Goal: Task Accomplishment & Management: Use online tool/utility

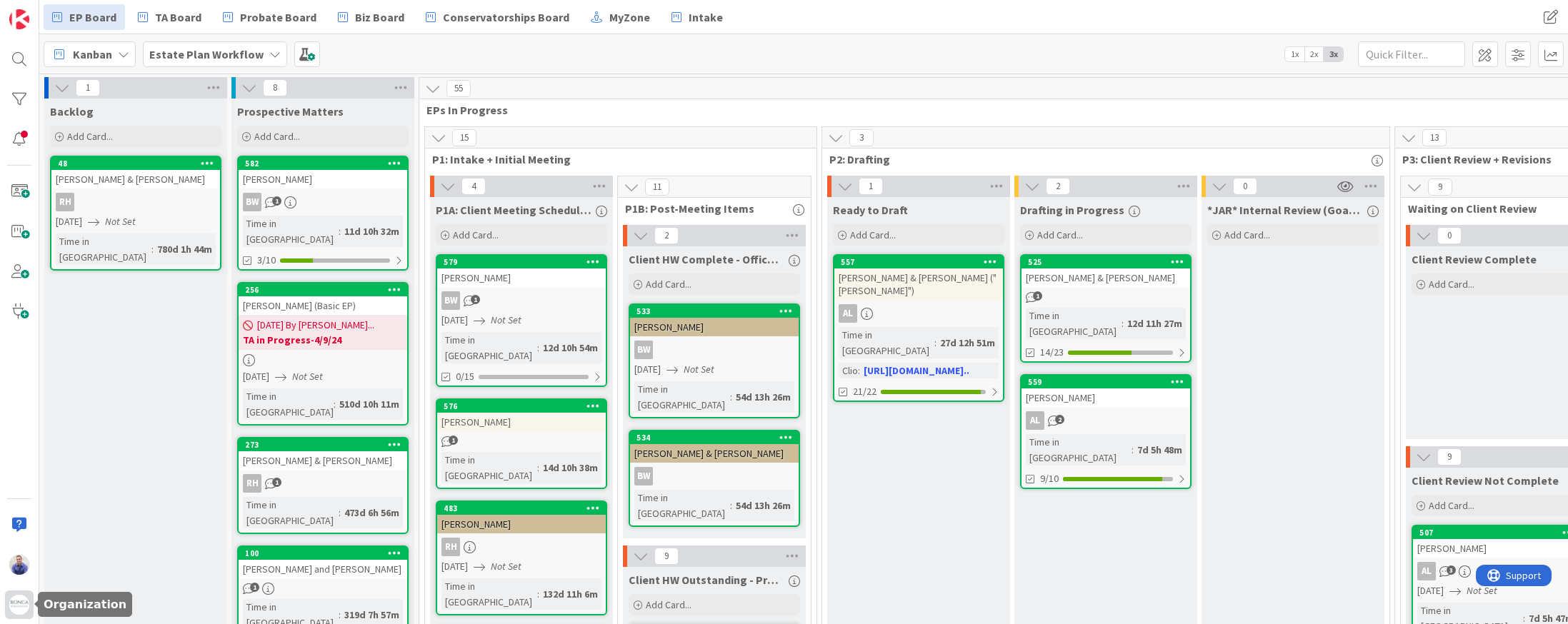
click at [29, 604] on img at bounding box center [19, 605] width 20 height 20
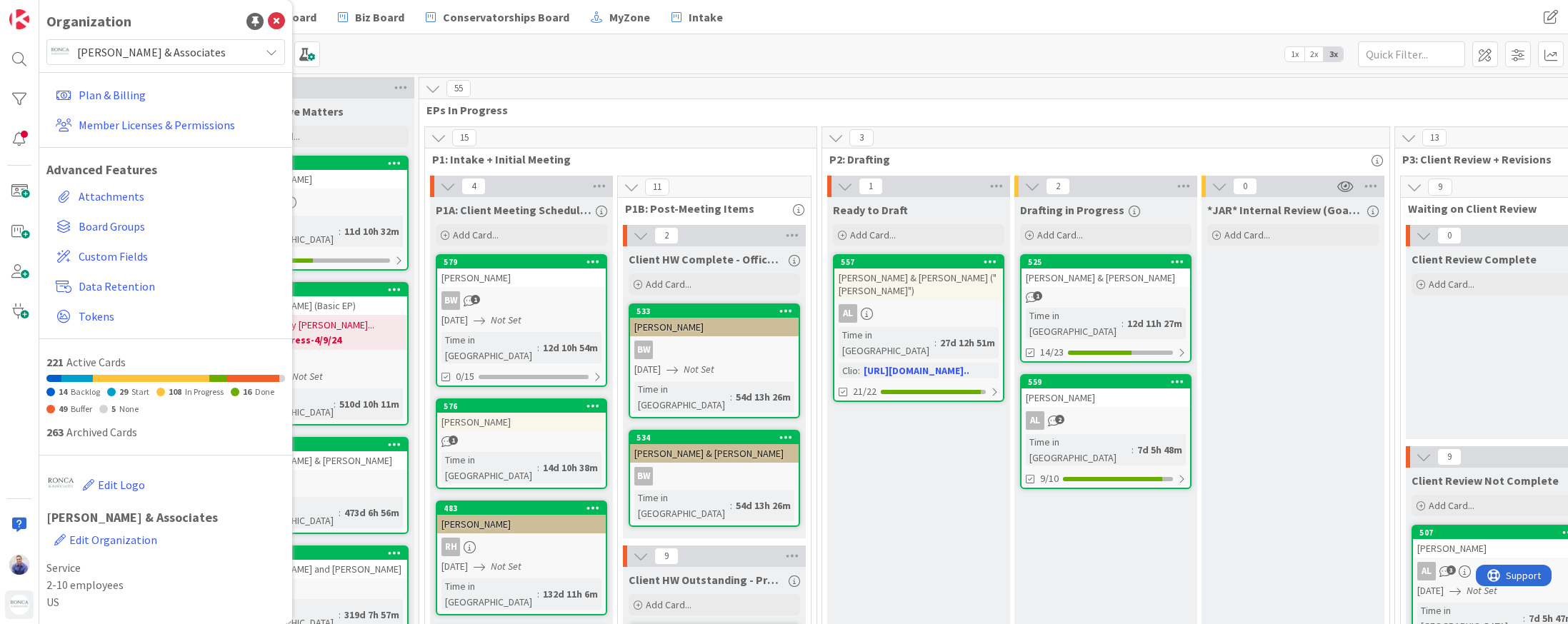
click at [123, 56] on span "[PERSON_NAME] & Associates" at bounding box center [165, 52] width 176 height 20
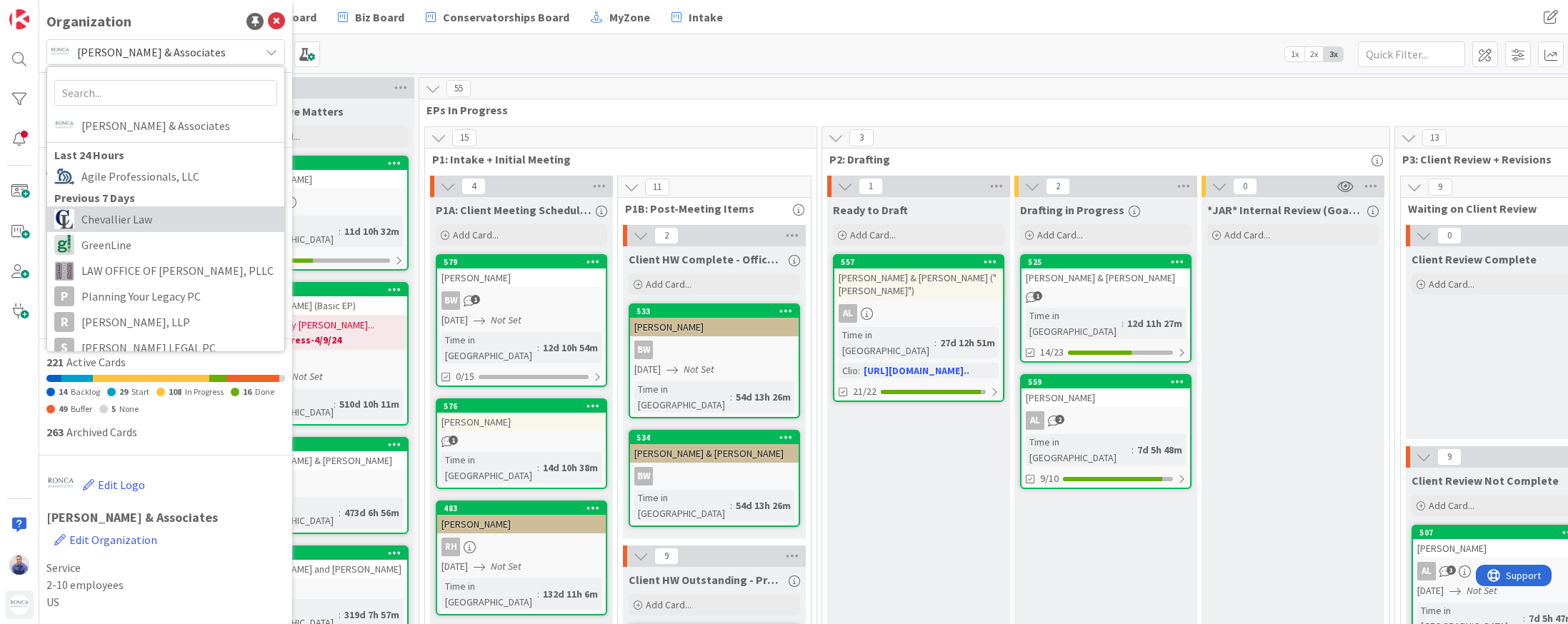
click at [129, 214] on span "Chevallier Law" at bounding box center [179, 220] width 196 height 22
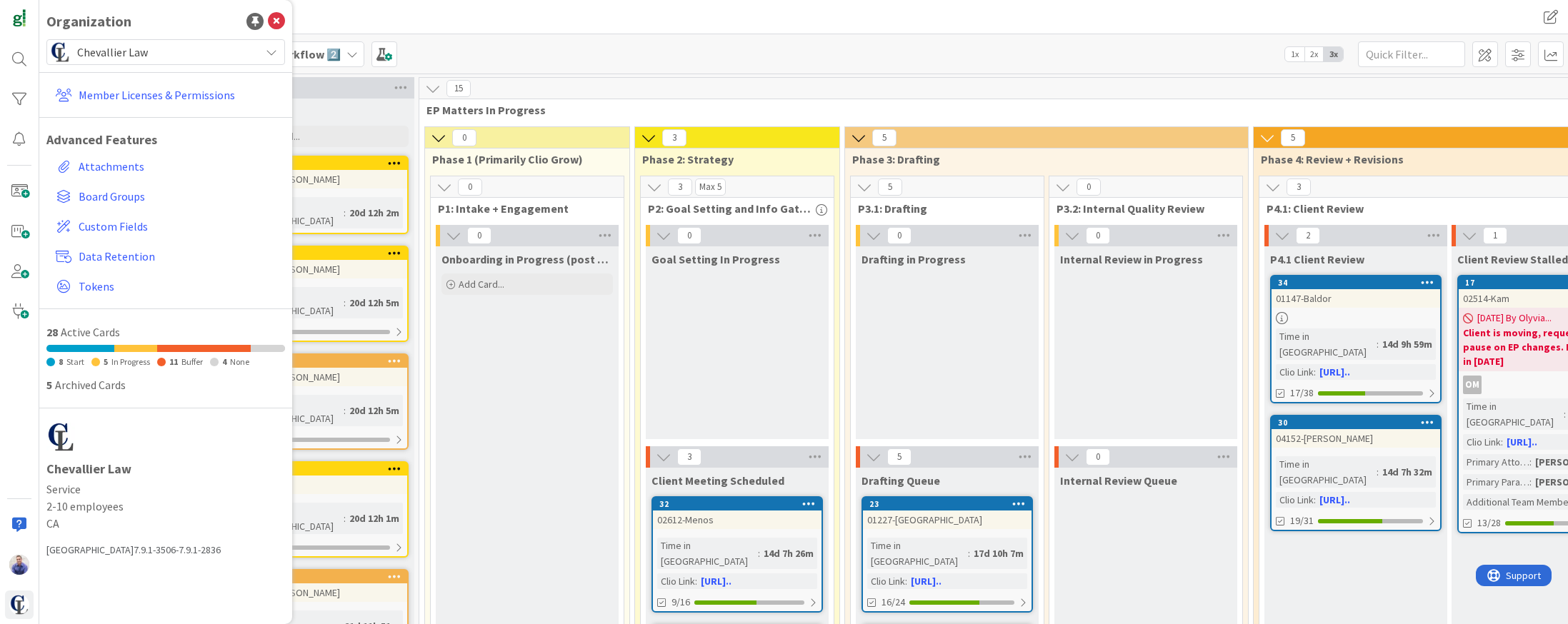
click at [131, 46] on span "Chevallier Law" at bounding box center [165, 52] width 176 height 20
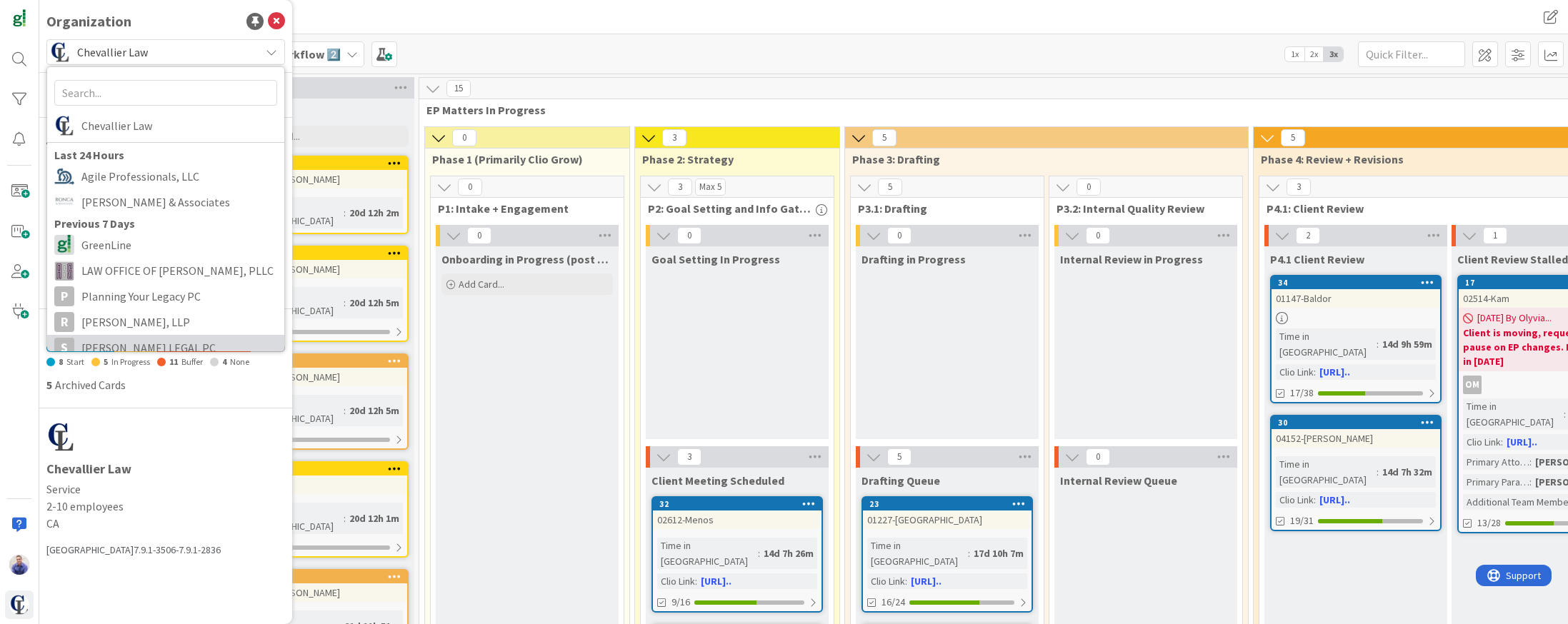
click at [144, 348] on span "[PERSON_NAME] LEGAL PC" at bounding box center [179, 348] width 196 height 22
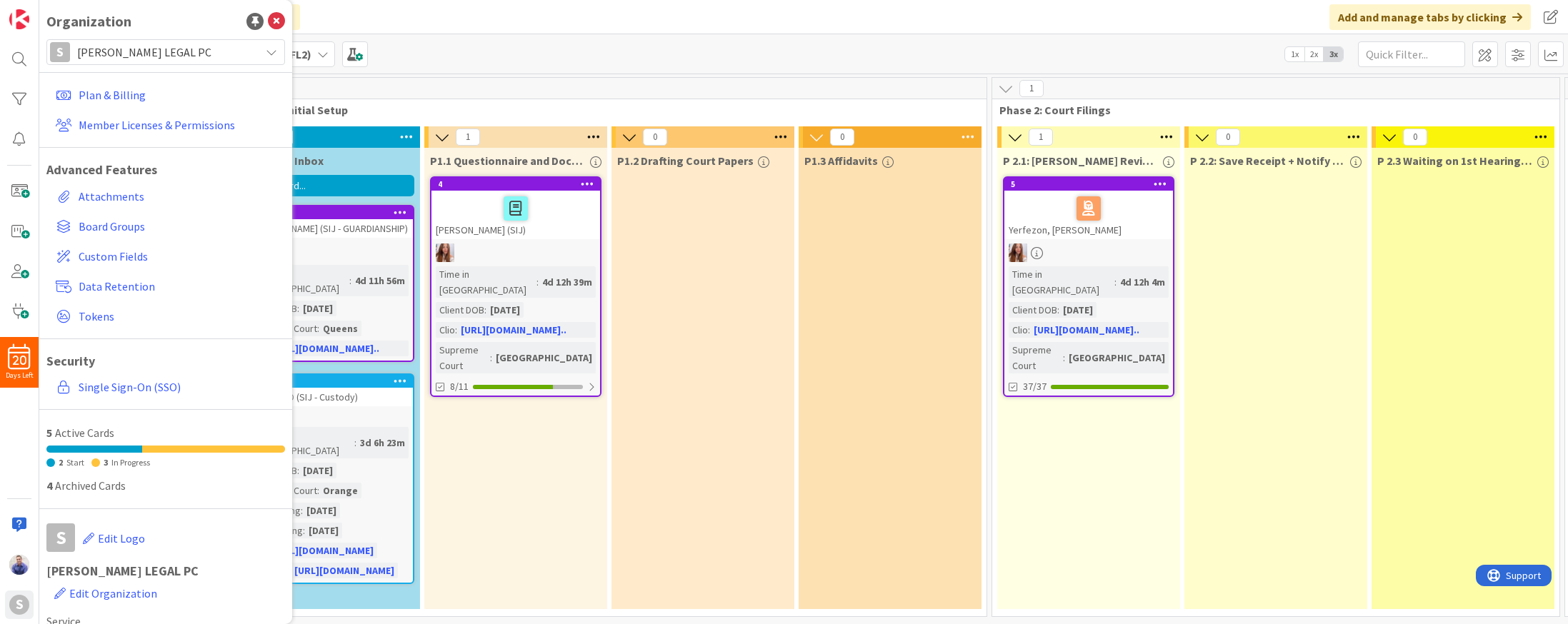
click at [548, 107] on span "Phase 1: Initial Setup" at bounding box center [603, 110] width 729 height 14
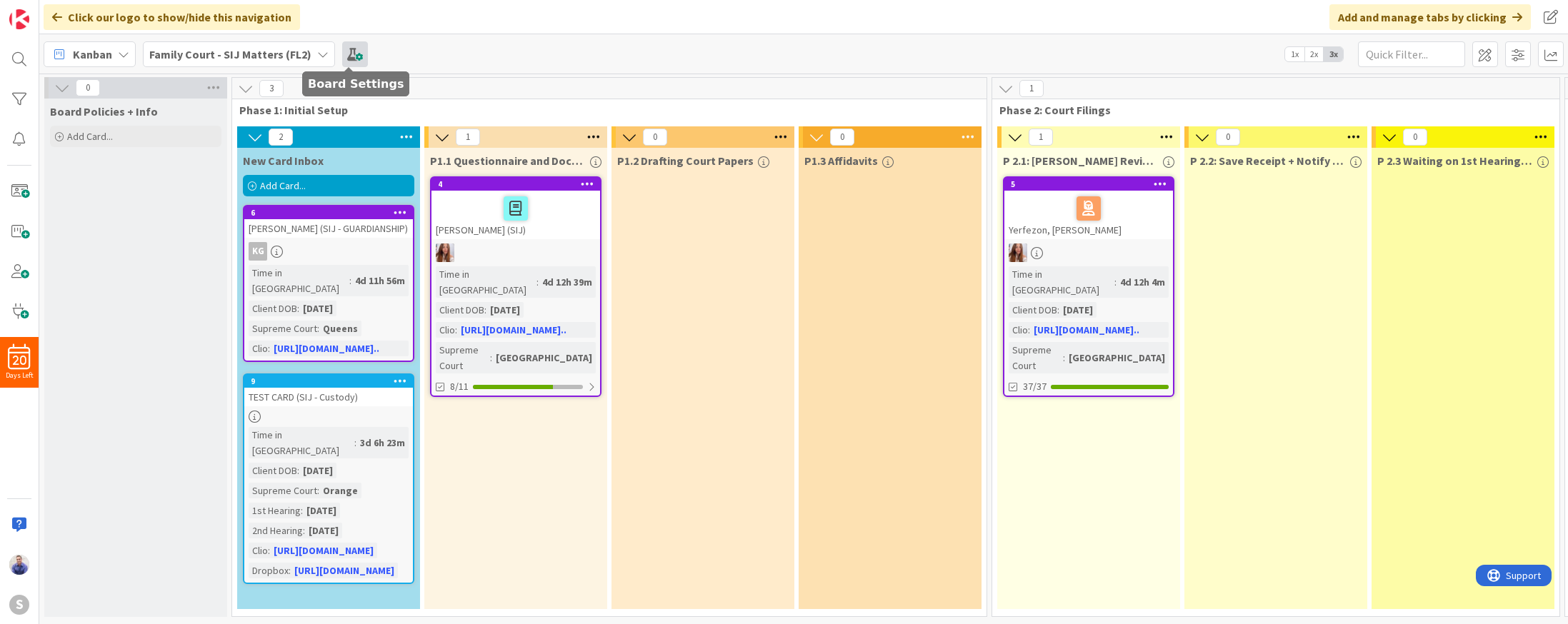
click at [352, 49] on span at bounding box center [354, 54] width 26 height 26
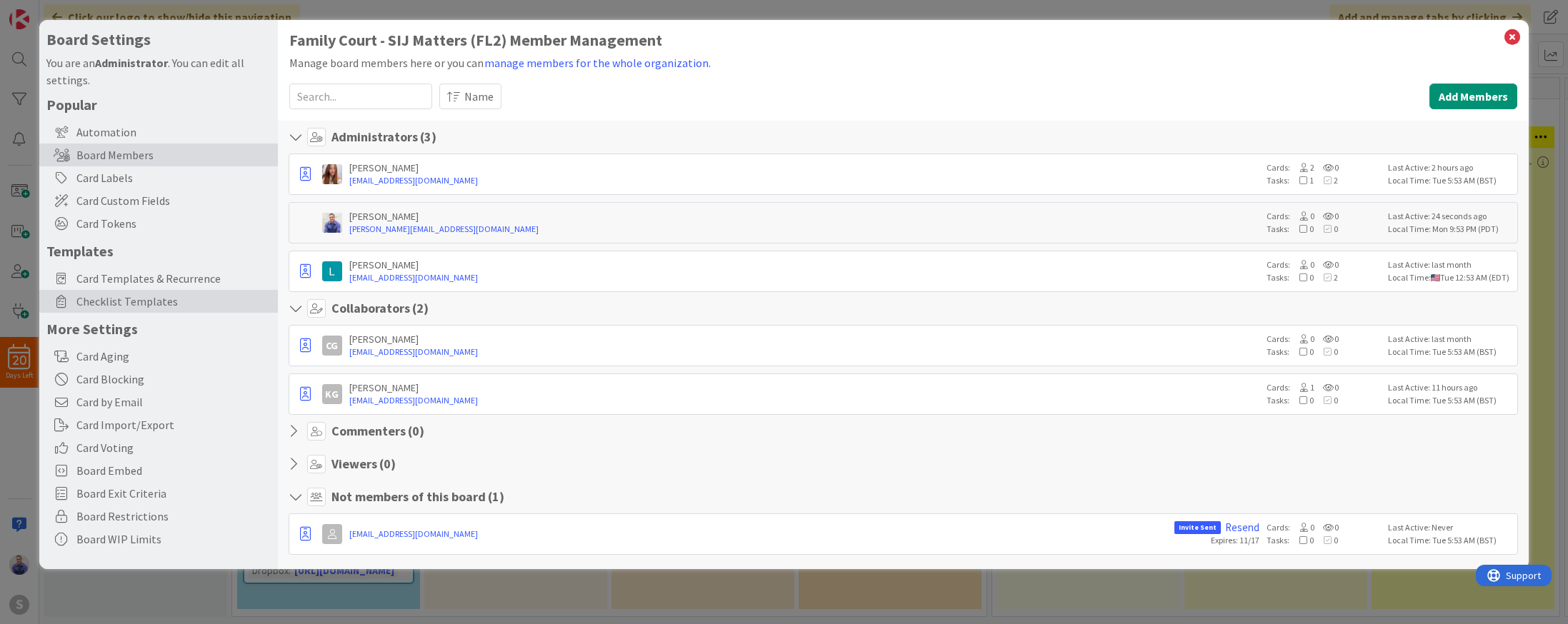
click at [134, 303] on span "Checklist Templates" at bounding box center [173, 302] width 194 height 17
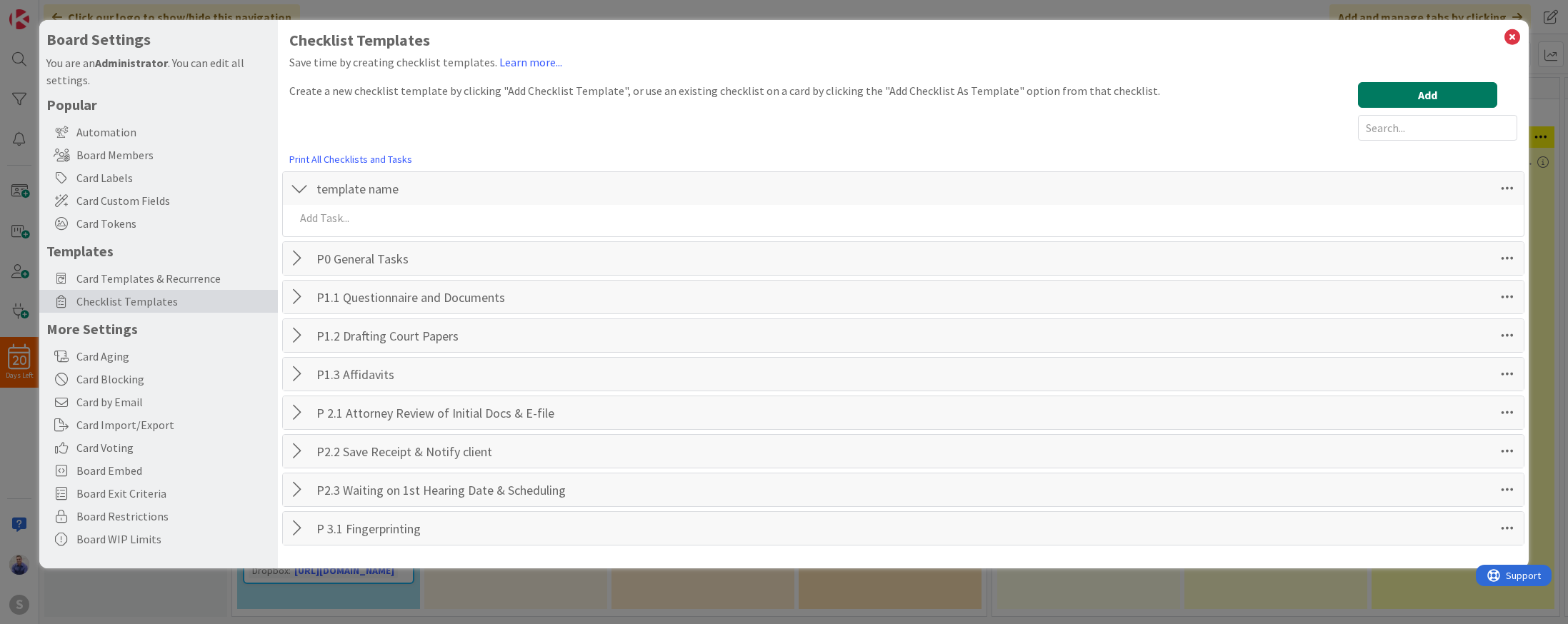
click at [1401, 98] on button "Add" at bounding box center [1427, 94] width 139 height 26
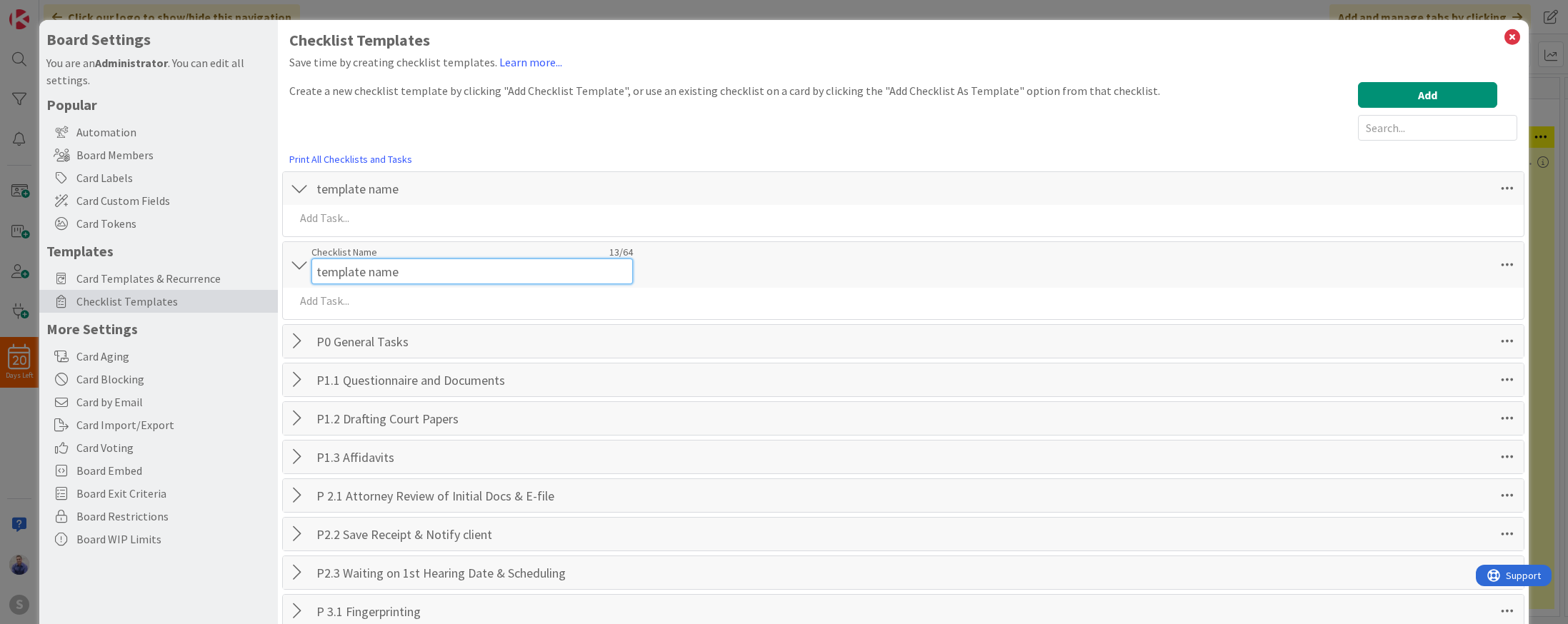
click at [359, 261] on input "template name" at bounding box center [473, 271] width 322 height 26
click at [374, 274] on input "template name" at bounding box center [473, 271] width 322 height 26
paste input "P 3.2: Draft SIJ Motion"
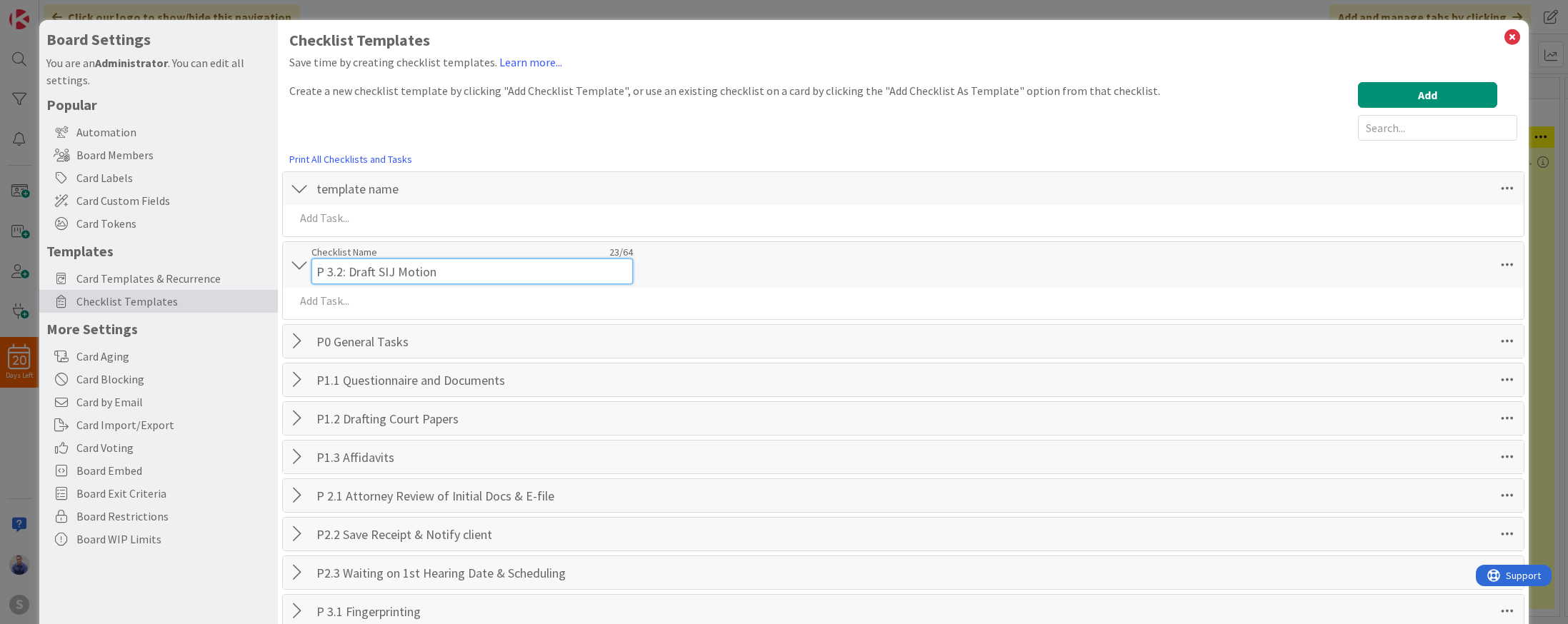
click at [345, 274] on input "P 3.2: Draft SIJ Motion" at bounding box center [473, 271] width 322 height 26
type input "P3.2 Draft SIJ Motion"
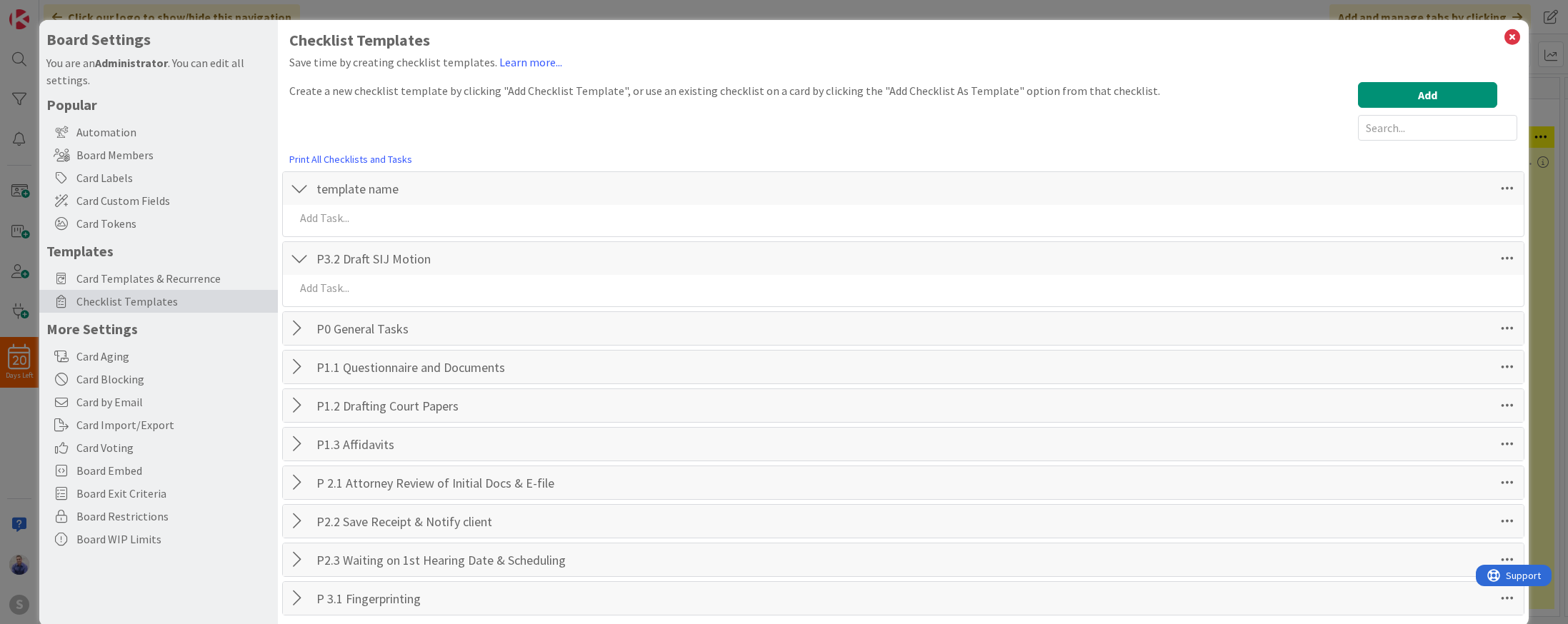
click at [709, 274] on div "P3.2 Draft SIJ Motion Checklist Name 21 / 64 P3.2 Draft SIJ Motion" at bounding box center [904, 258] width 1241 height 32
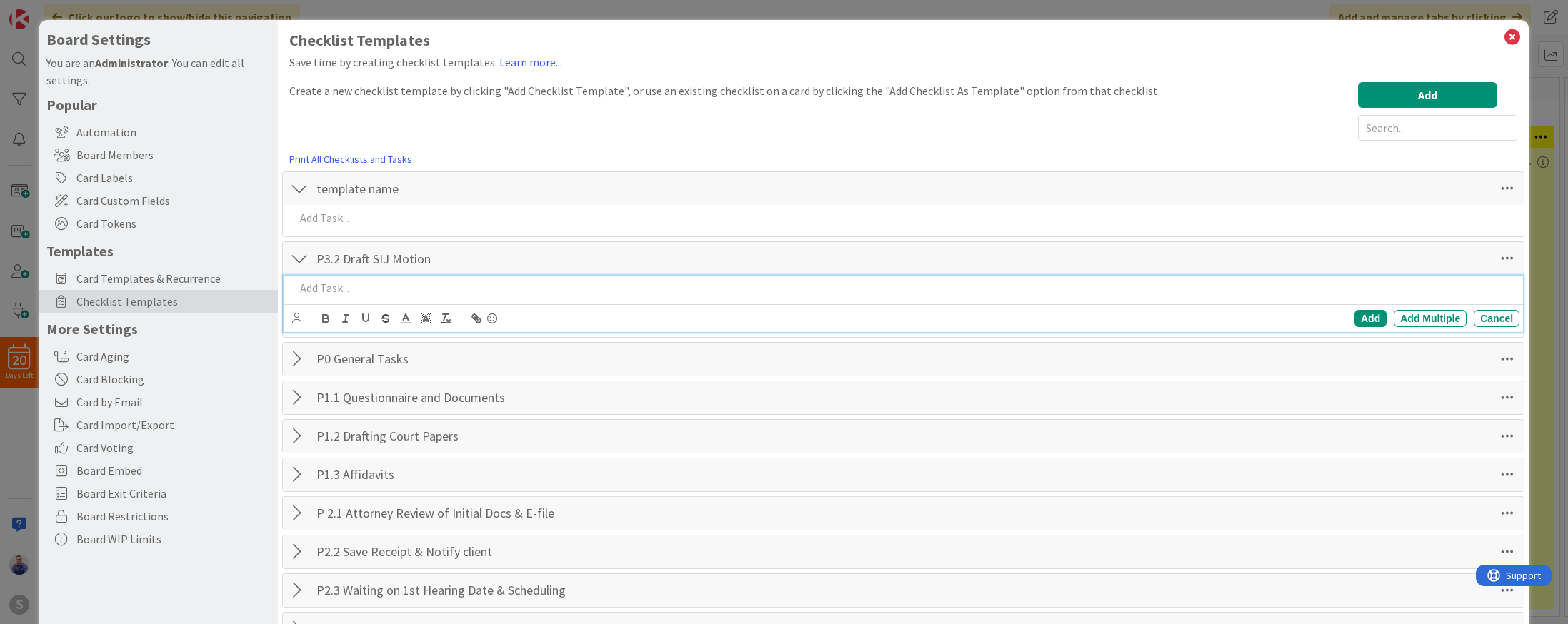
click at [366, 289] on p at bounding box center [904, 288] width 1218 height 16
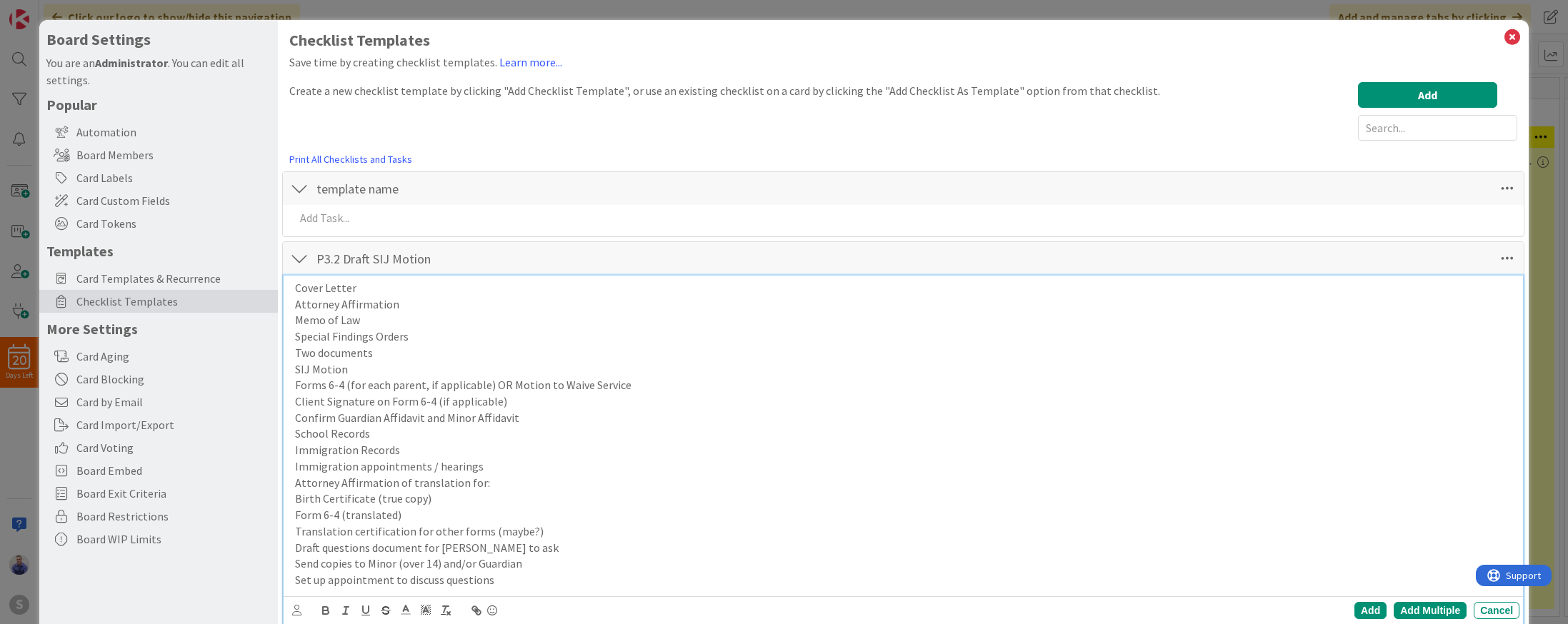
click at [1432, 612] on div "Add Multiple" at bounding box center [1430, 610] width 73 height 17
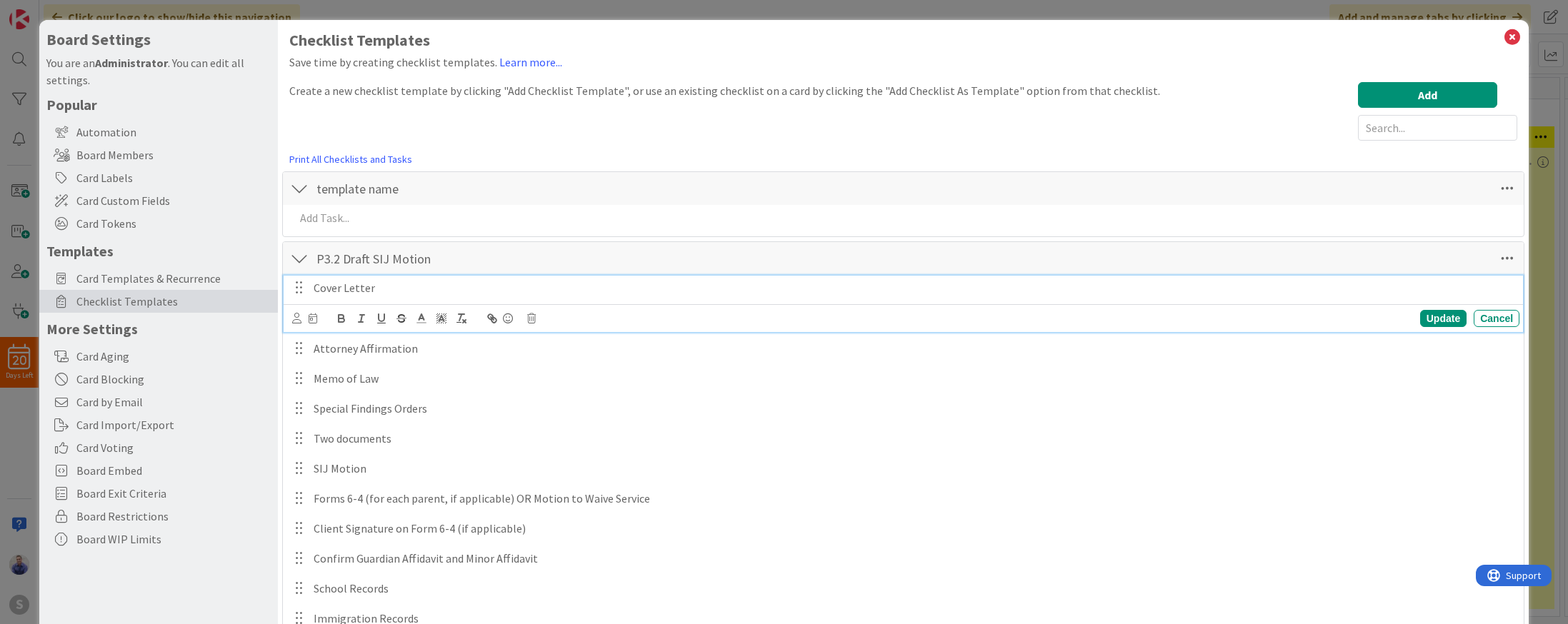
click at [405, 286] on p "Cover Letter" at bounding box center [913, 288] width 1200 height 16
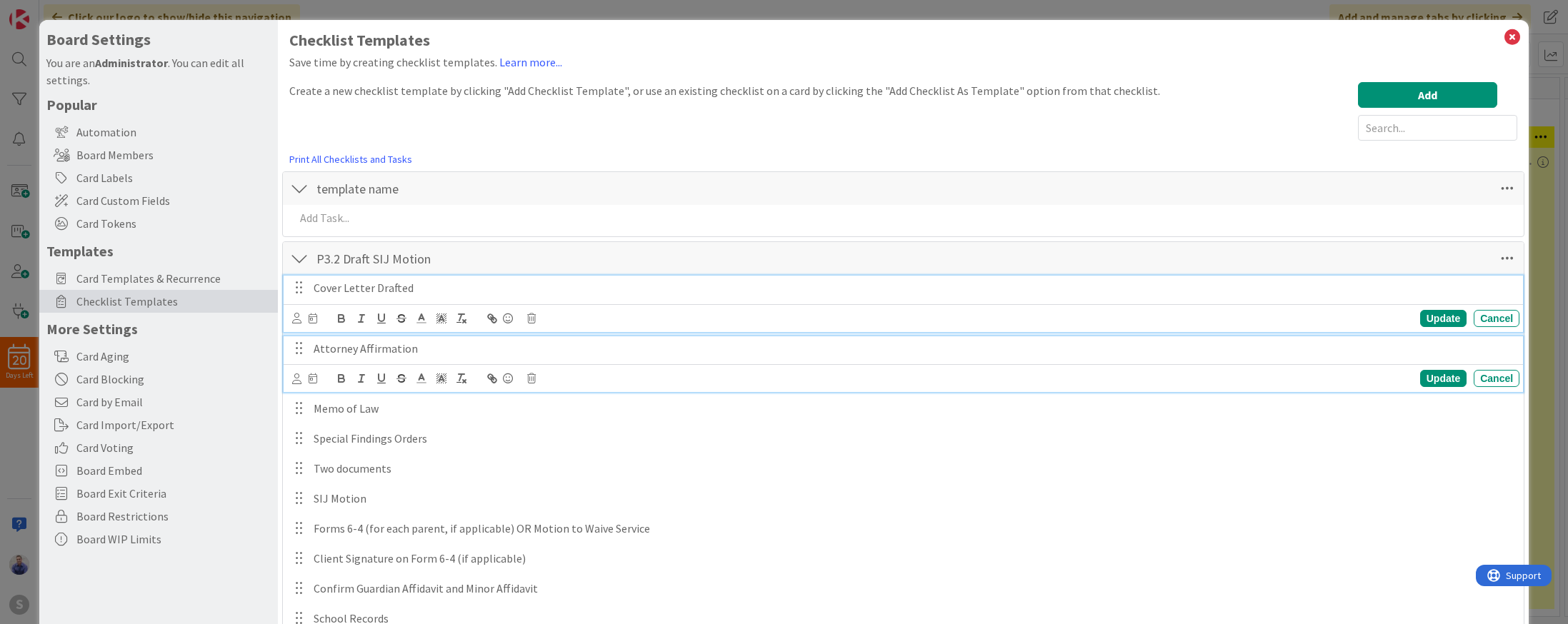
click at [429, 351] on p "Attorney Affirmation" at bounding box center [913, 348] width 1200 height 16
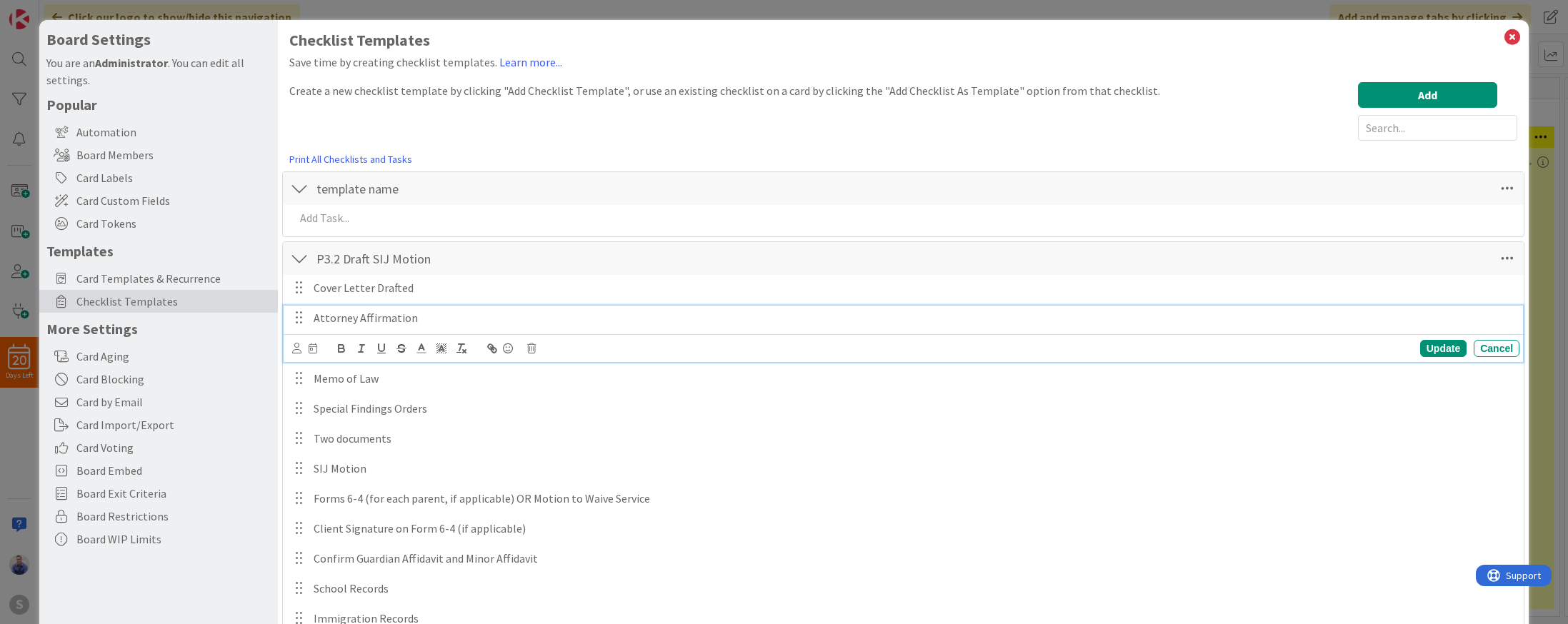
click at [475, 315] on p "Attorney Affirmation" at bounding box center [913, 318] width 1200 height 16
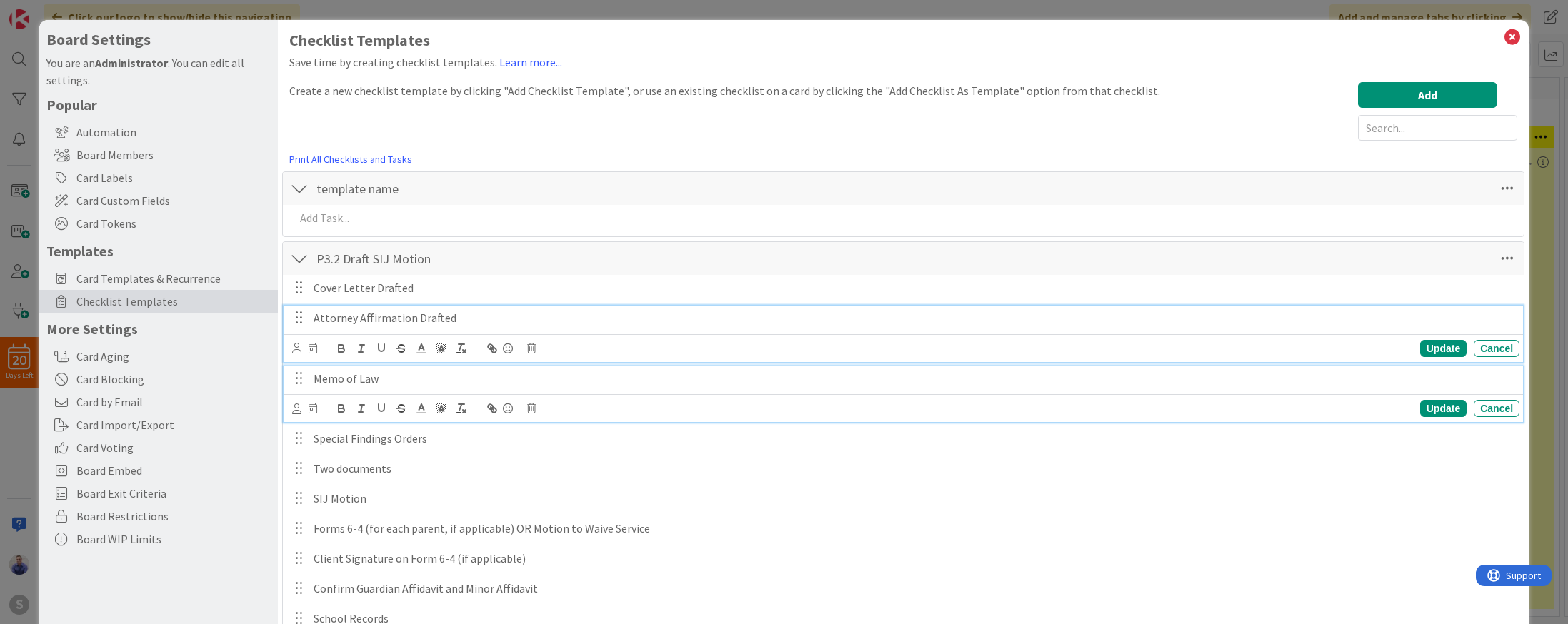
click at [486, 384] on p "Memo of Law" at bounding box center [913, 378] width 1200 height 16
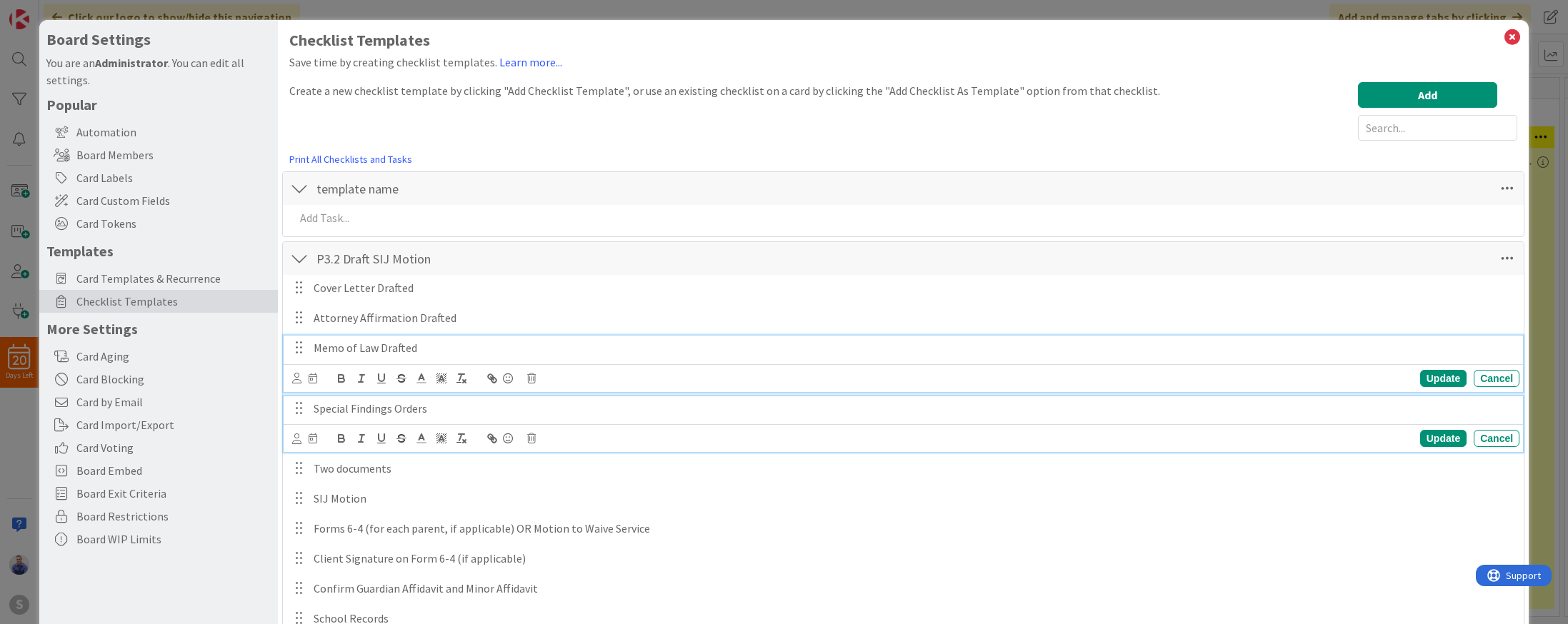
click at [492, 414] on p "Special Findings Orders" at bounding box center [913, 408] width 1200 height 16
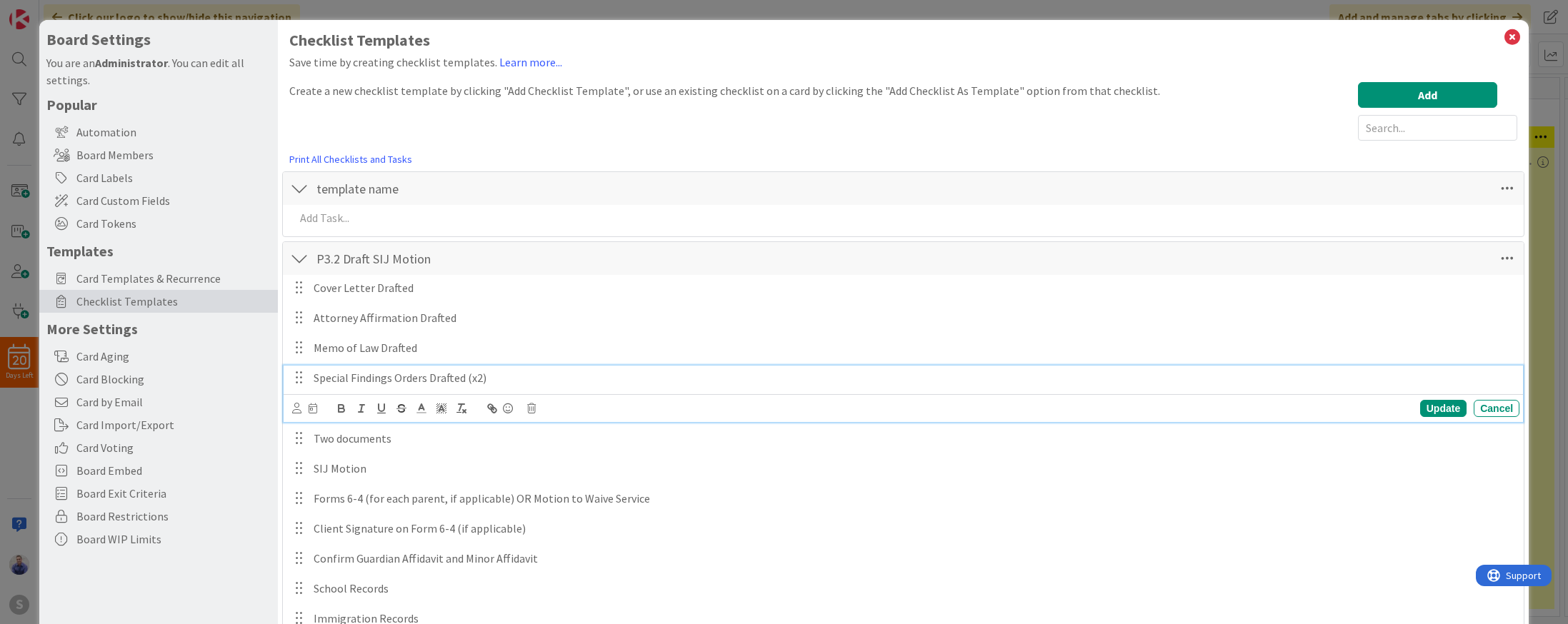
click at [508, 455] on div "Cover Letter Drafted Update Cancel Attorney Affirmation Drafted Update Cancel M…" at bounding box center [903, 590] width 1226 height 632
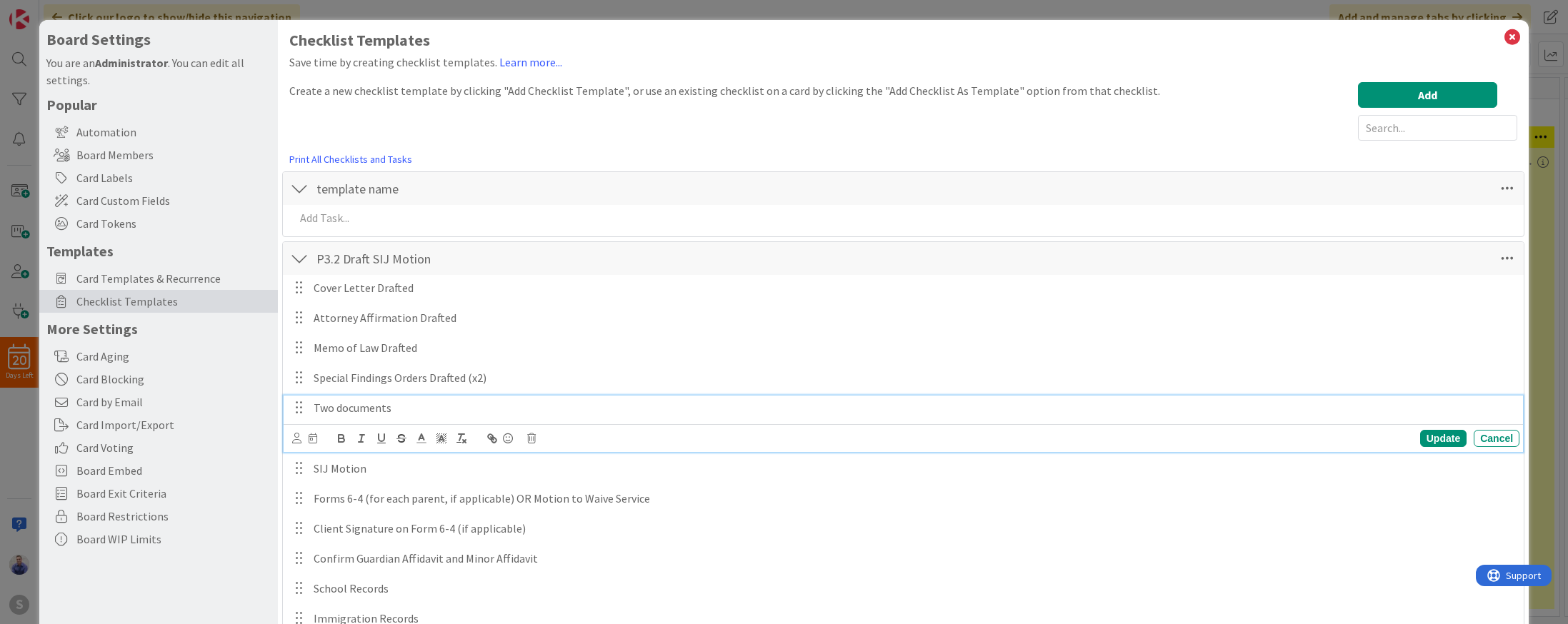
click at [468, 407] on p "Two documents" at bounding box center [913, 407] width 1200 height 16
click at [530, 438] on icon at bounding box center [531, 438] width 9 height 10
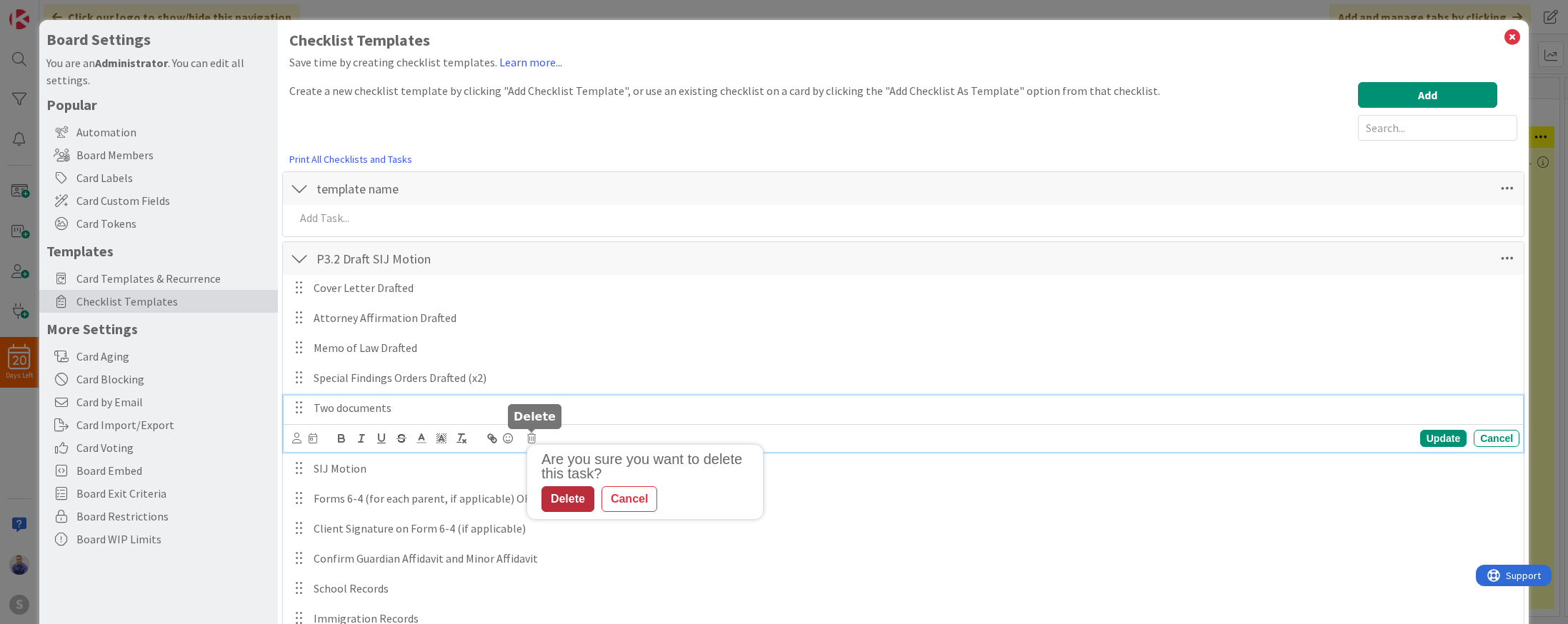
click at [569, 499] on div "Delete" at bounding box center [568, 499] width 53 height 26
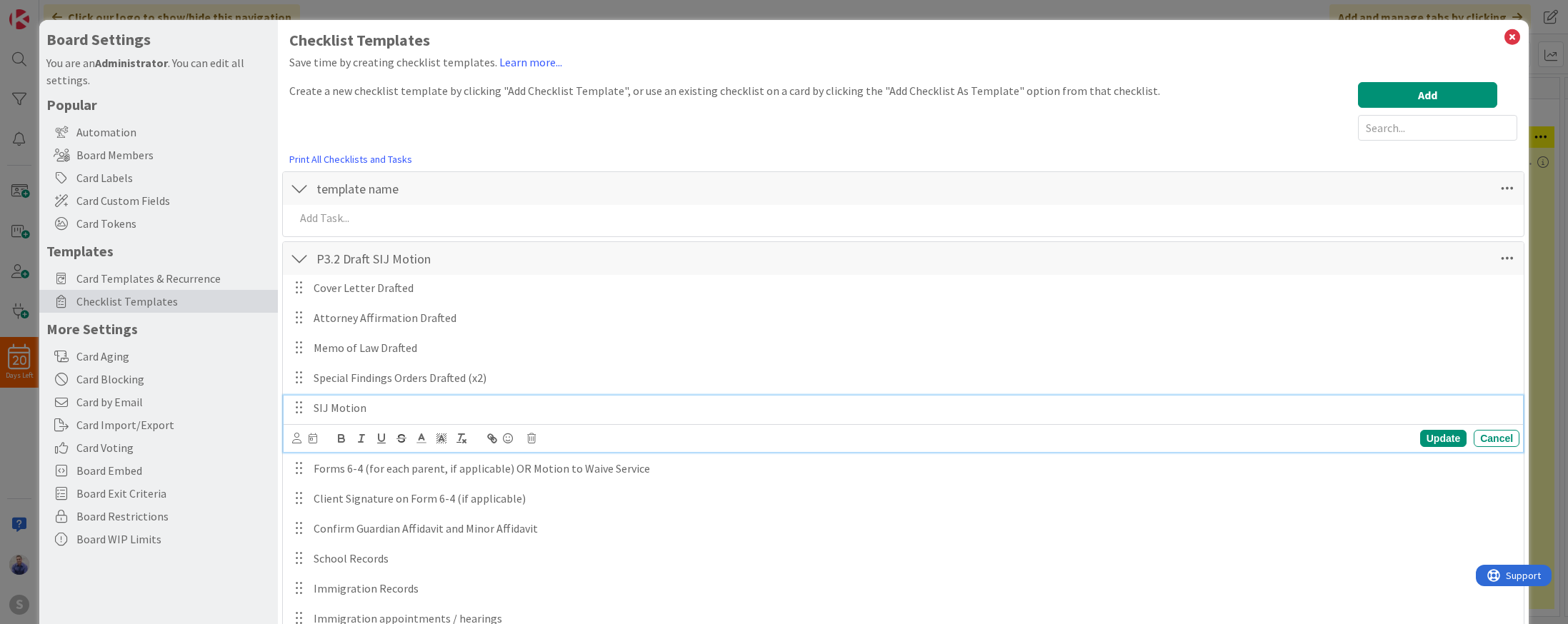
click at [435, 409] on p "SIJ Motion" at bounding box center [913, 407] width 1200 height 16
click at [680, 469] on p "Forms 6-4 (for each parent, if applicable) OR Motion to Waive Service" at bounding box center [913, 469] width 1200 height 16
click at [509, 437] on p "Forms 6-4 (for each parent, if applicable) OR Motion to Waive Service" at bounding box center [913, 438] width 1200 height 16
click at [524, 440] on p "Forms 6-4 (for each parent, if applicable) -OR Motion to Waive Service" at bounding box center [913, 438] width 1200 height 16
click at [691, 438] on p "Forms 6-4 (for each parent, if applicable) -OR- Motion to Waive Service" at bounding box center [913, 438] width 1200 height 16
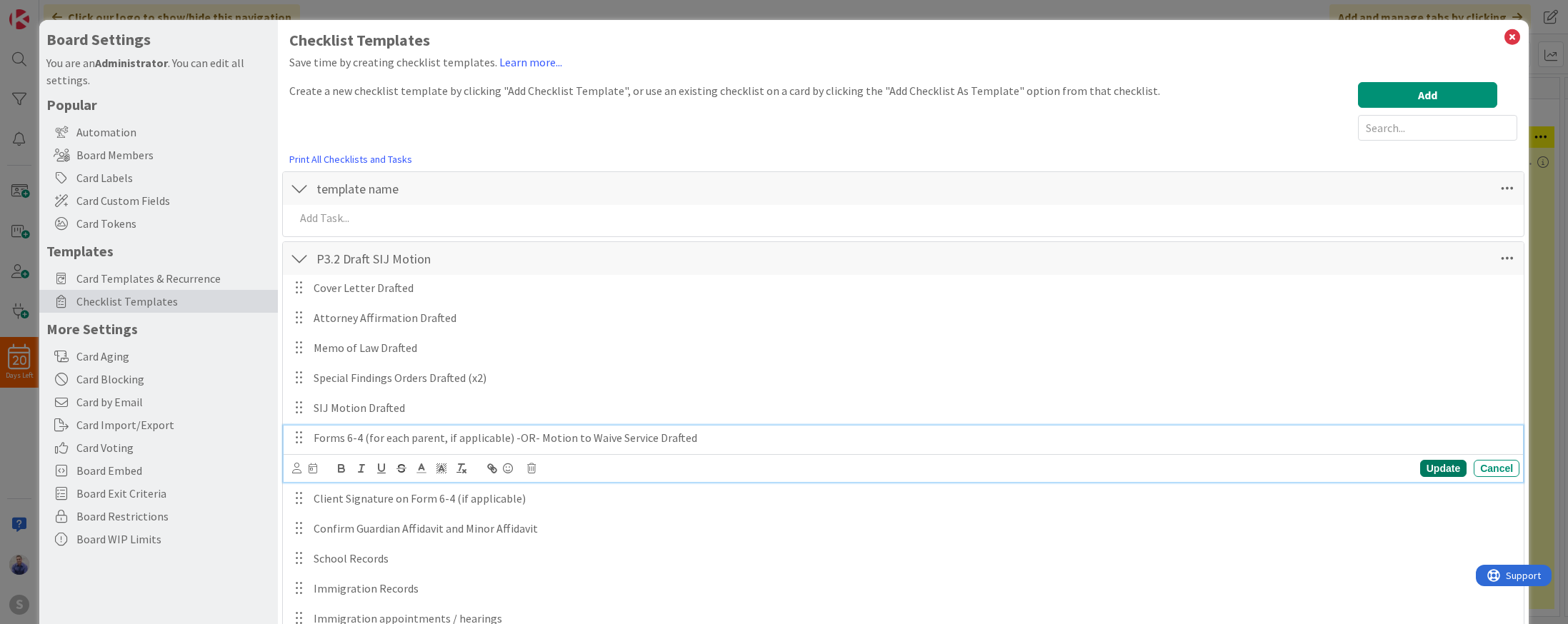
click at [1440, 466] on div "Update" at bounding box center [1443, 469] width 46 height 17
click at [582, 494] on p "Confirm Guardian Affidavit and Minor Affidavit" at bounding box center [913, 497] width 1200 height 16
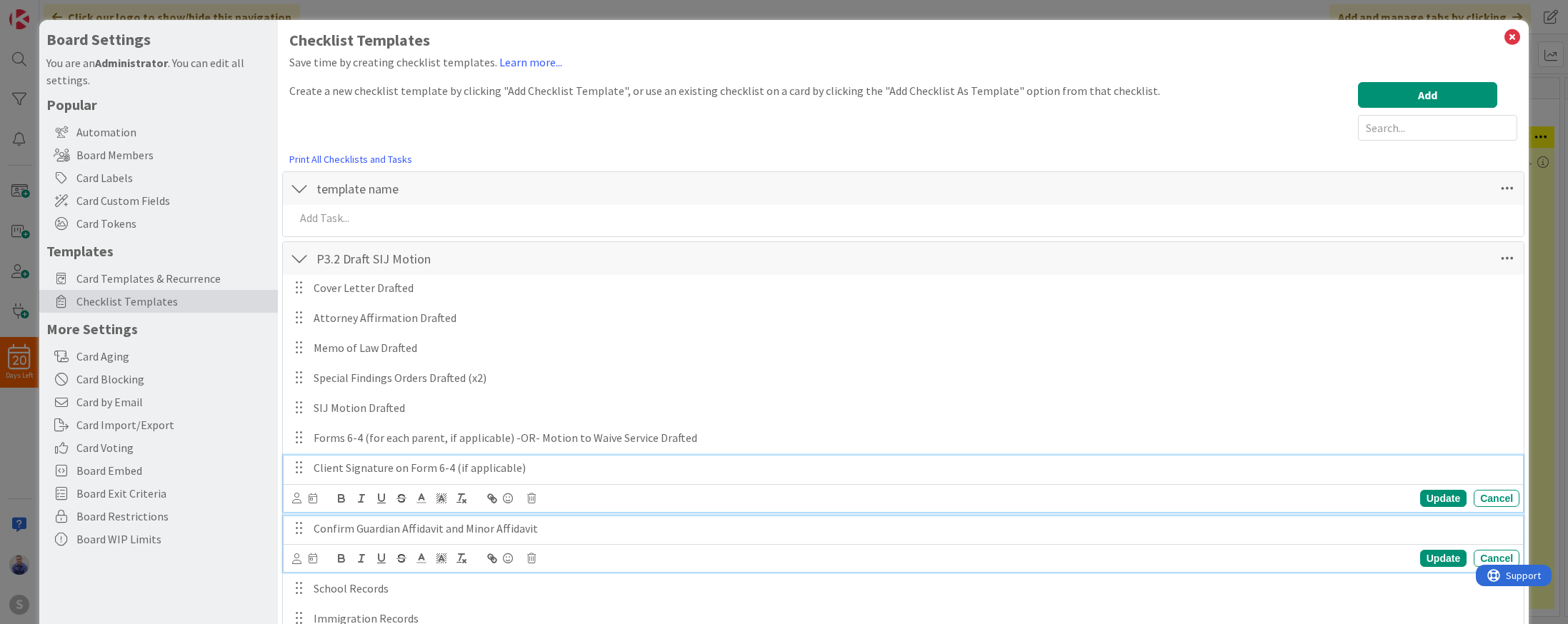
click at [555, 465] on p "Client Signature on Form 6-4 (if applicable)" at bounding box center [913, 468] width 1200 height 16
click at [1453, 491] on div "Update" at bounding box center [1443, 498] width 46 height 17
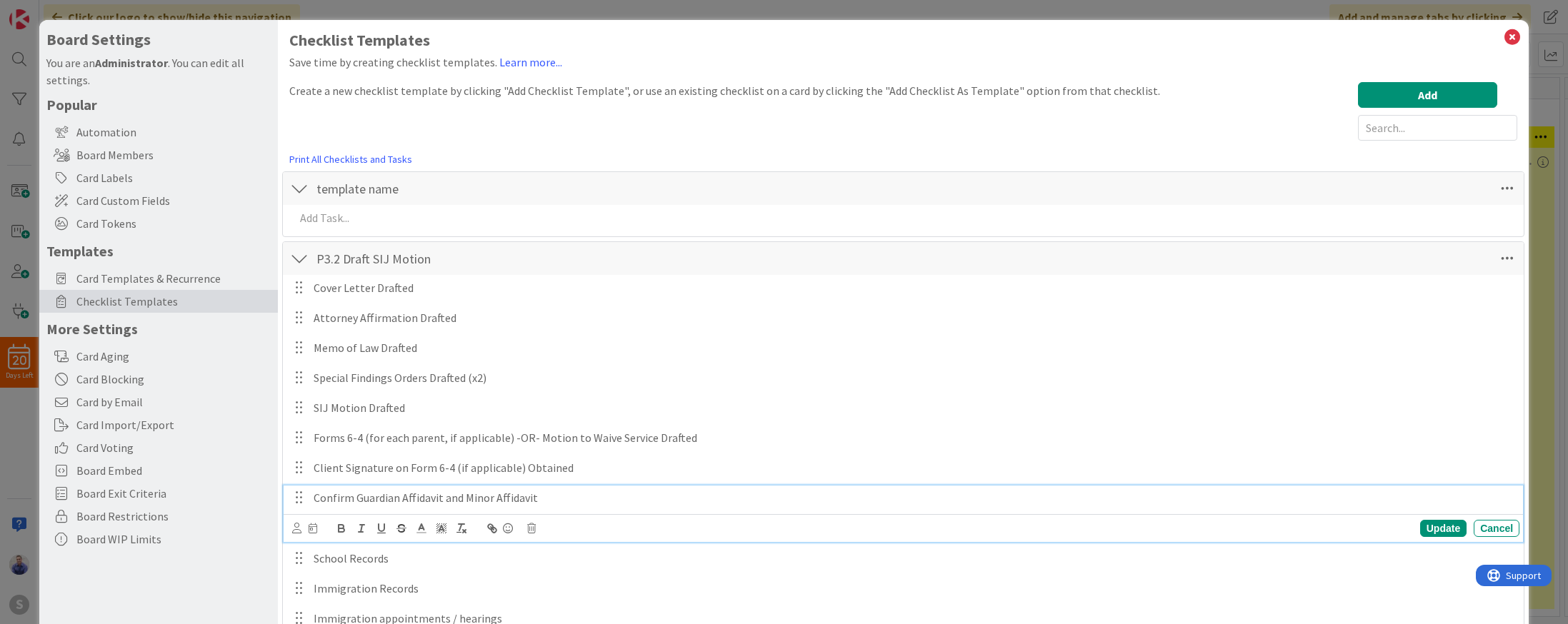
click at [660, 494] on p "Confirm Guardian Affidavit and Minor Affidavit" at bounding box center [913, 497] width 1200 height 16
click at [508, 563] on p "School Records" at bounding box center [913, 558] width 1200 height 16
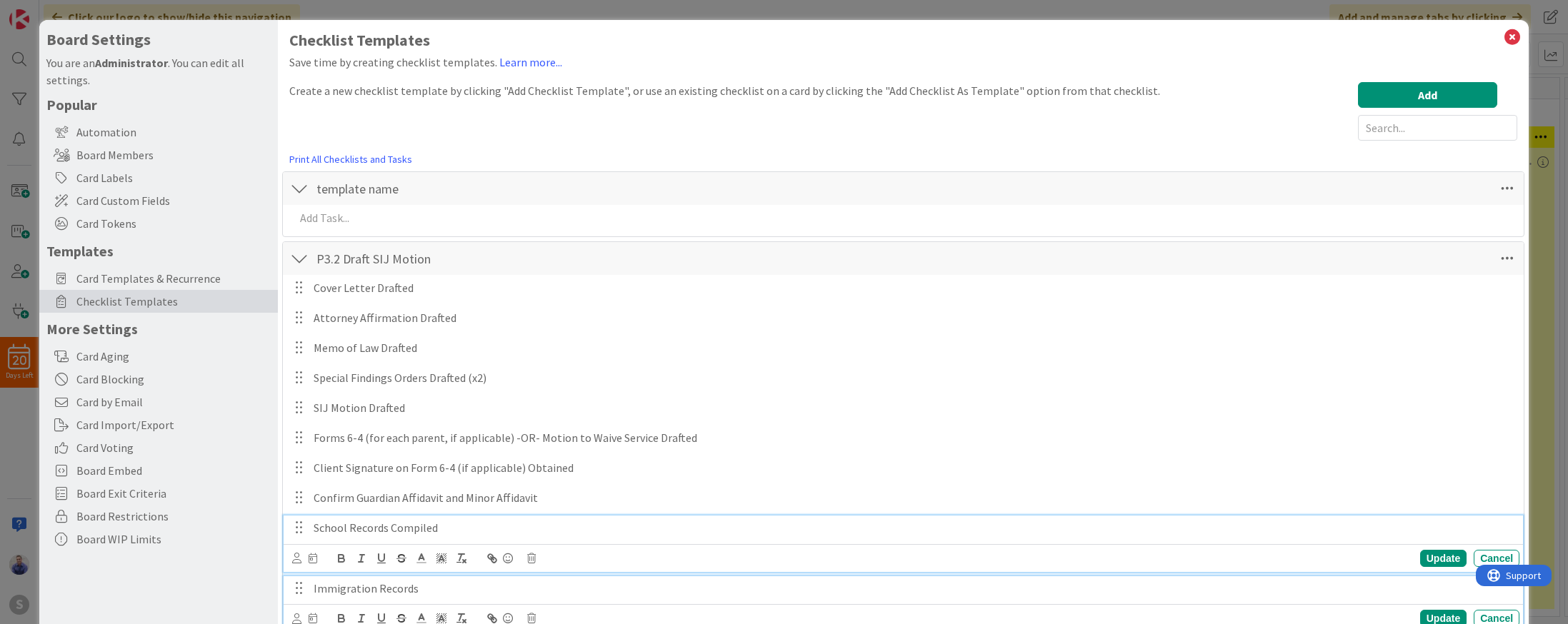
click at [531, 586] on p "Immigration Records" at bounding box center [913, 588] width 1200 height 16
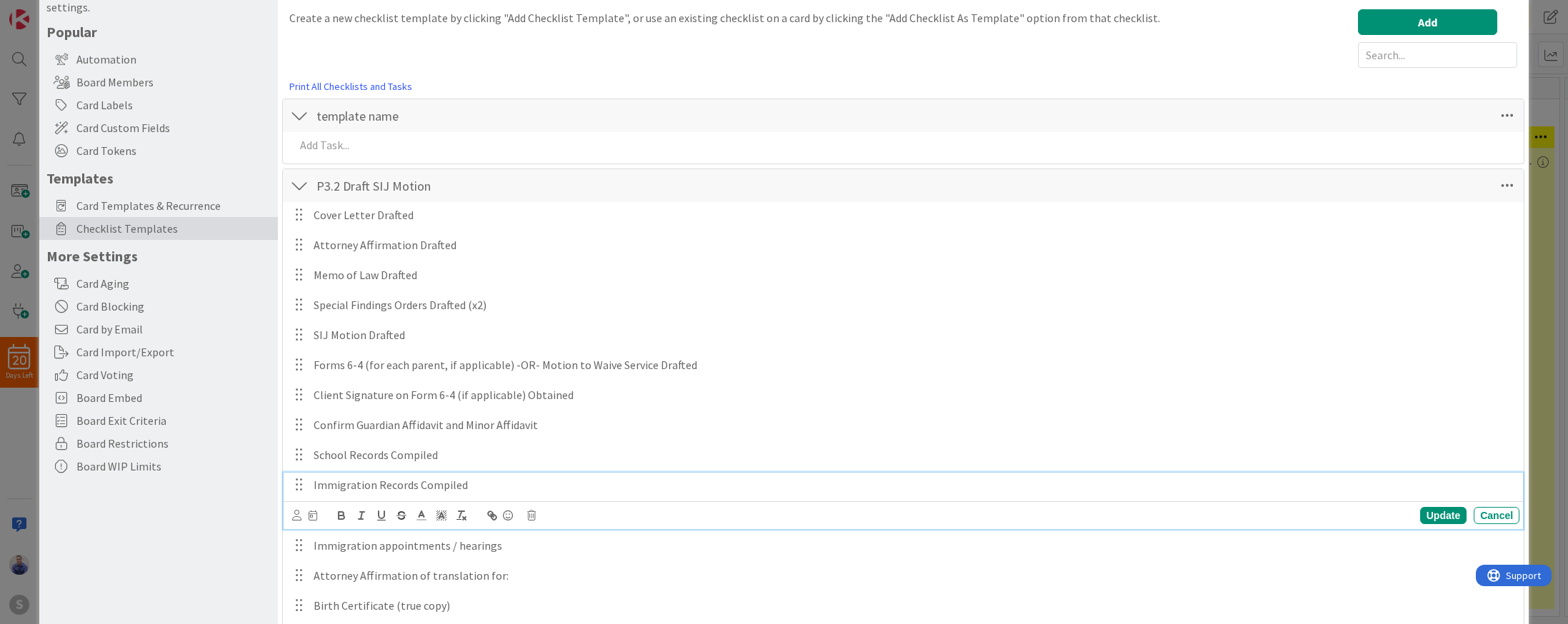
scroll to position [165, 0]
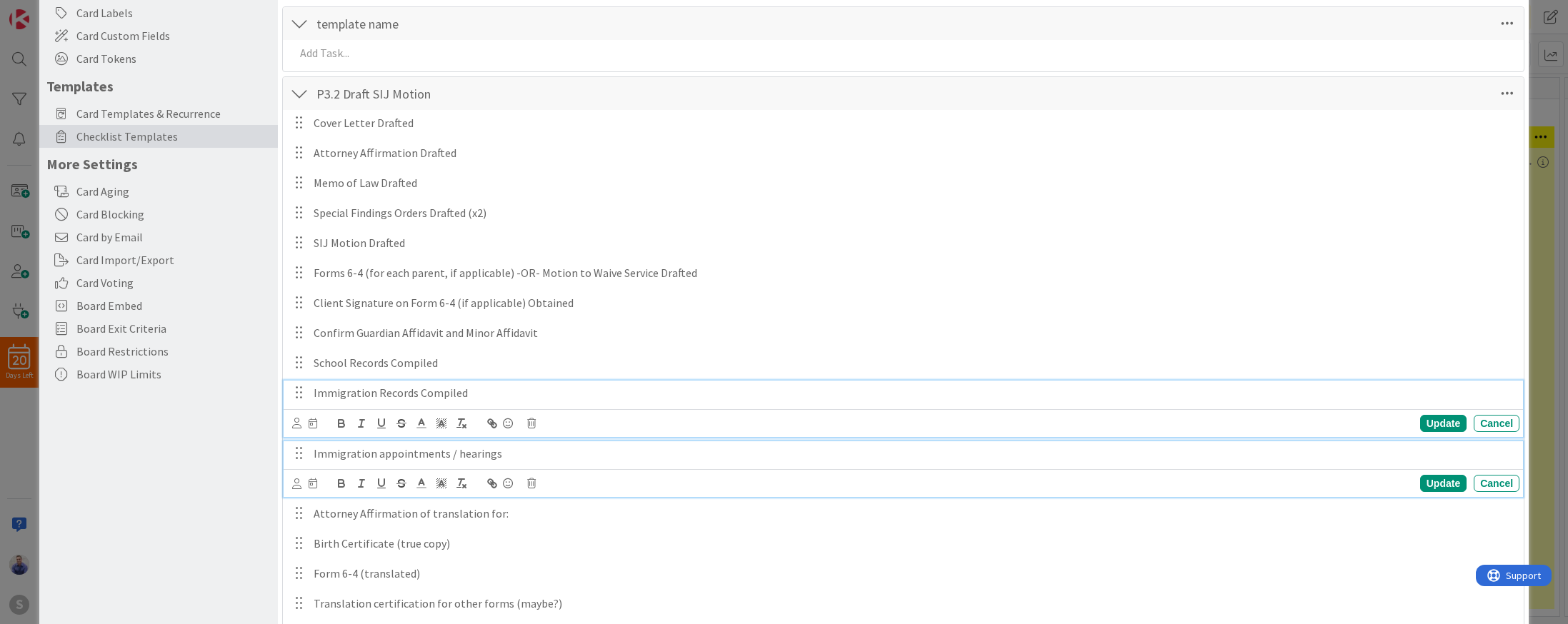
click at [588, 448] on p "Immigration appointments / hearings" at bounding box center [913, 453] width 1200 height 16
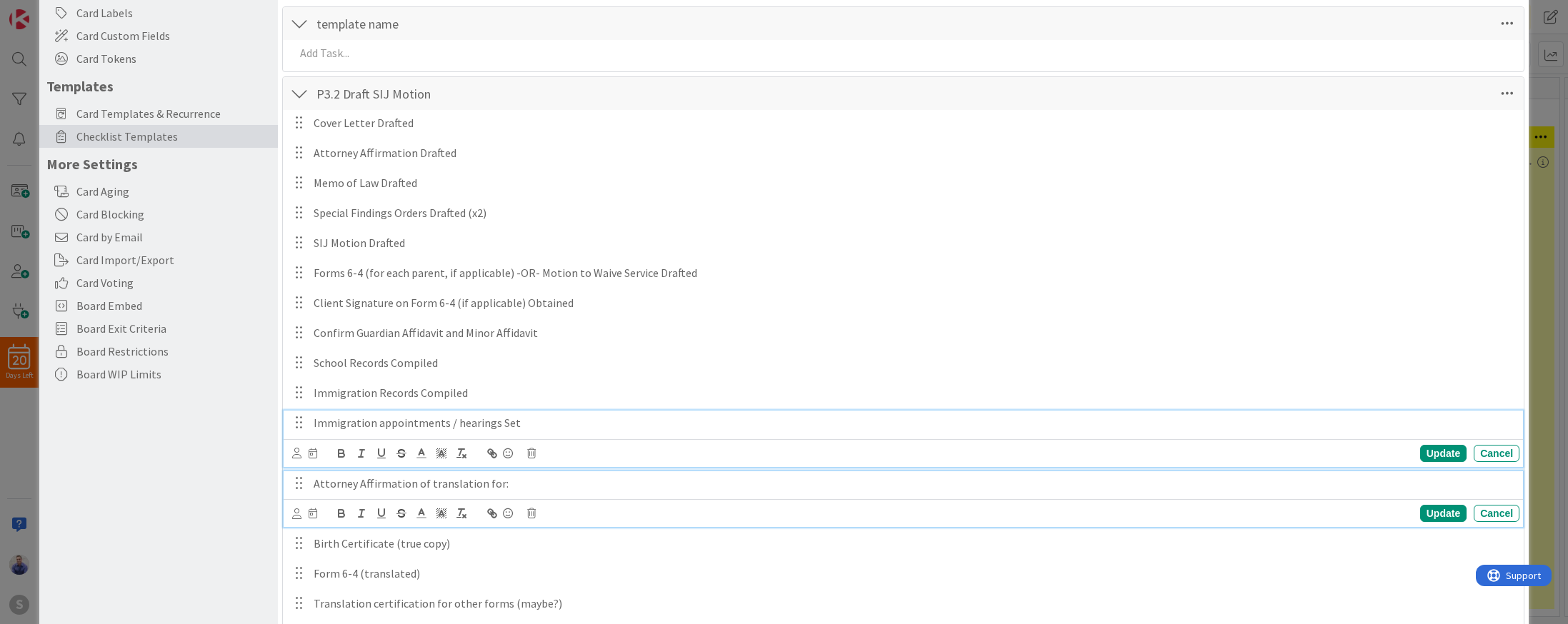
click at [602, 487] on p "Attorney Affirmation of translation for:" at bounding box center [913, 483] width 1200 height 16
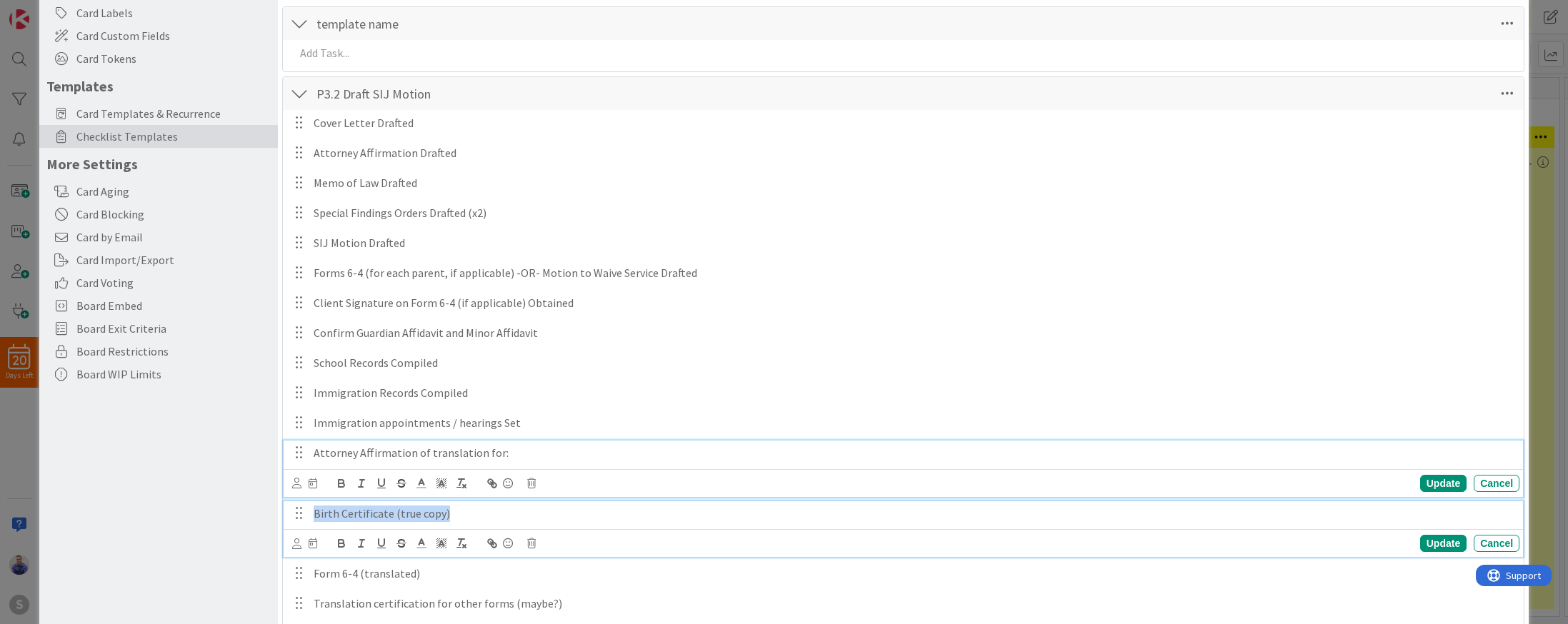
drag, startPoint x: 466, startPoint y: 511, endPoint x: 318, endPoint y: 504, distance: 148.2
click at [318, 504] on div "Birth Certificate (true copy)" at bounding box center [914, 513] width 1211 height 25
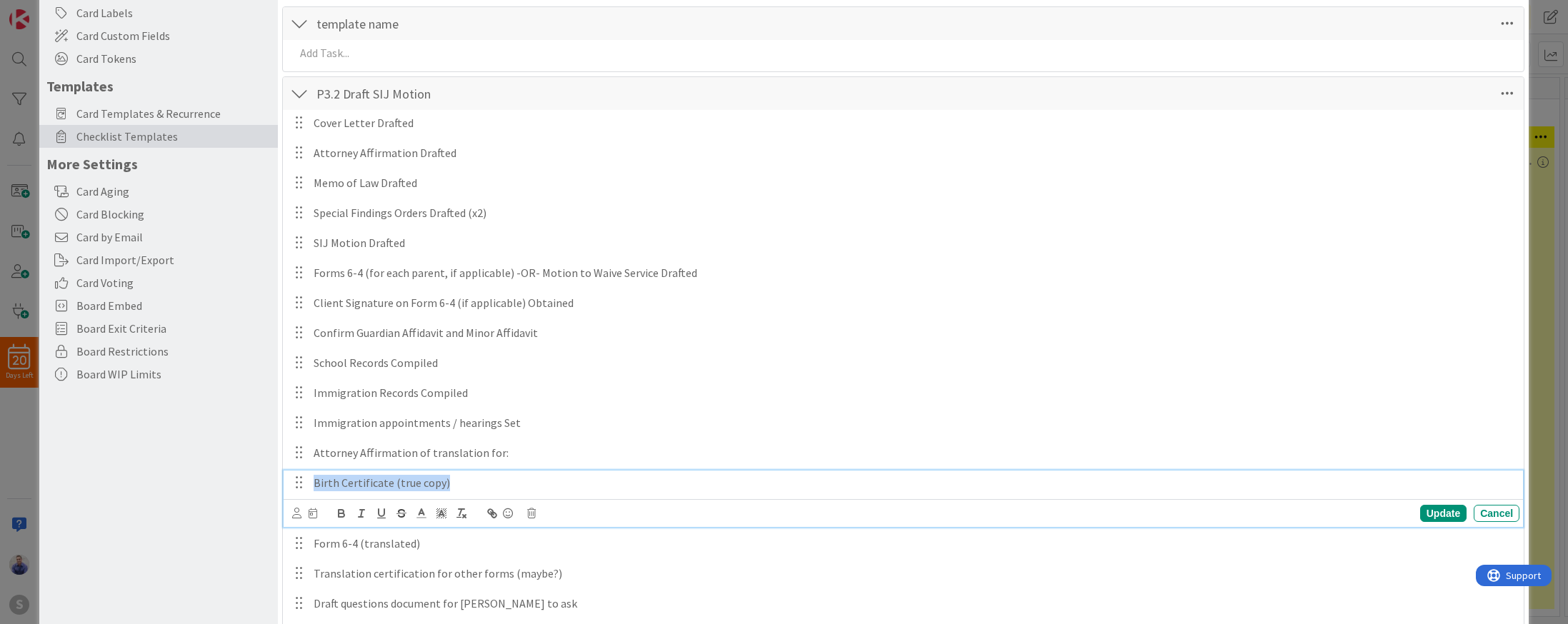
copy p "Birth Certificate (true copy)"
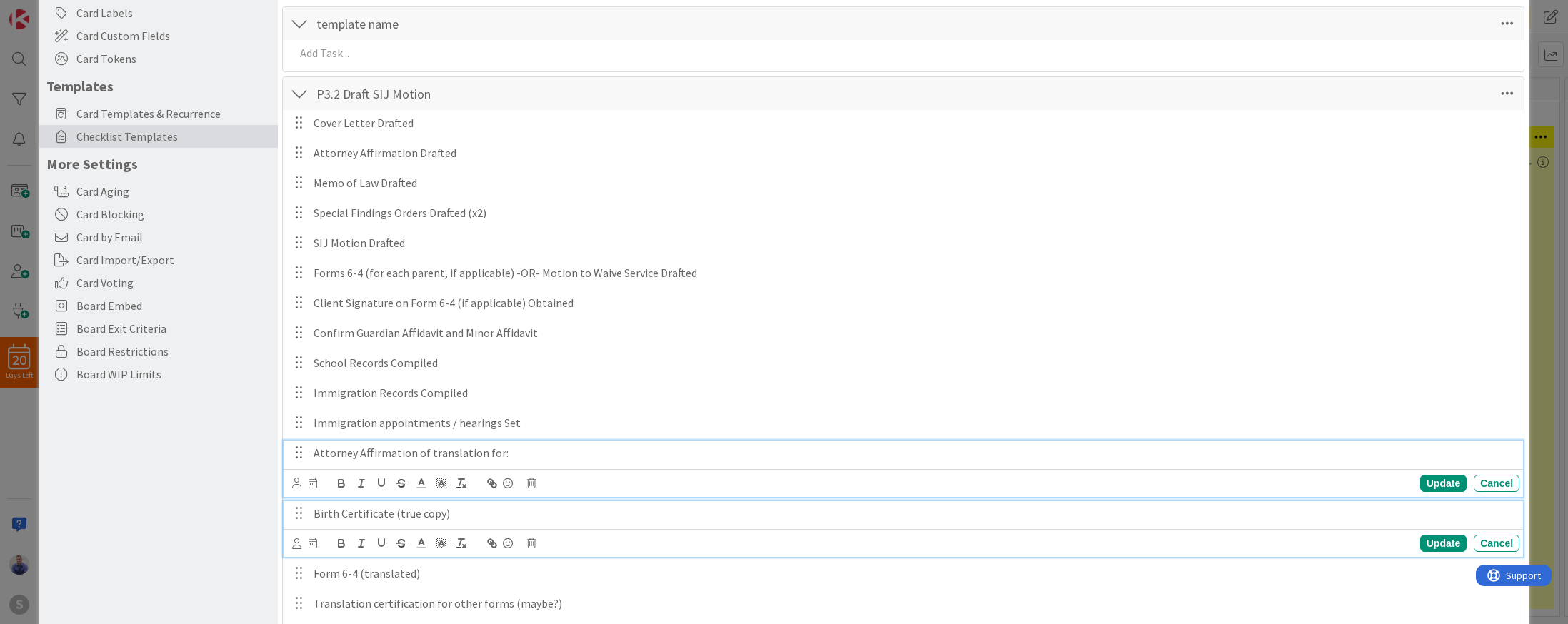
click at [529, 448] on p "Attorney Affirmation of translation for:" at bounding box center [913, 452] width 1200 height 16
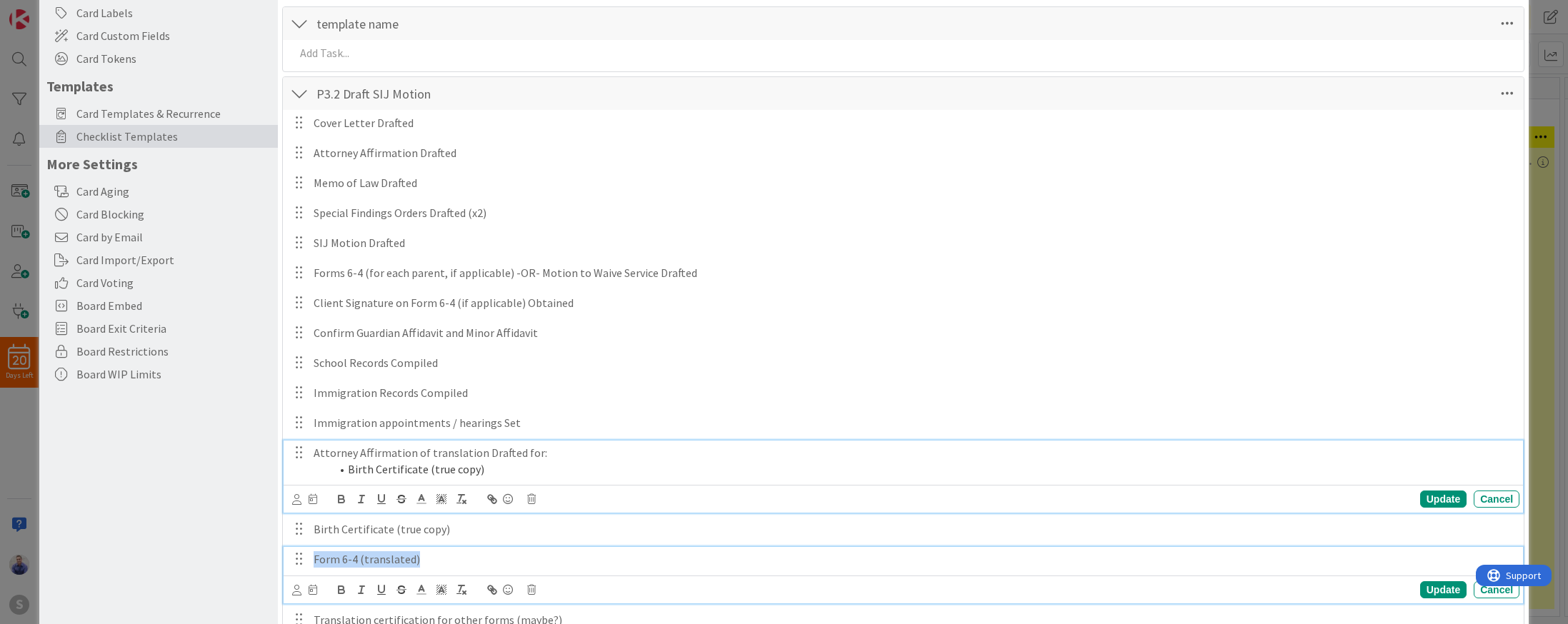
drag, startPoint x: 456, startPoint y: 556, endPoint x: 313, endPoint y: 552, distance: 143.1
click at [313, 552] on p "Form 6-4 (translated)" at bounding box center [913, 559] width 1200 height 16
copy p "Form 6-4 (translated)"
click at [503, 468] on li "Birth Certificate (true copy)" at bounding box center [922, 469] width 1183 height 16
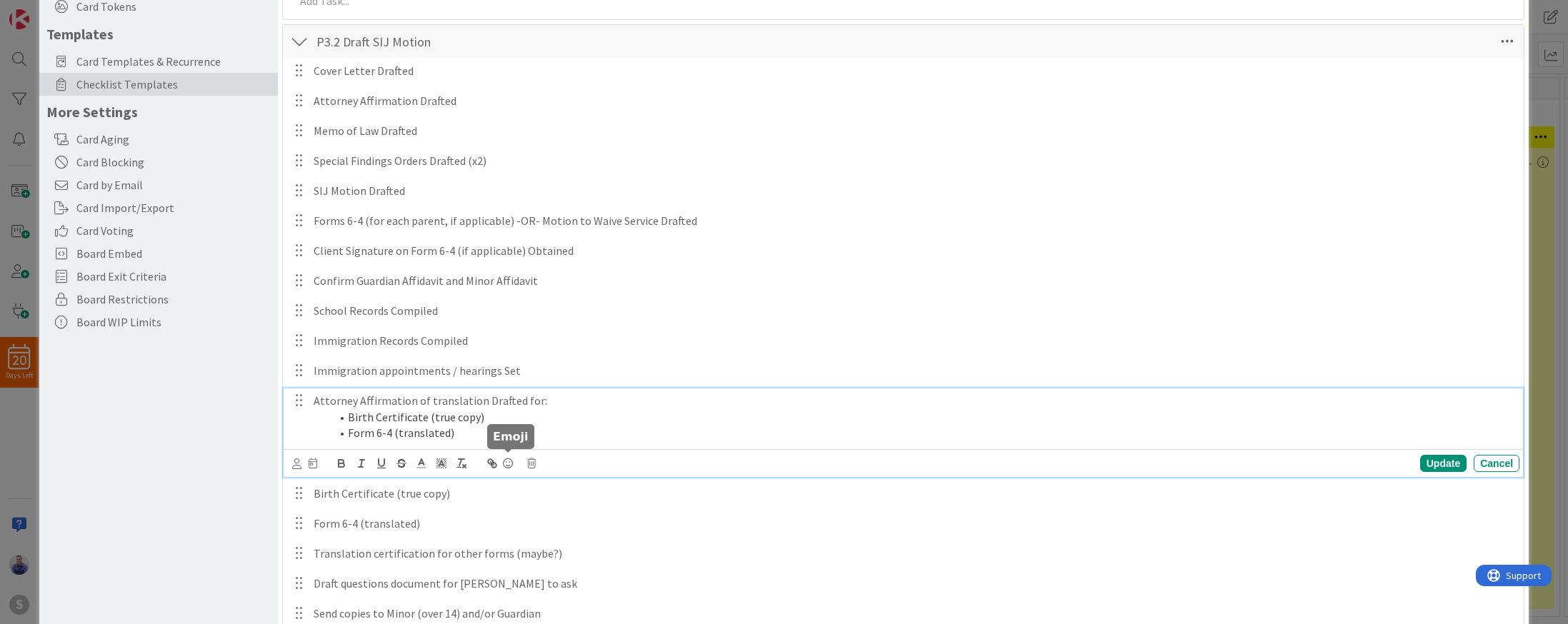
scroll to position [225, 0]
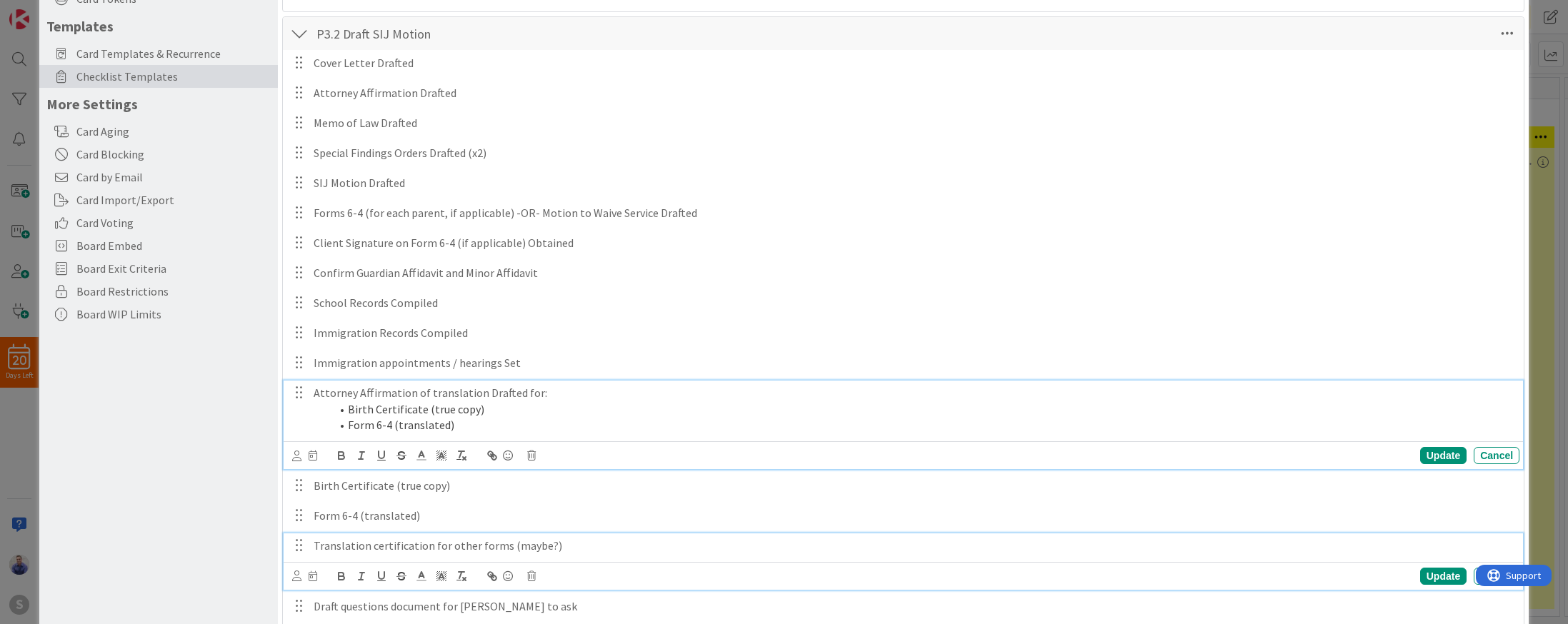
click at [568, 542] on p "Translation certification for other forms (maybe?)" at bounding box center [913, 545] width 1200 height 16
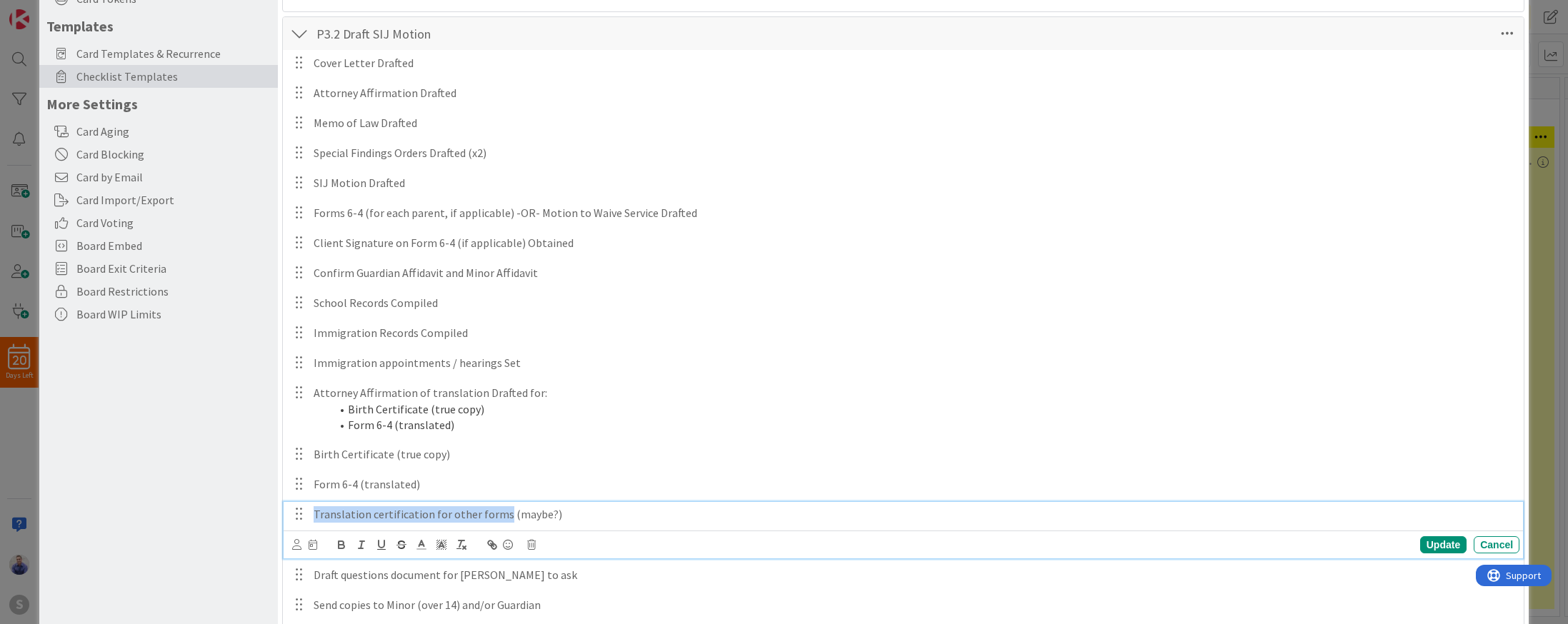
drag, startPoint x: 499, startPoint y: 516, endPoint x: 292, endPoint y: 508, distance: 207.2
click at [308, 508] on div "Translation certification for other forms (maybe?)" at bounding box center [914, 514] width 1211 height 25
copy p "Translation certification for other forms"
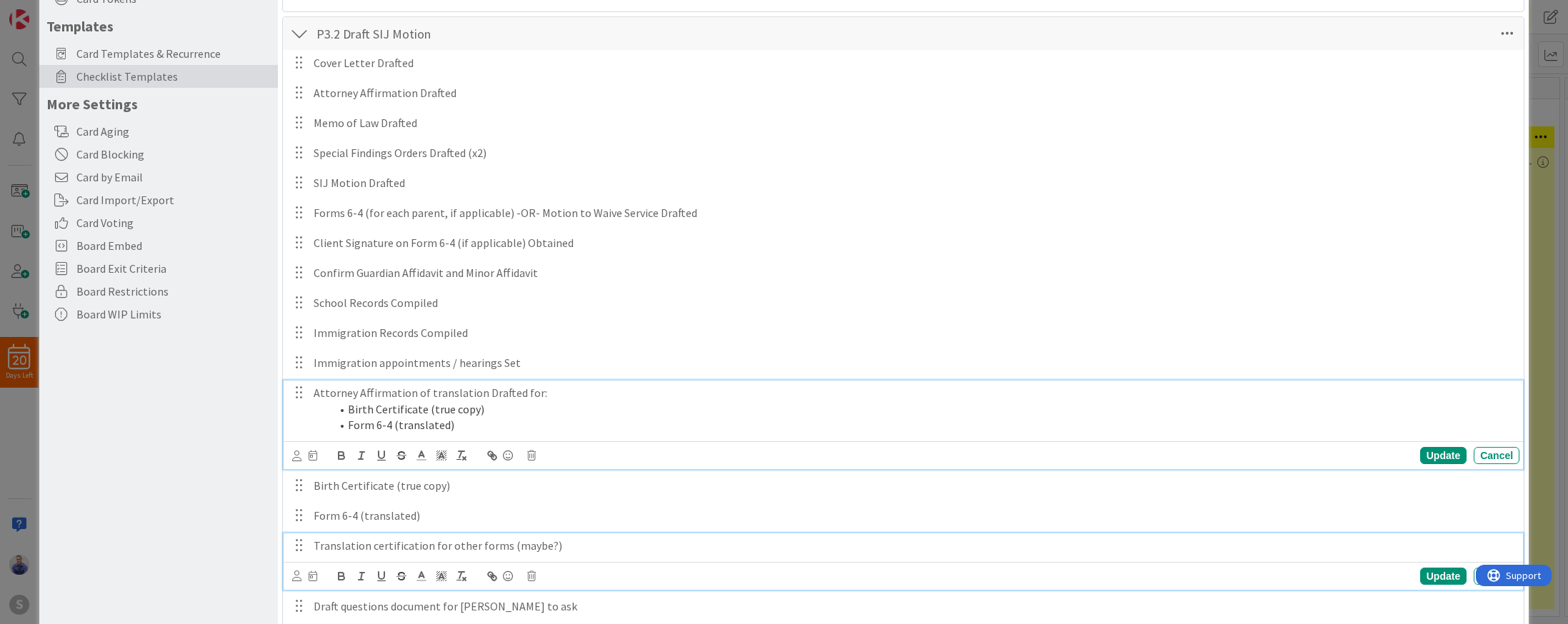
click at [490, 423] on li "Form 6-4 (translated)" at bounding box center [922, 425] width 1183 height 16
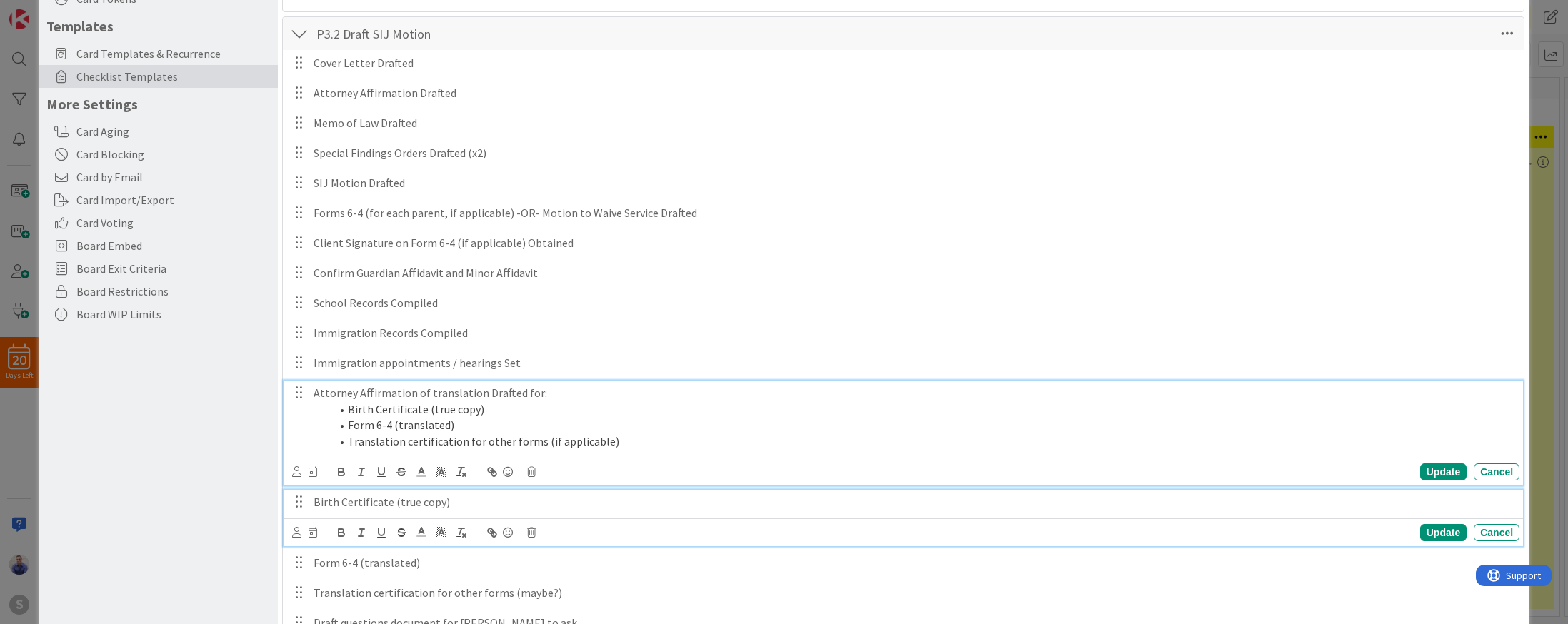
click at [416, 511] on div "Birth Certificate (true copy)" at bounding box center [914, 502] width 1211 height 25
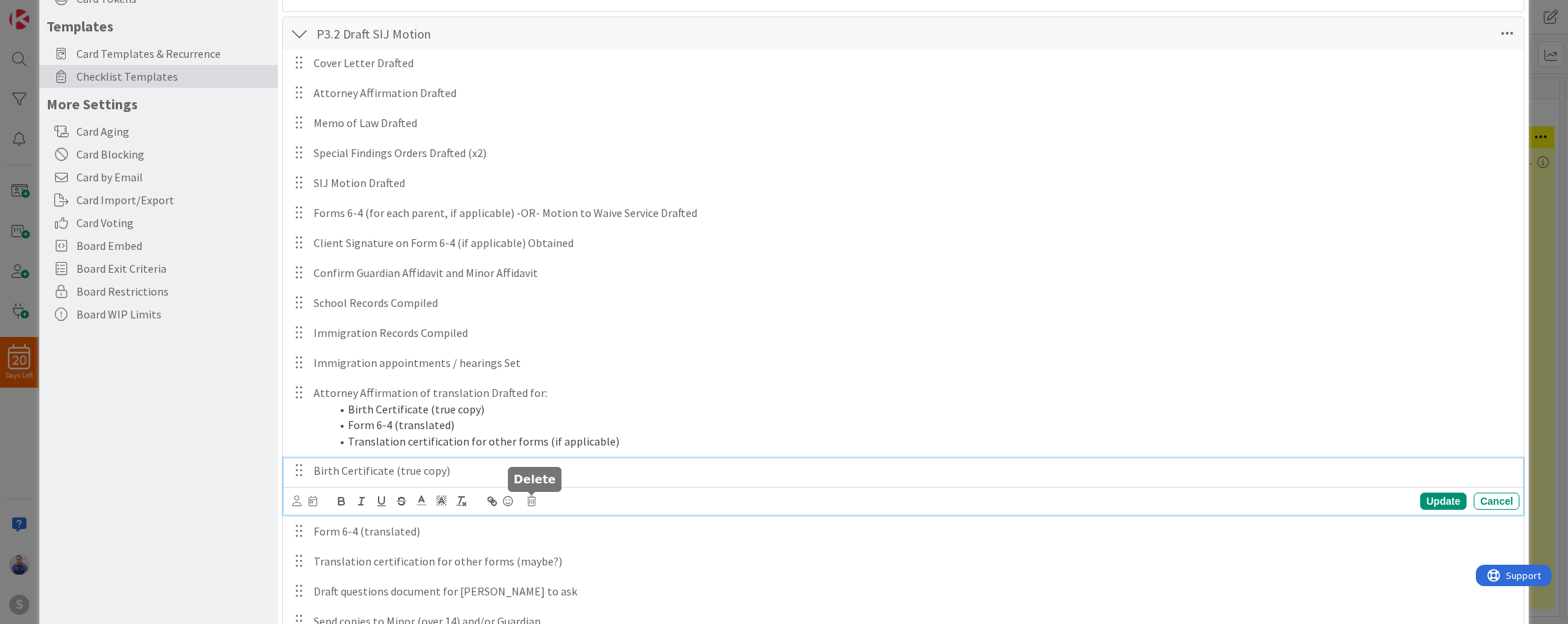
click at [531, 499] on icon at bounding box center [531, 501] width 9 height 10
click at [564, 564] on div "Delete" at bounding box center [568, 561] width 53 height 26
click at [464, 476] on p "Form 6-4 (translated)" at bounding box center [913, 470] width 1200 height 16
click at [528, 505] on icon at bounding box center [531, 501] width 9 height 10
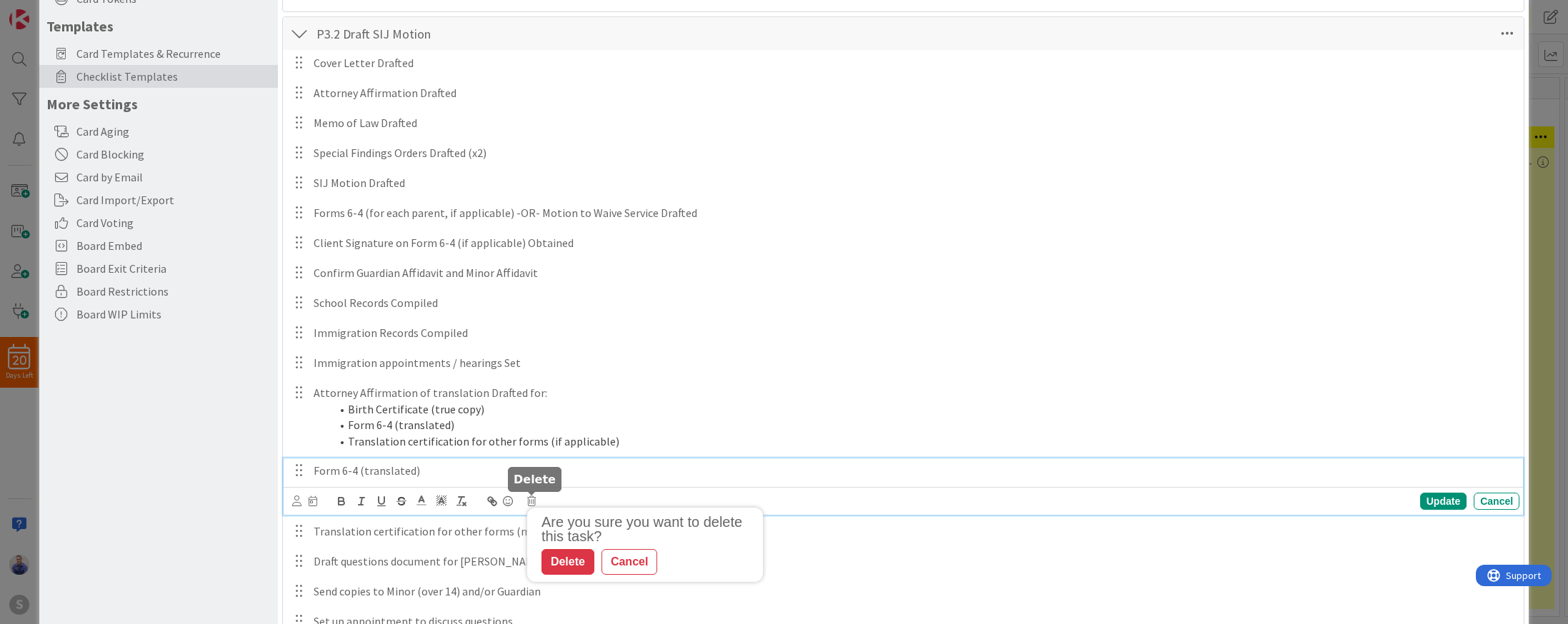
drag, startPoint x: 569, startPoint y: 559, endPoint x: 544, endPoint y: 526, distance: 41.4
click at [569, 557] on div "Delete" at bounding box center [568, 561] width 53 height 26
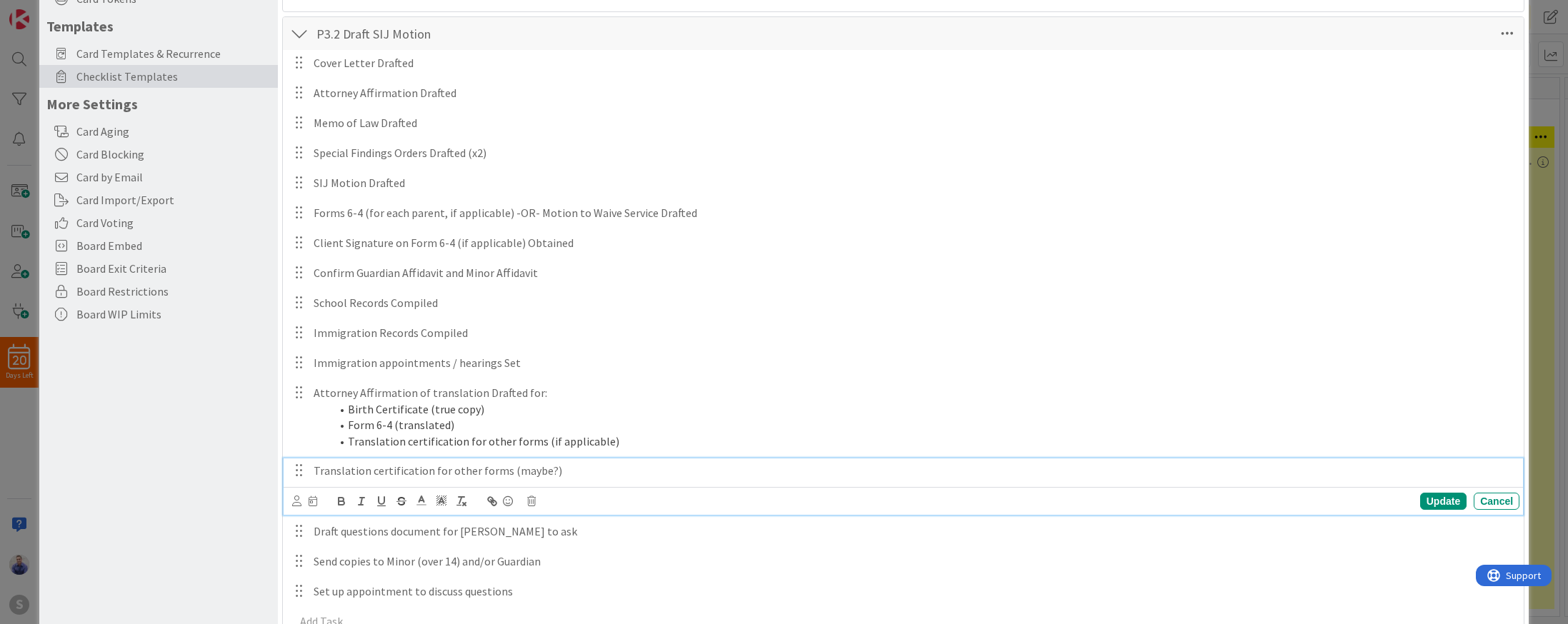
click at [562, 469] on p "Translation certification for other forms (maybe?)" at bounding box center [913, 470] width 1200 height 16
click at [533, 500] on icon at bounding box center [531, 501] width 9 height 10
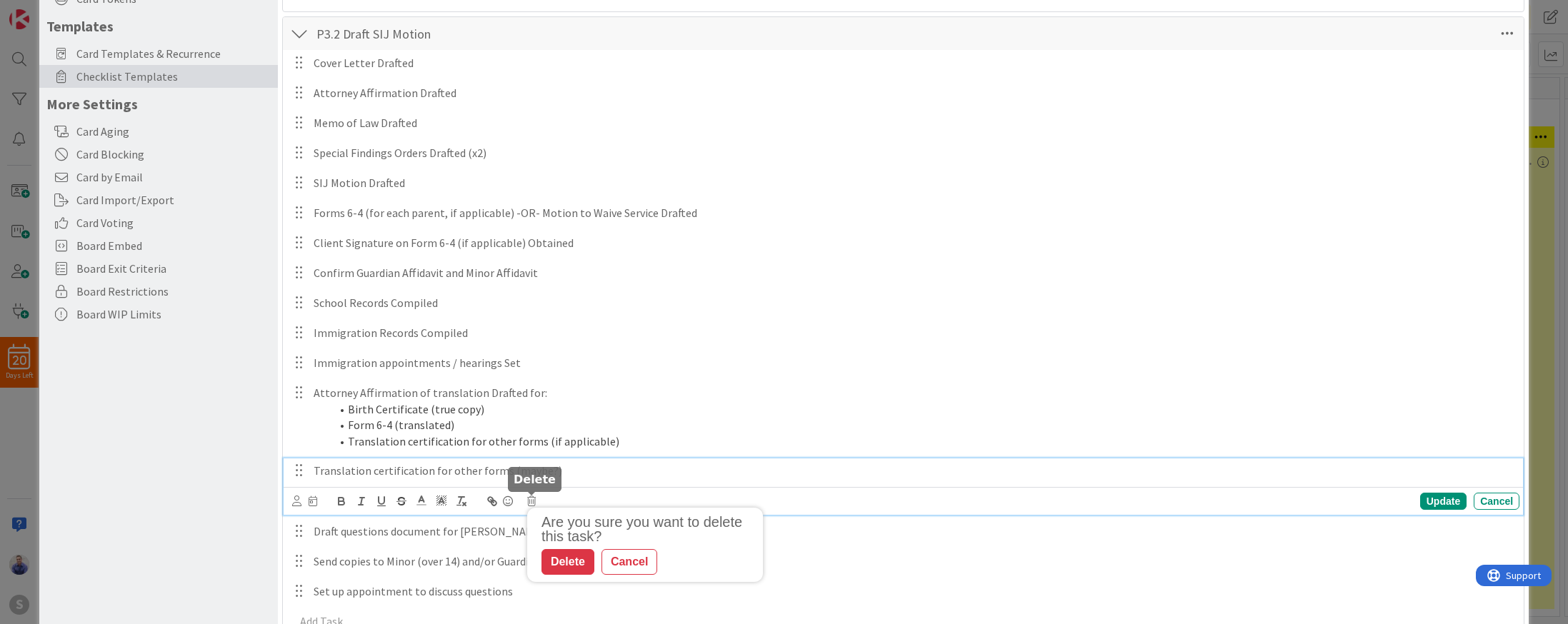
drag, startPoint x: 556, startPoint y: 559, endPoint x: 545, endPoint y: 543, distance: 19.4
click at [556, 558] on div "Delete" at bounding box center [568, 561] width 53 height 26
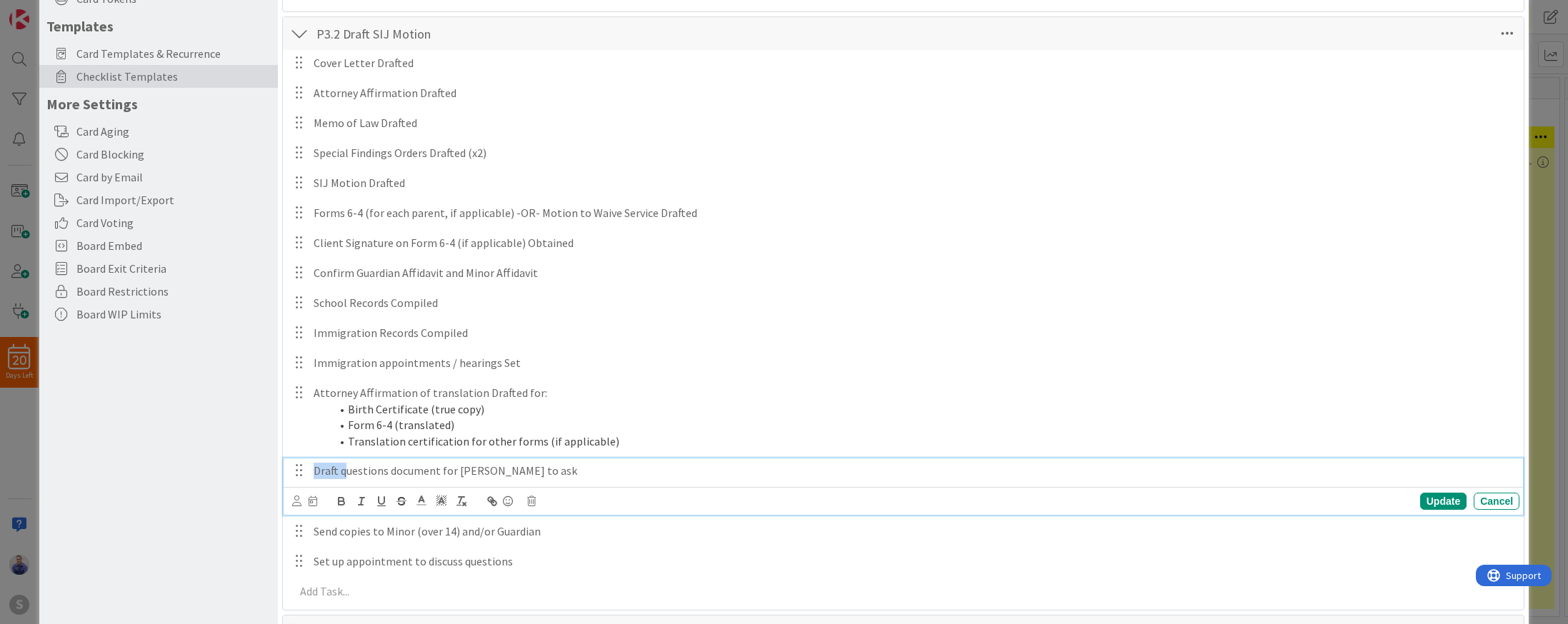
drag, startPoint x: 347, startPoint y: 470, endPoint x: 303, endPoint y: 473, distance: 44.1
click at [308, 473] on div "Draft questions document for [PERSON_NAME] to ask" at bounding box center [914, 471] width 1211 height 25
click at [483, 471] on p "Questions document for [PERSON_NAME] to ask" at bounding box center [913, 470] width 1200 height 16
click at [545, 536] on p "Send copies to Minor (over 14) and/or Guardian" at bounding box center [913, 531] width 1200 height 16
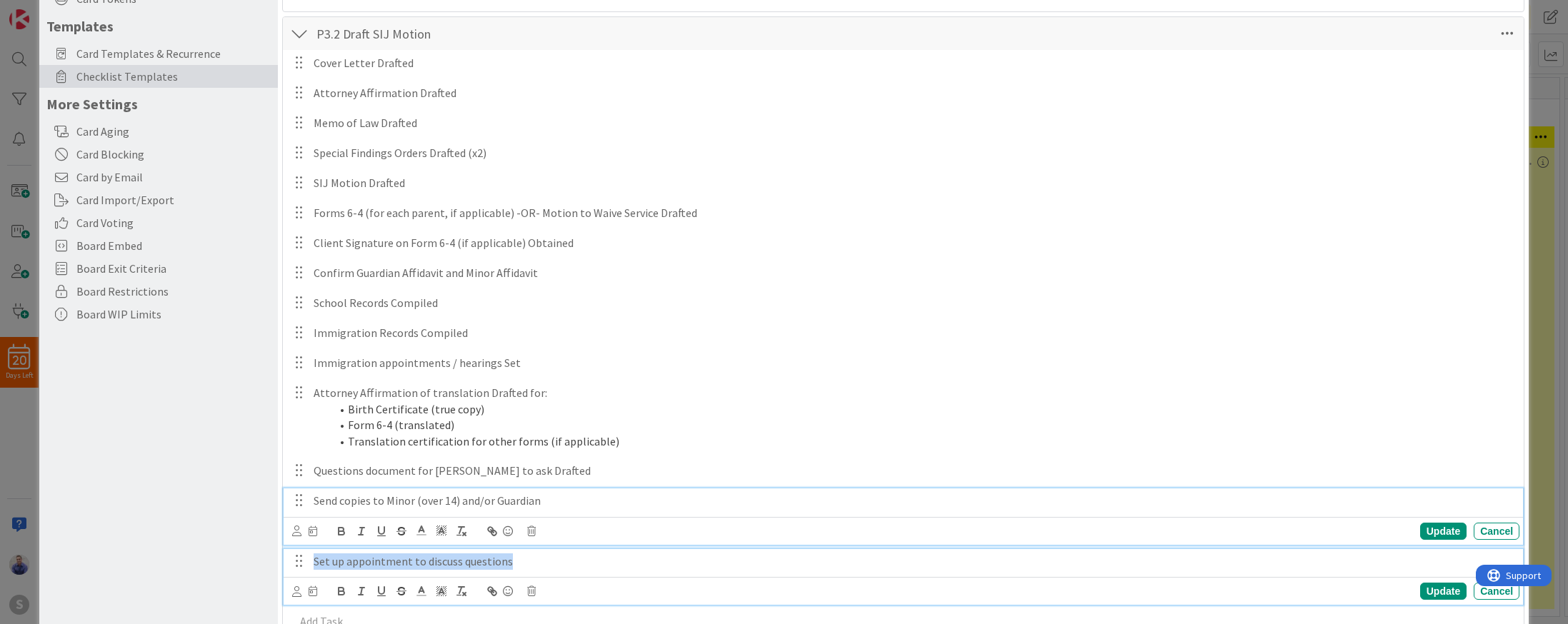
drag, startPoint x: 544, startPoint y: 561, endPoint x: 281, endPoint y: 556, distance: 263.0
click at [308, 556] on div "Set up appointment to discuss questions" at bounding box center [914, 561] width 1211 height 25
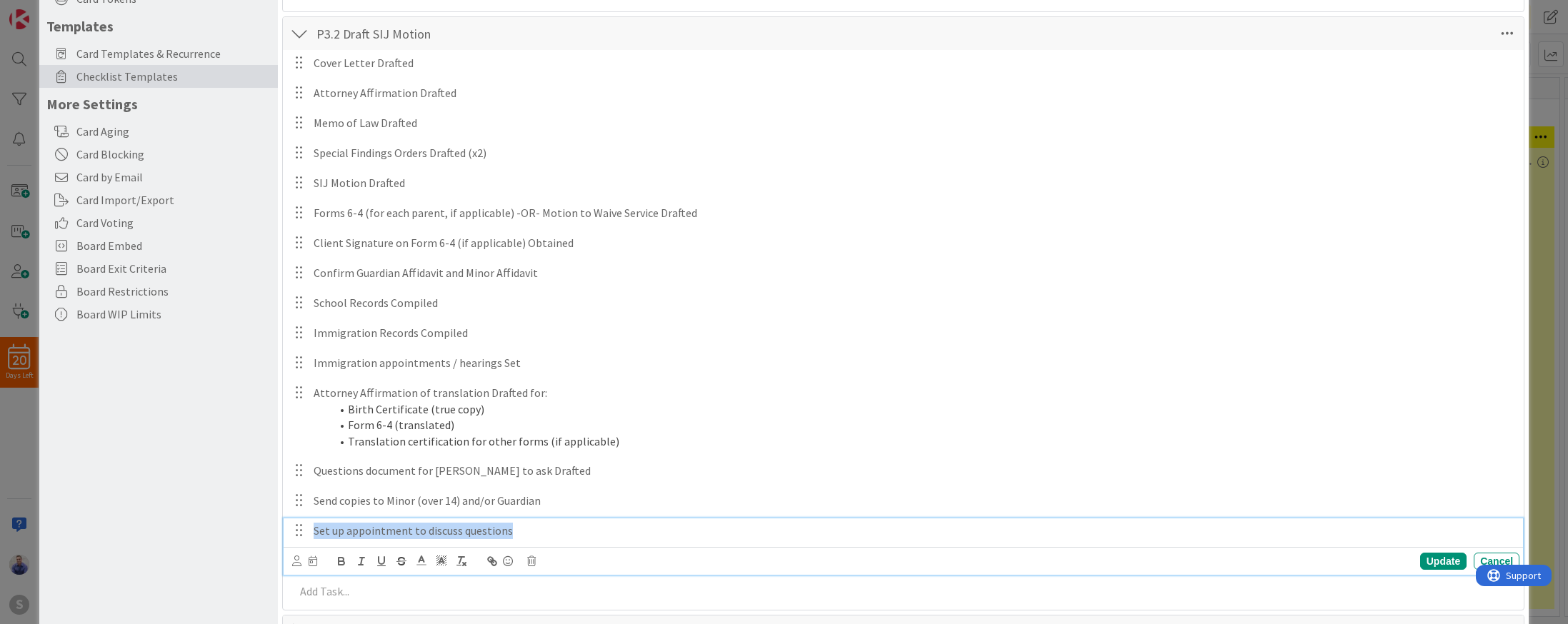
click at [350, 537] on p "Set up appointment to discuss questions" at bounding box center [913, 530] width 1200 height 16
drag, startPoint x: 351, startPoint y: 535, endPoint x: 301, endPoint y: 531, distance: 50.2
click at [308, 531] on div "Set up appointment to discuss questions" at bounding box center [914, 530] width 1211 height 25
click at [552, 520] on div "Client appointment to discuss questions" at bounding box center [914, 530] width 1211 height 25
click at [553, 532] on p "Client appointment to discuss questions" at bounding box center [913, 530] width 1200 height 16
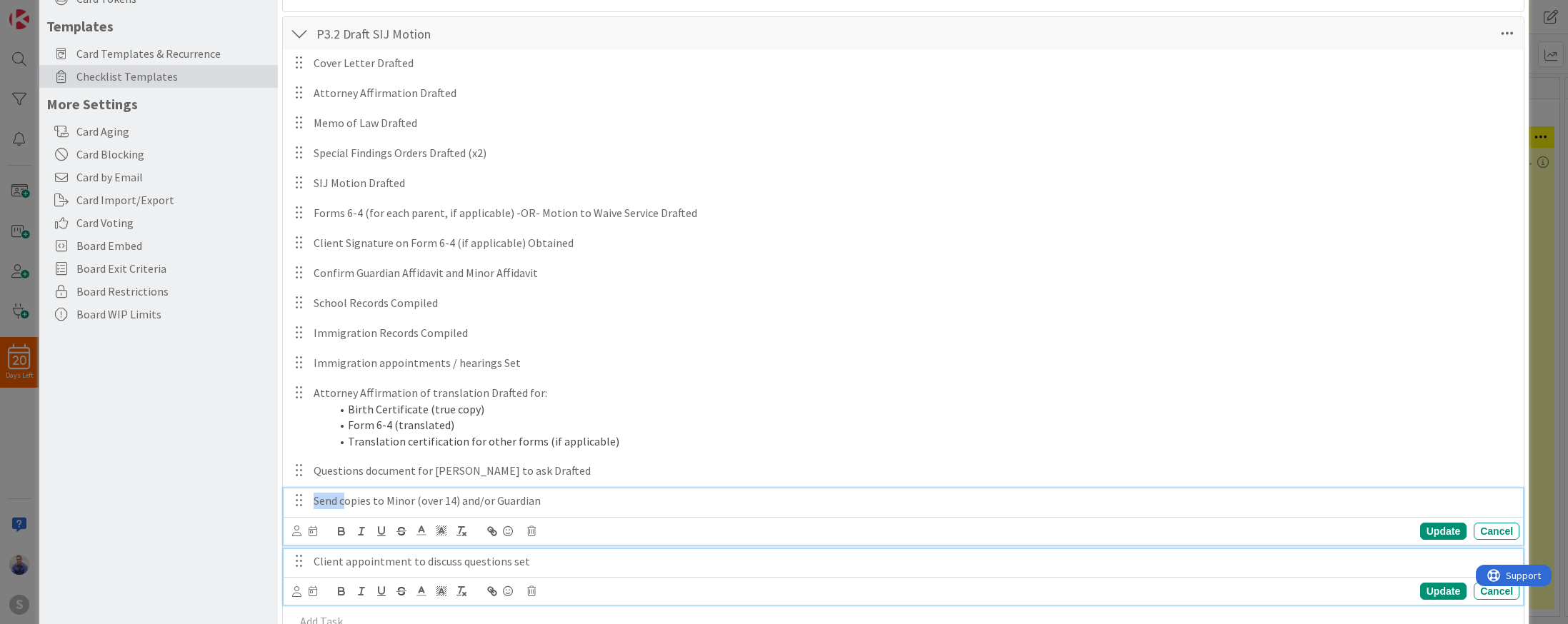
drag, startPoint x: 345, startPoint y: 499, endPoint x: 293, endPoint y: 497, distance: 52.0
click at [308, 497] on div "Send copies to Minor (over 14) and/or Guardian" at bounding box center [914, 501] width 1211 height 25
drag, startPoint x: 346, startPoint y: 499, endPoint x: 365, endPoint y: 554, distance: 58.2
click at [346, 499] on p "Copies to Minor (over 14) and/or Guardian" at bounding box center [913, 500] width 1200 height 16
click at [1444, 530] on div "Update" at bounding box center [1443, 531] width 46 height 17
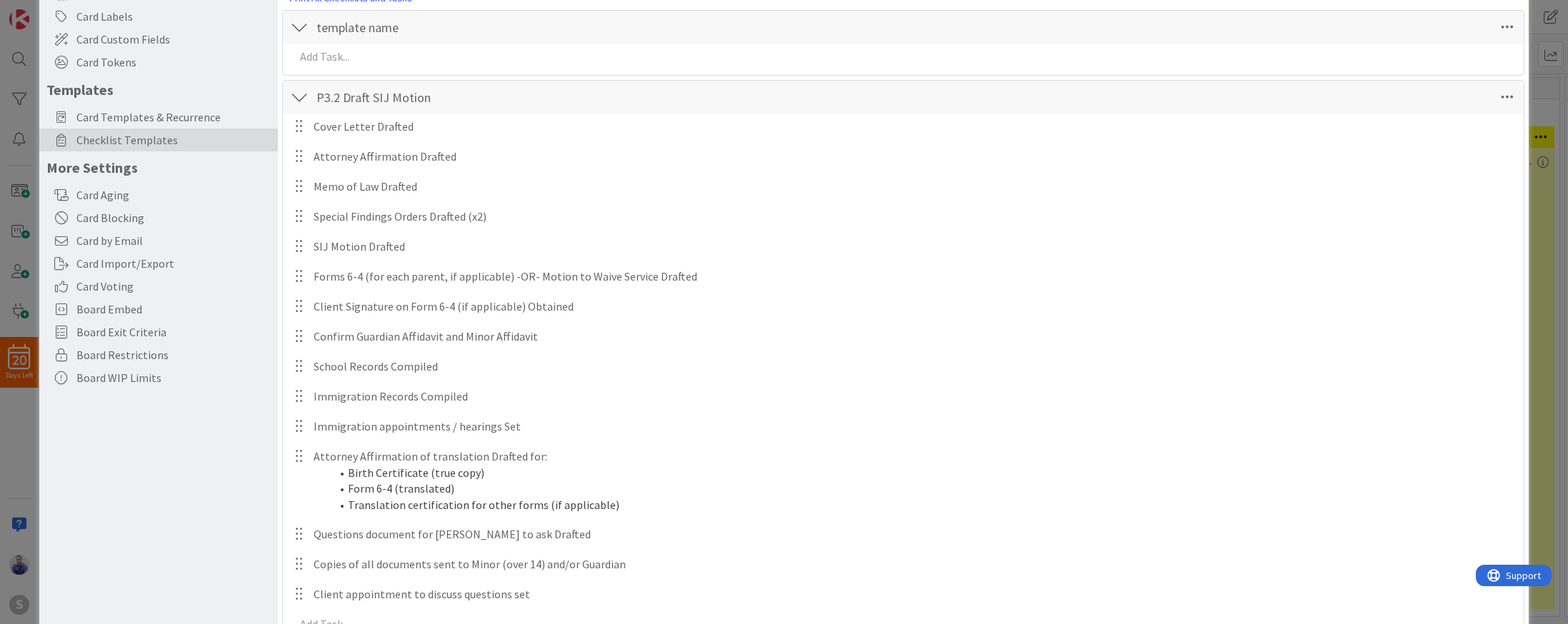
scroll to position [150, 0]
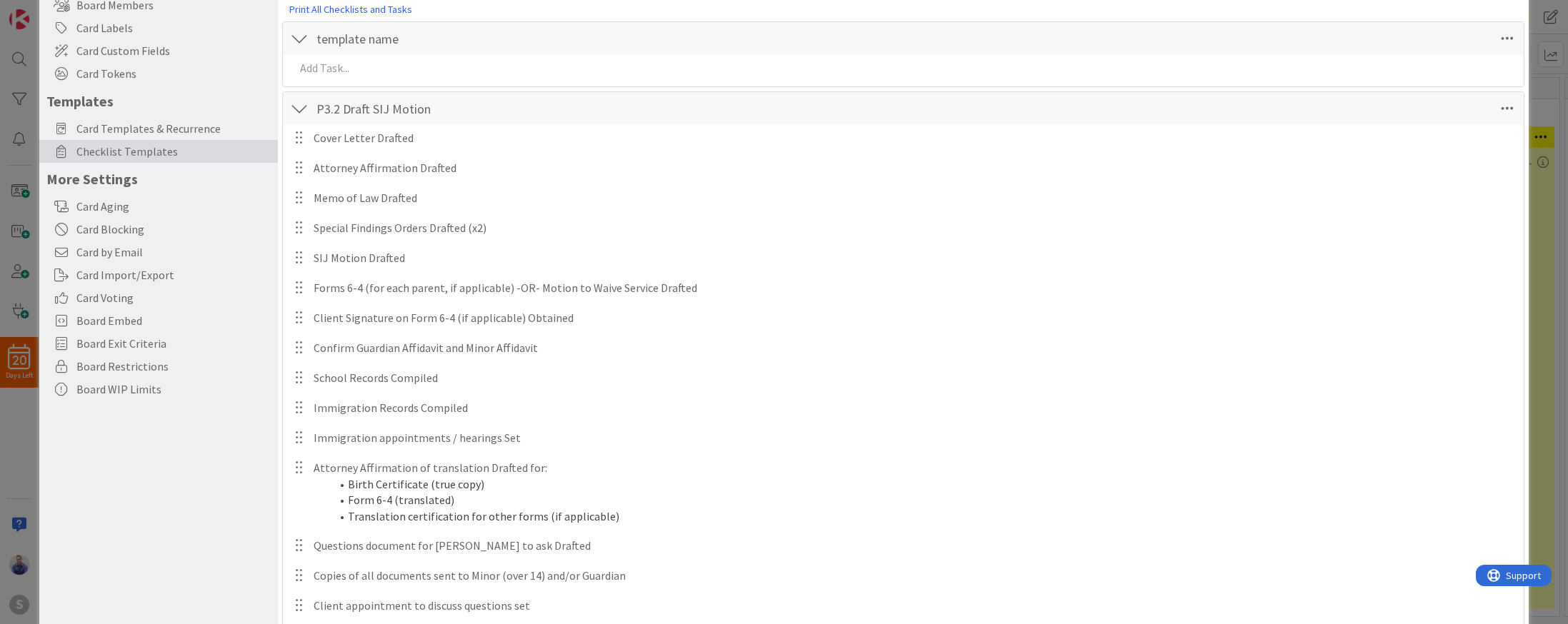
drag, startPoint x: 299, startPoint y: 101, endPoint x: 317, endPoint y: 109, distance: 19.7
click at [300, 102] on div at bounding box center [299, 108] width 19 height 26
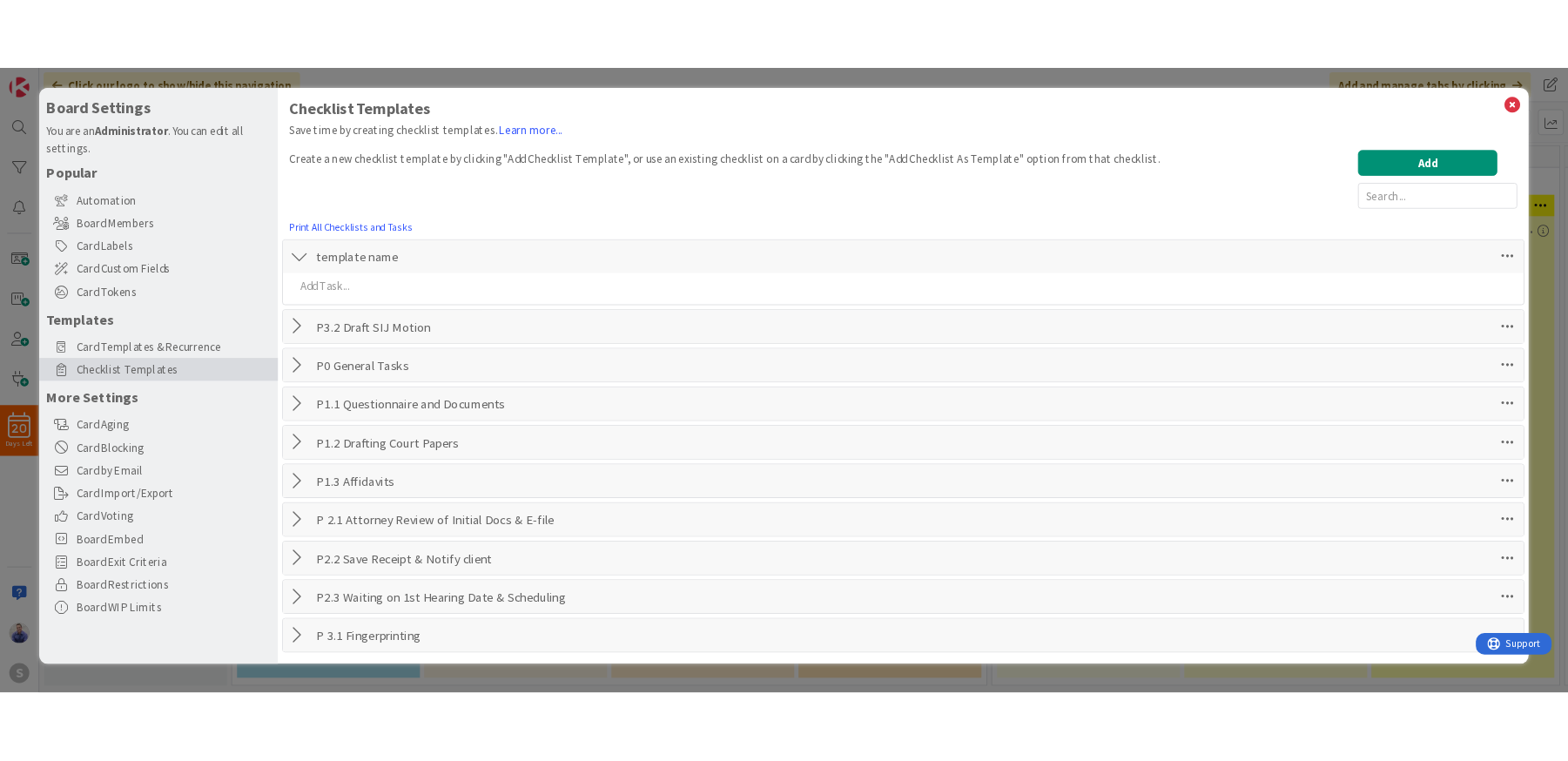
scroll to position [0, 0]
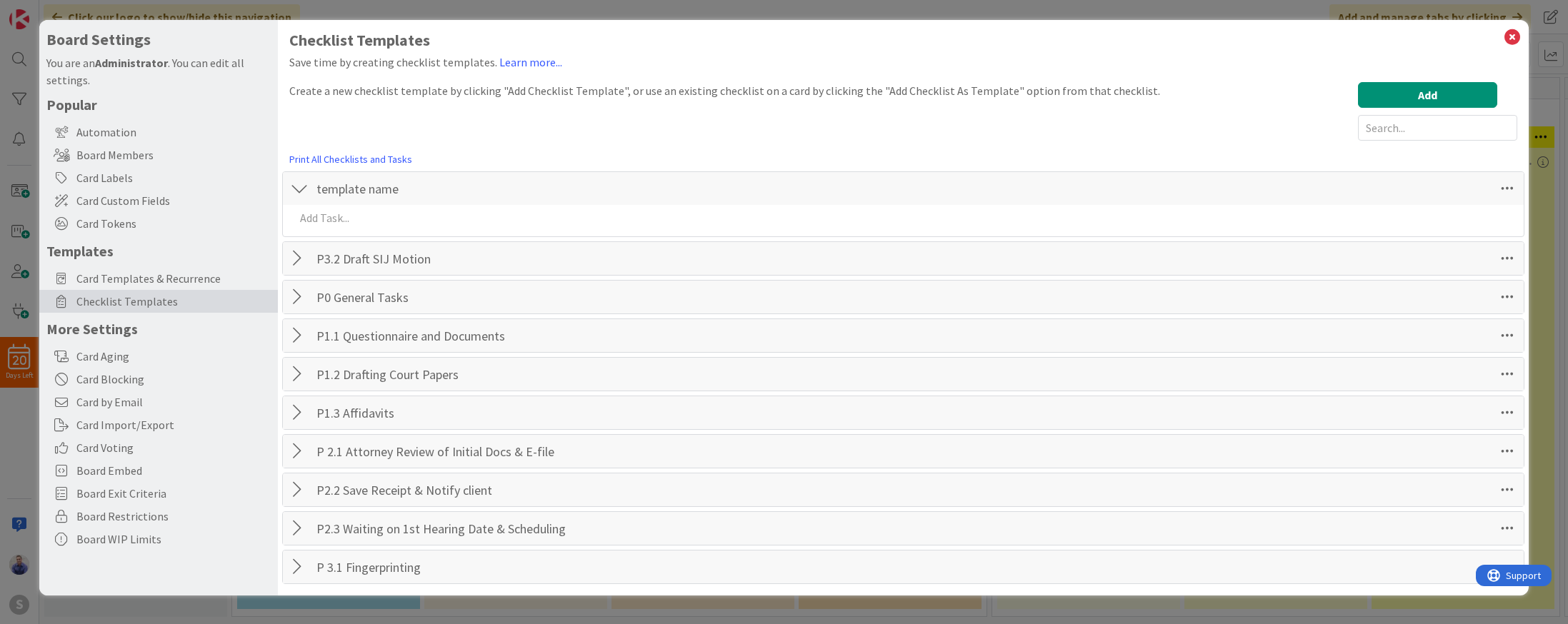
click at [1529, 261] on div "Checklist Templates Save time by creating checklist templates. Learn more... Cr…" at bounding box center [903, 308] width 1251 height 575
click at [1512, 260] on icon at bounding box center [1507, 258] width 26 height 26
click at [1471, 306] on link "Move Down" at bounding box center [1409, 311] width 214 height 21
click at [1498, 296] on icon at bounding box center [1507, 297] width 26 height 26
click at [1491, 340] on link "Move Down" at bounding box center [1409, 350] width 214 height 21
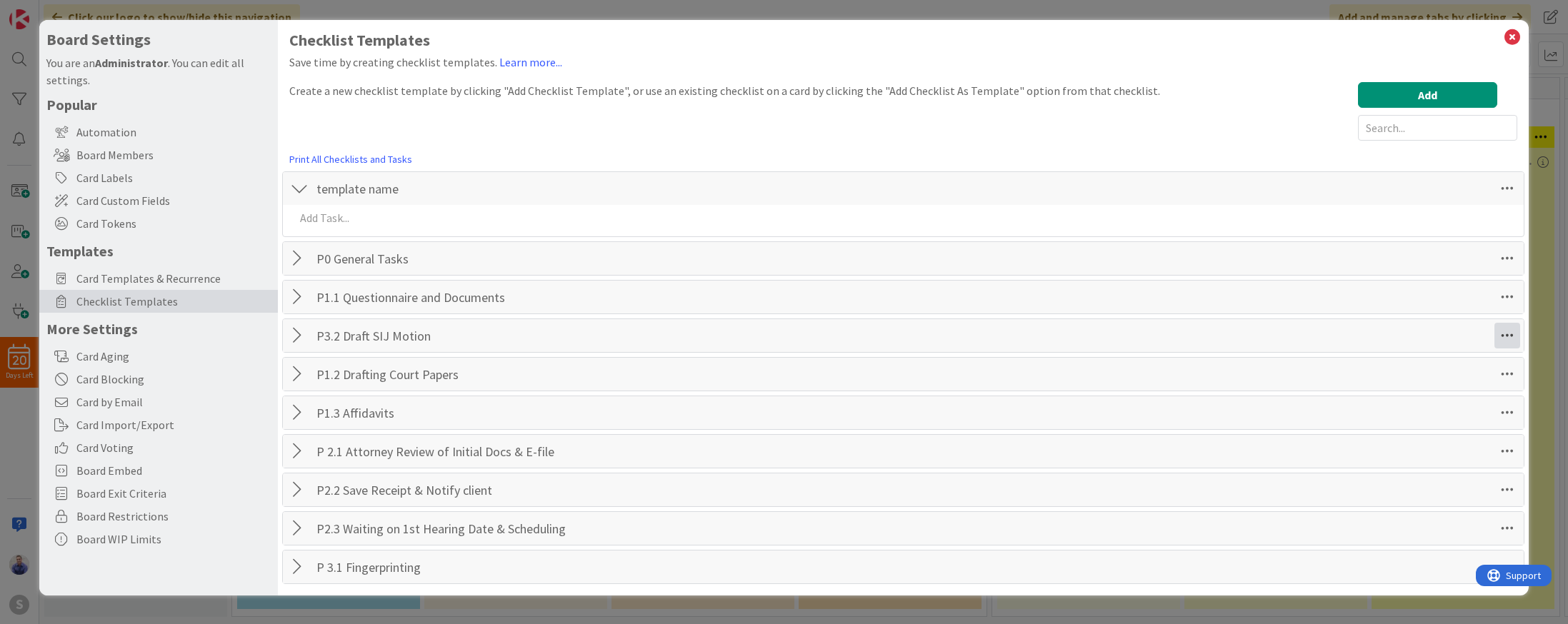
click at [1508, 333] on icon at bounding box center [1507, 335] width 26 height 26
click at [1469, 388] on link "Move Down" at bounding box center [1409, 387] width 214 height 21
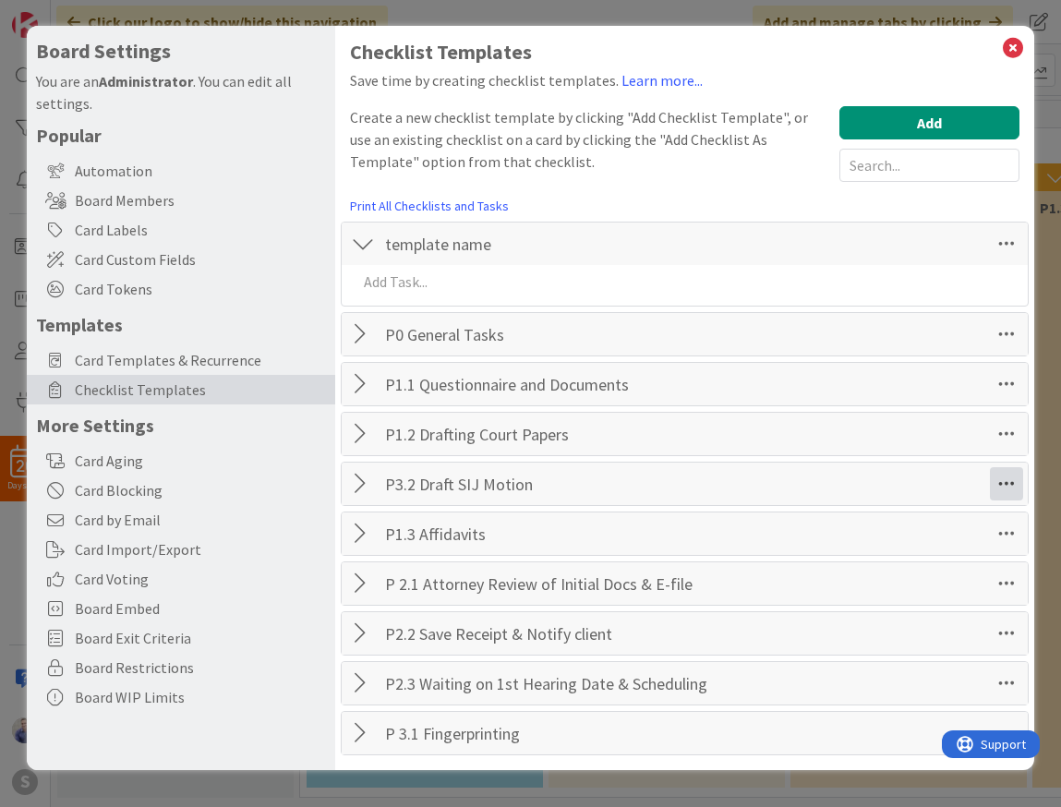
click at [1014, 488] on icon at bounding box center [1006, 483] width 33 height 33
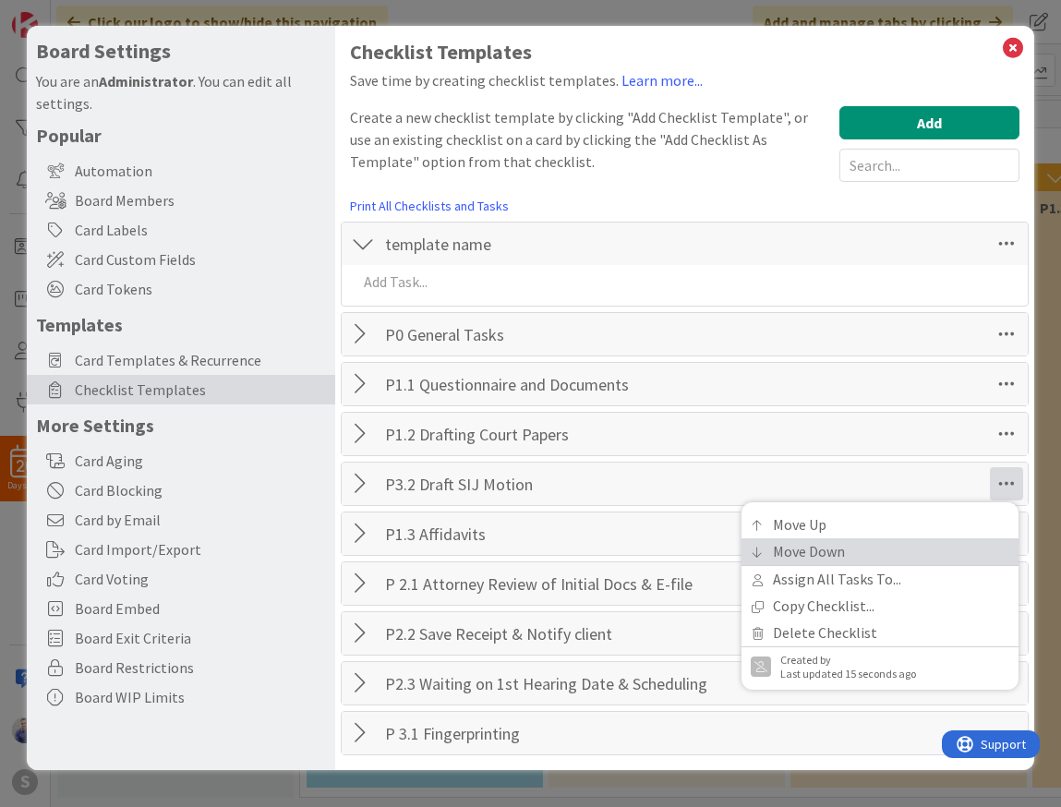
click at [982, 548] on link "Move Down" at bounding box center [879, 551] width 277 height 27
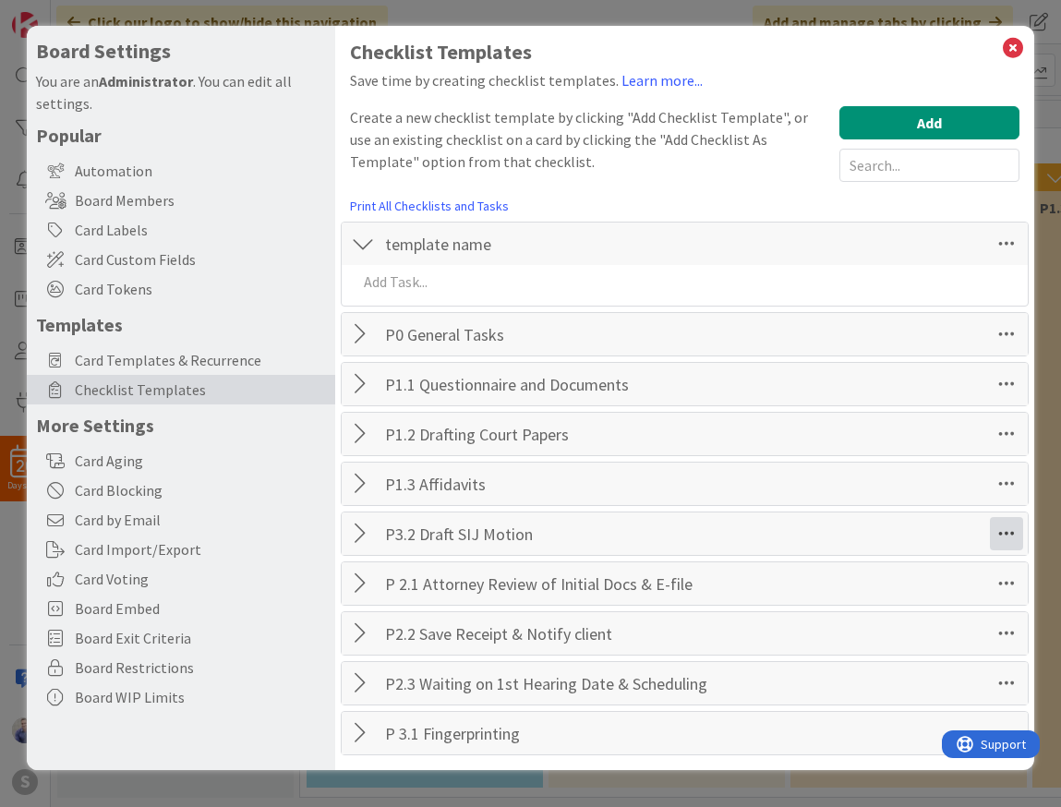
click at [1006, 530] on icon at bounding box center [1006, 533] width 33 height 33
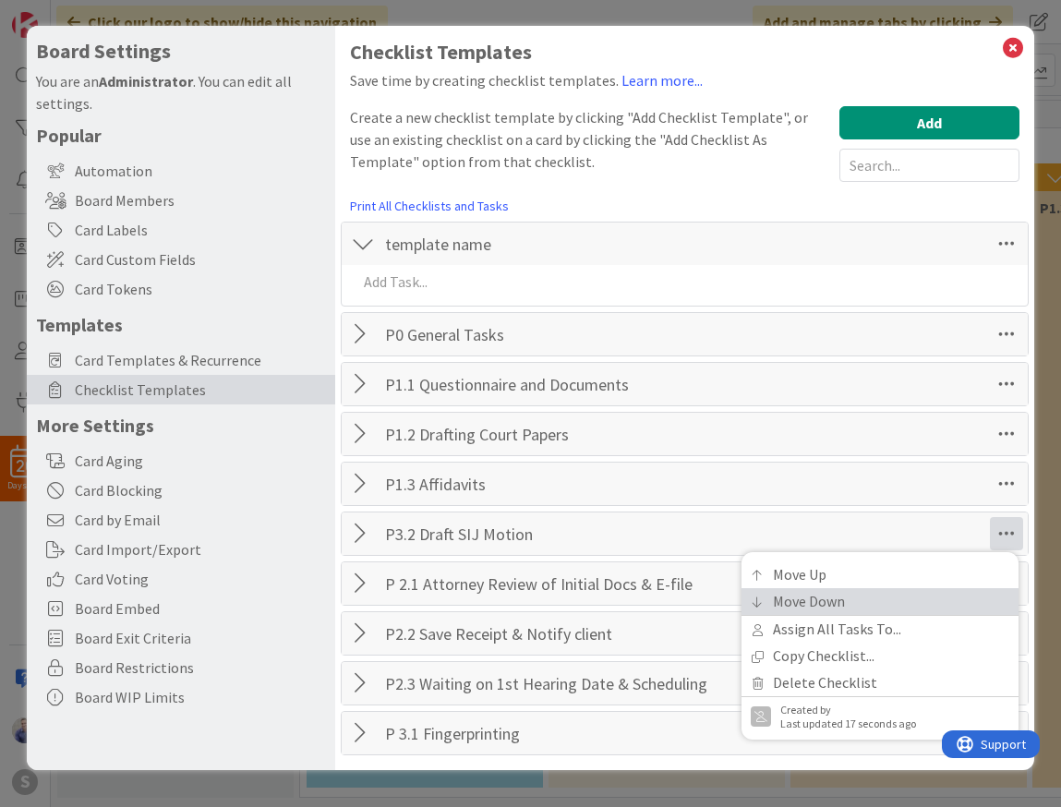
click at [994, 601] on link "Move Down" at bounding box center [879, 601] width 277 height 27
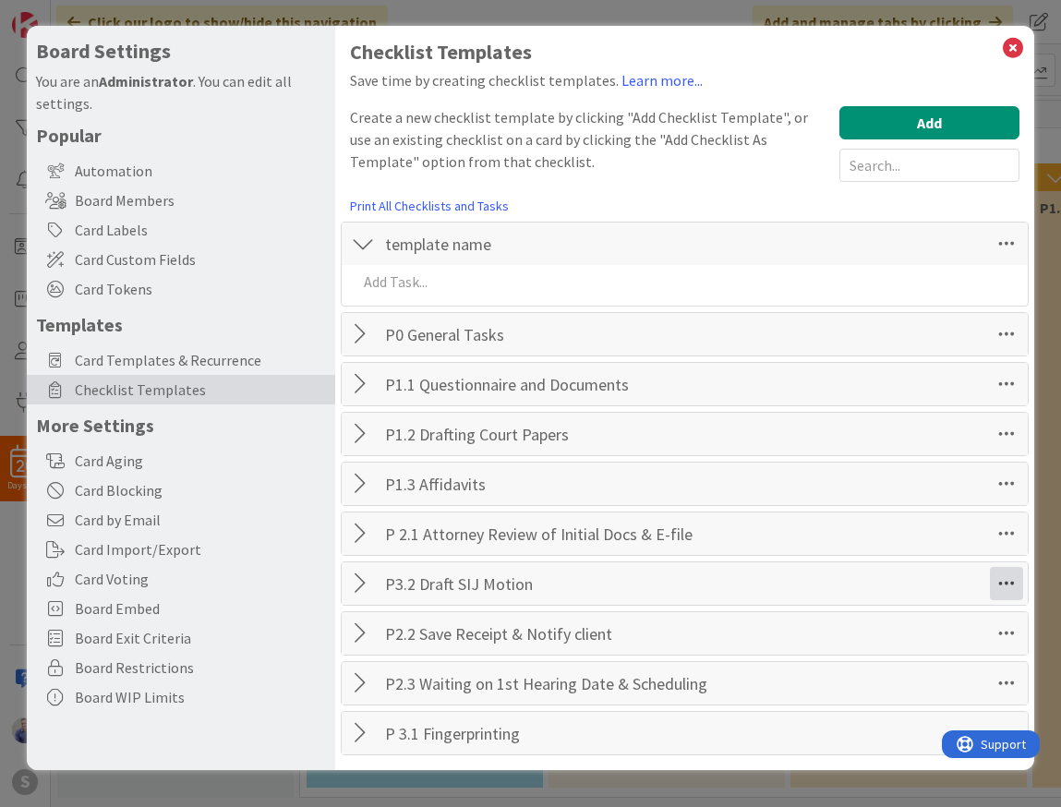
click at [1001, 593] on icon at bounding box center [1006, 583] width 33 height 33
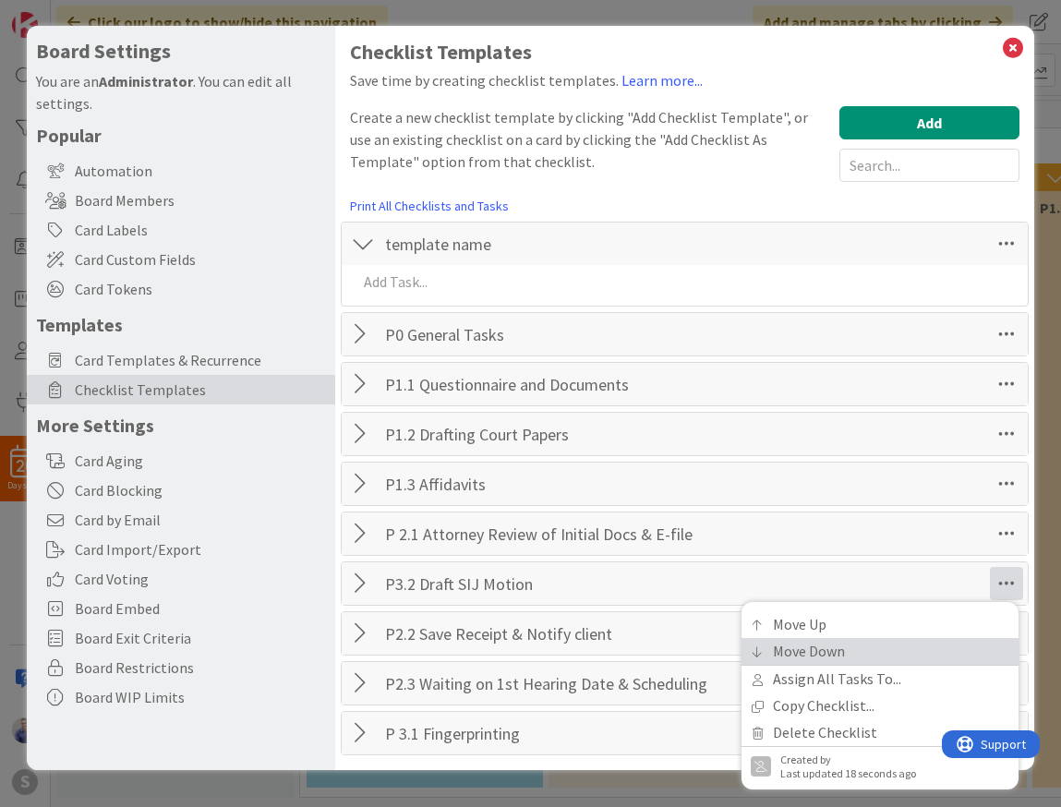
click at [1003, 644] on link "Move Down" at bounding box center [879, 651] width 277 height 27
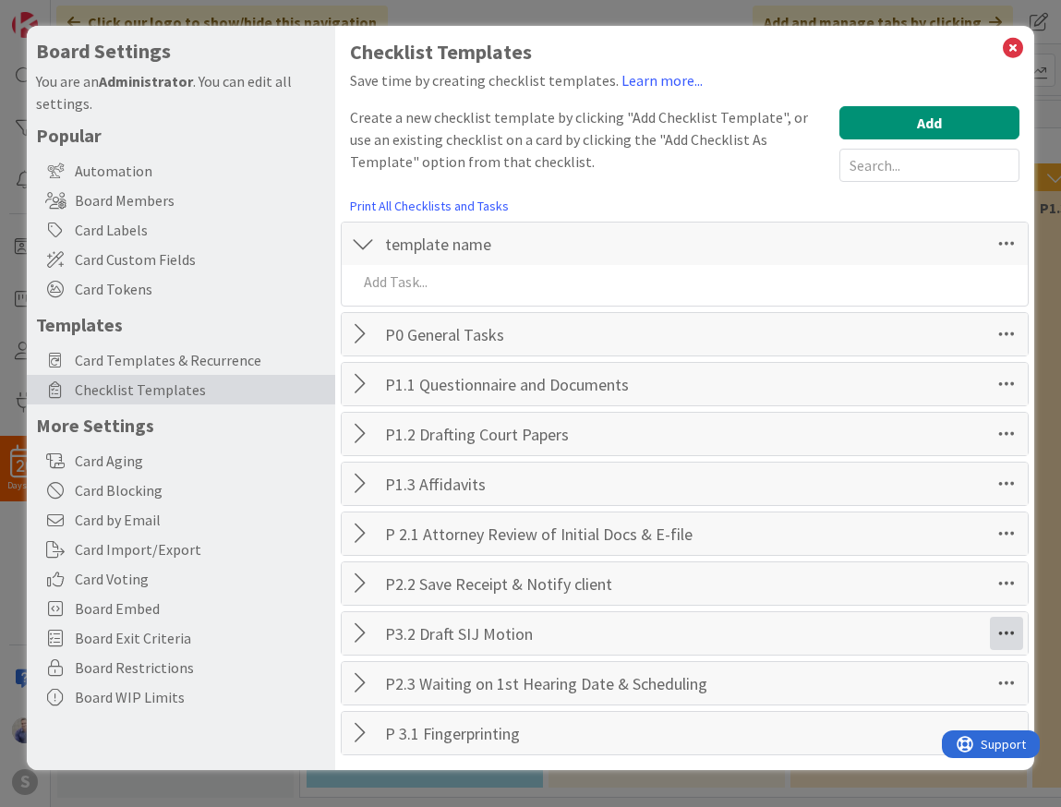
click at [1013, 638] on icon at bounding box center [1006, 633] width 33 height 33
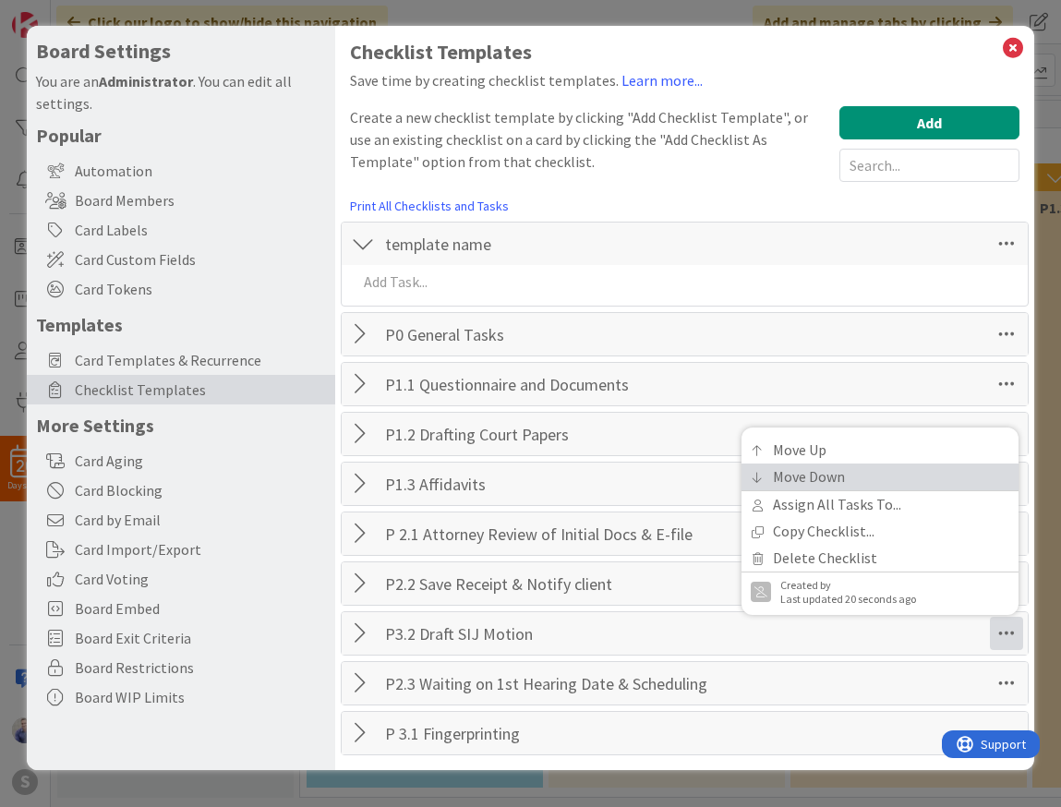
click at [970, 477] on link "Move Down" at bounding box center [879, 477] width 277 height 27
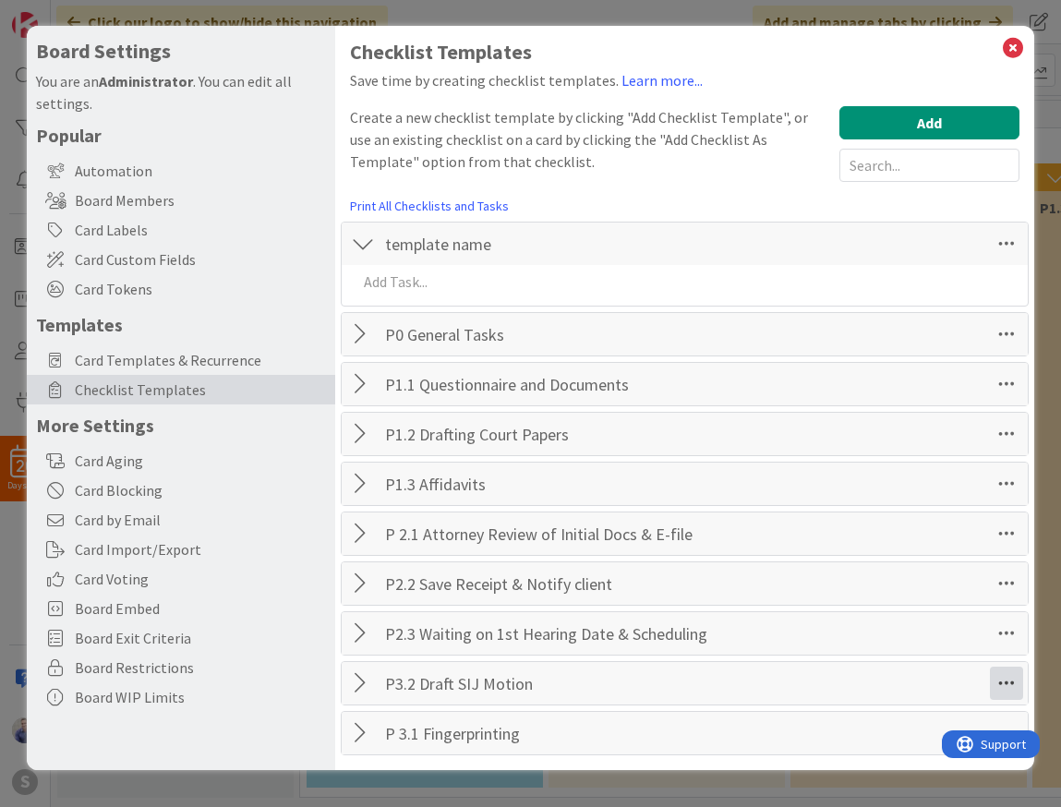
click at [1005, 675] on icon at bounding box center [1006, 683] width 33 height 33
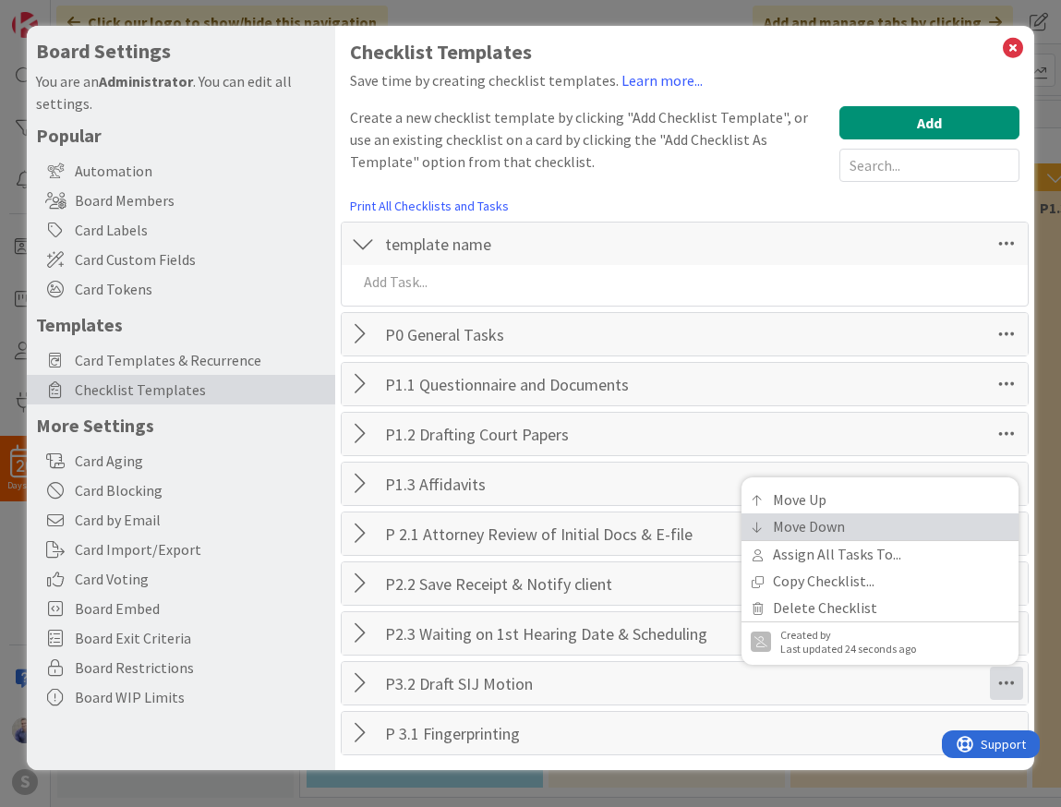
click at [870, 532] on link "Move Down" at bounding box center [879, 526] width 277 height 27
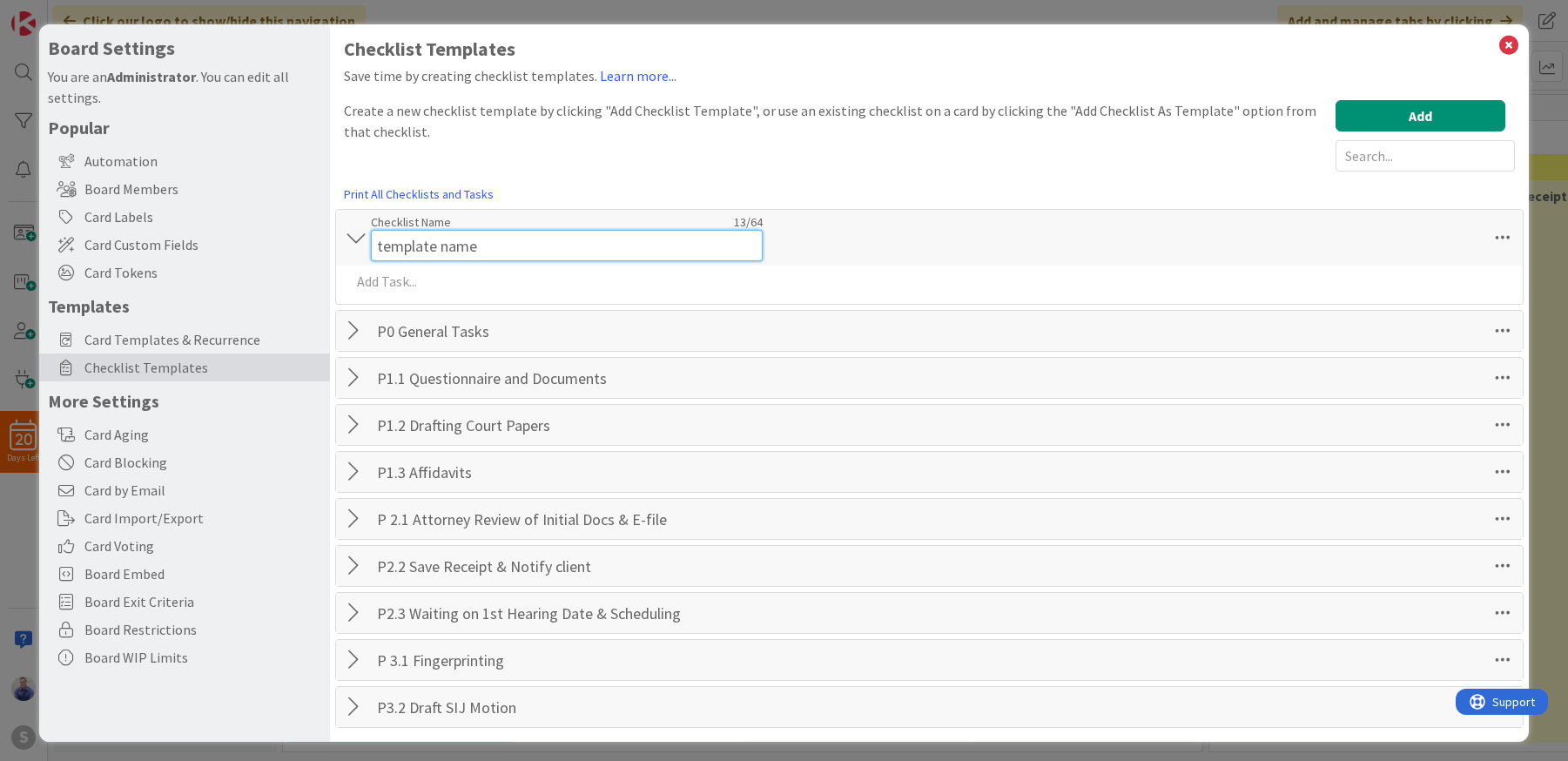
click at [511, 233] on input "template name" at bounding box center [567, 245] width 392 height 31
drag, startPoint x: 568, startPoint y: 236, endPoint x: 341, endPoint y: 209, distance: 228.6
click at [371, 230] on input "template name" at bounding box center [567, 245] width 392 height 31
click at [406, 246] on input "P3.2 Open Designation ([GEOGRAPHIC_DATA] Only)" at bounding box center [567, 245] width 392 height 31
type input "P3.2A Open Designation ([GEOGRAPHIC_DATA] Only)"
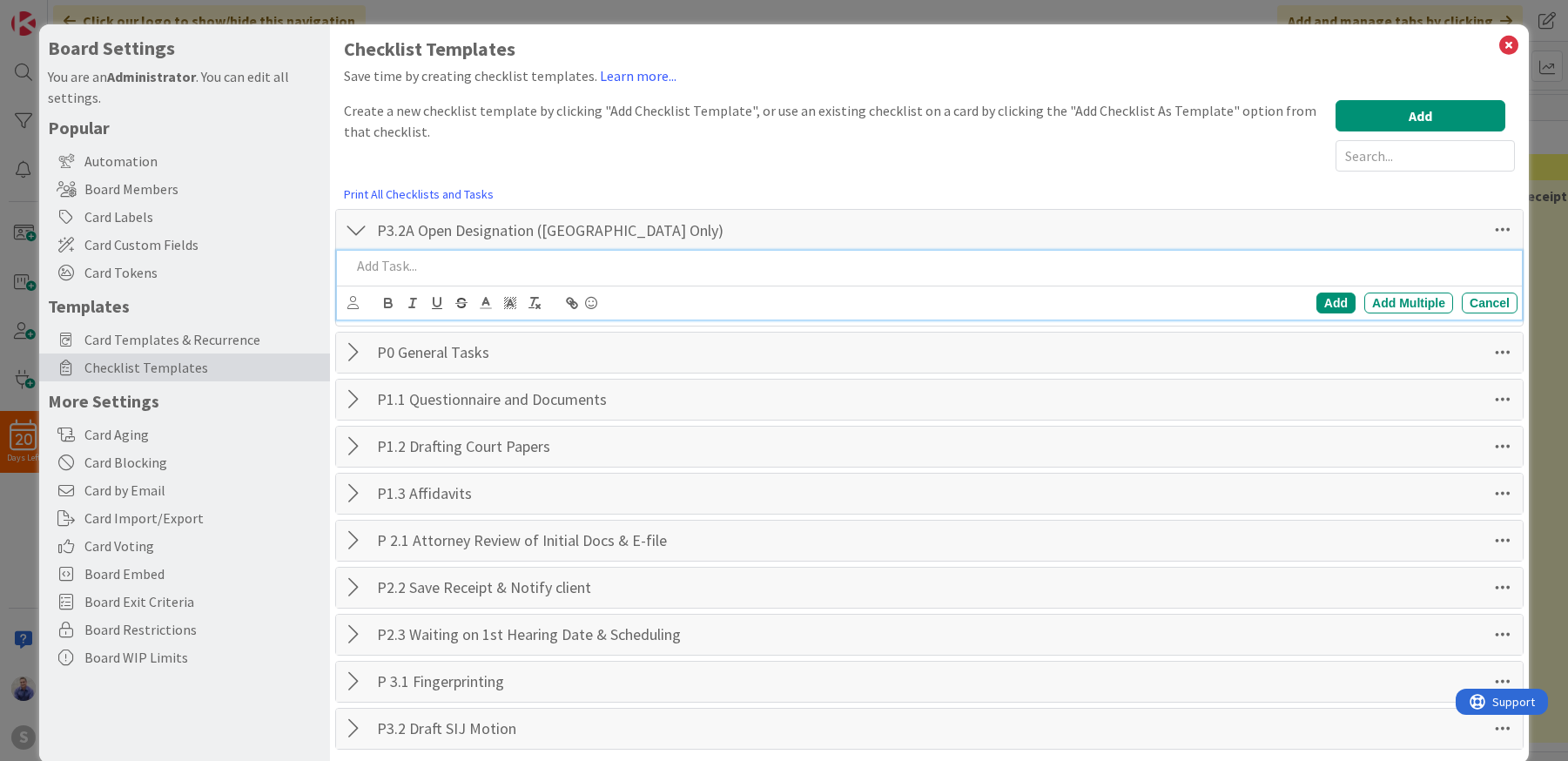
click at [470, 281] on div at bounding box center [931, 266] width 1174 height 30
click at [798, 267] on p at bounding box center [931, 265] width 1160 height 20
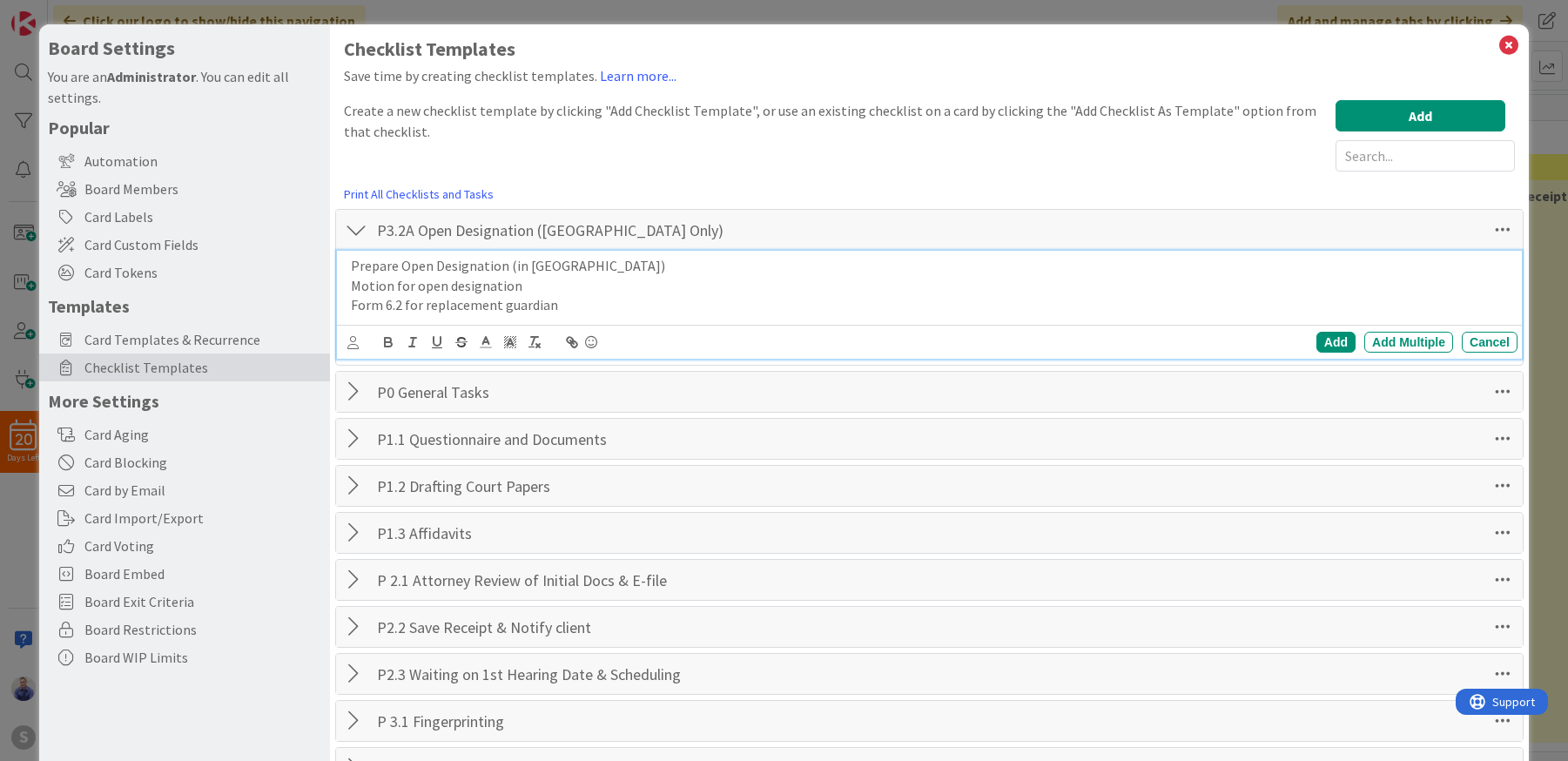
click at [354, 288] on p "Motion for open designation" at bounding box center [931, 286] width 1160 height 20
click at [349, 308] on div "Prepare Open Designation (in [GEOGRAPHIC_DATA]) Motion for open designation For…" at bounding box center [931, 286] width 1174 height 70
click at [438, 310] on li "Form 6.2 for replacement guardian" at bounding box center [941, 305] width 1139 height 20
drag, startPoint x: 401, startPoint y: 264, endPoint x: 318, endPoint y: 263, distance: 83.0
click at [344, 263] on div "Prepare Open Designation (in [GEOGRAPHIC_DATA]) Motion for open designation For…" at bounding box center [931, 286] width 1174 height 70
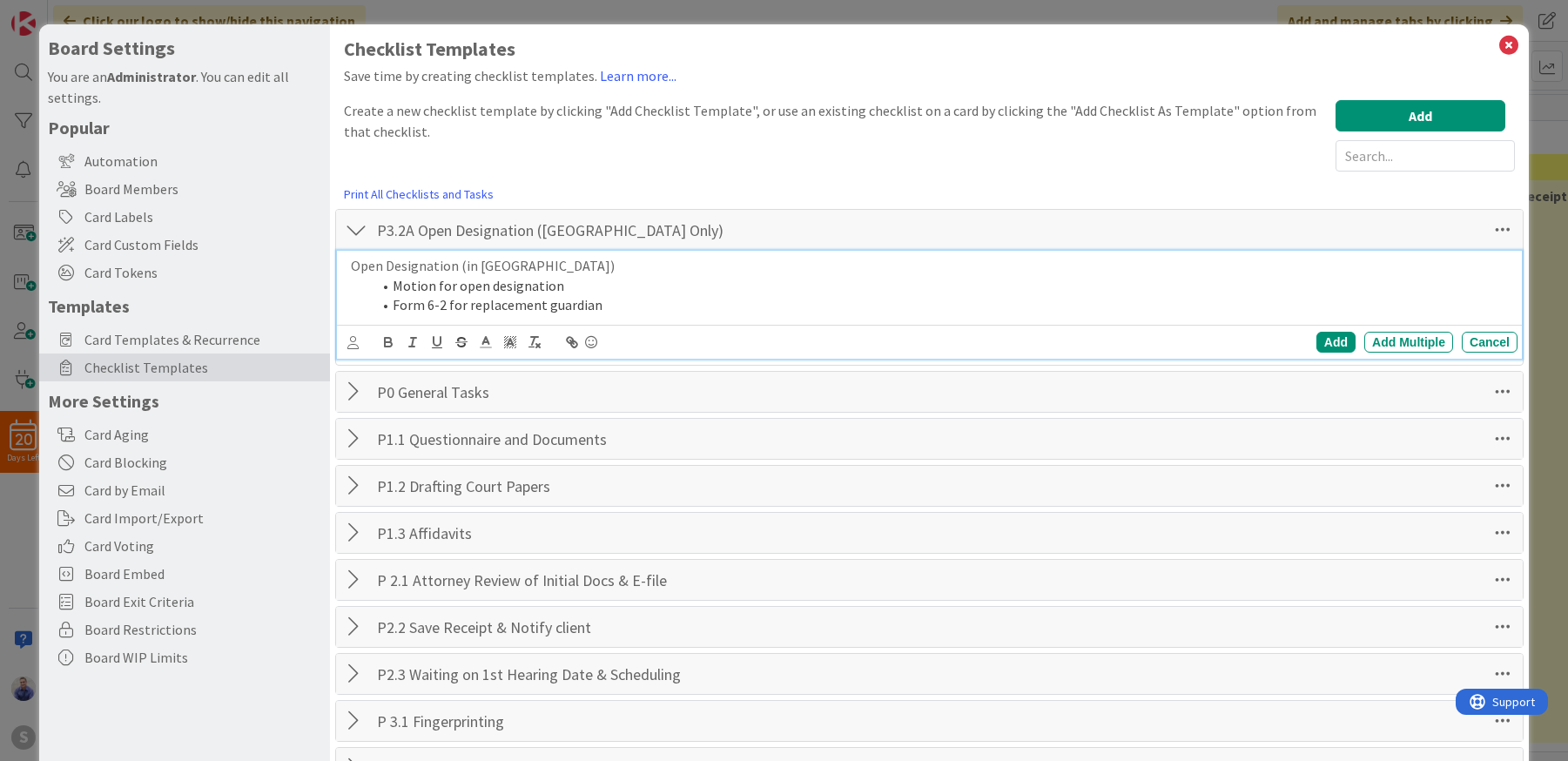
click at [453, 263] on p "Open Designation (in [GEOGRAPHIC_DATA])" at bounding box center [931, 265] width 1160 height 20
click at [1318, 338] on div "Add" at bounding box center [1336, 342] width 40 height 21
drag, startPoint x: 364, startPoint y: 222, endPoint x: 424, endPoint y: 234, distance: 61.2
click at [365, 222] on div at bounding box center [356, 229] width 23 height 31
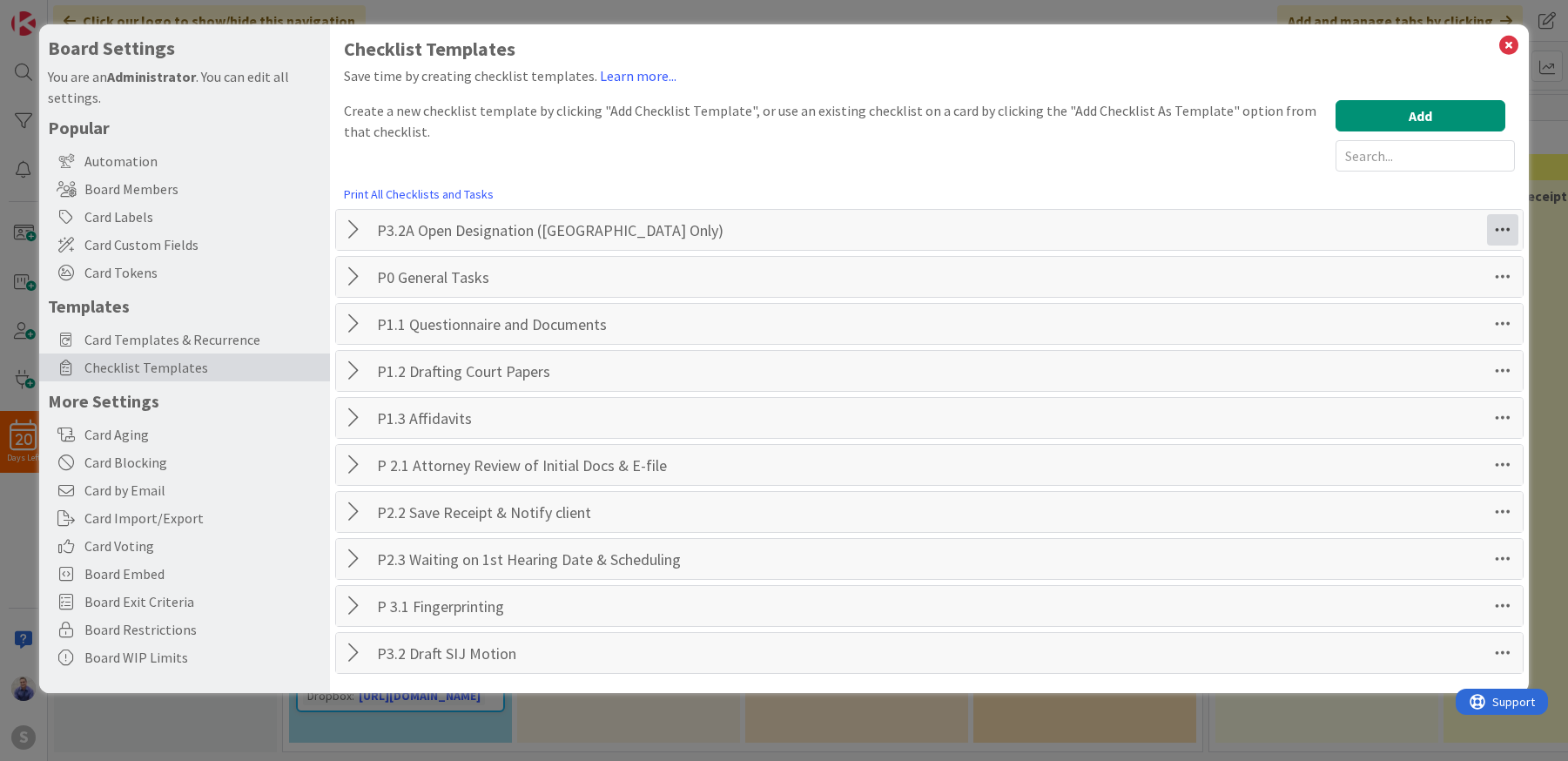
click at [1511, 227] on icon at bounding box center [1502, 229] width 31 height 31
click at [1472, 277] on link "Move Down" at bounding box center [1383, 268] width 261 height 25
click at [1494, 286] on icon at bounding box center [1502, 276] width 31 height 31
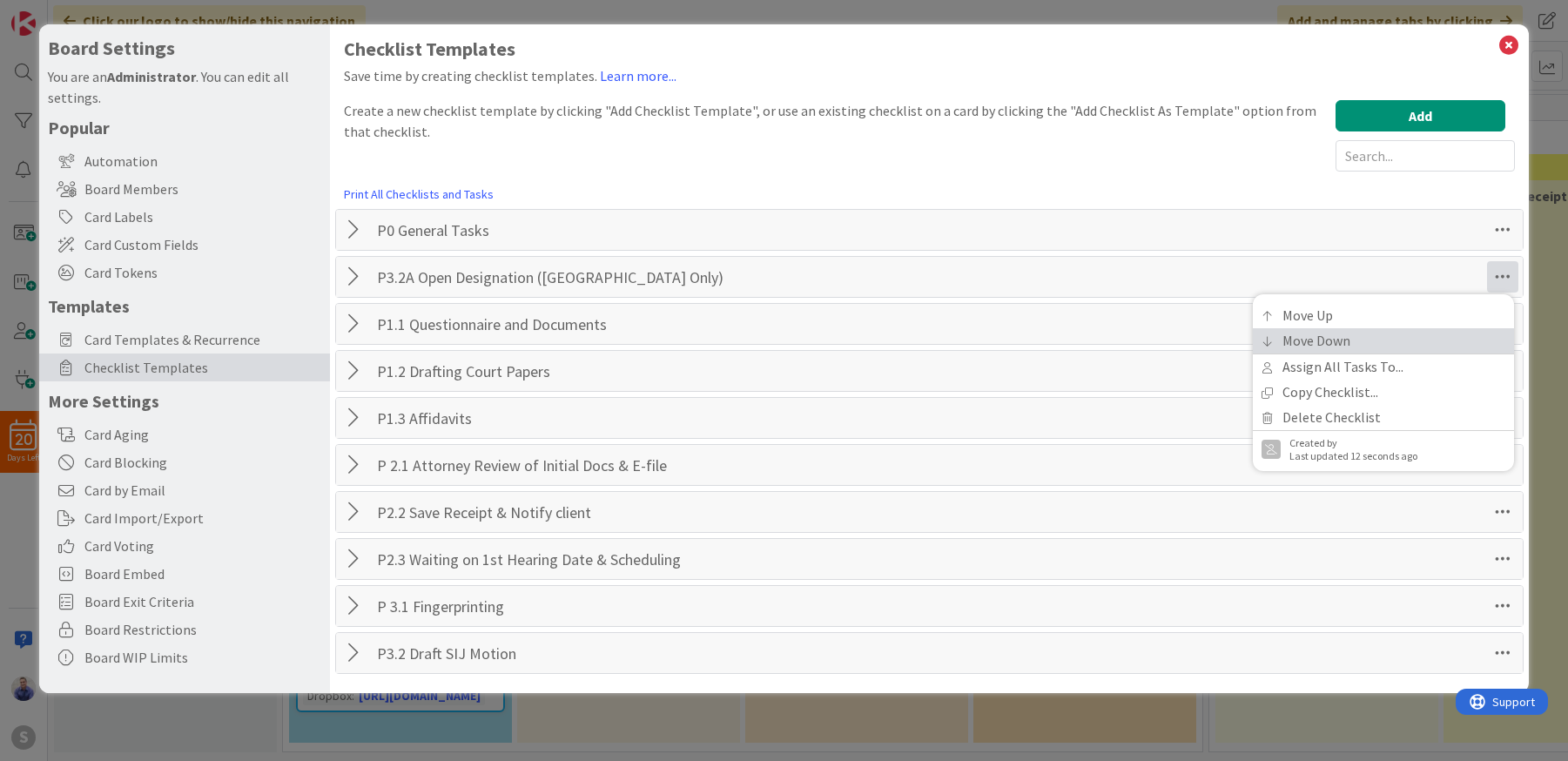
click at [1477, 333] on link "Move Down" at bounding box center [1383, 340] width 261 height 25
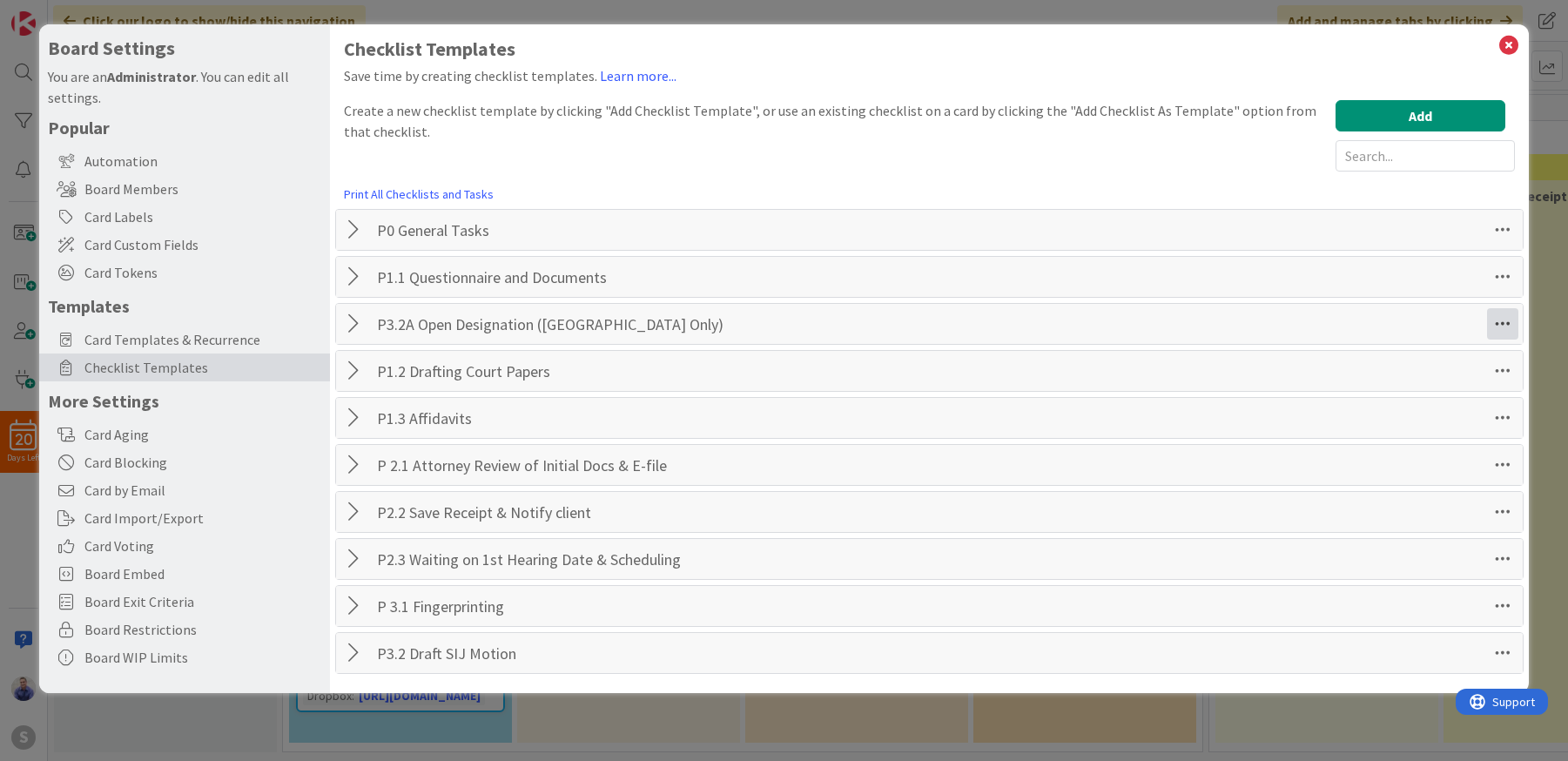
click at [1494, 328] on icon at bounding box center [1502, 323] width 31 height 31
drag, startPoint x: 1404, startPoint y: 384, endPoint x: 1461, endPoint y: 383, distance: 57.0
click at [1406, 384] on link "Move Down" at bounding box center [1383, 388] width 261 height 25
click at [1495, 373] on icon at bounding box center [1502, 371] width 31 height 31
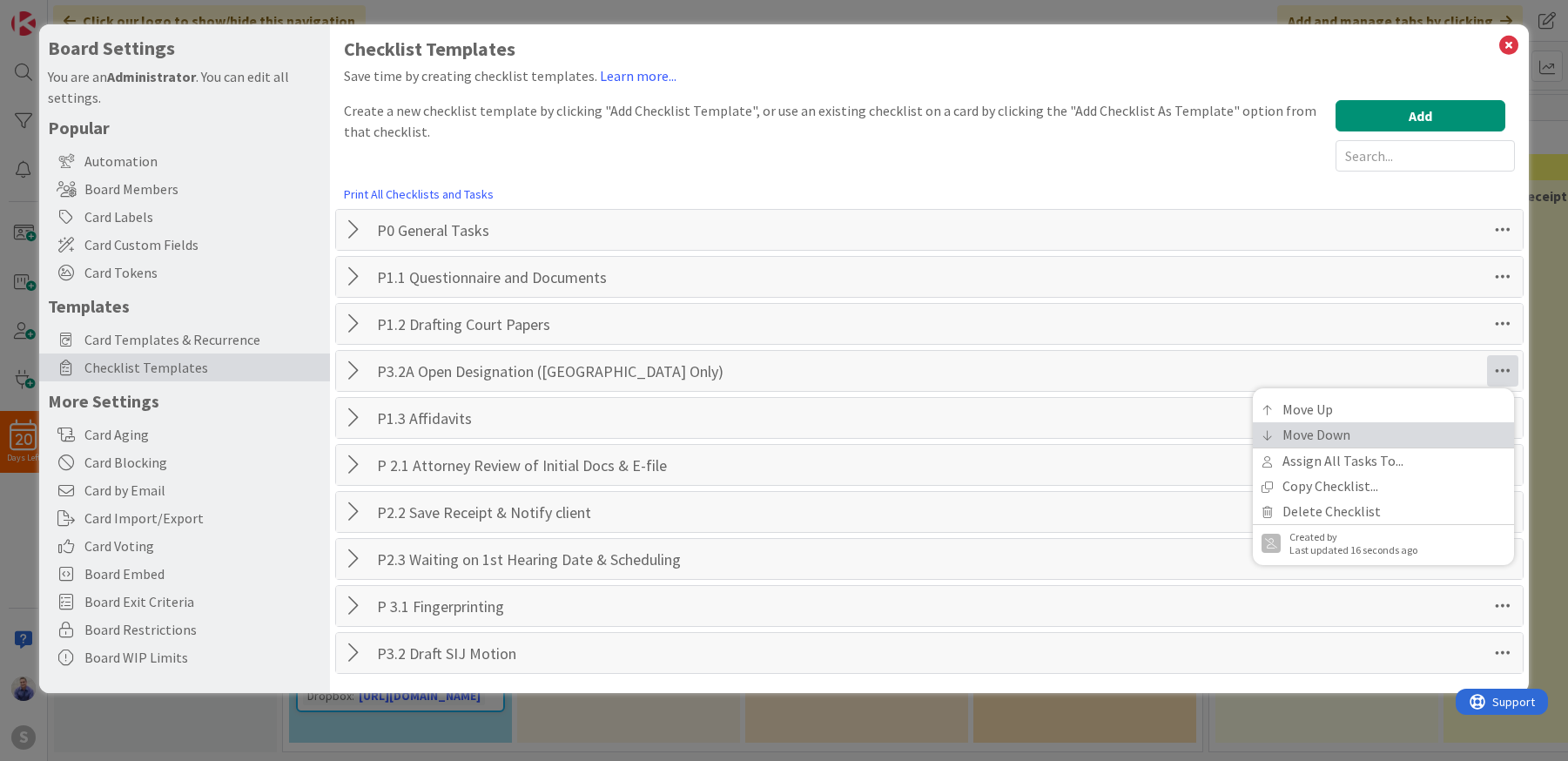
click at [1448, 429] on link "Move Down" at bounding box center [1383, 435] width 261 height 25
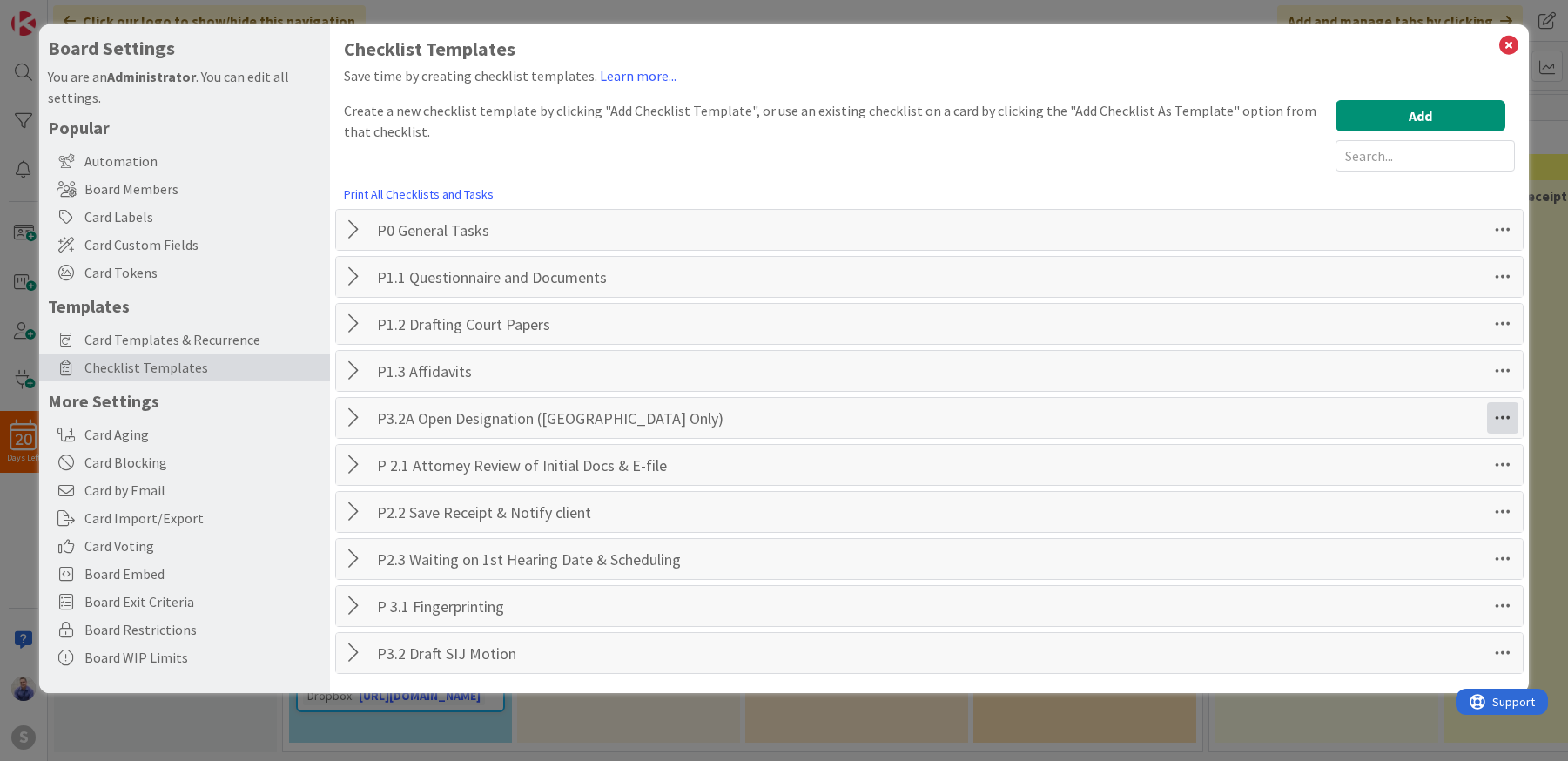
click at [1494, 422] on icon at bounding box center [1502, 418] width 31 height 31
drag, startPoint x: 1457, startPoint y: 471, endPoint x: 1471, endPoint y: 471, distance: 14.0
click at [1461, 471] on link "Move Down" at bounding box center [1383, 482] width 261 height 25
click at [1510, 460] on icon at bounding box center [1502, 464] width 31 height 31
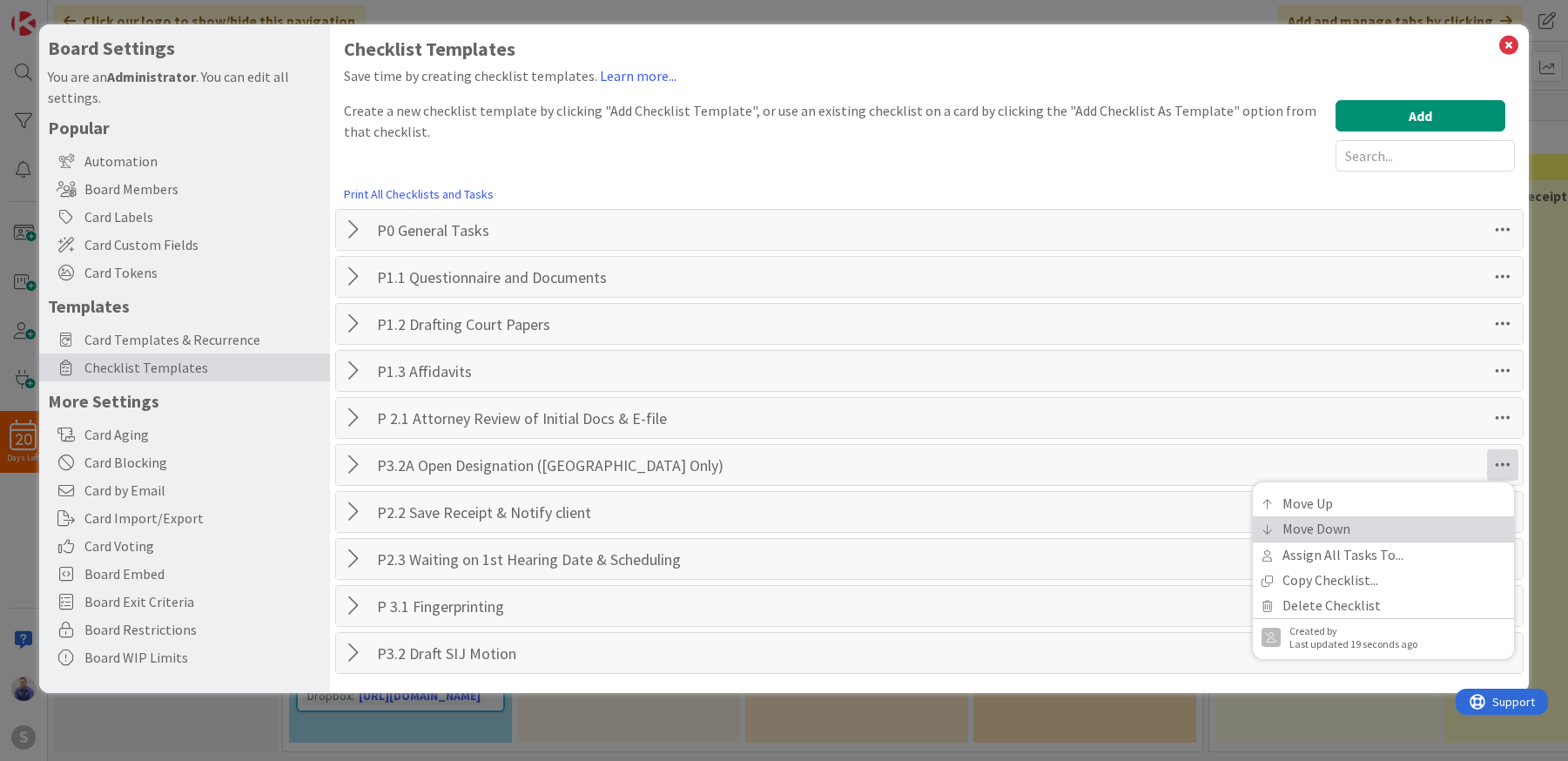
drag, startPoint x: 1458, startPoint y: 519, endPoint x: 1474, endPoint y: 518, distance: 16.0
click at [1461, 519] on link "Move Down" at bounding box center [1383, 529] width 261 height 25
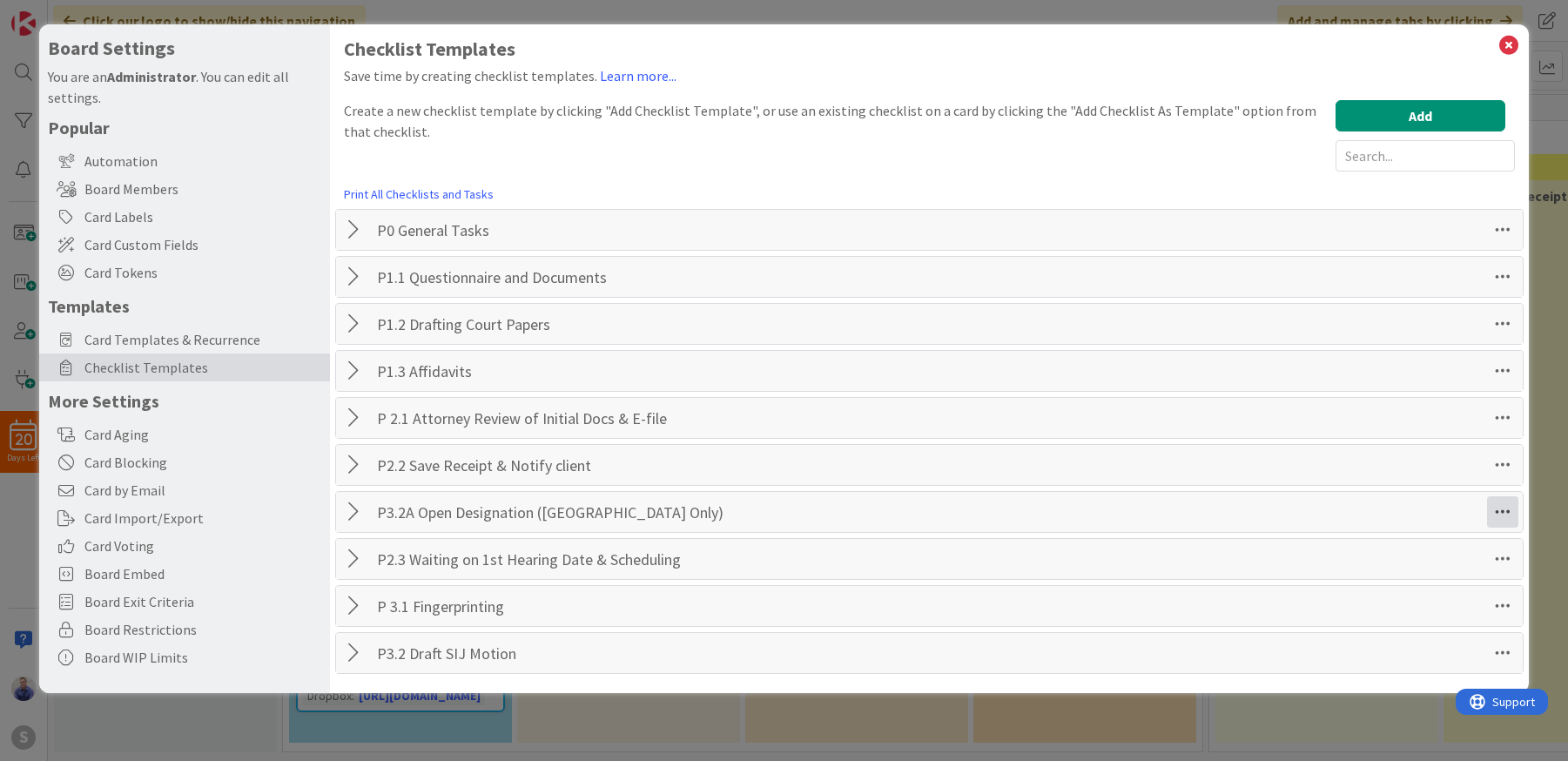
click at [1503, 515] on icon at bounding box center [1502, 511] width 31 height 31
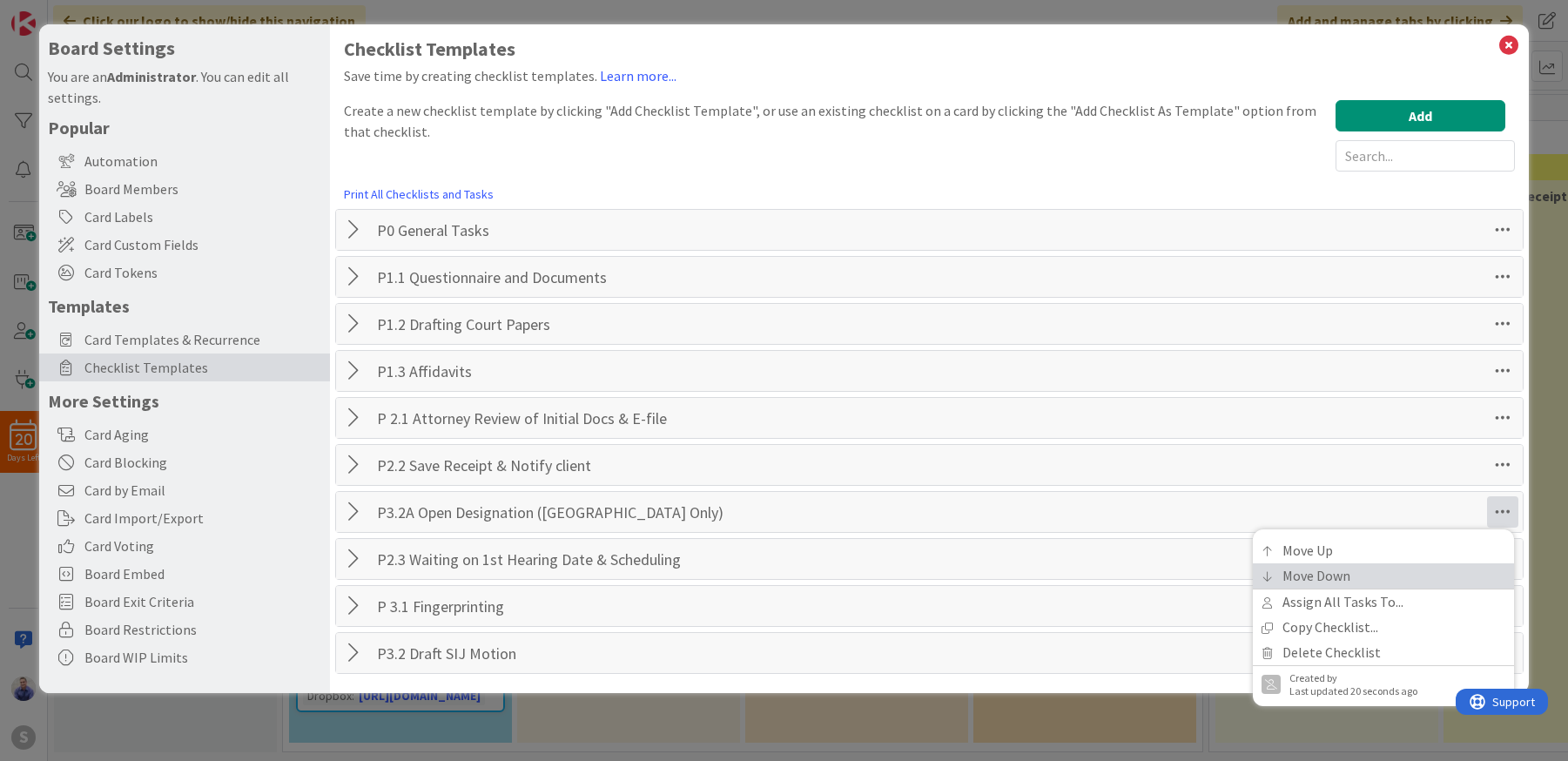
click at [1459, 566] on link "Move Down" at bounding box center [1383, 575] width 261 height 25
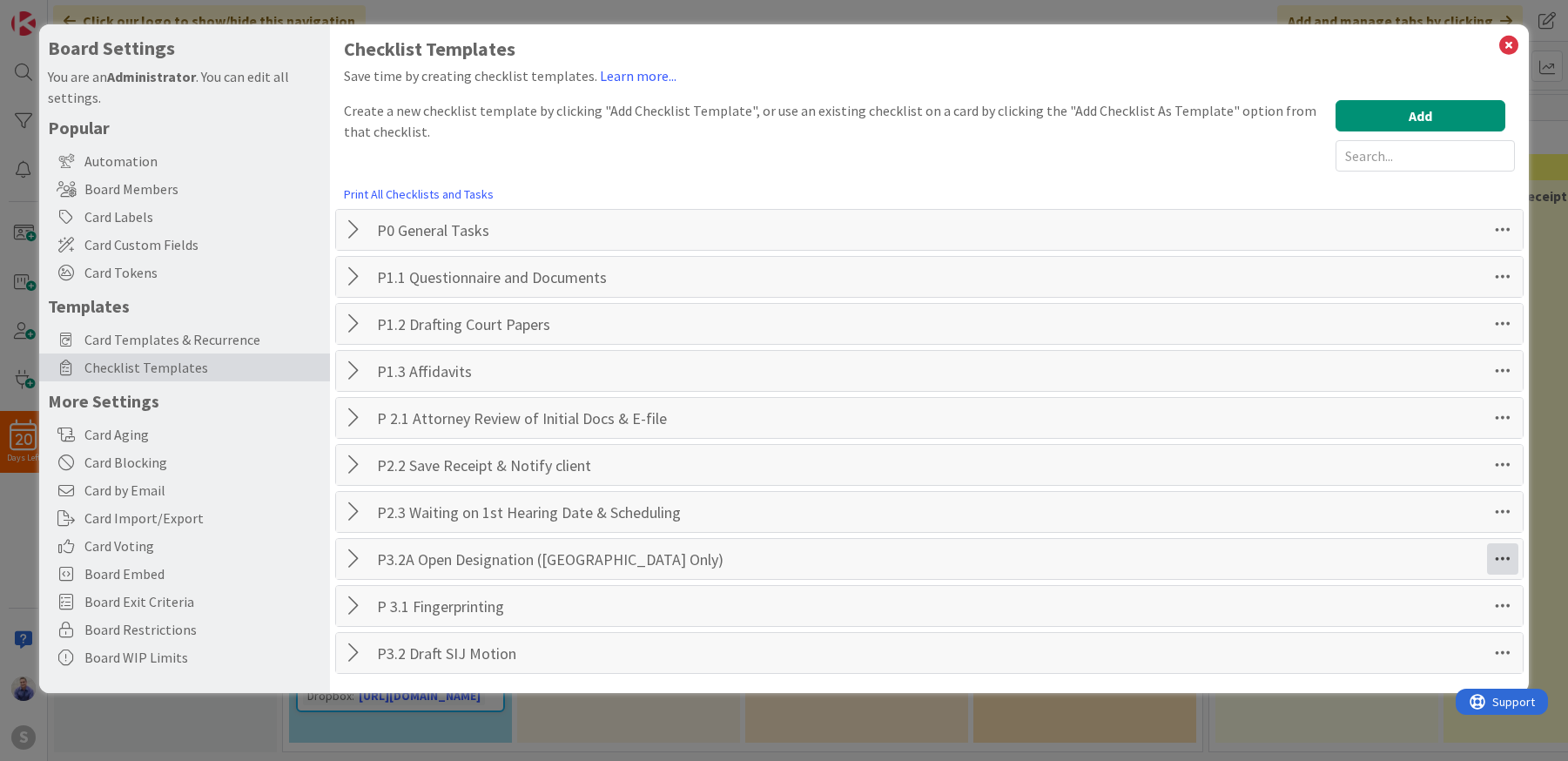
click at [1513, 559] on icon at bounding box center [1502, 558] width 31 height 31
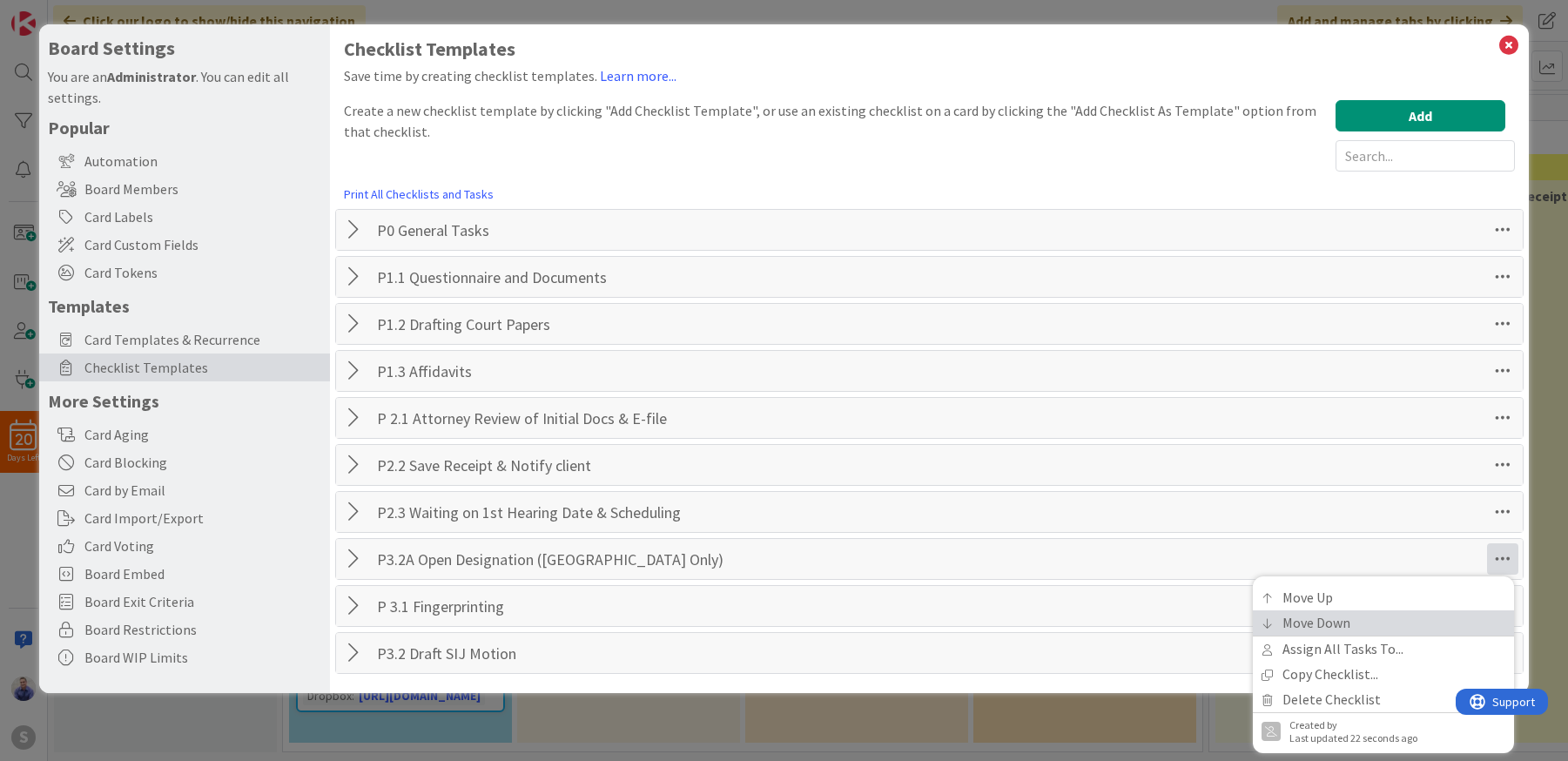
click at [1437, 630] on link "Move Down" at bounding box center [1383, 622] width 261 height 25
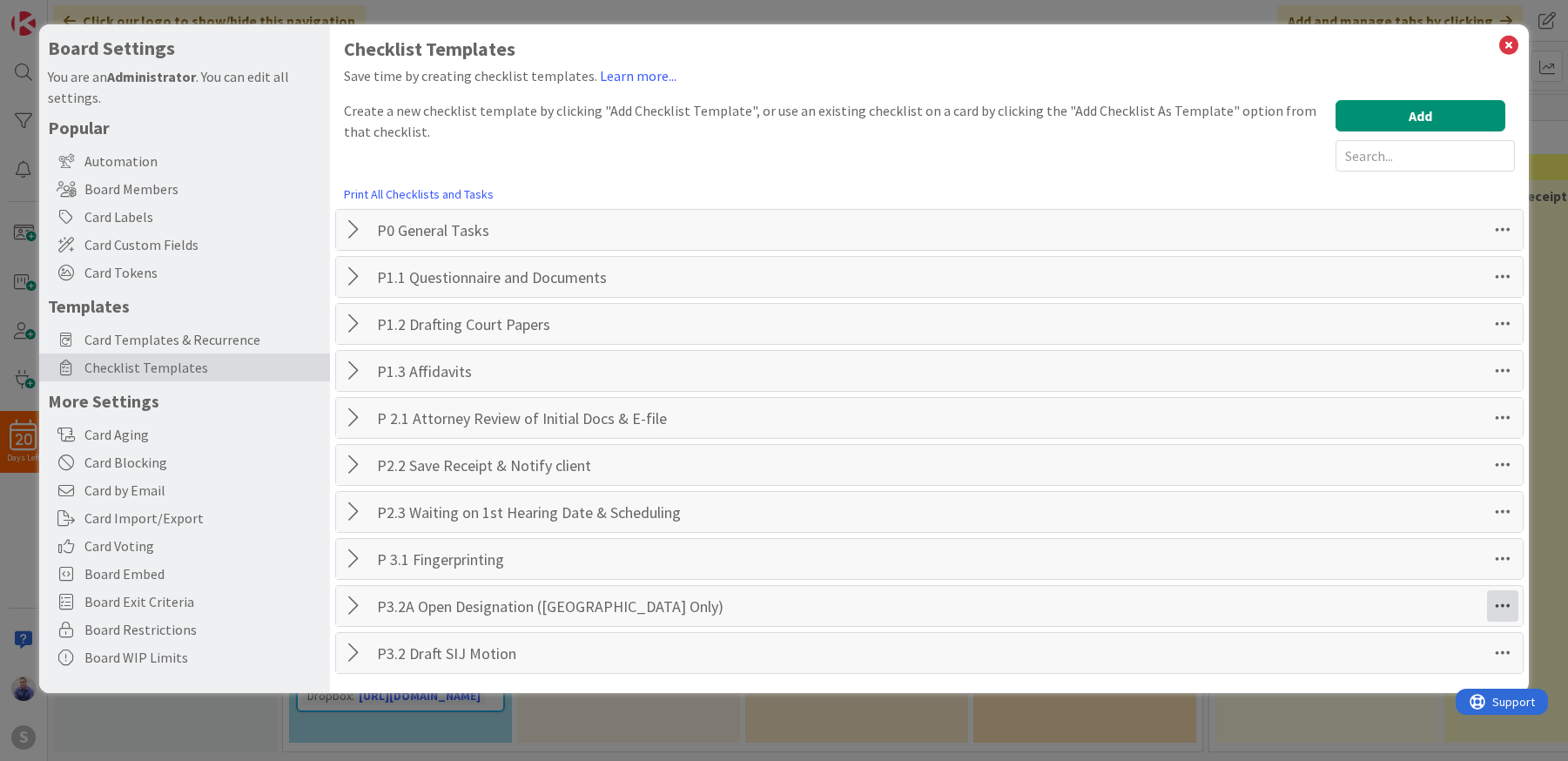
click at [1504, 599] on icon at bounding box center [1502, 605] width 31 height 31
click at [1377, 462] on link "Move Down" at bounding box center [1383, 458] width 261 height 25
click at [1391, 126] on button "Add" at bounding box center [1420, 115] width 170 height 31
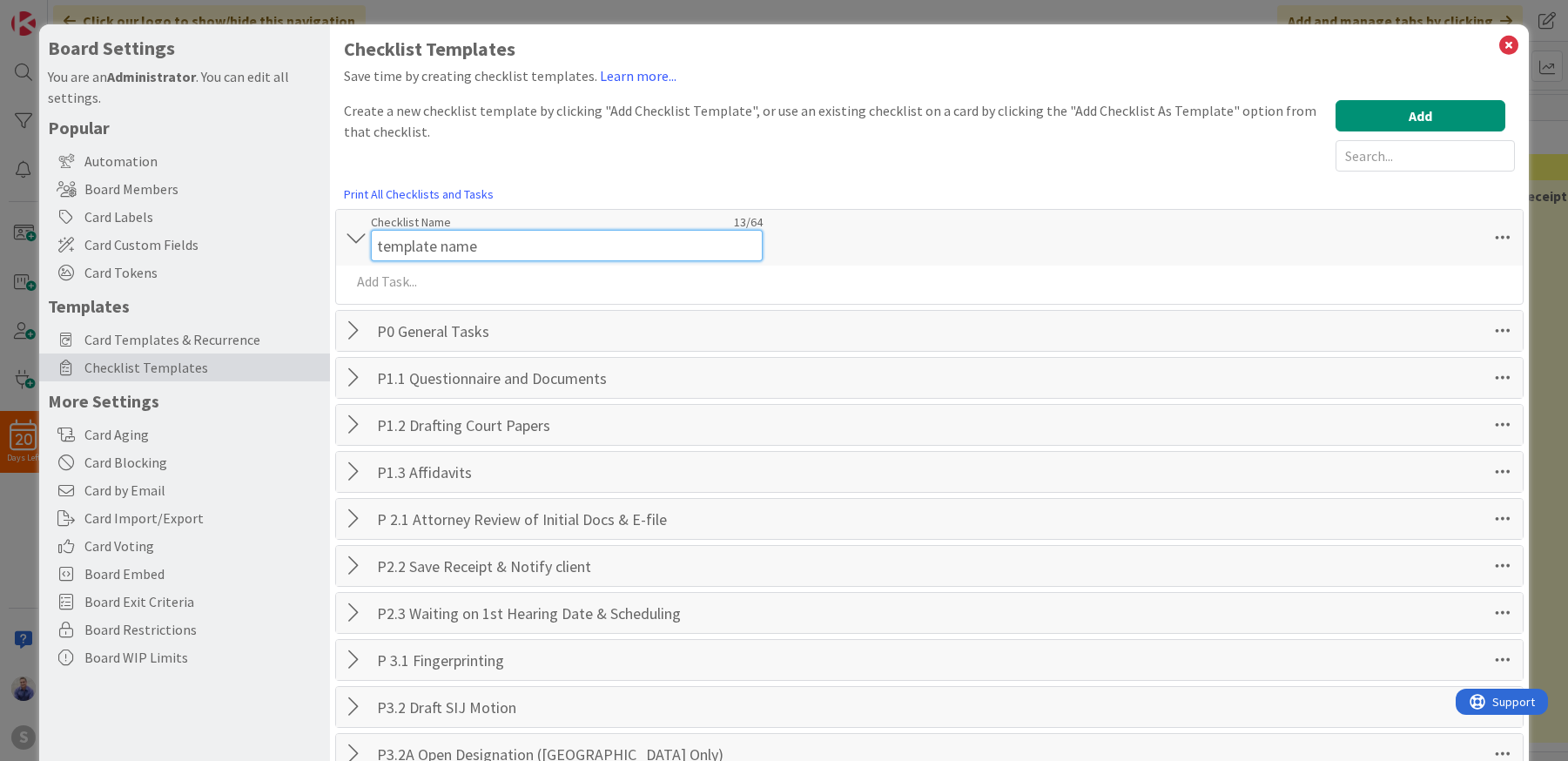
click at [758, 225] on div "Checklist Name 13 / 64 template name" at bounding box center [567, 238] width 392 height 47
drag, startPoint x: 487, startPoint y: 243, endPoint x: 335, endPoint y: 233, distance: 152.3
click at [371, 233] on input "template name" at bounding box center [567, 245] width 392 height 31
paste input "P3.3 [PERSON_NAME] Review + Fil"
type input "P3.3 [PERSON_NAME] Review + File"
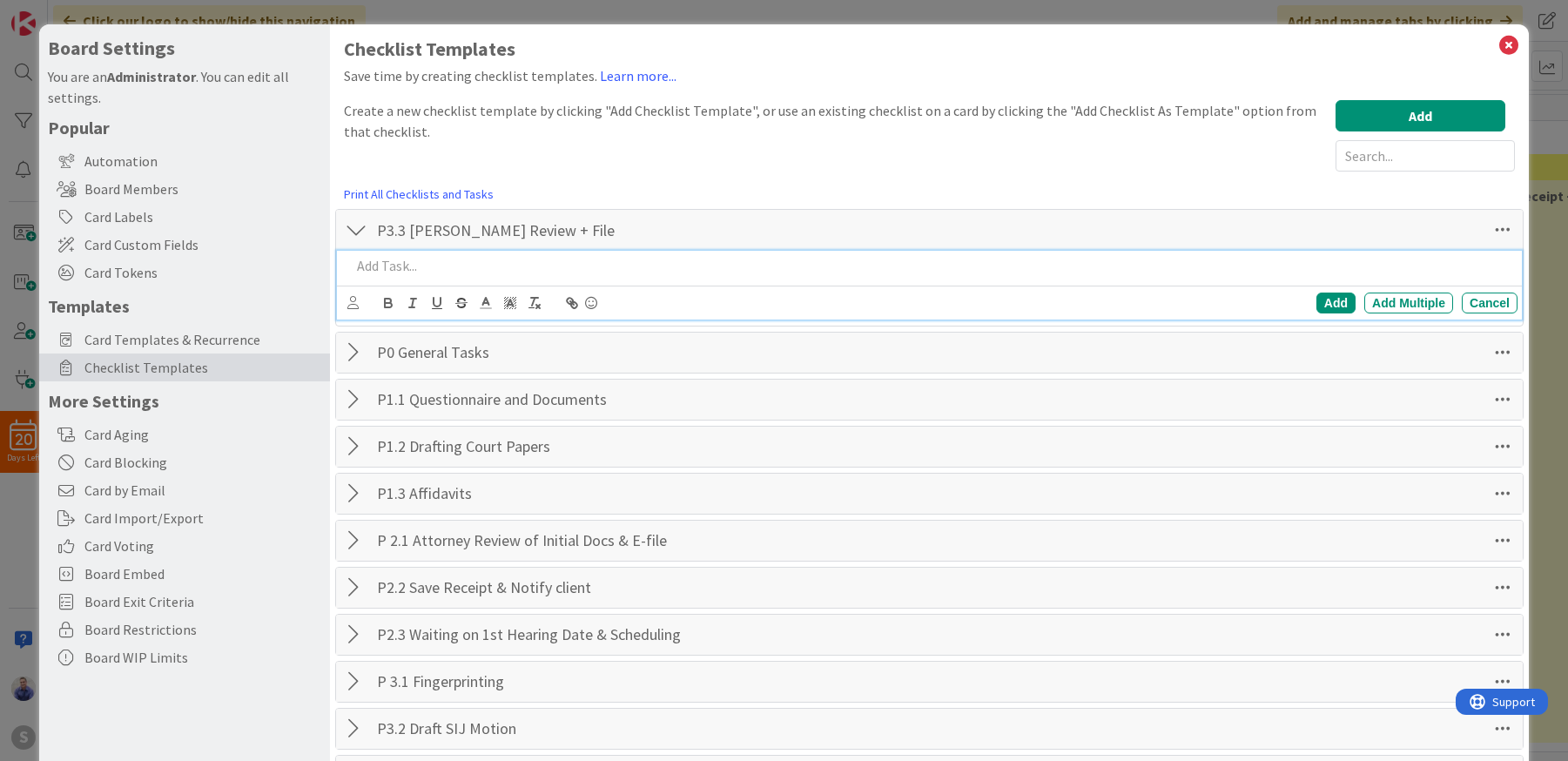
click at [426, 280] on div at bounding box center [931, 266] width 1174 height 30
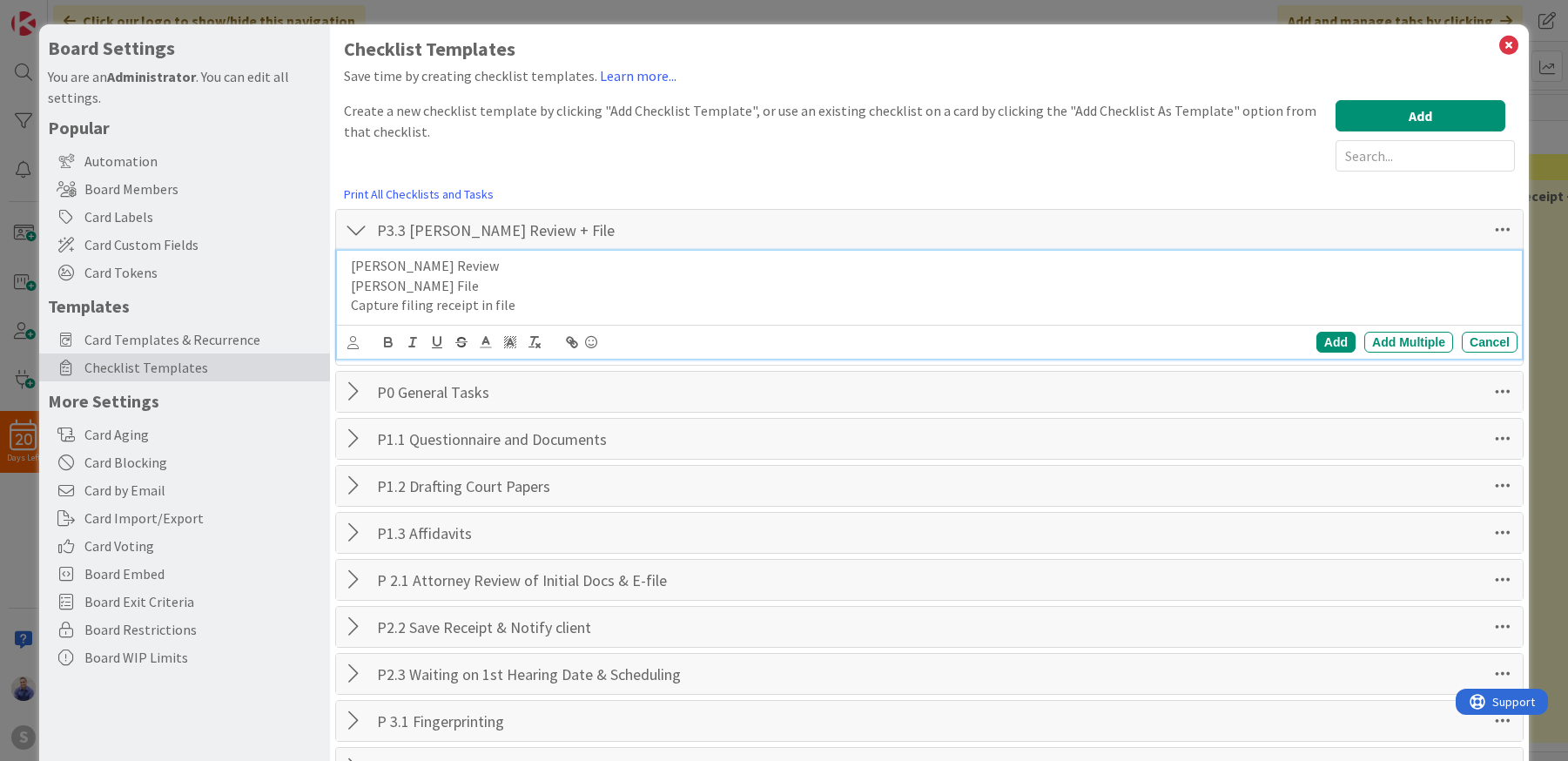
click at [454, 256] on div "[PERSON_NAME] Review [PERSON_NAME] File Capture filing receipt in file" at bounding box center [931, 286] width 1174 height 70
drag, startPoint x: 459, startPoint y: 263, endPoint x: 317, endPoint y: 276, distance: 142.6
click at [344, 276] on div "[PERSON_NAME] Review [PERSON_NAME] File Capture filing receipt in file" at bounding box center [931, 286] width 1174 height 70
drag, startPoint x: 585, startPoint y: 266, endPoint x: 225, endPoint y: 278, distance: 360.2
click at [344, 276] on div "[PERSON_NAME] ReviewAll Documents [PERSON_NAME] File Capture filing receipt in …" at bounding box center [931, 286] width 1174 height 70
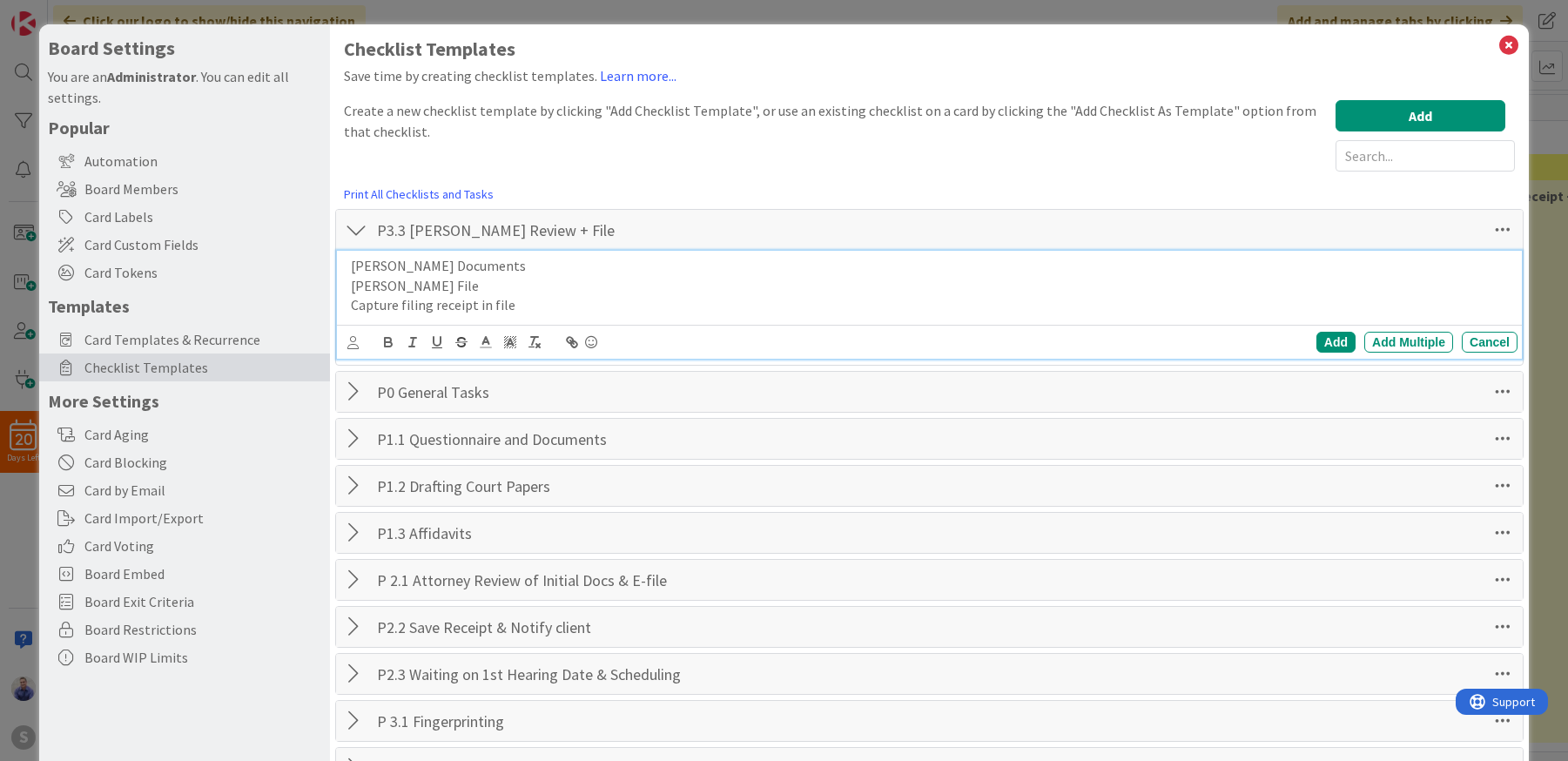
drag, startPoint x: 538, startPoint y: 271, endPoint x: 334, endPoint y: 259, distance: 204.4
click at [344, 259] on div "[PERSON_NAME] ReviewAll Documents [PERSON_NAME] File Capture filing receipt in …" at bounding box center [931, 286] width 1174 height 70
drag, startPoint x: 670, startPoint y: 274, endPoint x: 322, endPoint y: 265, distance: 348.1
click at [344, 265] on div "All Documents from 3.2 Reviewed by [PERSON_NAME] [PERSON_NAME] File Capture fil…" at bounding box center [931, 286] width 1174 height 70
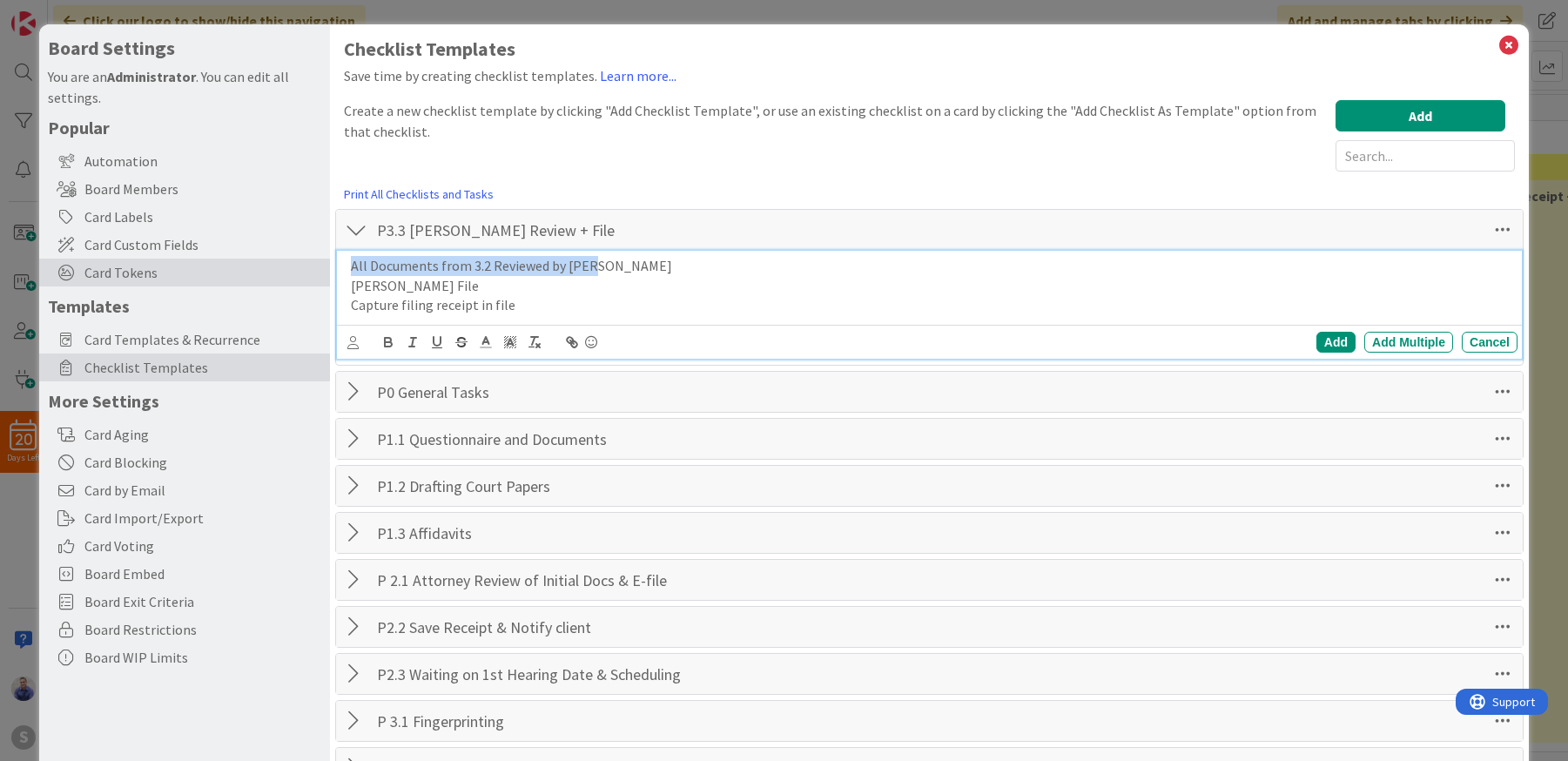
copy p "All Documents from 3.2 Reviewed by [PERSON_NAME]"
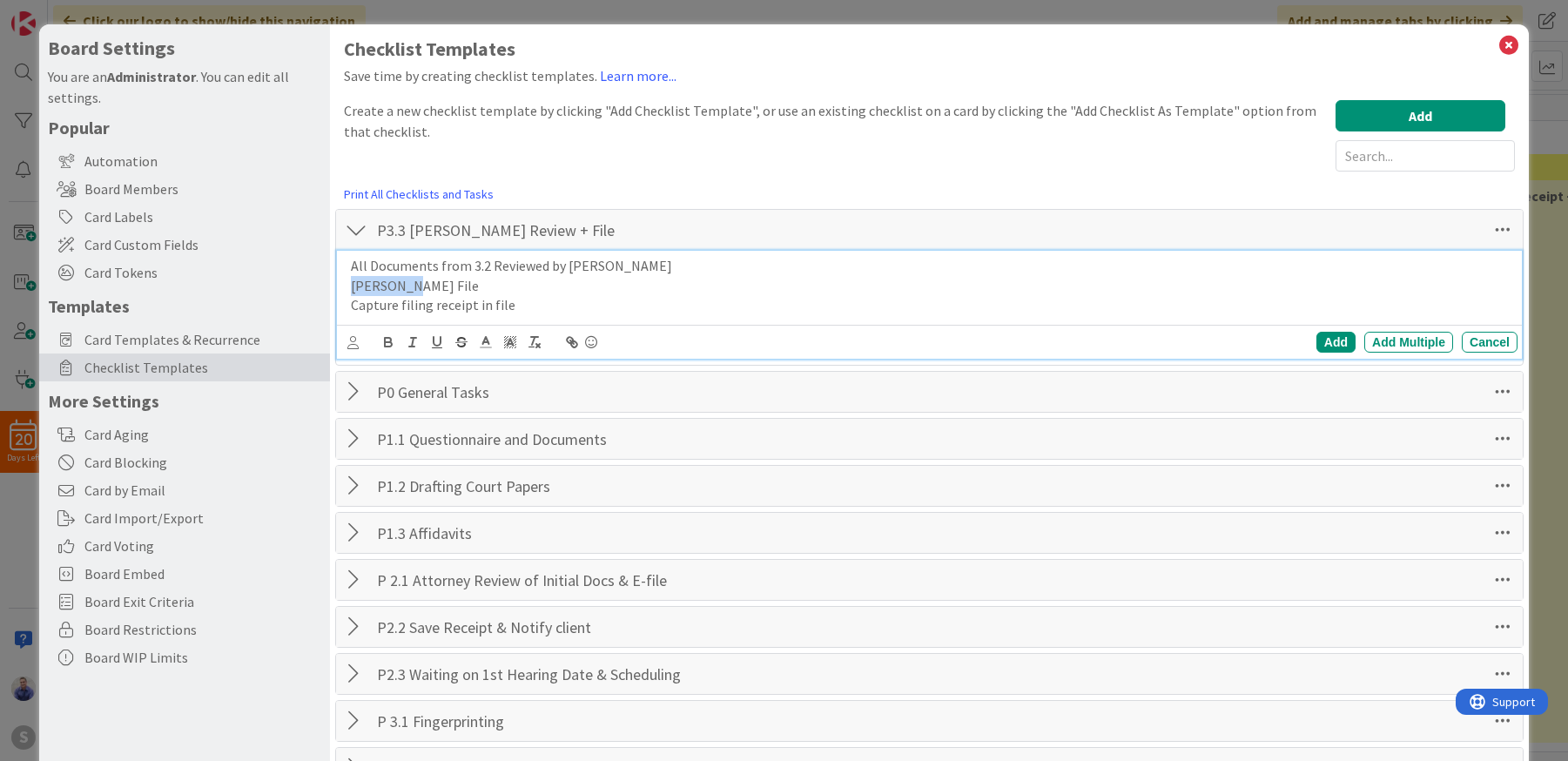
drag, startPoint x: 428, startPoint y: 283, endPoint x: 299, endPoint y: 276, distance: 129.2
click at [344, 276] on div "All Documents from 3.2 Reviewed by [PERSON_NAME] [PERSON_NAME] File Capture fil…" at bounding box center [931, 286] width 1174 height 70
click at [506, 287] on p "All Documents from 3.2 Reviewed by [PERSON_NAME]" at bounding box center [931, 286] width 1160 height 20
drag, startPoint x: 509, startPoint y: 306, endPoint x: 335, endPoint y: 306, distance: 174.0
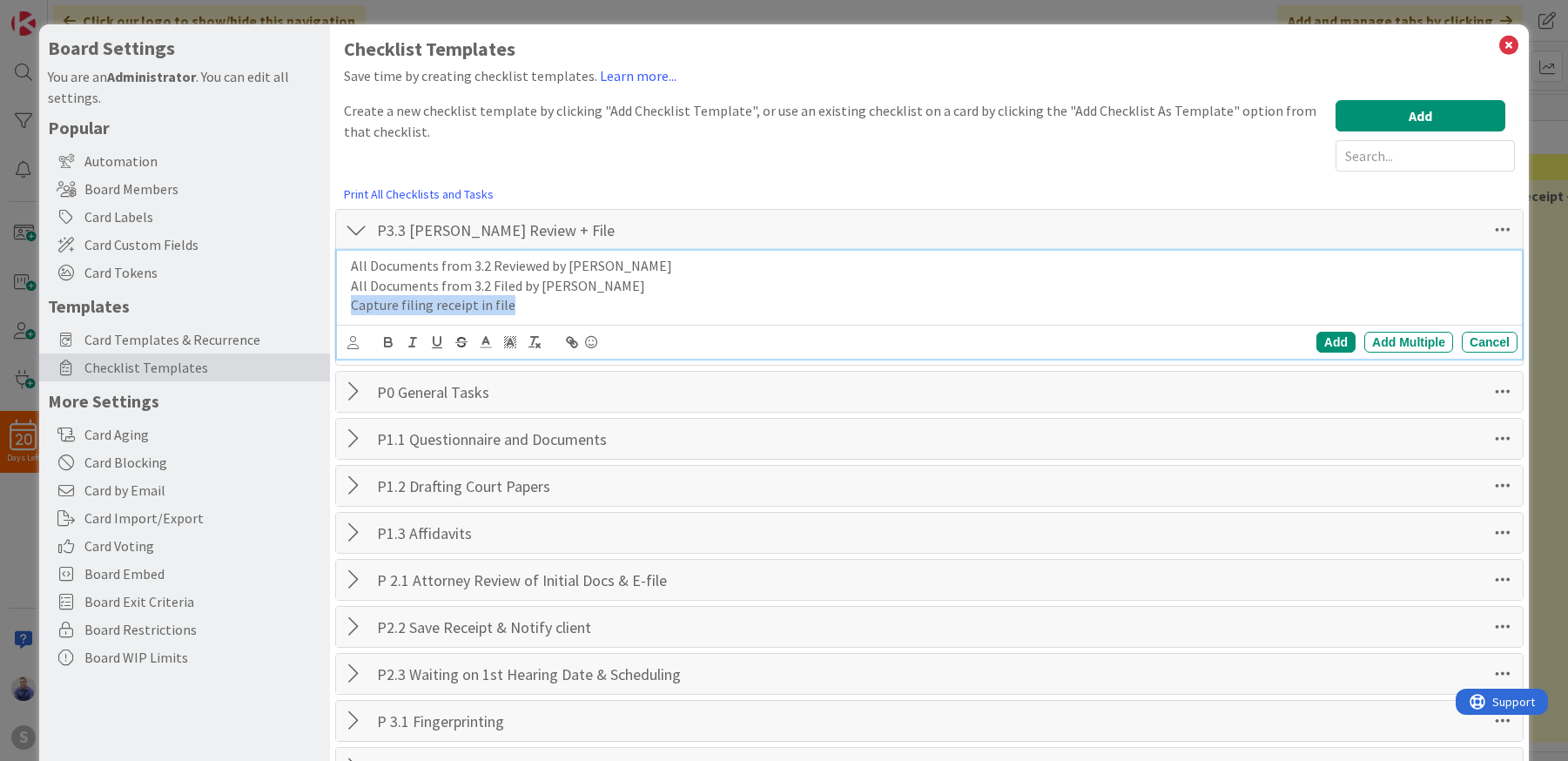
click at [344, 306] on div "All Documents from 3.2 Reviewed by [PERSON_NAME] All Documents from 3.2 Filed b…" at bounding box center [931, 286] width 1174 height 70
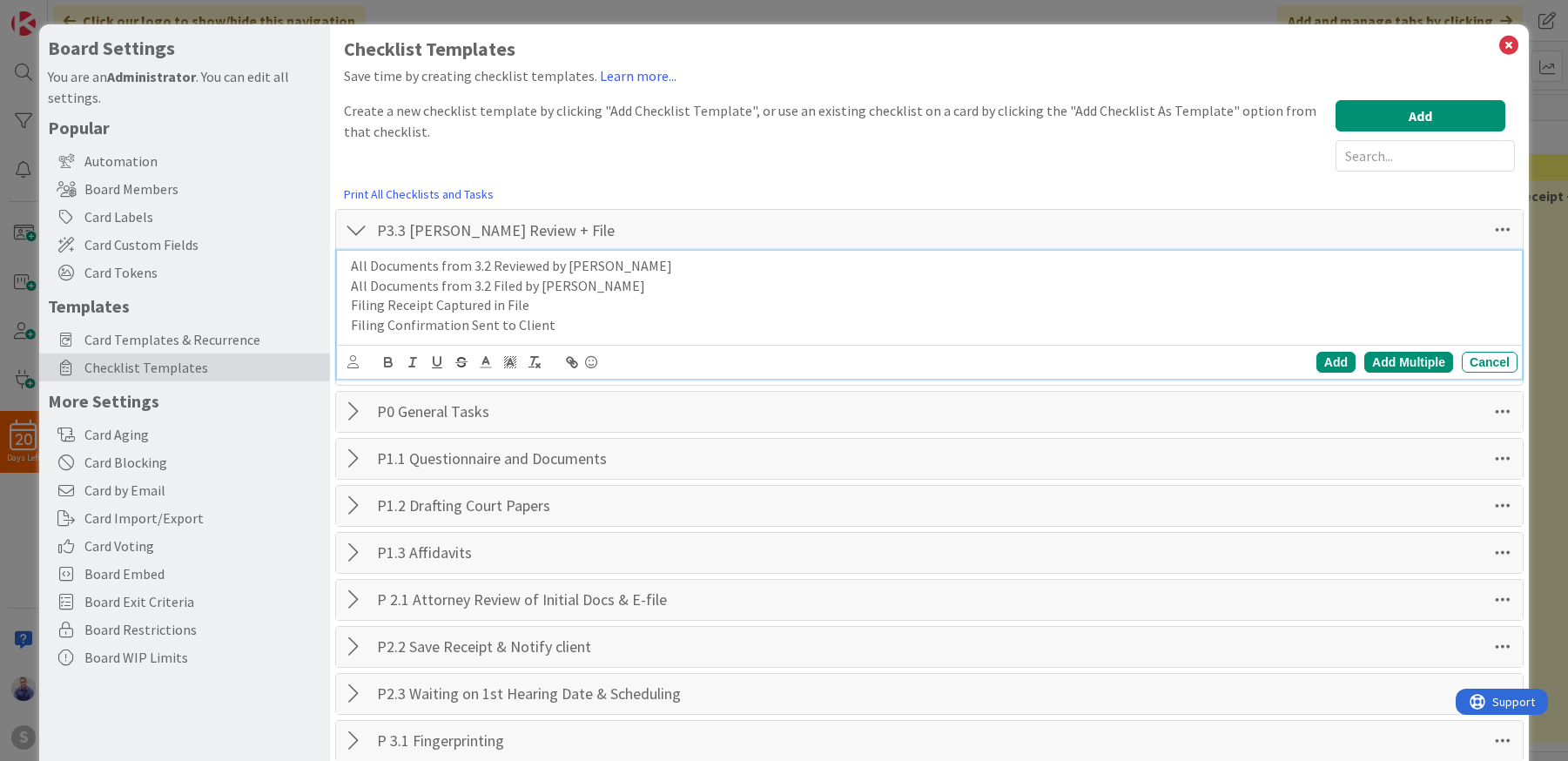
click at [1376, 357] on div "Add Multiple" at bounding box center [1409, 362] width 89 height 21
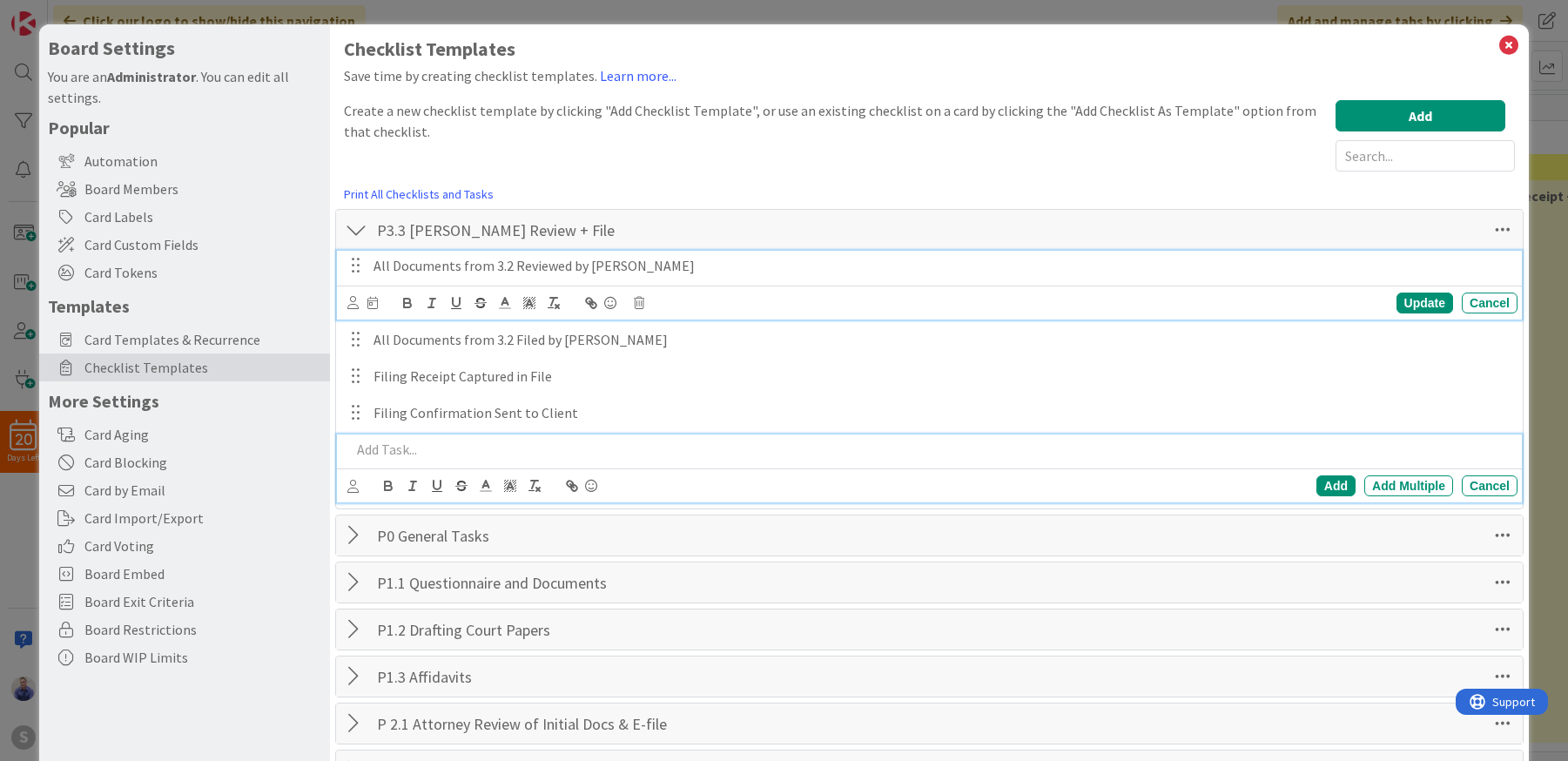
click at [606, 269] on p "All Documents from 3.2 Reviewed by [PERSON_NAME]" at bounding box center [942, 265] width 1137 height 20
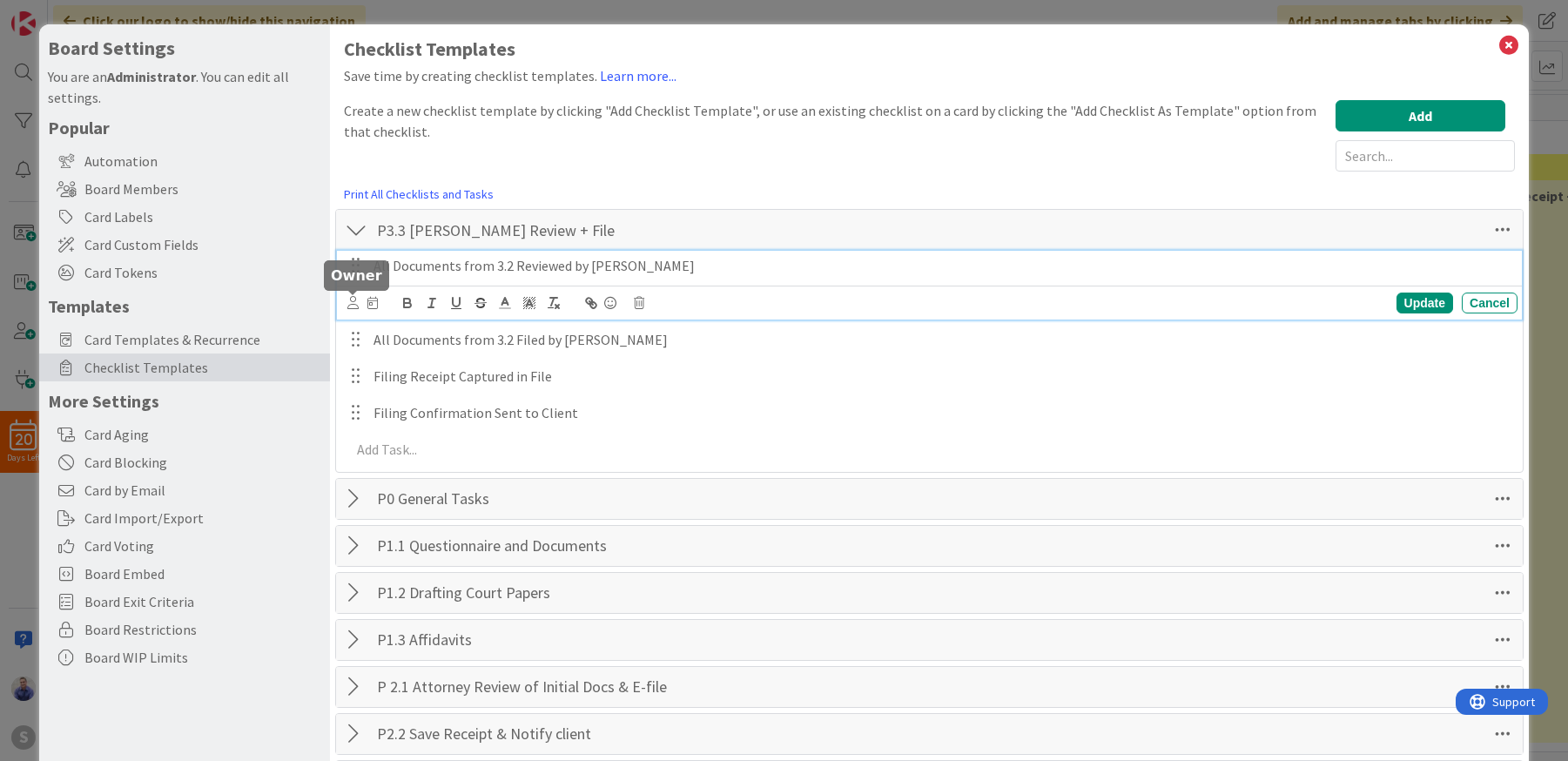
click at [351, 306] on icon at bounding box center [353, 303] width 11 height 13
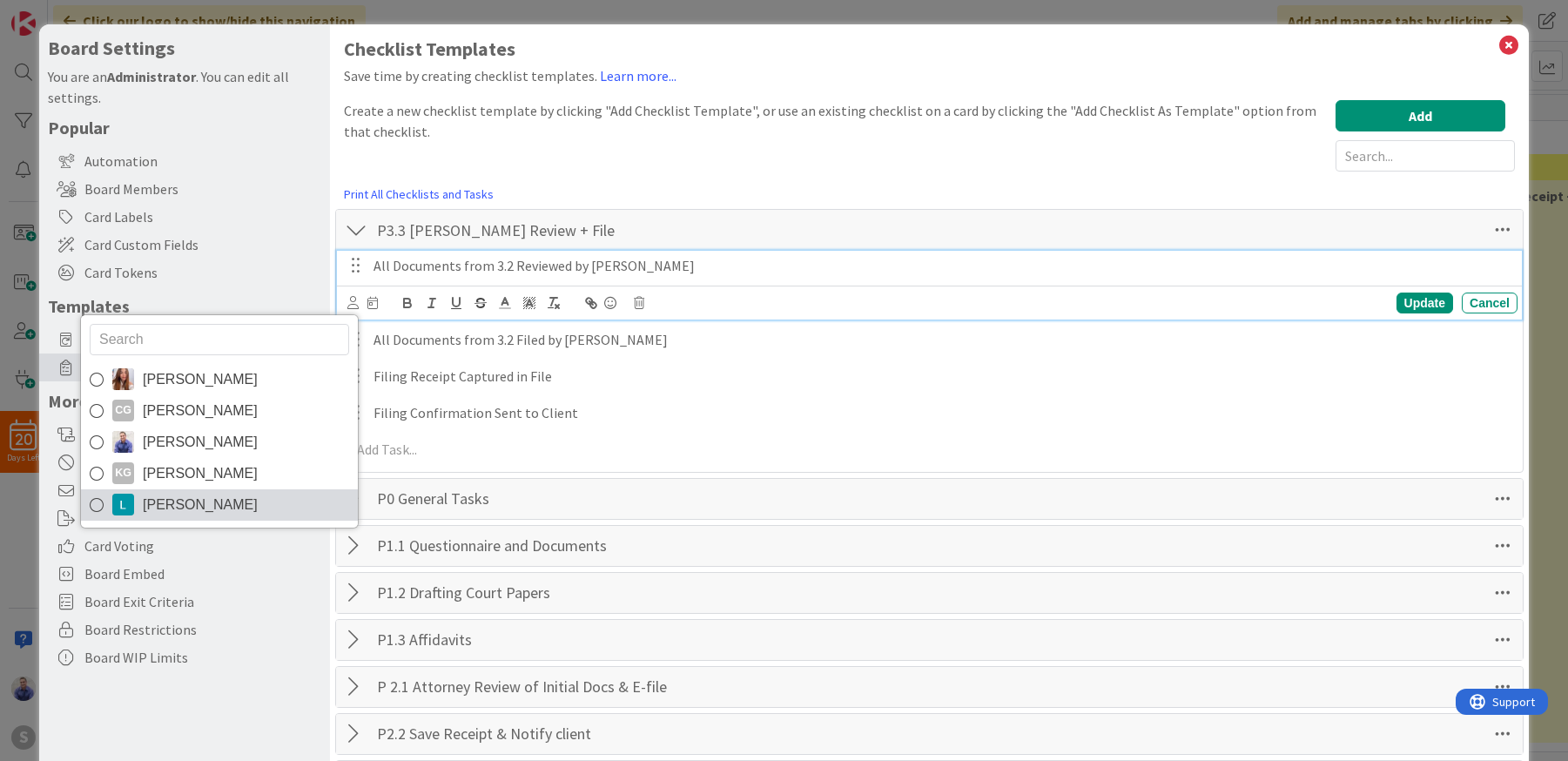
click at [270, 497] on link "[PERSON_NAME]" at bounding box center [220, 505] width 277 height 31
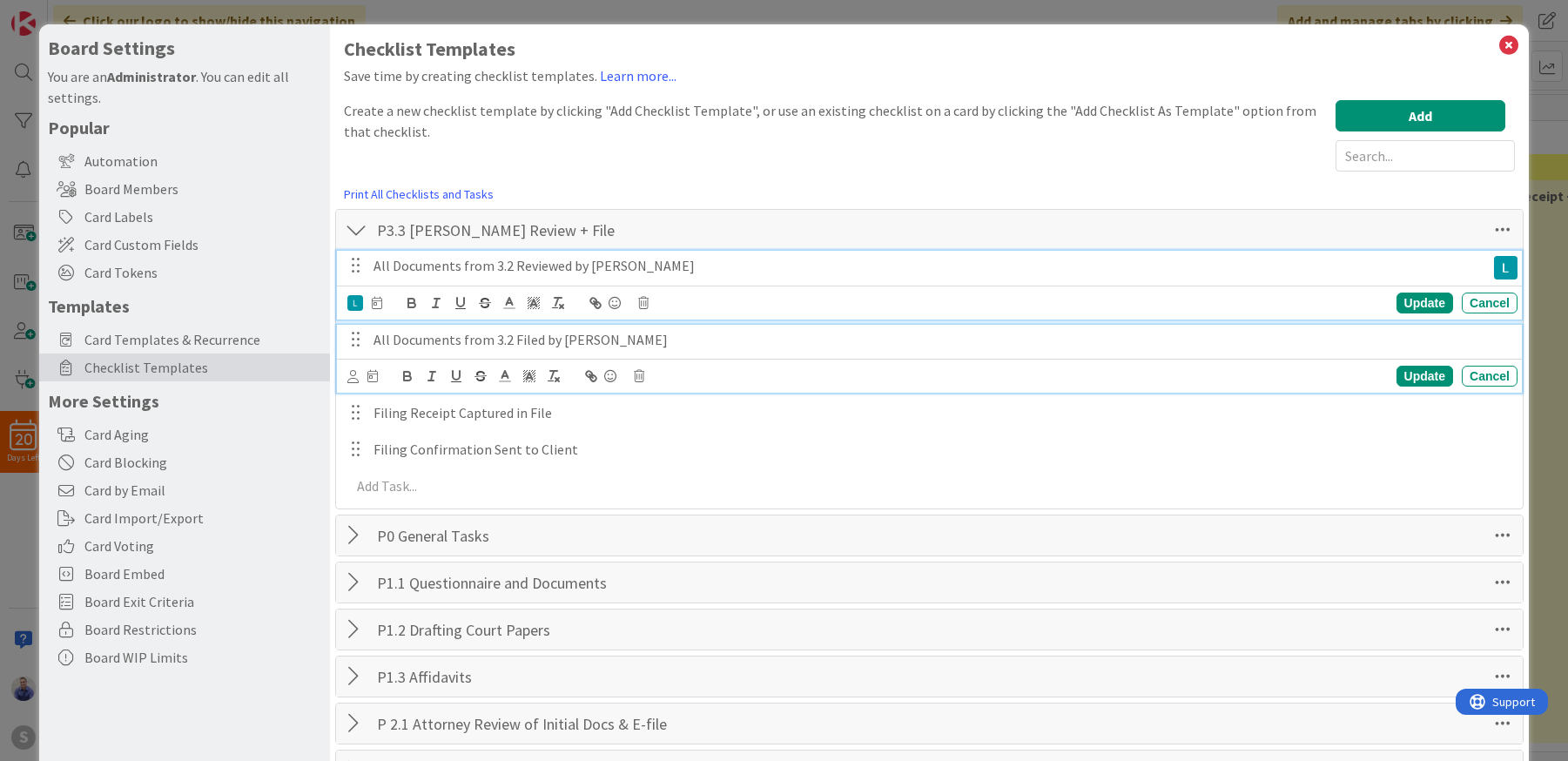
click at [401, 342] on p "All Documents from 3.2 Filed by [PERSON_NAME]" at bounding box center [942, 339] width 1137 height 20
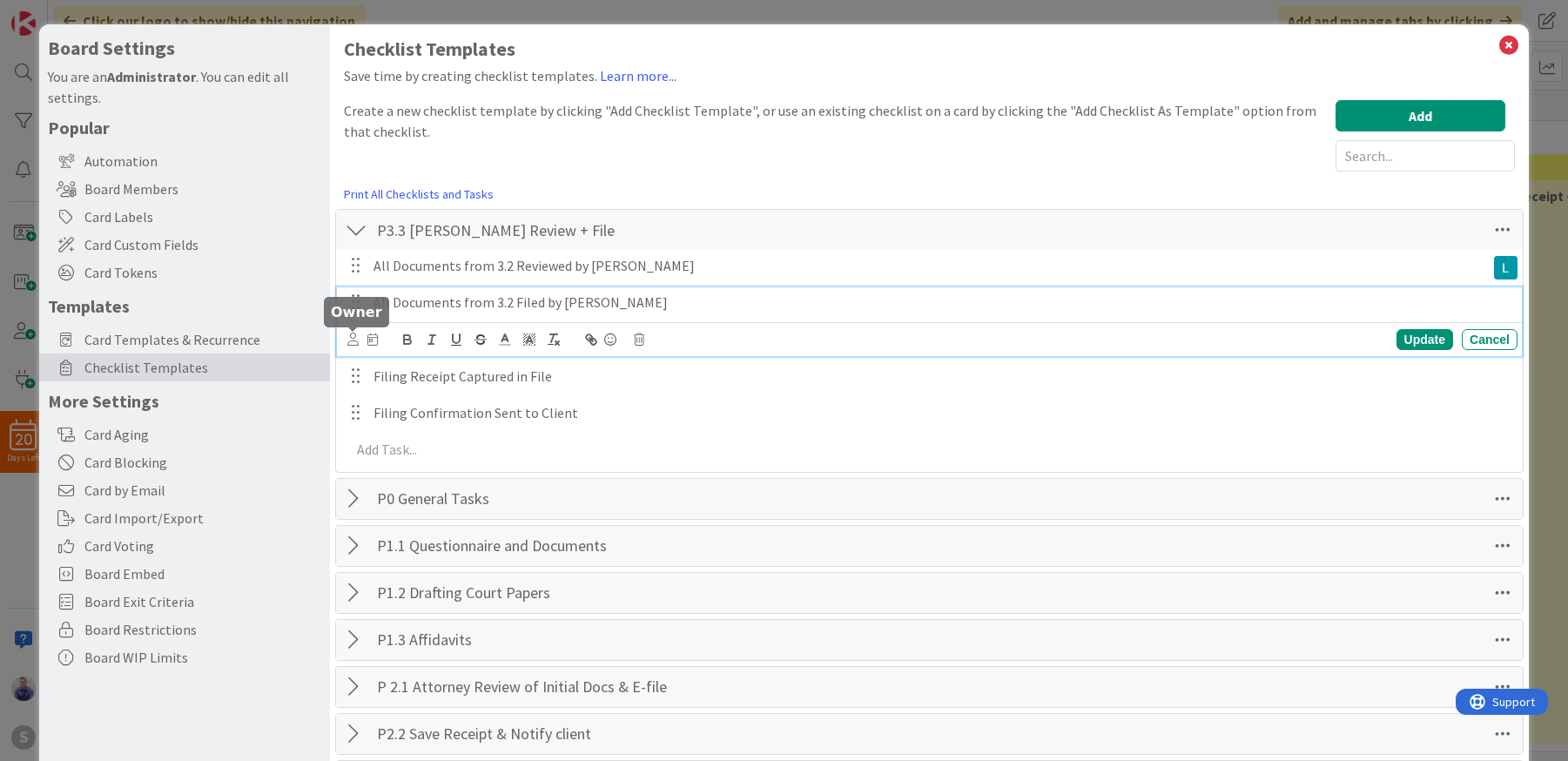
click at [355, 341] on icon at bounding box center [353, 339] width 11 height 13
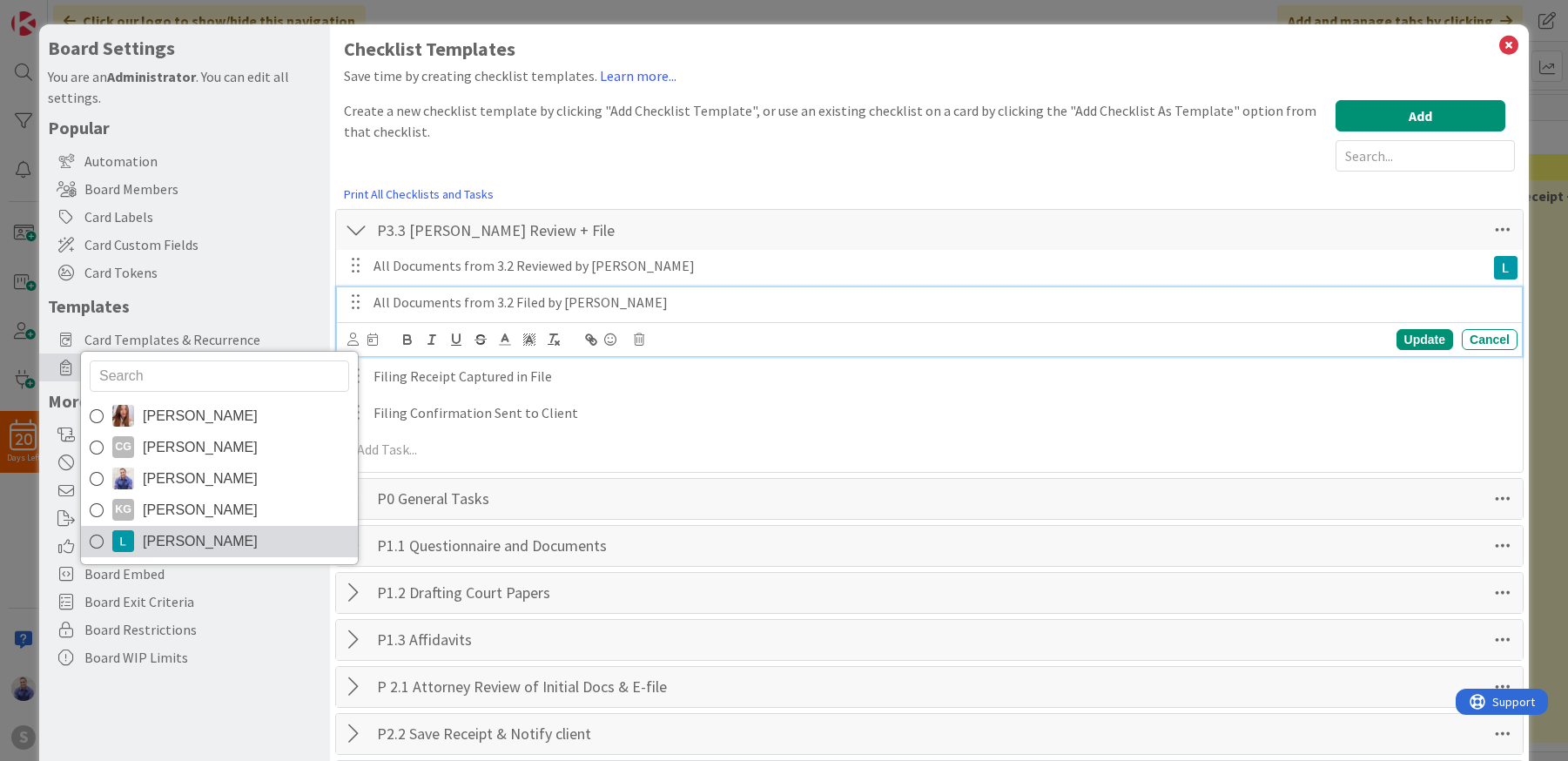
click at [235, 530] on link "[PERSON_NAME]" at bounding box center [220, 541] width 277 height 31
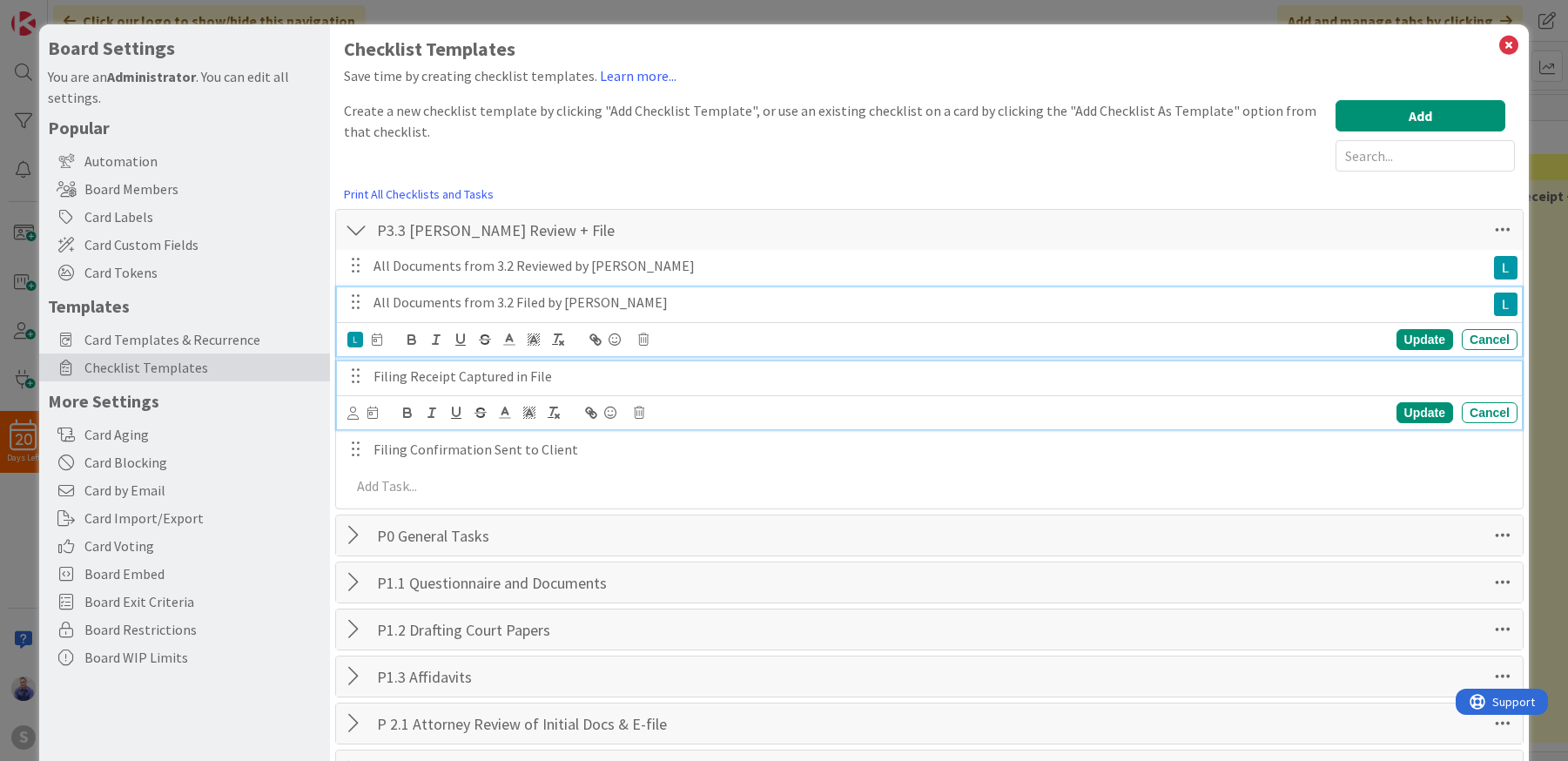
click at [407, 381] on p "Filing Receipt Captured in File" at bounding box center [942, 376] width 1137 height 20
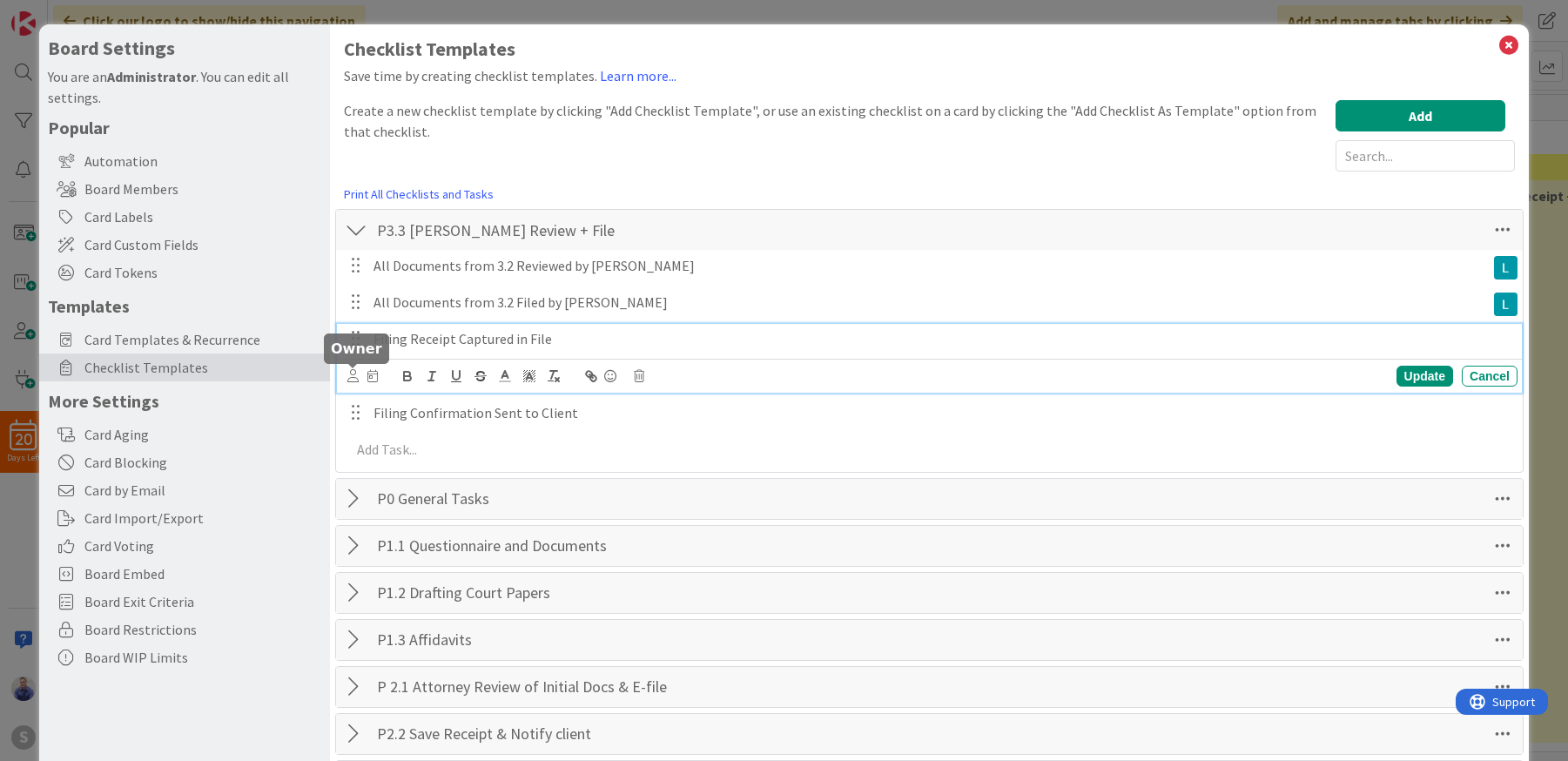
click at [355, 377] on icon at bounding box center [353, 376] width 11 height 13
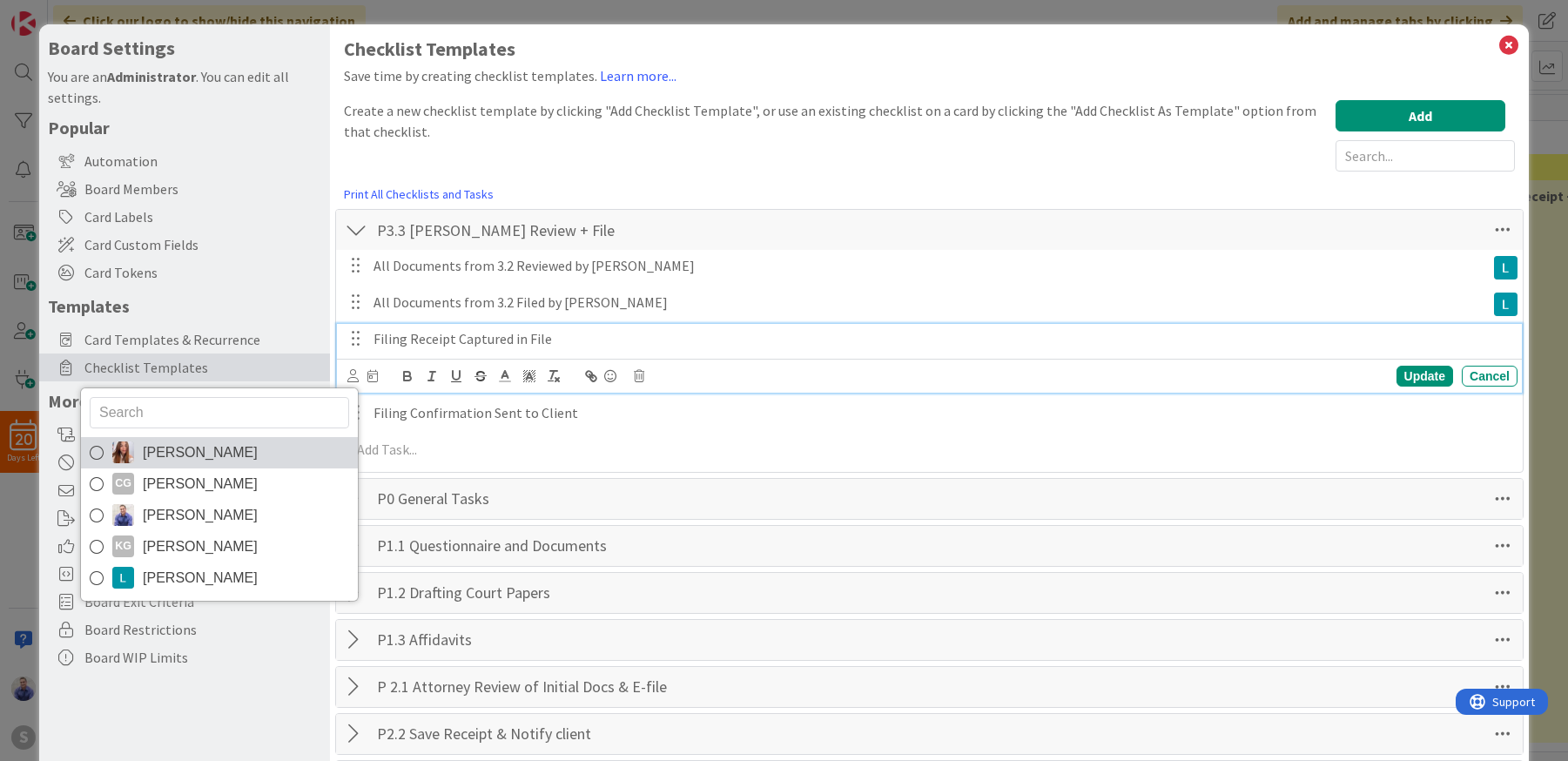
click at [256, 443] on link "[PERSON_NAME]" at bounding box center [220, 453] width 277 height 31
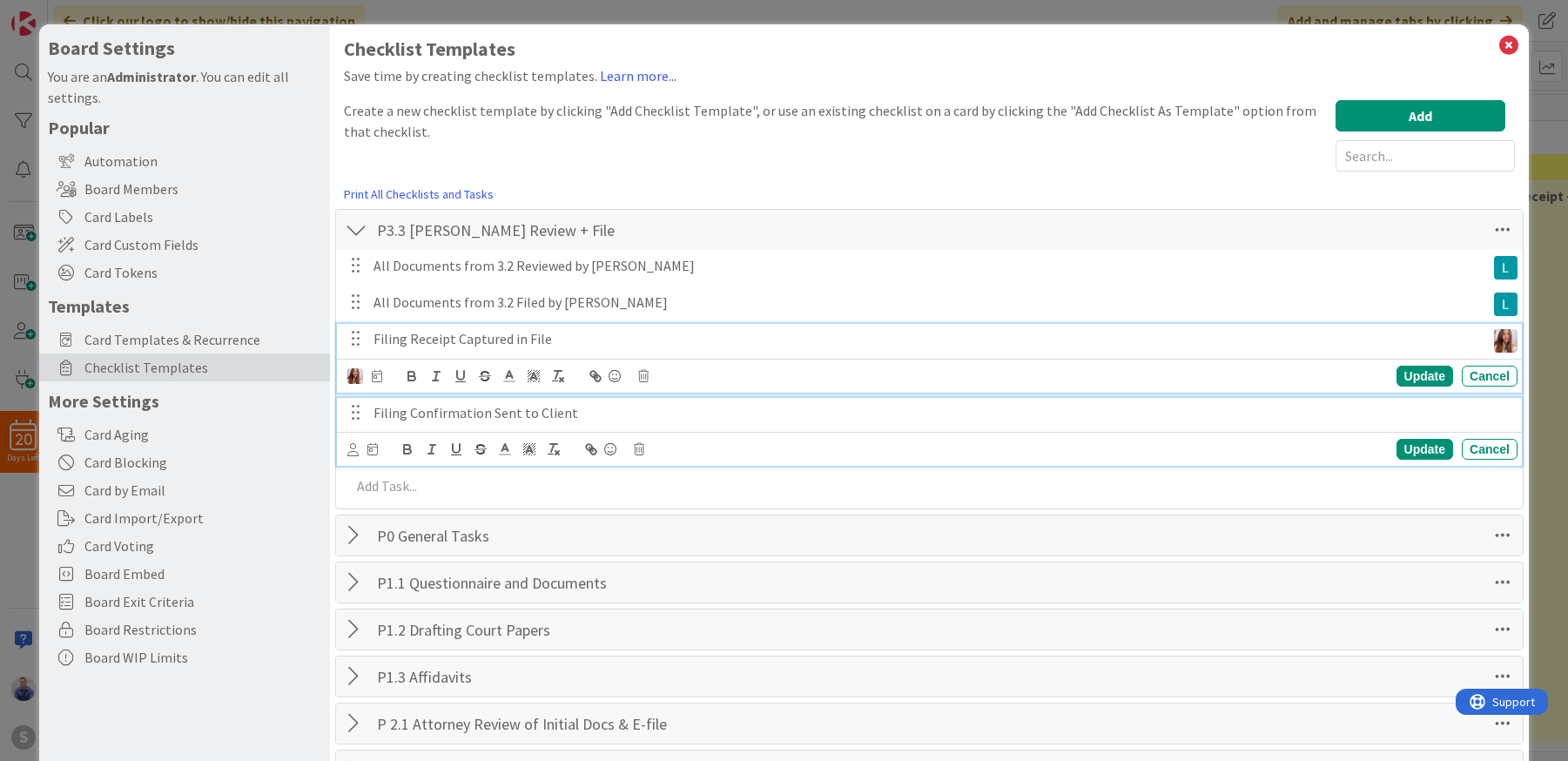
click at [381, 415] on p "Filing Confirmation Sent to Client" at bounding box center [942, 413] width 1137 height 20
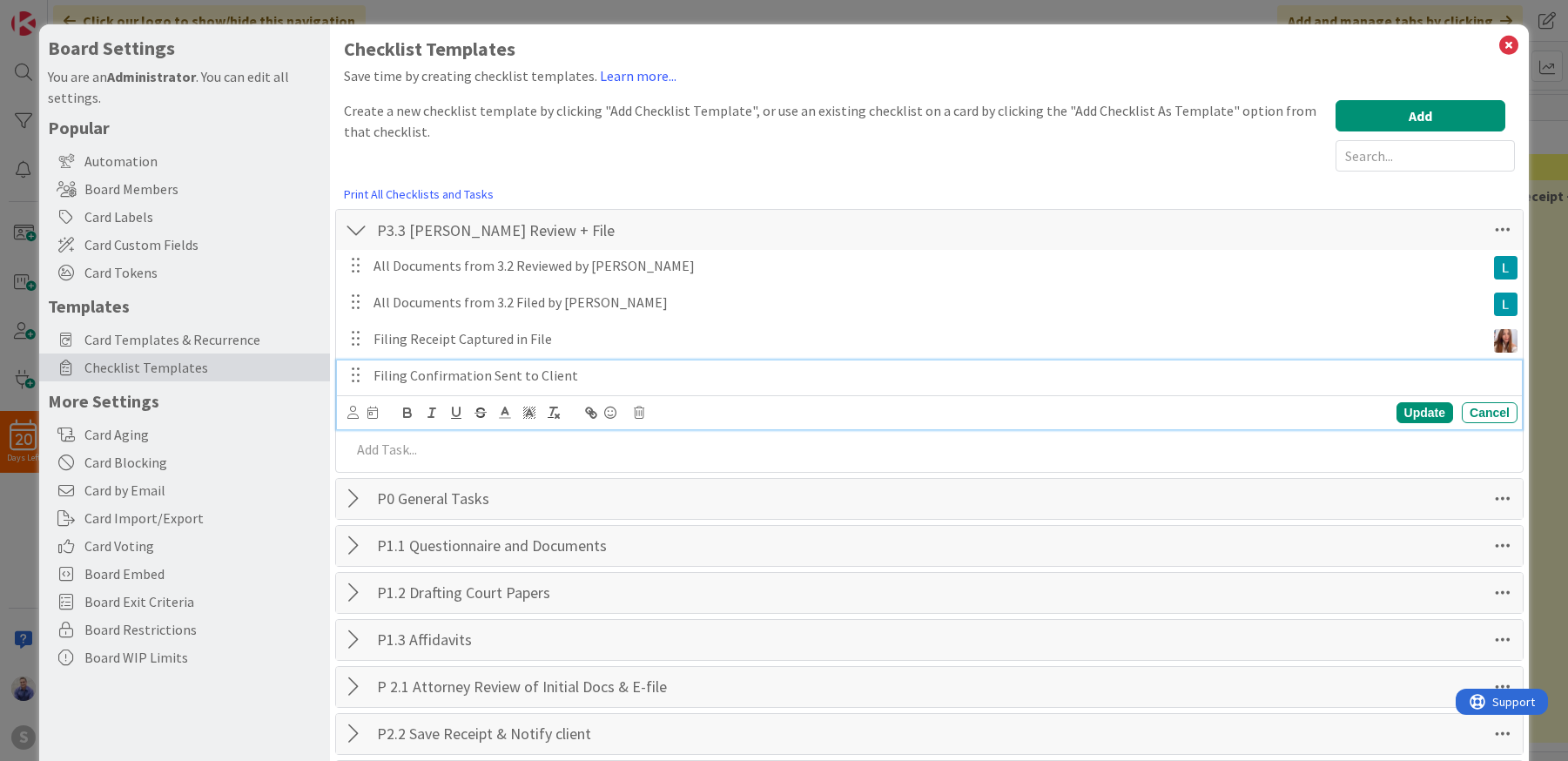
click at [371, 381] on div "Filing Confirmation Sent to Client" at bounding box center [942, 375] width 1151 height 30
click at [353, 407] on icon at bounding box center [353, 412] width 11 height 13
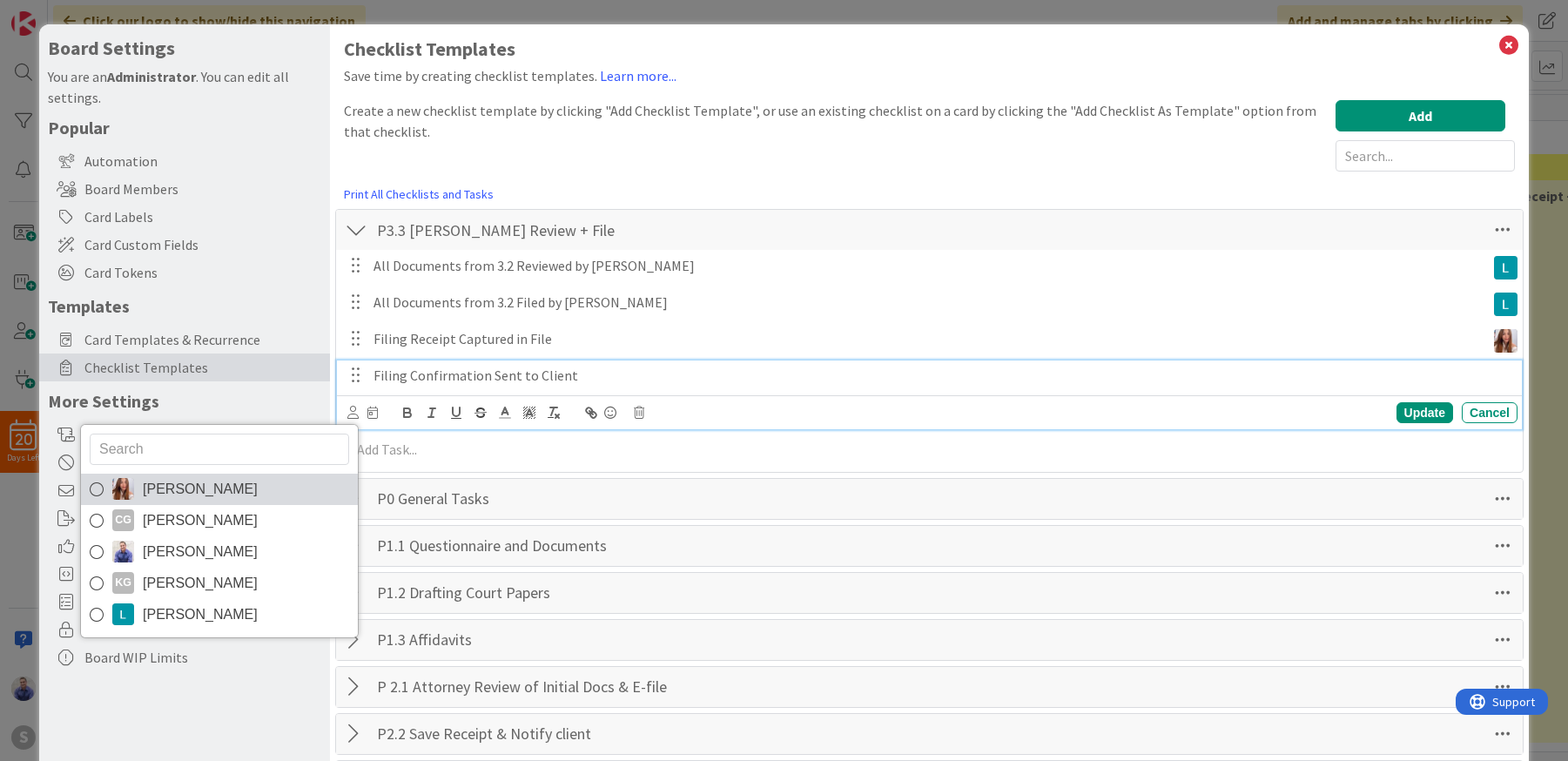
click at [267, 483] on link "[PERSON_NAME]" at bounding box center [220, 488] width 277 height 31
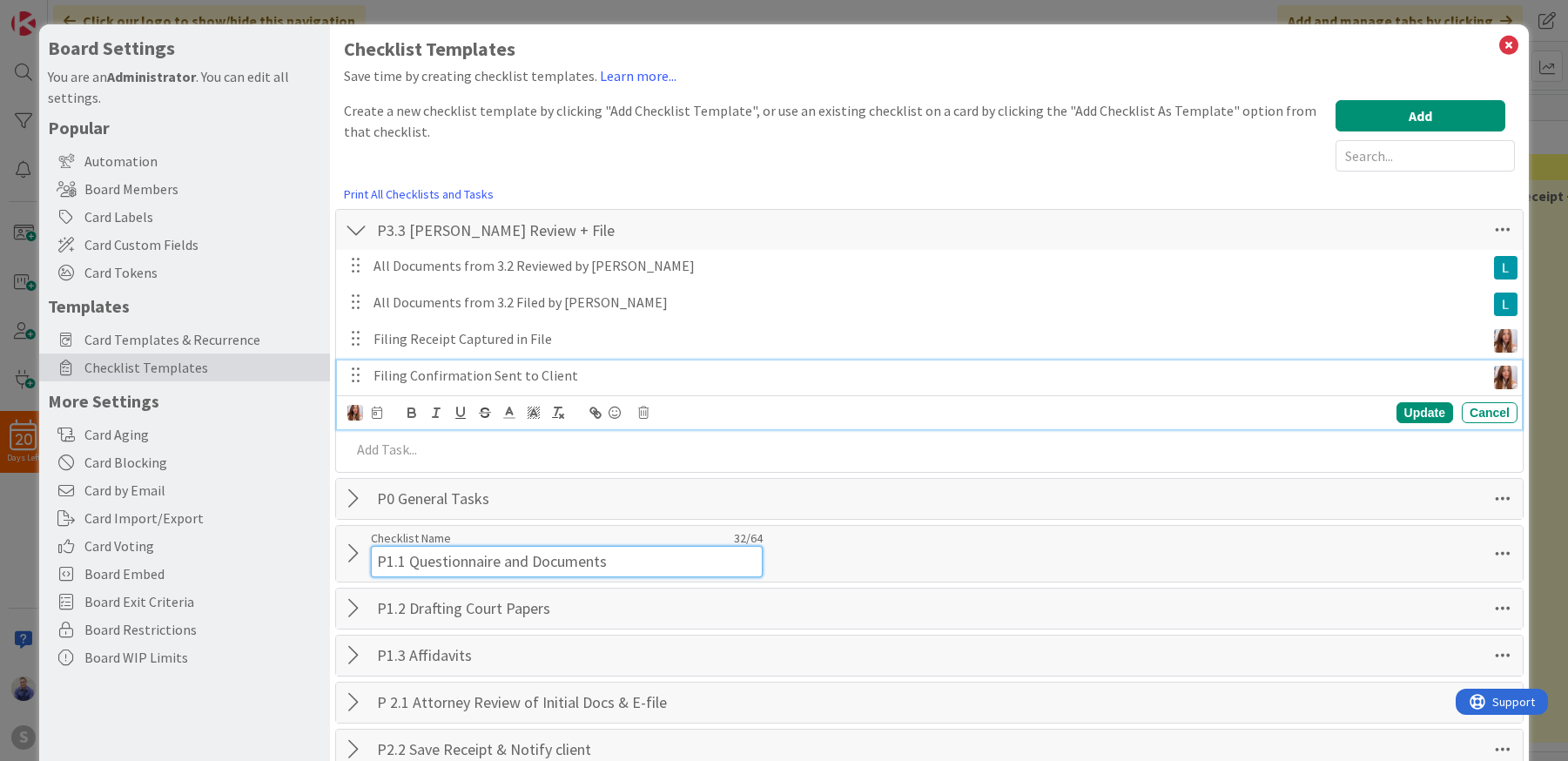
click at [452, 551] on input "P1.1 Questionnaire and Documents" at bounding box center [567, 561] width 392 height 31
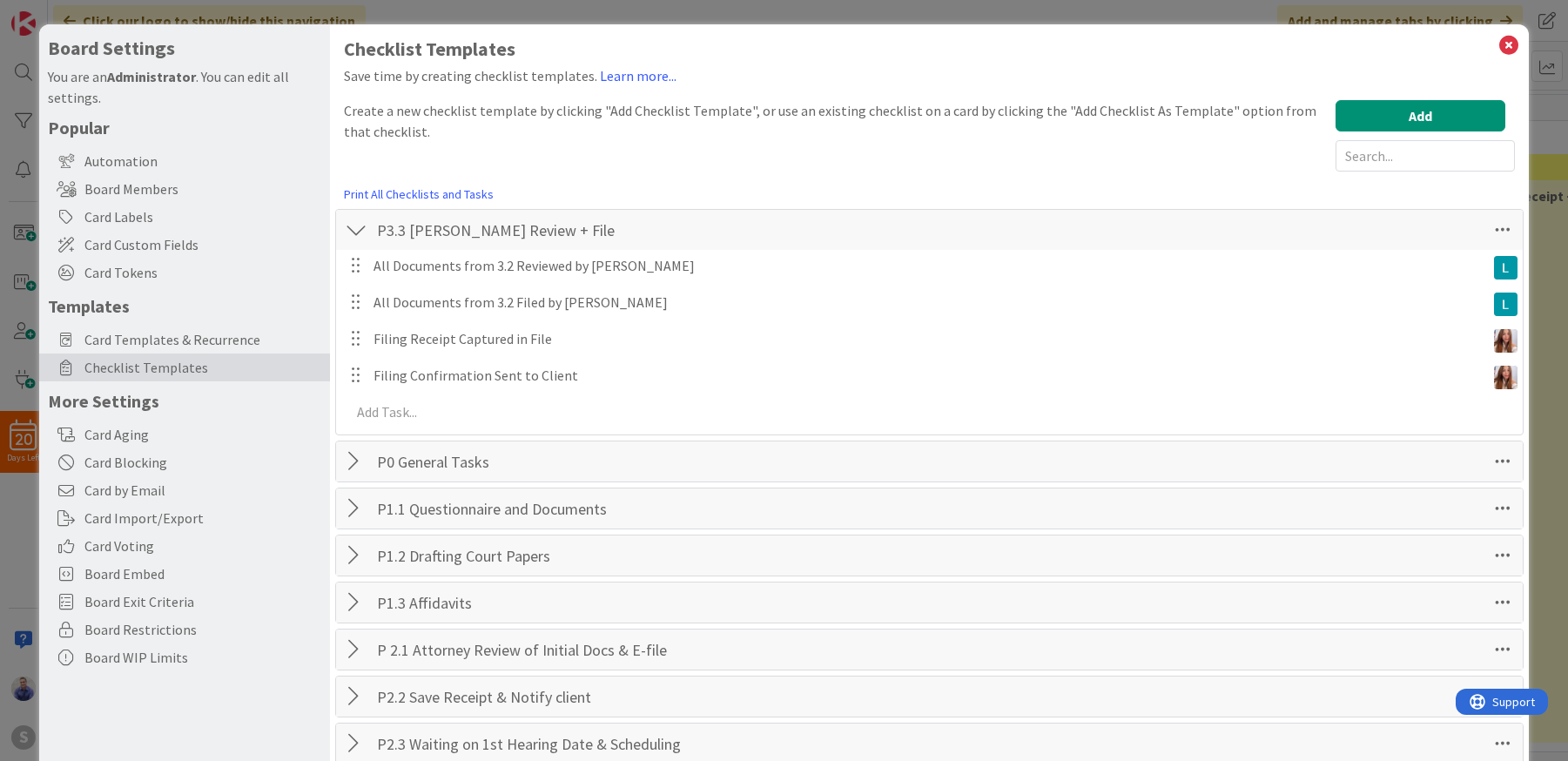
click at [358, 565] on div at bounding box center [356, 554] width 23 height 31
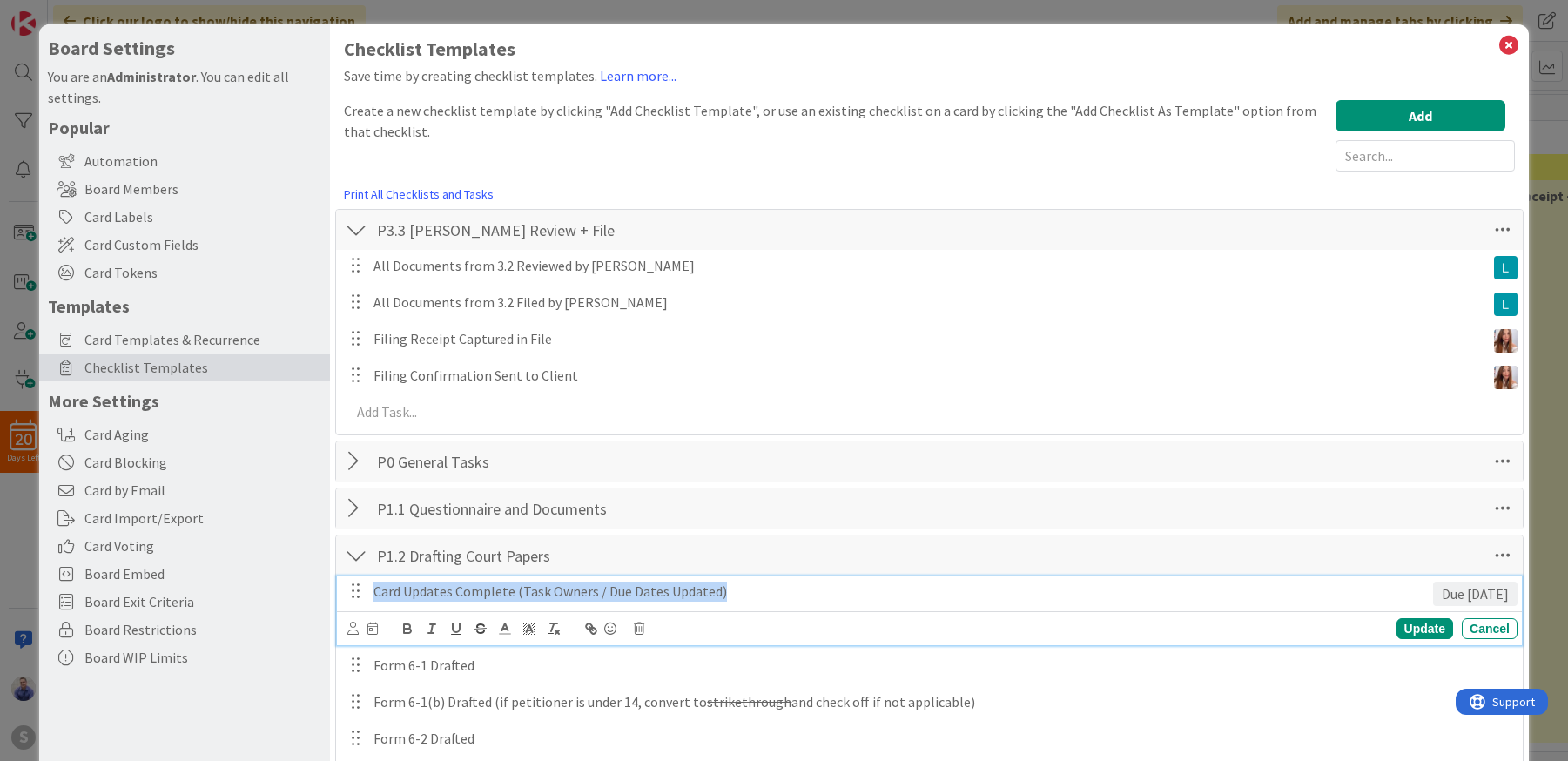
drag, startPoint x: 755, startPoint y: 589, endPoint x: 370, endPoint y: 576, distance: 385.2
click at [370, 576] on div "Card Updates Complete (Task Owners / Due Dates Updated)" at bounding box center [900, 591] width 1066 height 30
click at [357, 554] on div at bounding box center [356, 554] width 23 height 31
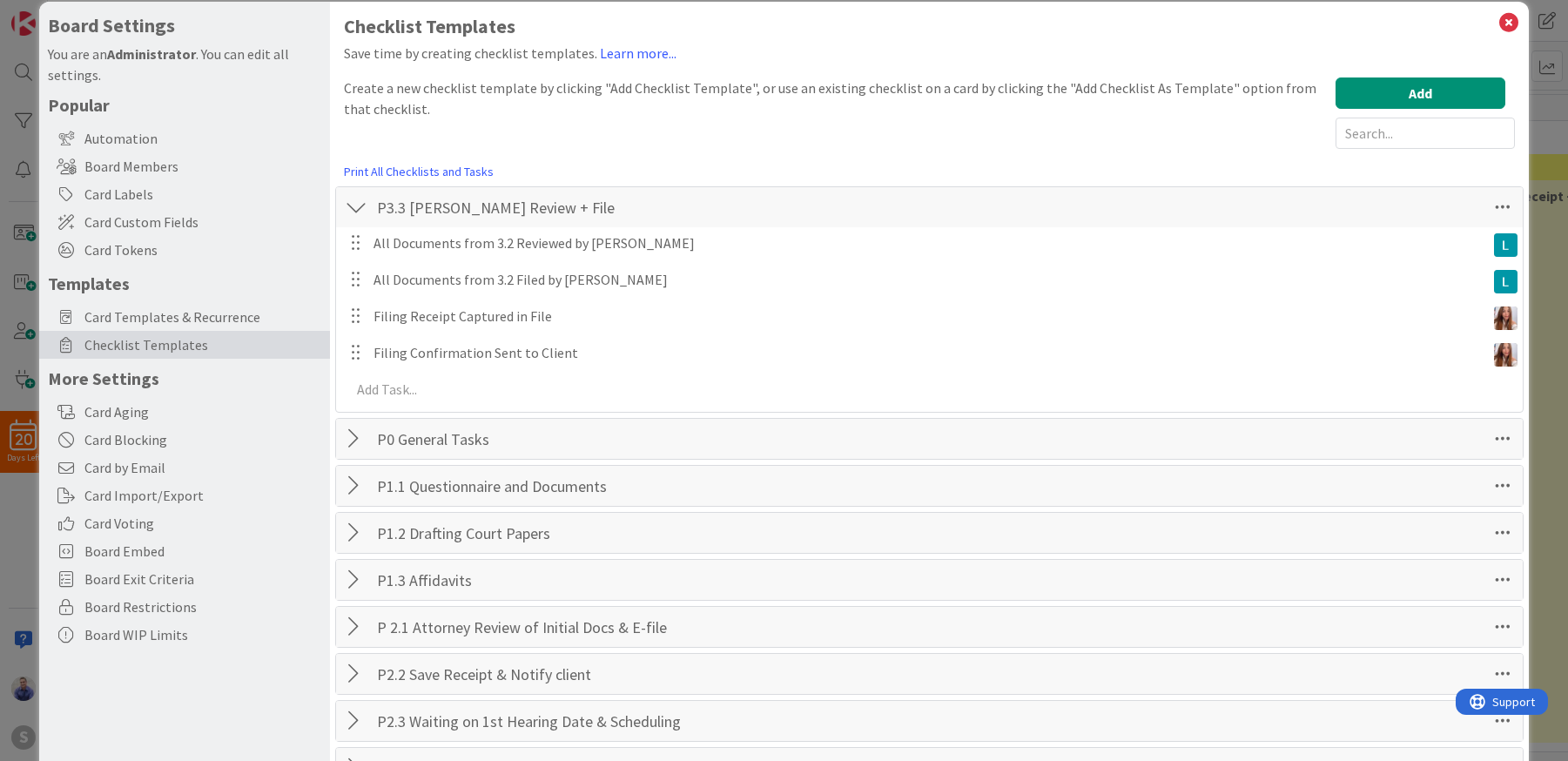
scroll to position [37, 0]
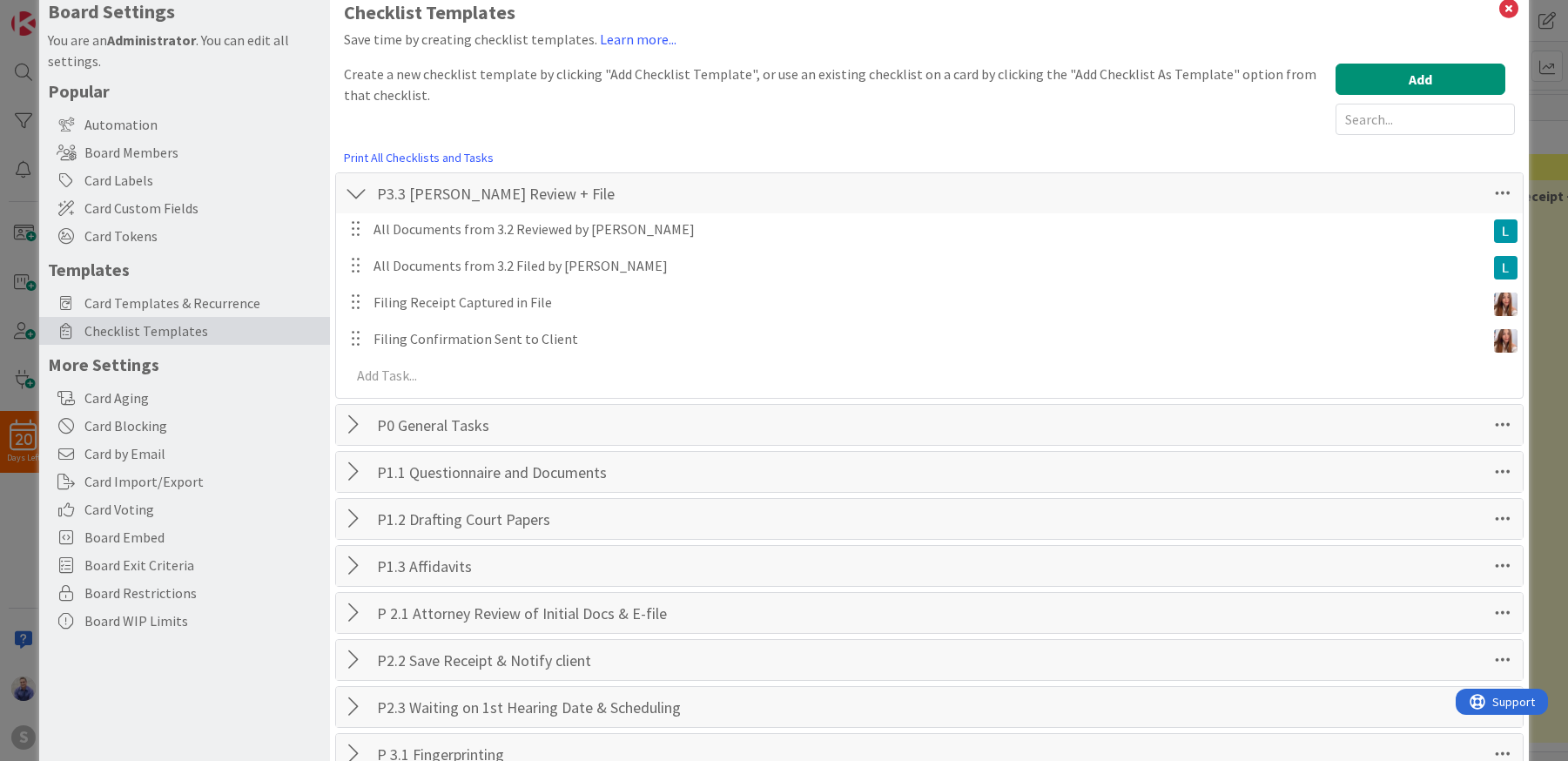
click at [359, 566] on div at bounding box center [356, 566] width 23 height 31
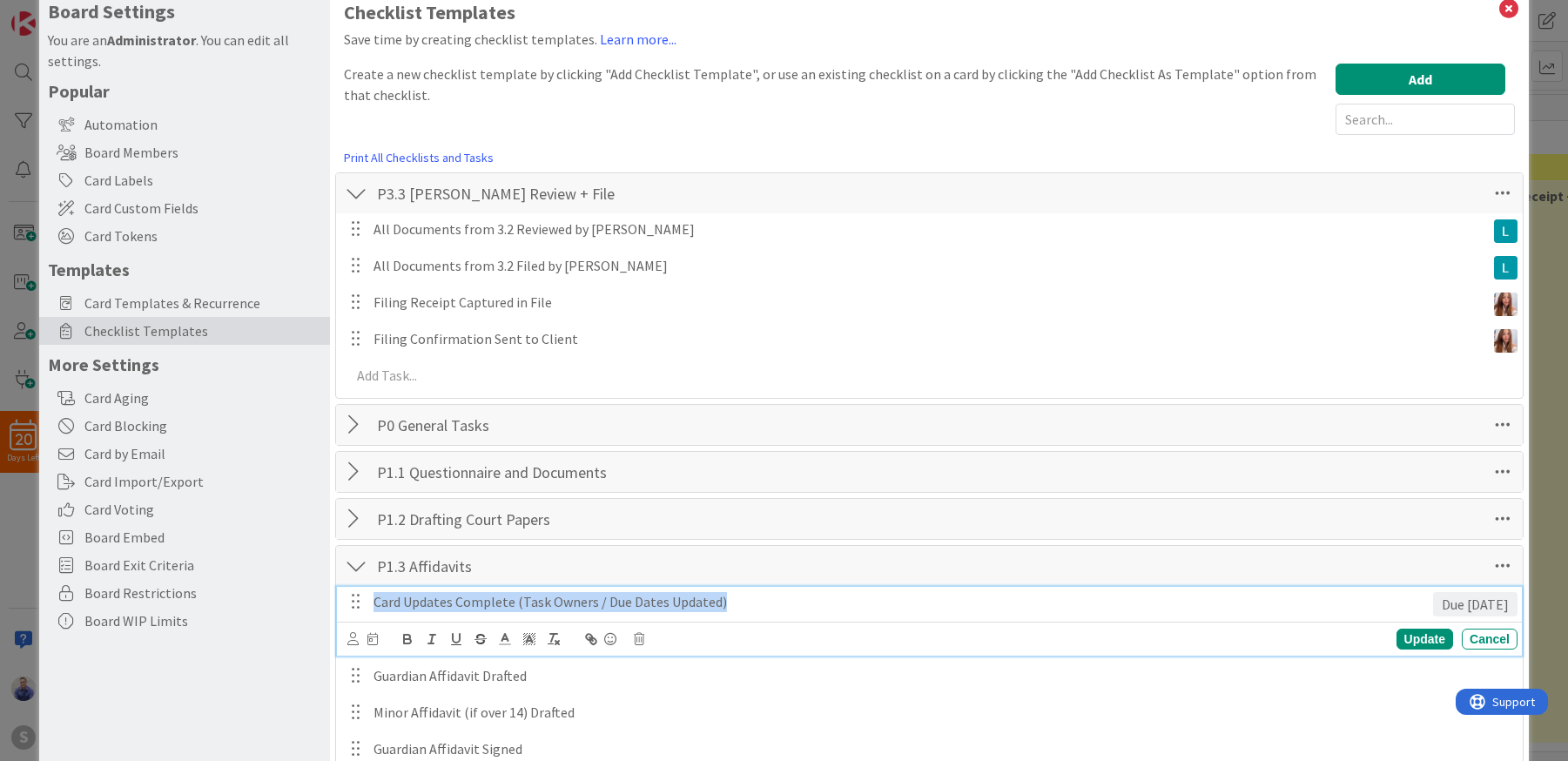
drag, startPoint x: 764, startPoint y: 601, endPoint x: 334, endPoint y: 597, distance: 430.0
click at [367, 597] on div "Card Updates Complete (Task Owners / Due Dates Updated)" at bounding box center [900, 602] width 1066 height 30
copy p "Card Updates Complete (Task Owners / Due Dates Updated)"
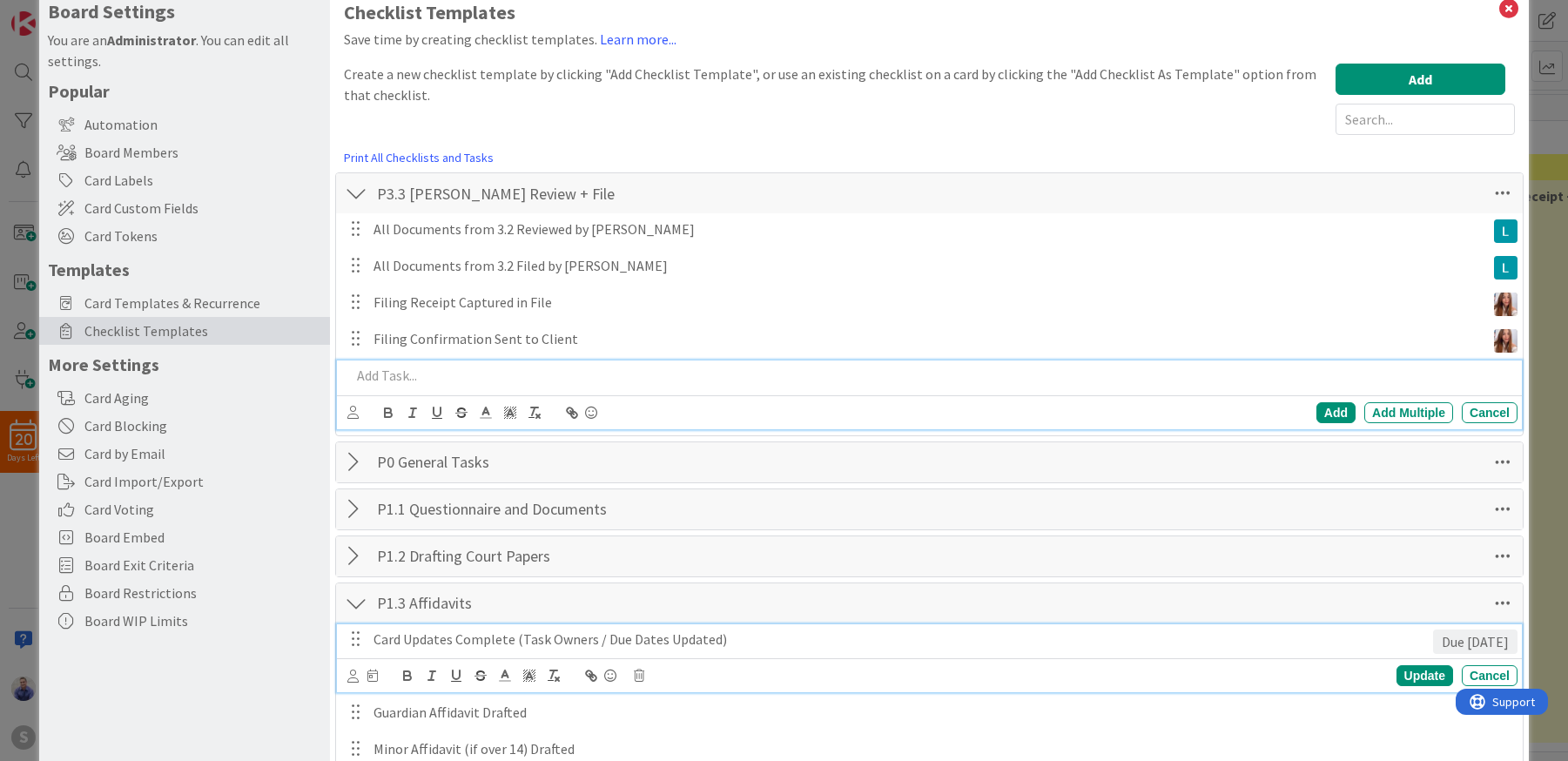
click at [385, 376] on p at bounding box center [931, 375] width 1160 height 20
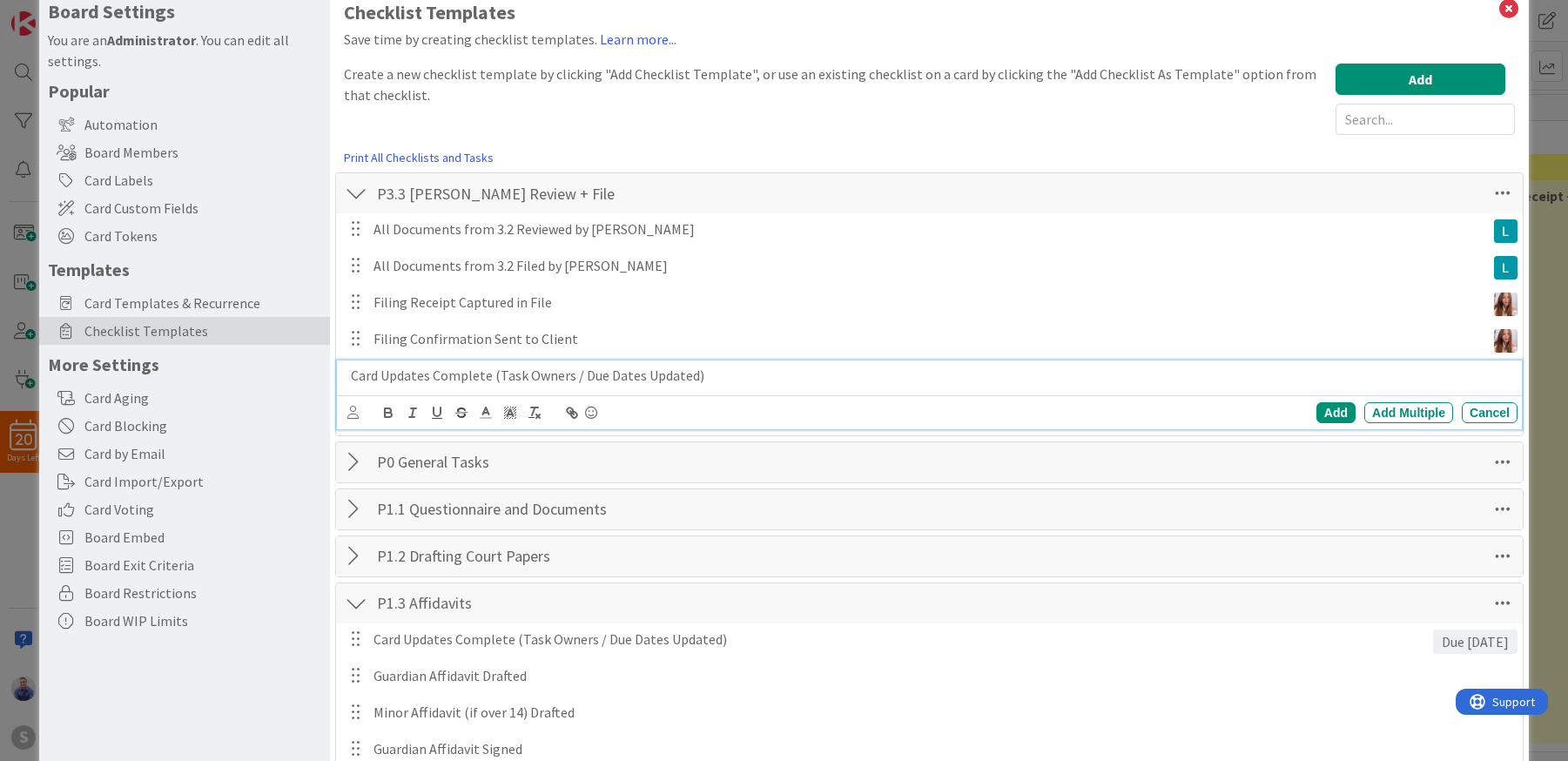
click at [346, 415] on div "Add Add Multiple Cancel" at bounding box center [929, 412] width 1185 height 34
click at [347, 414] on icon at bounding box center [353, 412] width 11 height 13
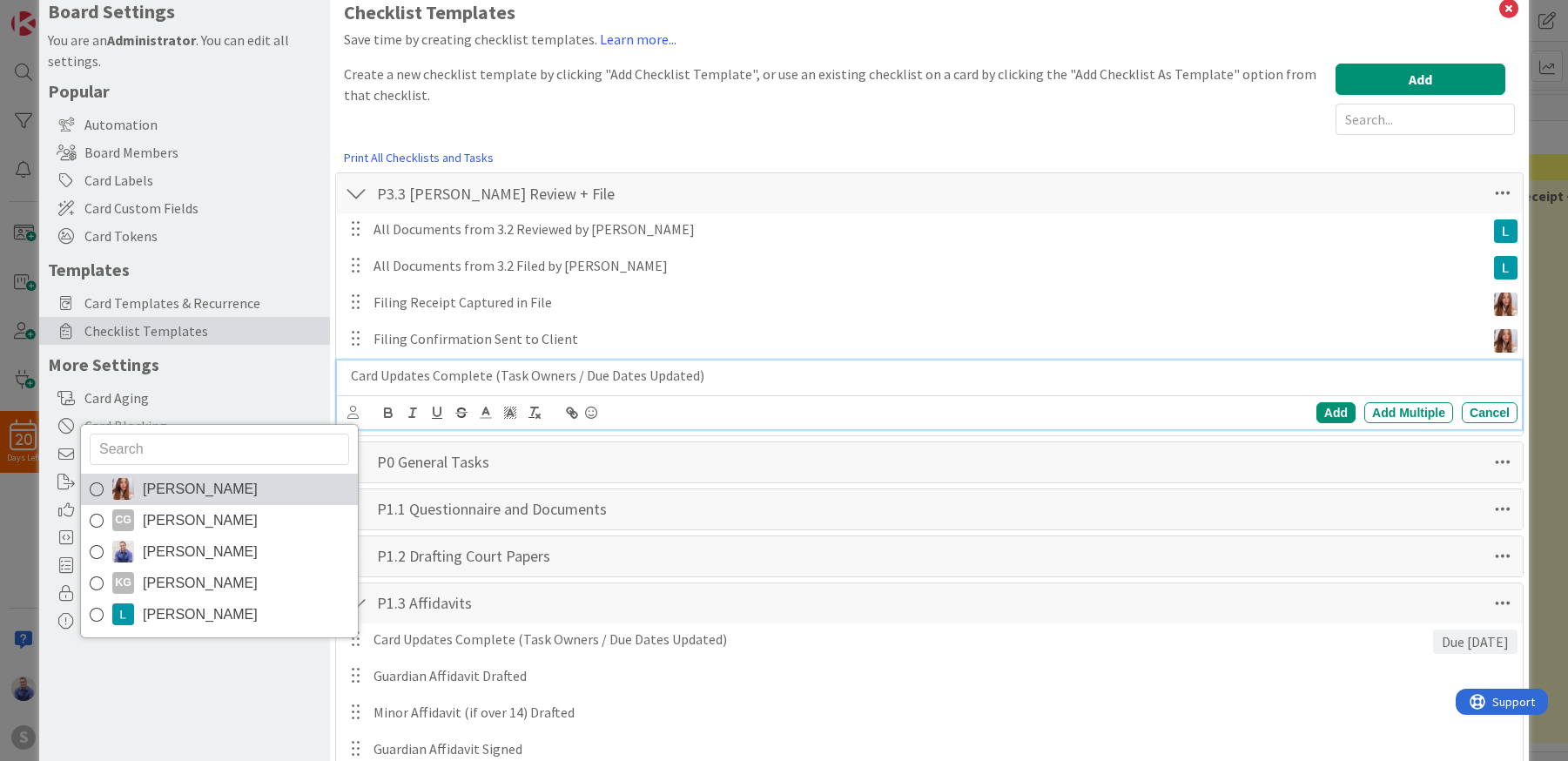
click at [235, 478] on link "[PERSON_NAME]" at bounding box center [220, 488] width 277 height 31
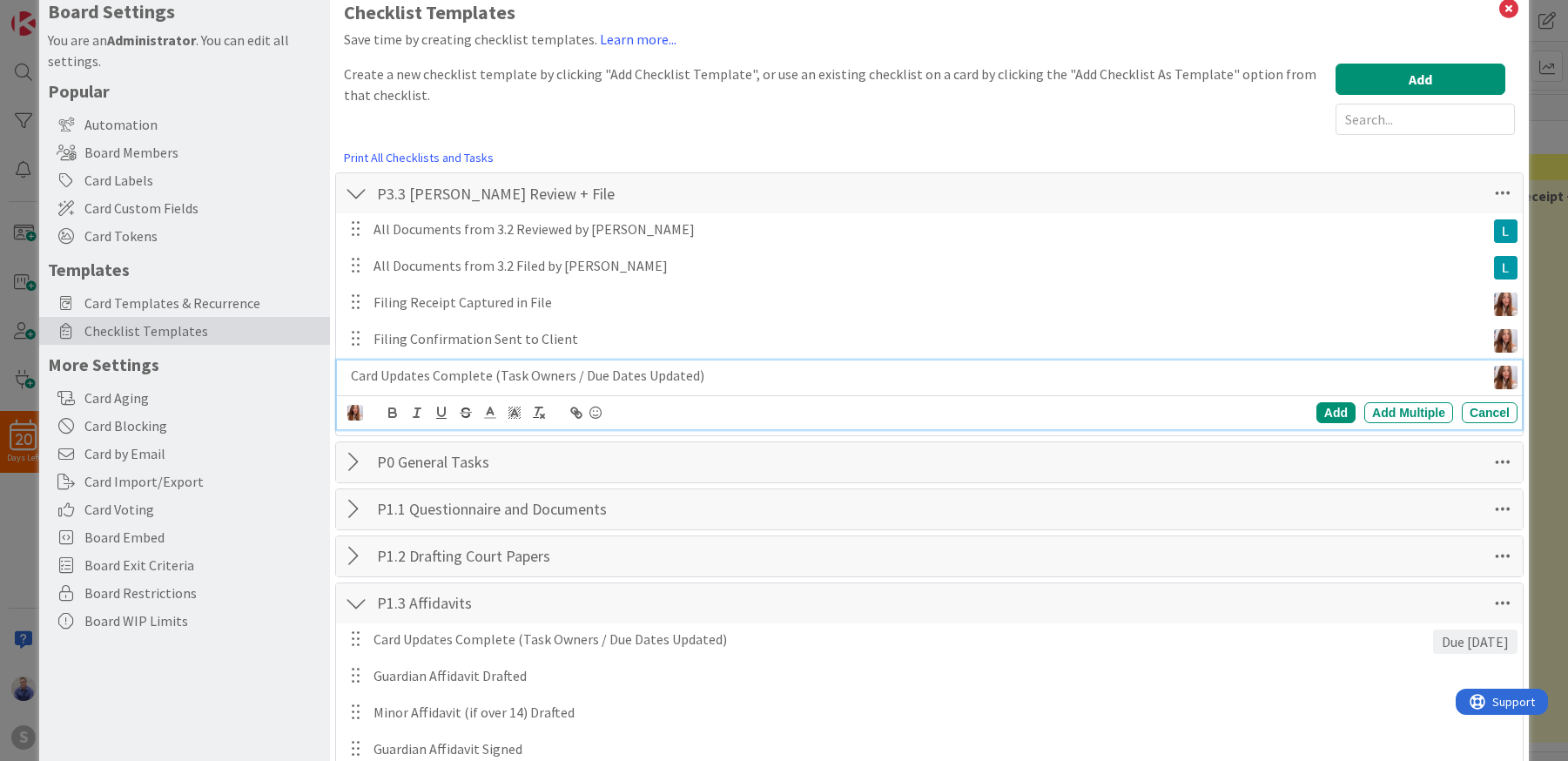
drag, startPoint x: 1310, startPoint y: 410, endPoint x: 1295, endPoint y: 409, distance: 15.0
click at [1295, 409] on div "Add Add Multiple Cancel" at bounding box center [1249, 413] width 537 height 21
click at [1322, 408] on div "Add" at bounding box center [1336, 413] width 40 height 21
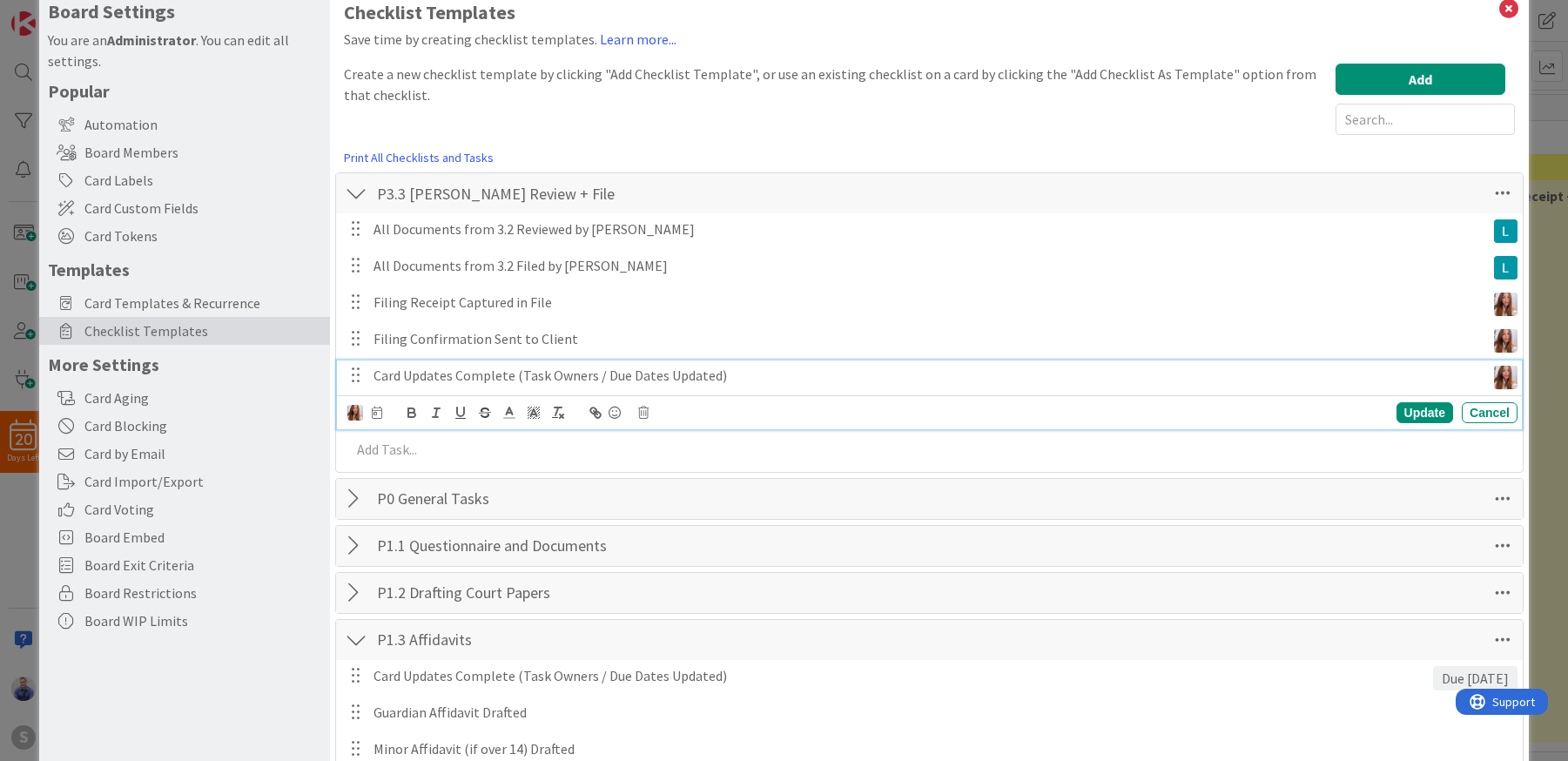
click at [453, 373] on p "Card Updates Complete (Task Owners / Due Dates Updated)" at bounding box center [926, 375] width 1105 height 20
click at [378, 415] on icon at bounding box center [376, 412] width 10 height 12
click at [423, 494] on input "number" at bounding box center [413, 504] width 65 height 31
type input "0"
click at [1411, 415] on div "Update" at bounding box center [1425, 413] width 57 height 21
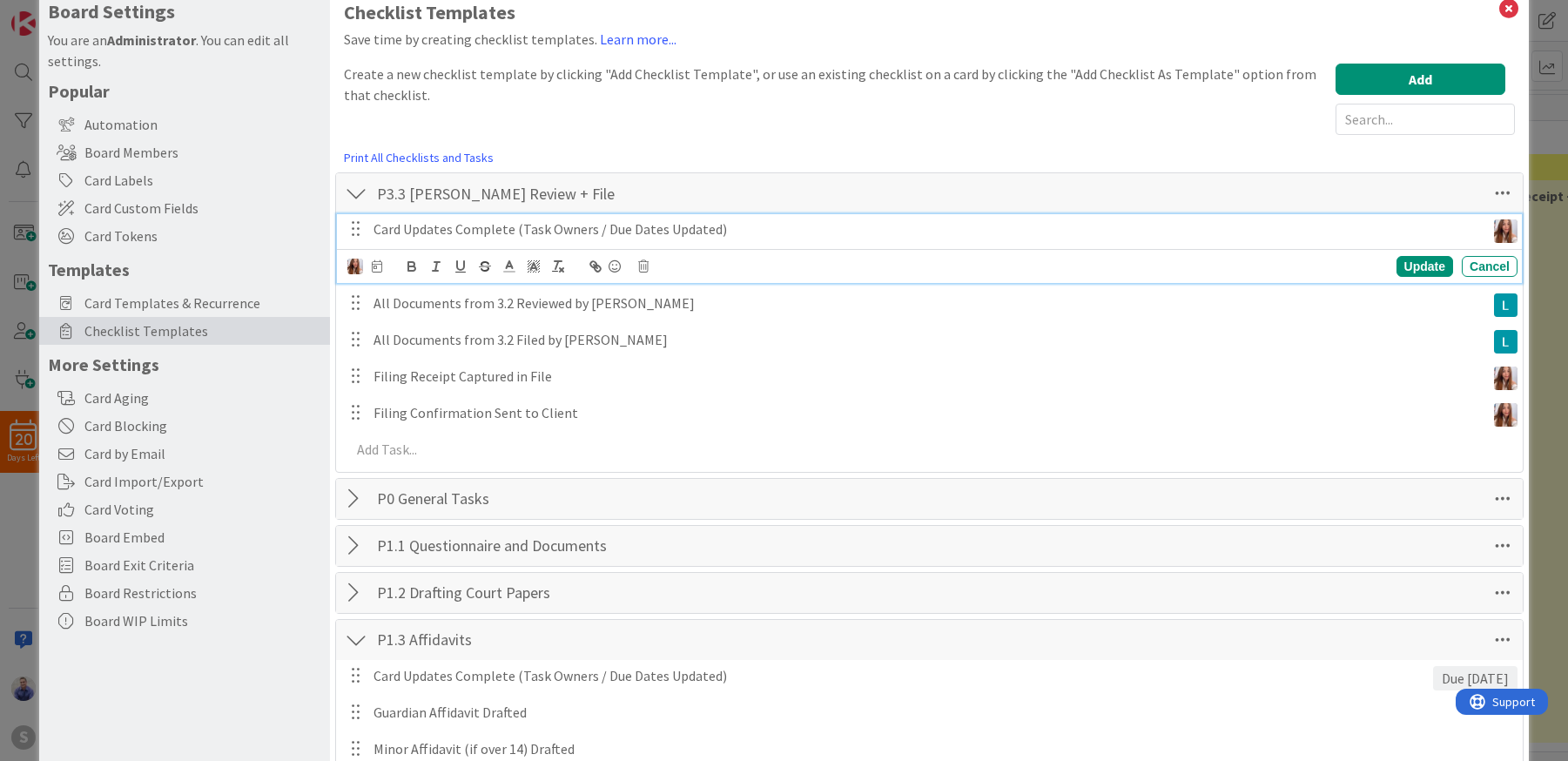
click at [610, 234] on p "Card Updates Complete (Task Owners / Due Dates Updated)" at bounding box center [926, 229] width 1105 height 20
drag, startPoint x: 779, startPoint y: 230, endPoint x: 365, endPoint y: 226, distance: 414.0
click at [367, 226] on div "Card Updates Complete (Task Owners / Due Dates Updated)" at bounding box center [926, 229] width 1119 height 30
copy p "Card Updates Complete (Task Owners / Due Dates Updated)"
click at [362, 632] on div at bounding box center [356, 639] width 23 height 31
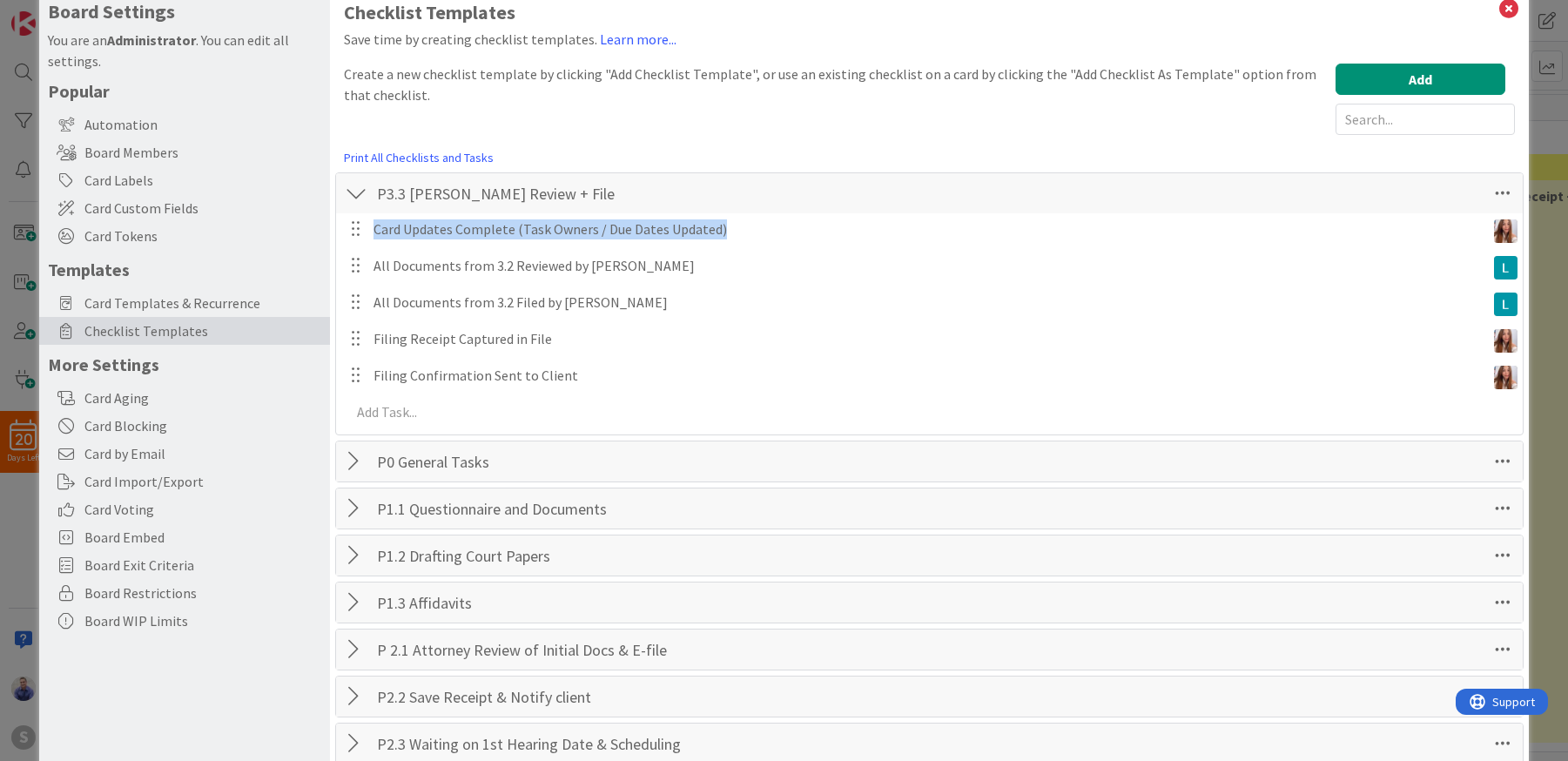
scroll to position [220, 0]
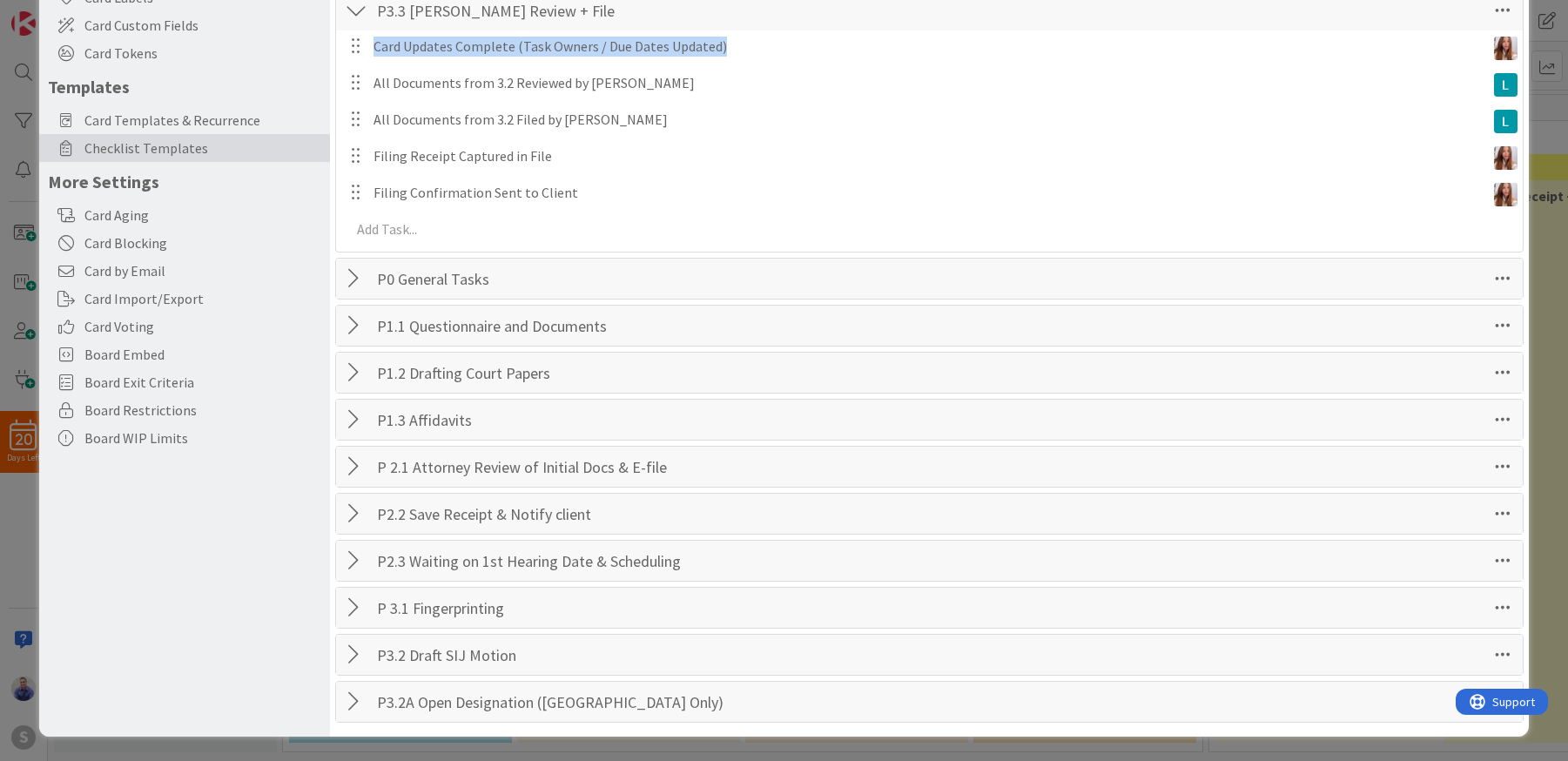
click at [349, 611] on div at bounding box center [356, 607] width 23 height 31
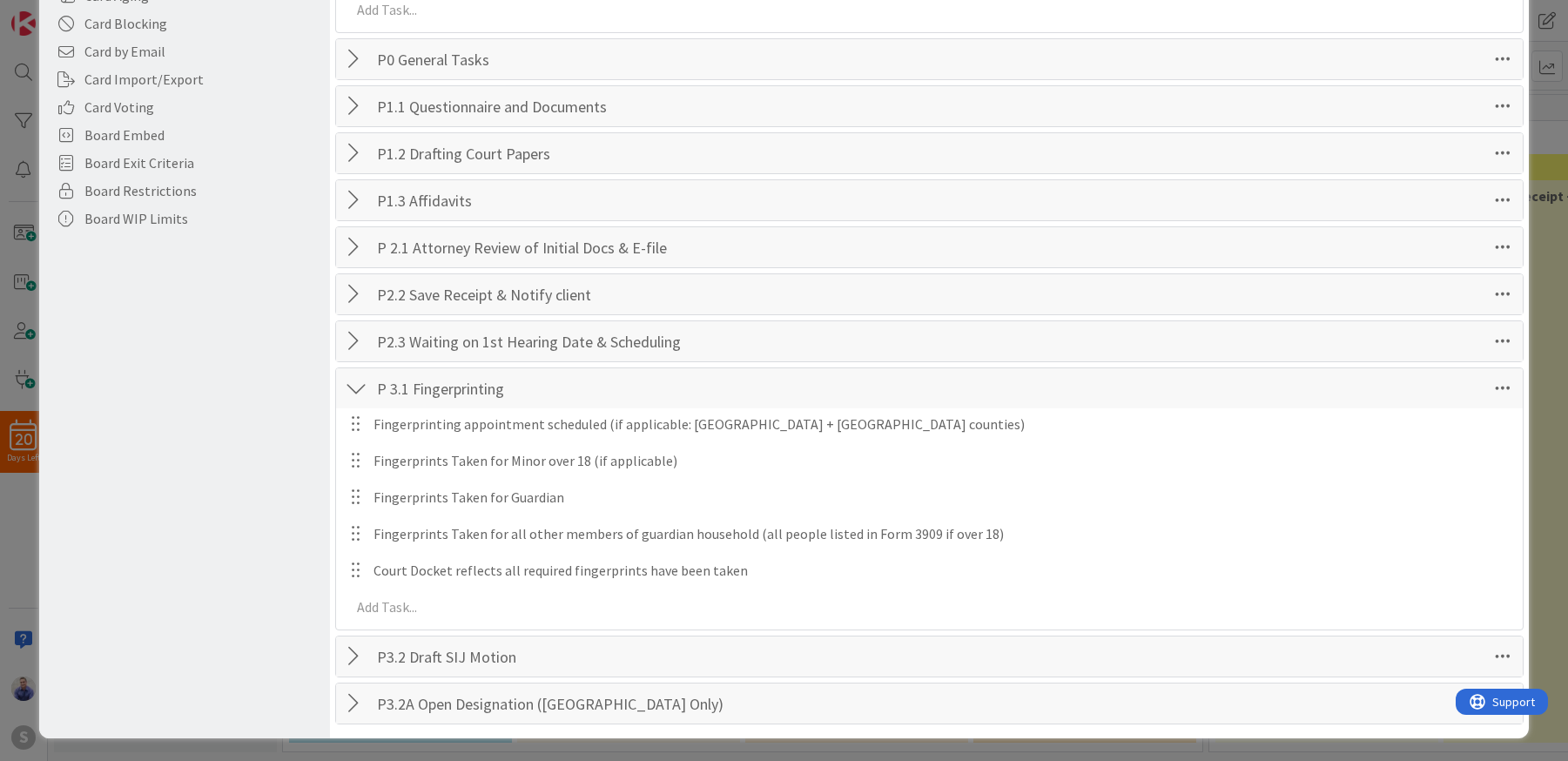
scroll to position [440, 0]
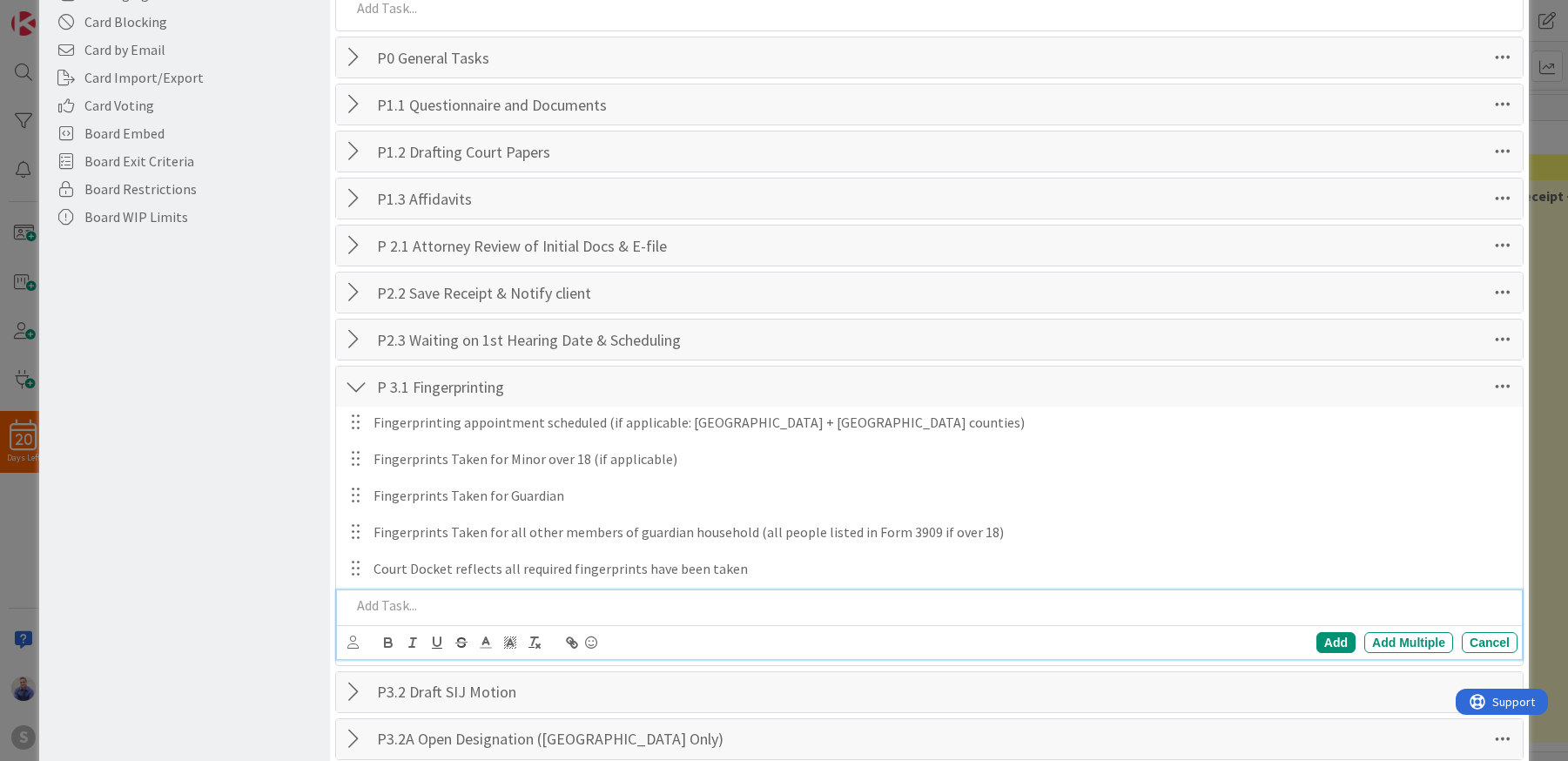
click at [387, 605] on p at bounding box center [931, 605] width 1160 height 20
click at [358, 642] on div "Add Add Multiple Cancel" at bounding box center [932, 643] width 1170 height 25
click at [356, 642] on icon at bounding box center [353, 642] width 11 height 13
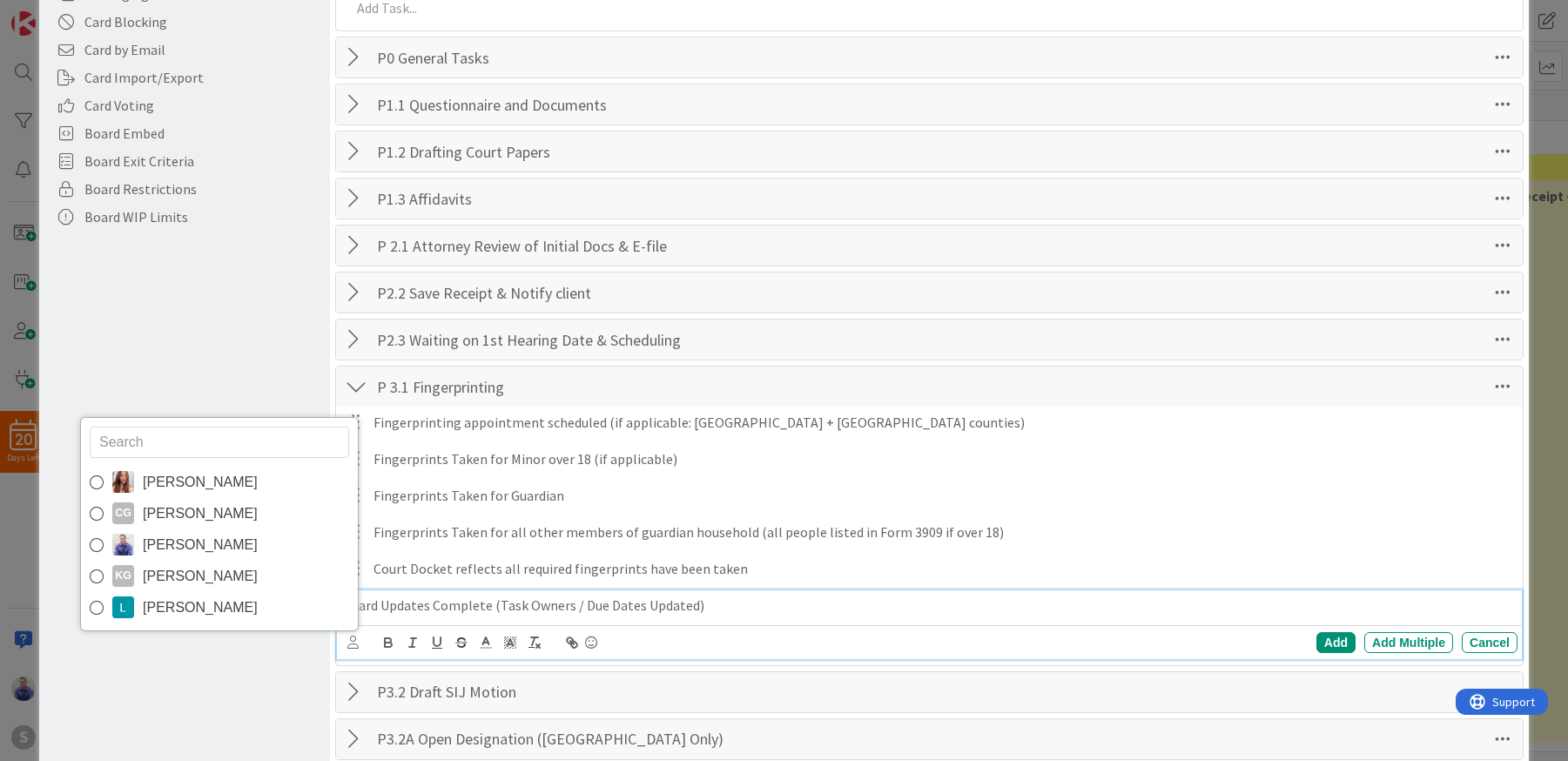
click at [208, 488] on span "[PERSON_NAME]" at bounding box center [200, 483] width 115 height 26
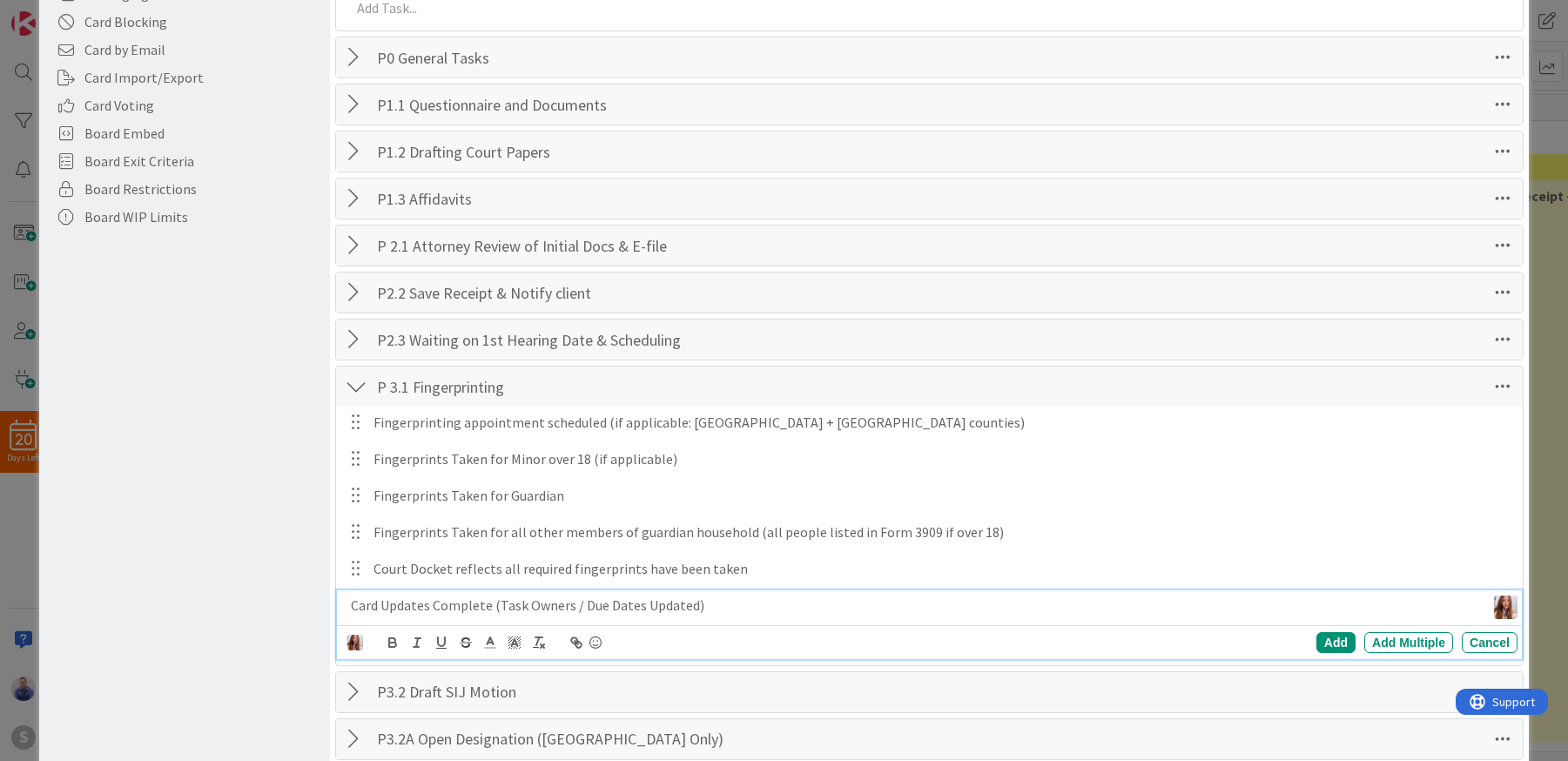
drag, startPoint x: 1326, startPoint y: 638, endPoint x: 1269, endPoint y: 622, distance: 59.2
click at [1324, 638] on div "Add" at bounding box center [1336, 642] width 40 height 21
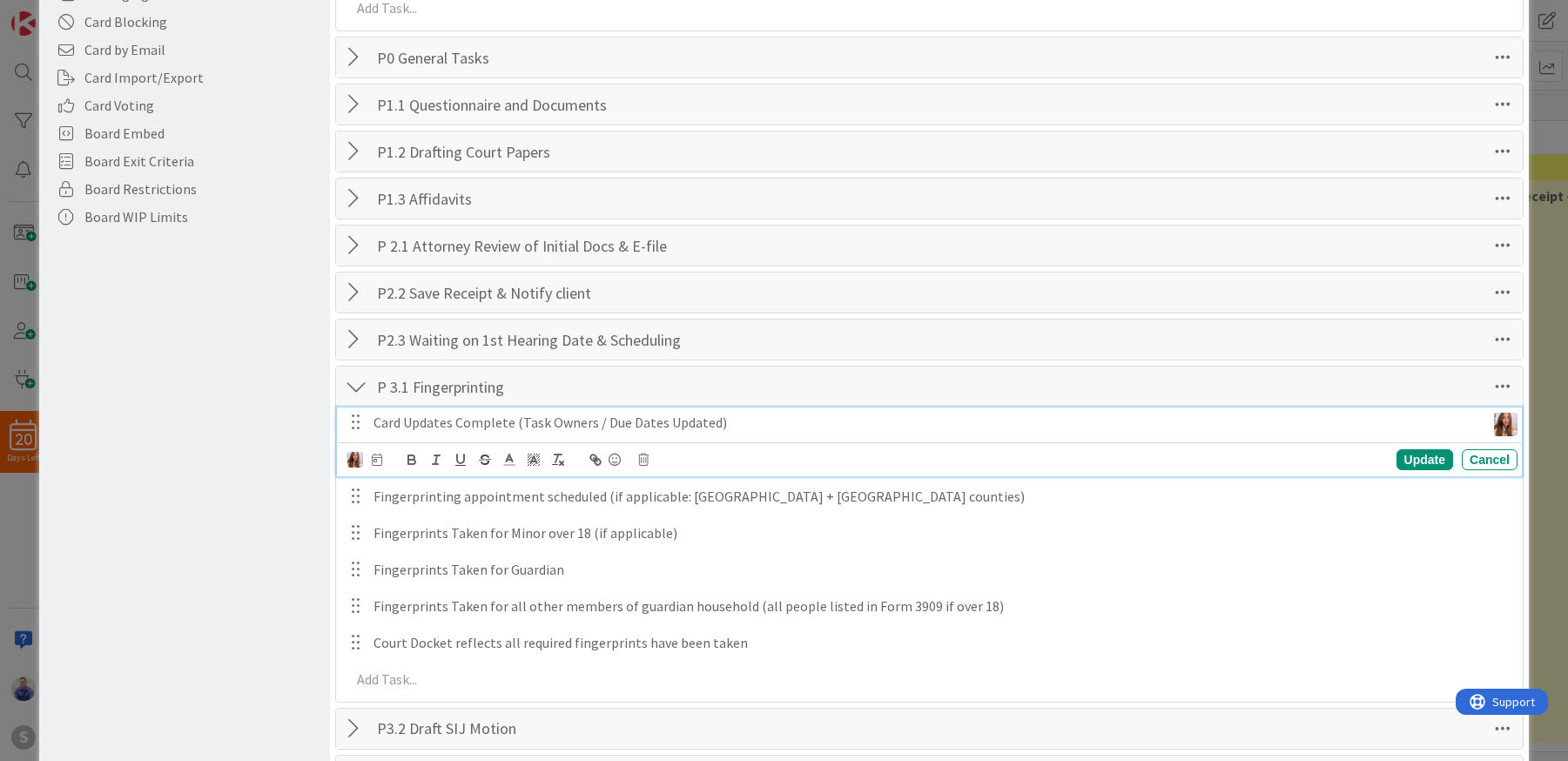
click at [383, 426] on p "Card Updates Complete (Task Owners / Due Dates Updated)" at bounding box center [926, 422] width 1105 height 20
click at [379, 463] on icon at bounding box center [376, 459] width 10 height 12
click at [426, 541] on input "number" at bounding box center [413, 551] width 65 height 31
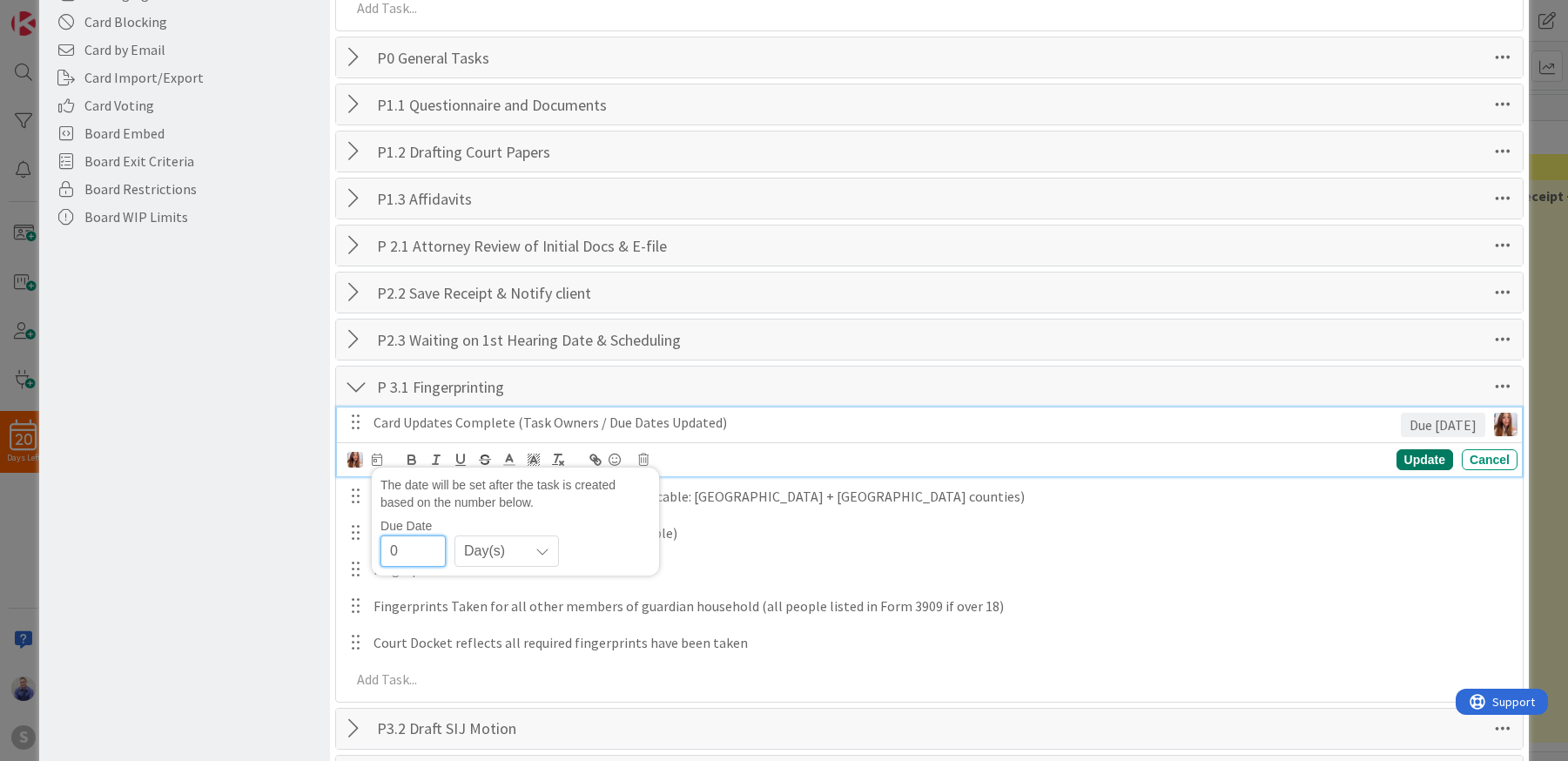
type input "0"
click at [1396, 460] on div "Update" at bounding box center [1425, 459] width 57 height 21
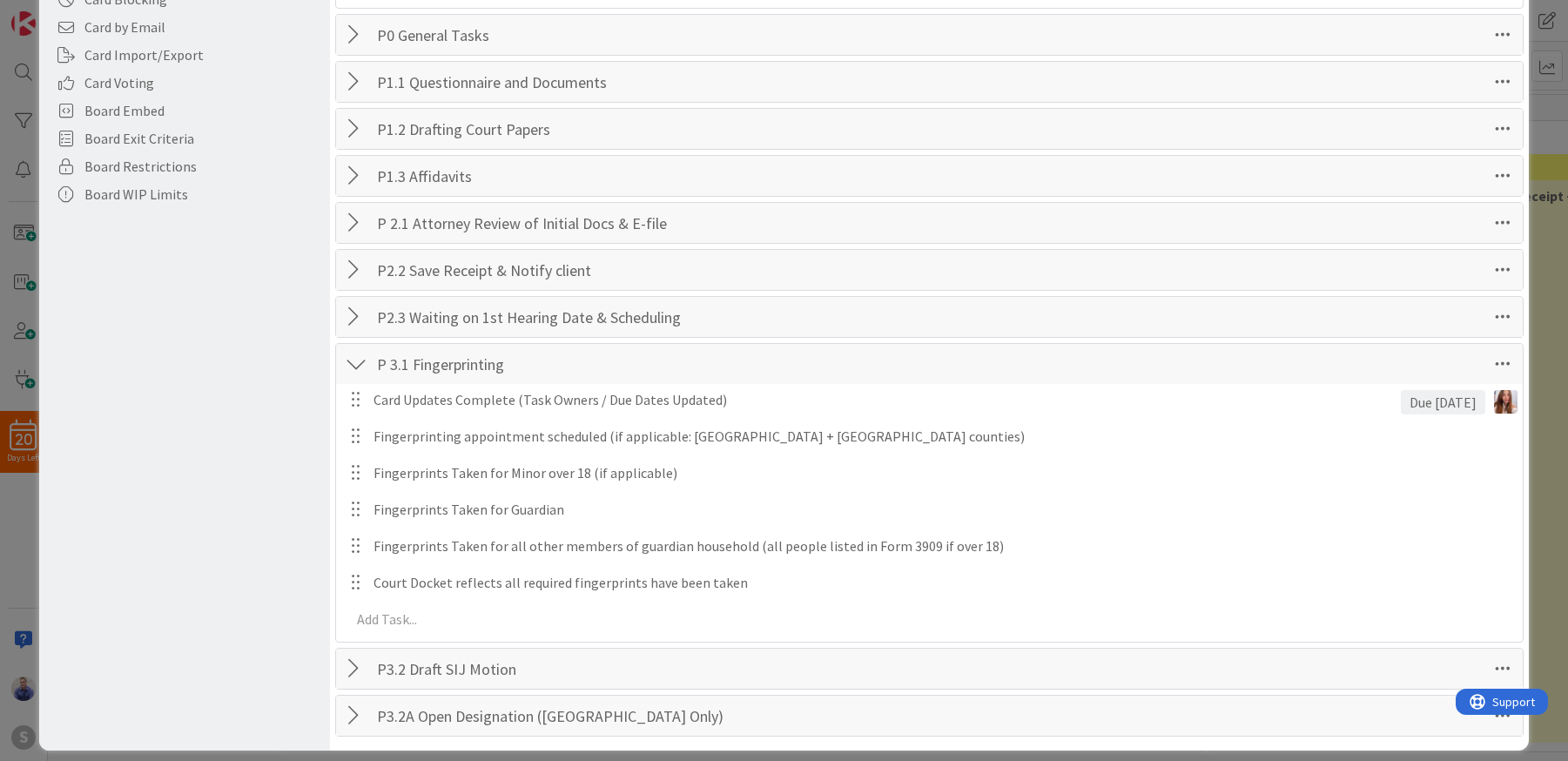
scroll to position [477, 0]
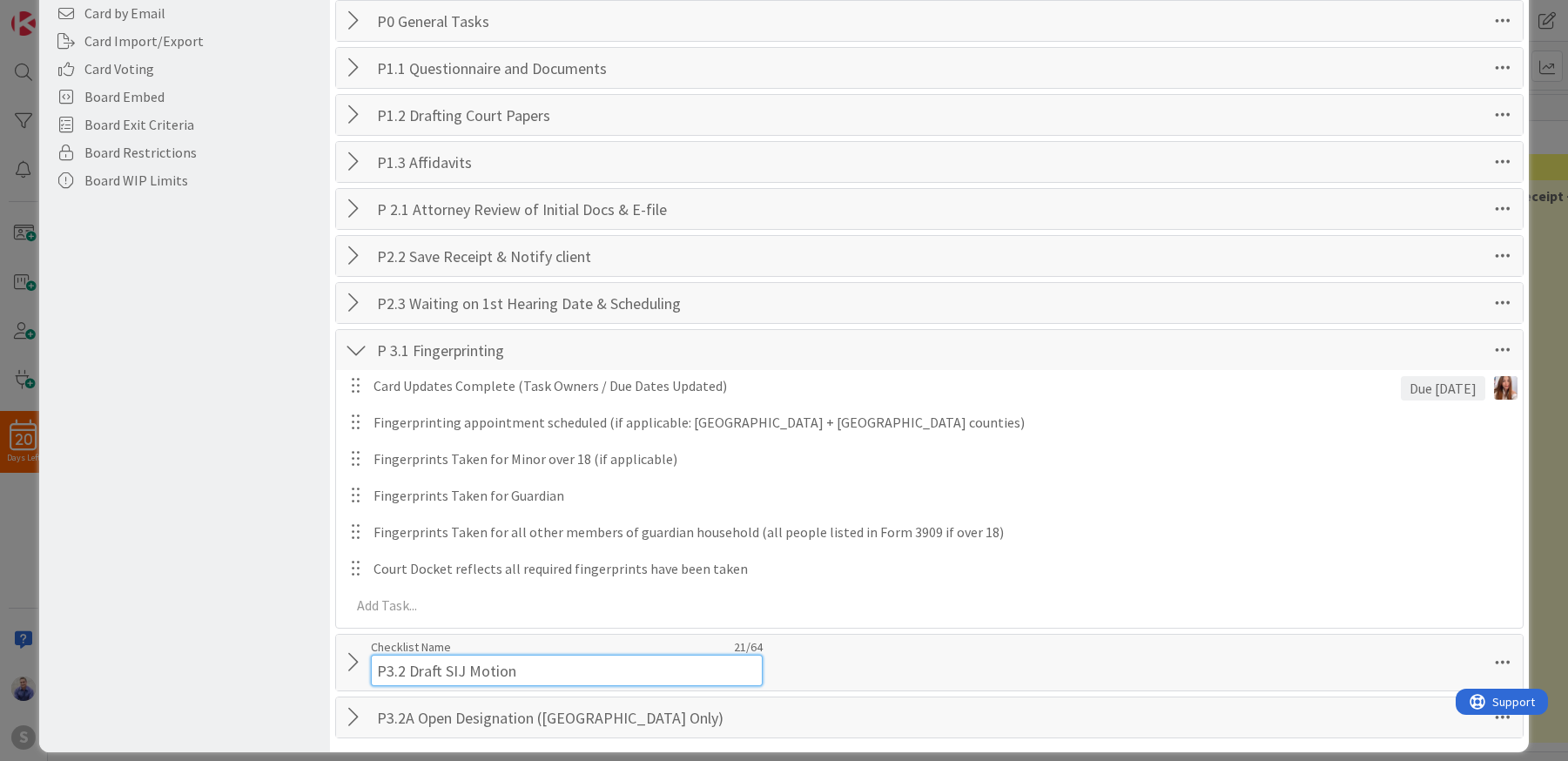
click at [502, 654] on input "P3.2 Draft SIJ Motion" at bounding box center [567, 670] width 392 height 31
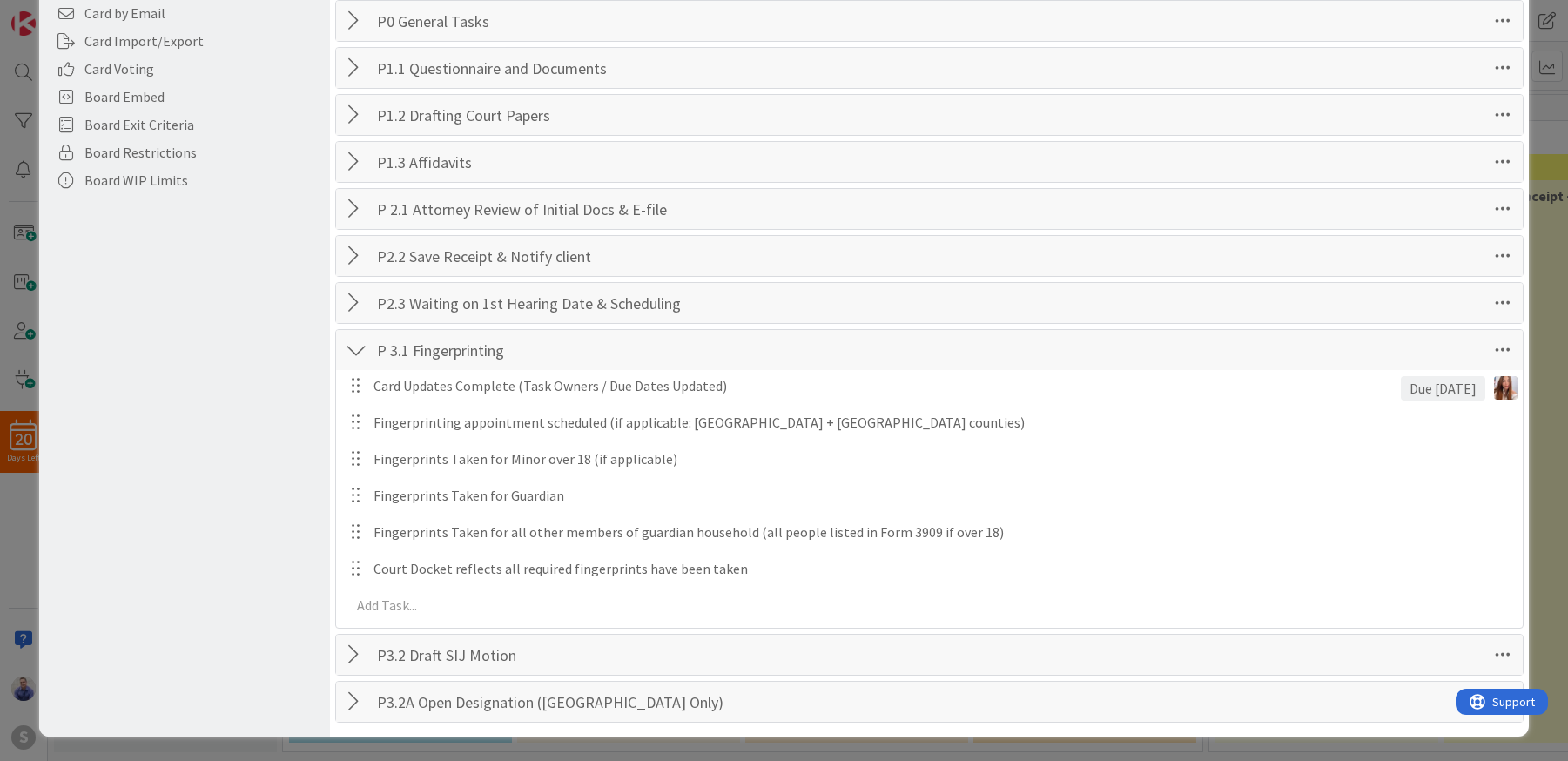
click at [347, 666] on div at bounding box center [356, 654] width 23 height 31
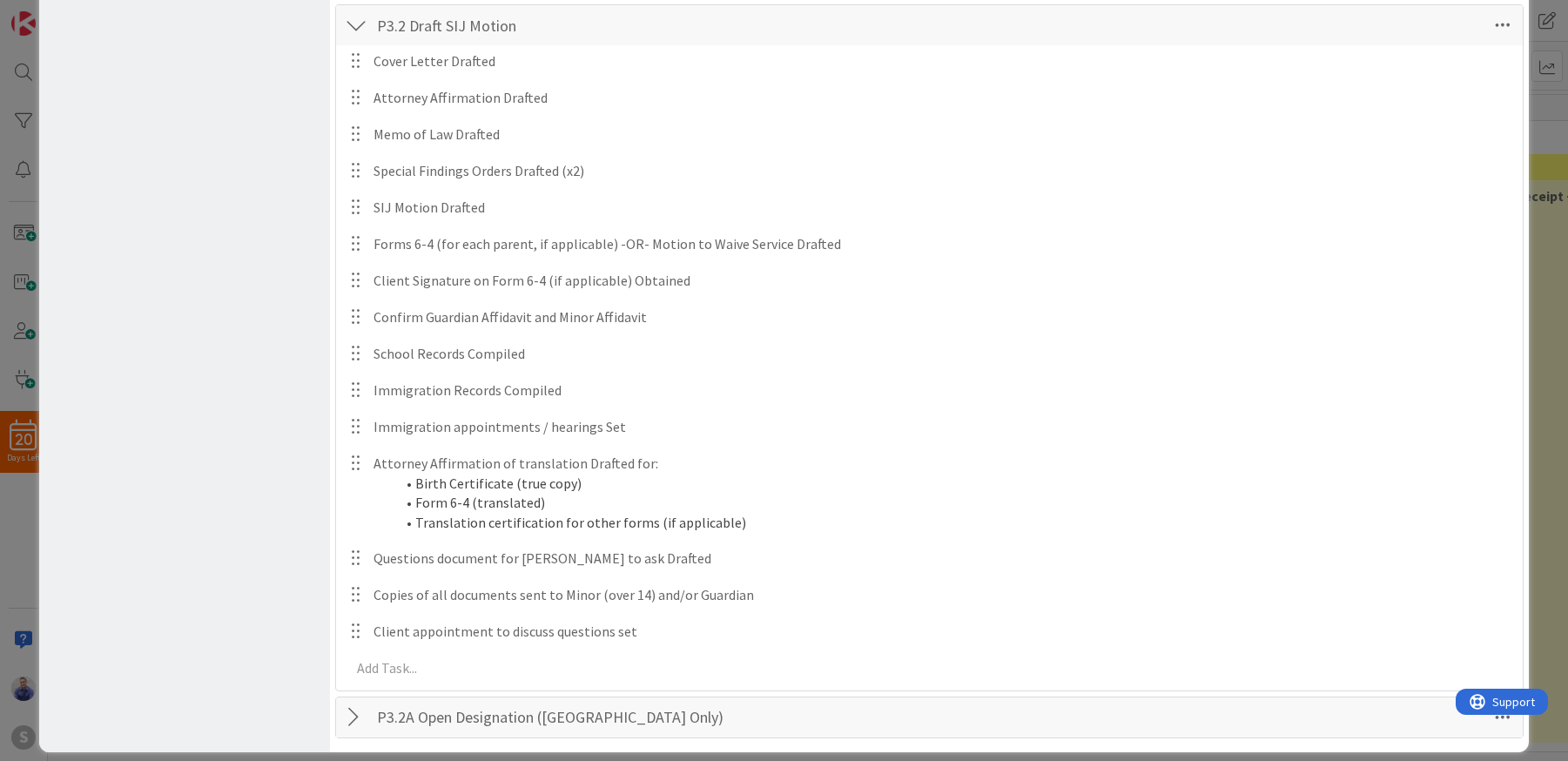
scroll to position [1122, 0]
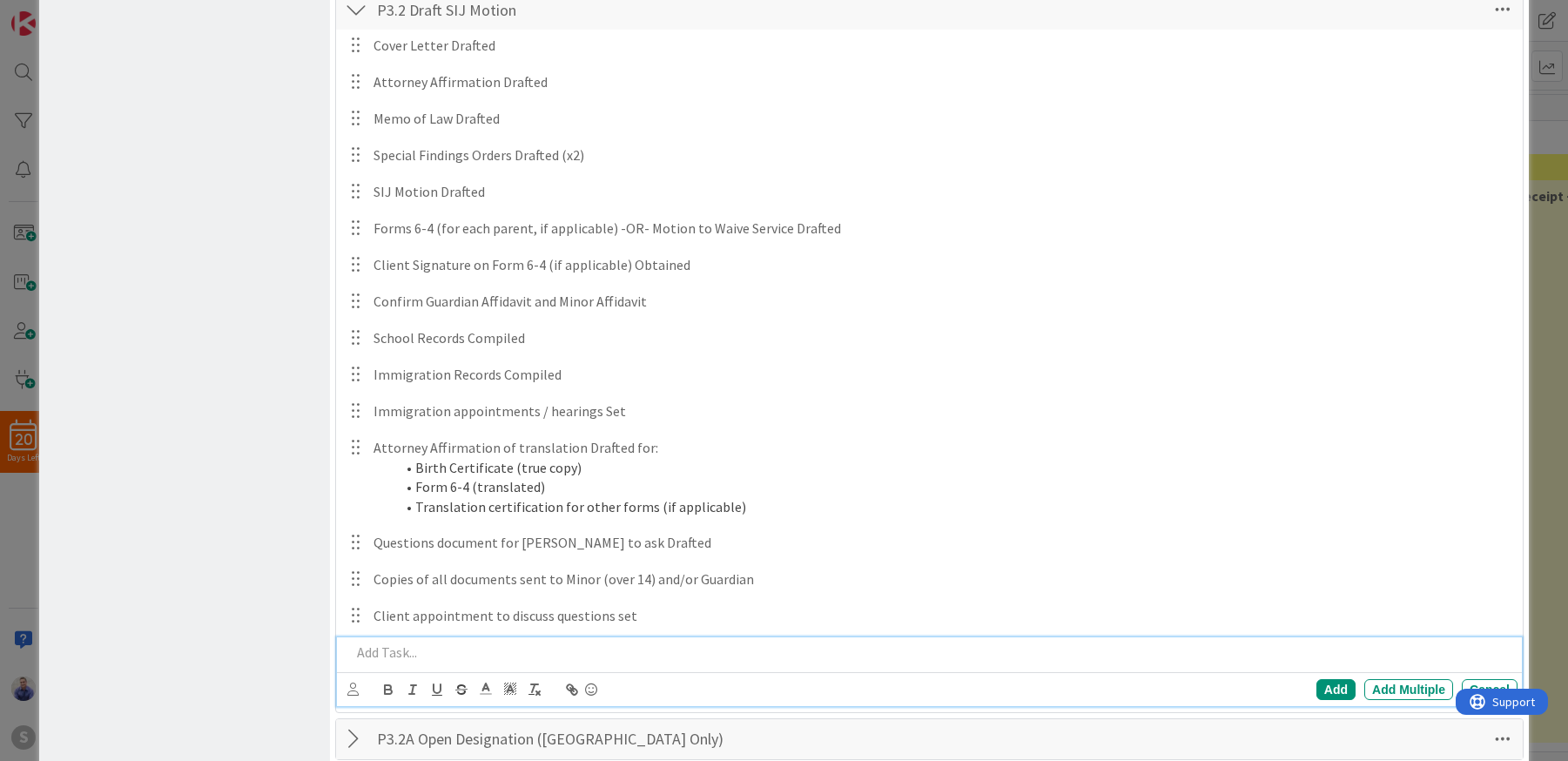
click at [393, 651] on p at bounding box center [931, 652] width 1160 height 20
click at [349, 687] on icon at bounding box center [353, 689] width 11 height 13
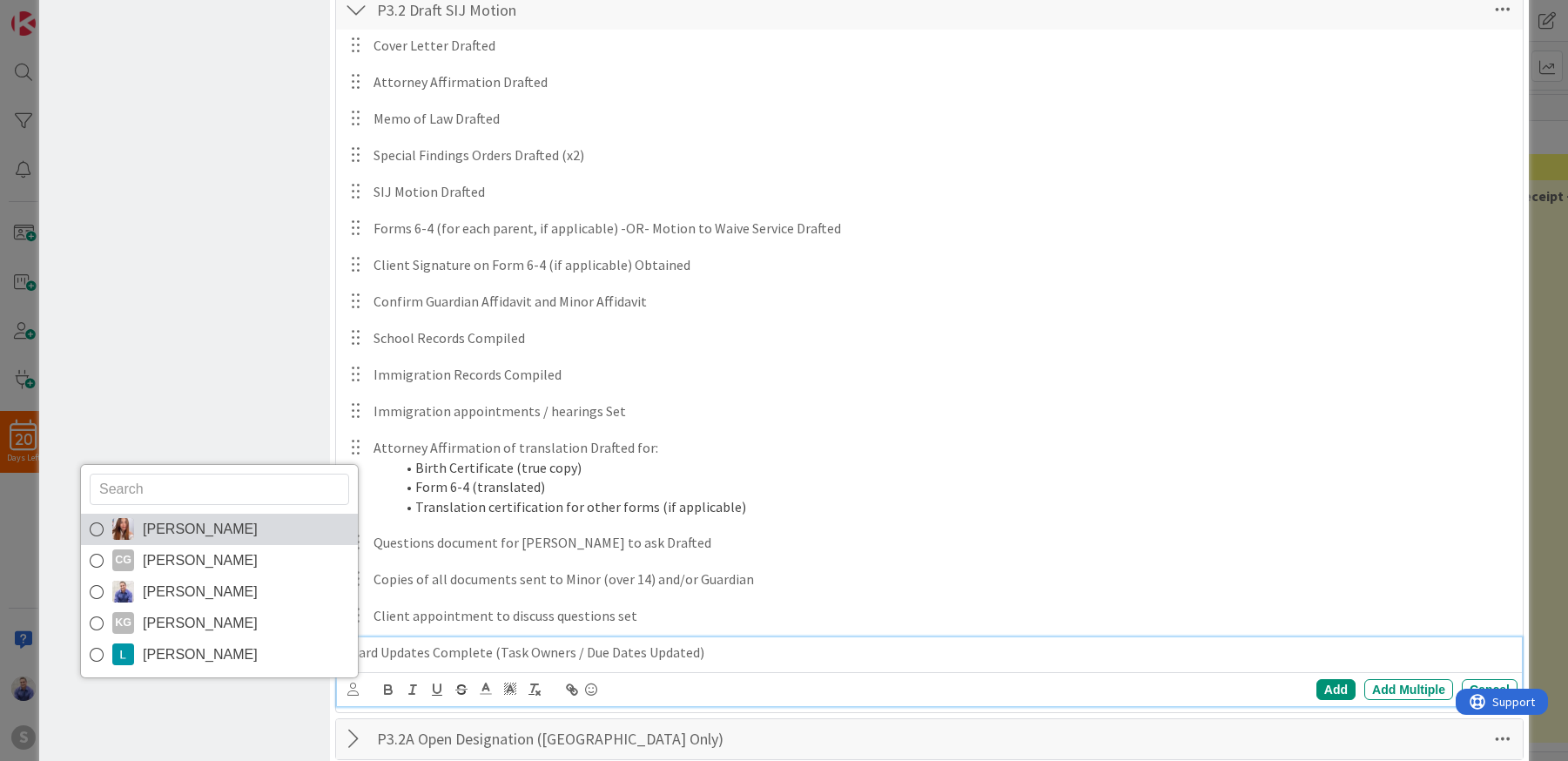
click at [202, 538] on span "[PERSON_NAME]" at bounding box center [200, 530] width 115 height 26
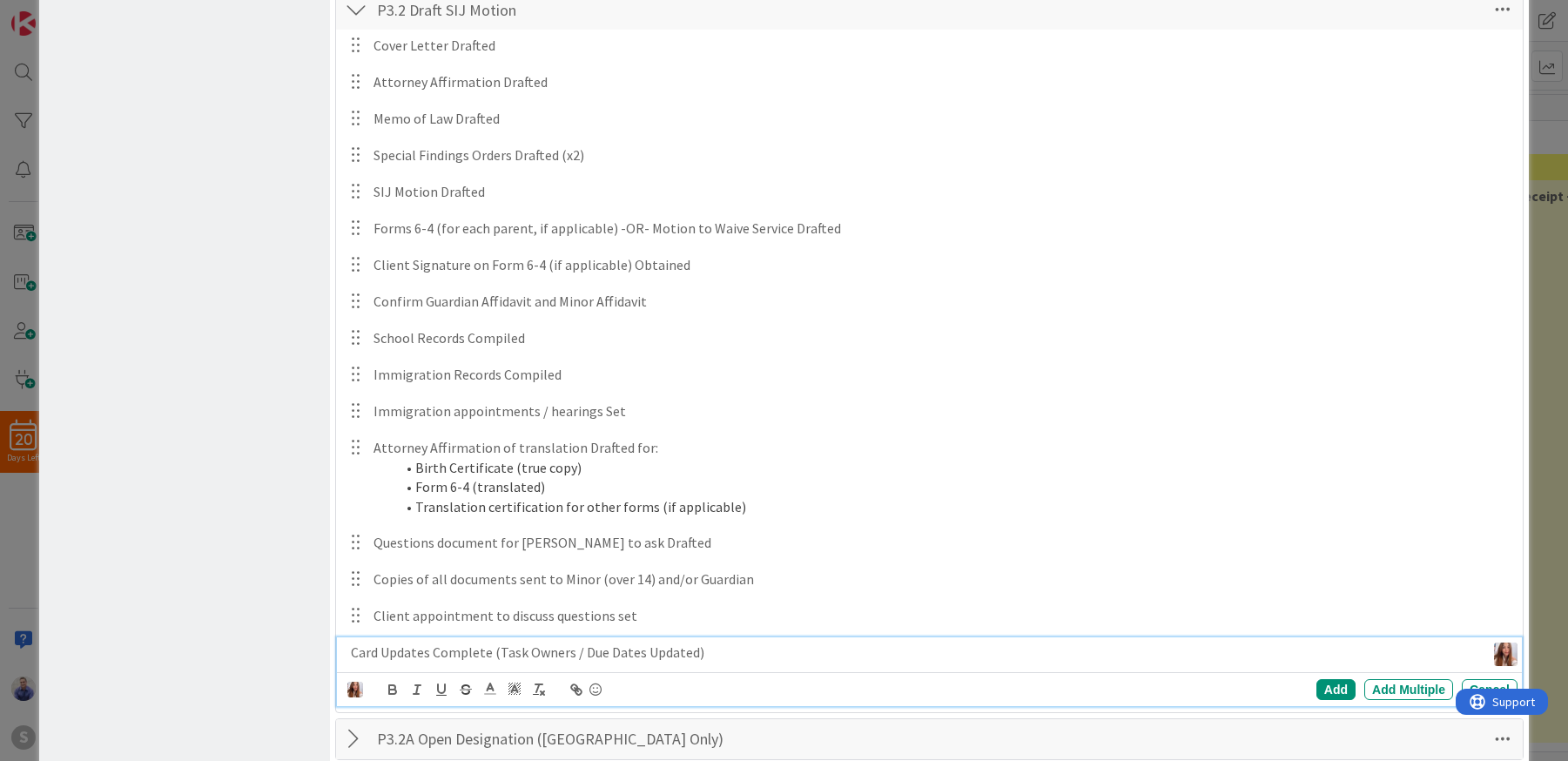
drag, startPoint x: 1311, startPoint y: 685, endPoint x: 1248, endPoint y: 675, distance: 63.8
click at [1316, 685] on div "Add" at bounding box center [1336, 689] width 40 height 21
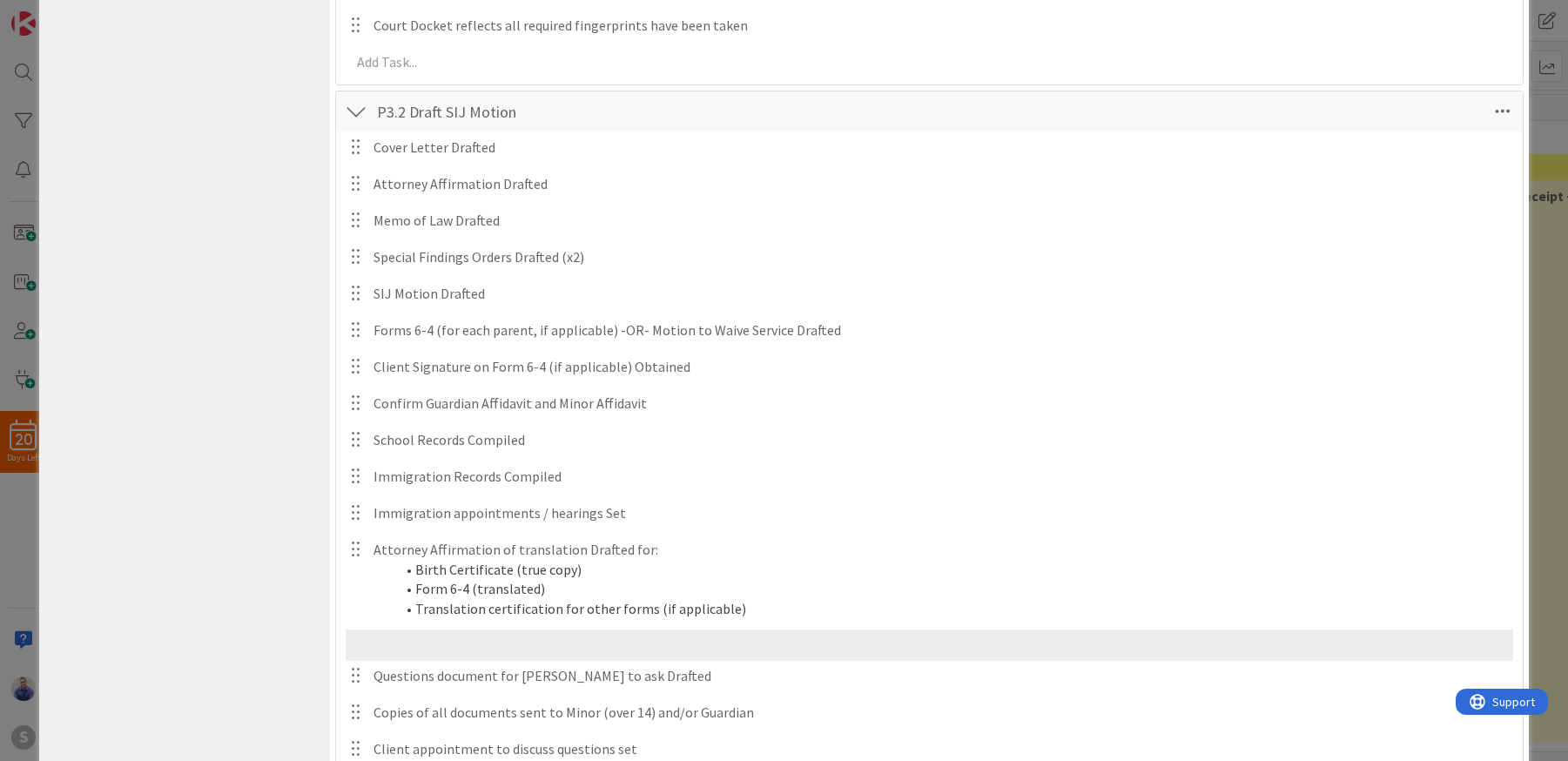
scroll to position [830, 0]
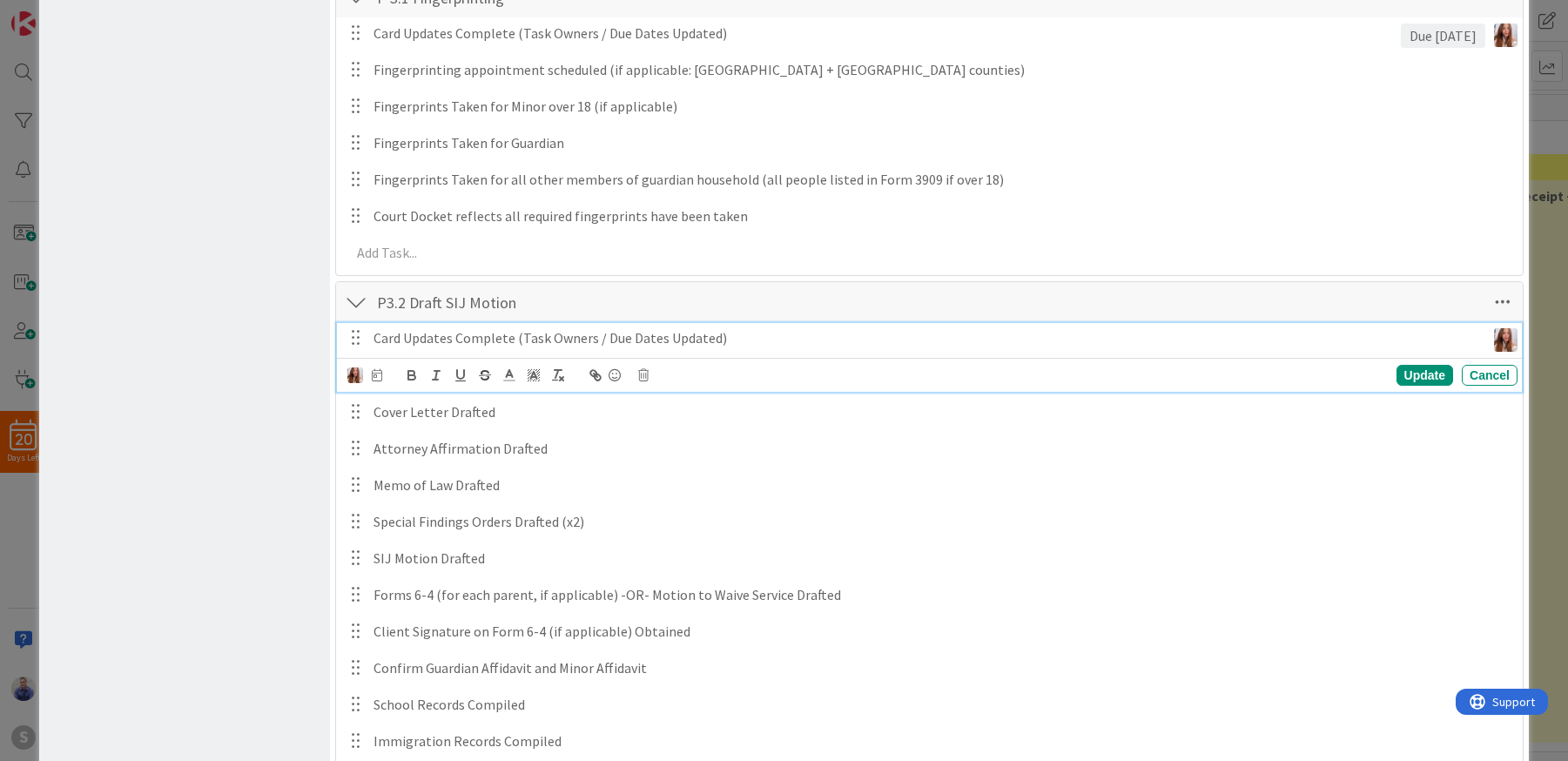
click at [677, 340] on p "Card Updates Complete (Task Owners / Due Dates Updated)" at bounding box center [926, 338] width 1105 height 20
click at [371, 372] on div at bounding box center [364, 375] width 35 height 19
click at [380, 376] on icon at bounding box center [376, 375] width 10 height 12
click at [401, 463] on input "number" at bounding box center [413, 466] width 65 height 31
type input "0"
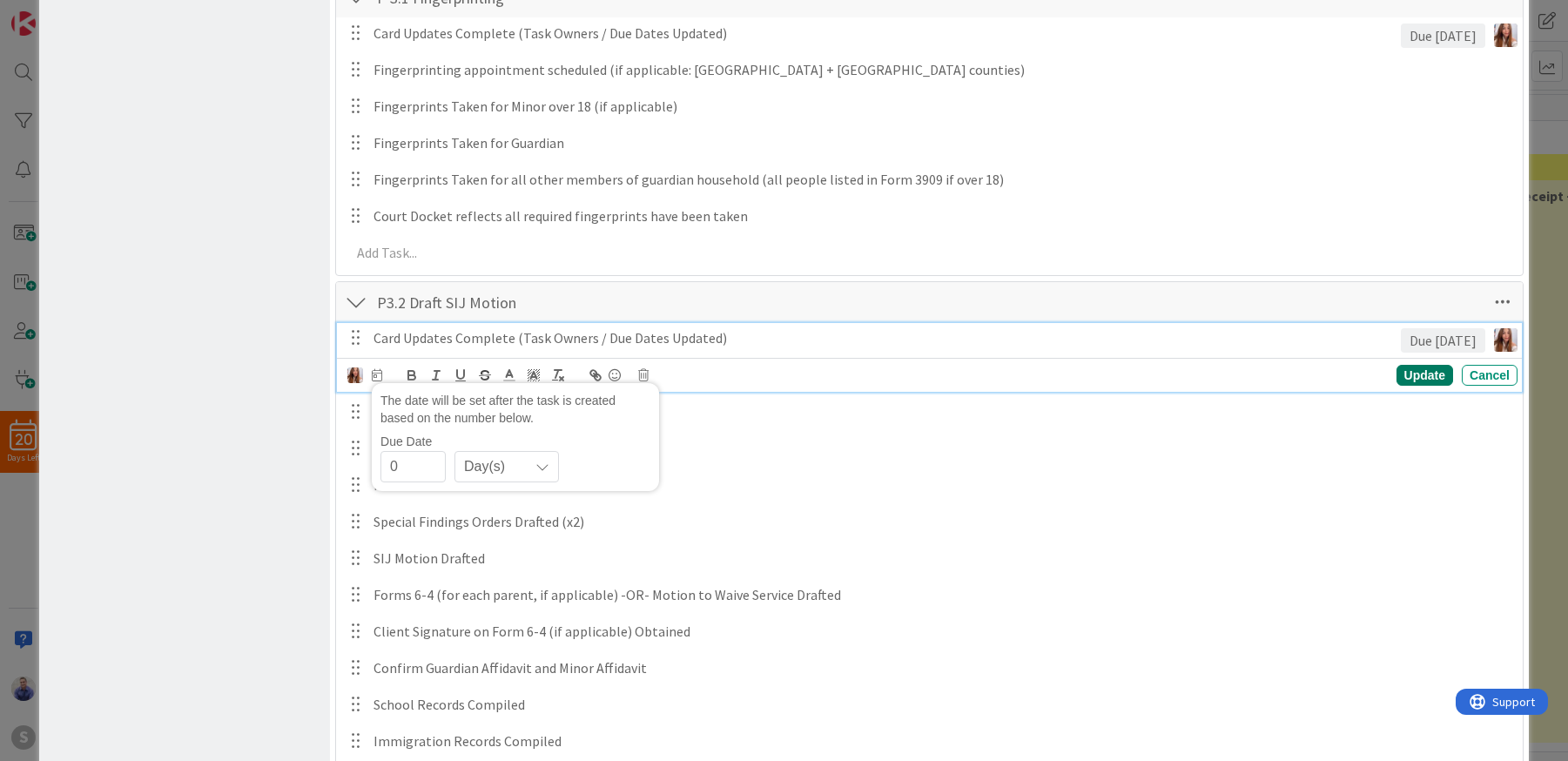
click at [1412, 370] on div "Update" at bounding box center [1425, 375] width 57 height 21
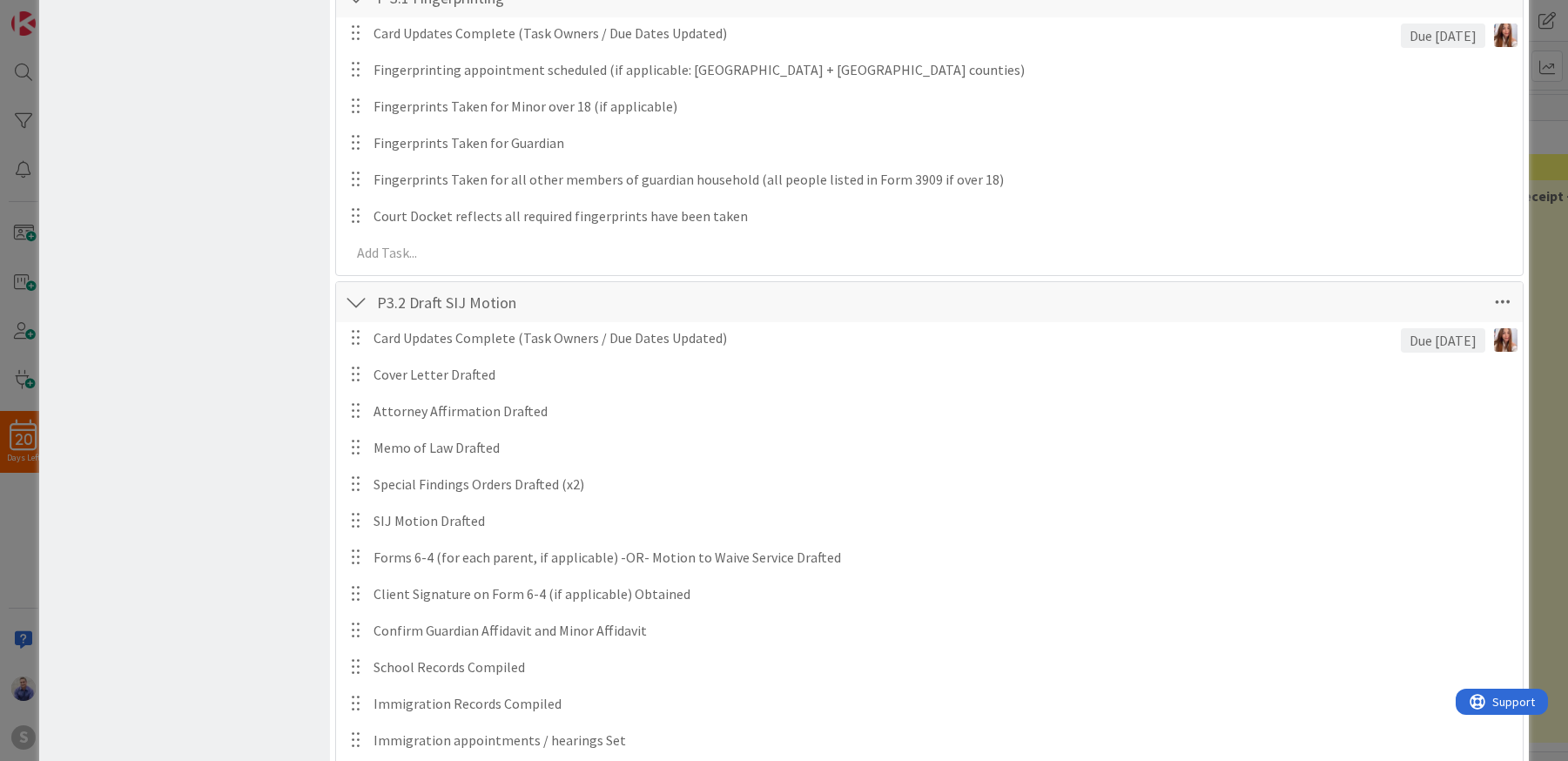
click at [358, 305] on div at bounding box center [356, 302] width 23 height 31
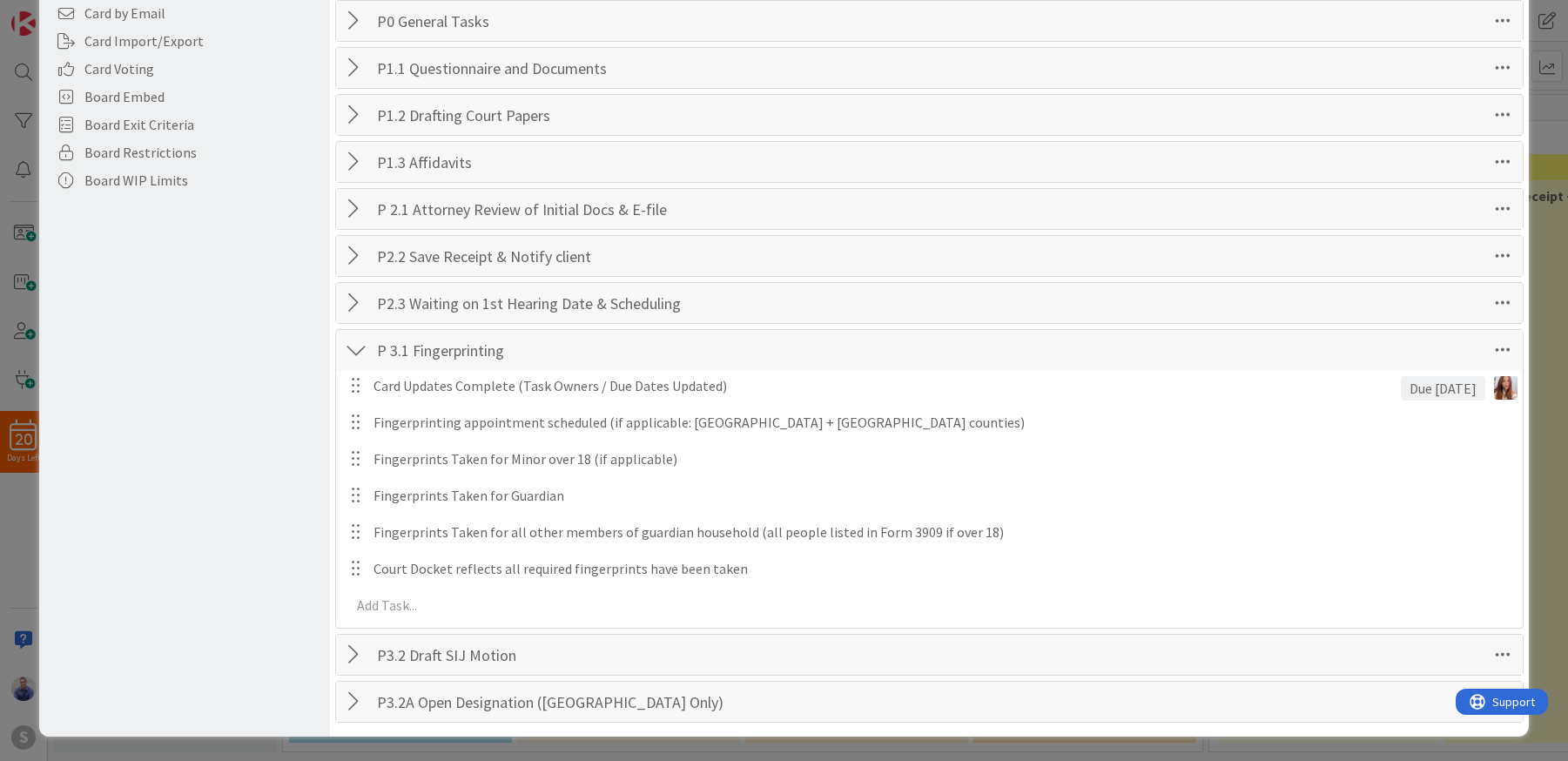
scroll to position [477, 0]
click at [358, 356] on div at bounding box center [356, 350] width 23 height 31
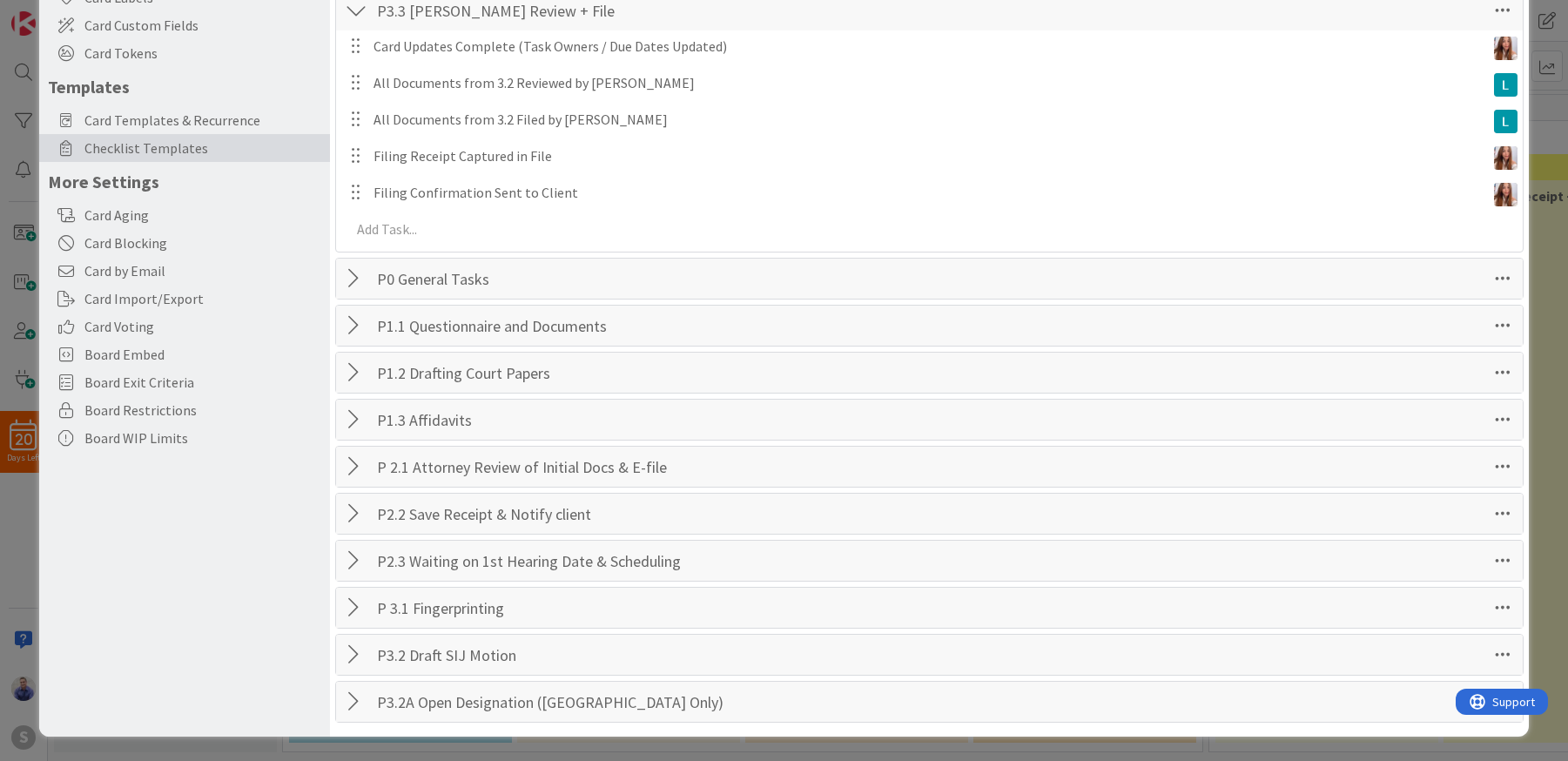
click at [357, 701] on div at bounding box center [356, 702] width 23 height 31
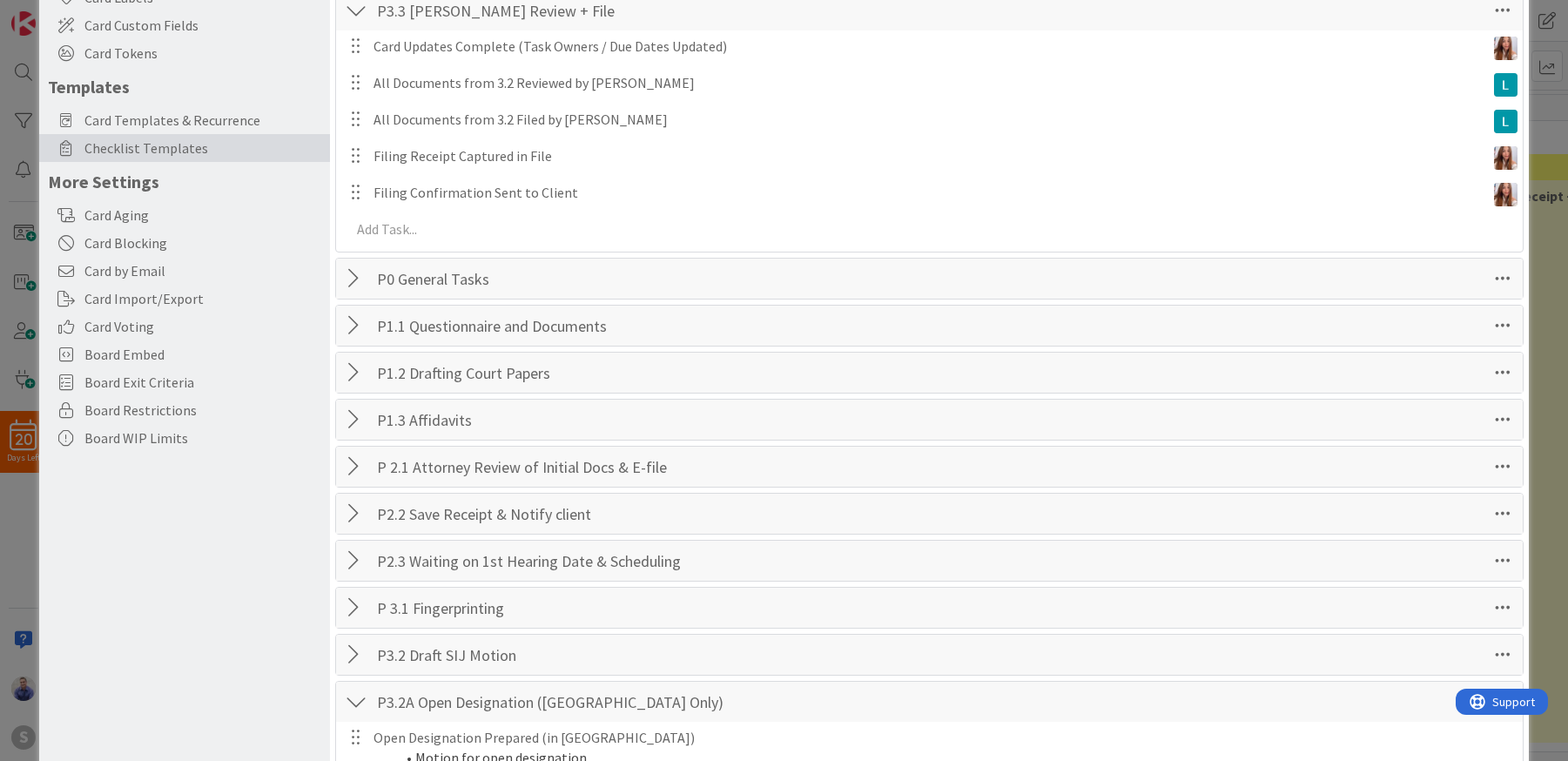
click at [358, 701] on div at bounding box center [356, 702] width 23 height 31
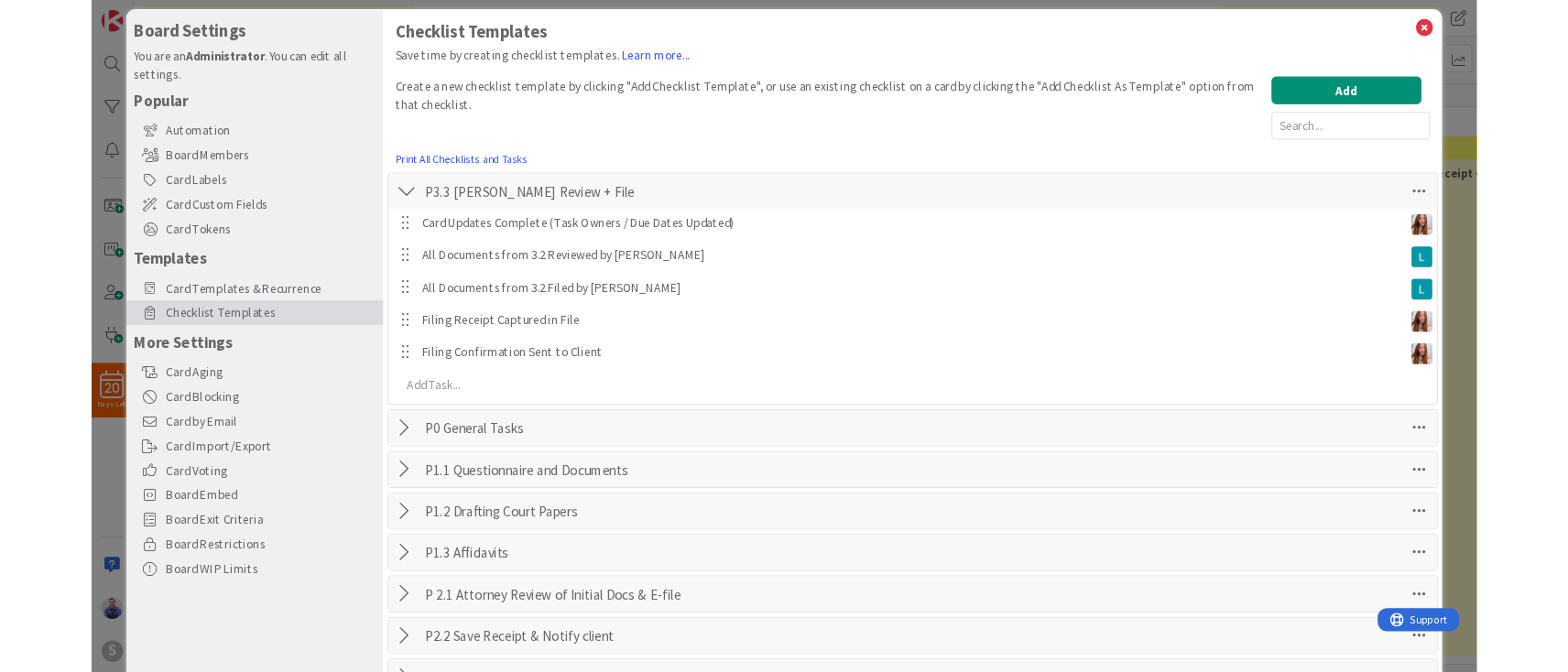
scroll to position [0, 0]
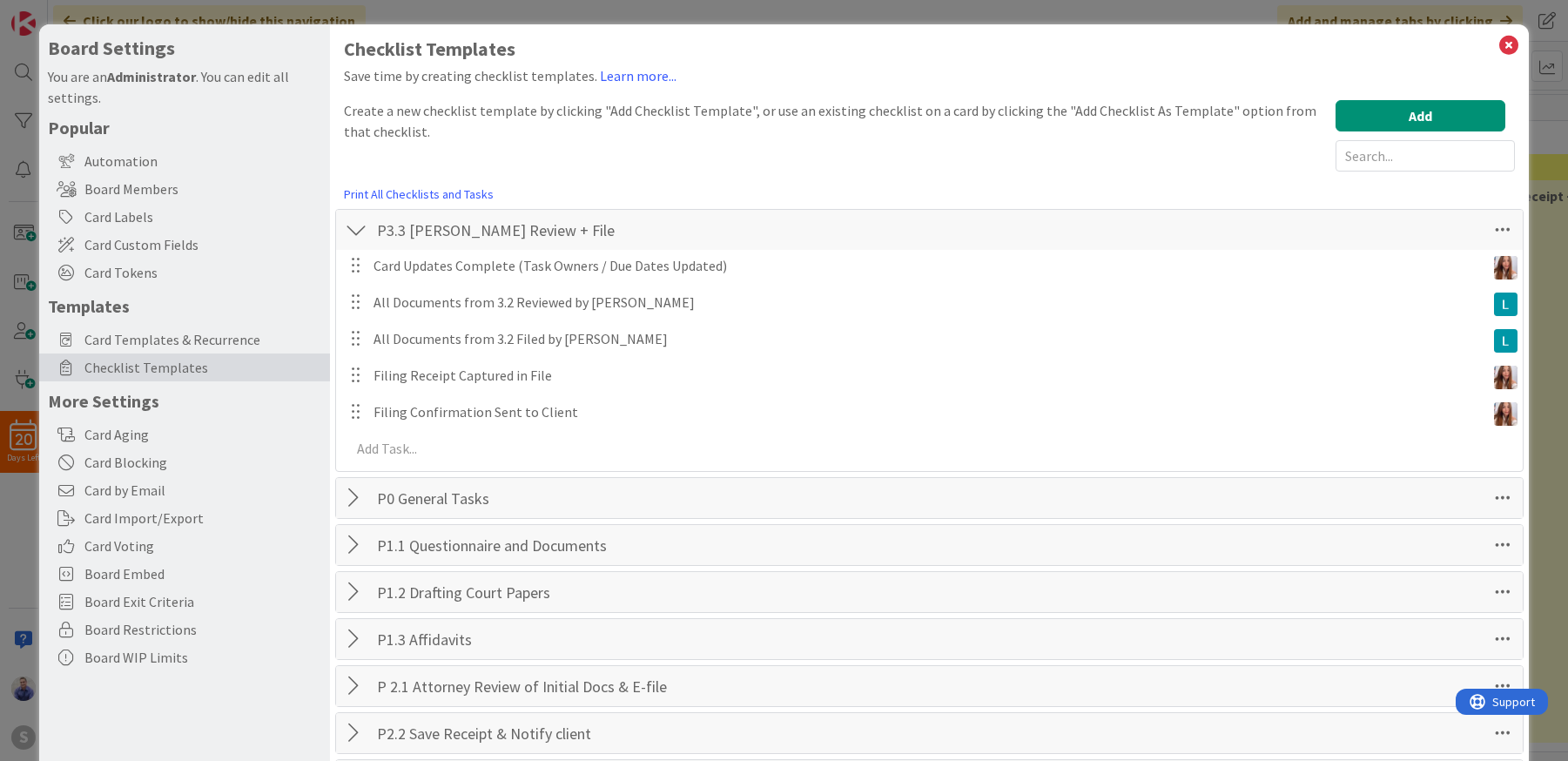
drag, startPoint x: 360, startPoint y: 232, endPoint x: 404, endPoint y: 232, distance: 44.0
click at [360, 232] on div at bounding box center [356, 229] width 23 height 31
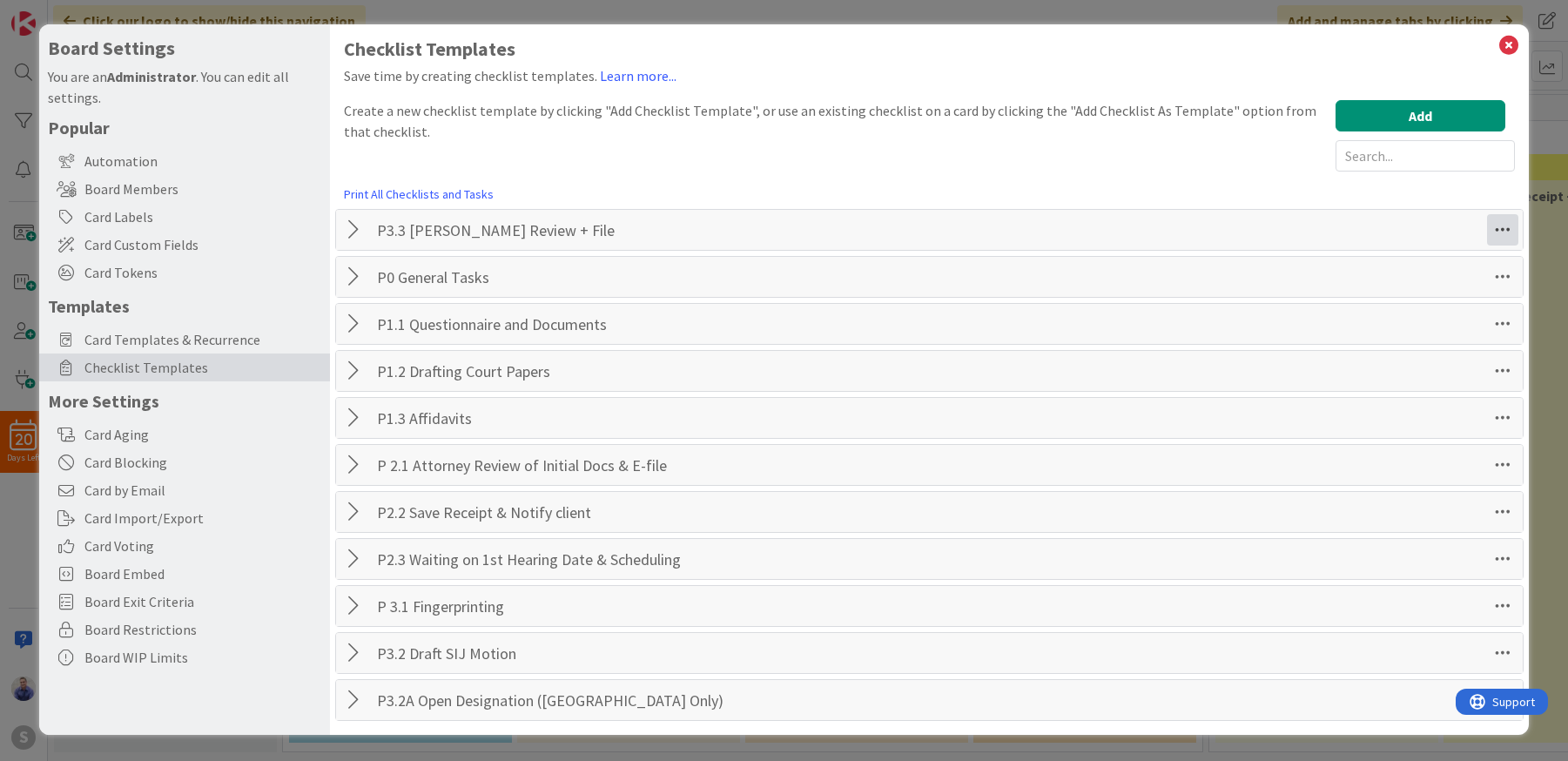
click at [1505, 229] on icon at bounding box center [1502, 229] width 31 height 31
click at [1454, 278] on link "Move Down" at bounding box center [1383, 268] width 261 height 25
click at [1499, 276] on icon at bounding box center [1502, 276] width 31 height 31
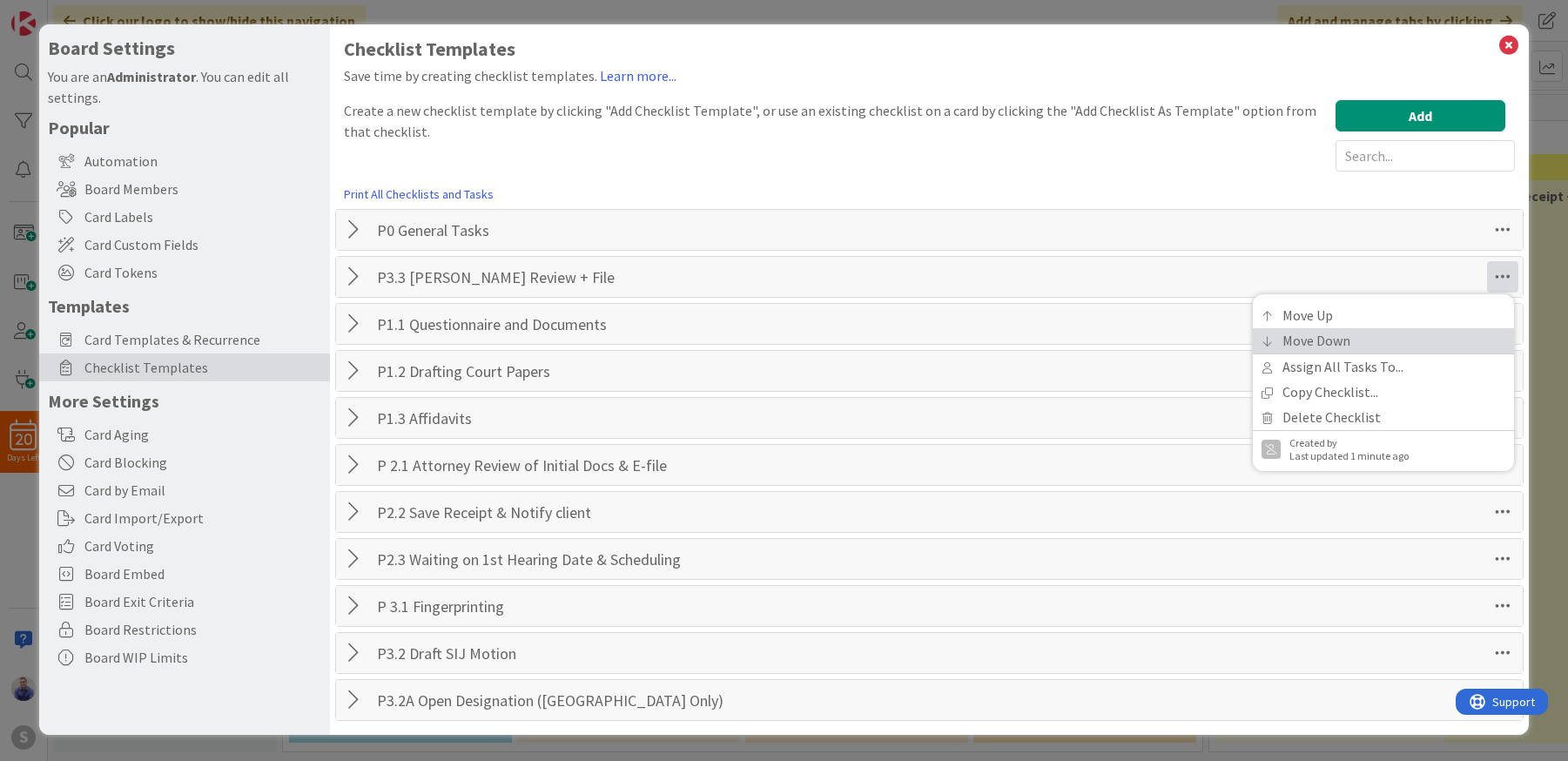
click at [1467, 330] on link "Move Down" at bounding box center [1383, 340] width 261 height 25
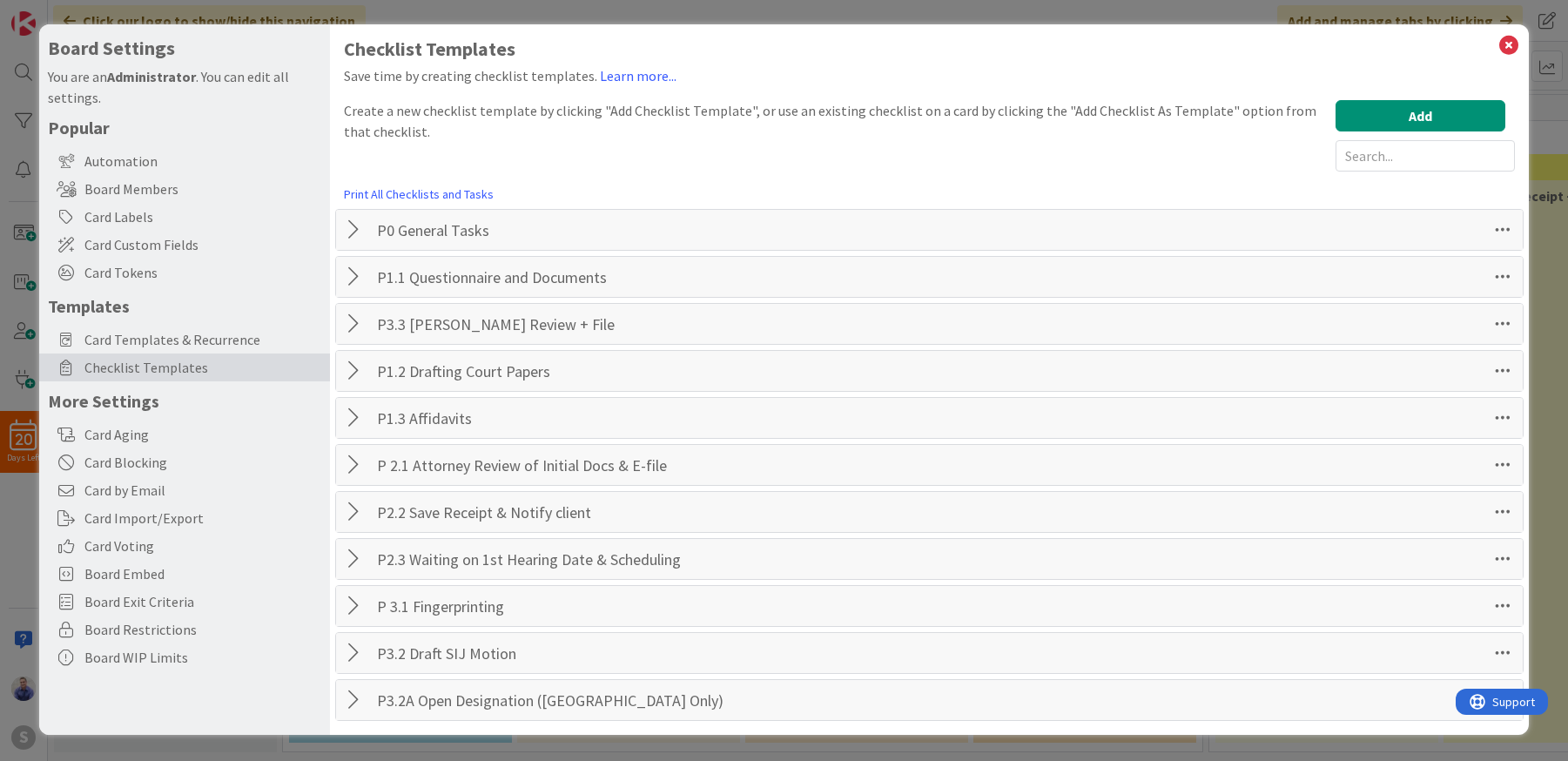
drag, startPoint x: 1510, startPoint y: 317, endPoint x: 1459, endPoint y: 353, distance: 62.4
click at [1510, 317] on icon at bounding box center [1502, 323] width 31 height 31
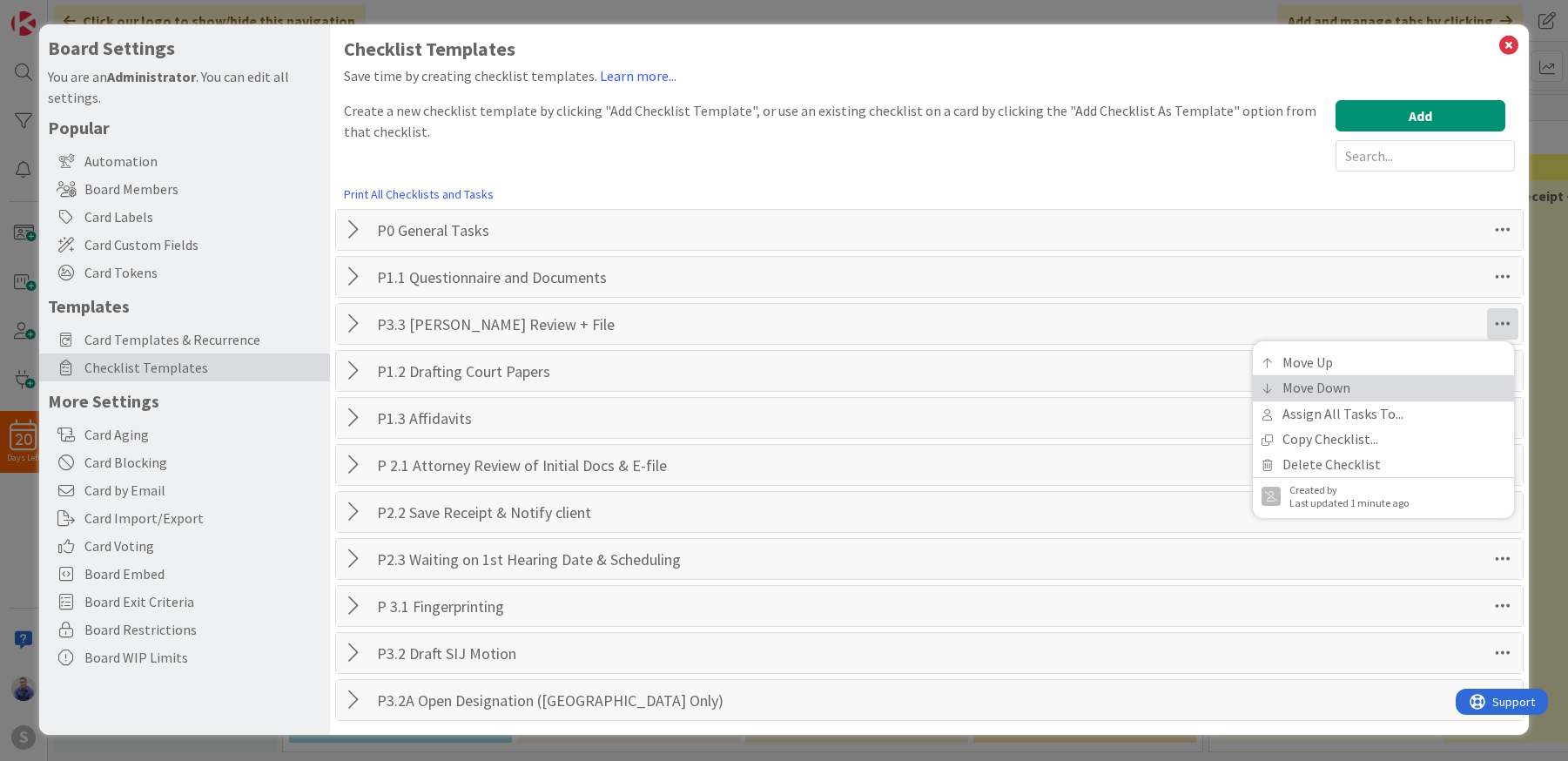
click at [1442, 379] on link "Move Down" at bounding box center [1383, 388] width 261 height 25
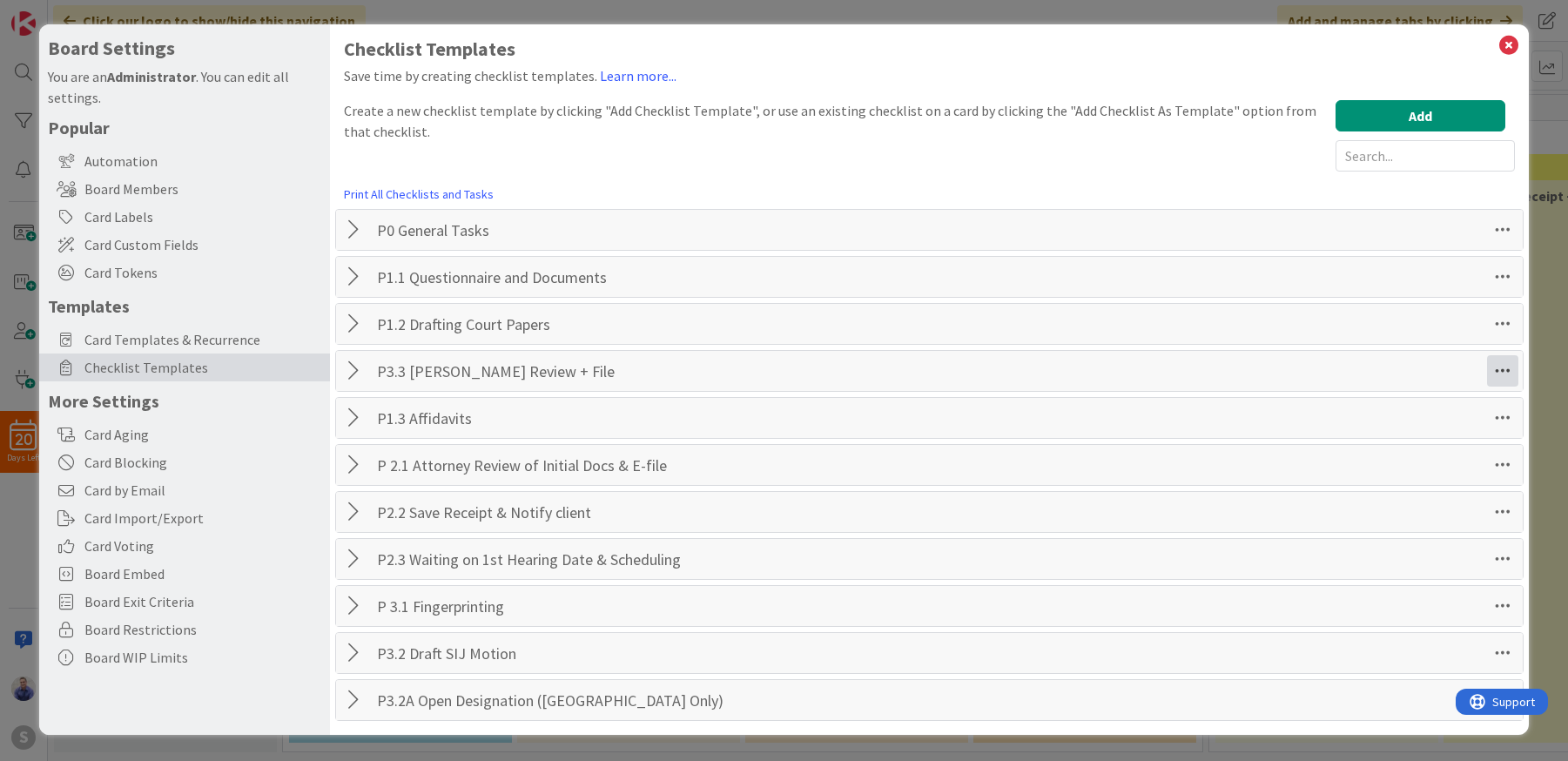
click at [1504, 375] on icon at bounding box center [1502, 371] width 31 height 31
click at [1448, 428] on link "Move Down" at bounding box center [1383, 435] width 261 height 25
click at [1497, 423] on icon at bounding box center [1502, 418] width 31 height 31
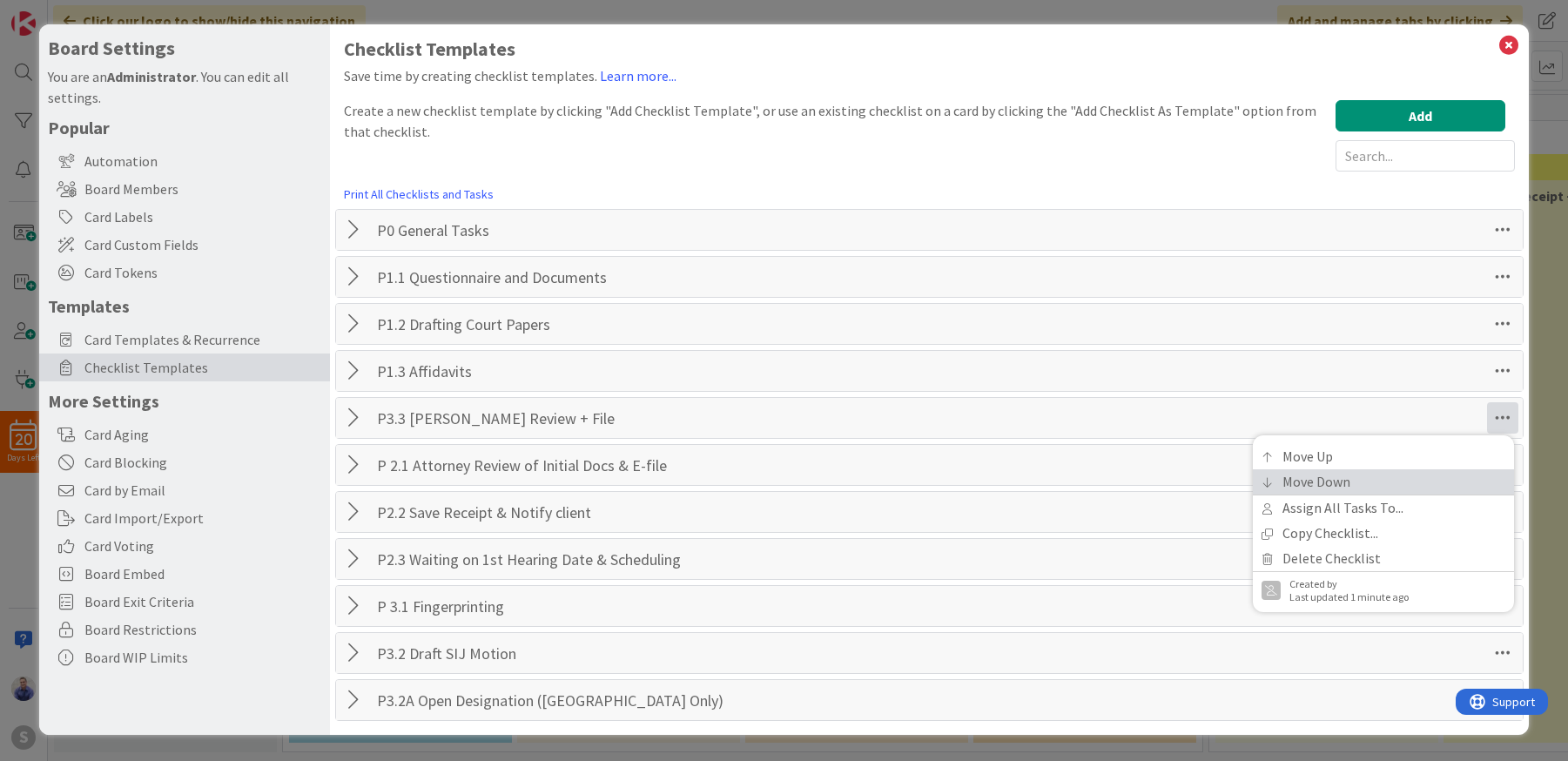
click at [1445, 473] on link "Move Down" at bounding box center [1383, 482] width 261 height 25
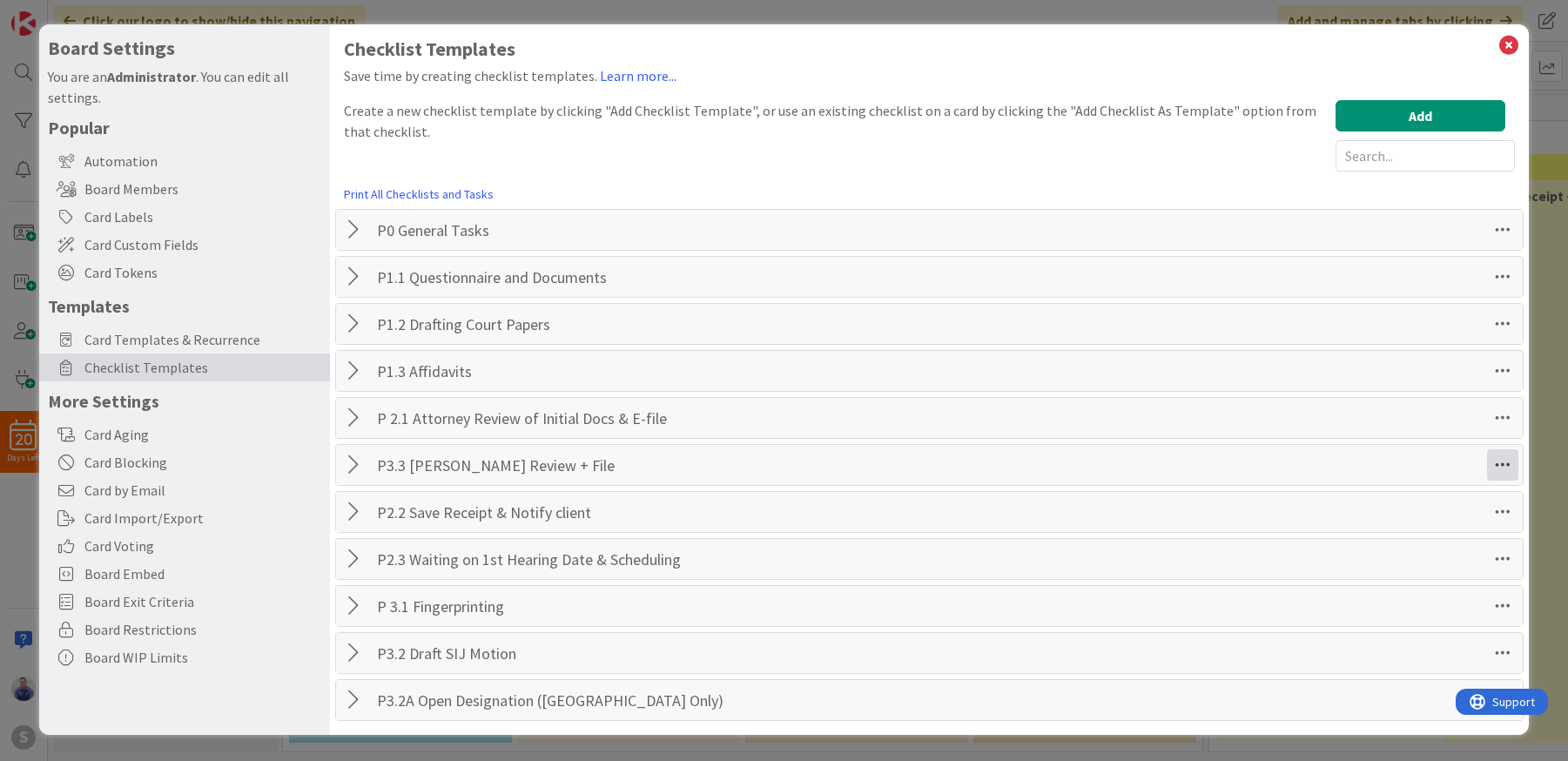
click at [1510, 468] on icon at bounding box center [1502, 464] width 31 height 31
click at [1447, 525] on link "Move Down" at bounding box center [1383, 529] width 261 height 25
drag, startPoint x: 1511, startPoint y: 520, endPoint x: 1444, endPoint y: 538, distance: 69.4
click at [1510, 520] on icon at bounding box center [1502, 511] width 31 height 31
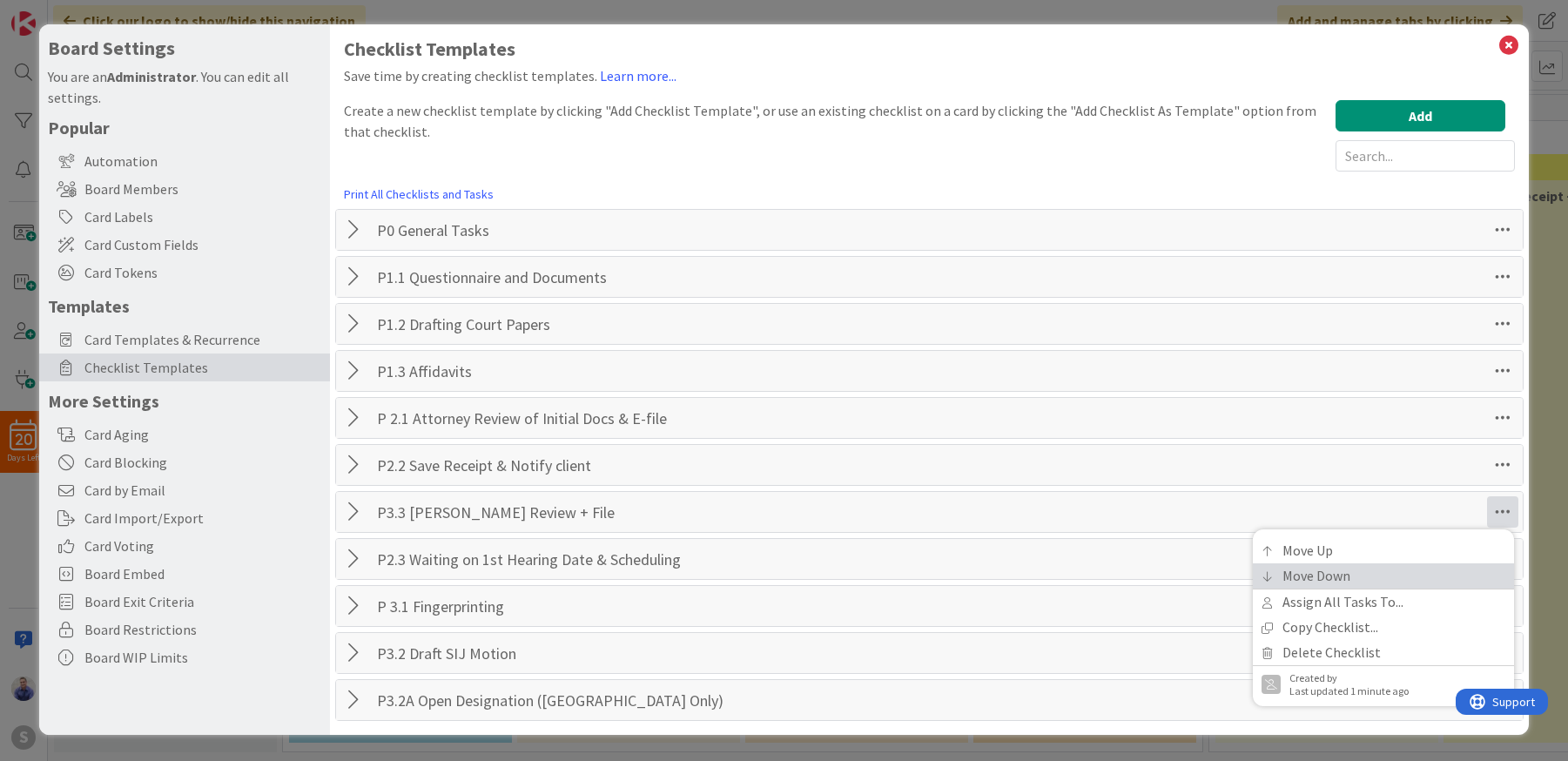
click at [1393, 577] on link "Move Down" at bounding box center [1383, 575] width 261 height 25
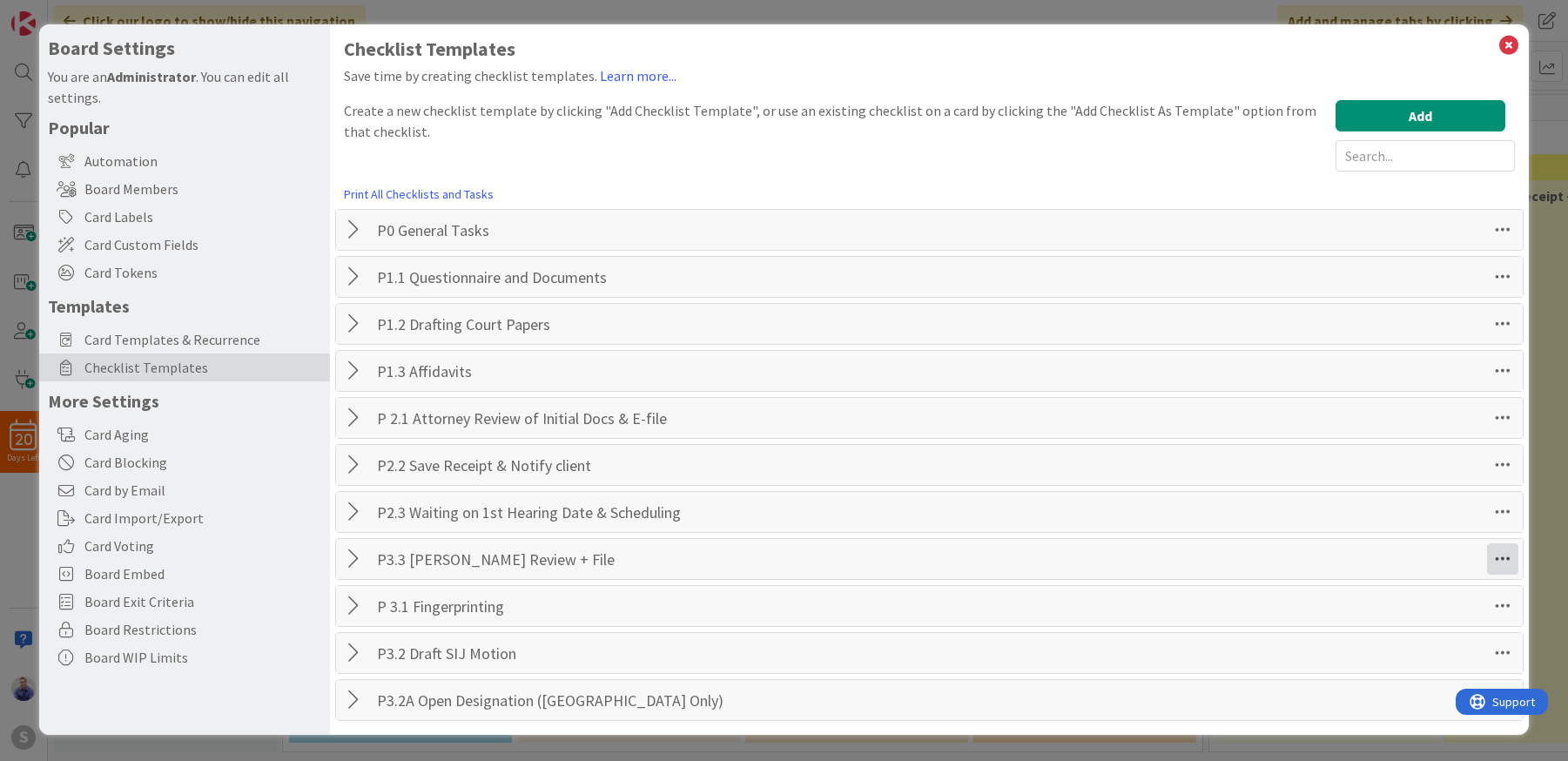
click at [1492, 558] on icon at bounding box center [1502, 558] width 31 height 31
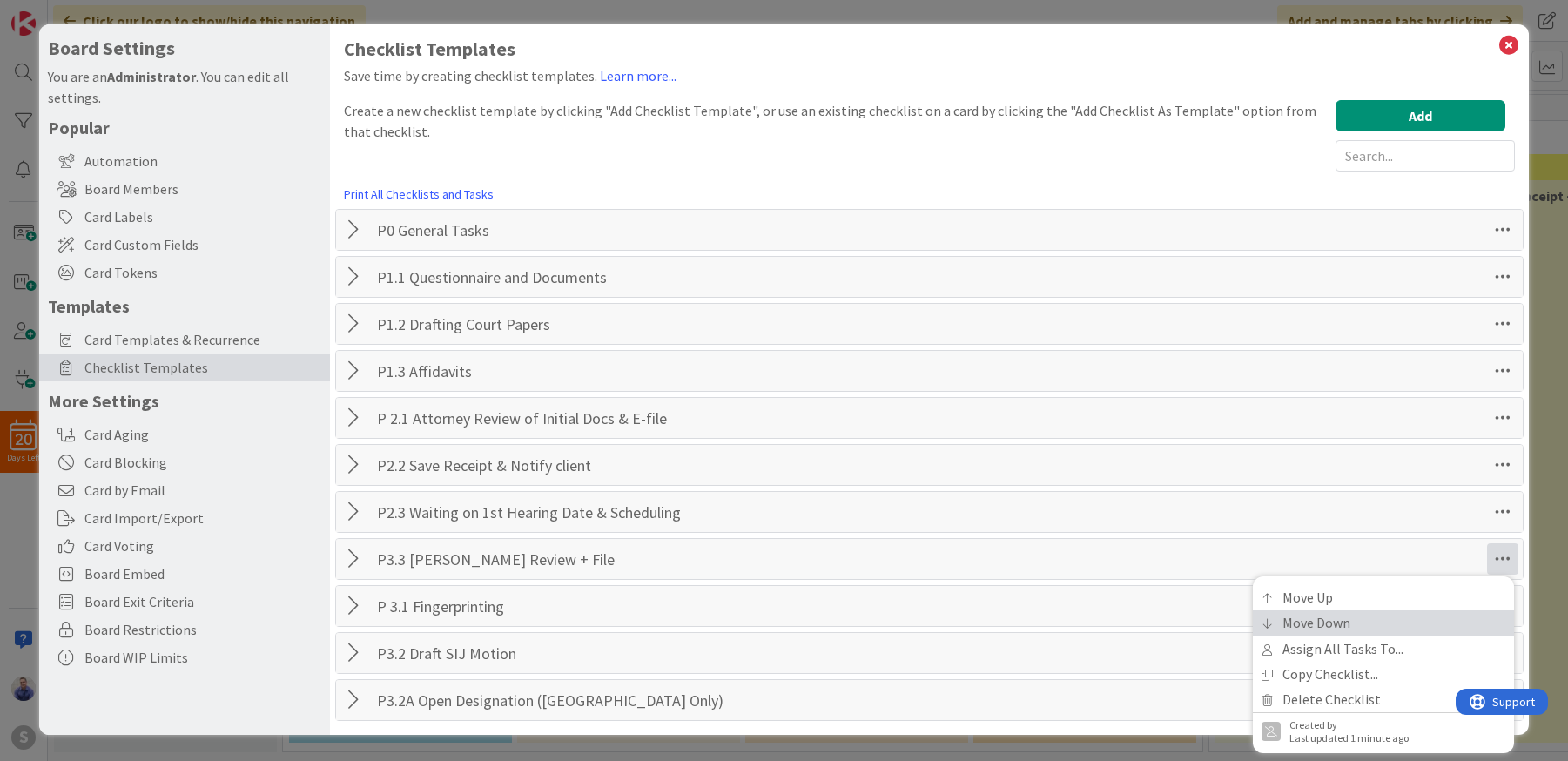
drag, startPoint x: 1438, startPoint y: 620, endPoint x: 1464, endPoint y: 620, distance: 26.0
click at [1439, 620] on link "Move Down" at bounding box center [1383, 622] width 261 height 25
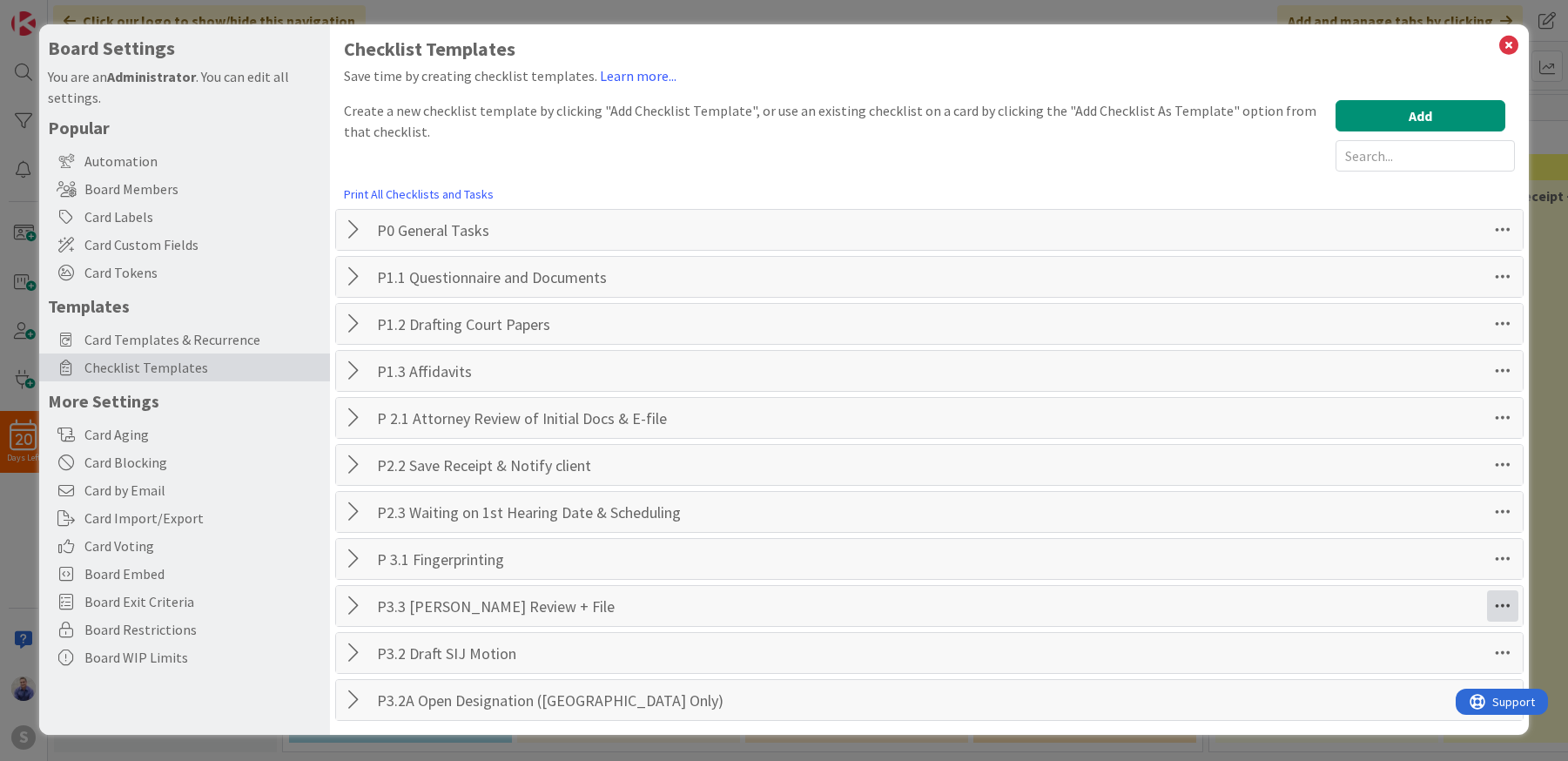
click at [1500, 613] on icon at bounding box center [1502, 605] width 31 height 31
click at [1384, 465] on link "Move Down" at bounding box center [1383, 458] width 261 height 25
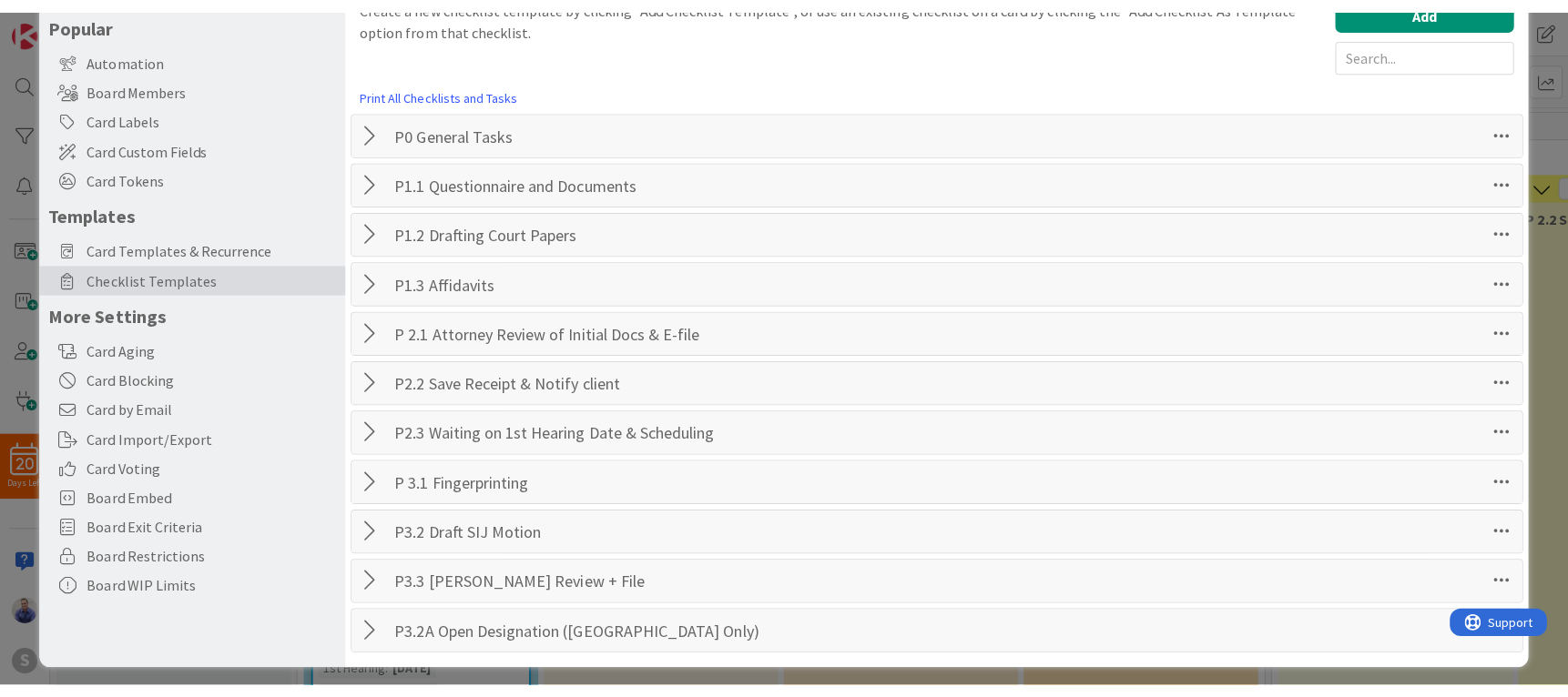
scroll to position [125, 0]
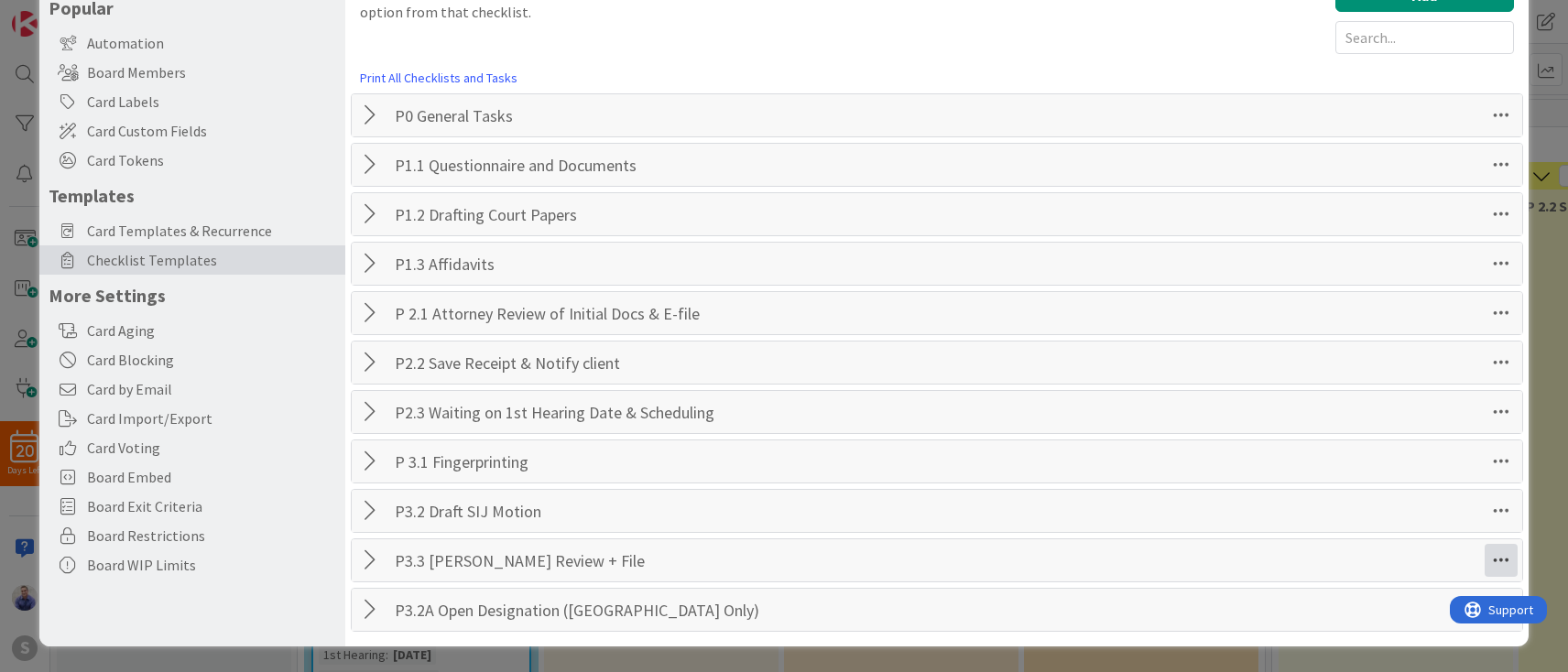
click at [1487, 564] on icon at bounding box center [1501, 559] width 33 height 33
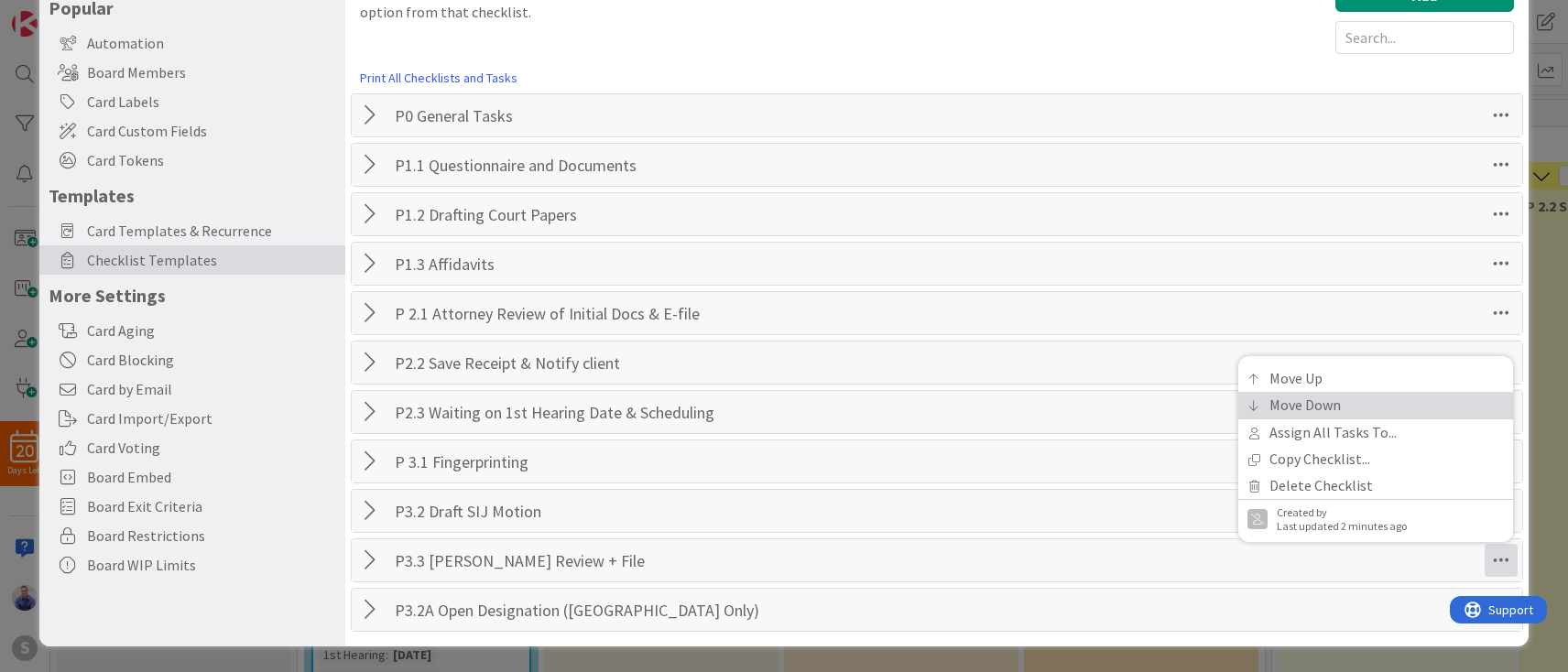
click at [1302, 414] on link "Move Down" at bounding box center [1375, 404] width 275 height 27
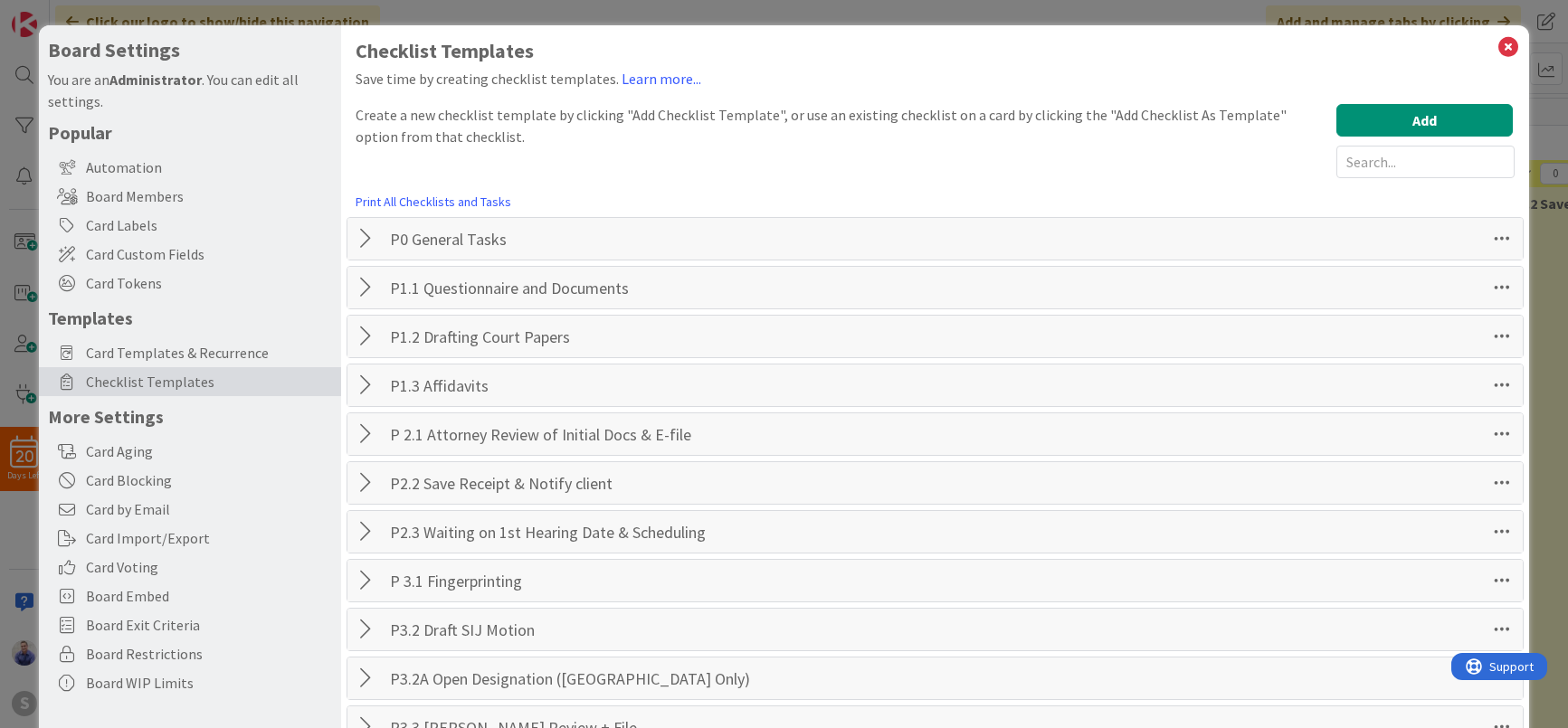
scroll to position [61, 0]
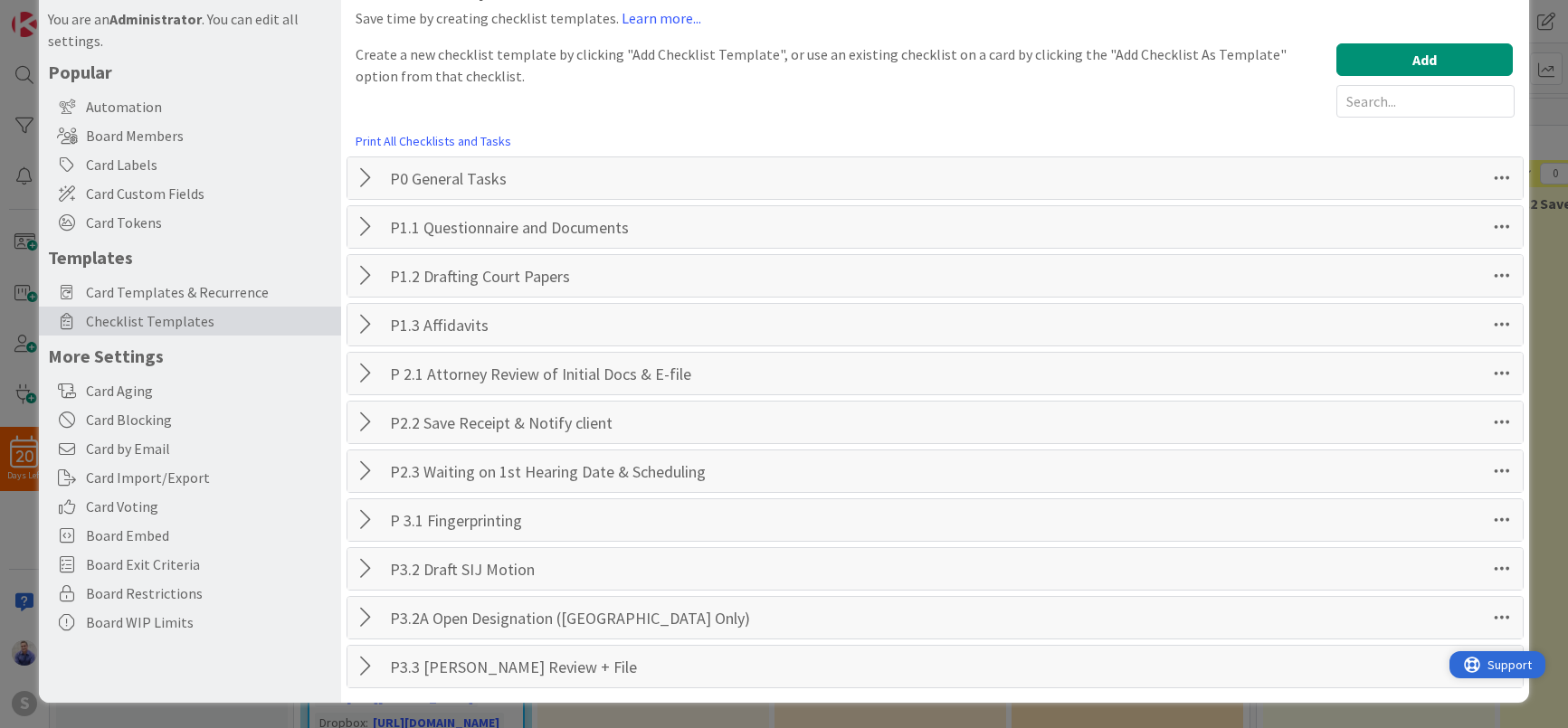
drag, startPoint x: 1489, startPoint y: 668, endPoint x: 1093, endPoint y: 533, distance: 418.4
click at [1449, 652] on div "Support" at bounding box center [1497, 665] width 96 height 27
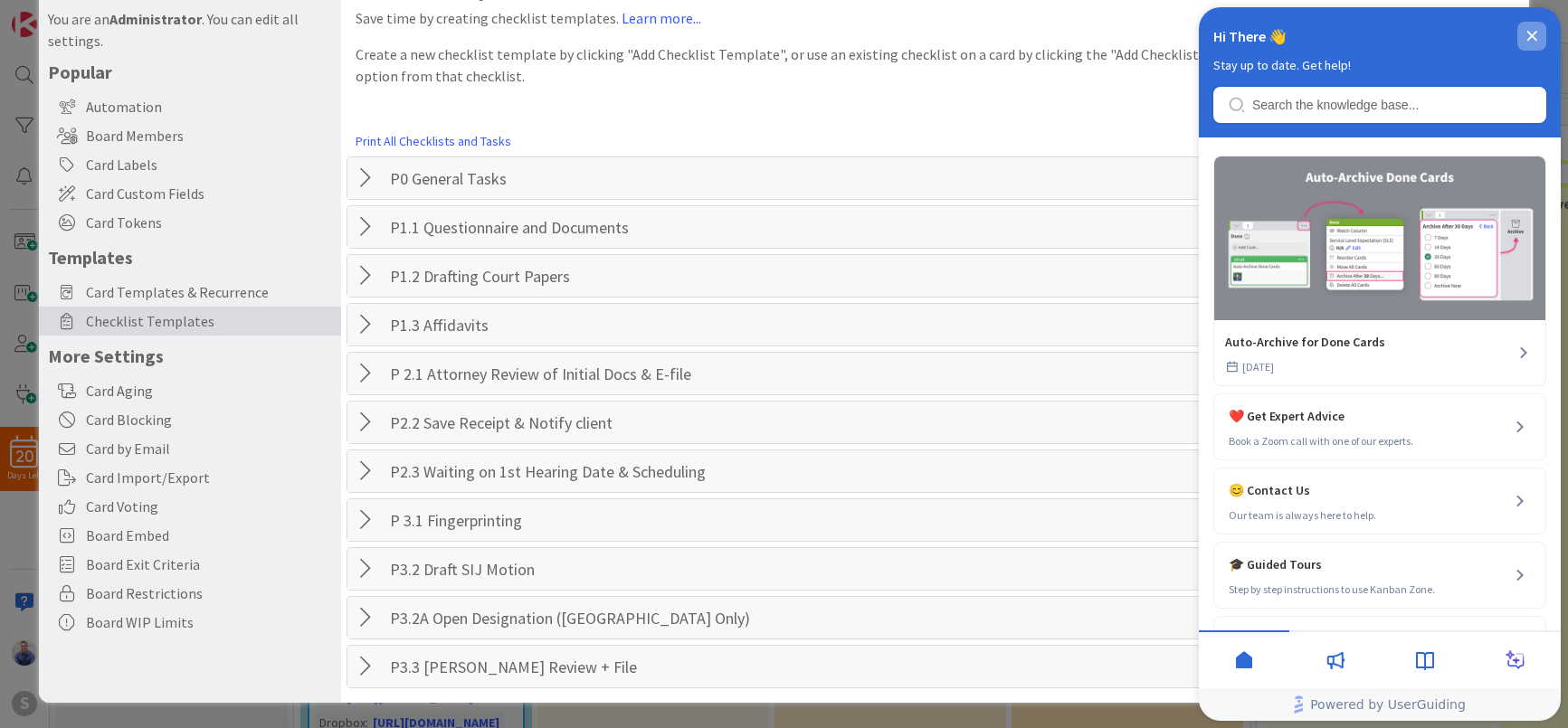
click at [1535, 41] on icon "close resource center" at bounding box center [1532, 35] width 11 height 11
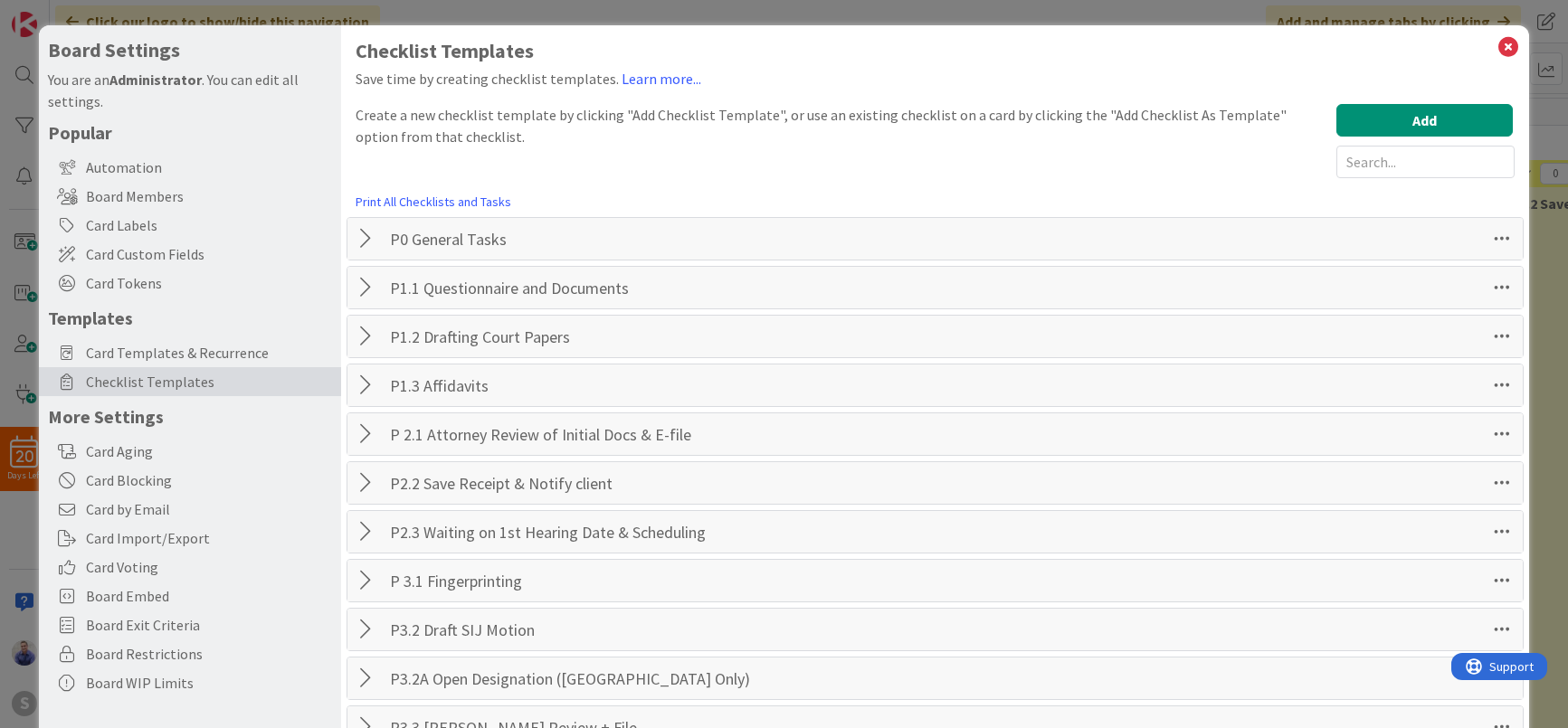
scroll to position [61, 0]
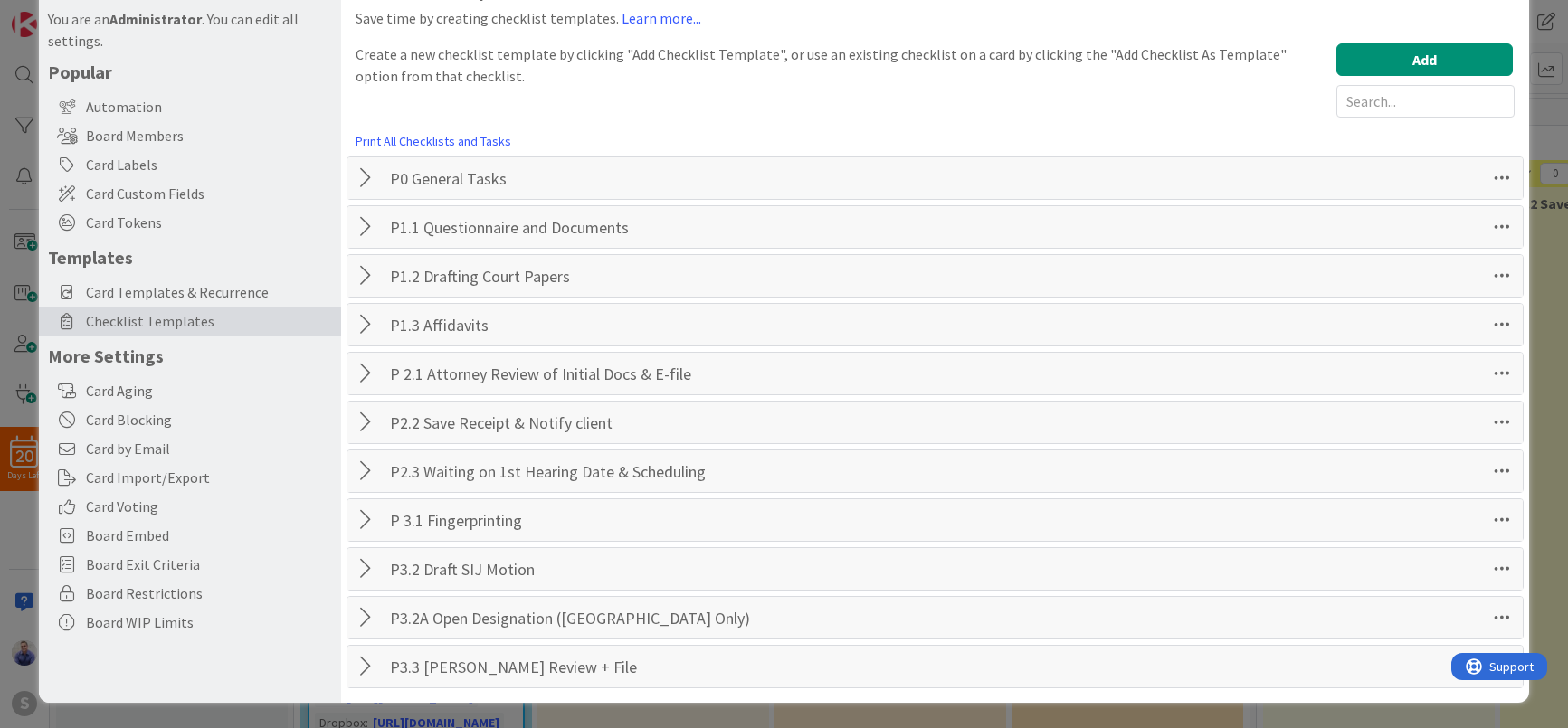
click at [1494, 683] on div "P3.3 [PERSON_NAME] Review + File Checklist Name 23 / 64 P3.3 [PERSON_NAME] Revi…" at bounding box center [935, 666] width 1175 height 41
click at [1491, 680] on icon at bounding box center [1501, 666] width 32 height 32
click at [1344, 572] on link "Copy Checklist..." at bounding box center [1378, 566] width 271 height 26
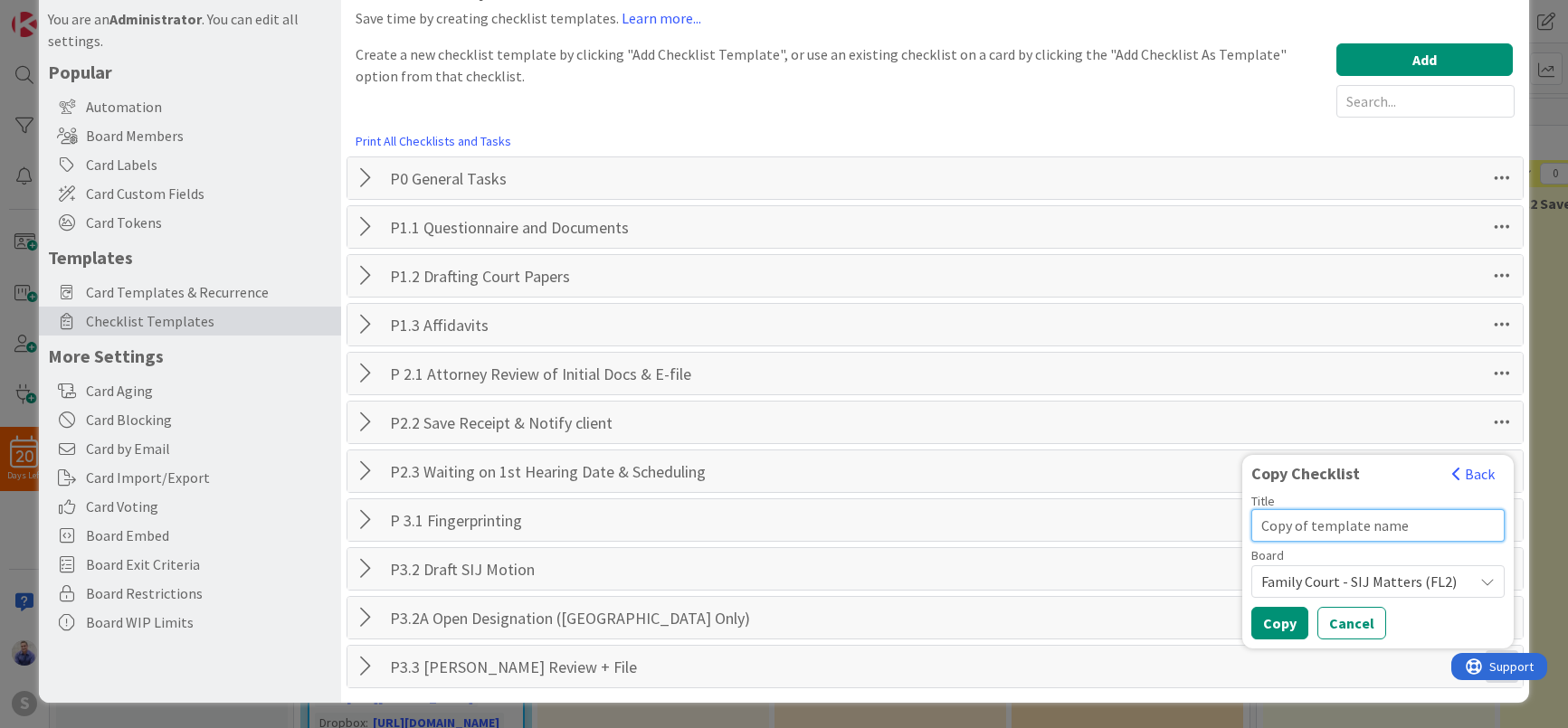
drag, startPoint x: 1436, startPoint y: 530, endPoint x: 1189, endPoint y: 510, distance: 247.8
click at [1251, 510] on input "Copy of template name" at bounding box center [1378, 525] width 254 height 32
type input "P4.1 Capture Needs from First Hearing"
click at [1269, 621] on button "Copy" at bounding box center [1280, 623] width 57 height 32
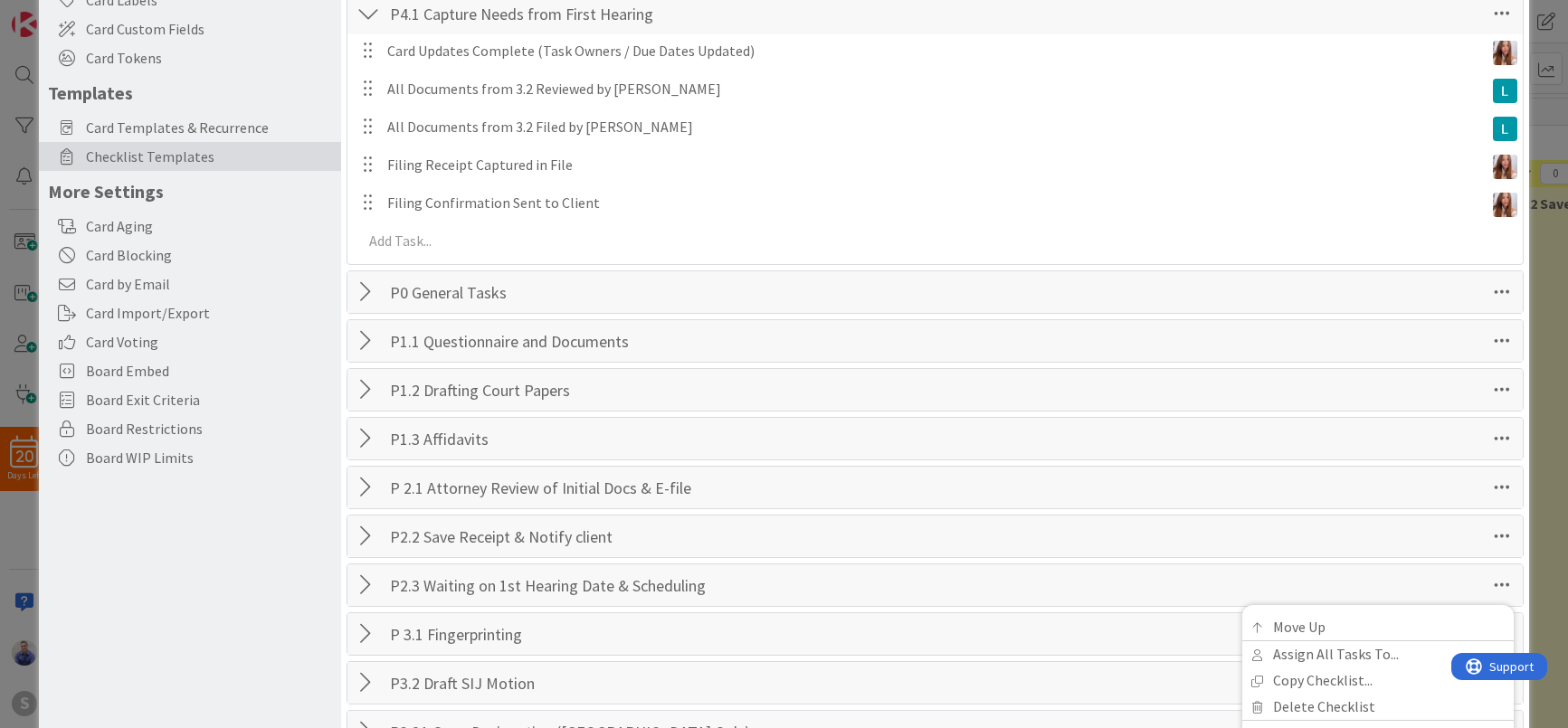
scroll to position [0, 0]
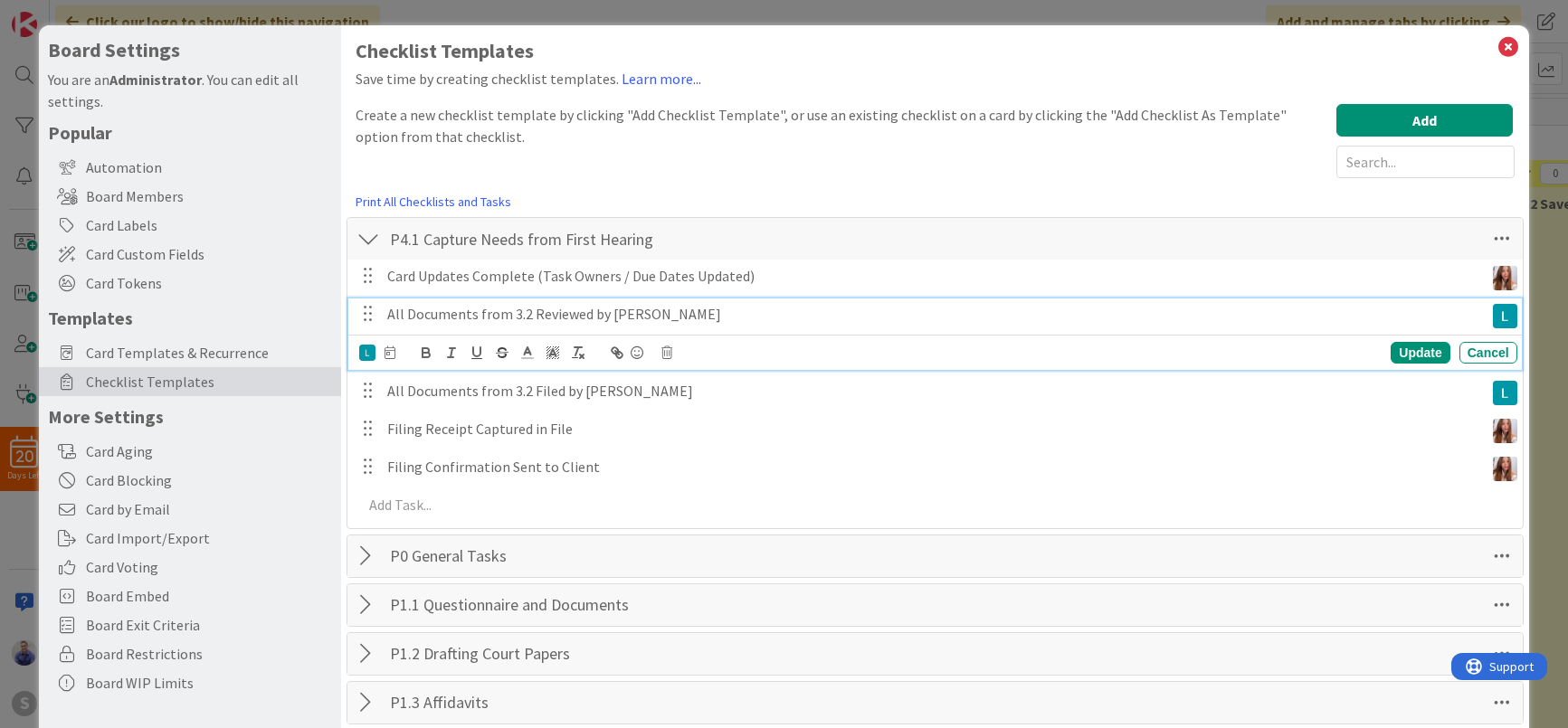
click at [761, 315] on p "All Documents from 3.2 Reviewed by [PERSON_NAME]" at bounding box center [932, 314] width 1090 height 21
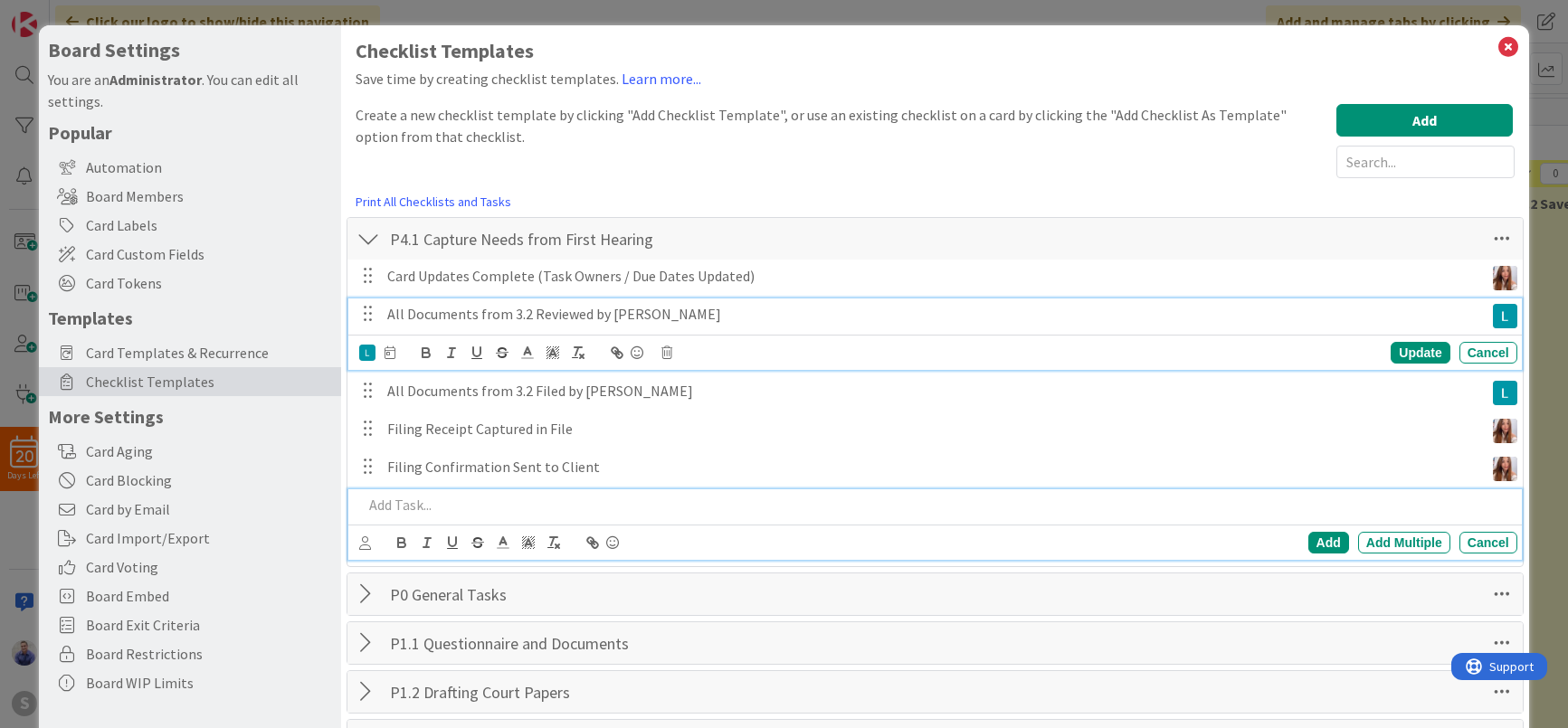
click at [521, 507] on p at bounding box center [936, 505] width 1147 height 21
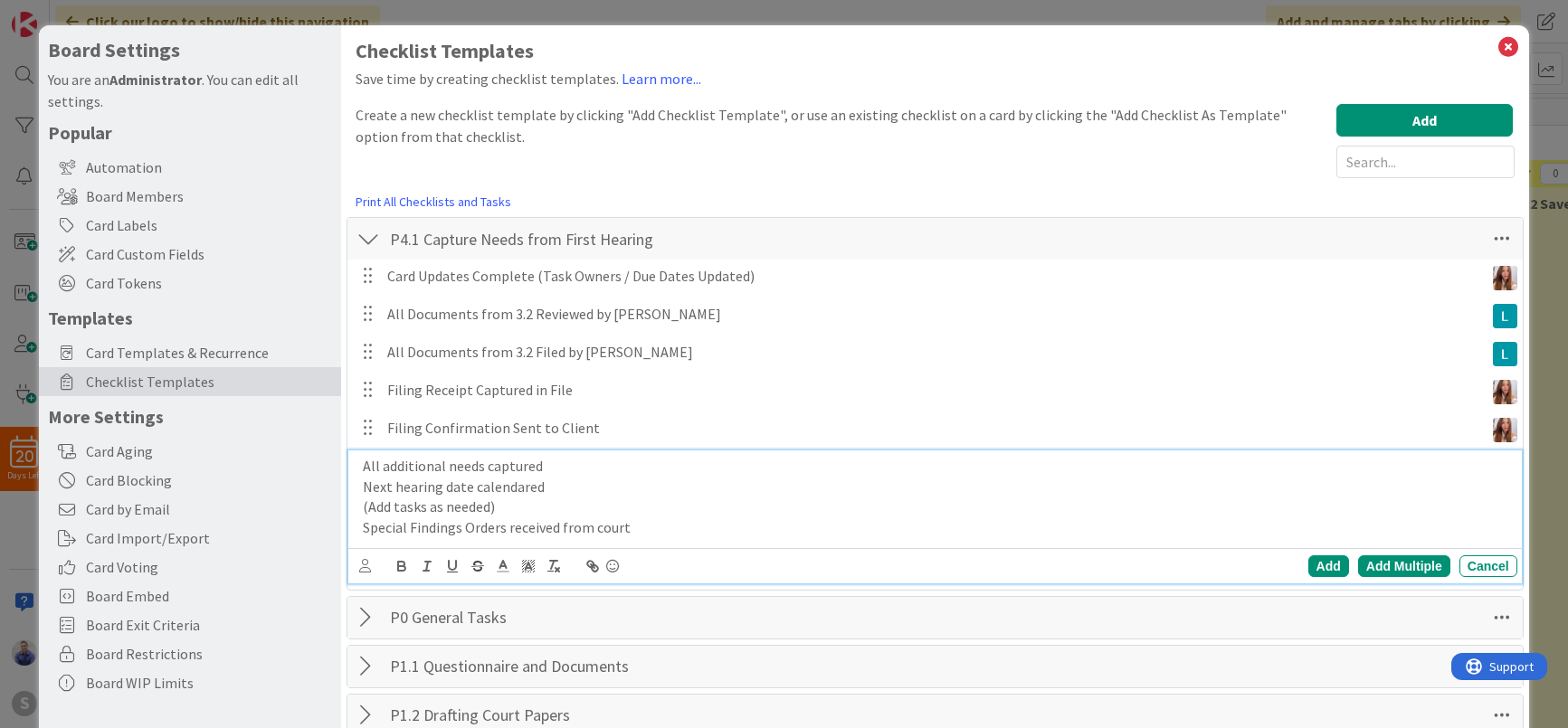
click at [1419, 569] on div "Add Multiple" at bounding box center [1404, 566] width 92 height 22
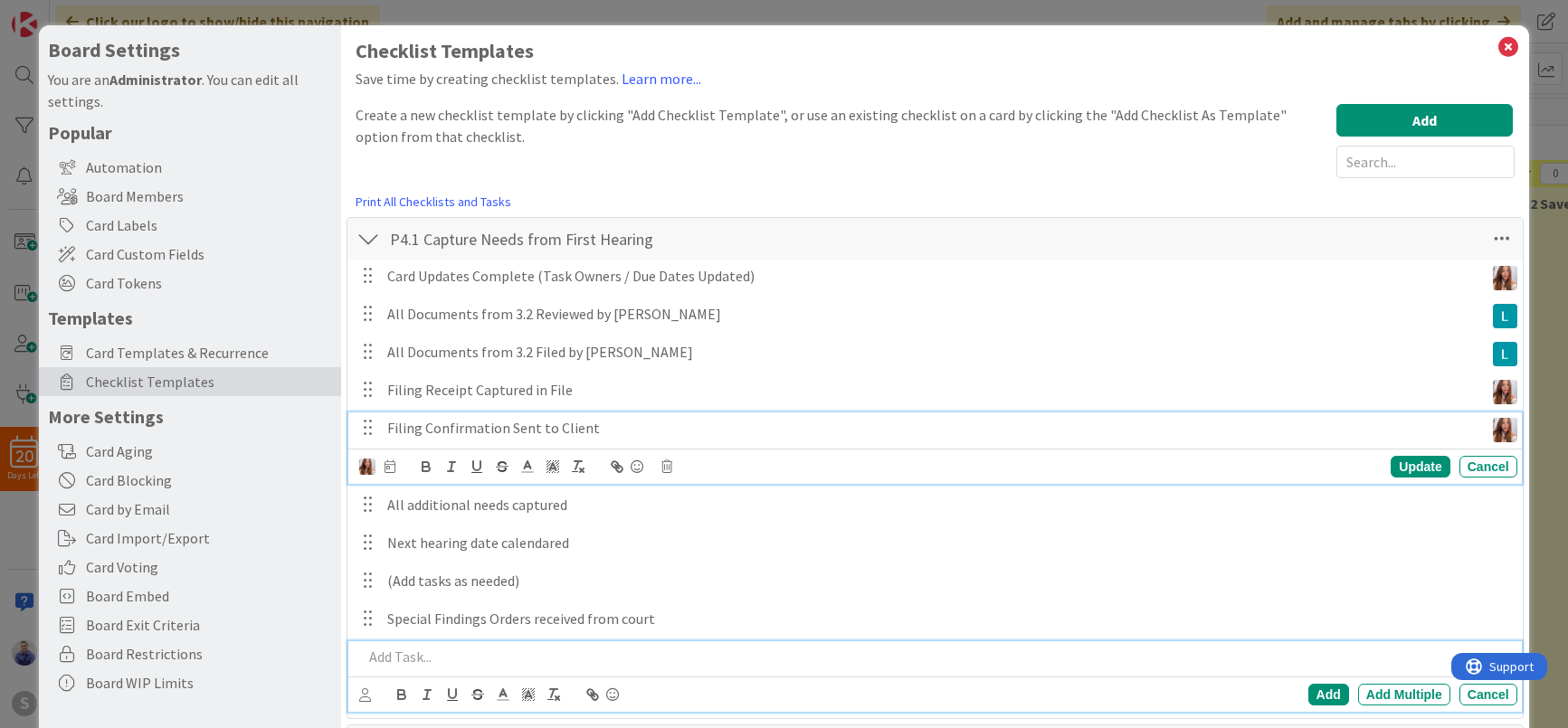
click at [647, 428] on p "Filing Confirmation Sent to Client" at bounding box center [932, 428] width 1090 height 21
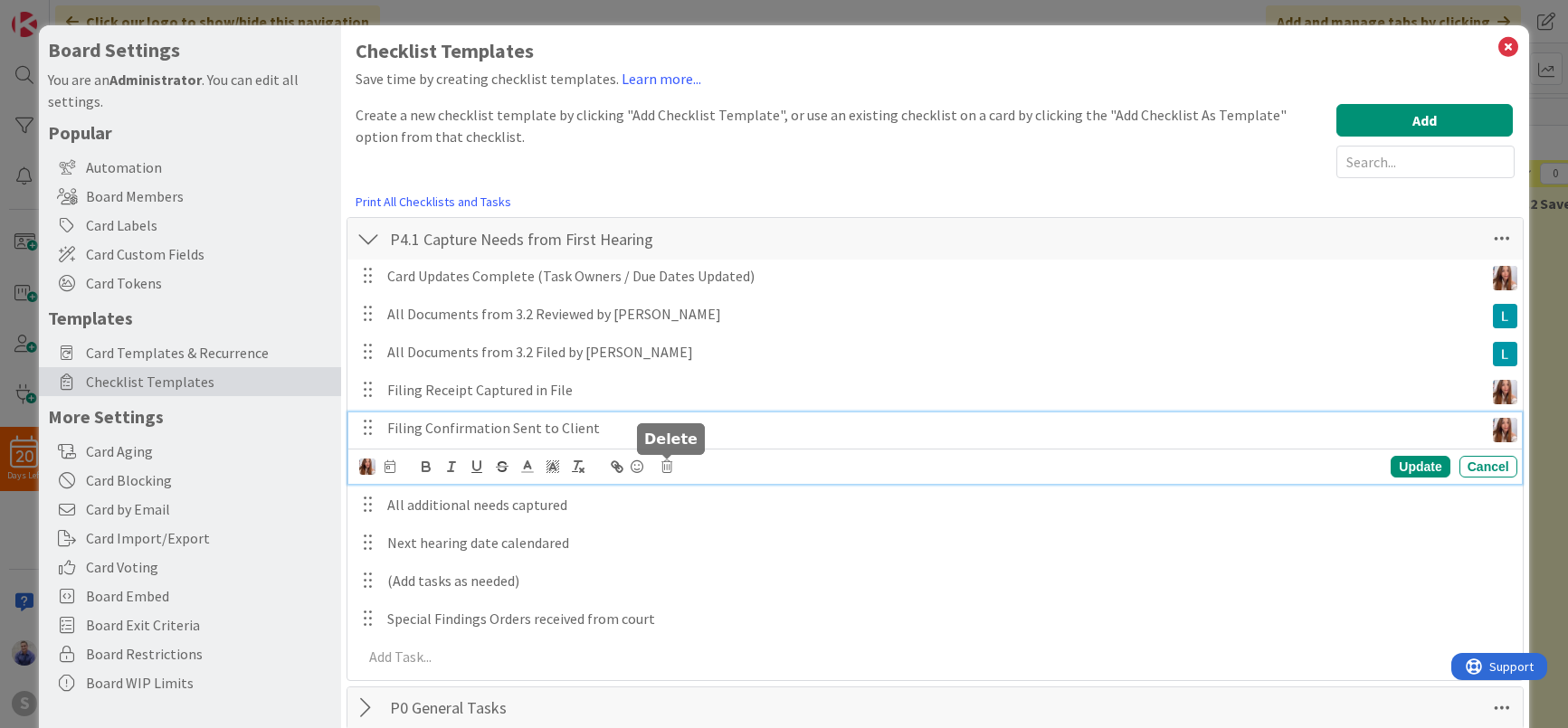
drag, startPoint x: 670, startPoint y: 468, endPoint x: 687, endPoint y: 469, distance: 17.0
click at [670, 468] on icon at bounding box center [666, 466] width 11 height 13
drag, startPoint x: 707, startPoint y: 545, endPoint x: 703, endPoint y: 535, distance: 10.8
click at [705, 541] on div "Delete" at bounding box center [712, 543] width 67 height 32
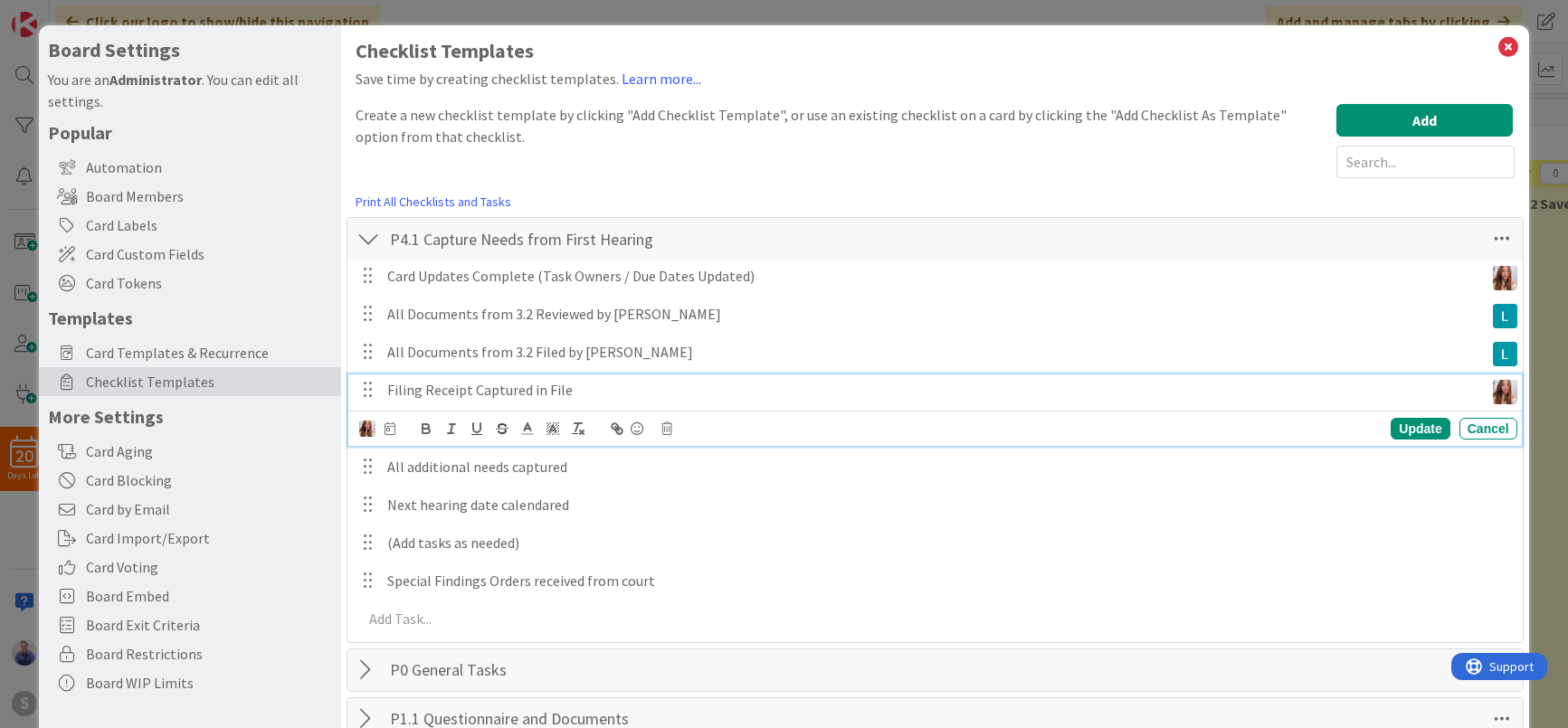
click at [569, 396] on p "Filing Receipt Captured in File" at bounding box center [932, 390] width 1090 height 21
click at [667, 428] on icon at bounding box center [666, 428] width 11 height 13
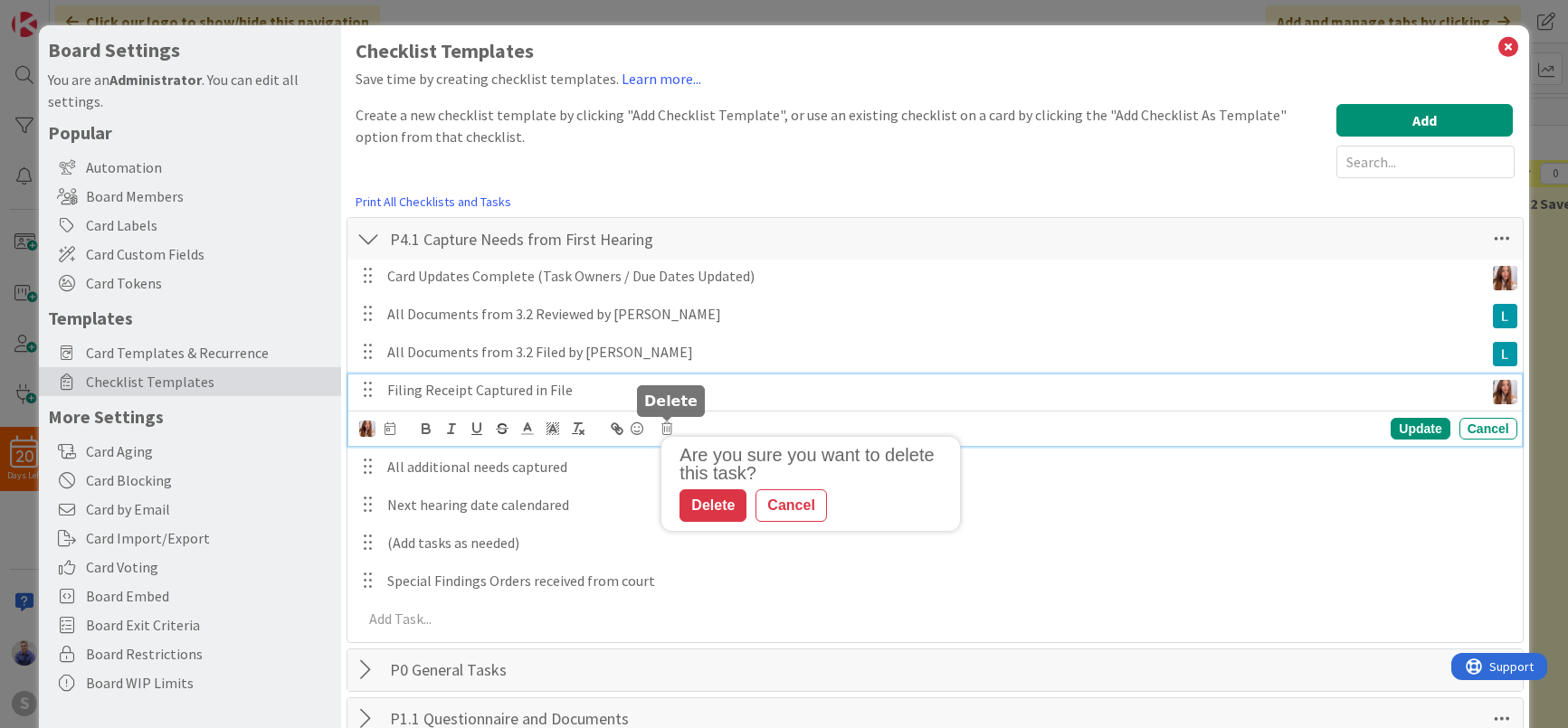
drag, startPoint x: 692, startPoint y: 505, endPoint x: 652, endPoint y: 443, distance: 73.8
click at [692, 504] on div "Delete" at bounding box center [712, 506] width 67 height 32
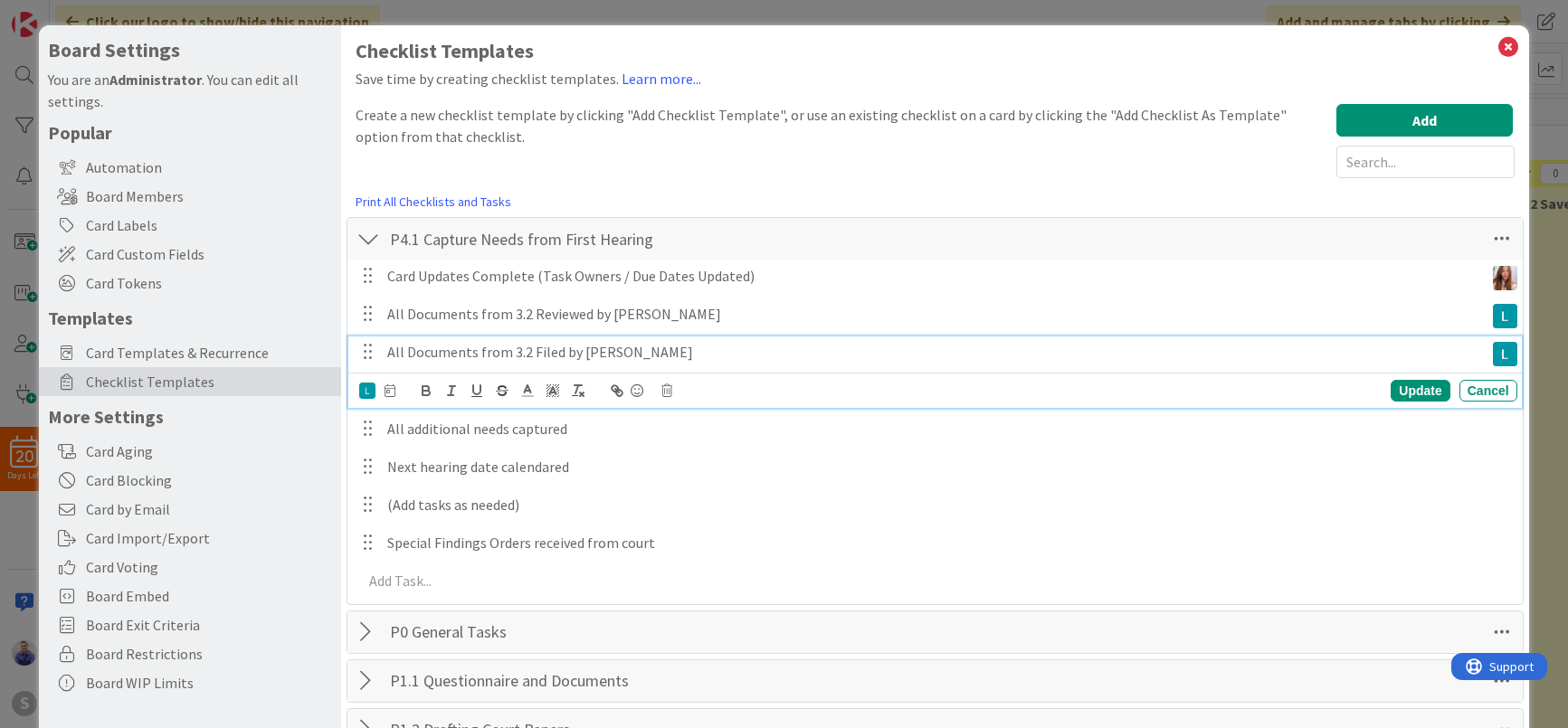
click at [609, 353] on p "All Documents from 3.2 Filed by [PERSON_NAME]" at bounding box center [932, 352] width 1090 height 21
click at [675, 385] on div "Update Cancel" at bounding box center [938, 391] width 1157 height 25
click at [668, 394] on icon at bounding box center [666, 390] width 11 height 13
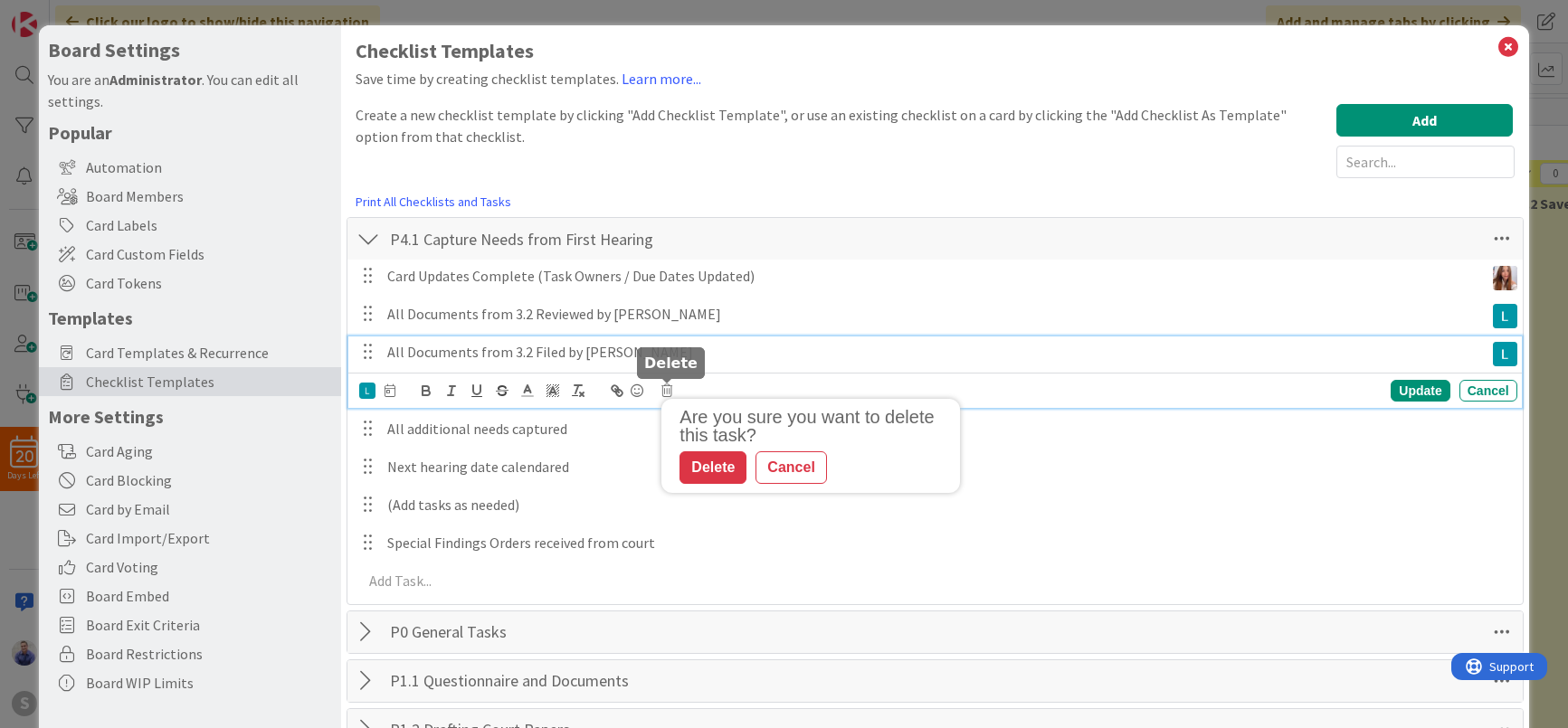
drag, startPoint x: 720, startPoint y: 467, endPoint x: 659, endPoint y: 377, distance: 108.7
click at [720, 467] on div "Delete" at bounding box center [712, 467] width 67 height 32
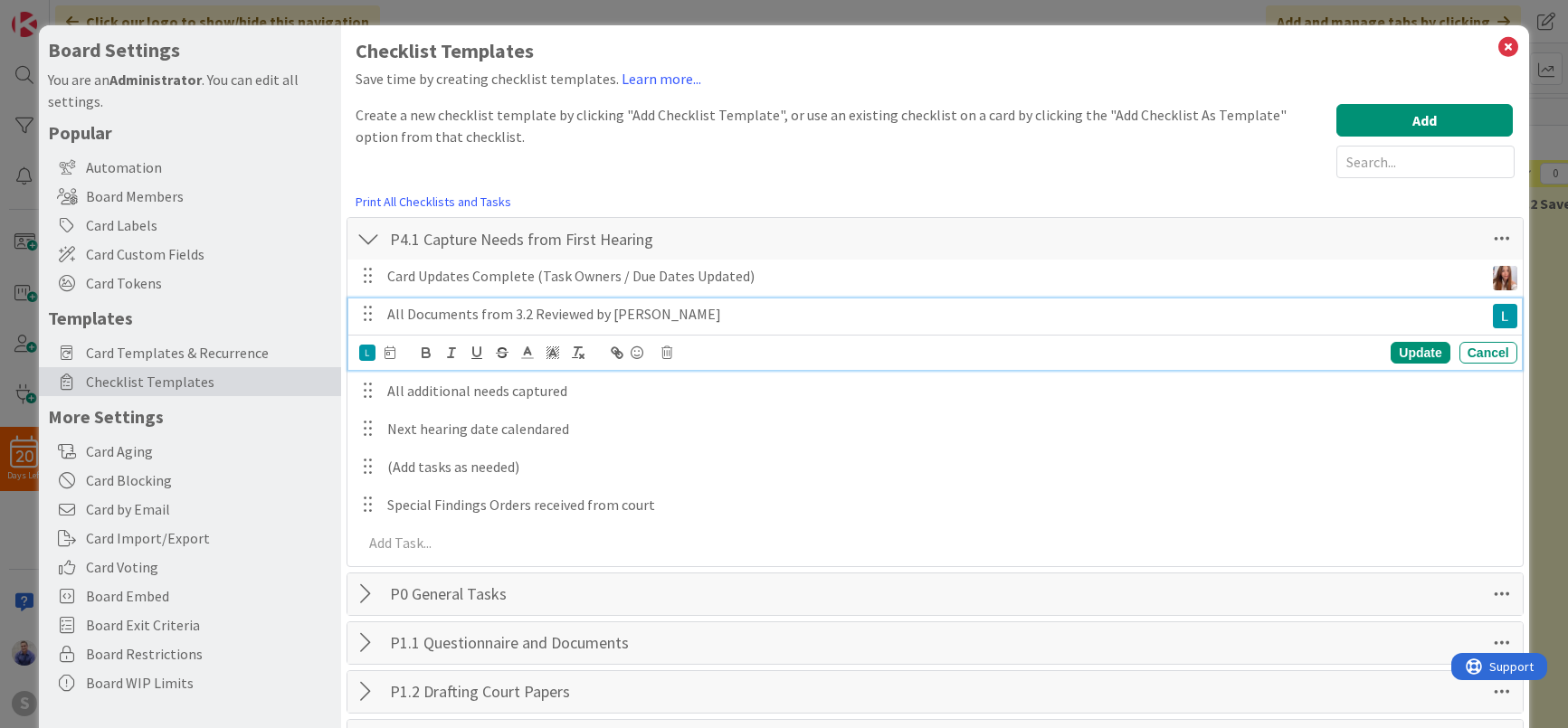
click at [643, 319] on p "All Documents from 3.2 Reviewed by [PERSON_NAME]" at bounding box center [932, 314] width 1090 height 21
click at [666, 353] on icon at bounding box center [666, 353] width 11 height 13
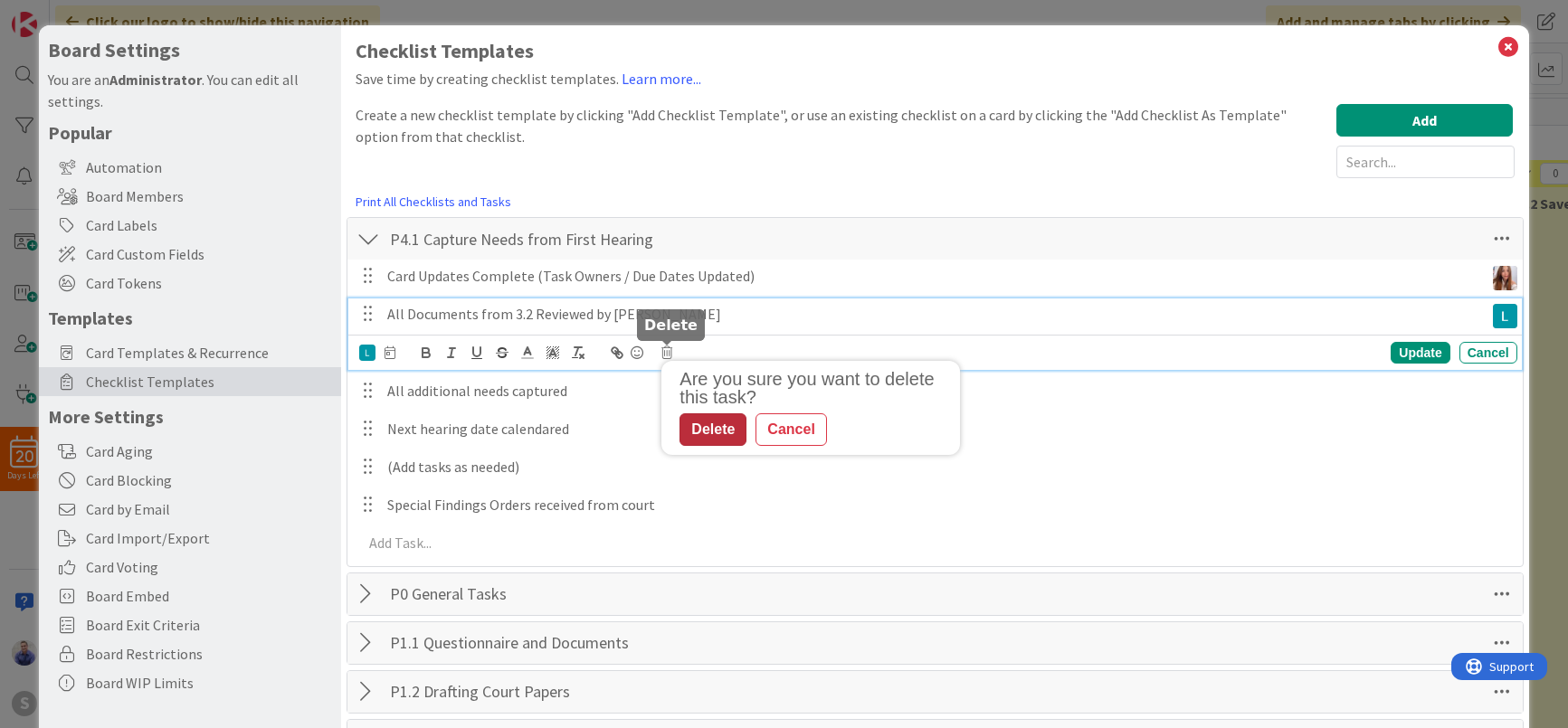
click at [708, 426] on div "Delete" at bounding box center [712, 429] width 67 height 32
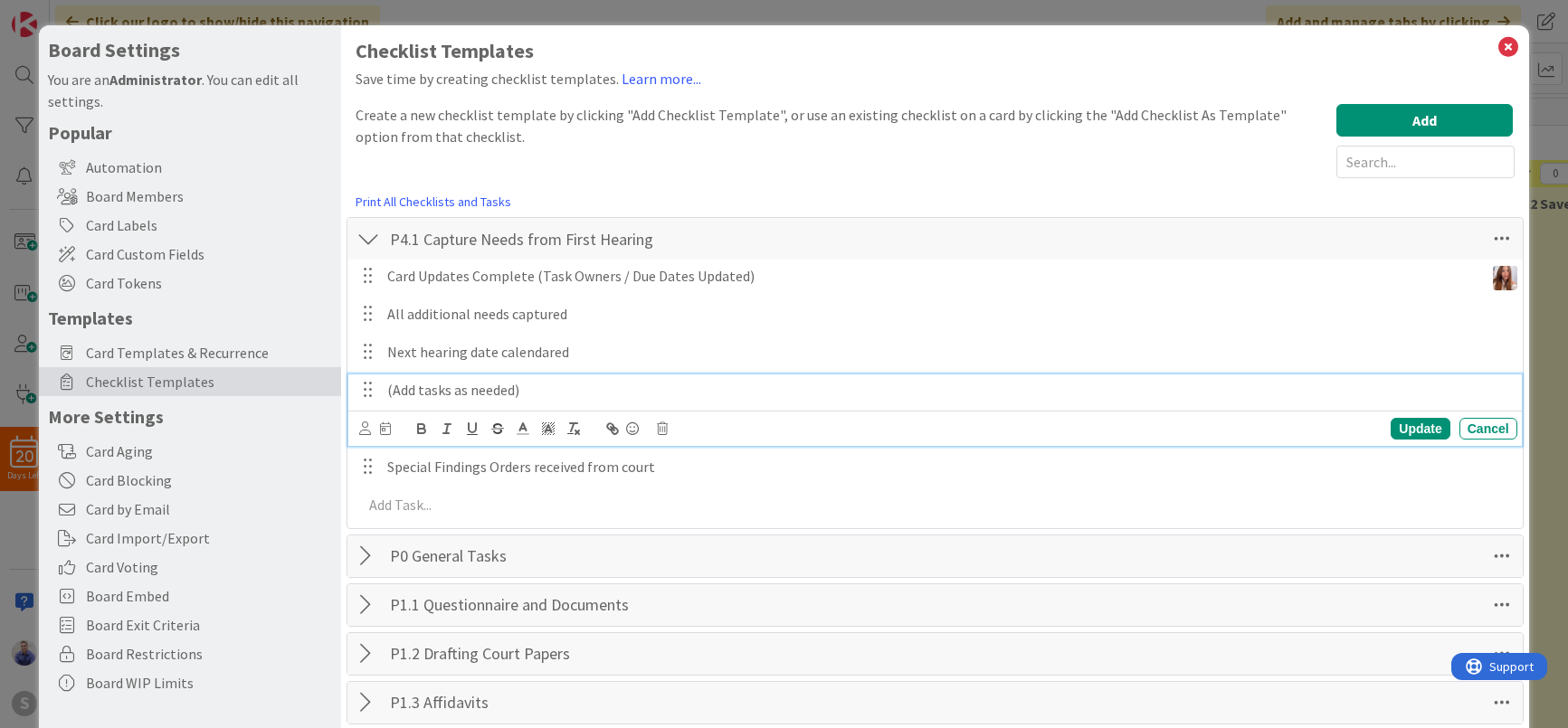
click at [538, 396] on p "(Add tasks as needed)" at bounding box center [949, 390] width 1123 height 21
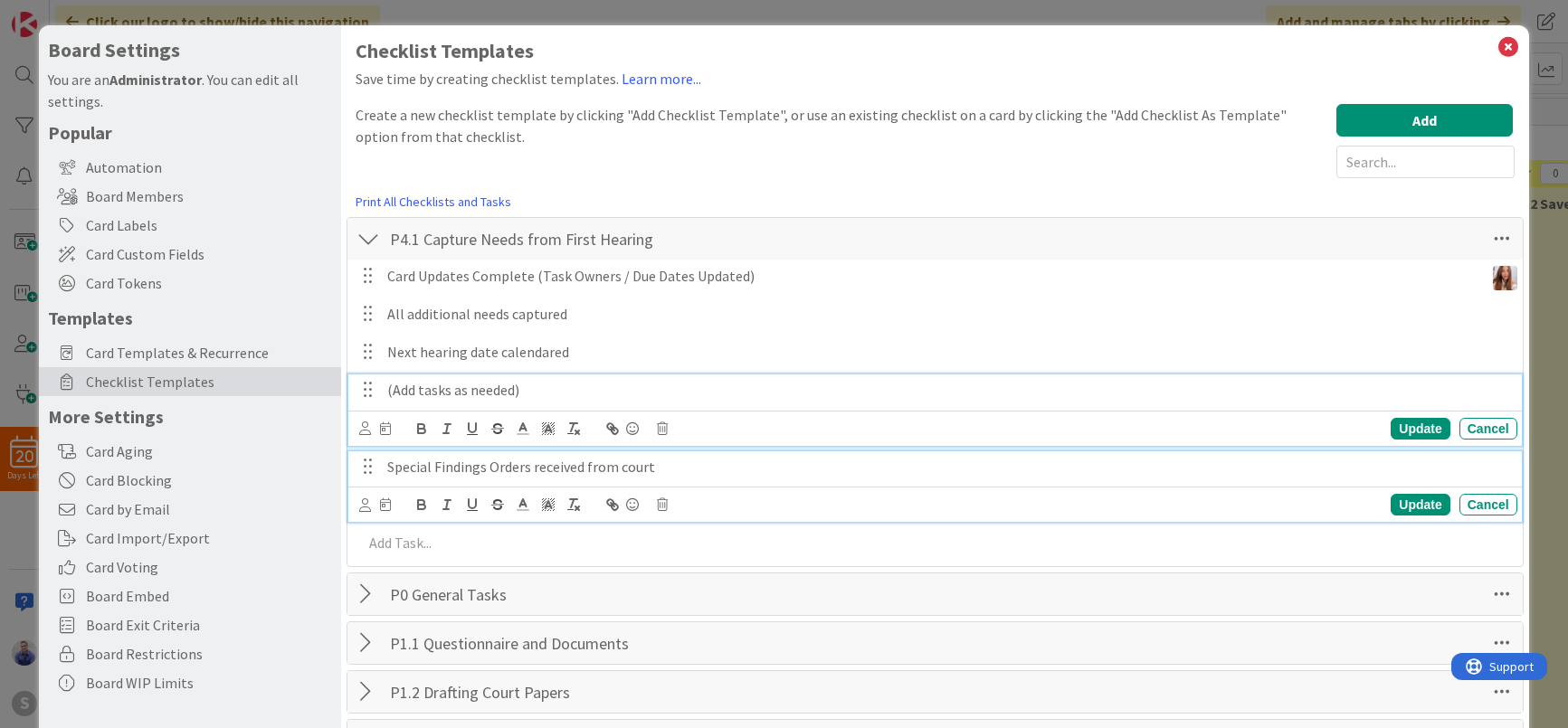
click at [722, 473] on p "Special Findings Orders received from court" at bounding box center [949, 466] width 1123 height 21
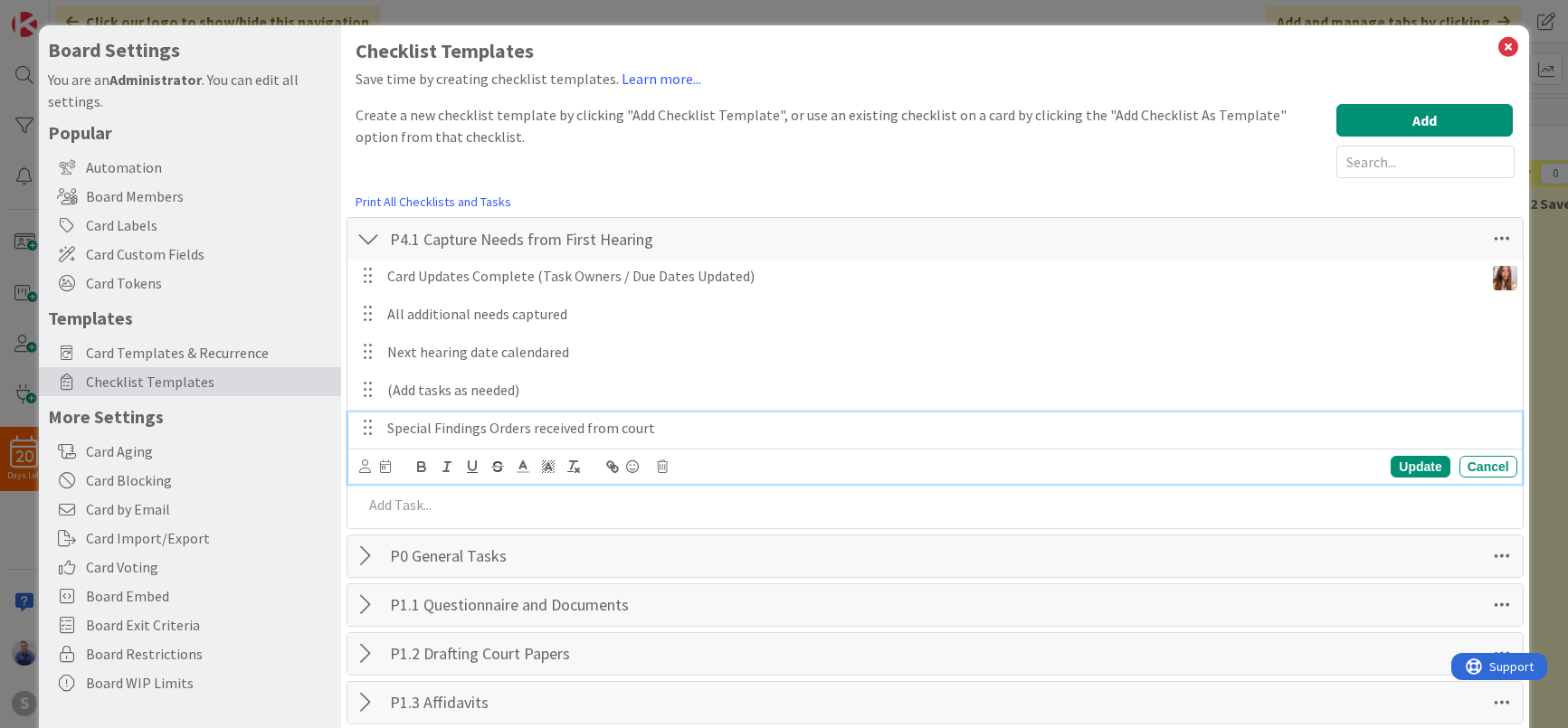
drag, startPoint x: 371, startPoint y: 242, endPoint x: 384, endPoint y: 241, distance: 13.0
click at [371, 243] on div at bounding box center [368, 238] width 24 height 32
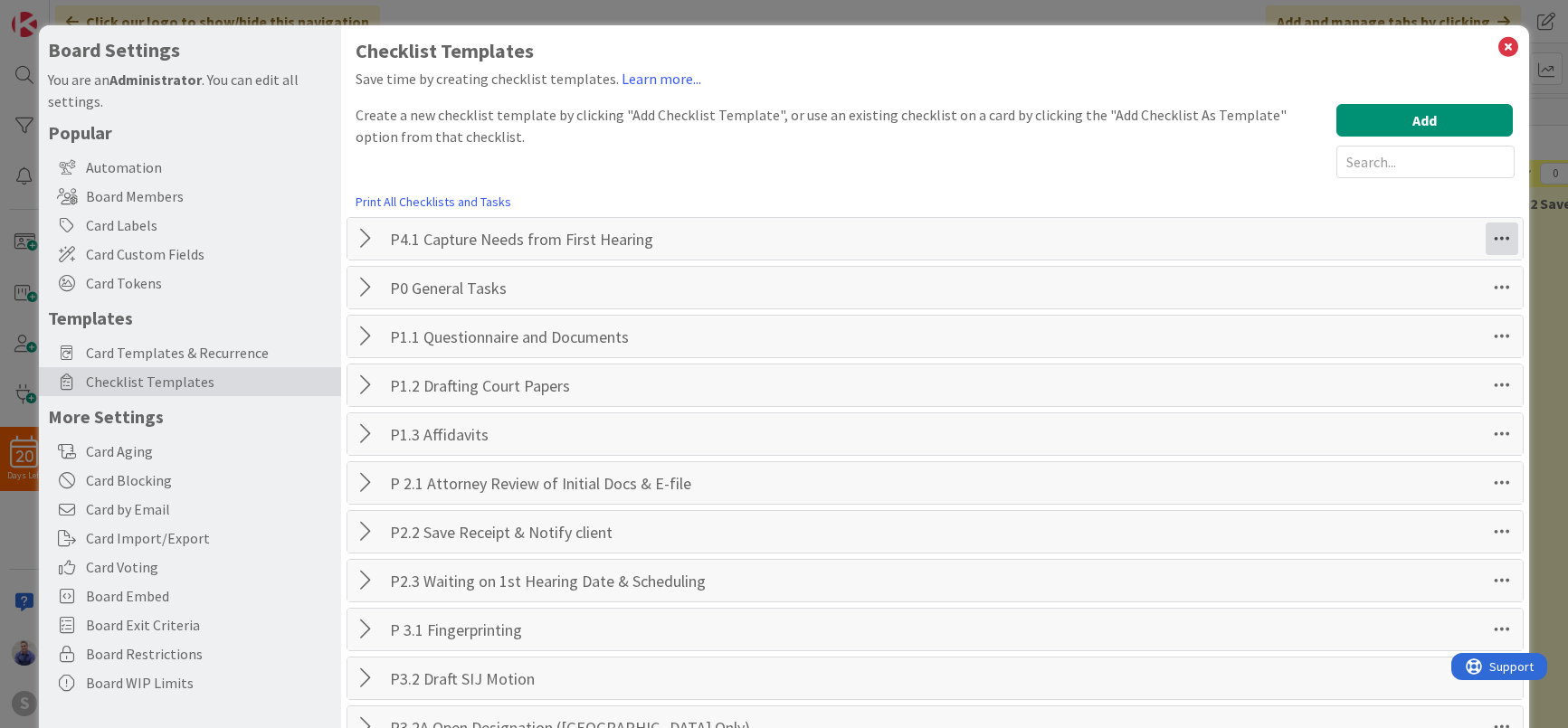
click at [1486, 232] on icon at bounding box center [1501, 238] width 32 height 32
drag, startPoint x: 1373, startPoint y: 283, endPoint x: 1435, endPoint y: 296, distance: 63.3
click at [1374, 283] on link "Move Down" at bounding box center [1378, 278] width 271 height 26
click at [1494, 277] on icon at bounding box center [1501, 287] width 32 height 32
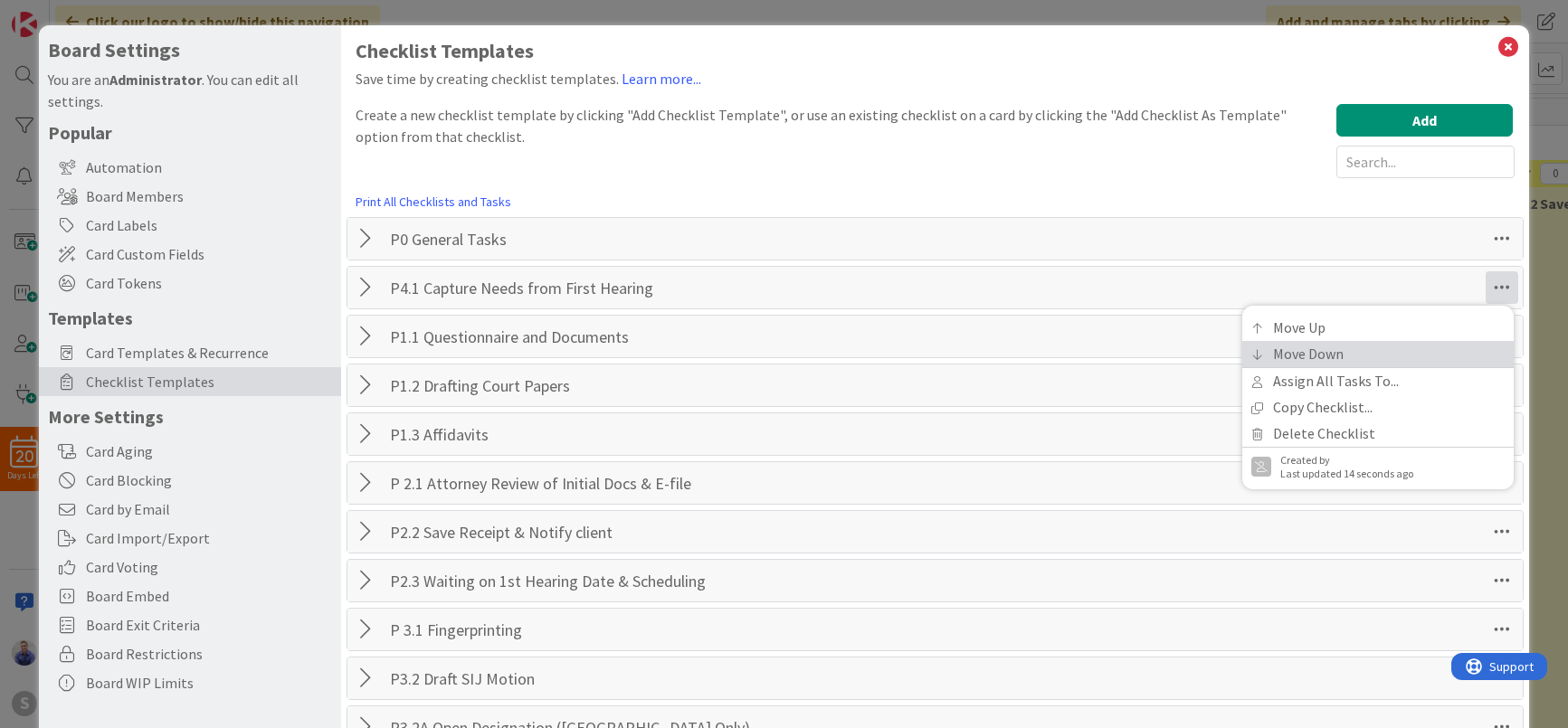
click at [1388, 352] on link "Move Down" at bounding box center [1378, 354] width 271 height 26
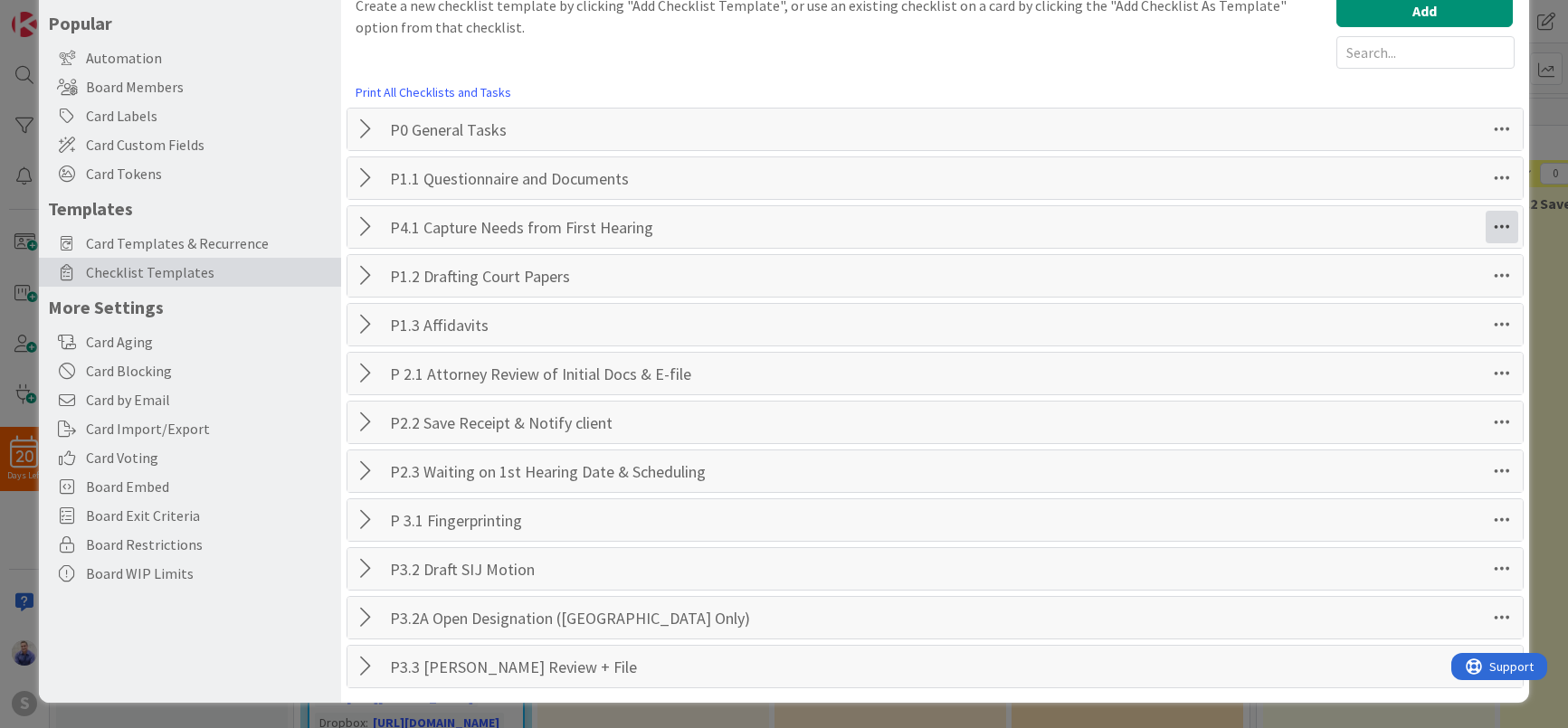
click at [1492, 224] on icon at bounding box center [1501, 226] width 32 height 32
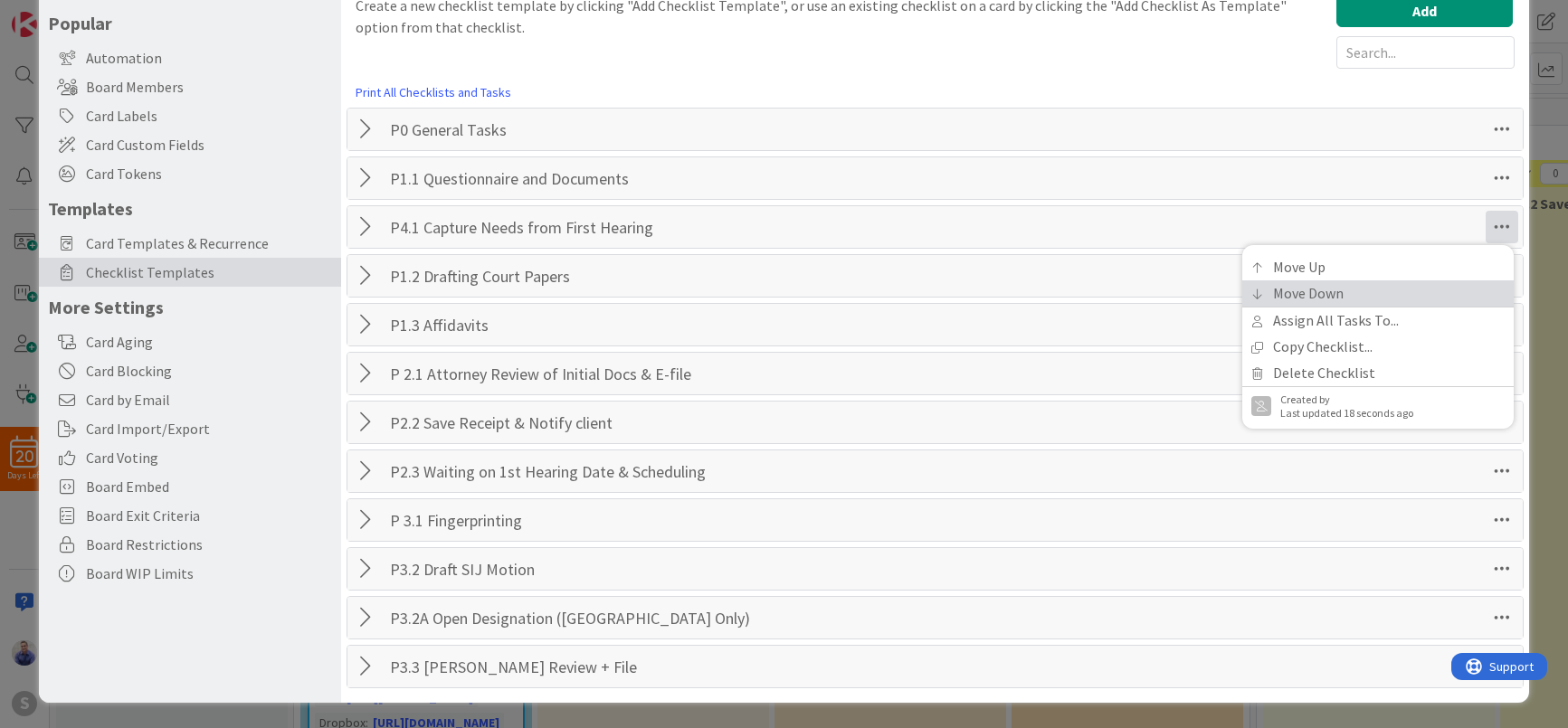
click at [1432, 298] on link "Move Down" at bounding box center [1378, 293] width 271 height 26
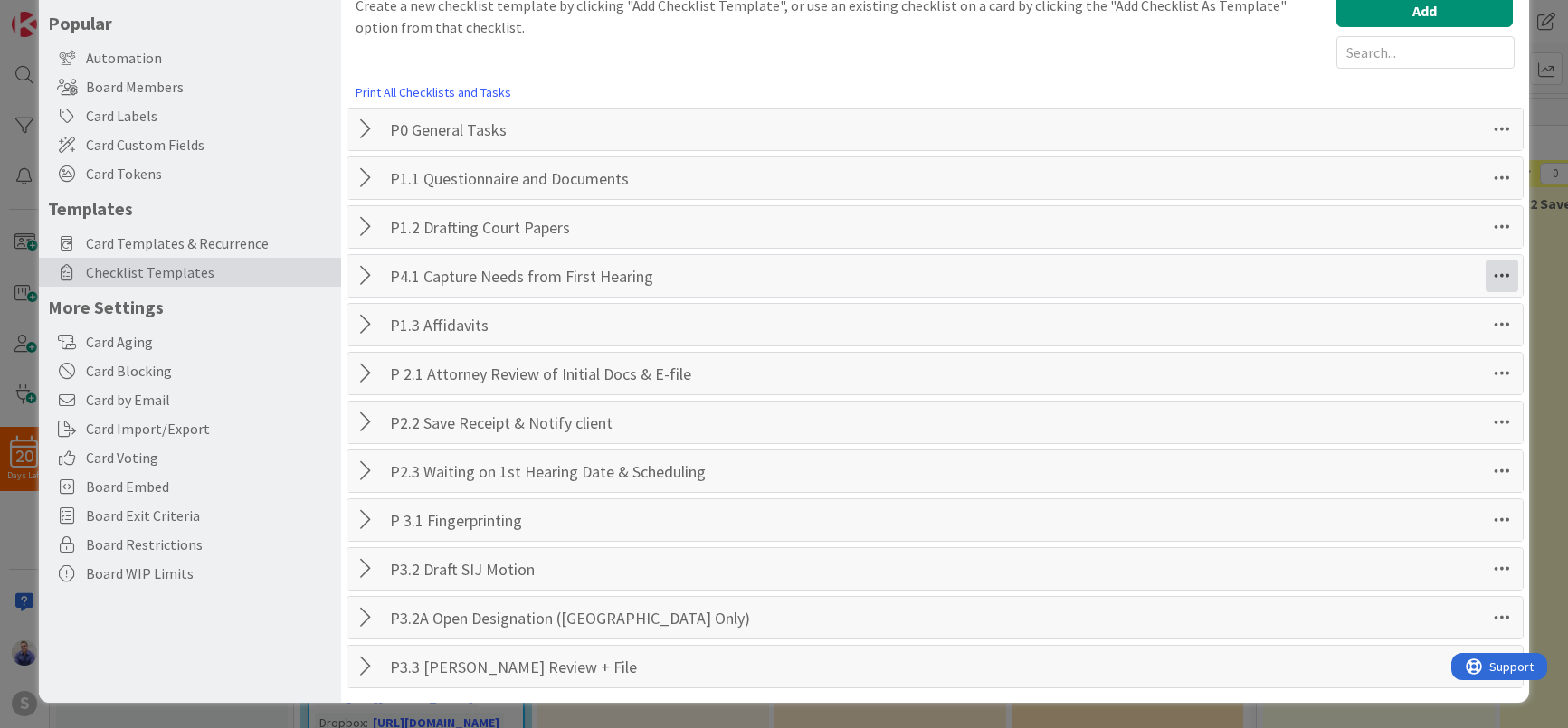
click at [1495, 285] on icon at bounding box center [1501, 275] width 32 height 32
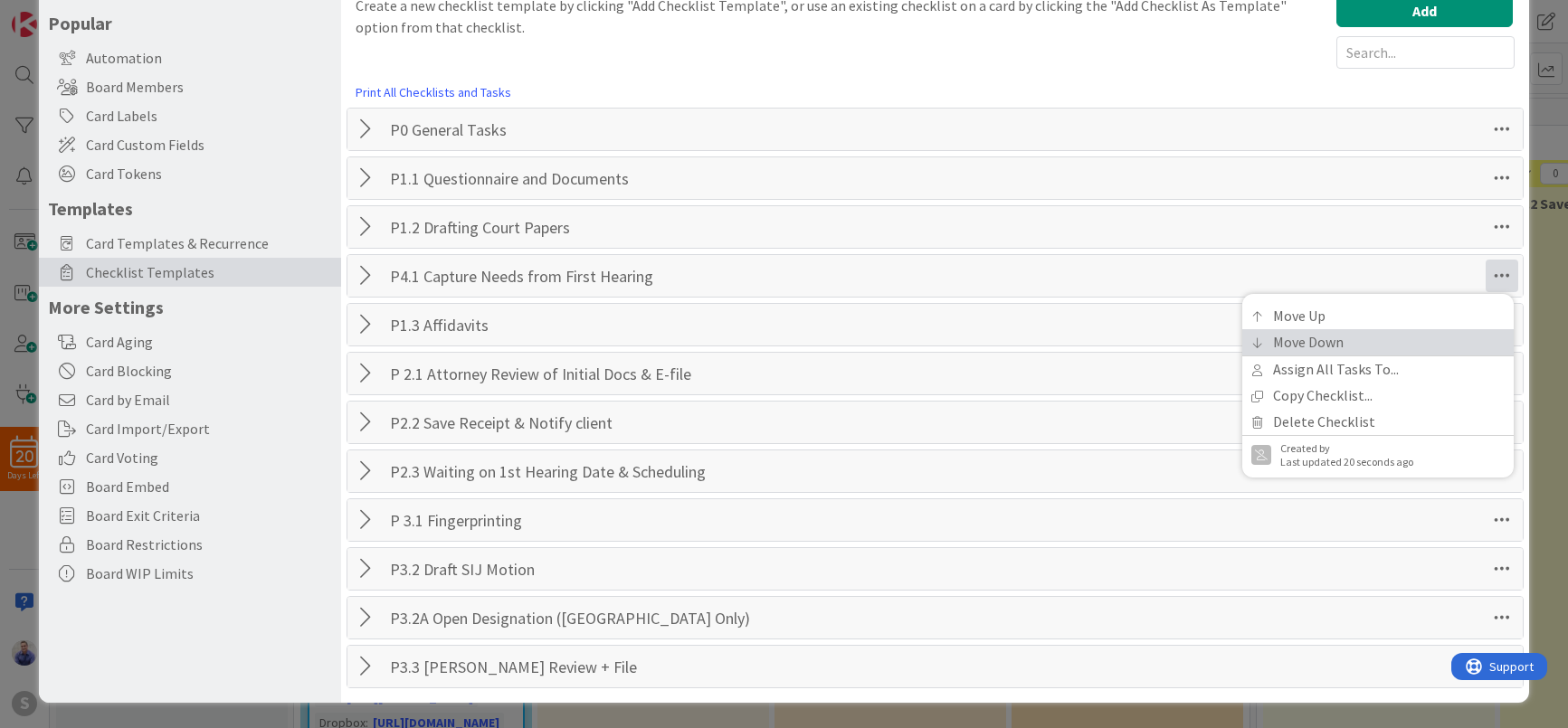
click at [1463, 331] on link "Move Down" at bounding box center [1378, 342] width 271 height 26
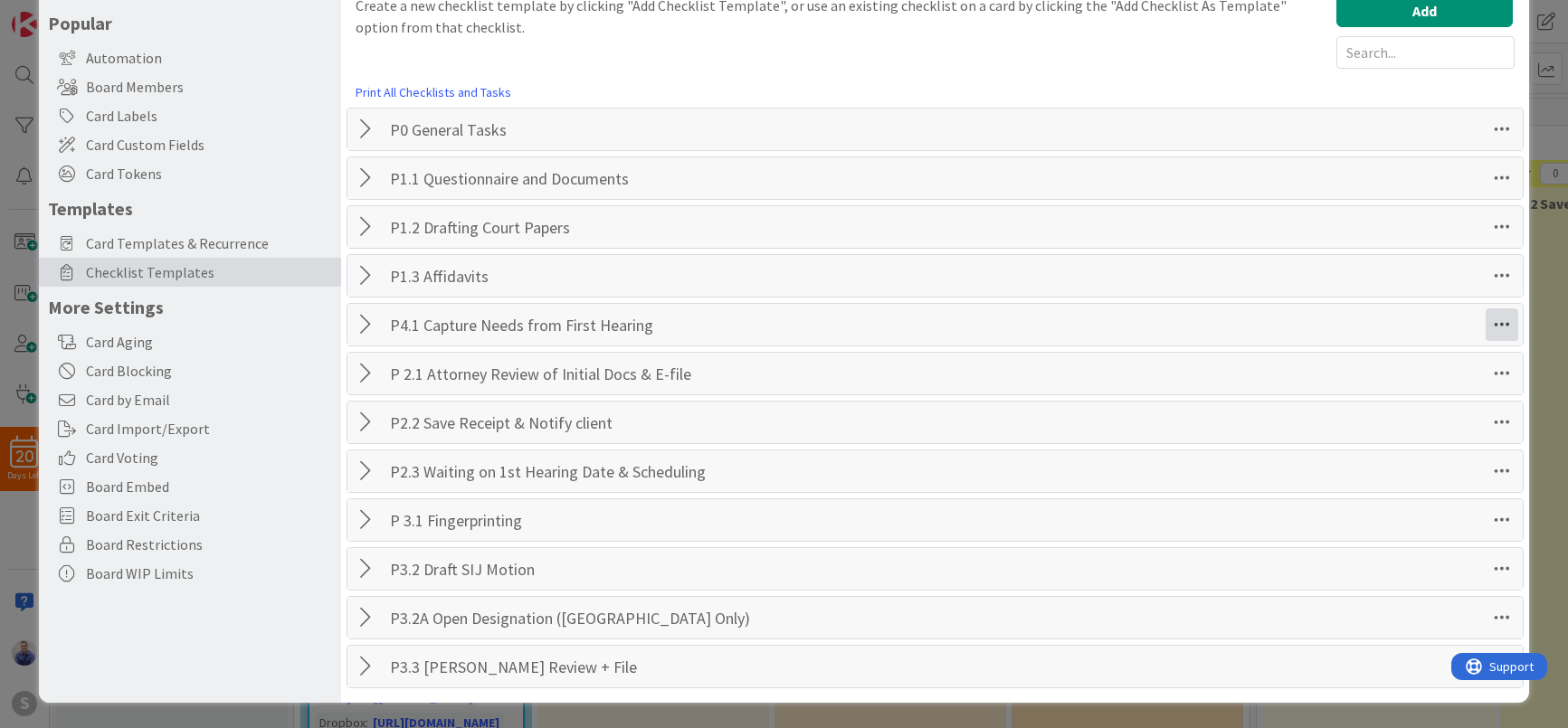
click at [1490, 326] on icon at bounding box center [1501, 324] width 32 height 32
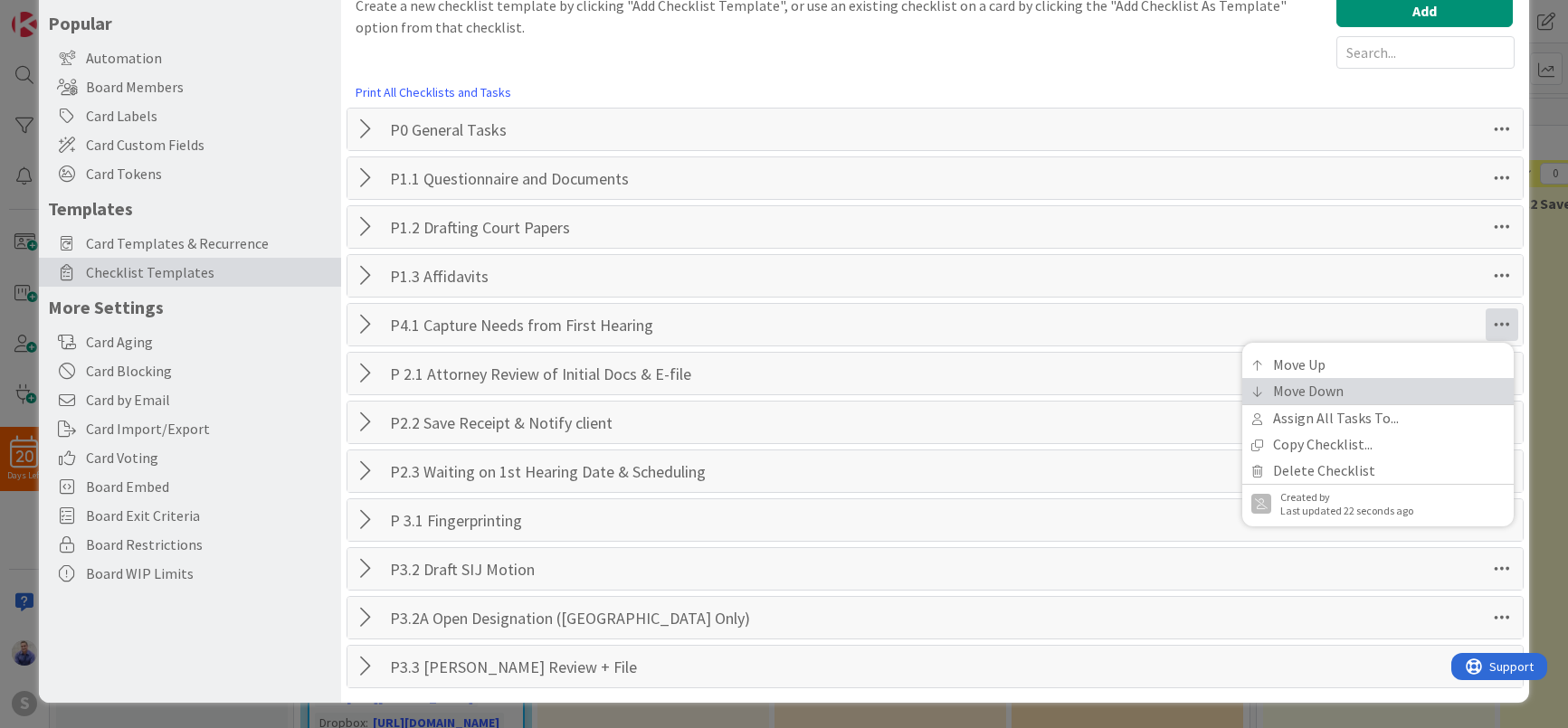
drag, startPoint x: 1411, startPoint y: 387, endPoint x: 1454, endPoint y: 385, distance: 43.0
click at [1411, 387] on link "Move Down" at bounding box center [1378, 391] width 271 height 26
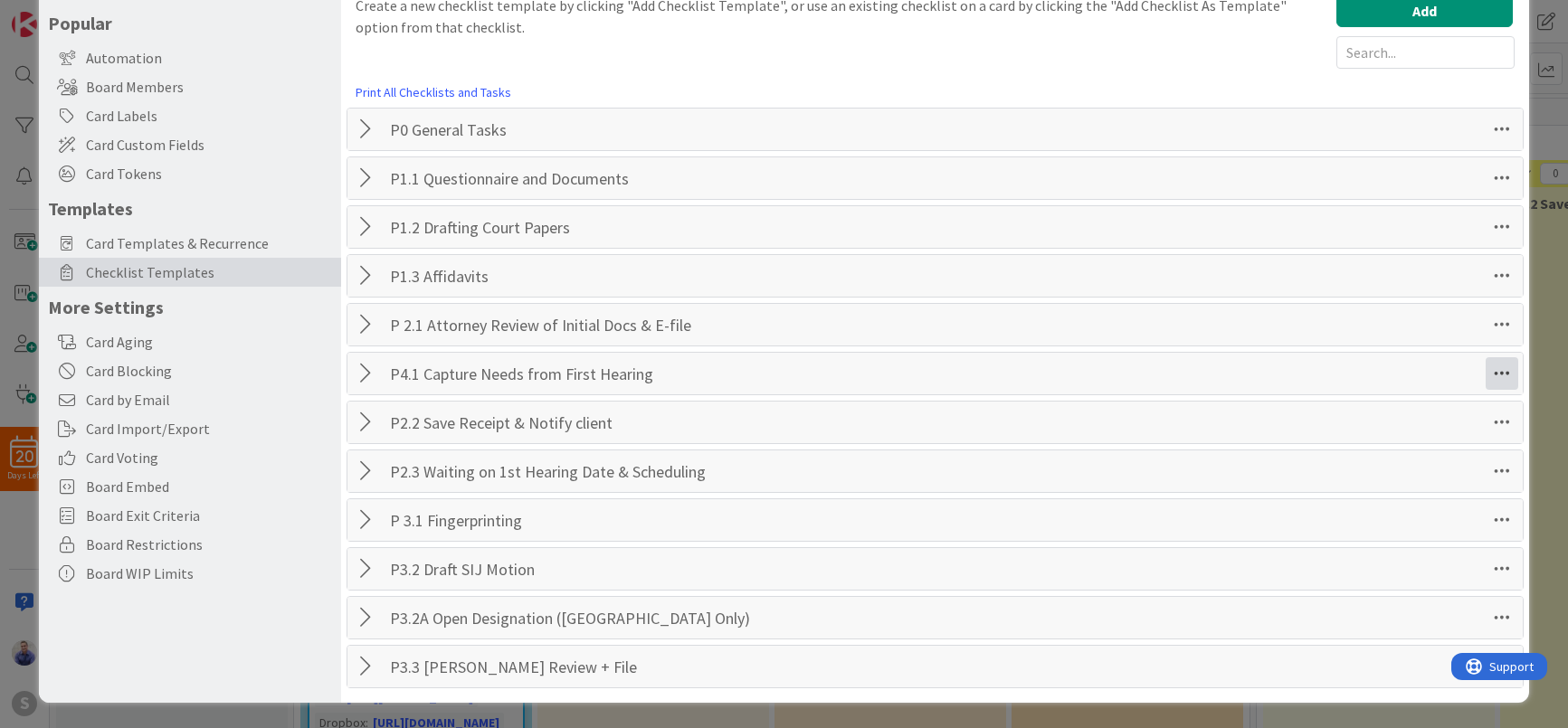
click at [1472, 379] on div "P4.1 Capture Needs from First Hearing Checklist Name 37 / 64 P4.1 Capture Needs…" at bounding box center [935, 373] width 1175 height 41
click at [1486, 377] on icon at bounding box center [1501, 373] width 32 height 32
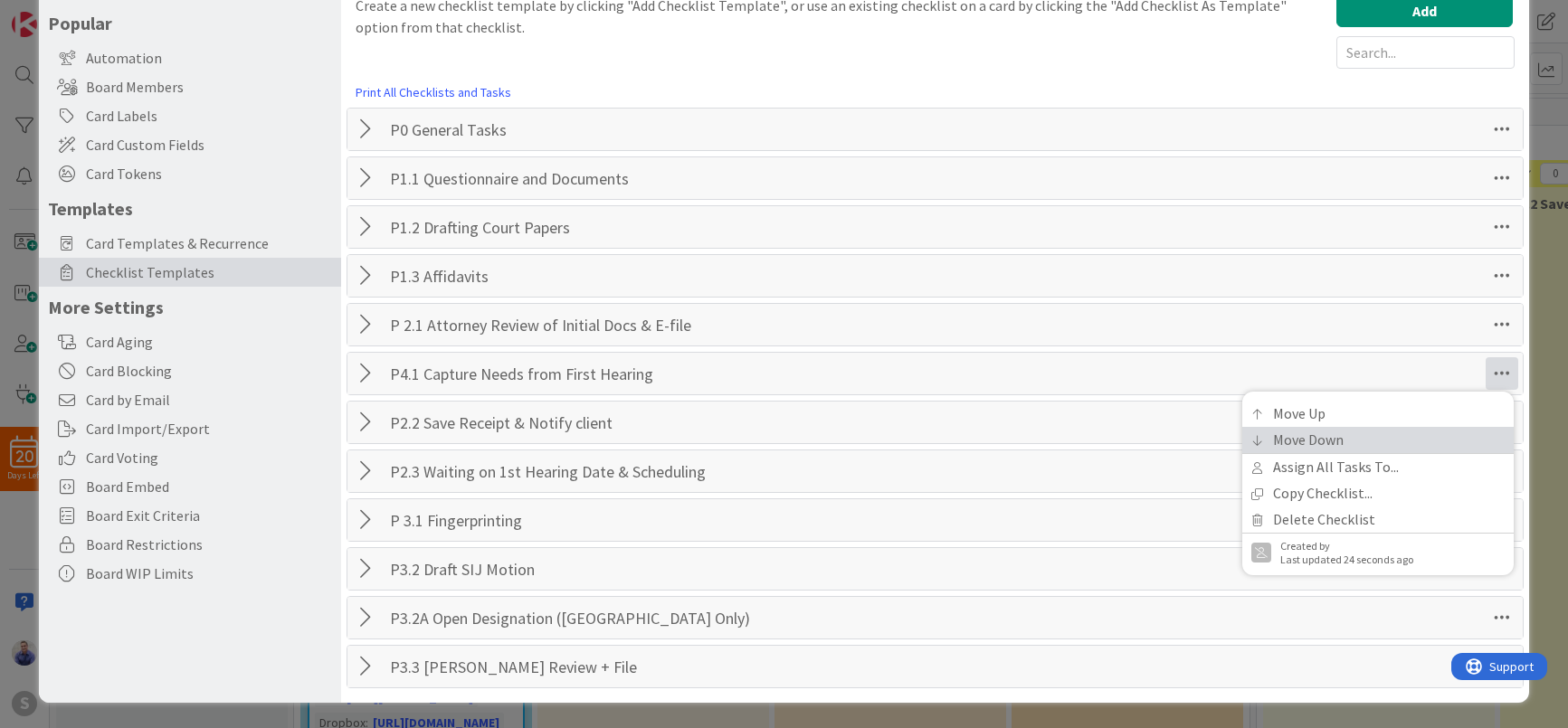
drag, startPoint x: 1384, startPoint y: 442, endPoint x: 1417, endPoint y: 442, distance: 33.0
click at [1388, 442] on link "Move Down" at bounding box center [1378, 440] width 271 height 26
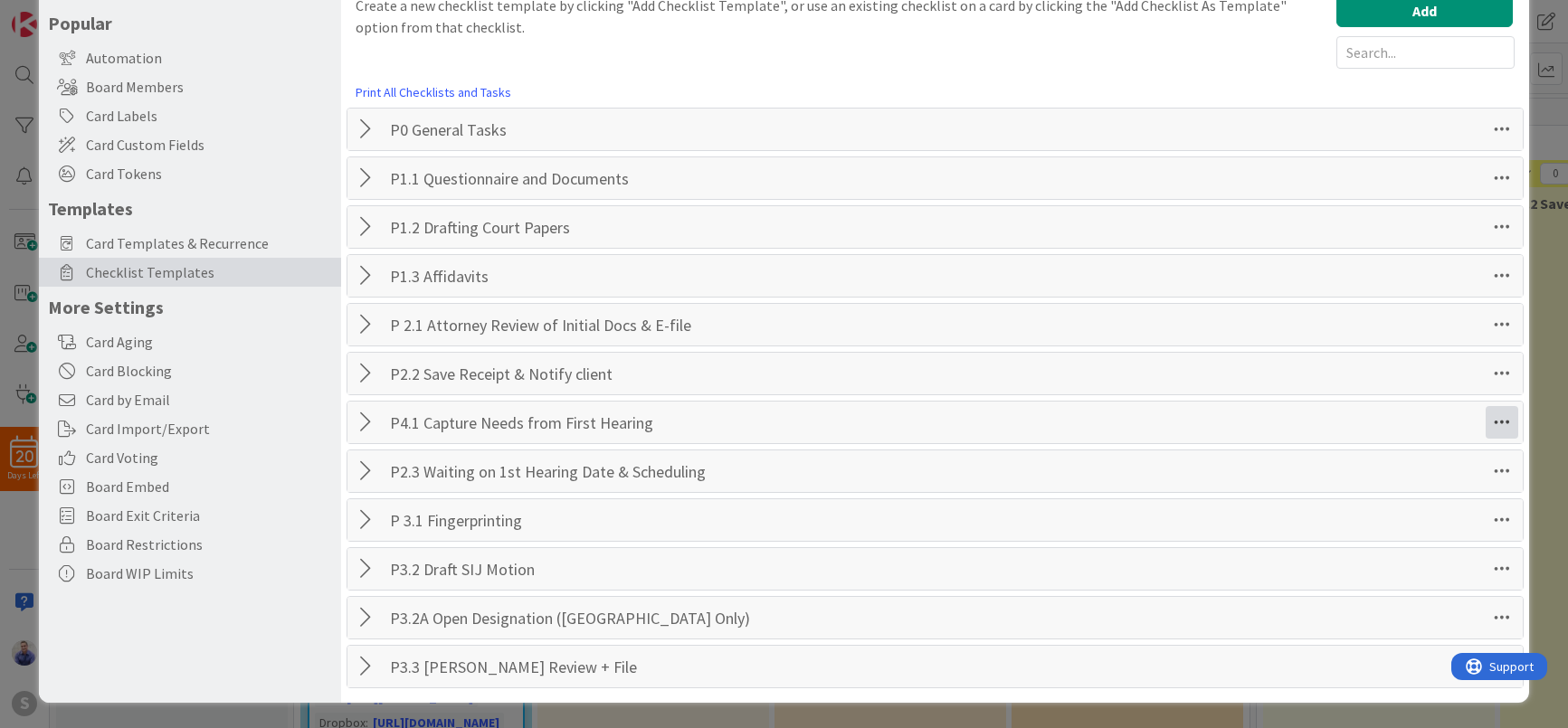
click at [1486, 422] on icon at bounding box center [1501, 422] width 32 height 32
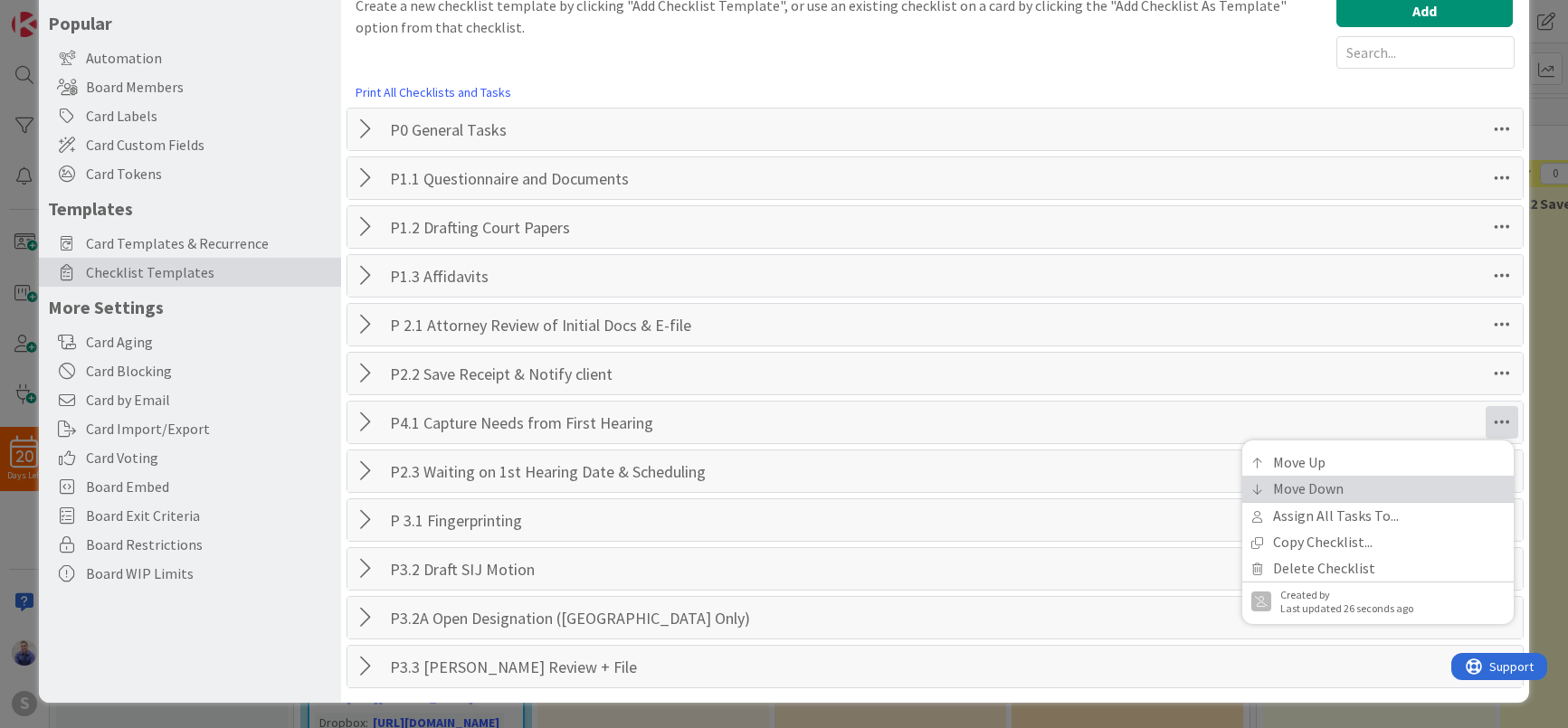
click at [1431, 476] on link "Move Down" at bounding box center [1378, 489] width 271 height 26
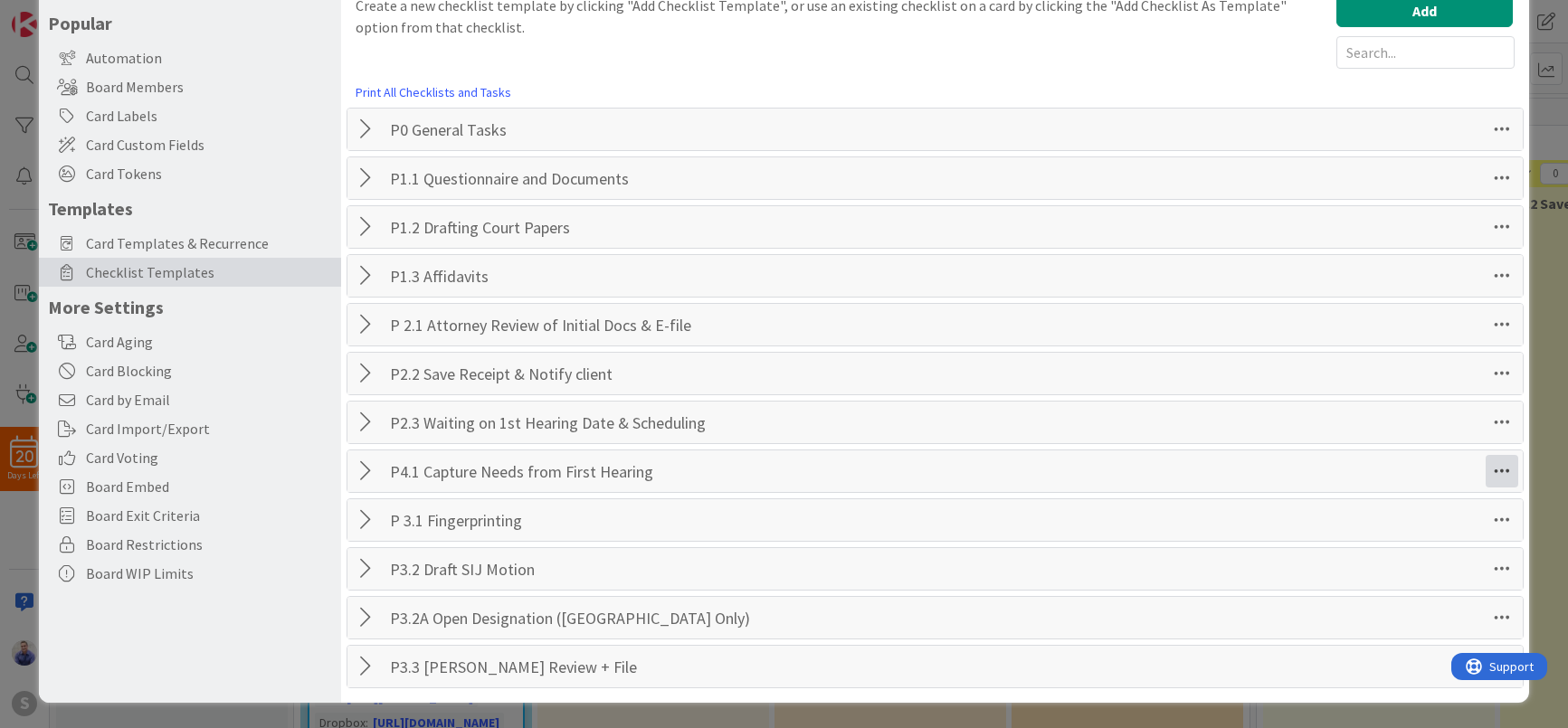
click at [1486, 470] on icon at bounding box center [1501, 470] width 32 height 32
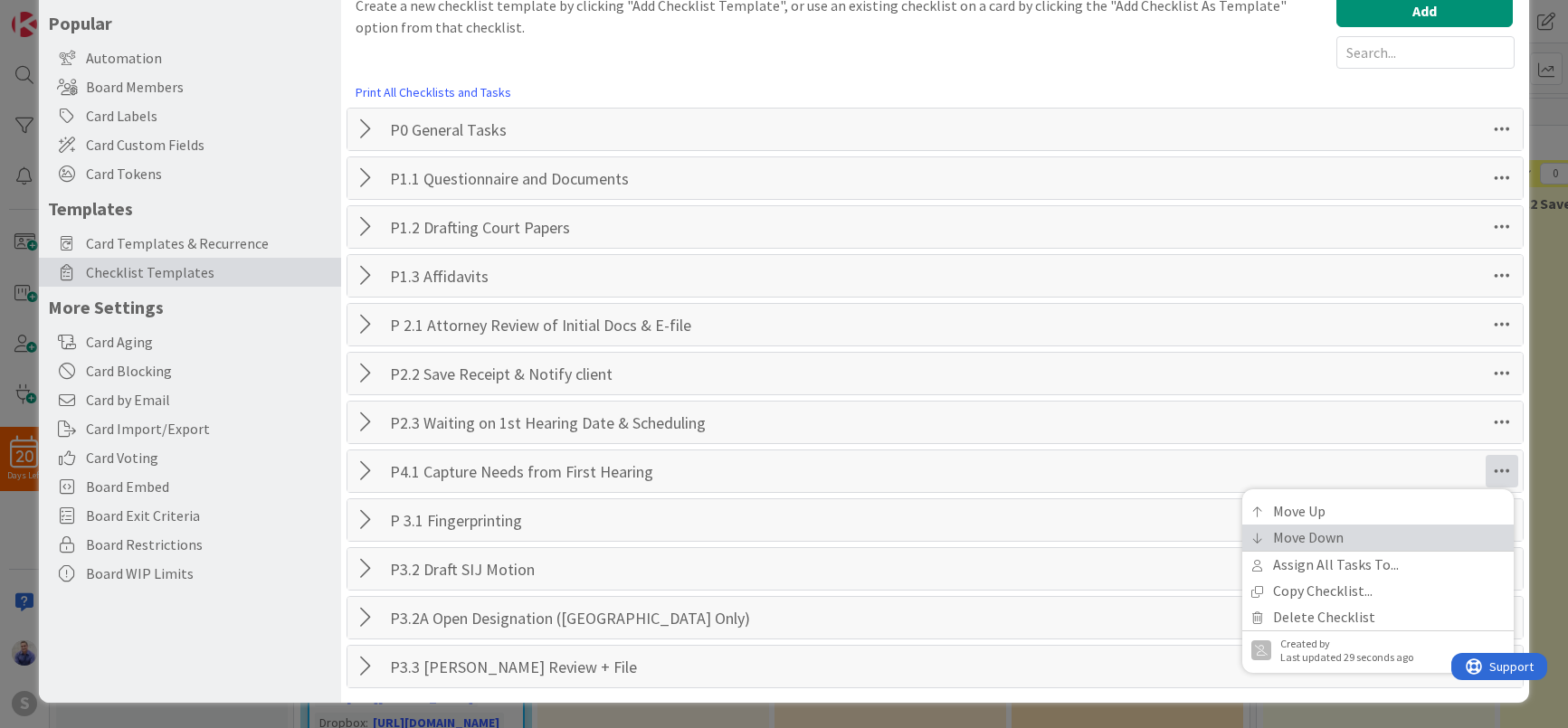
drag, startPoint x: 1418, startPoint y: 530, endPoint x: 1441, endPoint y: 530, distance: 23.0
click at [1419, 530] on link "Move Down" at bounding box center [1378, 538] width 271 height 26
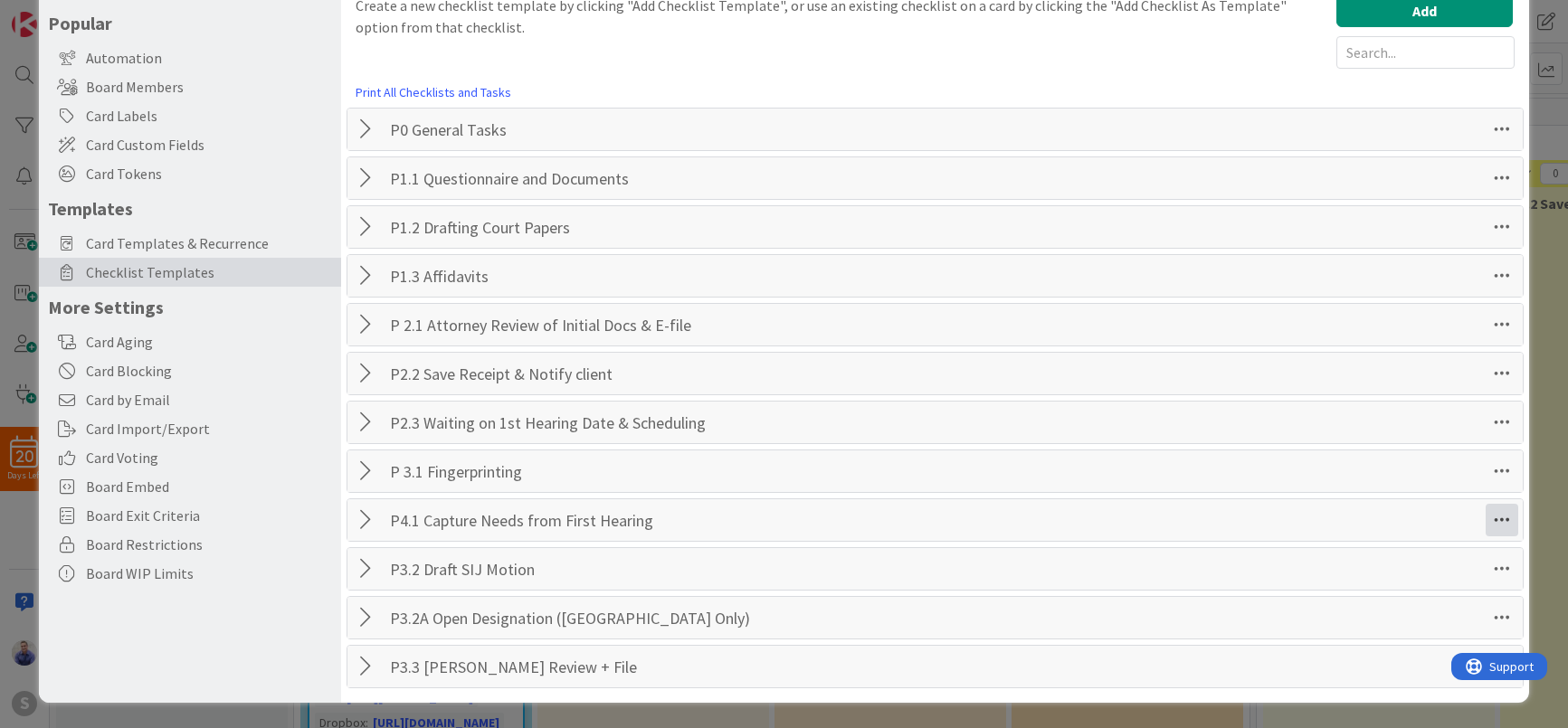
click at [1486, 525] on icon at bounding box center [1501, 519] width 32 height 32
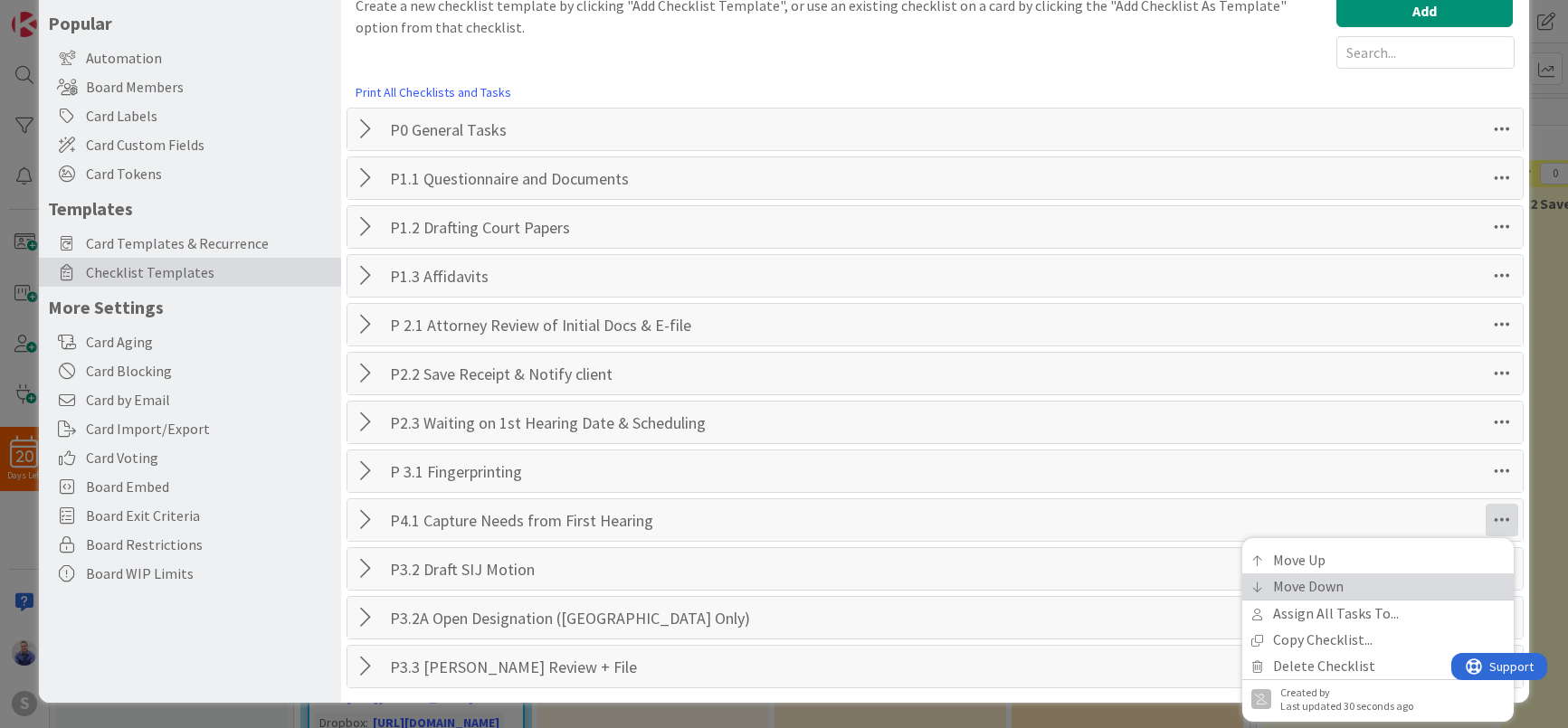
drag, startPoint x: 1435, startPoint y: 584, endPoint x: 1477, endPoint y: 536, distance: 63.8
click at [1435, 584] on link "Move Down" at bounding box center [1378, 586] width 271 height 26
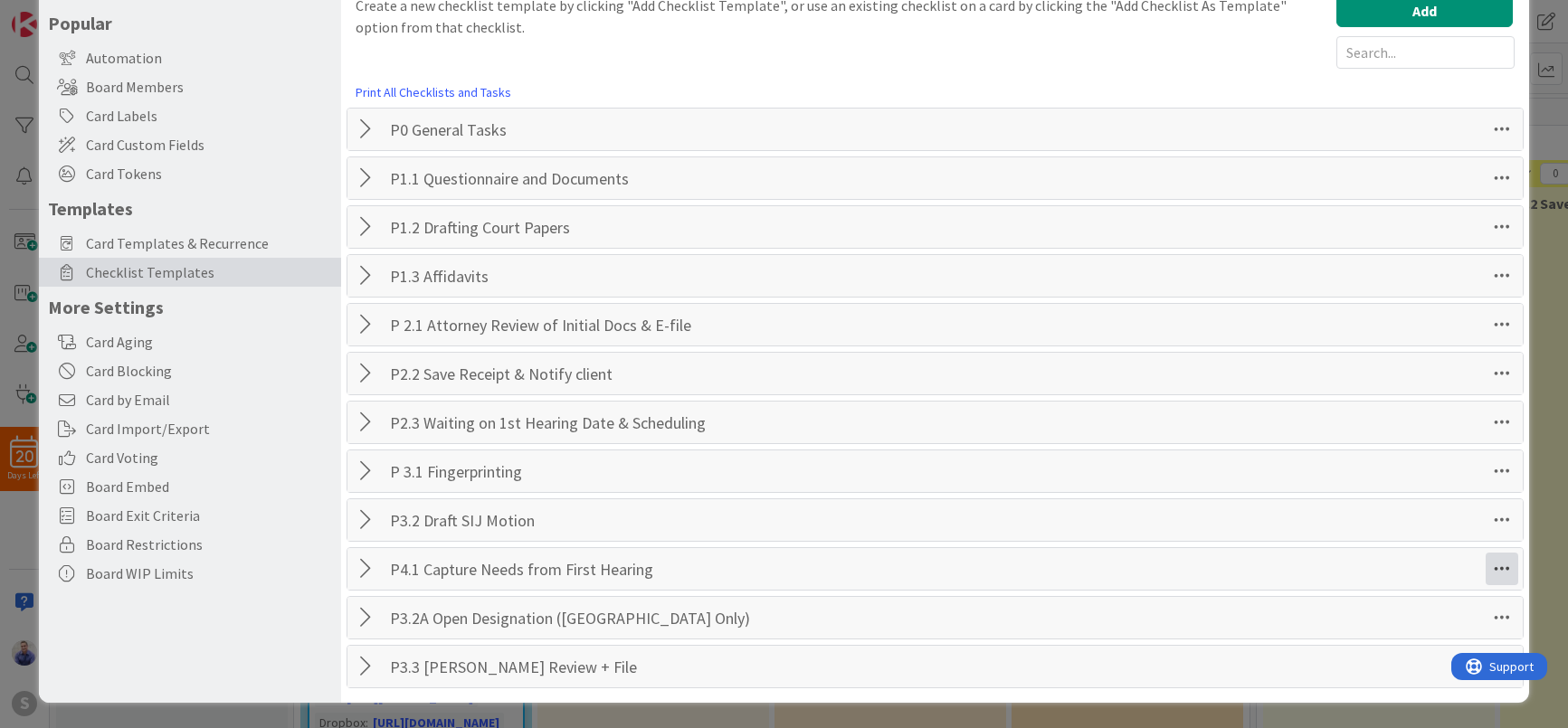
click at [1488, 562] on icon at bounding box center [1501, 568] width 32 height 32
click at [1341, 411] on link "Move Down" at bounding box center [1378, 415] width 271 height 26
click at [1494, 614] on icon at bounding box center [1501, 617] width 32 height 32
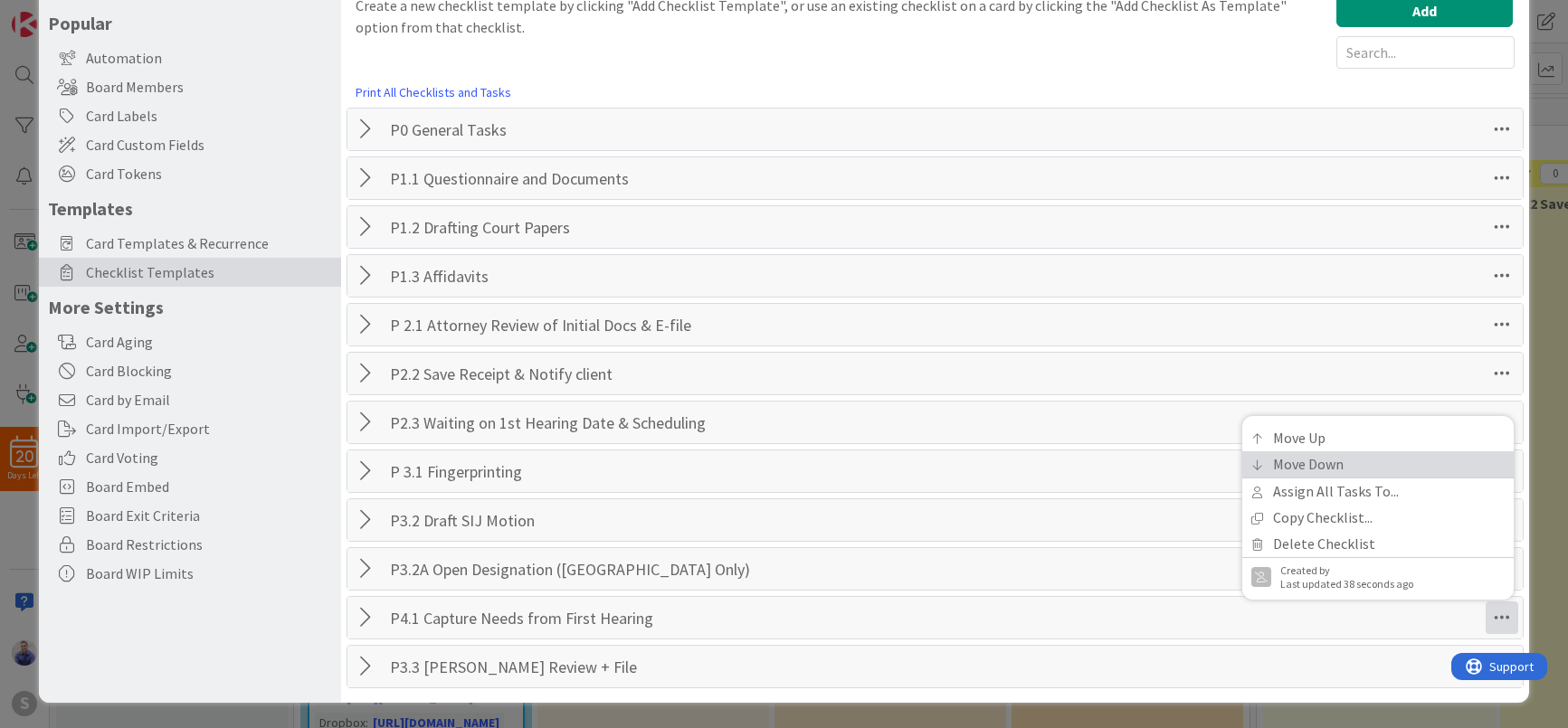
click at [1345, 466] on link "Move Down" at bounding box center [1378, 464] width 271 height 26
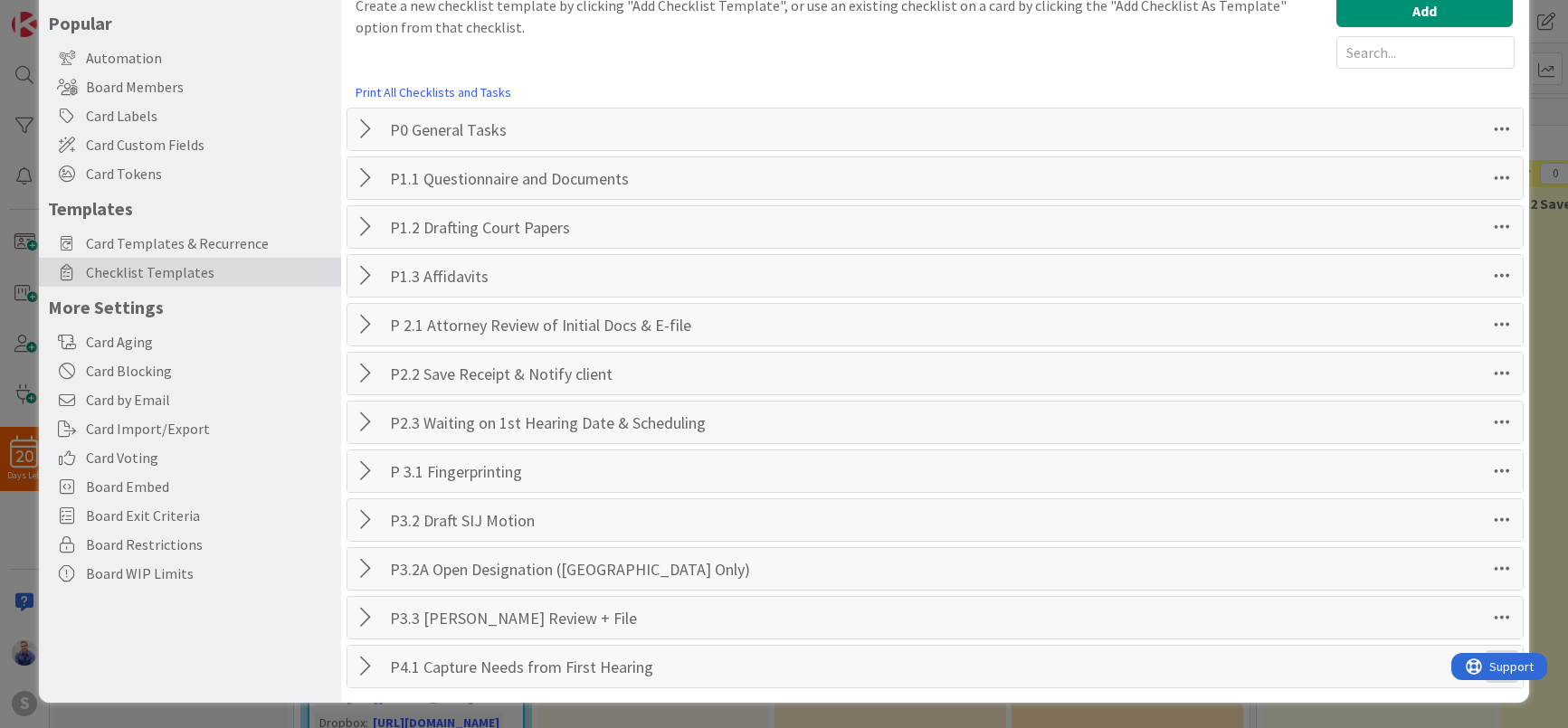
click at [1486, 681] on icon at bounding box center [1501, 666] width 32 height 32
click at [1332, 569] on link "Copy Checklist..." at bounding box center [1378, 566] width 271 height 26
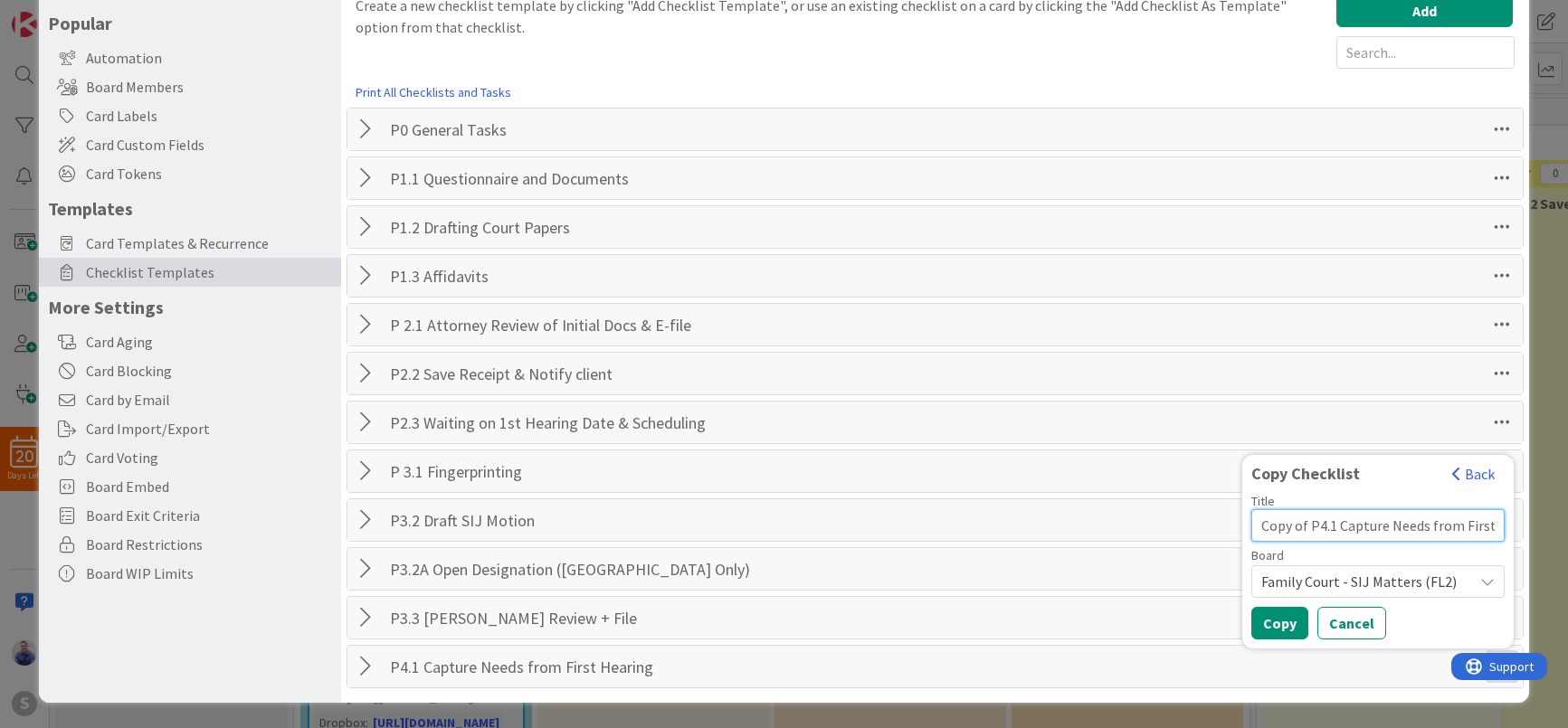
drag, startPoint x: 1299, startPoint y: 527, endPoint x: 1189, endPoint y: 525, distance: 110.0
click at [1251, 525] on input "Copy of P4.1 Capture Needs from First Hearing" at bounding box center [1378, 525] width 254 height 32
drag, startPoint x: 1269, startPoint y: 525, endPoint x: 1281, endPoint y: 543, distance: 21.6
click at [1269, 525] on input "P4.1 Capture Needs from First Hearing" at bounding box center [1378, 525] width 254 height 32
drag, startPoint x: 1281, startPoint y: 529, endPoint x: 1579, endPoint y: 530, distance: 298.0
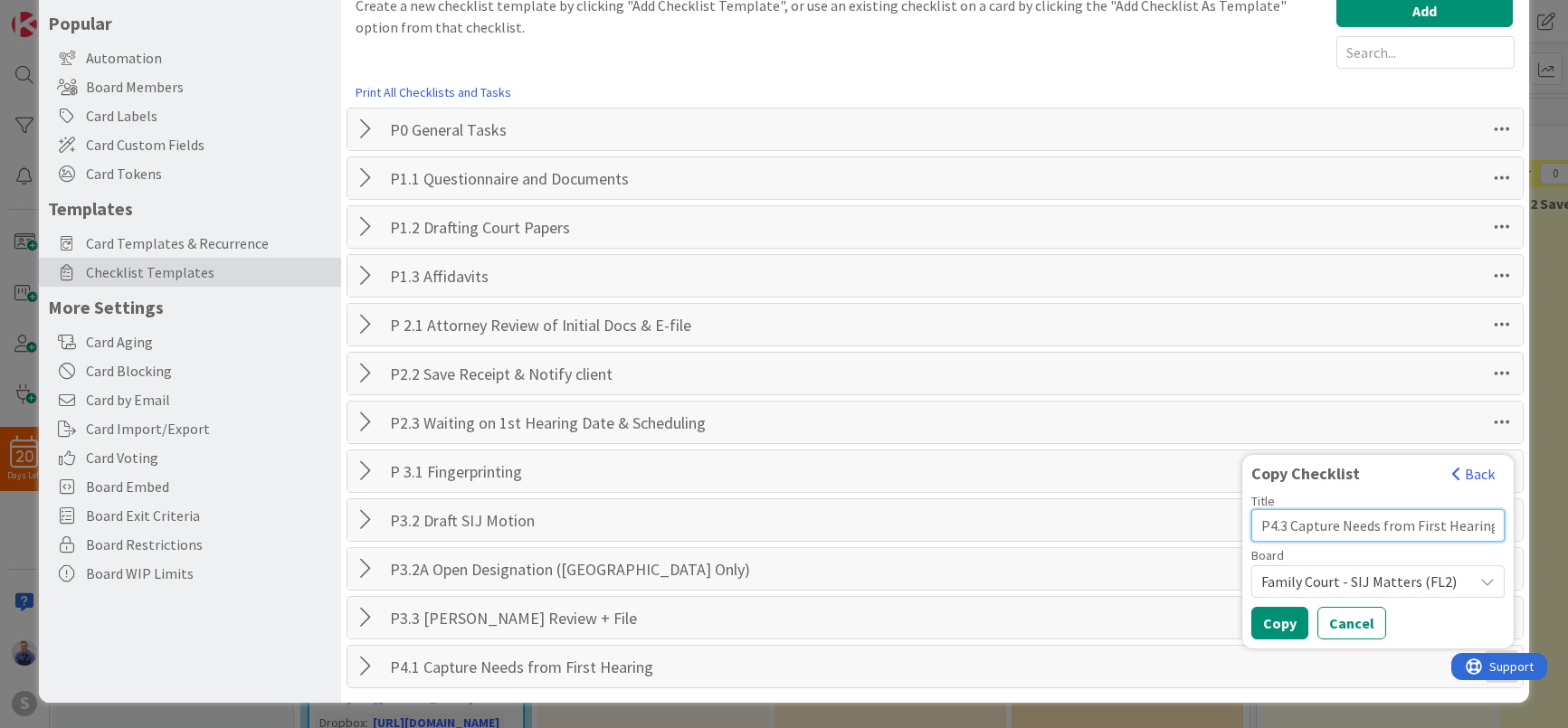
click at [1505, 530] on input "P4.3 Capture Needs from First Hearing" at bounding box center [1378, 525] width 254 height 32
type input "P4.3 Prepare for USCIS (Juvenile Visa)"
click at [1275, 616] on button "Copy" at bounding box center [1280, 623] width 57 height 32
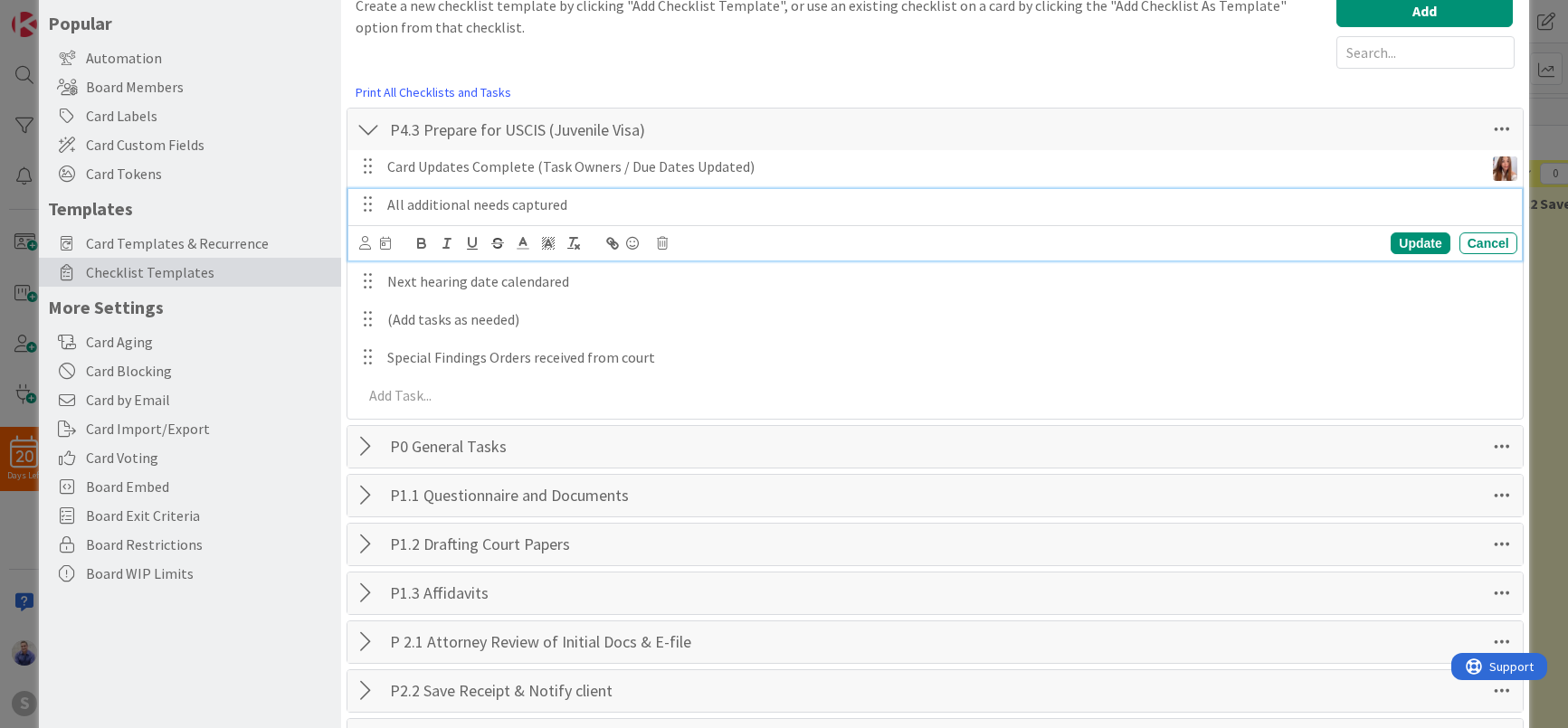
click at [534, 208] on p "All additional needs captured" at bounding box center [949, 205] width 1123 height 21
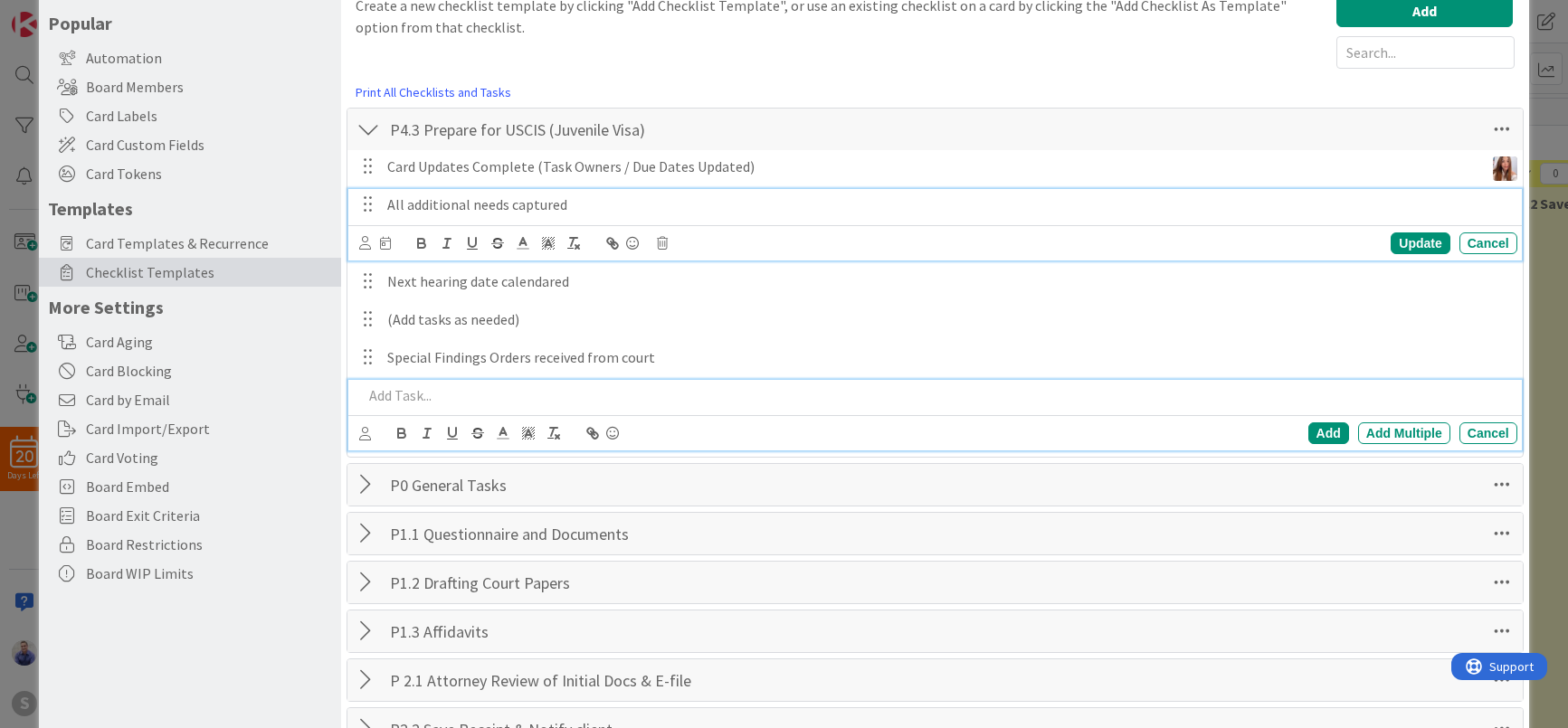
click at [523, 387] on p at bounding box center [936, 395] width 1147 height 21
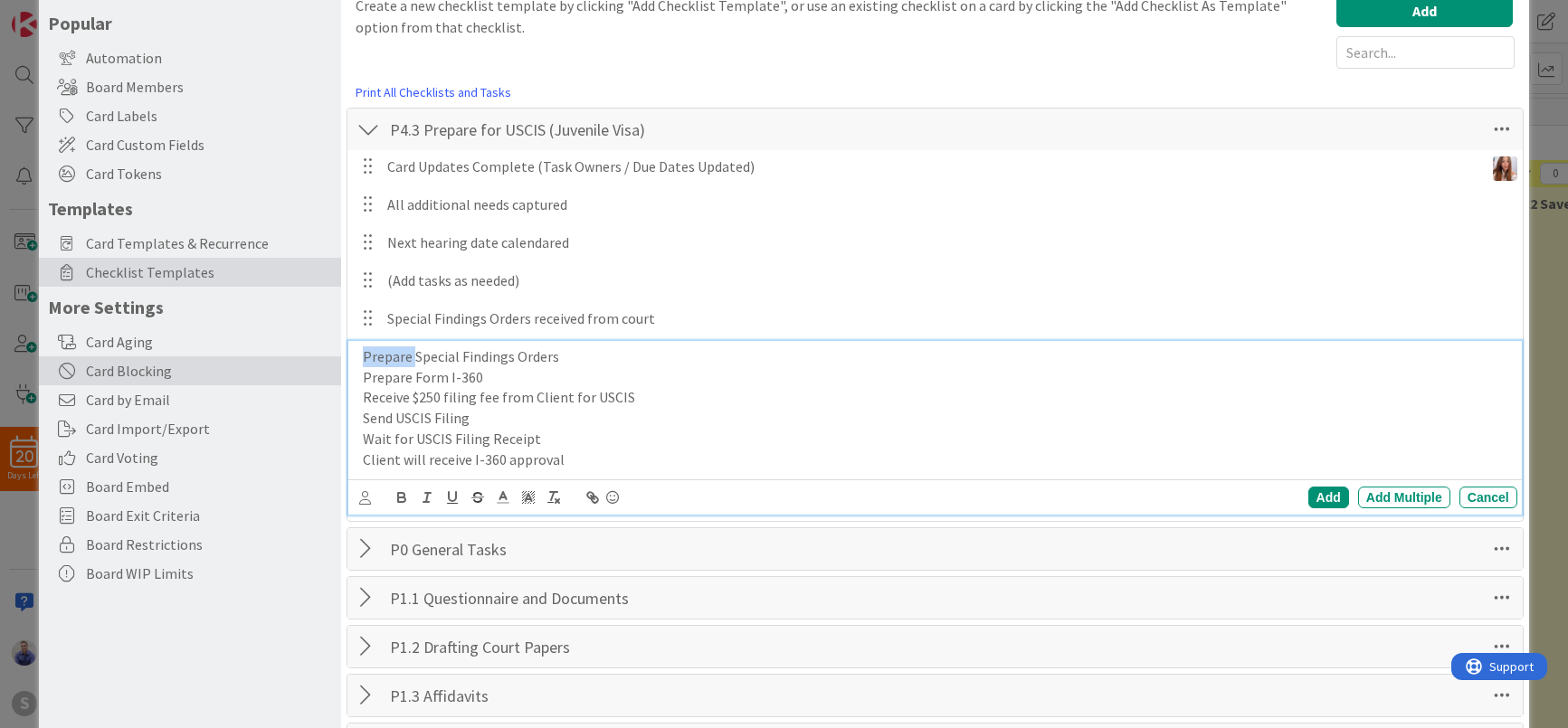
drag, startPoint x: 416, startPoint y: 357, endPoint x: 316, endPoint y: 382, distance: 103.1
click at [356, 366] on div "Prepare Special Findings Orders Prepare Form I-360 Receive $250 filing fee from…" at bounding box center [936, 408] width 1161 height 134
click at [547, 364] on p "Special Findings Orders" at bounding box center [936, 357] width 1147 height 21
click at [573, 376] on p "Prepare Form I-360" at bounding box center [936, 377] width 1147 height 21
click at [695, 395] on p "Receive $250 filing fee from Client for USCIS" at bounding box center [936, 397] width 1147 height 21
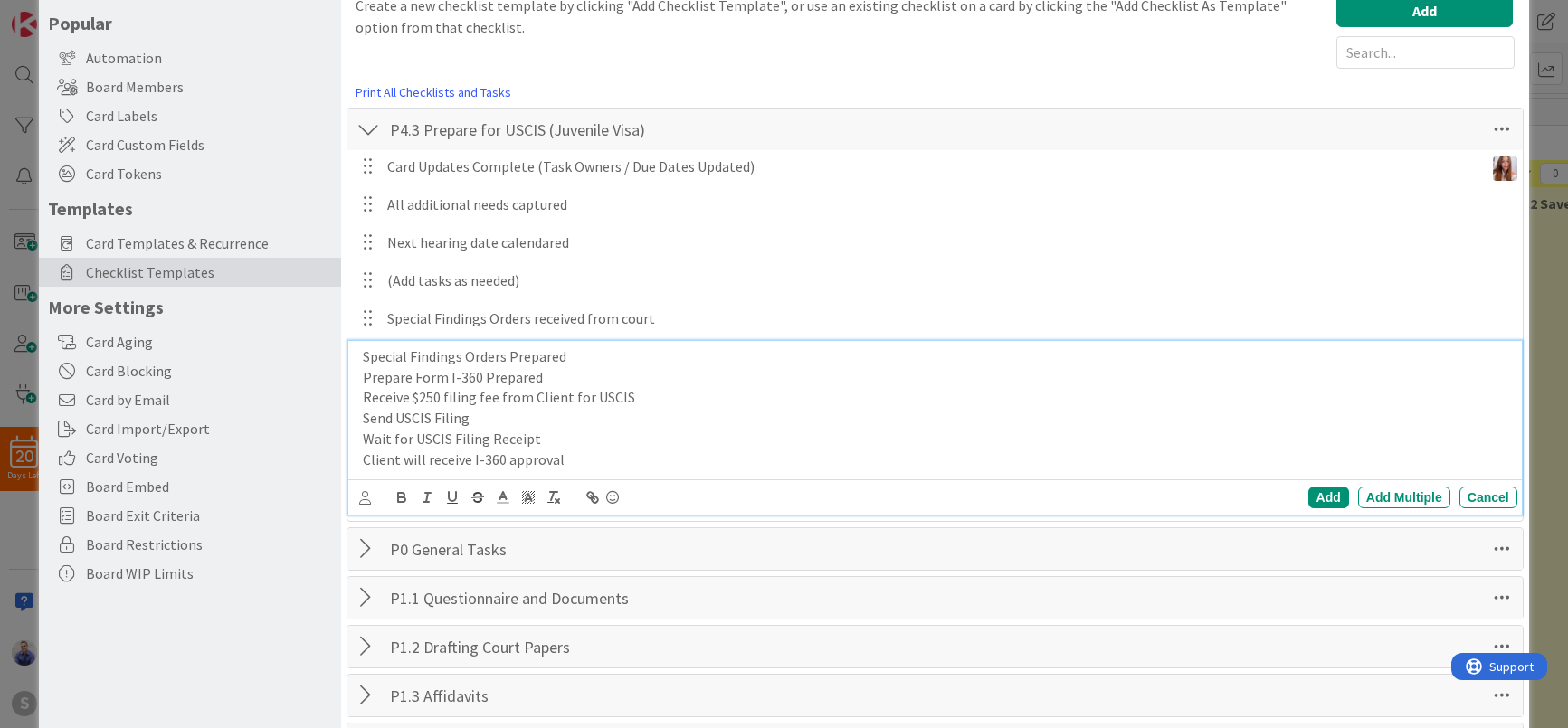
drag, startPoint x: 499, startPoint y: 400, endPoint x: 532, endPoint y: 462, distance: 70.2
click at [500, 401] on p "Receive $250 filing fee from Client for USCIS" at bounding box center [936, 397] width 1147 height 21
click at [356, 391] on div "Special Findings Orders Prepared Prepare Form I-360 Prepared Receive $250 filin…" at bounding box center [936, 408] width 1161 height 134
click at [386, 393] on p "Receive $250 filing fee Received from Client for USCIS" at bounding box center [936, 397] width 1147 height 21
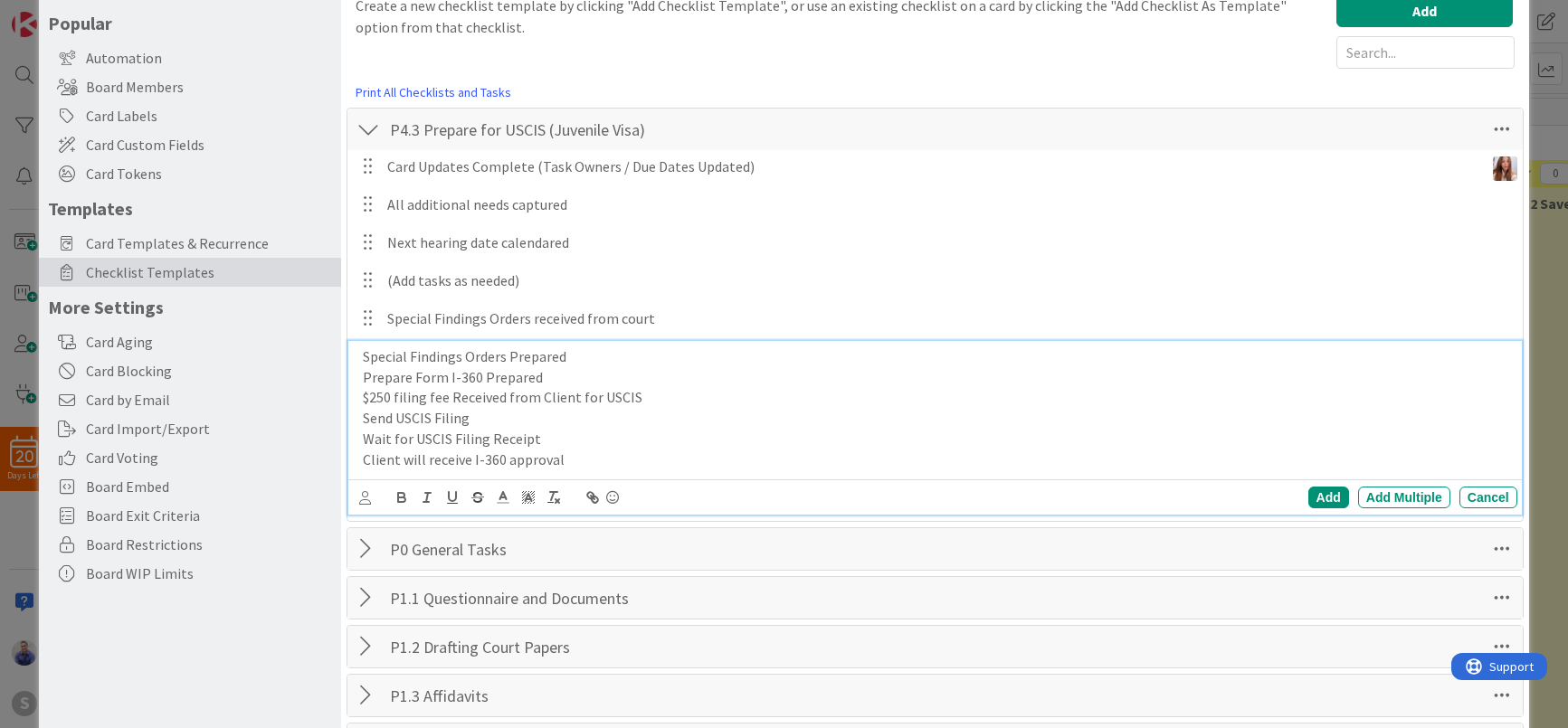
click at [380, 383] on p "Prepare Form I-360 Prepared" at bounding box center [936, 377] width 1147 height 21
click at [380, 365] on p "Special Findings Orders Prepared" at bounding box center [936, 357] width 1147 height 21
click at [380, 366] on p "Special Findings Orders Prepared" at bounding box center [936, 357] width 1147 height 21
drag, startPoint x: 401, startPoint y: 417, endPoint x: 298, endPoint y: 417, distance: 103.0
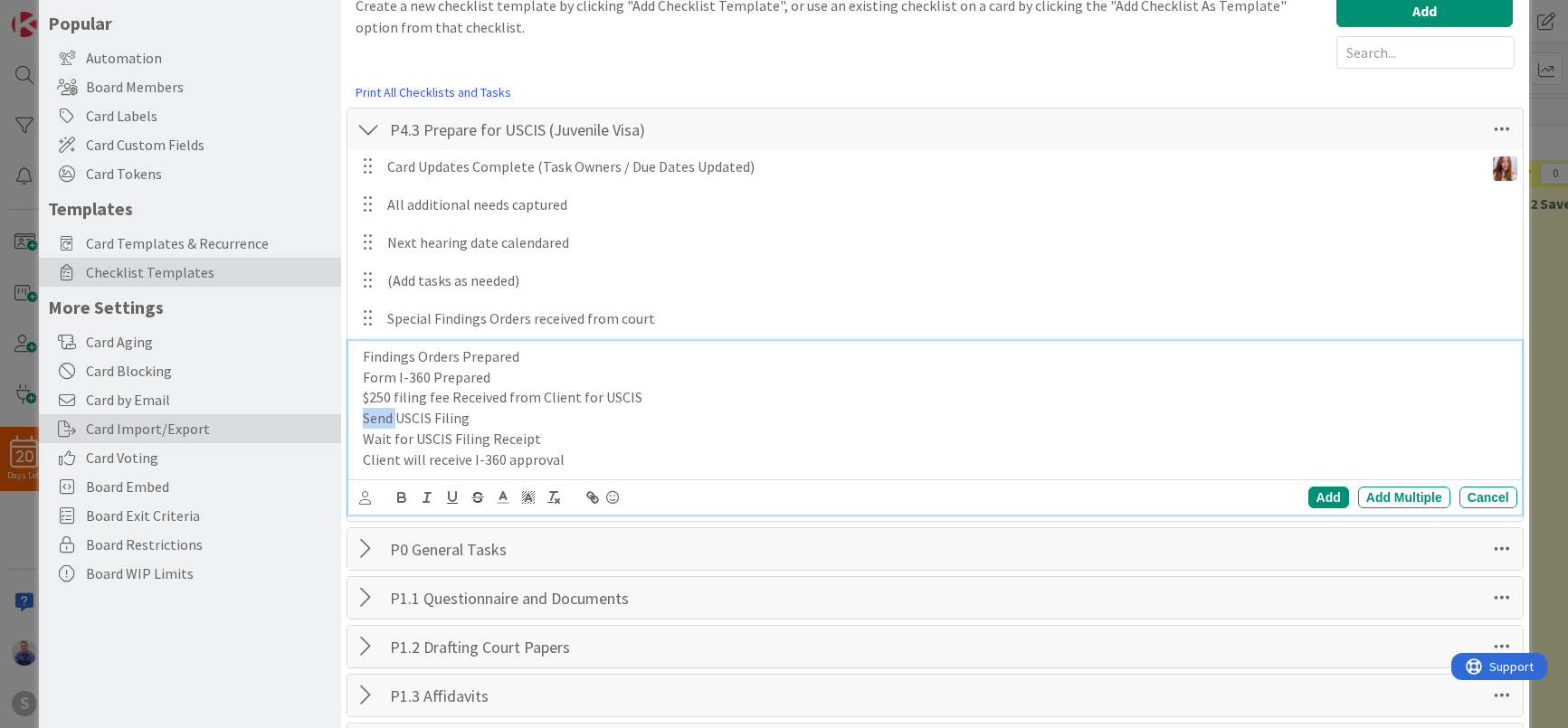
click at [356, 416] on div "Findings Orders Prepared Form I-360 Prepared $250 filing fee Received from Clie…" at bounding box center [936, 408] width 1161 height 134
click at [473, 419] on p "USCIS Filing" at bounding box center [936, 417] width 1147 height 21
click at [606, 433] on p "Wait for USCIS Filing Receipt" at bounding box center [936, 439] width 1147 height 21
drag, startPoint x: 416, startPoint y: 437, endPoint x: 306, endPoint y: 445, distance: 110.3
click at [356, 445] on div "Findings Orders Prepared Form I-360 Prepared $250 filing fee Received from Clie…" at bounding box center [936, 408] width 1161 height 134
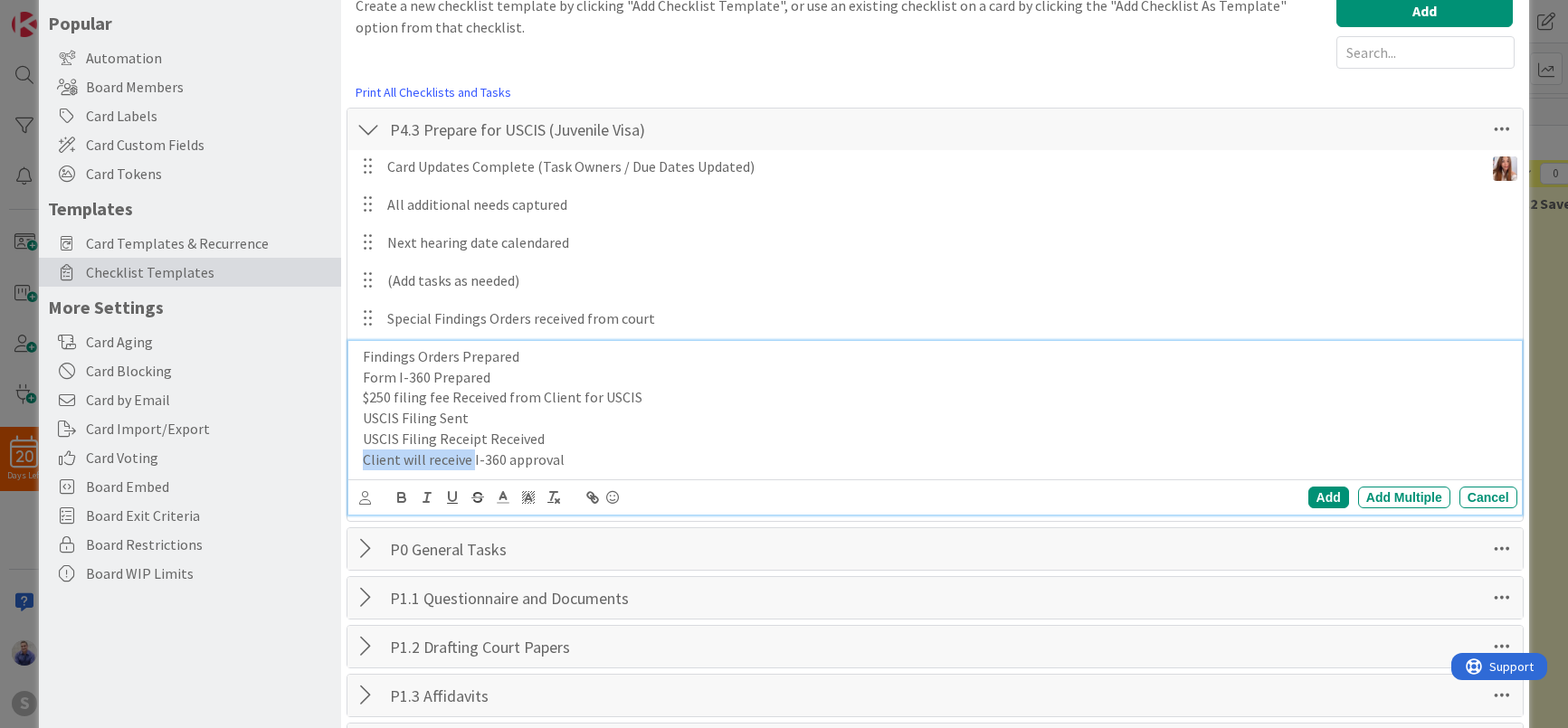
drag, startPoint x: 470, startPoint y: 456, endPoint x: 309, endPoint y: 458, distance: 161.0
click at [356, 458] on div "Findings Orders Prepared Form I-360 Prepared $250 filing fee Received from Clie…" at bounding box center [936, 408] width 1161 height 134
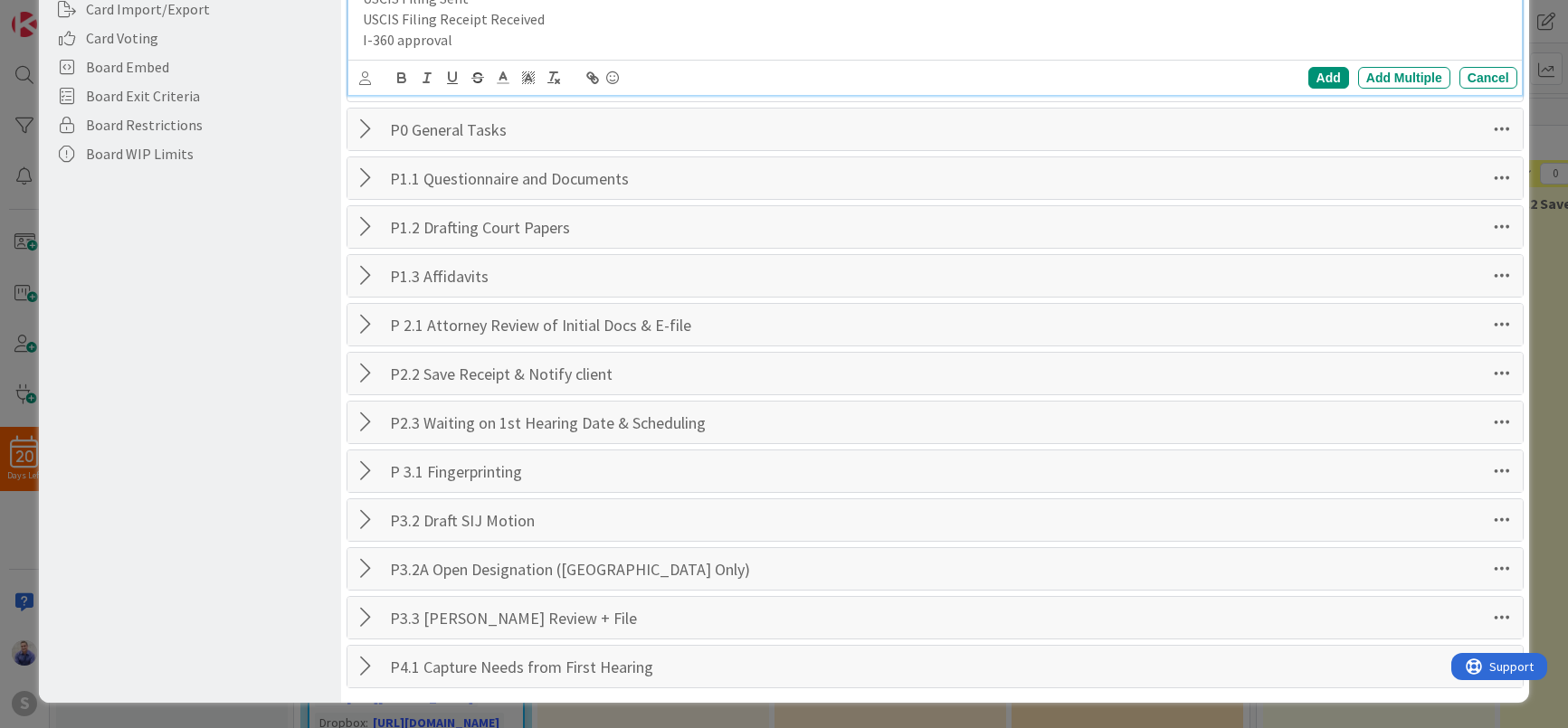
click at [490, 43] on p "I-360 approval" at bounding box center [936, 39] width 1147 height 21
click at [403, 40] on p "I-360 approval Received by Client" at bounding box center [936, 39] width 1147 height 21
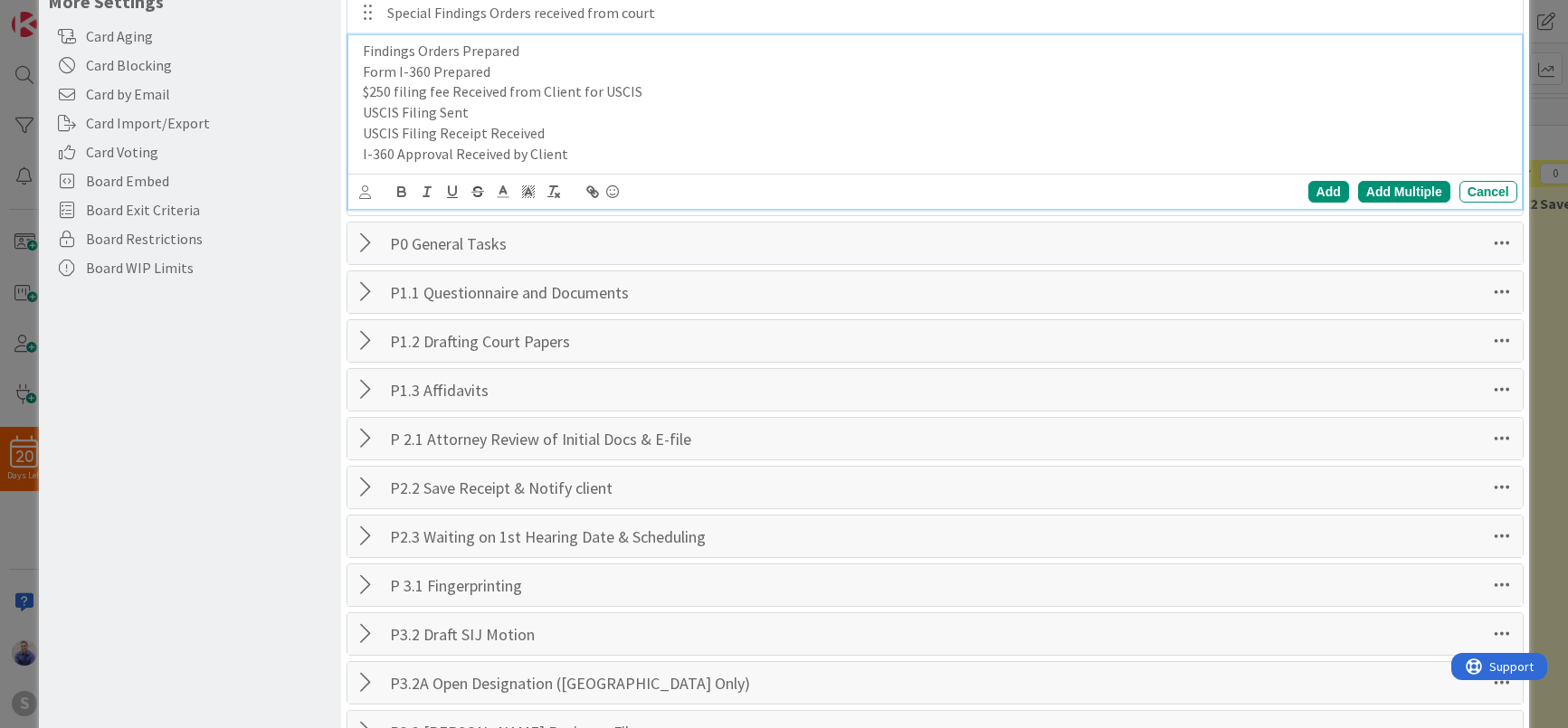
click at [1380, 183] on div "Add Multiple" at bounding box center [1404, 192] width 92 height 22
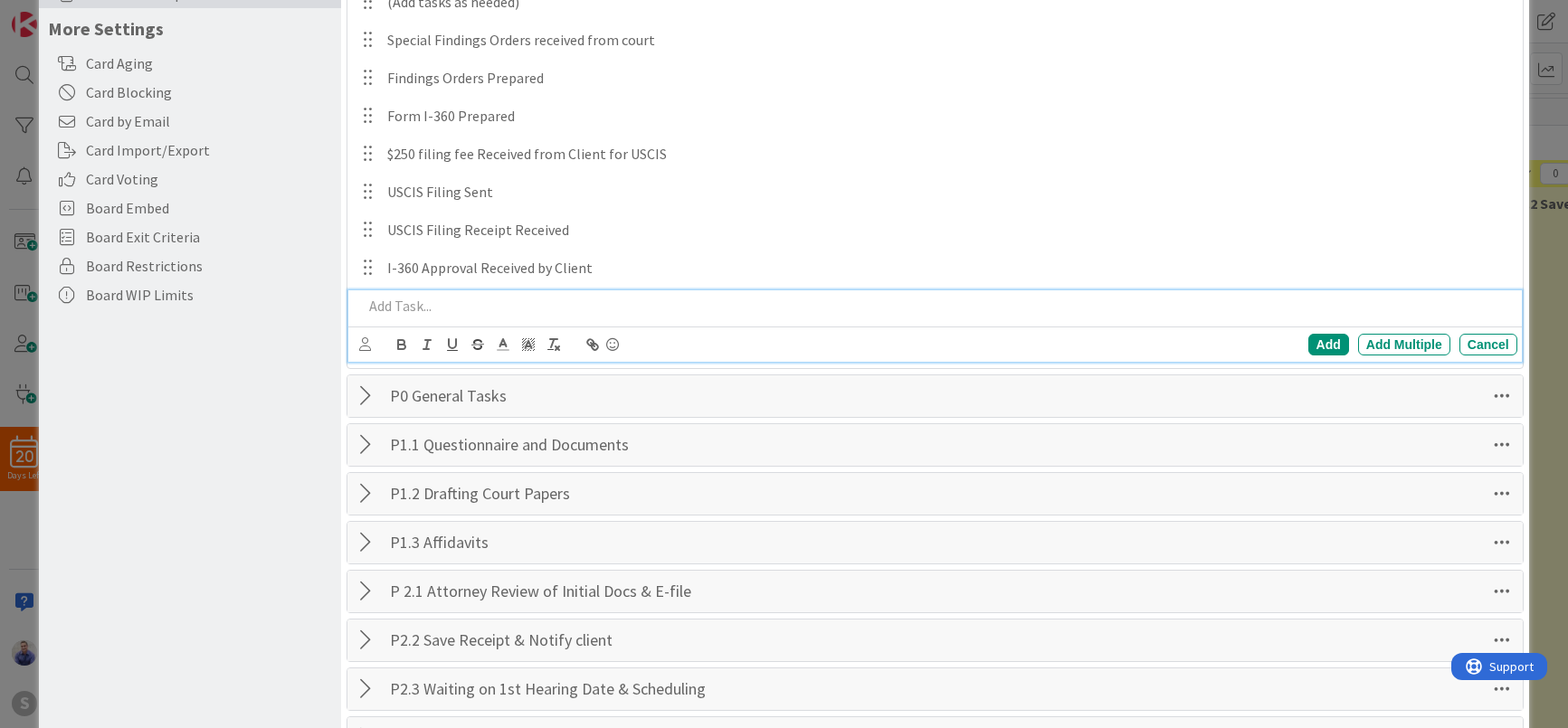
scroll to position [179, 0]
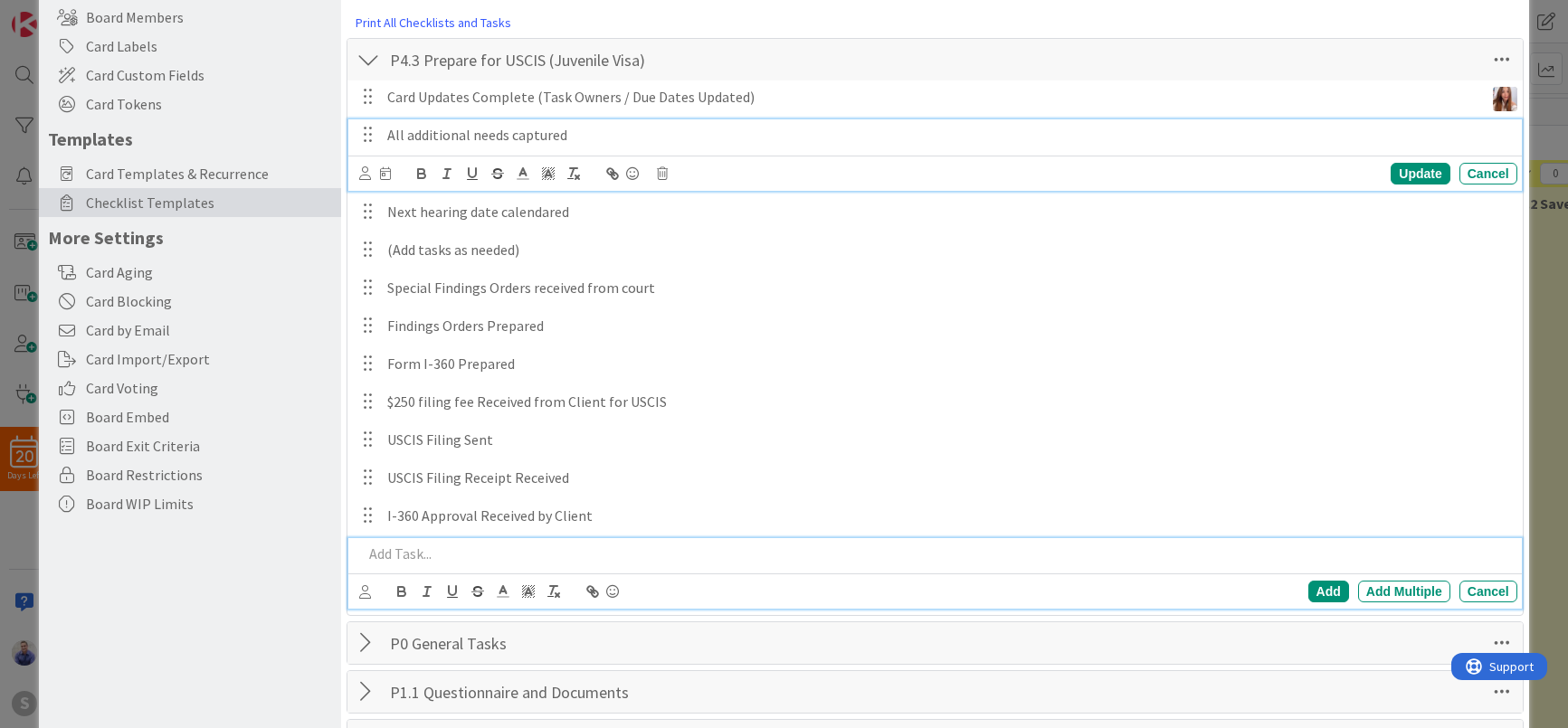
click at [494, 133] on p "All additional needs captured" at bounding box center [949, 134] width 1123 height 21
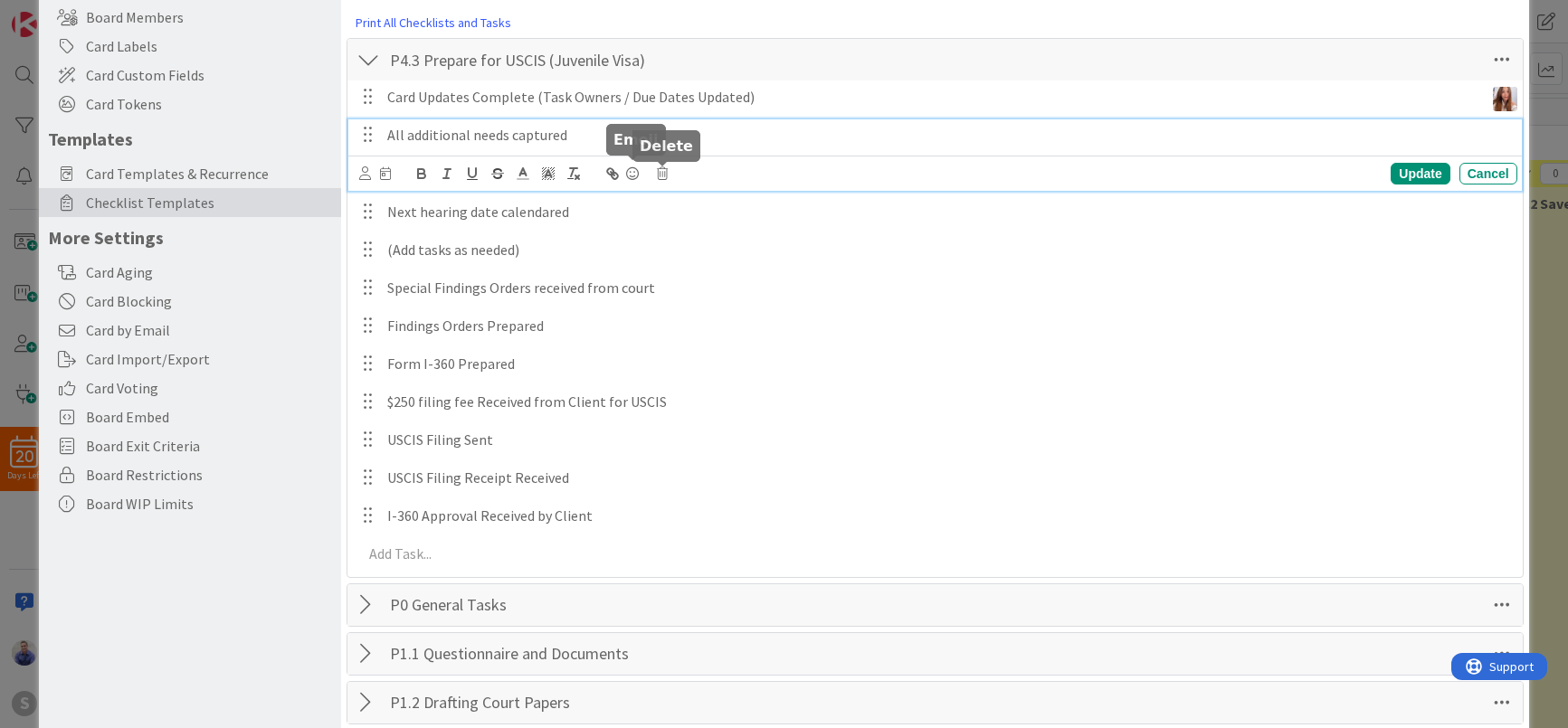
click at [670, 168] on div "Update Cancel" at bounding box center [938, 173] width 1157 height 25
click at [667, 170] on icon at bounding box center [662, 173] width 11 height 13
click at [720, 254] on div "Delete" at bounding box center [709, 250] width 67 height 32
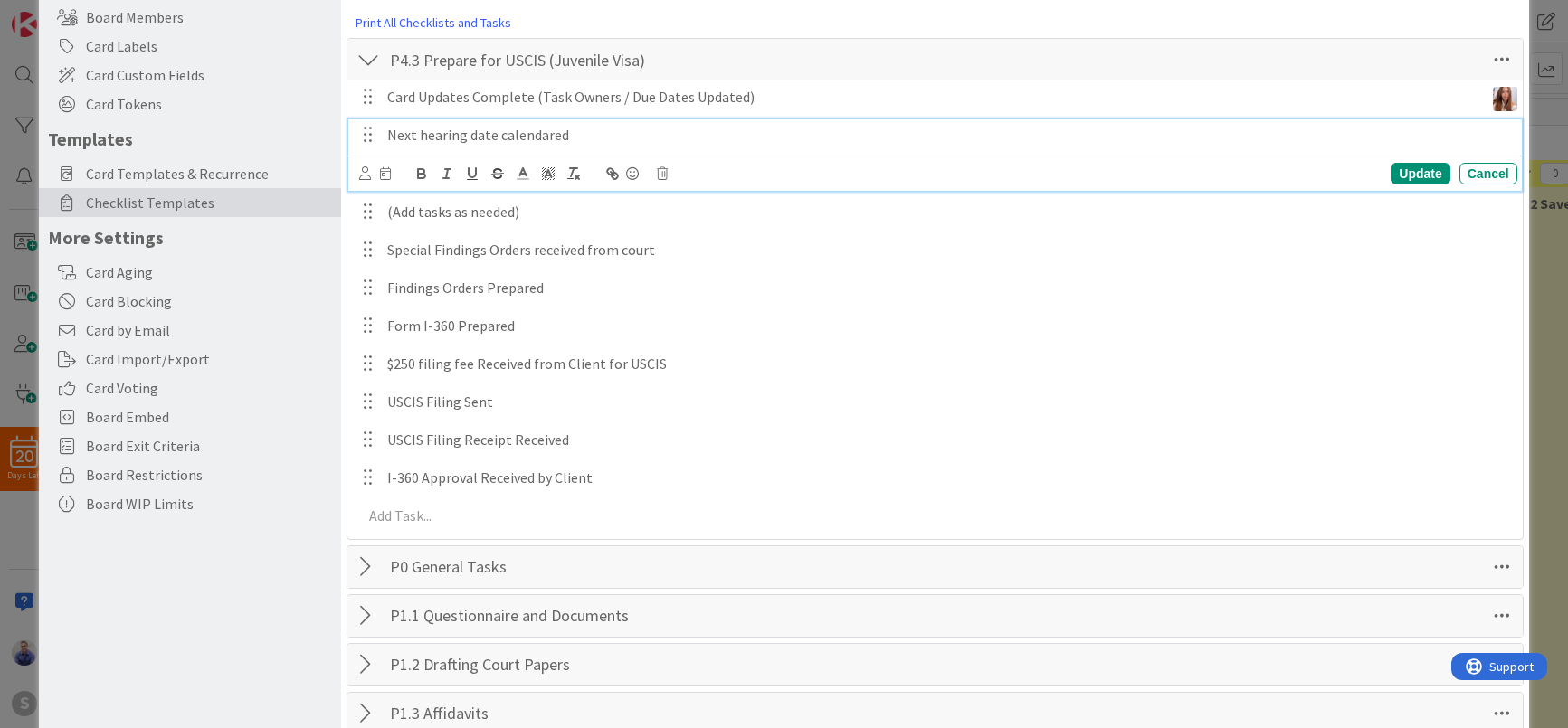
click at [590, 135] on p "Next hearing date calendared" at bounding box center [949, 134] width 1123 height 21
click at [662, 178] on icon at bounding box center [662, 173] width 11 height 13
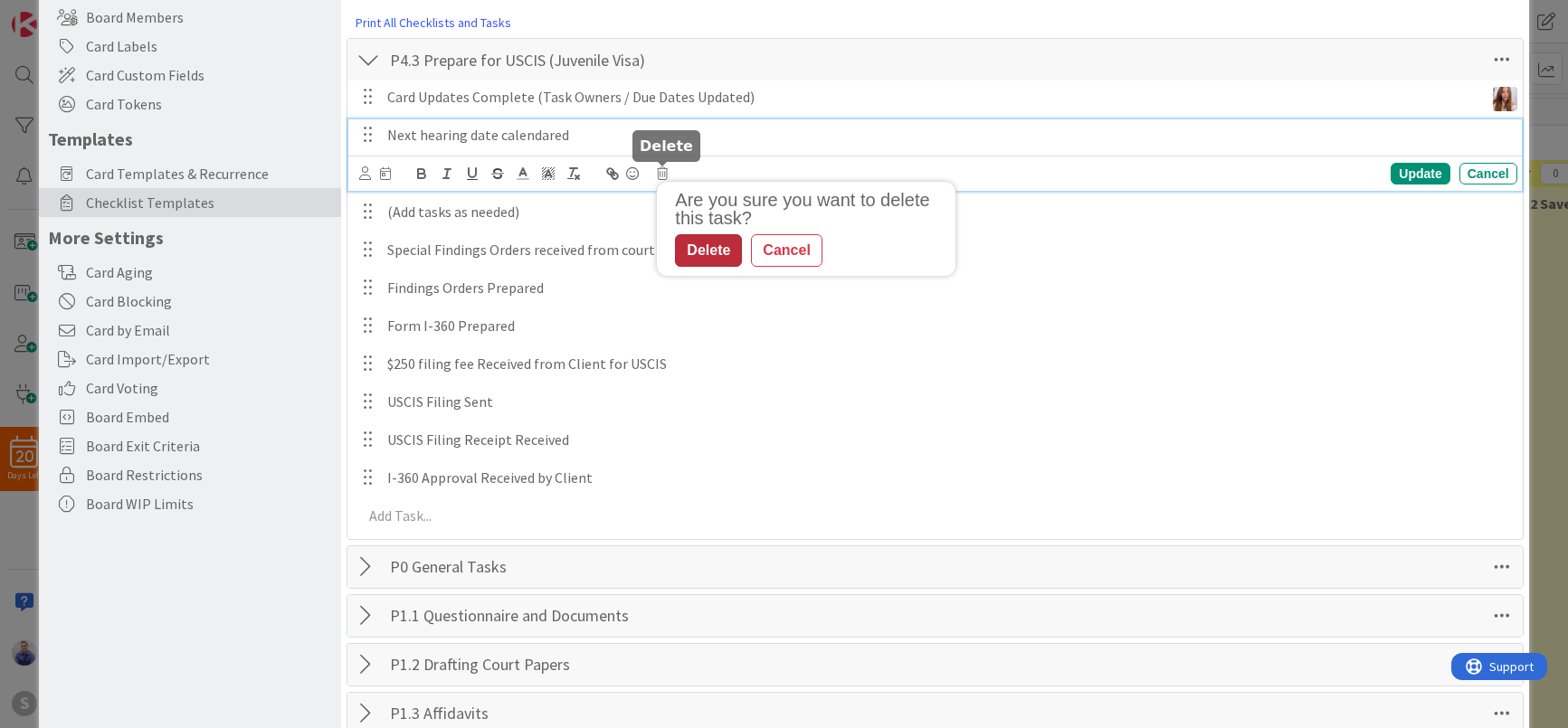
click at [705, 254] on div "Delete" at bounding box center [709, 250] width 67 height 32
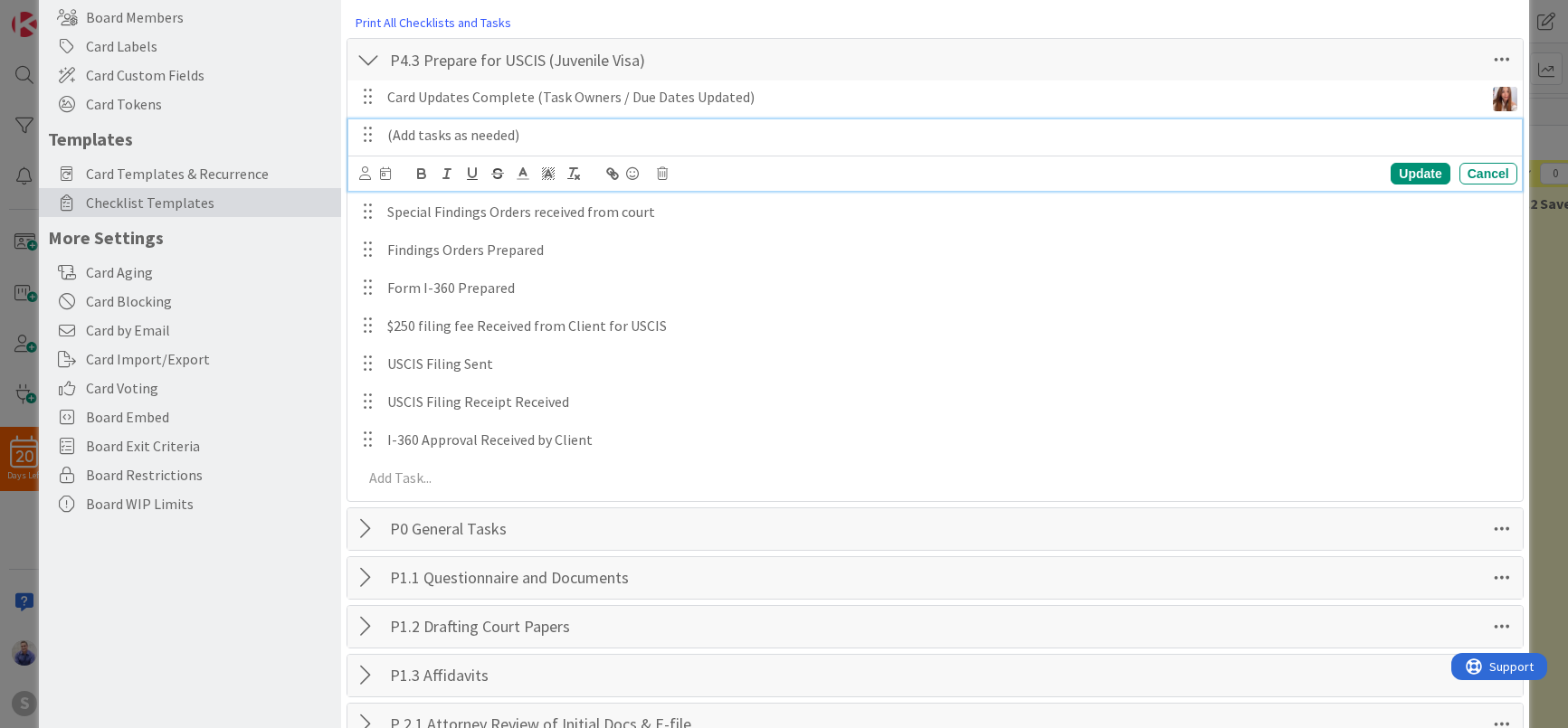
click at [572, 136] on p "(Add tasks as needed)" at bounding box center [949, 134] width 1123 height 21
click at [665, 181] on div "Update Cancel" at bounding box center [938, 173] width 1157 height 25
click at [662, 173] on icon at bounding box center [662, 173] width 11 height 13
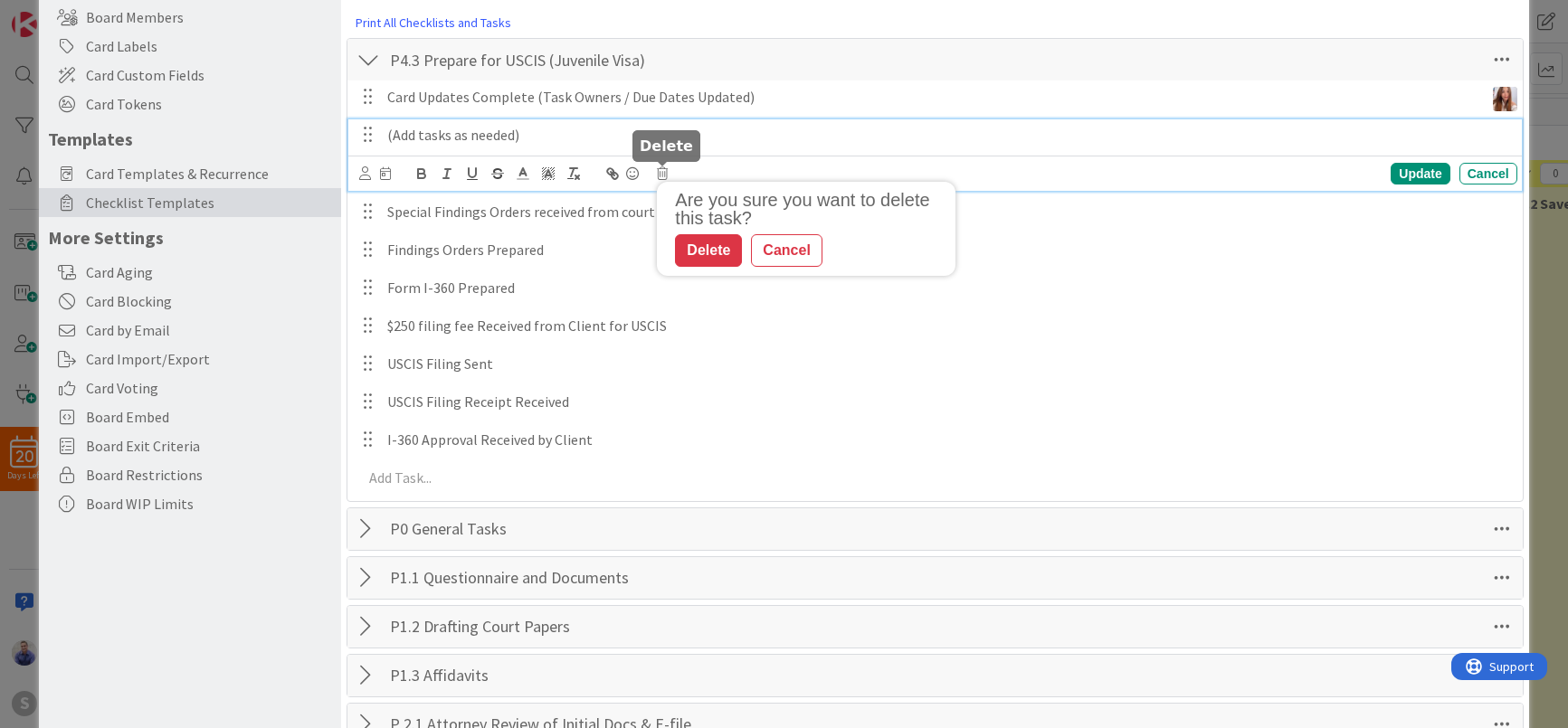
drag, startPoint x: 696, startPoint y: 246, endPoint x: 662, endPoint y: 201, distance: 56.4
click at [694, 242] on div "Delete" at bounding box center [709, 250] width 67 height 32
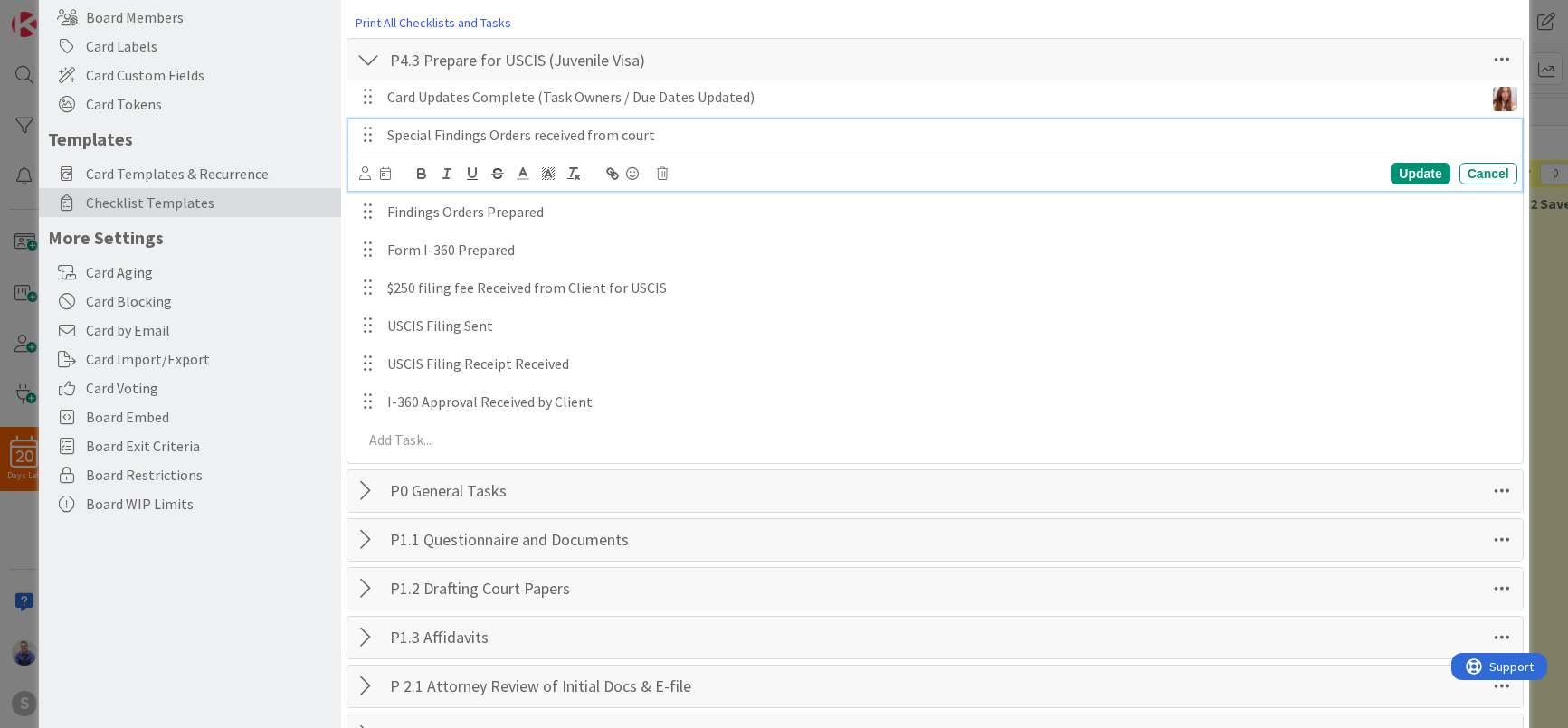
click at [644, 139] on p "Special Findings Orders received from court" at bounding box center [949, 134] width 1123 height 21
click at [665, 135] on p "Special Findings Orders received from court" at bounding box center [949, 134] width 1123 height 21
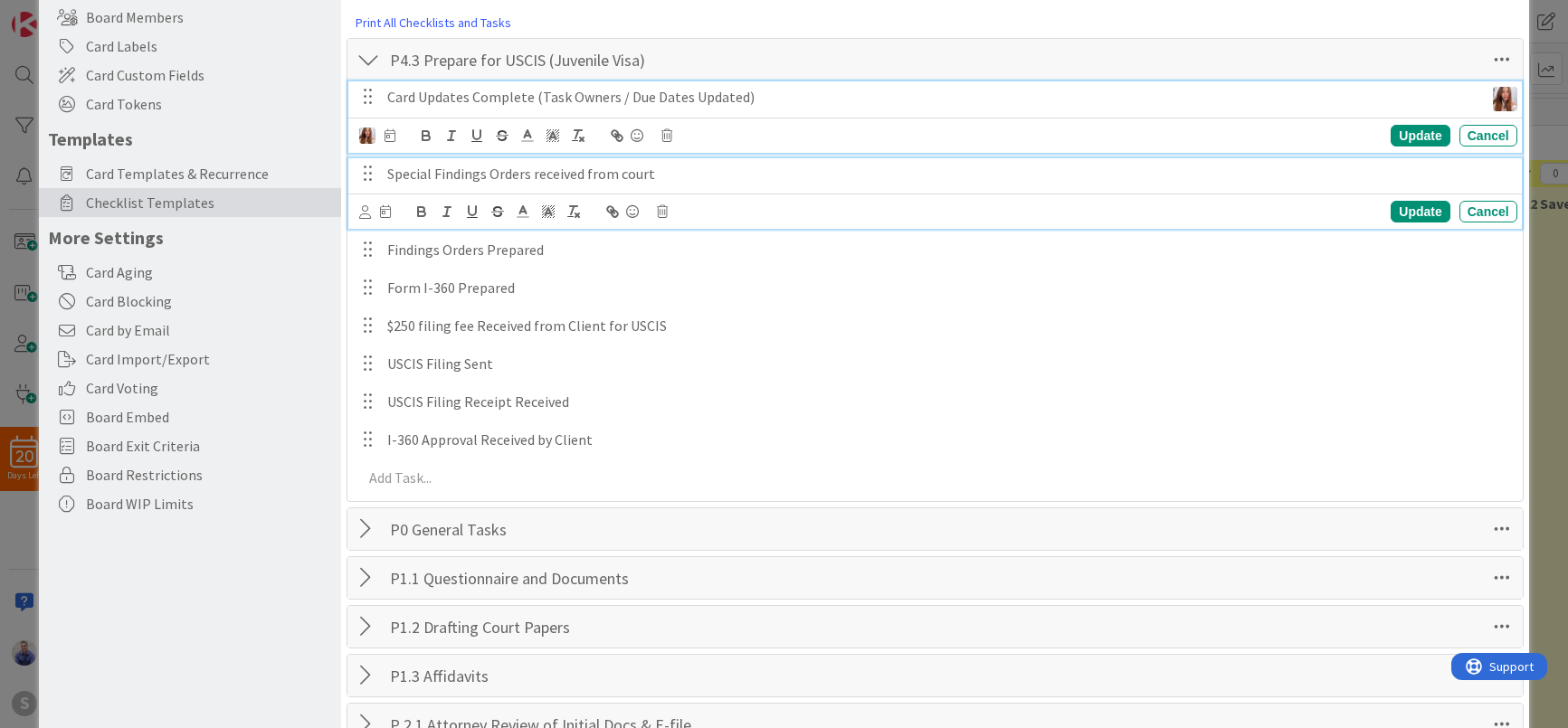
click at [758, 105] on p "Card Updates Complete (Task Owners / Due Dates Updated)" at bounding box center [932, 97] width 1090 height 21
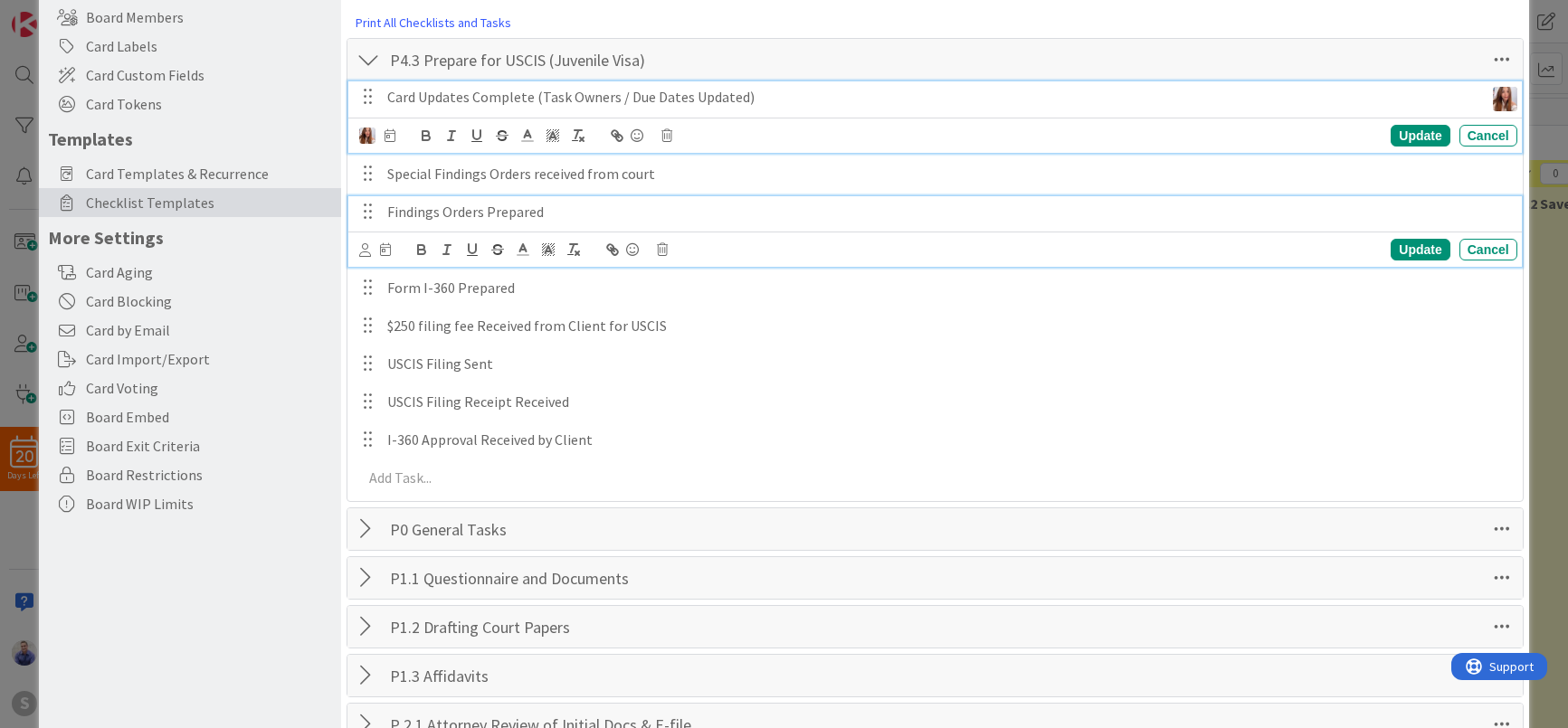
click at [389, 213] on p "Findings Orders Prepared" at bounding box center [949, 212] width 1123 height 21
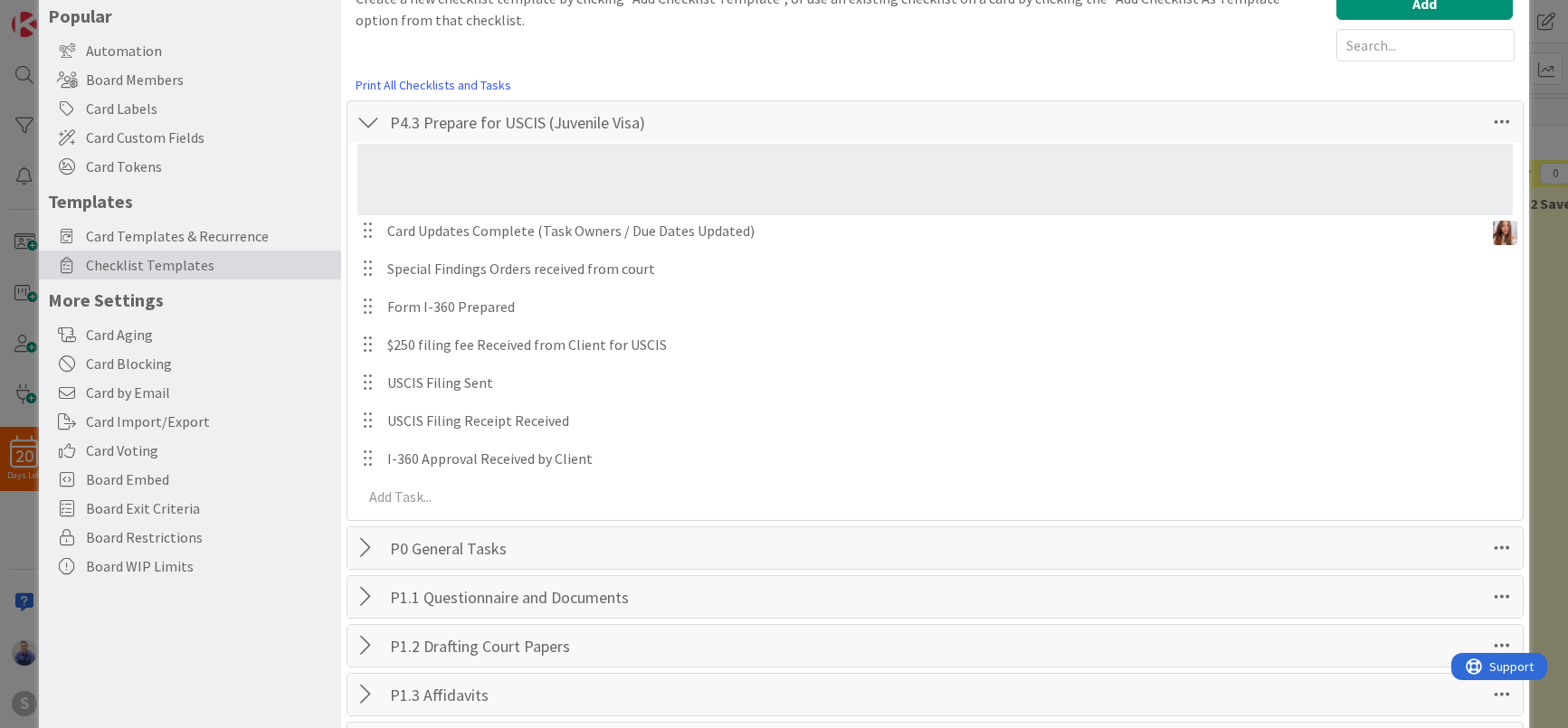
scroll to position [107, 0]
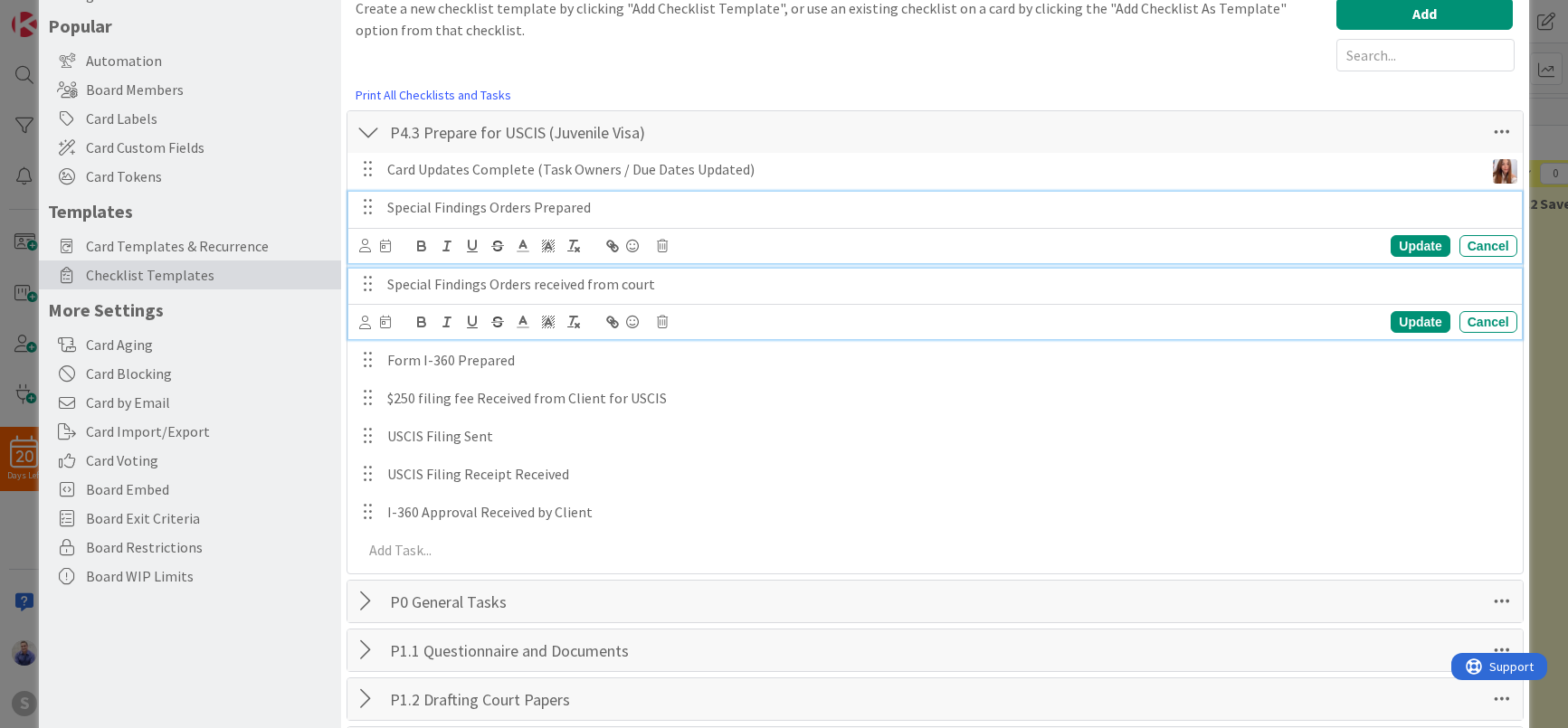
click at [487, 288] on p "Special Findings Orders received from court" at bounding box center [949, 284] width 1123 height 21
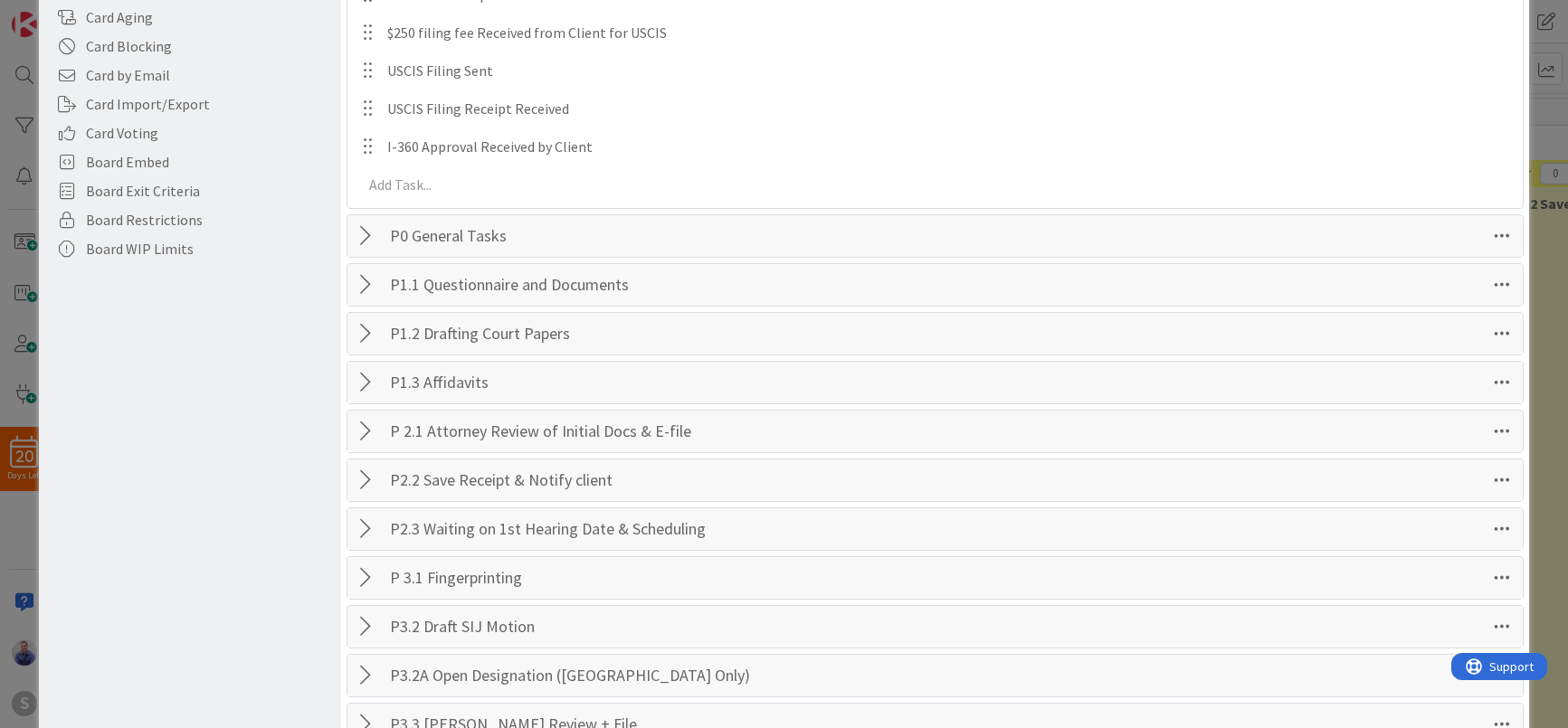
scroll to position [541, 0]
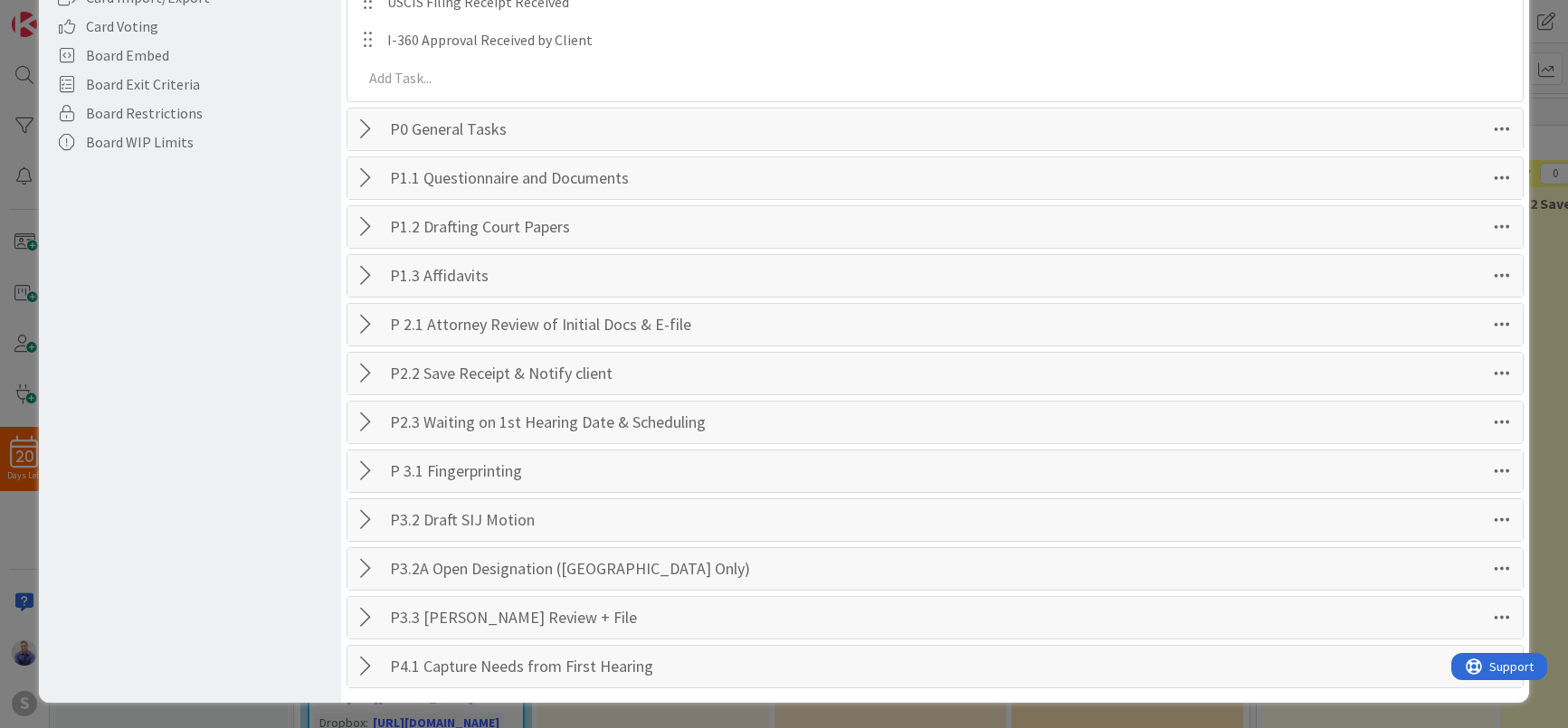
drag, startPoint x: 371, startPoint y: 673, endPoint x: 535, endPoint y: 577, distance: 190.0
click at [377, 668] on div at bounding box center [368, 666] width 24 height 32
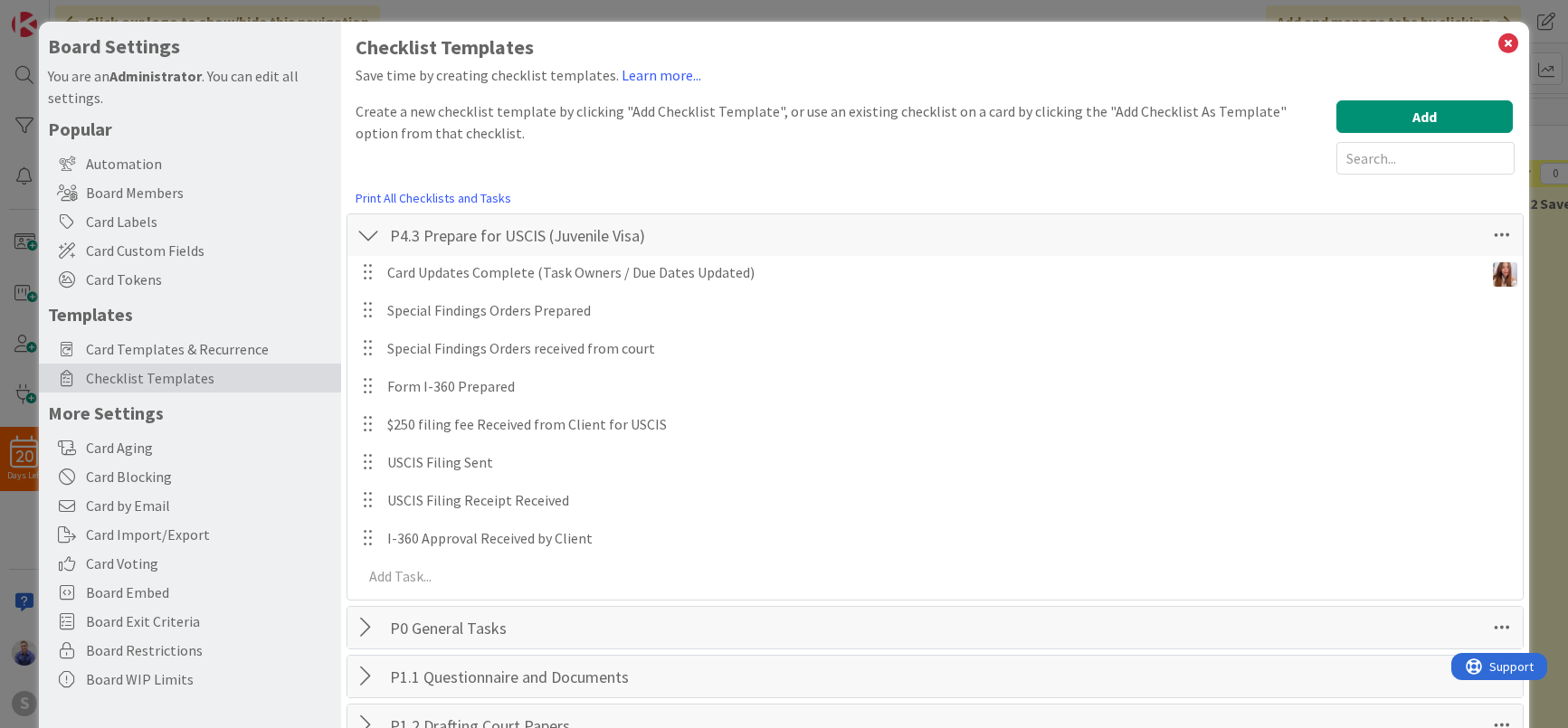
scroll to position [0, 0]
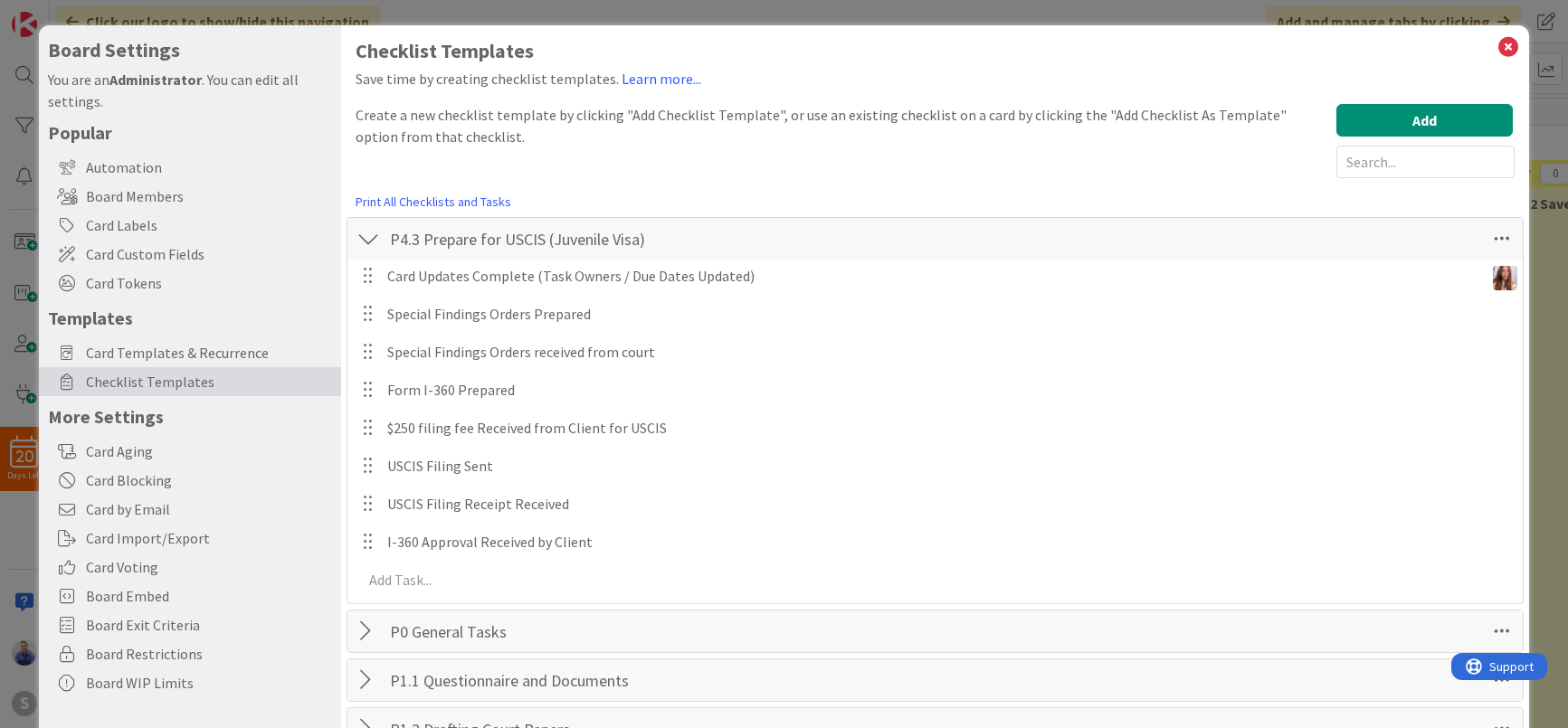
click at [382, 242] on div "P4.3 Prepare for USCIS (Juvenile Visa) Checklist Name 38 / 64 P4.3 Prepare for …" at bounding box center [935, 239] width 1175 height 41
click at [376, 240] on div at bounding box center [368, 238] width 24 height 32
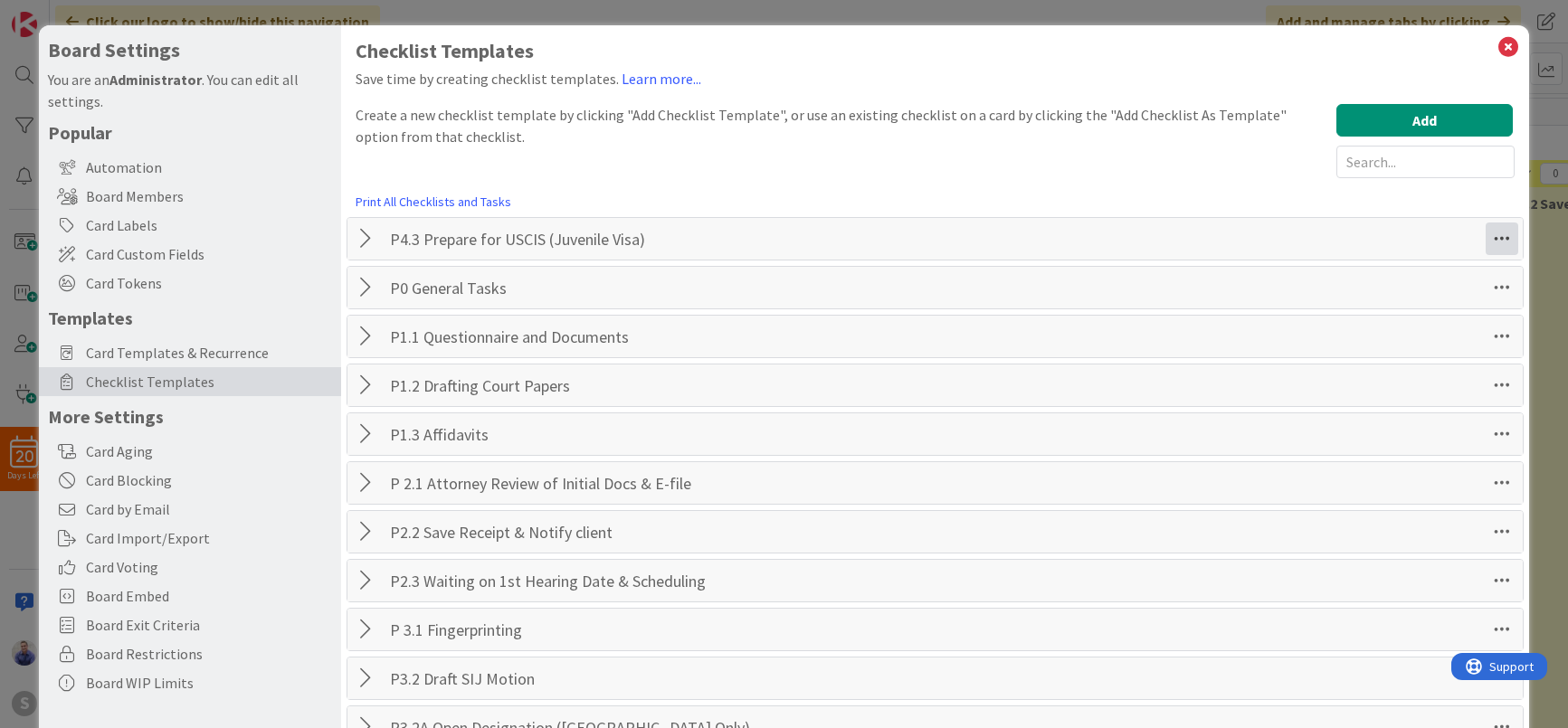
click at [1492, 234] on icon at bounding box center [1501, 238] width 32 height 32
click at [1382, 289] on link "Move Down" at bounding box center [1378, 278] width 271 height 26
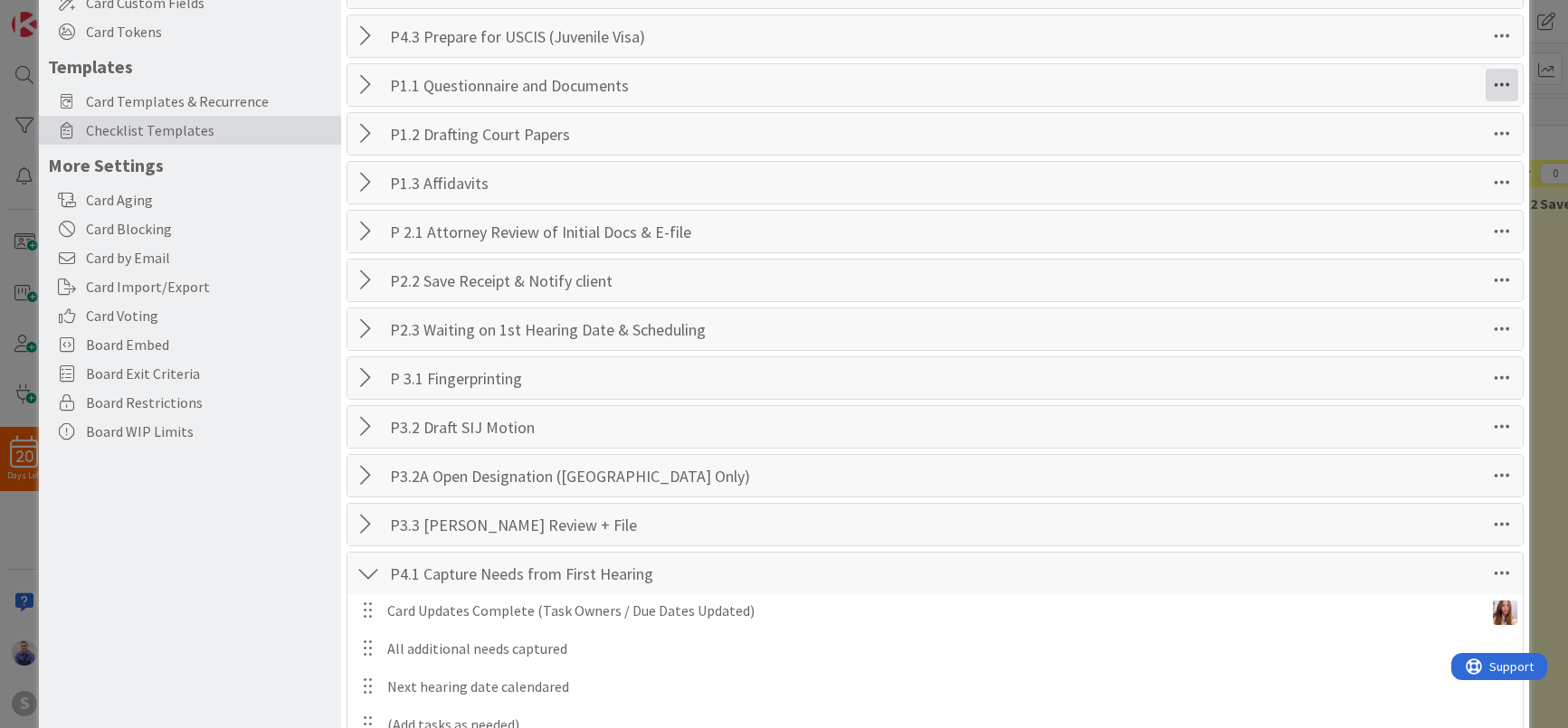
scroll to position [247, 0]
click at [1486, 36] on icon at bounding box center [1501, 40] width 32 height 32
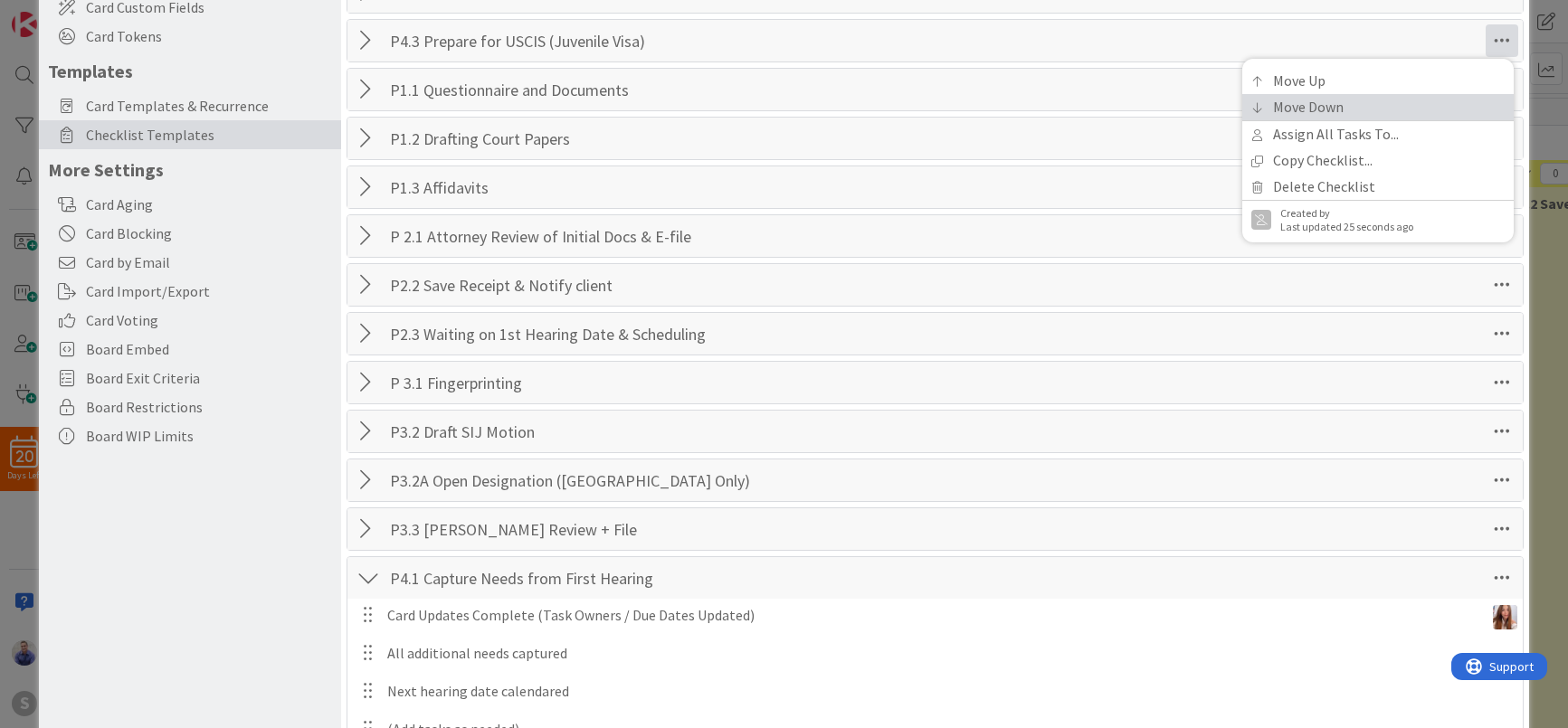
click at [1460, 97] on link "Move Down" at bounding box center [1378, 107] width 271 height 26
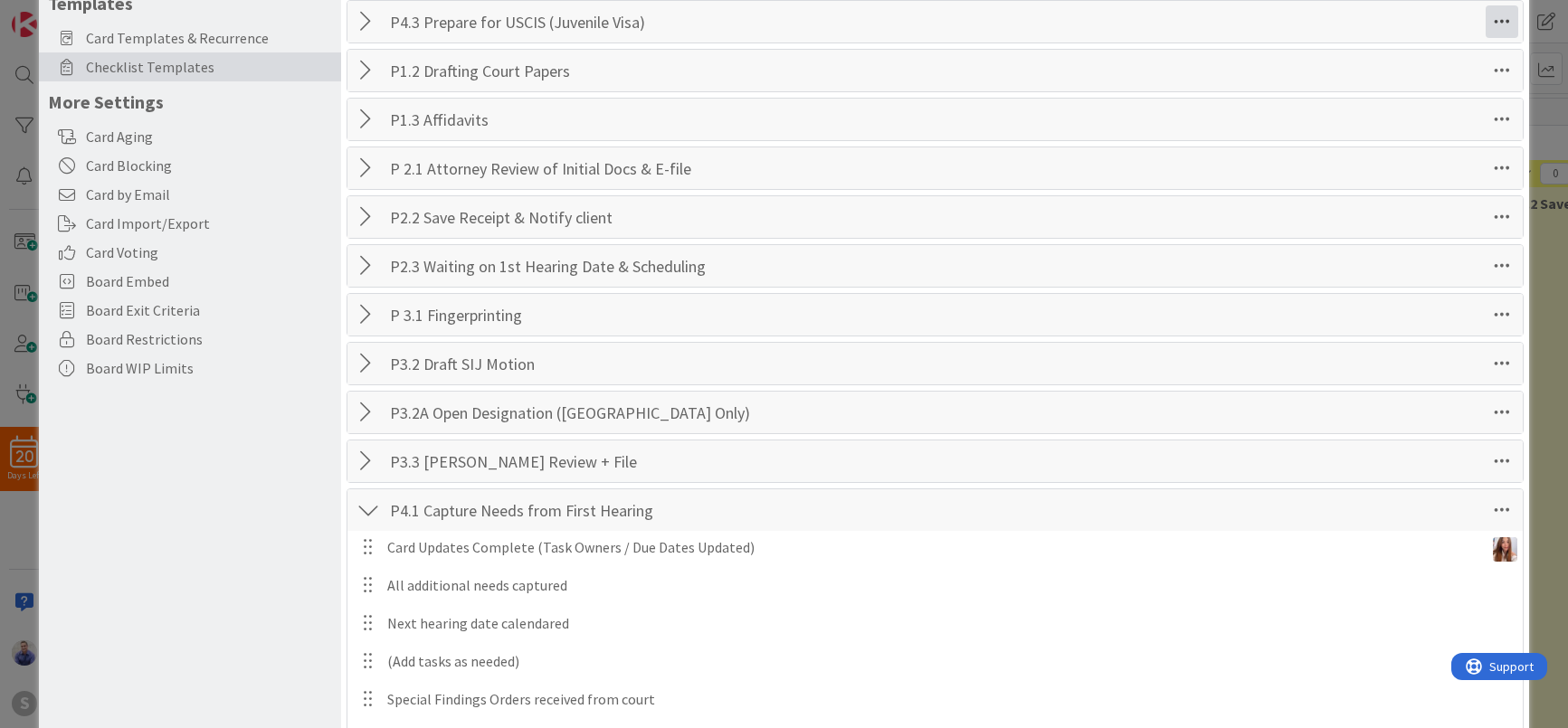
click at [1488, 29] on icon at bounding box center [1501, 22] width 32 height 32
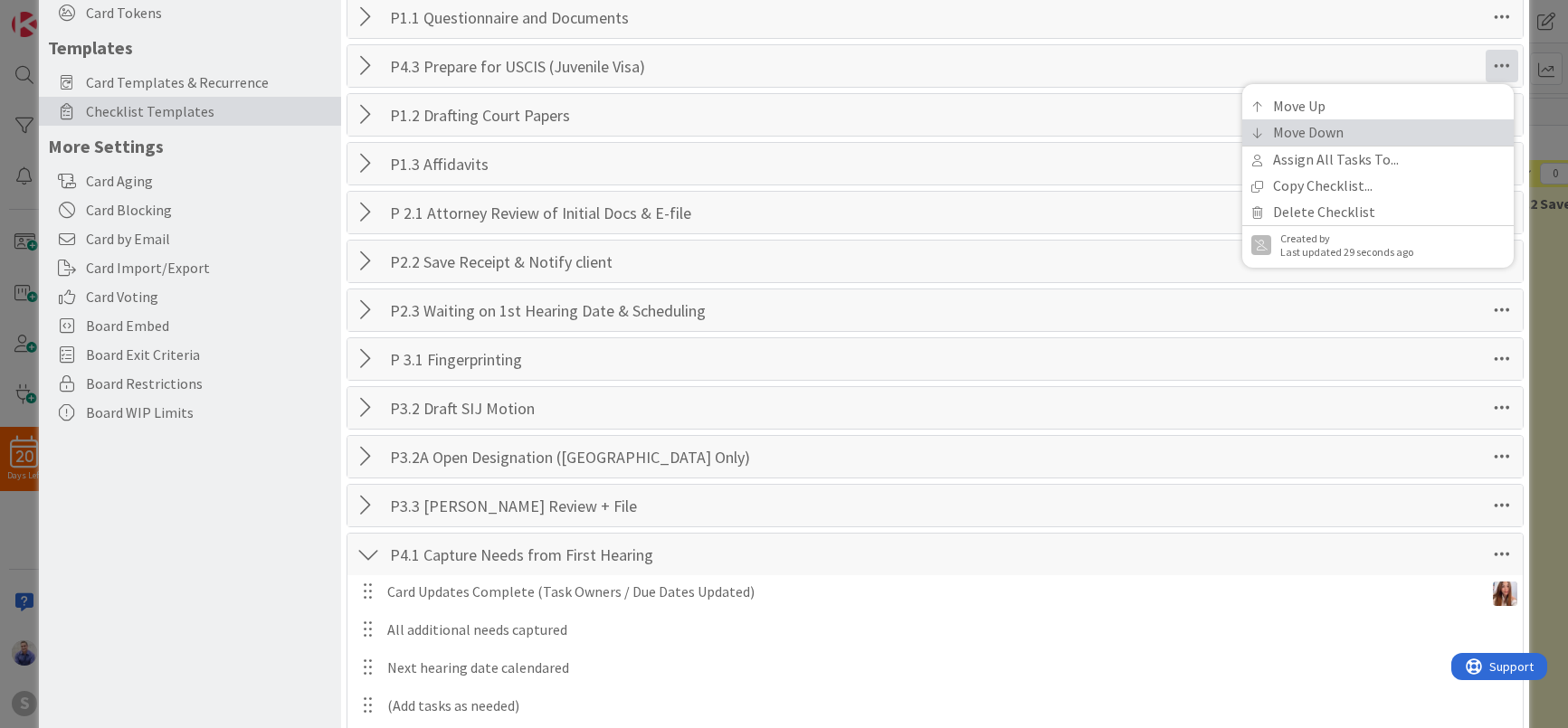
scroll to position [264, 0]
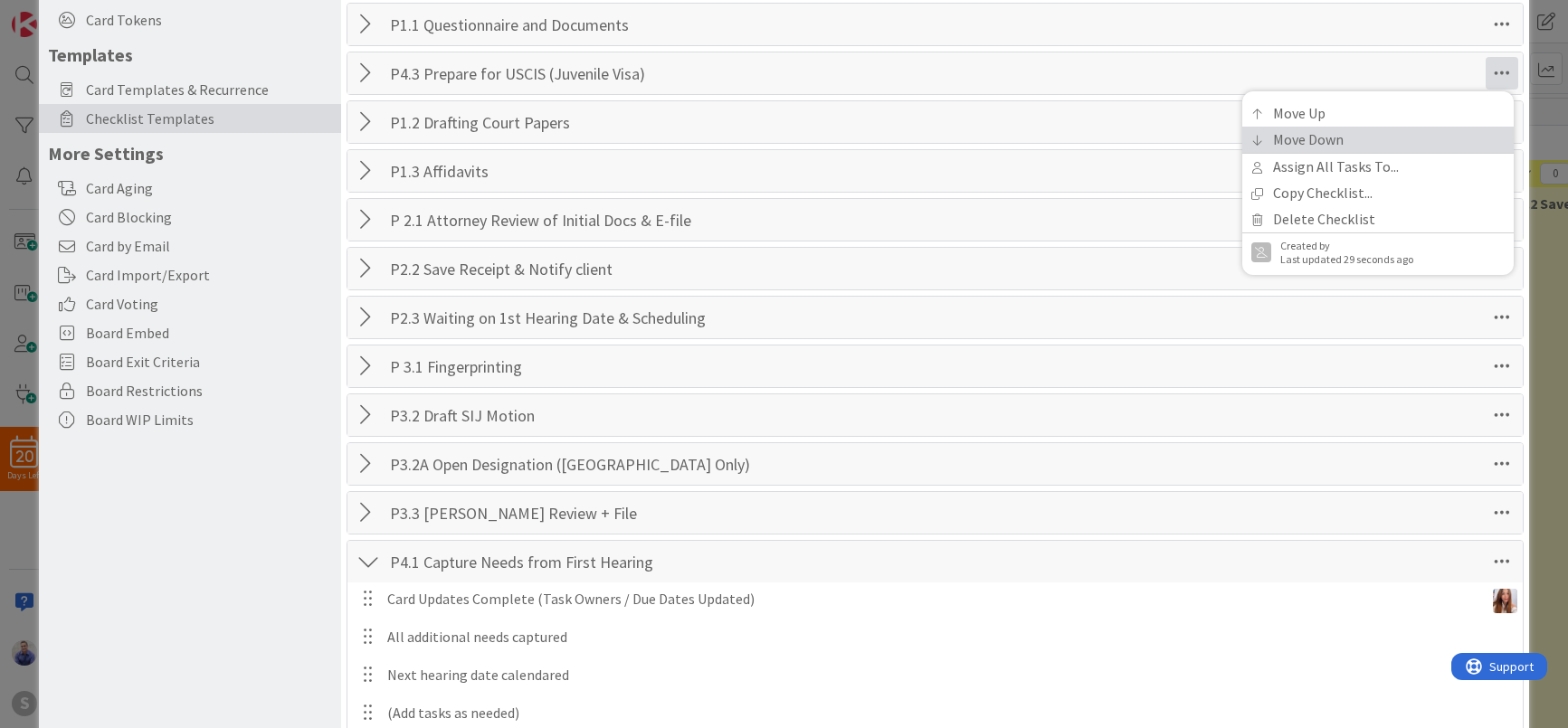
click at [1462, 138] on link "Move Down" at bounding box center [1378, 139] width 271 height 26
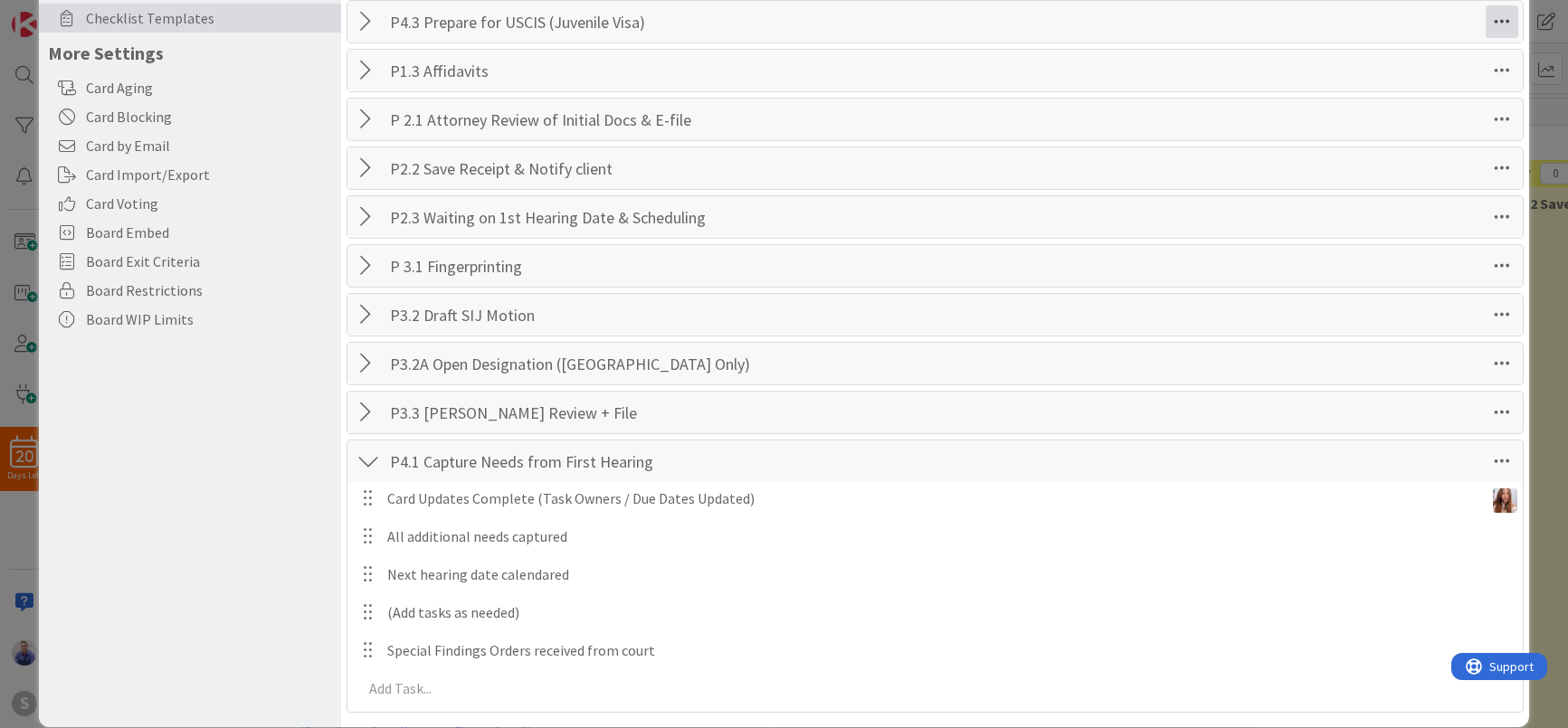
click at [1495, 32] on icon at bounding box center [1501, 22] width 32 height 32
click at [1456, 86] on link "Move Down" at bounding box center [1378, 88] width 271 height 26
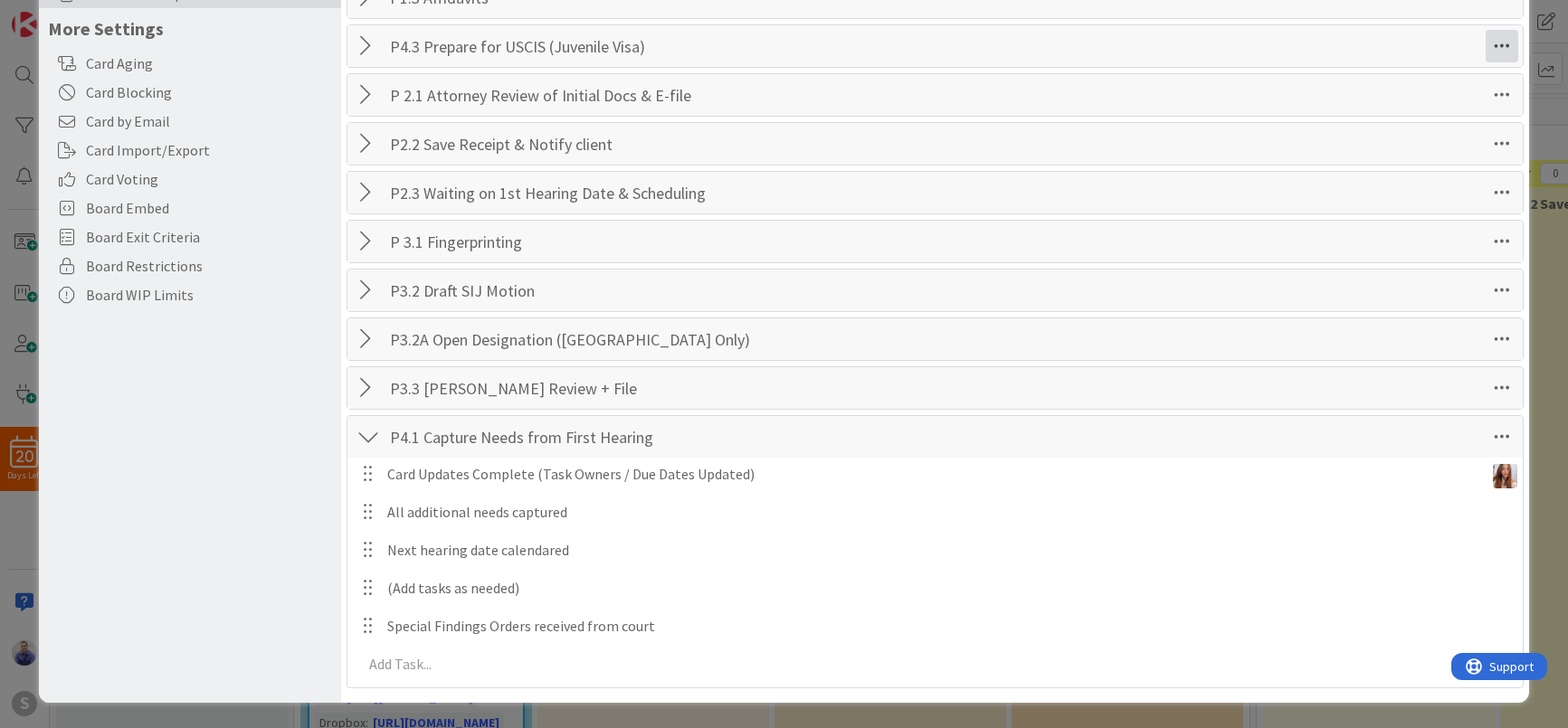
click at [1486, 53] on icon at bounding box center [1501, 45] width 32 height 32
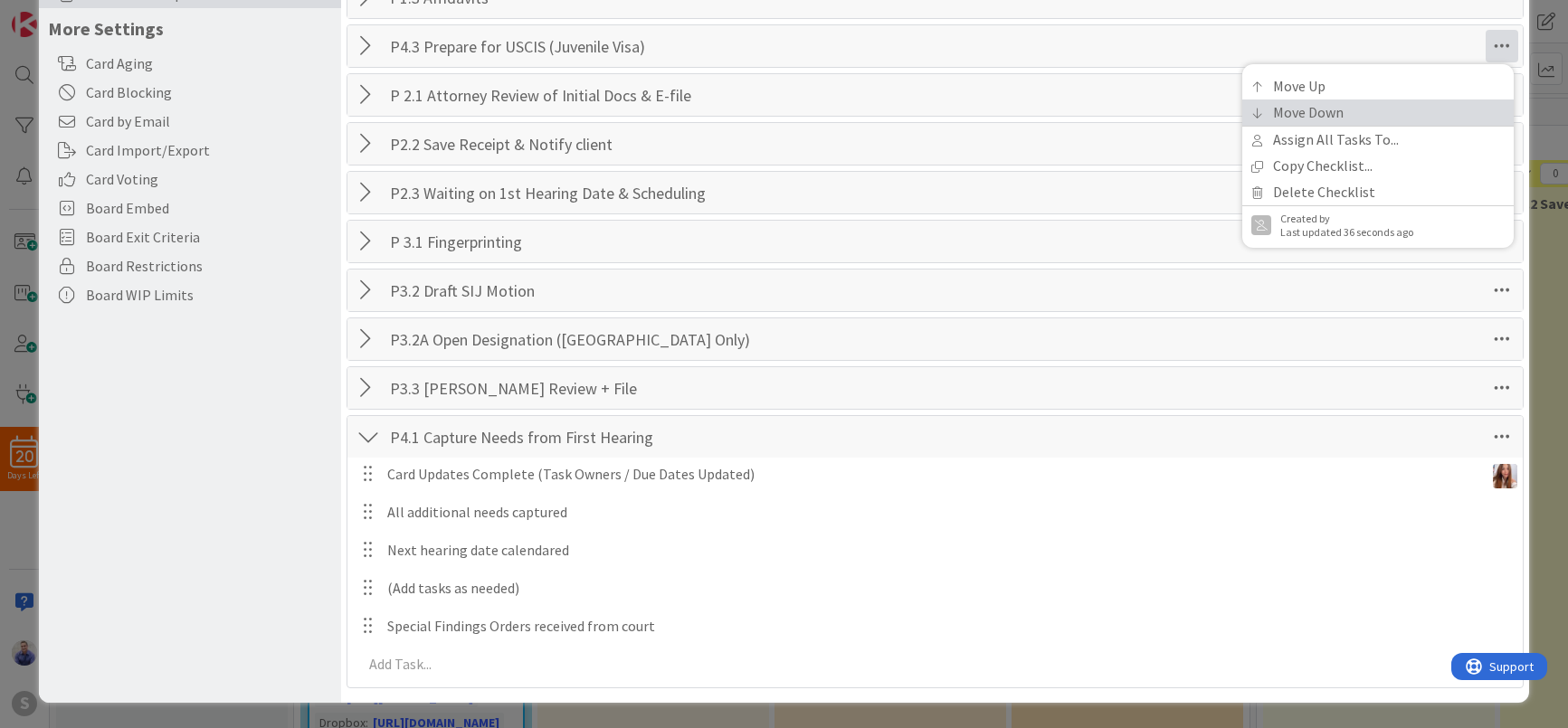
click at [1458, 102] on link "Move Down" at bounding box center [1378, 113] width 271 height 26
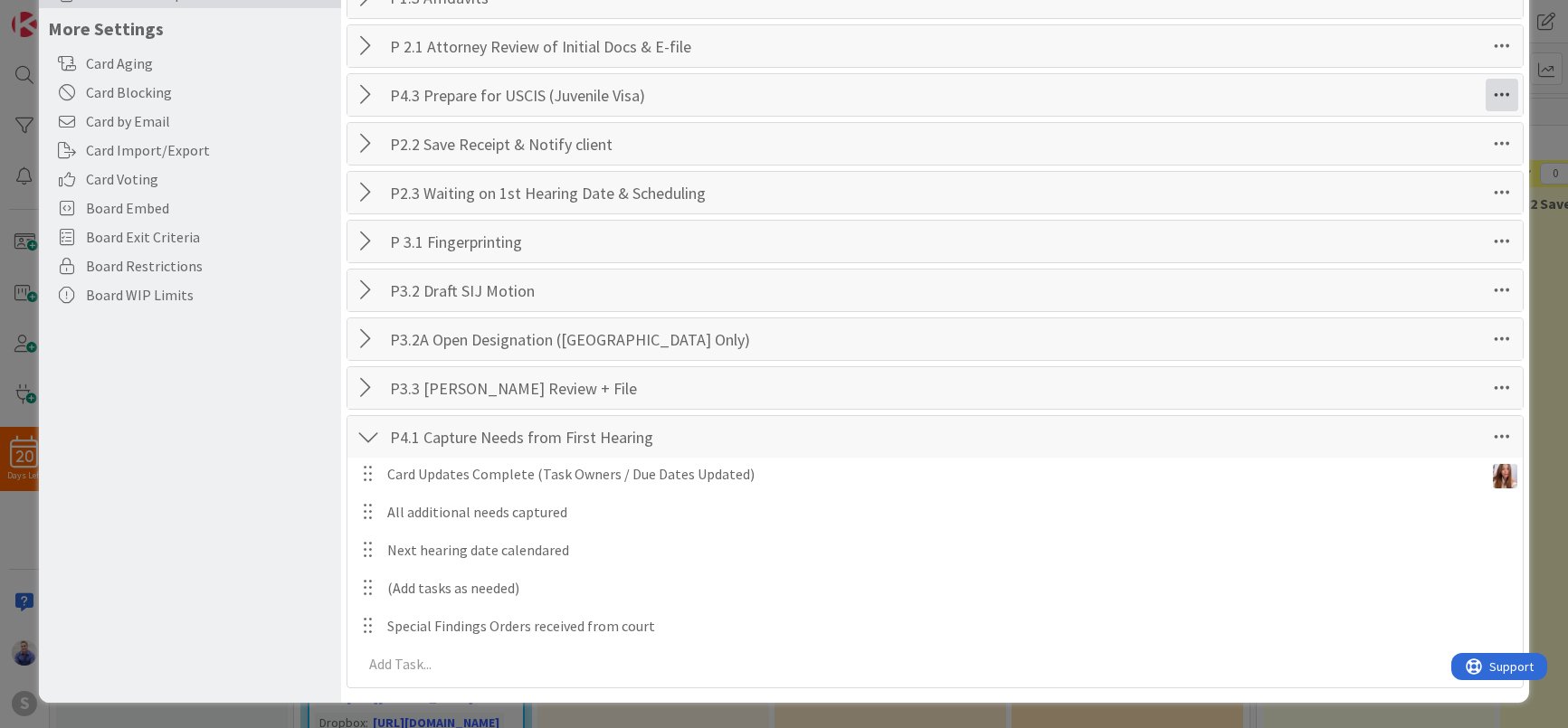
click at [1486, 94] on icon at bounding box center [1501, 94] width 32 height 32
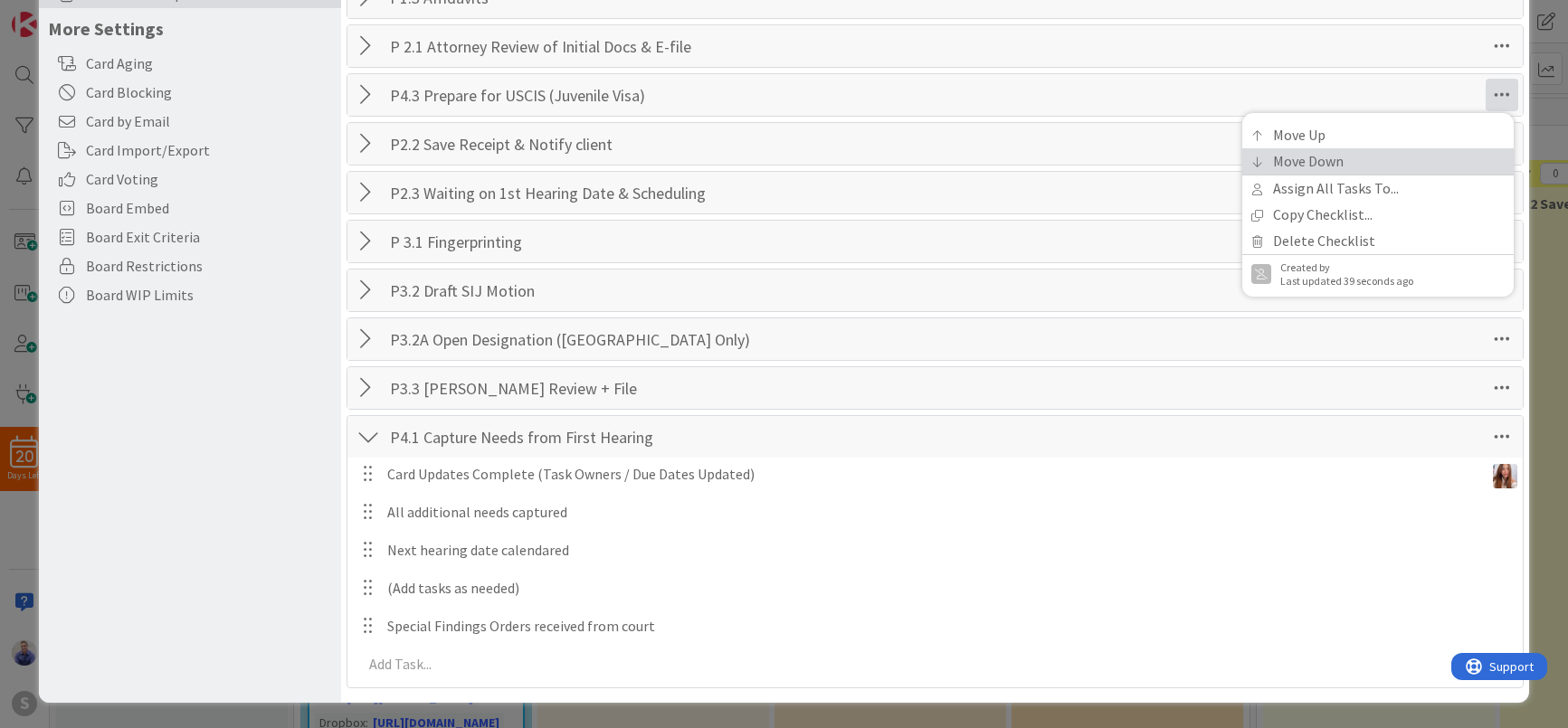
click at [1448, 156] on link "Move Down" at bounding box center [1378, 161] width 271 height 26
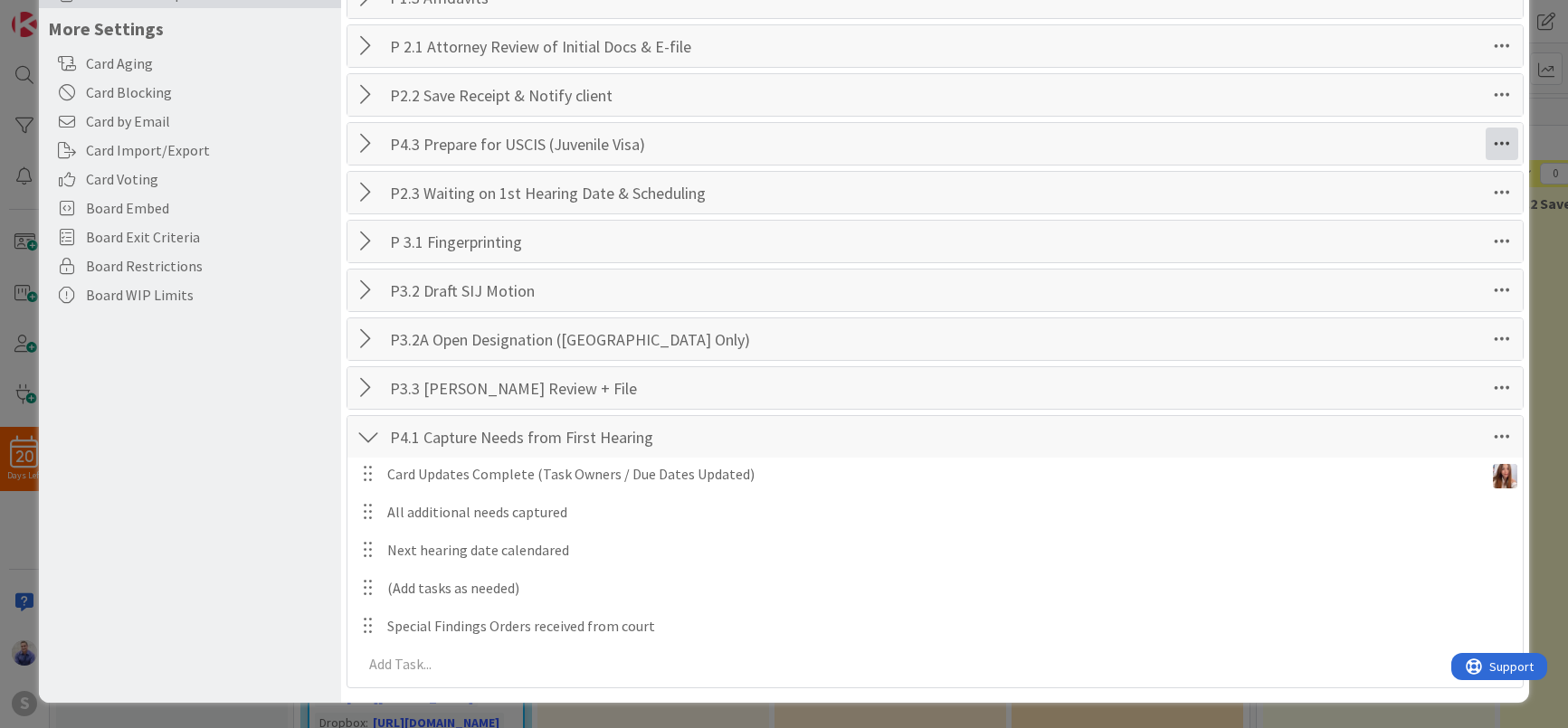
click at [1487, 137] on icon at bounding box center [1501, 143] width 32 height 32
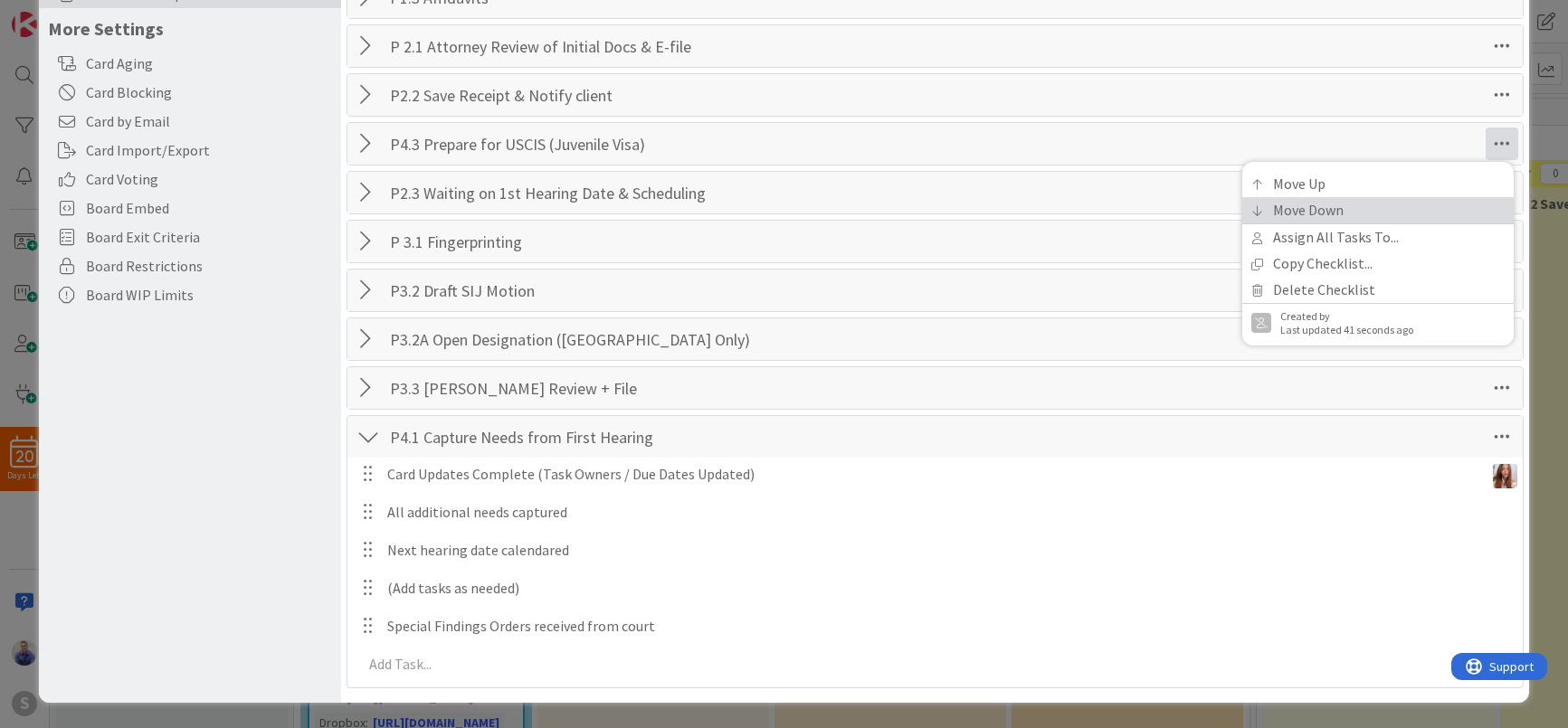
click at [1452, 201] on link "Move Down" at bounding box center [1378, 210] width 271 height 26
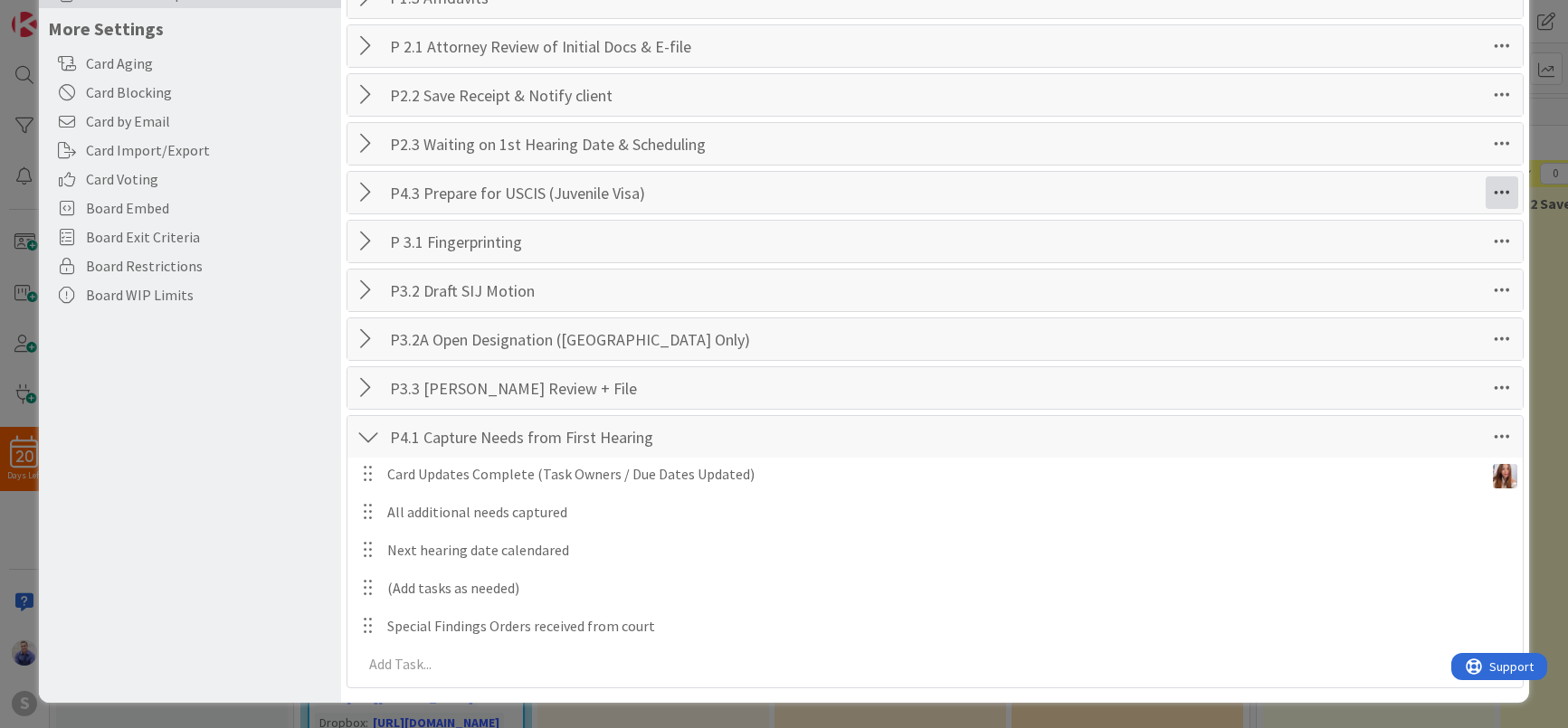
click at [1486, 195] on icon at bounding box center [1501, 192] width 32 height 32
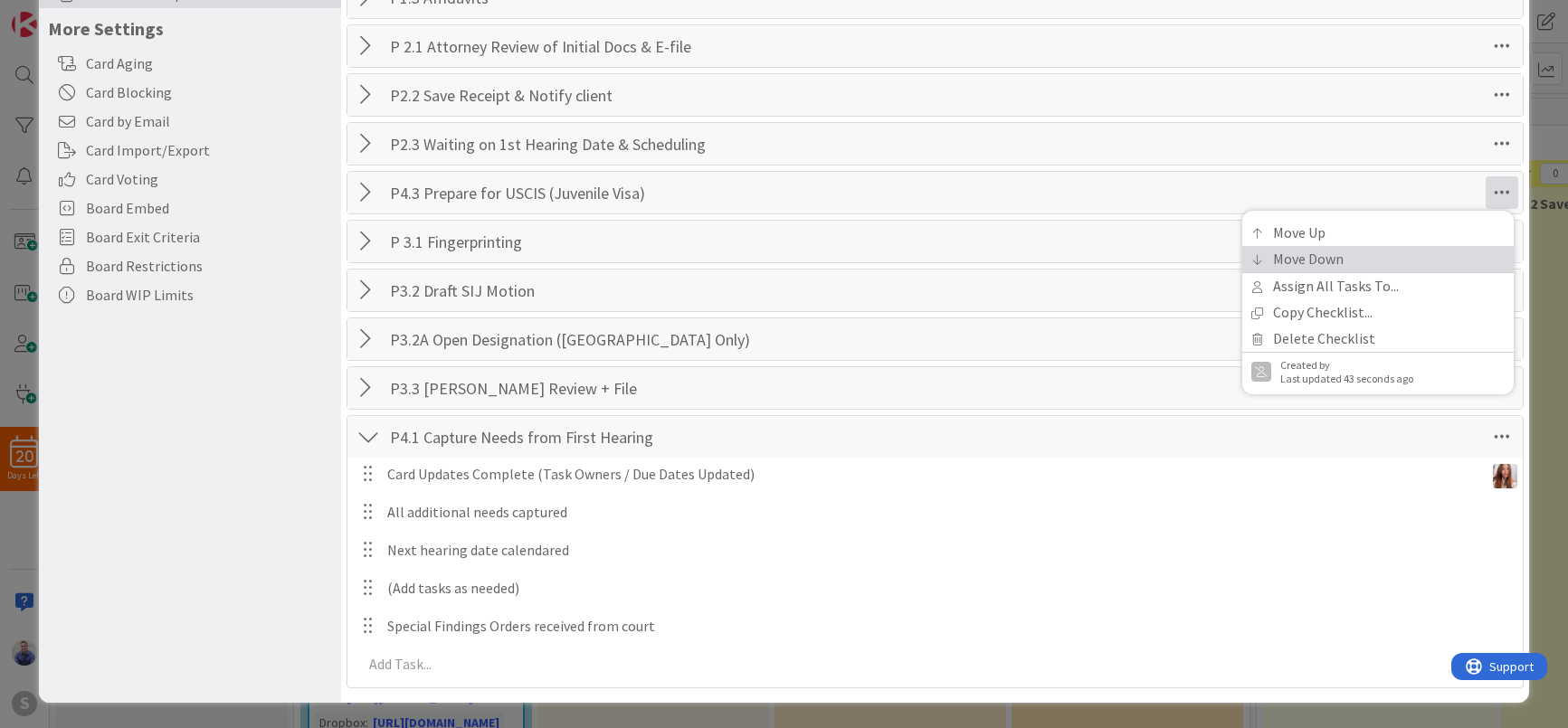
click at [1453, 251] on link "Move Down" at bounding box center [1378, 259] width 271 height 26
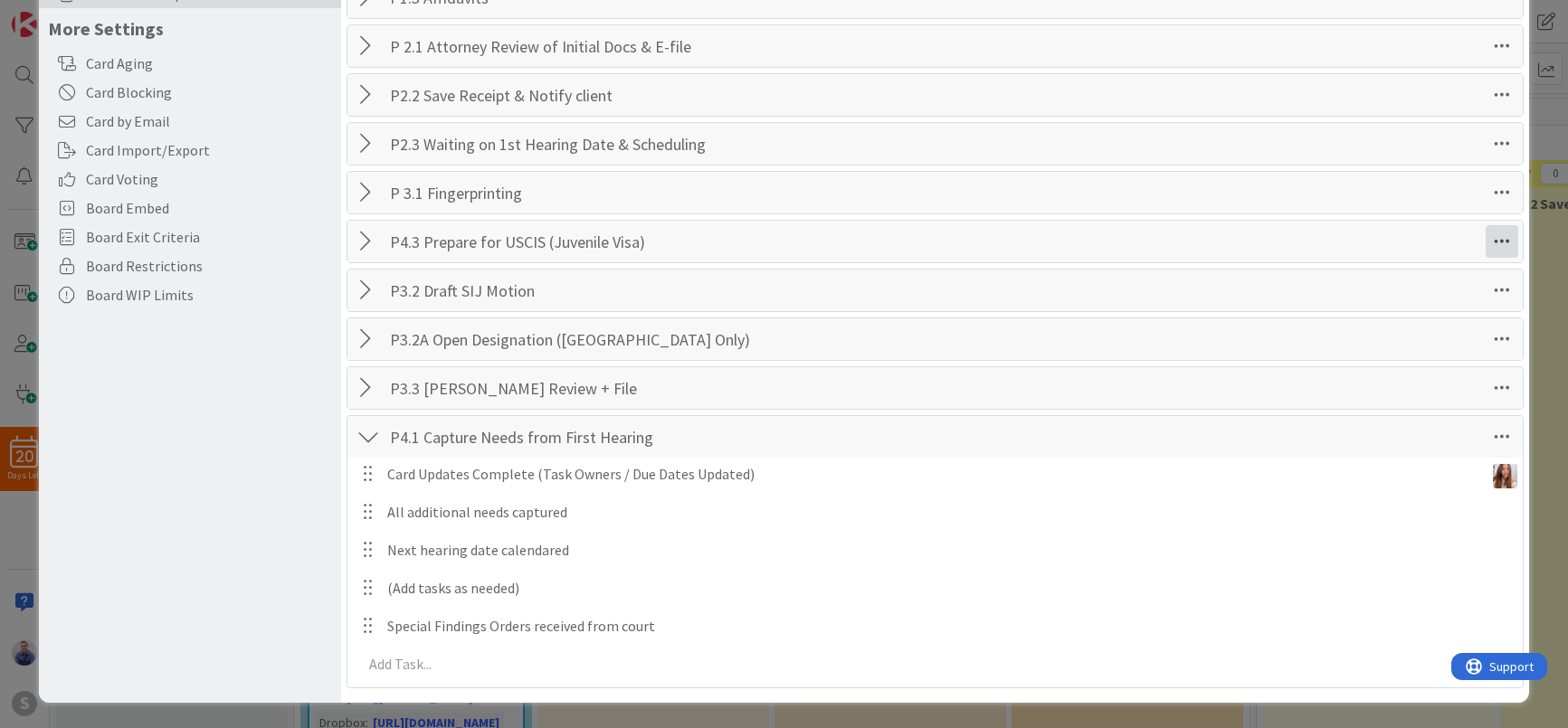
click at [1486, 246] on icon at bounding box center [1501, 241] width 32 height 32
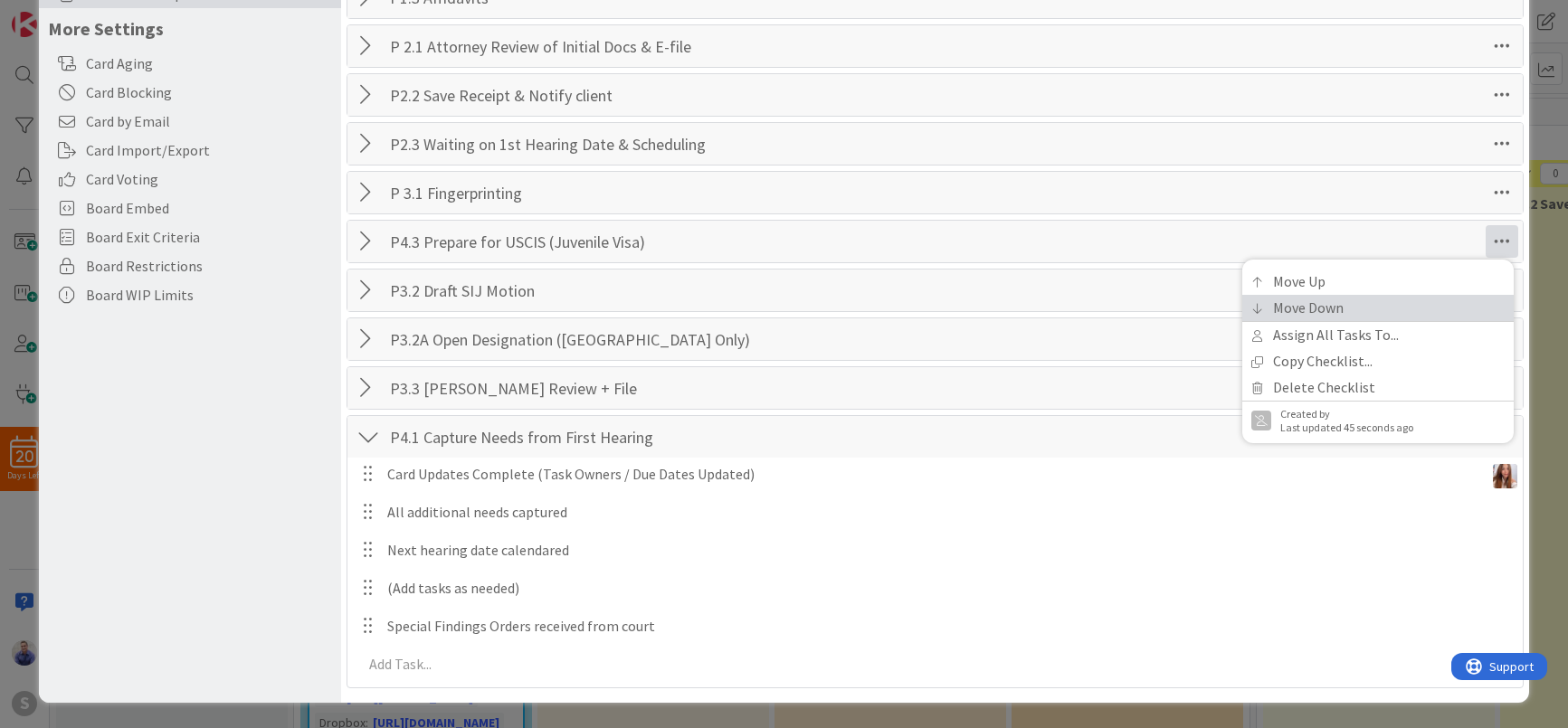
click at [1451, 301] on link "Move Down" at bounding box center [1378, 308] width 271 height 26
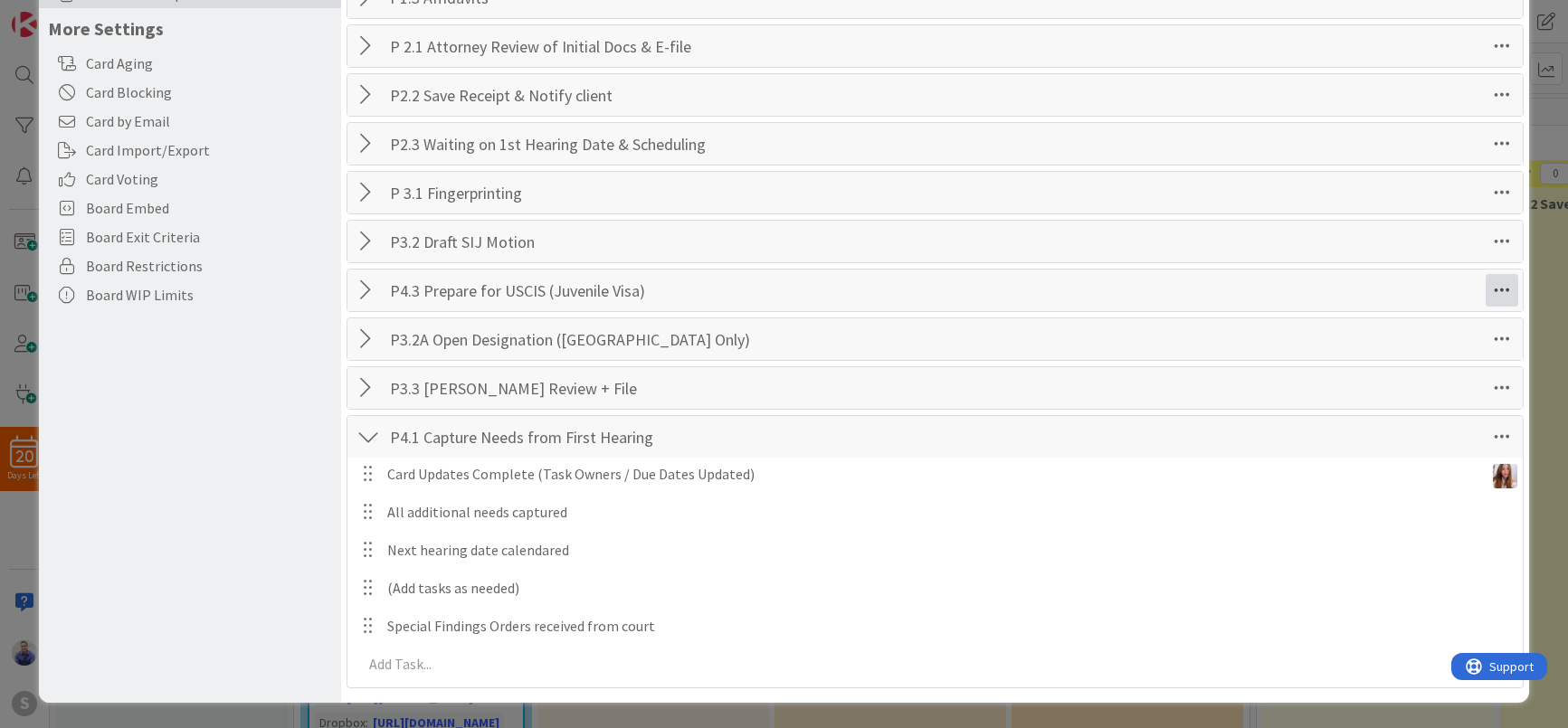
click at [1487, 289] on icon at bounding box center [1501, 290] width 32 height 32
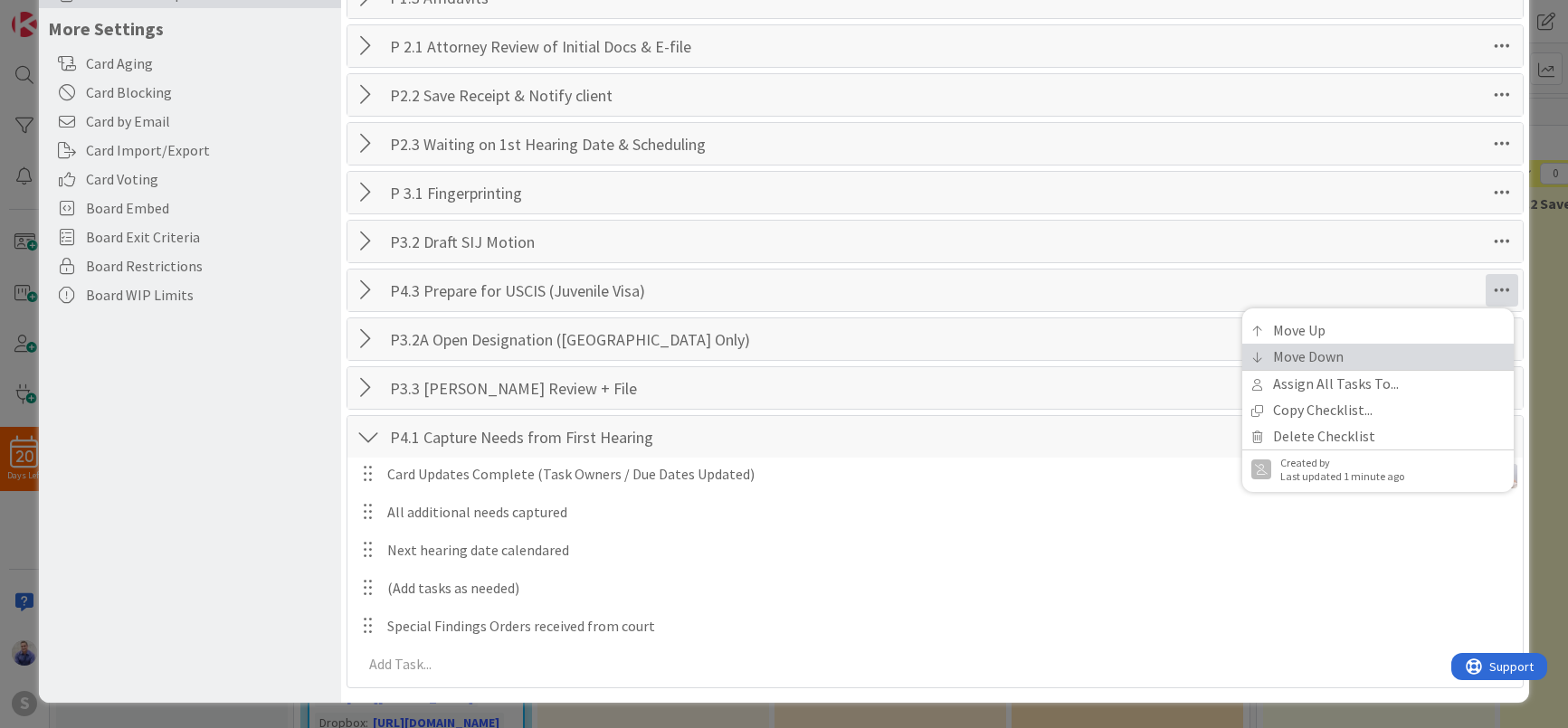
click at [1444, 363] on link "Move Down" at bounding box center [1378, 357] width 271 height 26
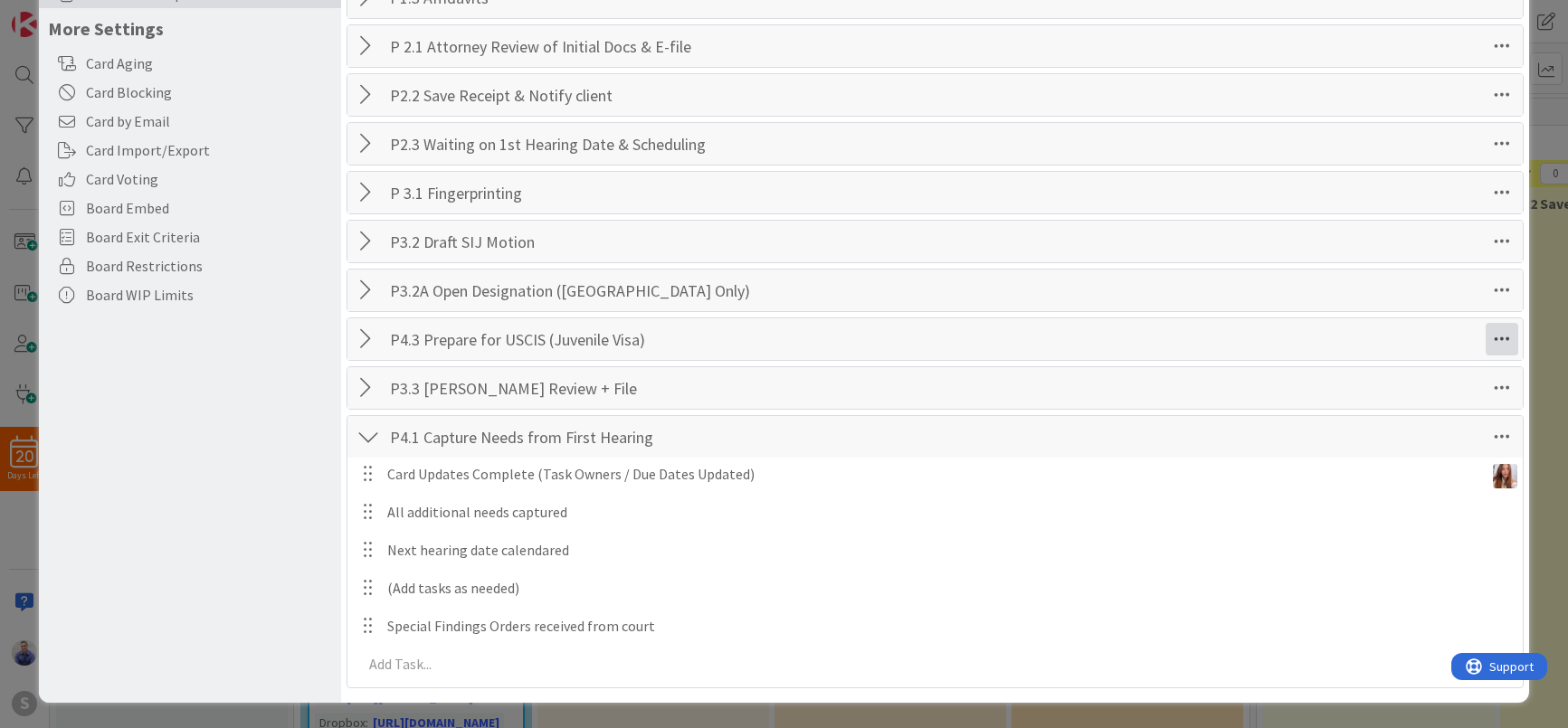
click at [1498, 342] on icon at bounding box center [1501, 339] width 32 height 32
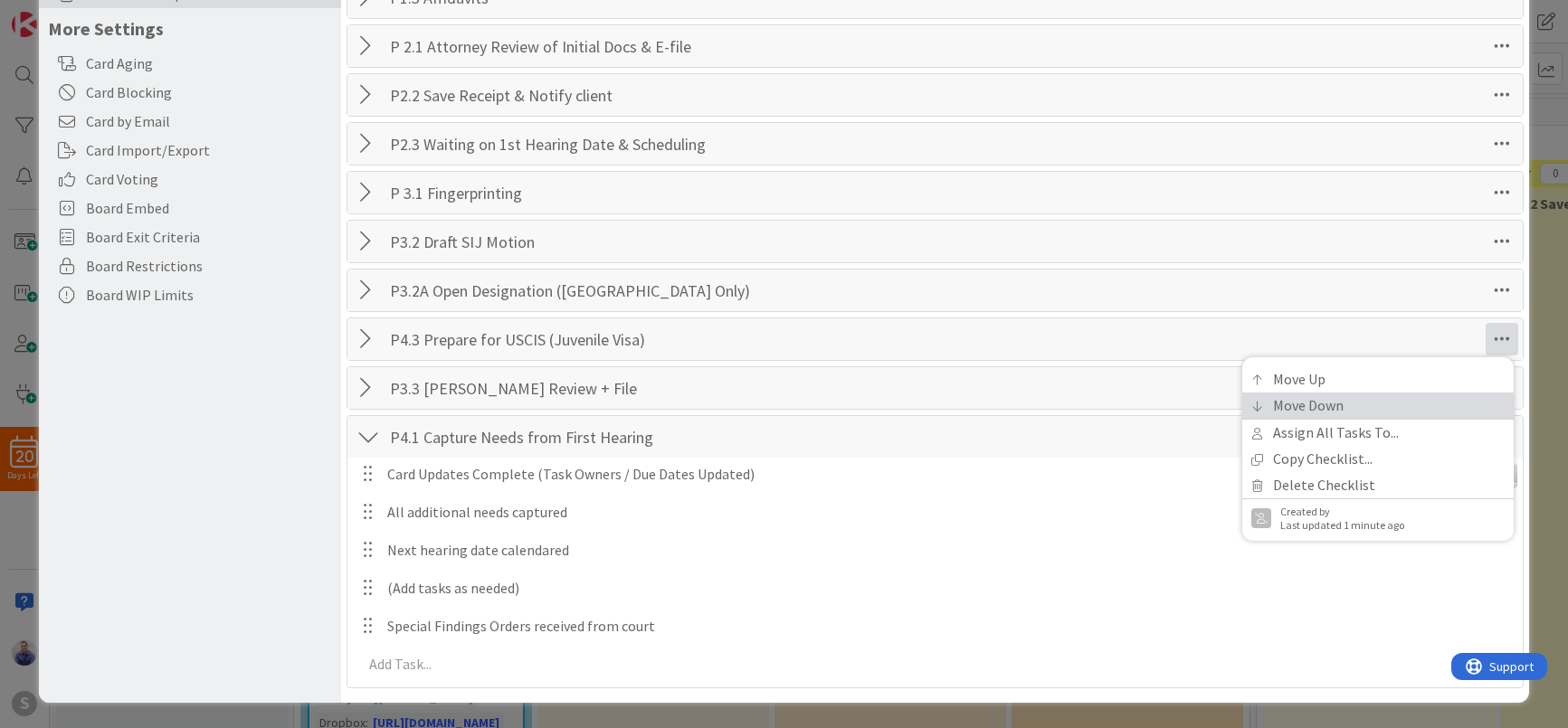
click at [1472, 397] on link "Move Down" at bounding box center [1378, 406] width 271 height 26
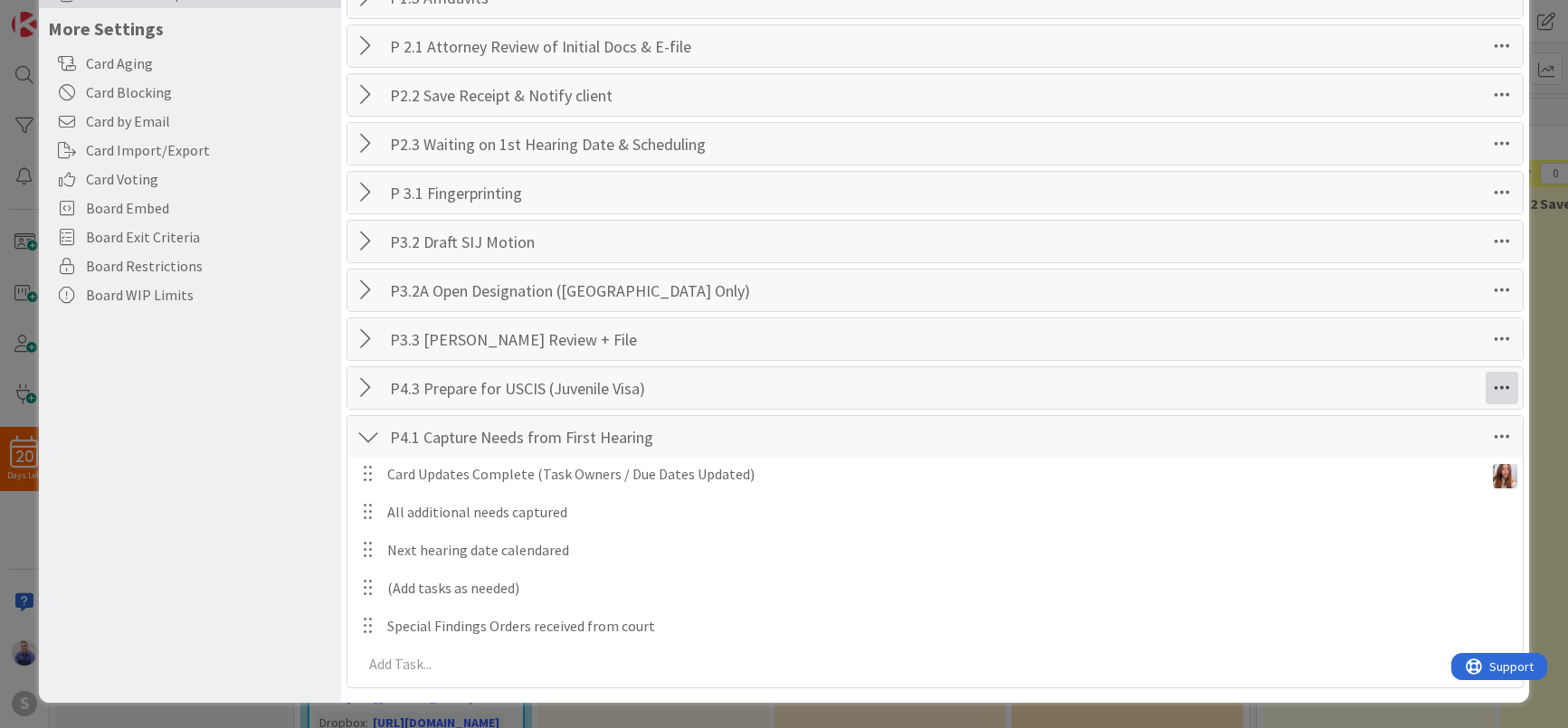
click at [1496, 379] on icon at bounding box center [1501, 388] width 32 height 32
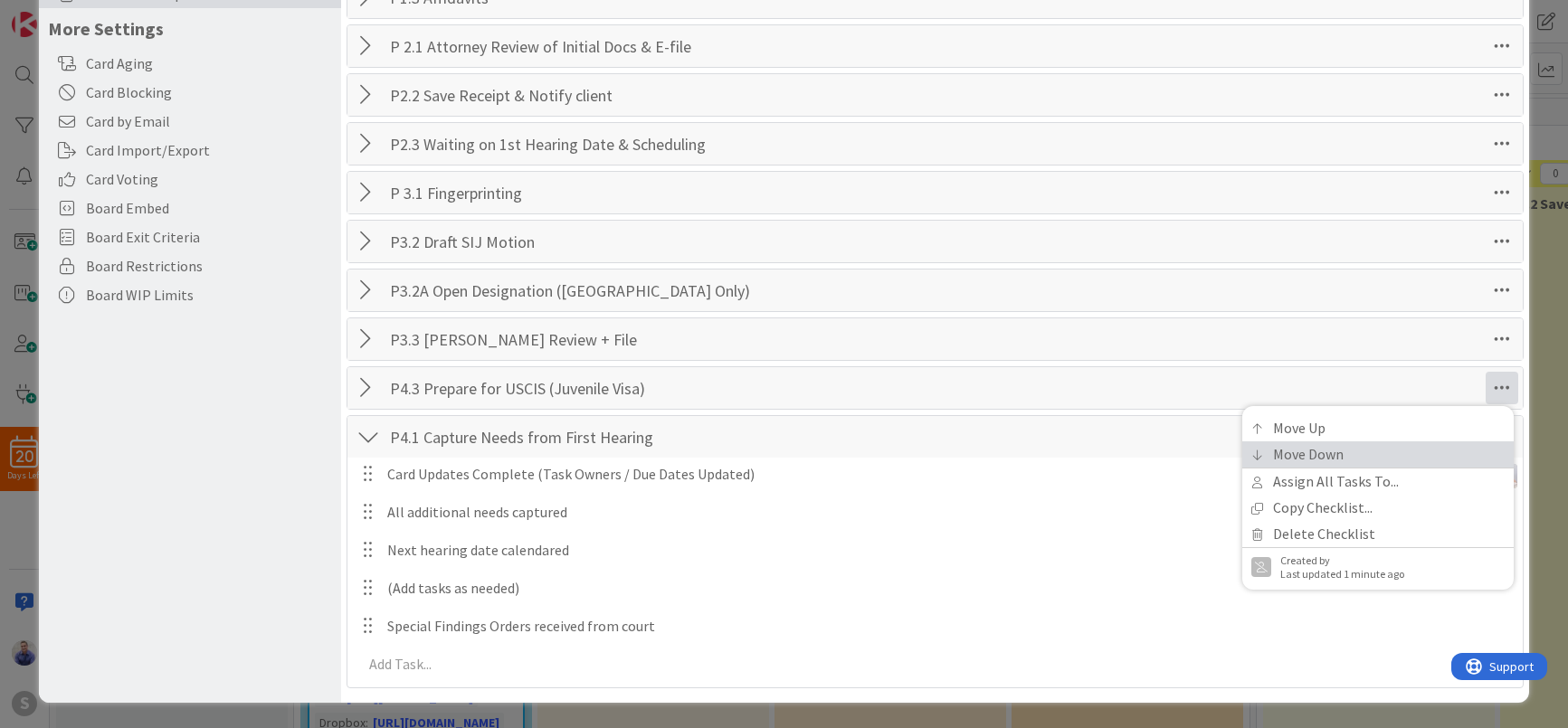
click at [1354, 460] on link "Move Down" at bounding box center [1378, 455] width 271 height 26
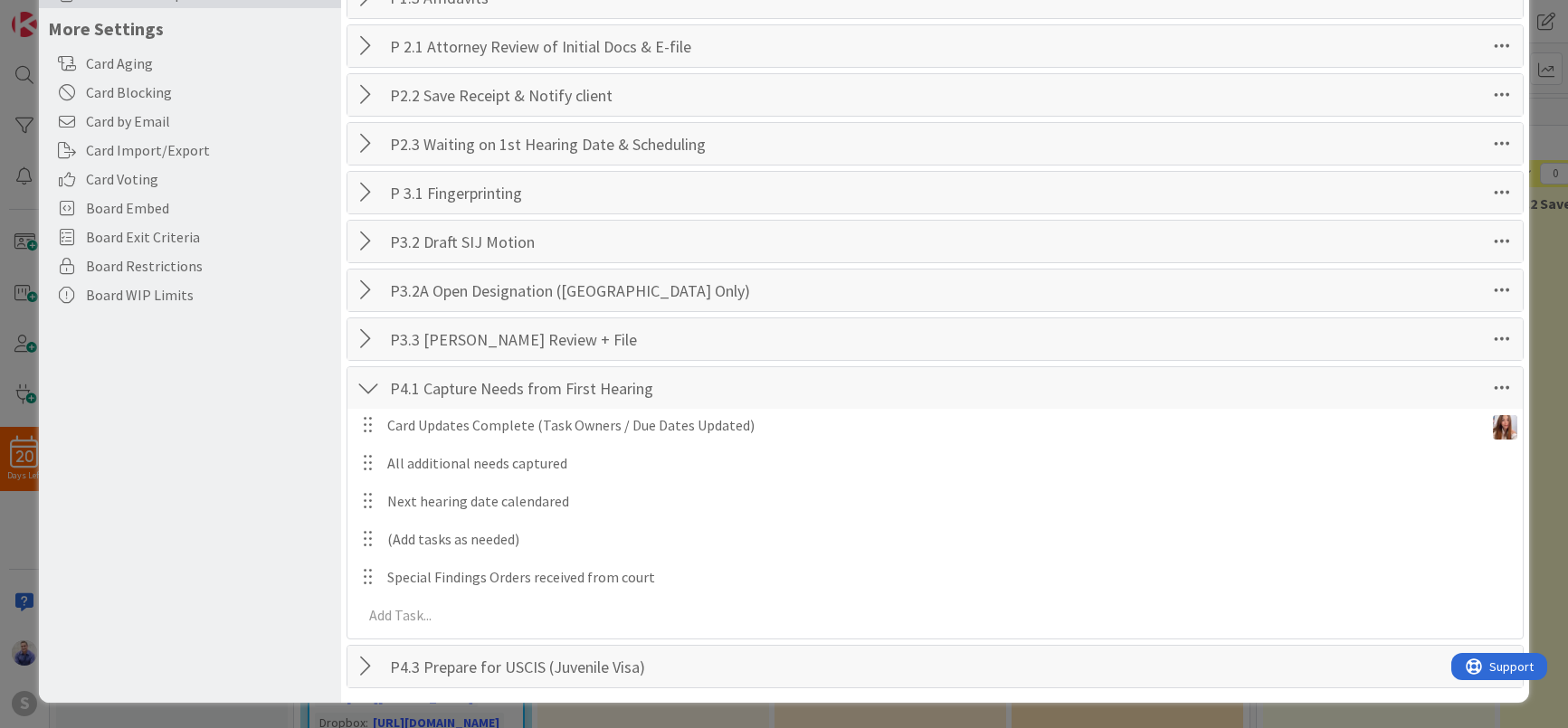
click at [373, 382] on div at bounding box center [368, 388] width 24 height 32
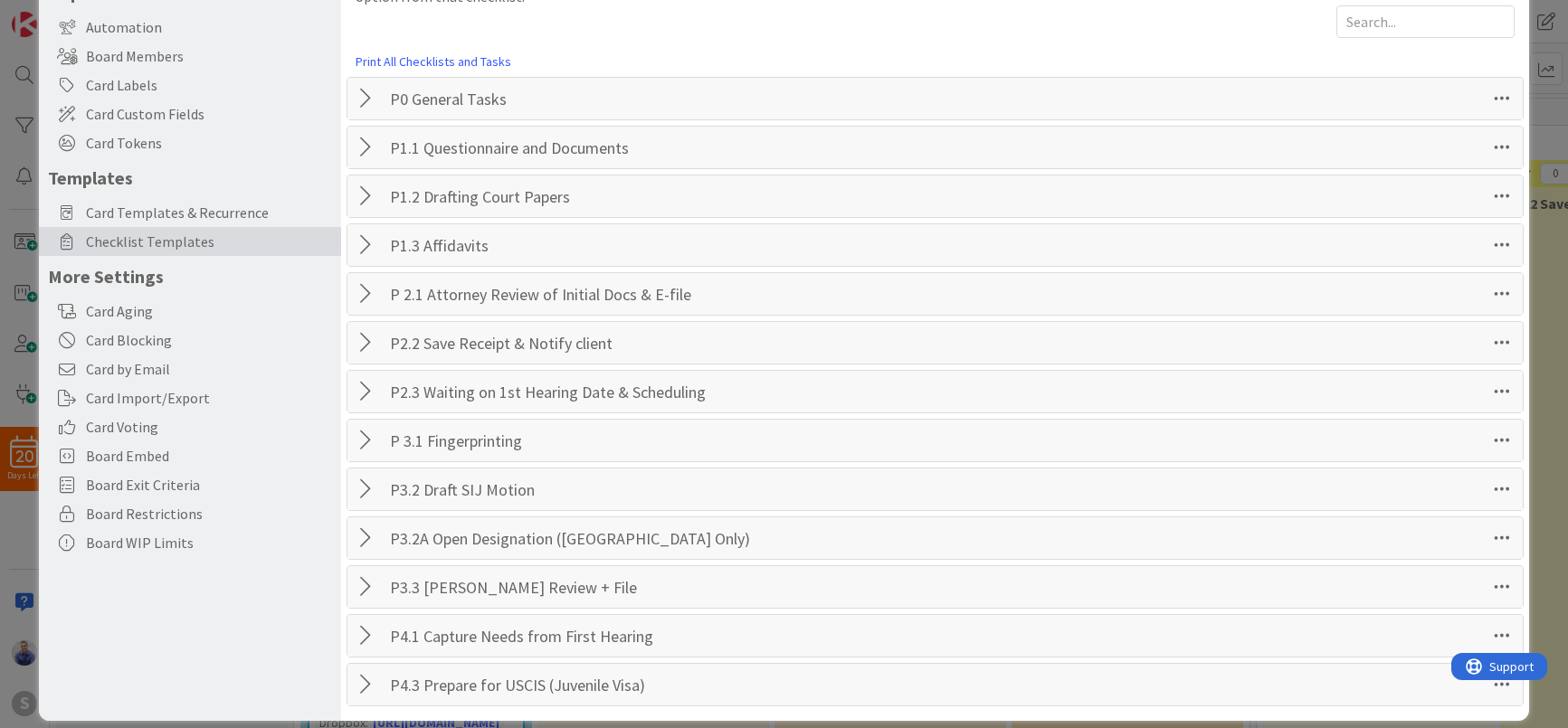
scroll to position [82, 0]
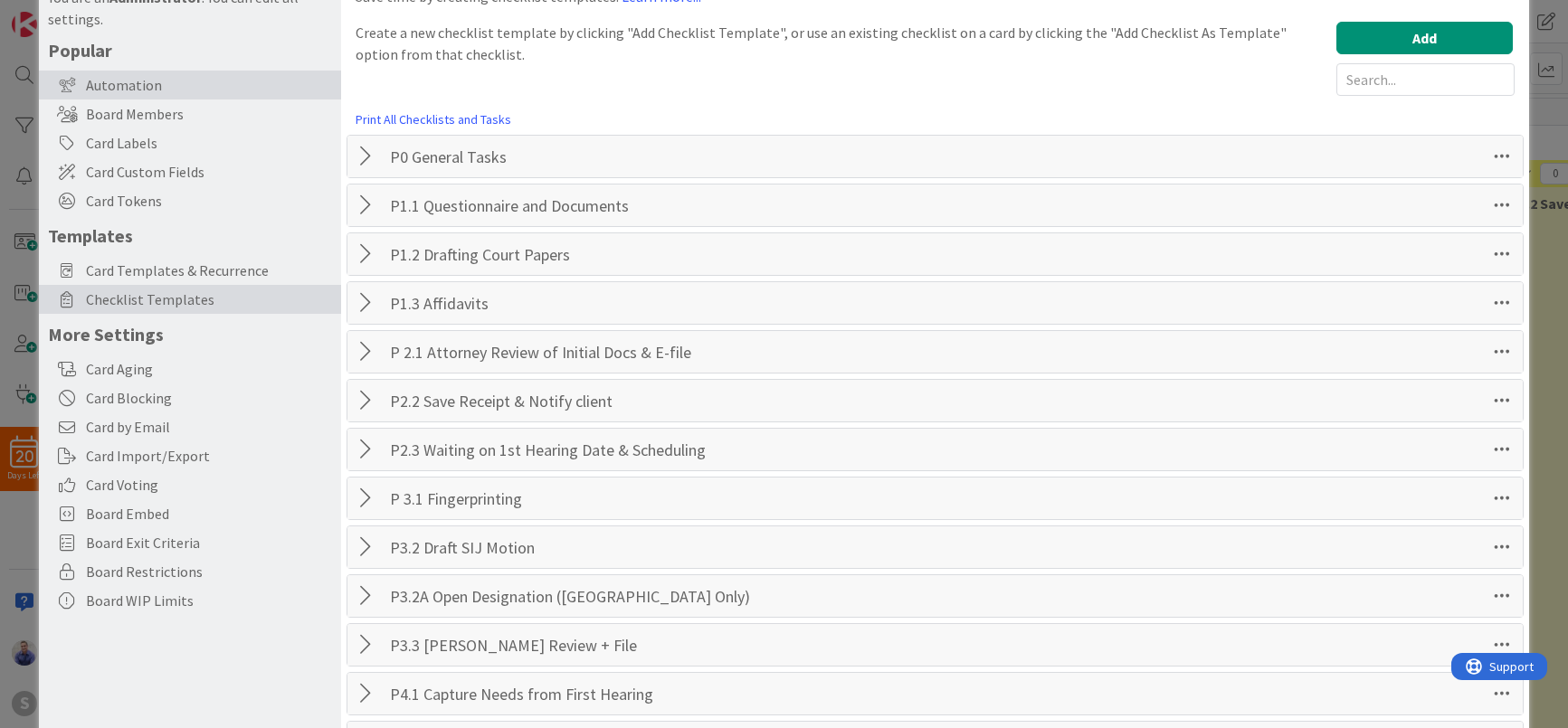
click at [146, 83] on div "Automation" at bounding box center [190, 85] width 302 height 29
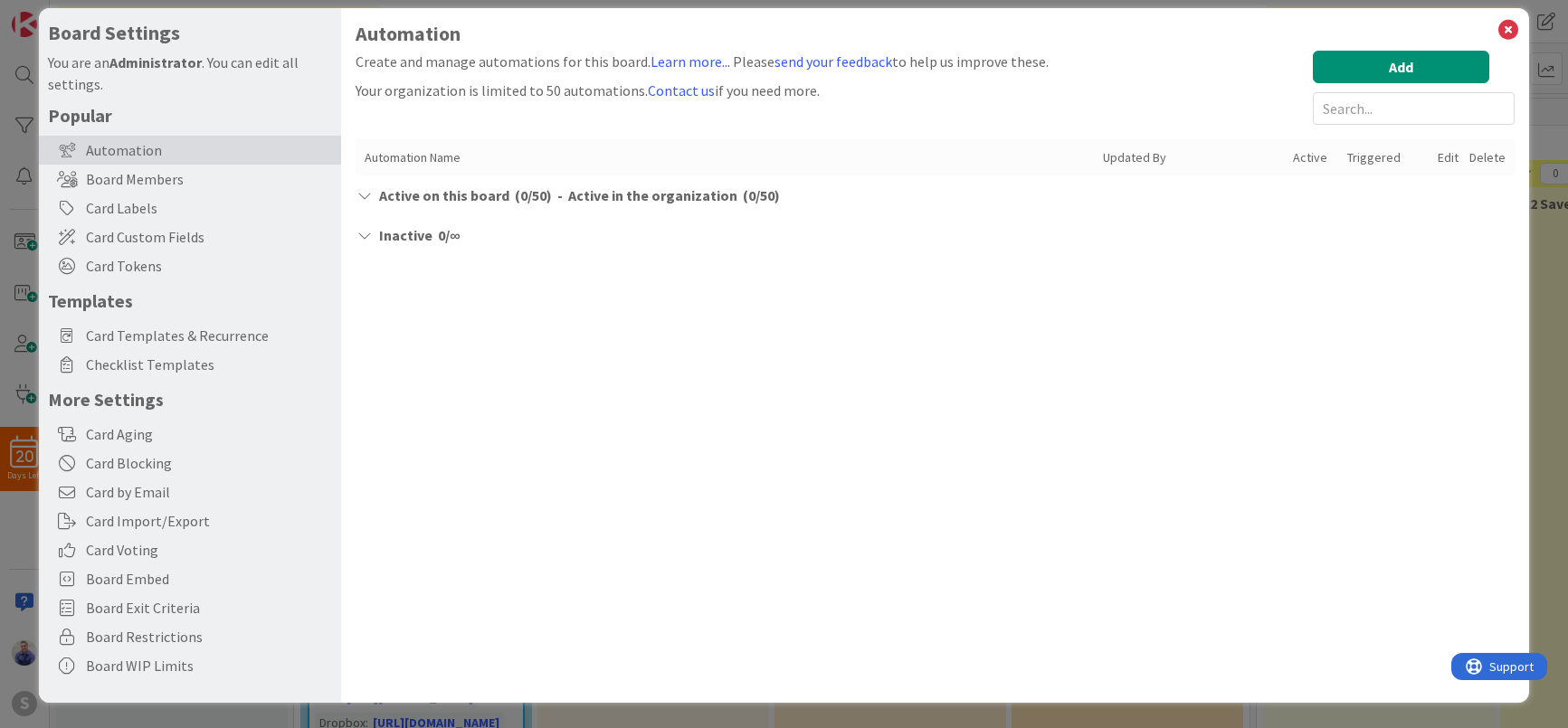
scroll to position [18, 0]
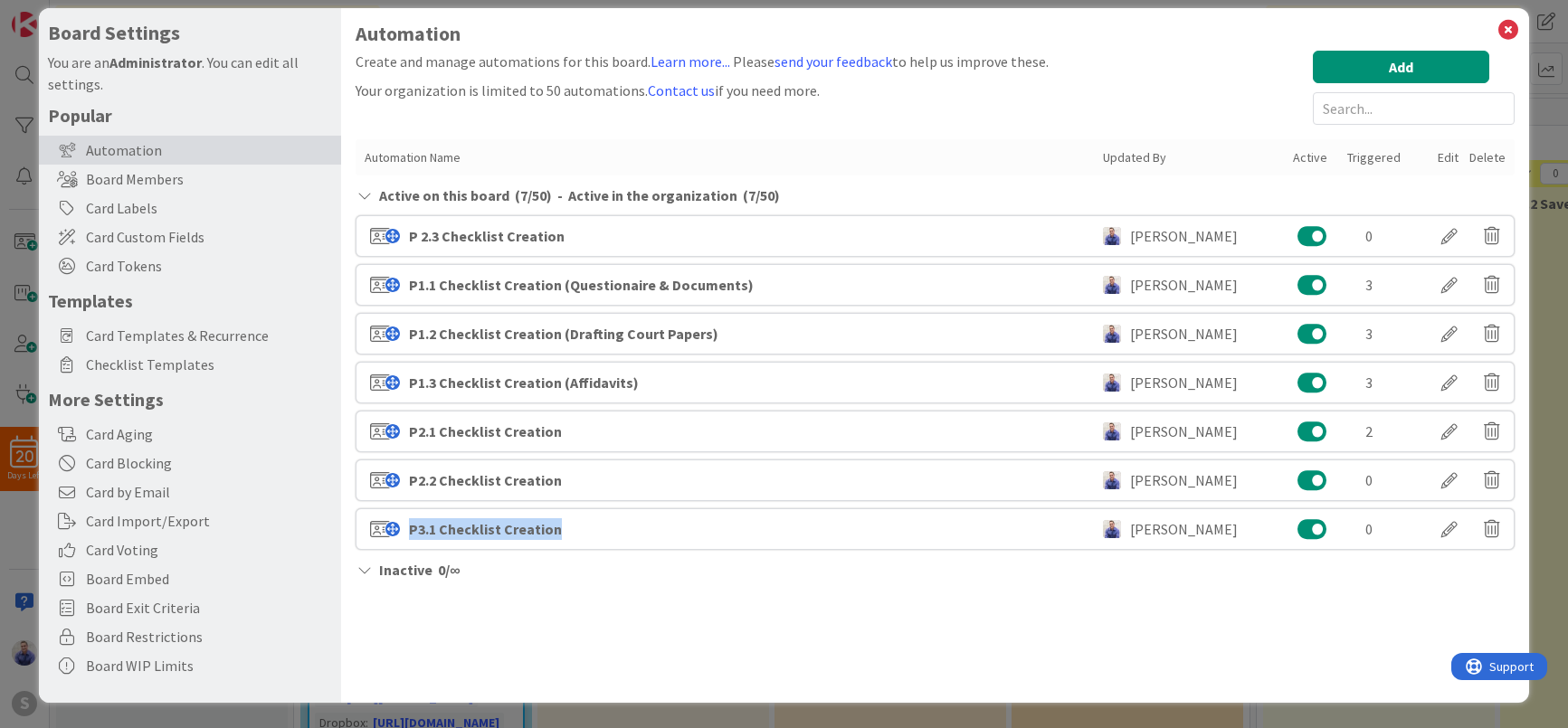
drag, startPoint x: 569, startPoint y: 526, endPoint x: 424, endPoint y: 510, distance: 145.9
click at [424, 510] on div "P3.1 Checklist Creation [PERSON_NAME] 0" at bounding box center [935, 529] width 1158 height 41
copy div "P3.1 Checklist Creation"
click at [1329, 73] on button "Add" at bounding box center [1401, 67] width 176 height 32
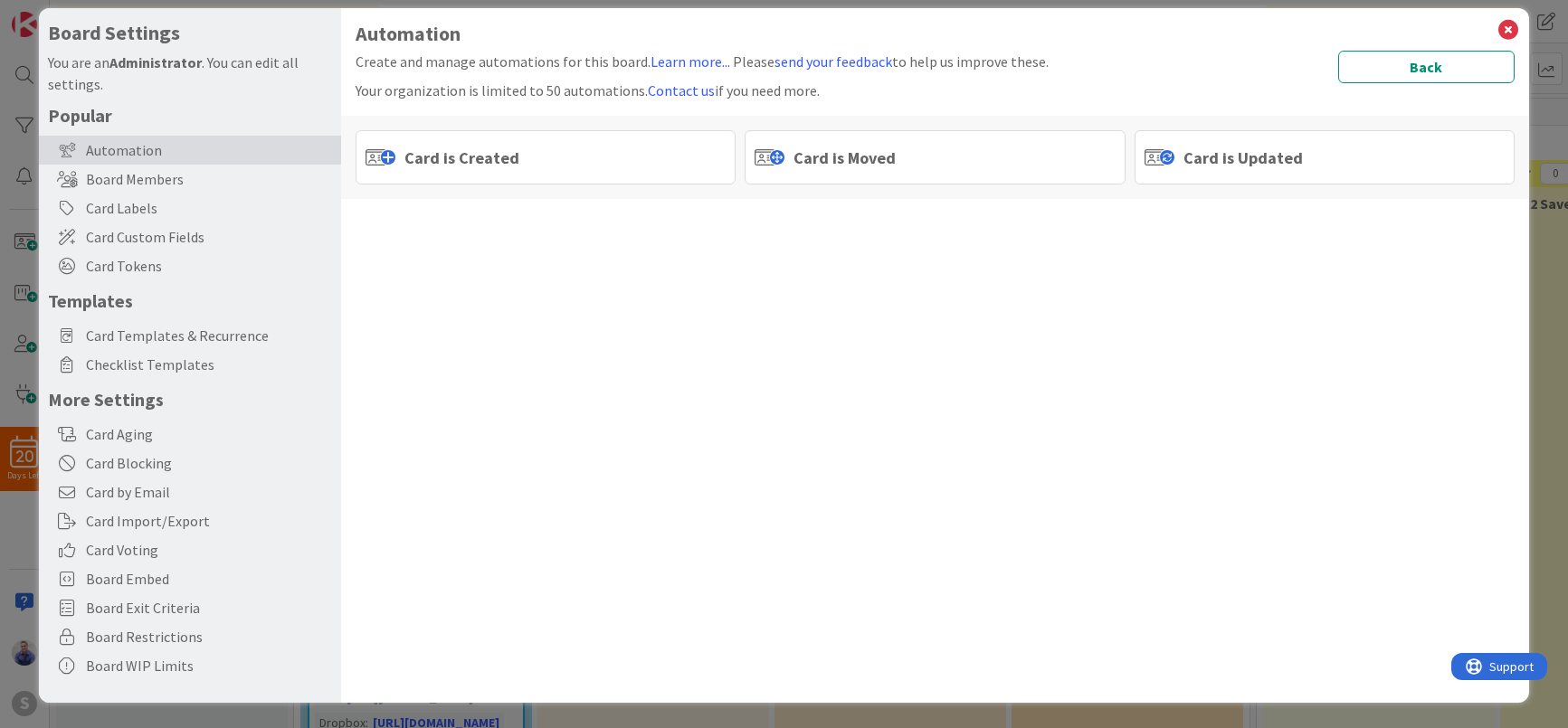
click at [794, 170] on span "Card is Moved" at bounding box center [845, 158] width 102 height 24
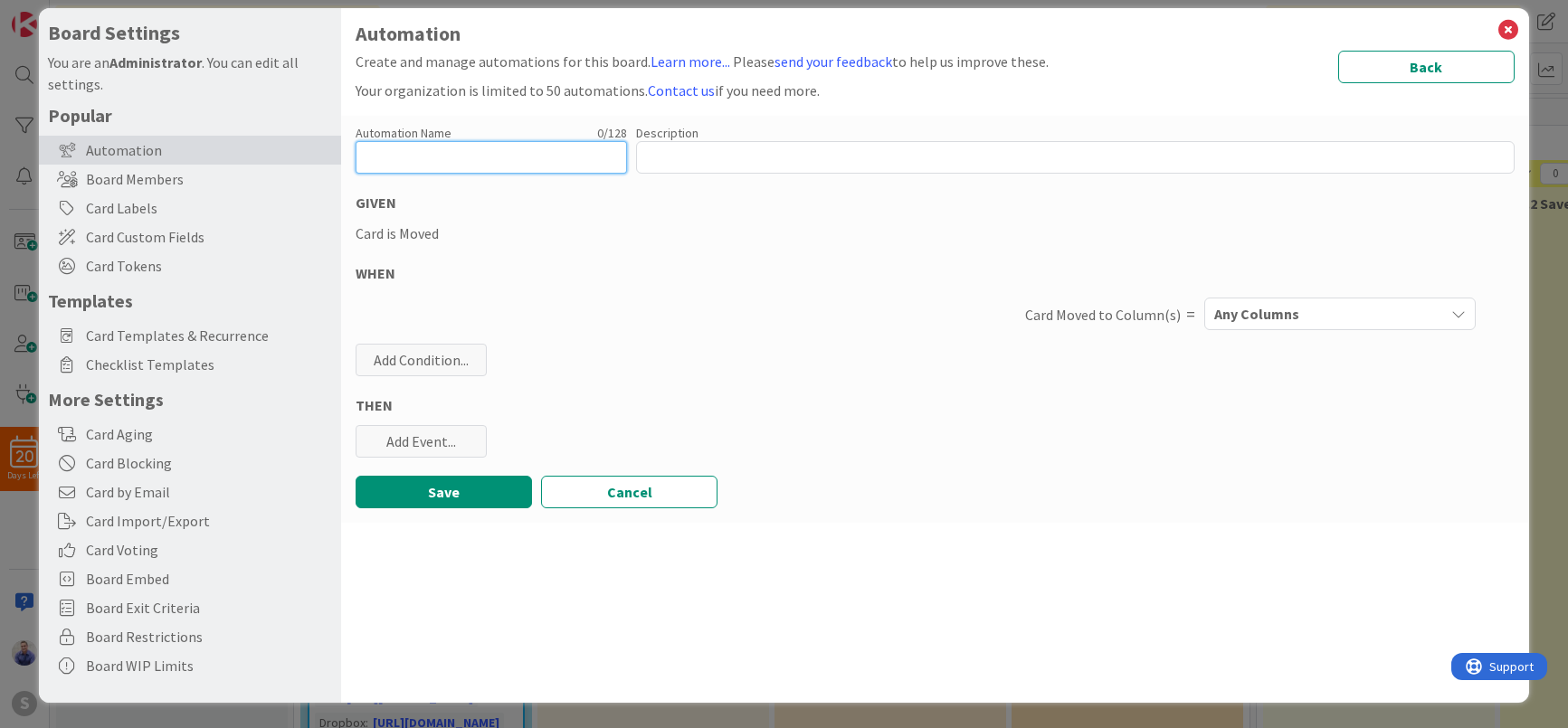
click at [466, 163] on input "text" at bounding box center [491, 157] width 271 height 32
paste input "P3.1 Checklist Creation"
click at [384, 159] on input "P3.1 Checklist Creation" at bounding box center [491, 157] width 271 height 32
type input "P3.2 Checklist Creation"
click at [1214, 324] on span "Any Columns" at bounding box center [1256, 314] width 85 height 24
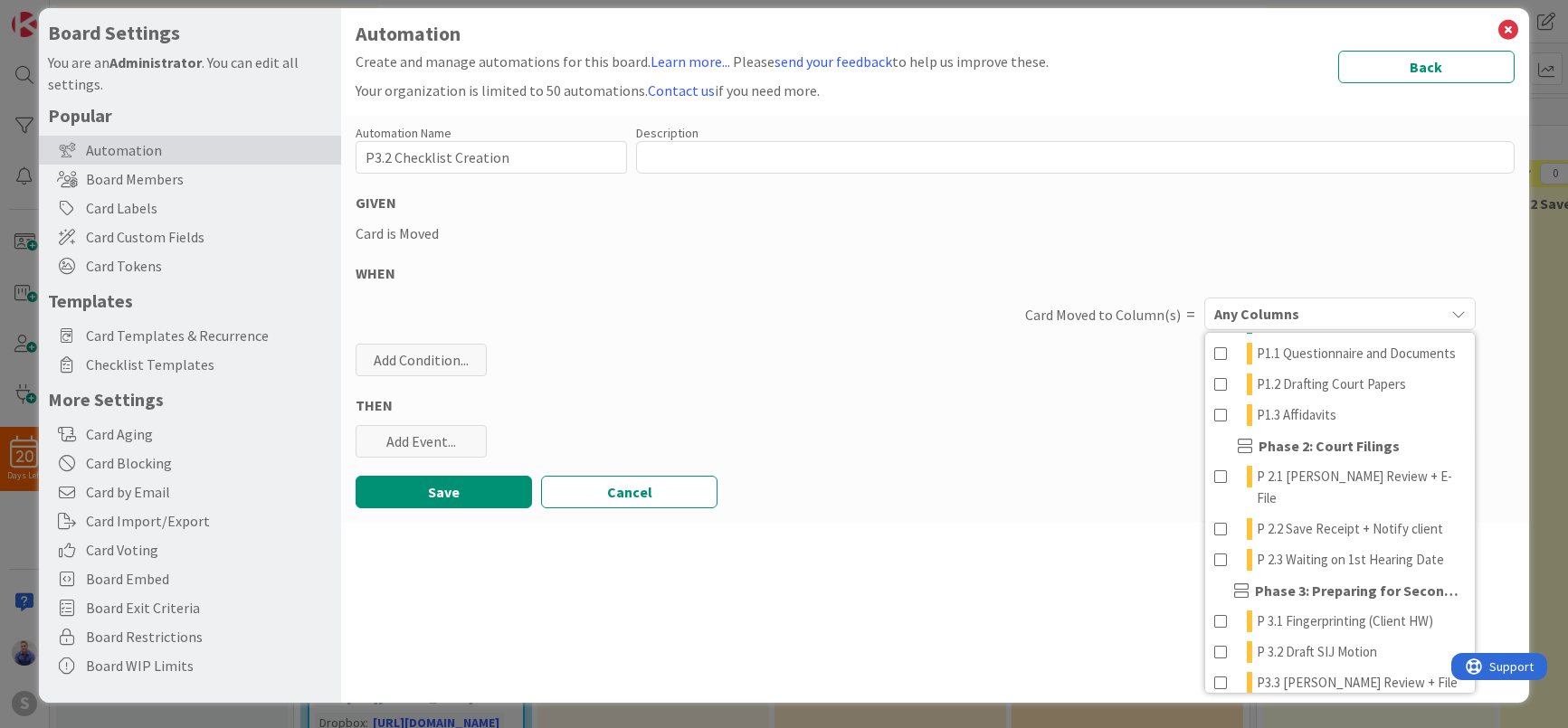
scroll to position [126, 0]
click at [1214, 653] on span at bounding box center [1221, 652] width 15 height 22
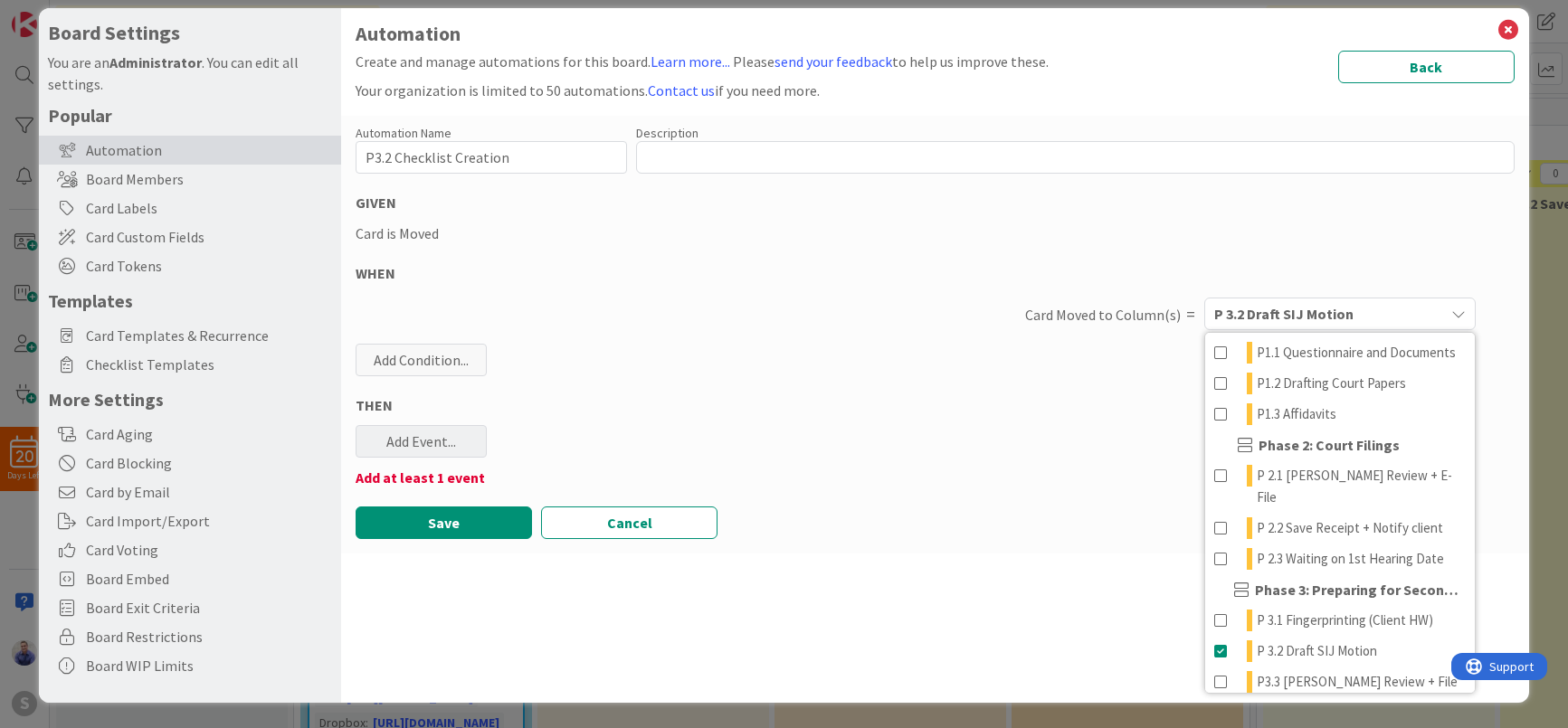
click at [466, 441] on div "Add Event..." at bounding box center [421, 441] width 131 height 32
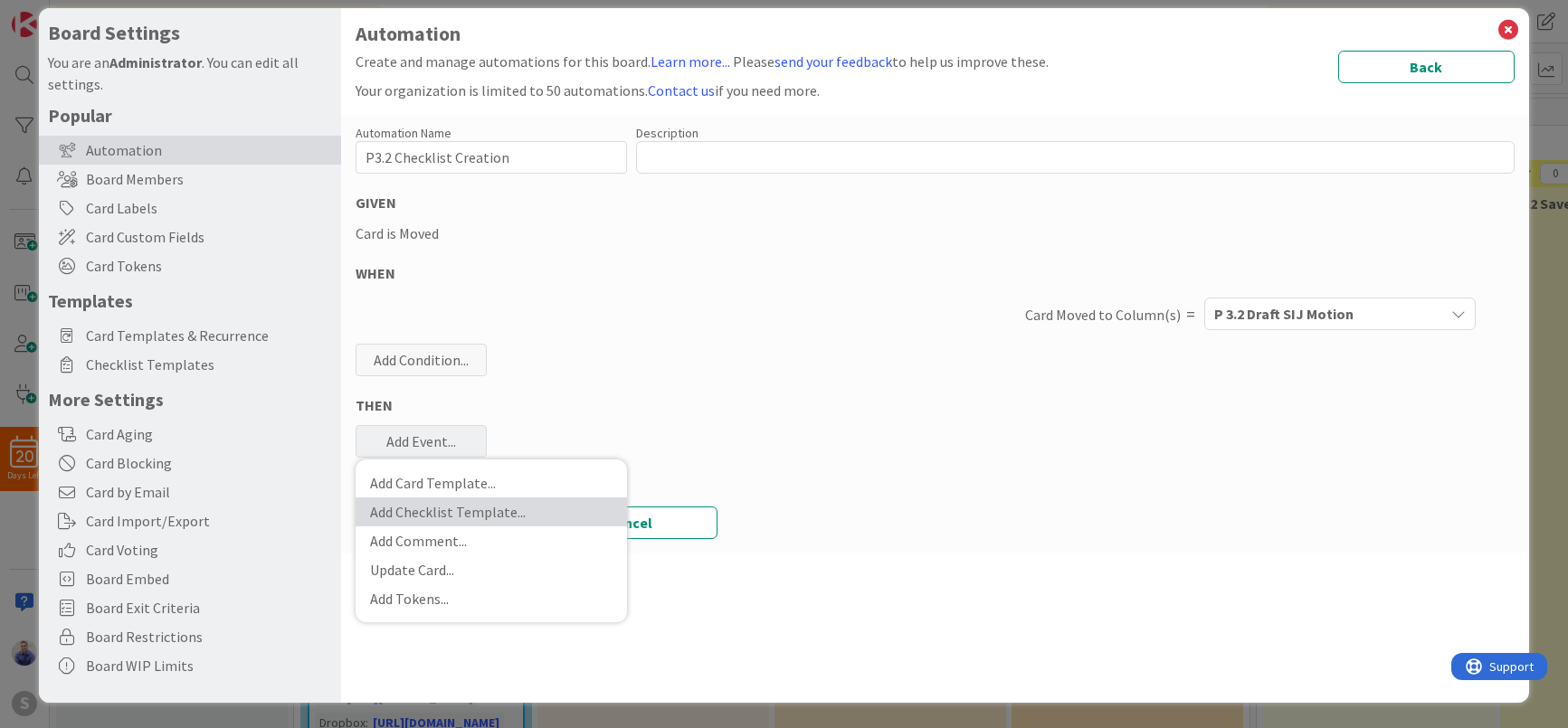
click at [475, 502] on link "Add Checklist Template ..." at bounding box center [491, 512] width 271 height 29
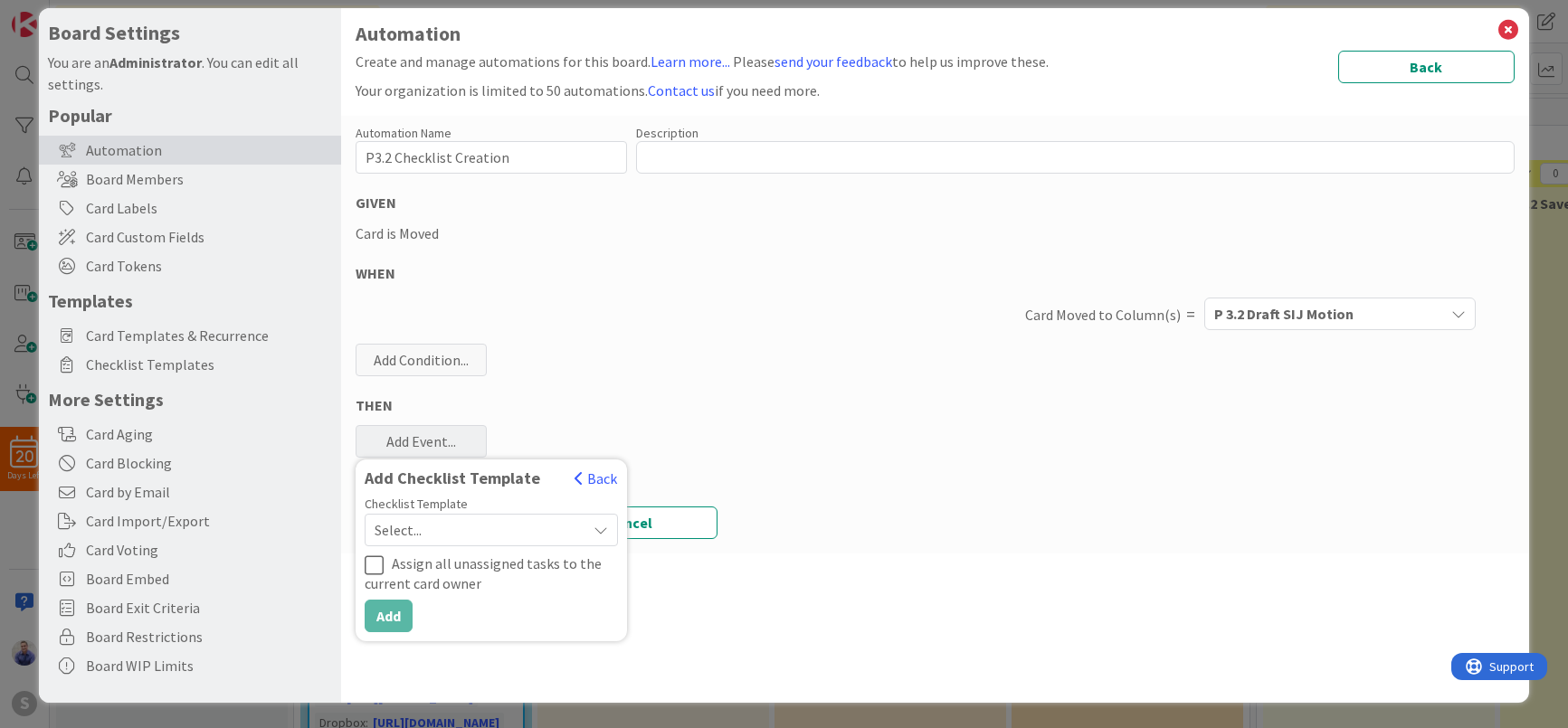
click at [487, 530] on span "Select..." at bounding box center [475, 530] width 203 height 25
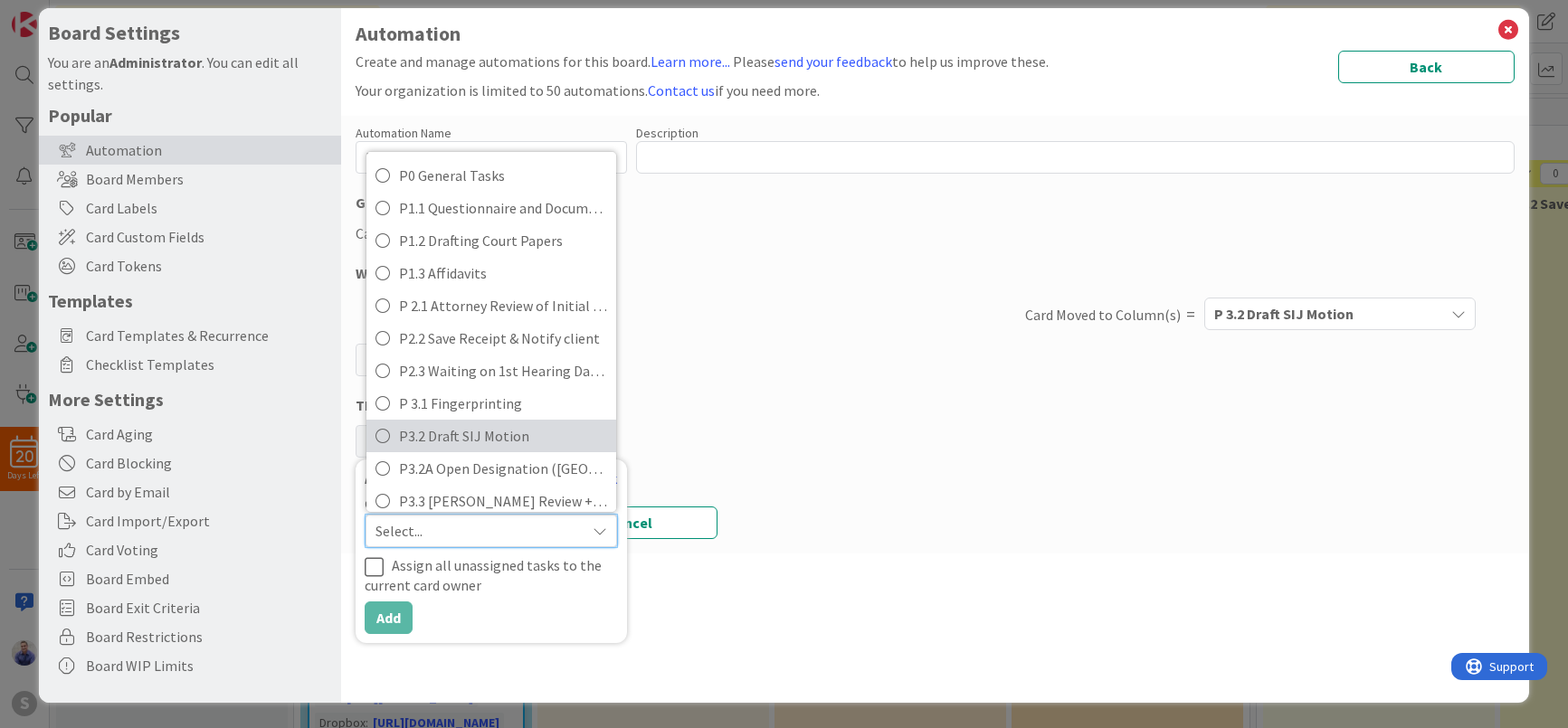
click at [484, 445] on span "P3.2 Draft SIJ Motion" at bounding box center [503, 436] width 208 height 27
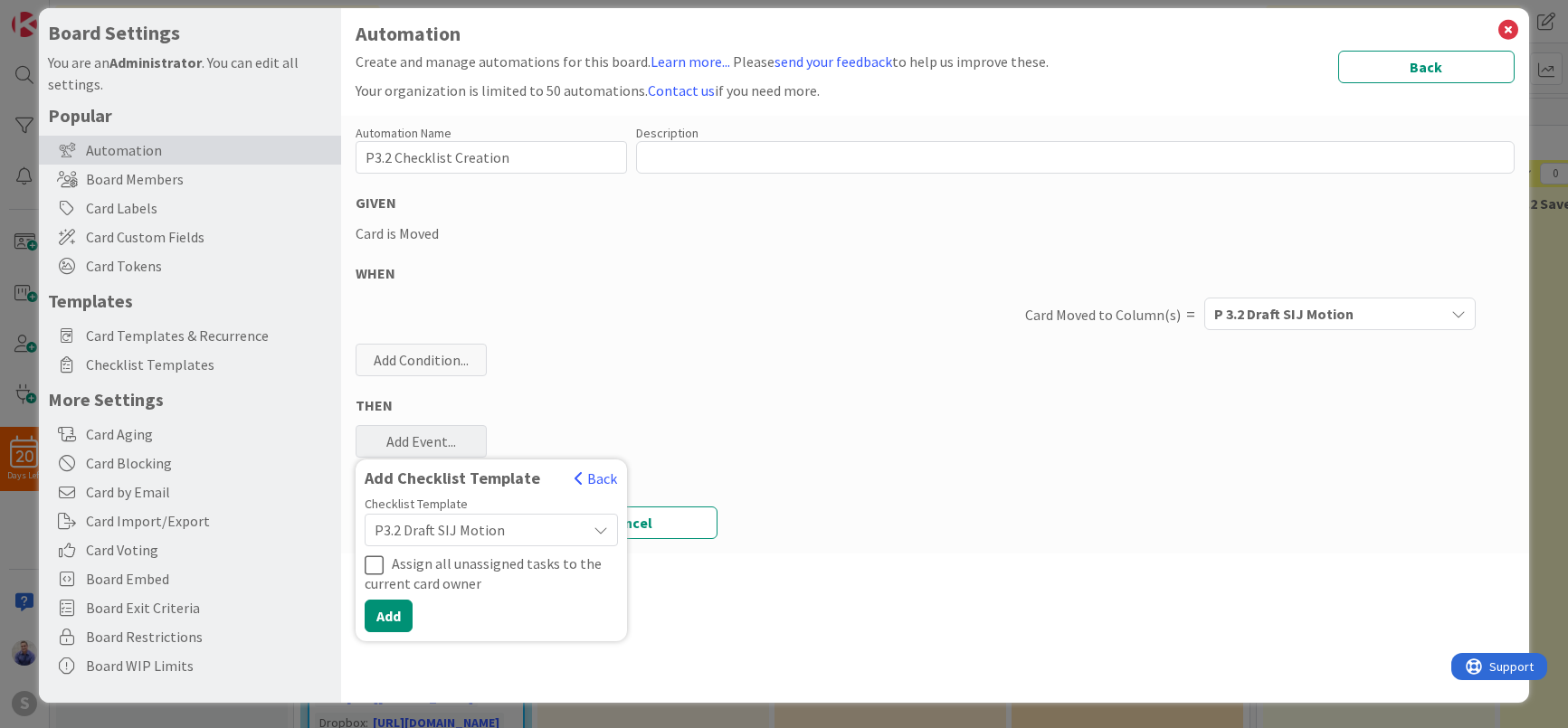
click at [703, 420] on div "Automation Name 23 / 128 P3.2 Checklist Creation Description 0 / 256 GIVEN Card…" at bounding box center [934, 334] width 1187 height 438
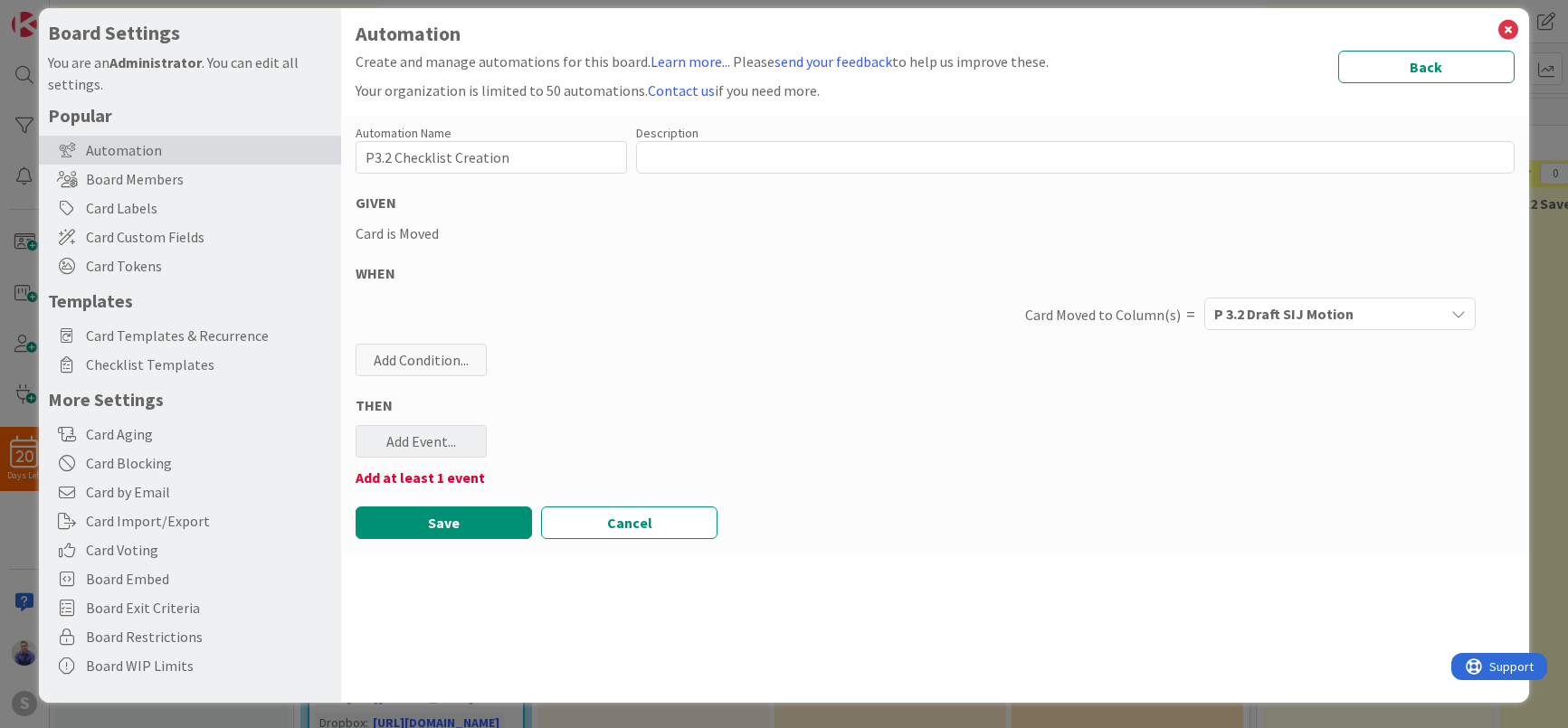
click at [470, 441] on div "Add Event..." at bounding box center [421, 441] width 131 height 32
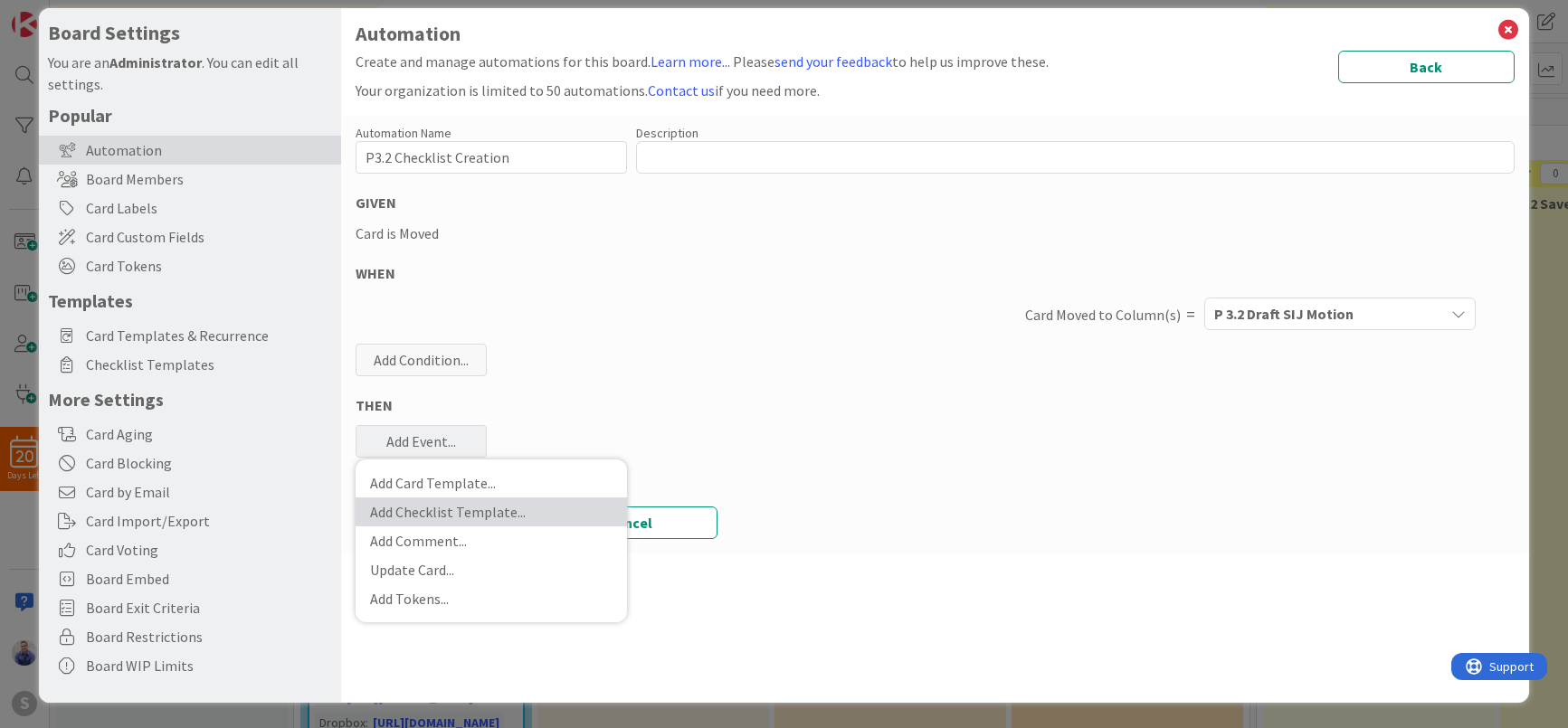
click at [473, 511] on link "Add Checklist Template ..." at bounding box center [491, 512] width 271 height 29
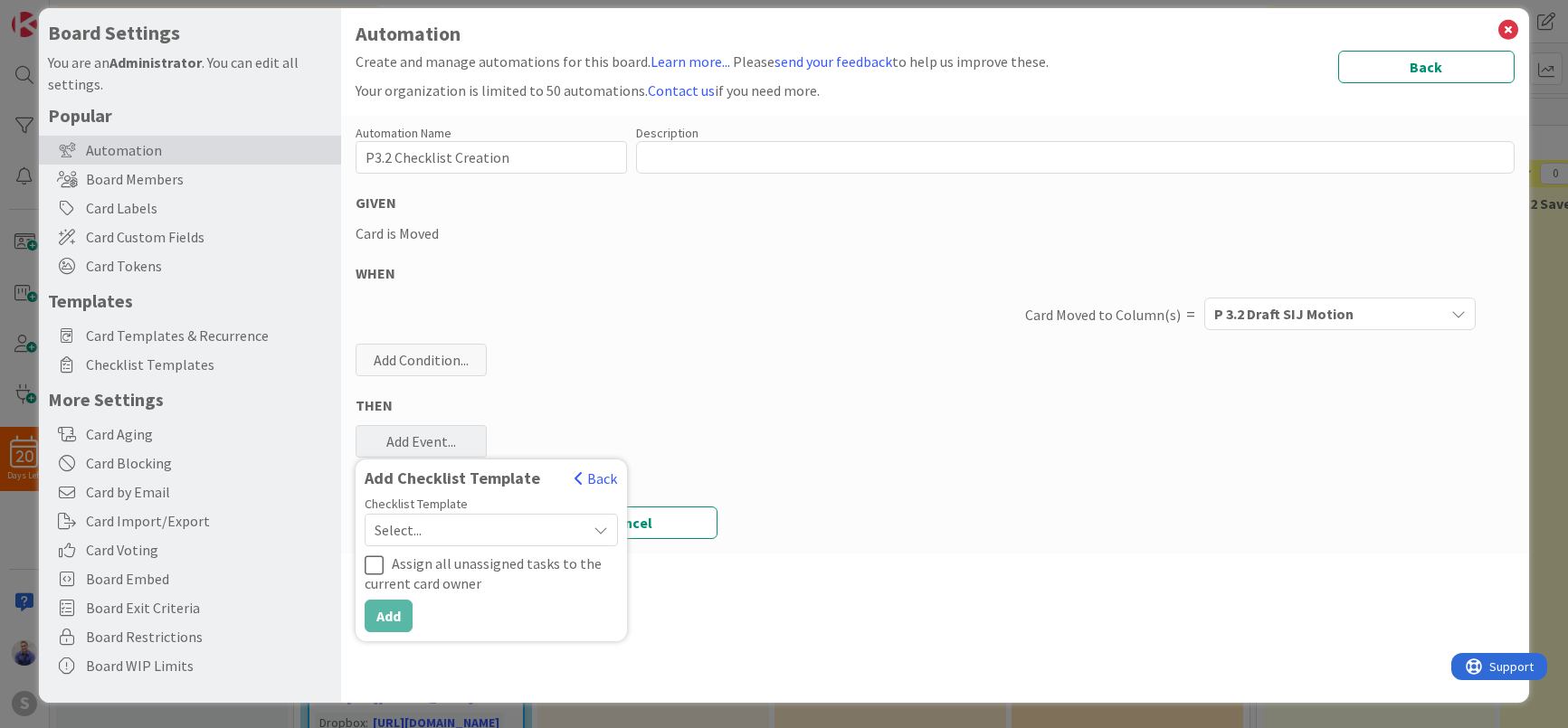
click at [471, 529] on span "Select..." at bounding box center [475, 530] width 203 height 25
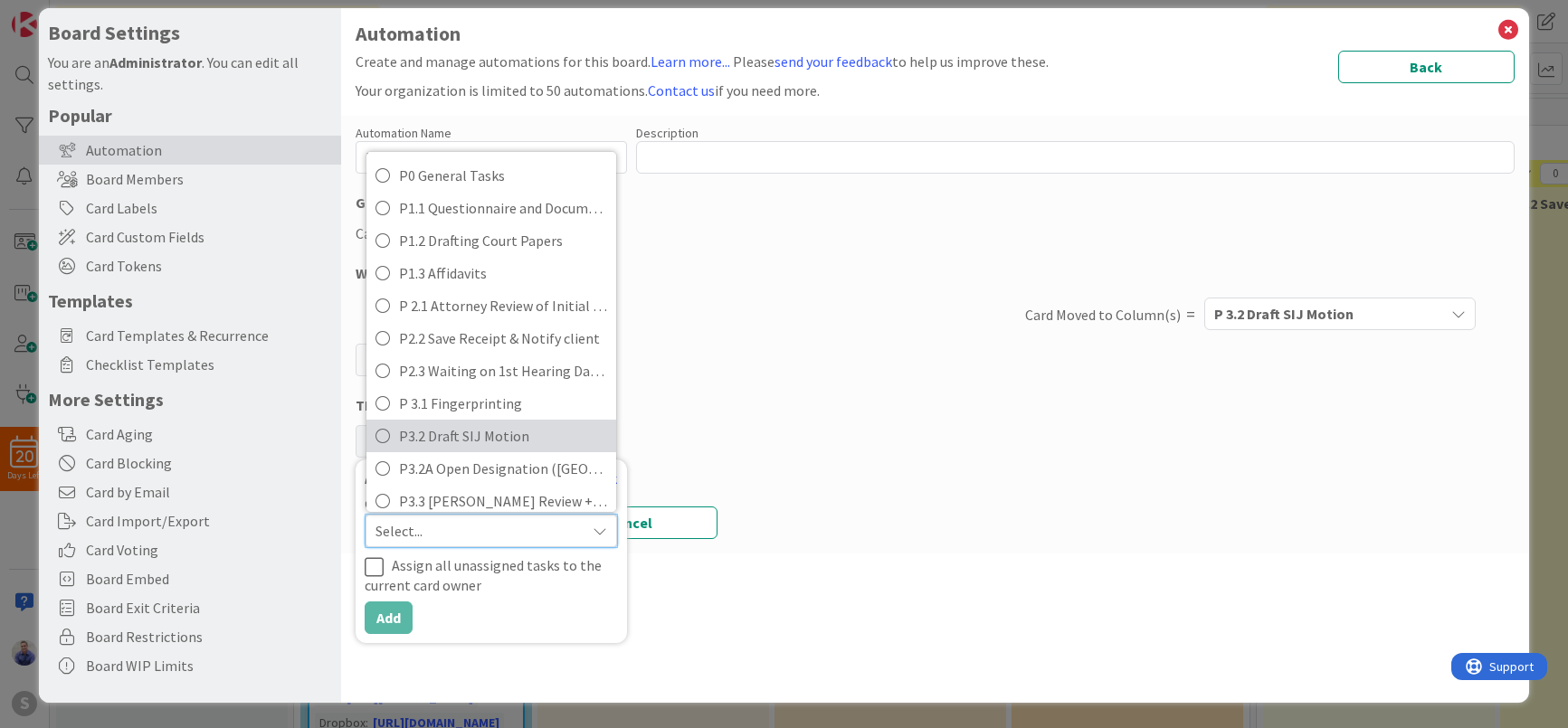
click at [478, 426] on span "P3.2 Draft SIJ Motion" at bounding box center [503, 436] width 208 height 27
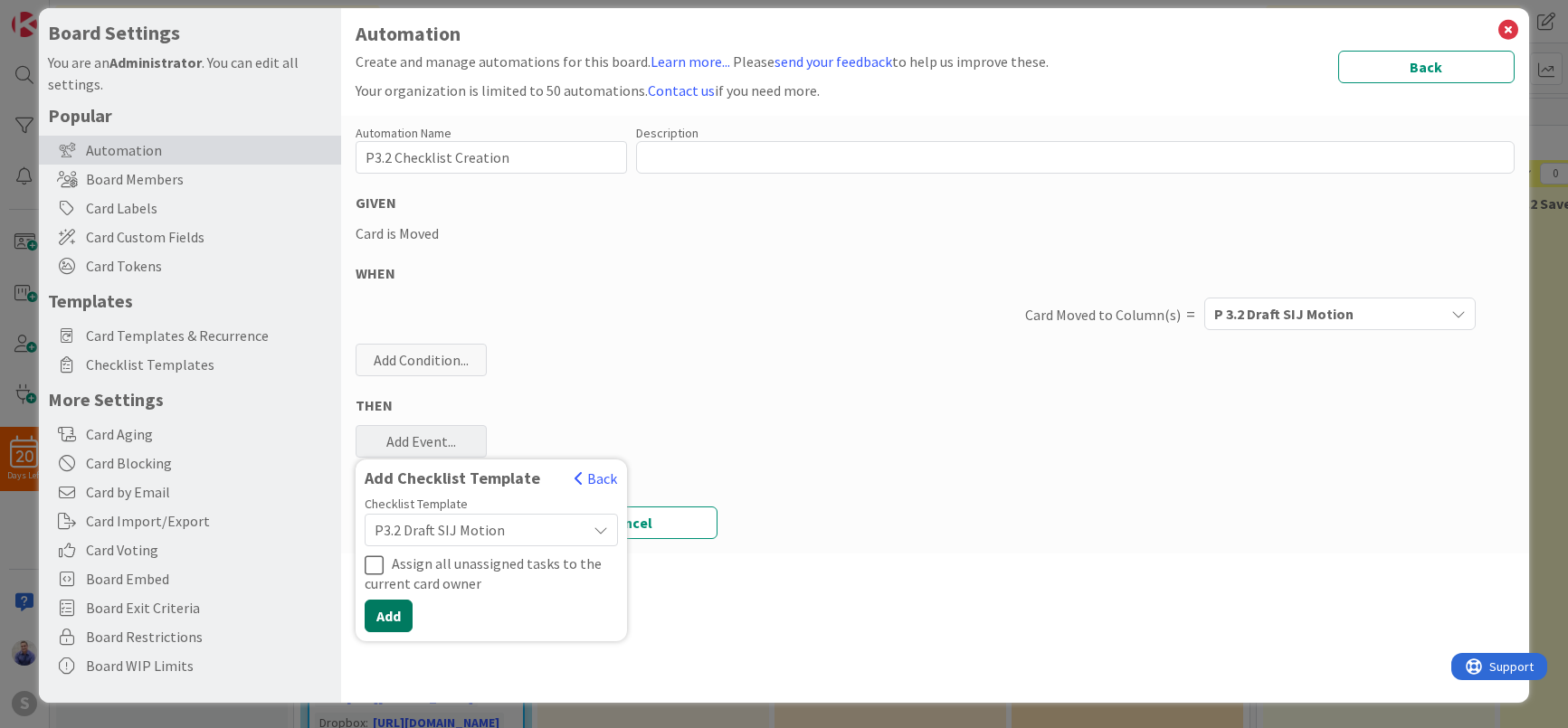
drag, startPoint x: 407, startPoint y: 619, endPoint x: 417, endPoint y: 599, distance: 22.4
click at [408, 616] on button "Add" at bounding box center [388, 615] width 48 height 32
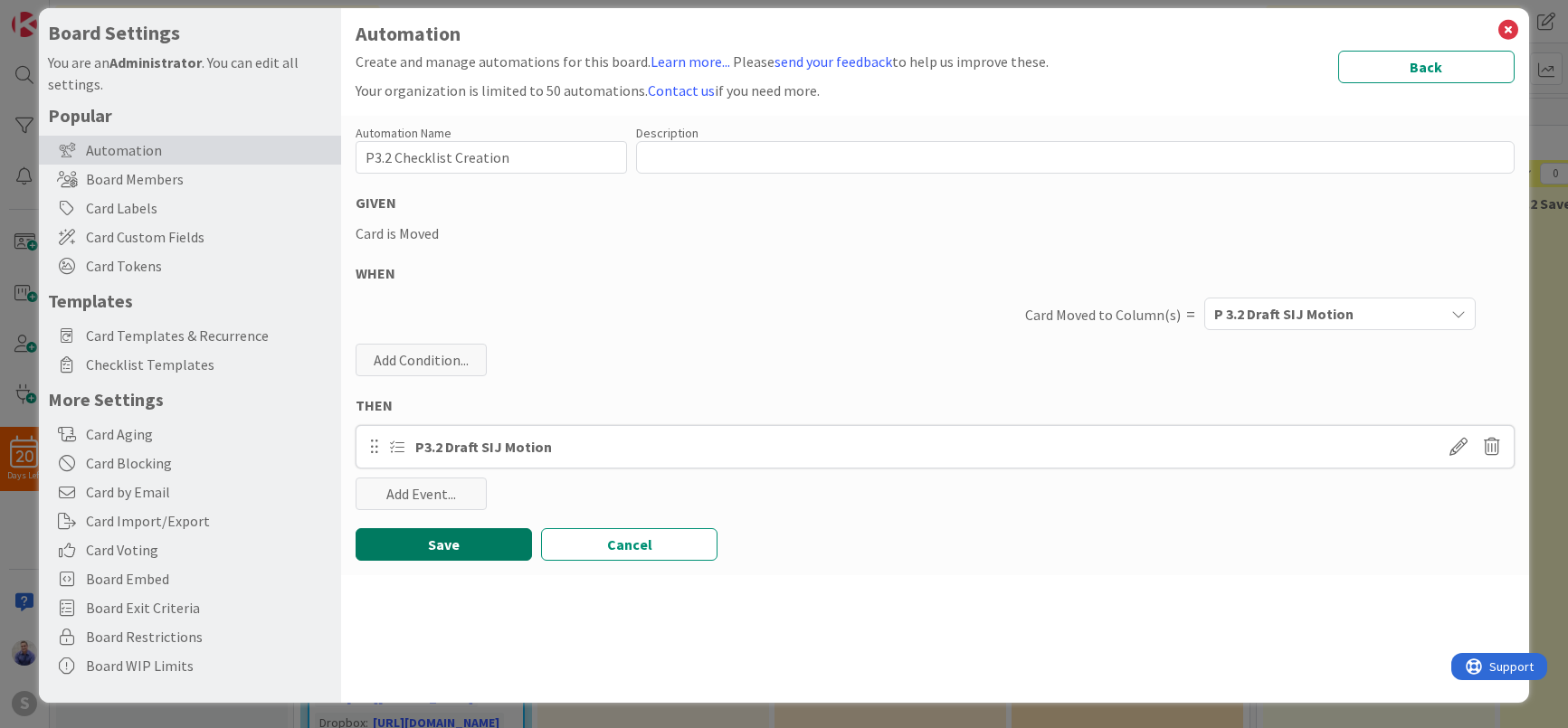
click at [462, 541] on button "Save" at bounding box center [444, 544] width 176 height 32
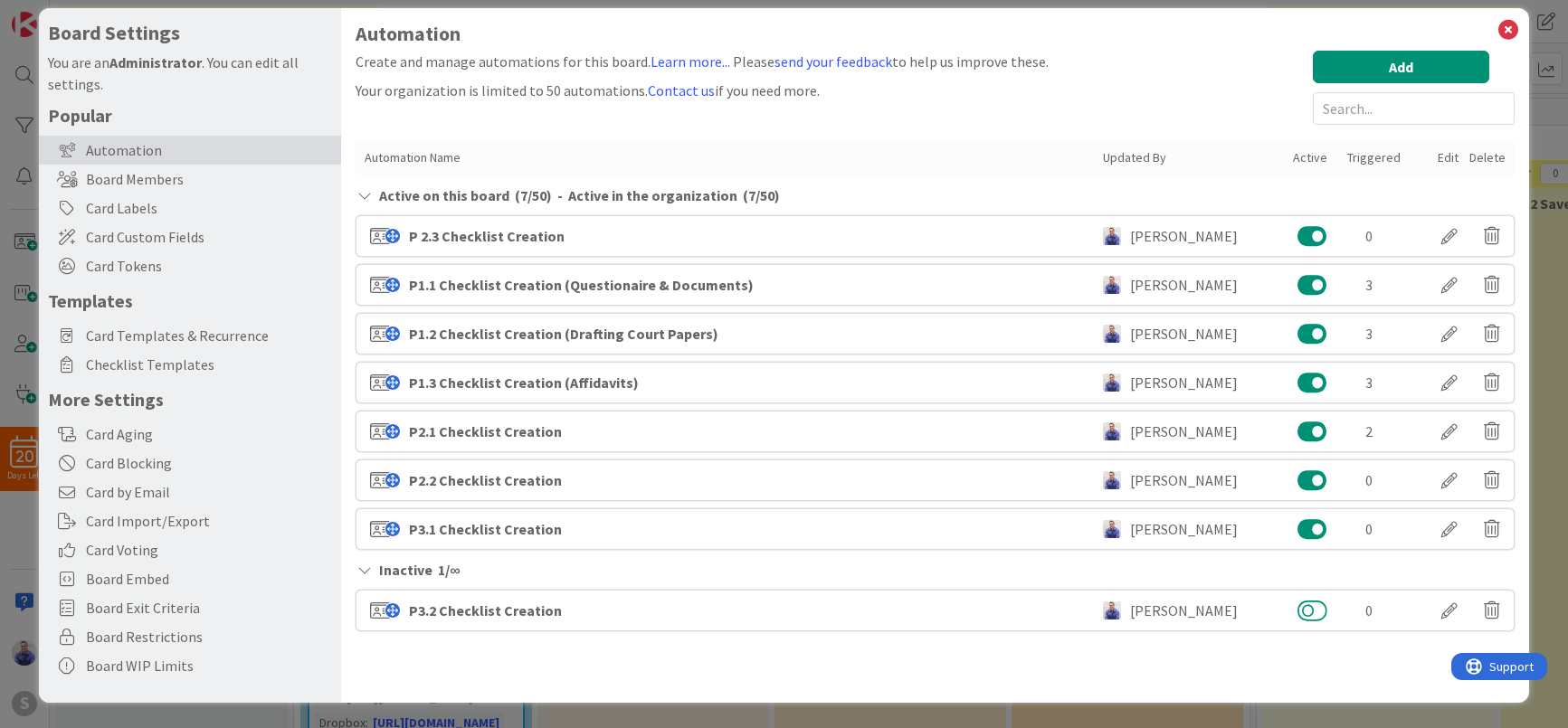
click at [1298, 608] on button at bounding box center [1312, 610] width 29 height 24
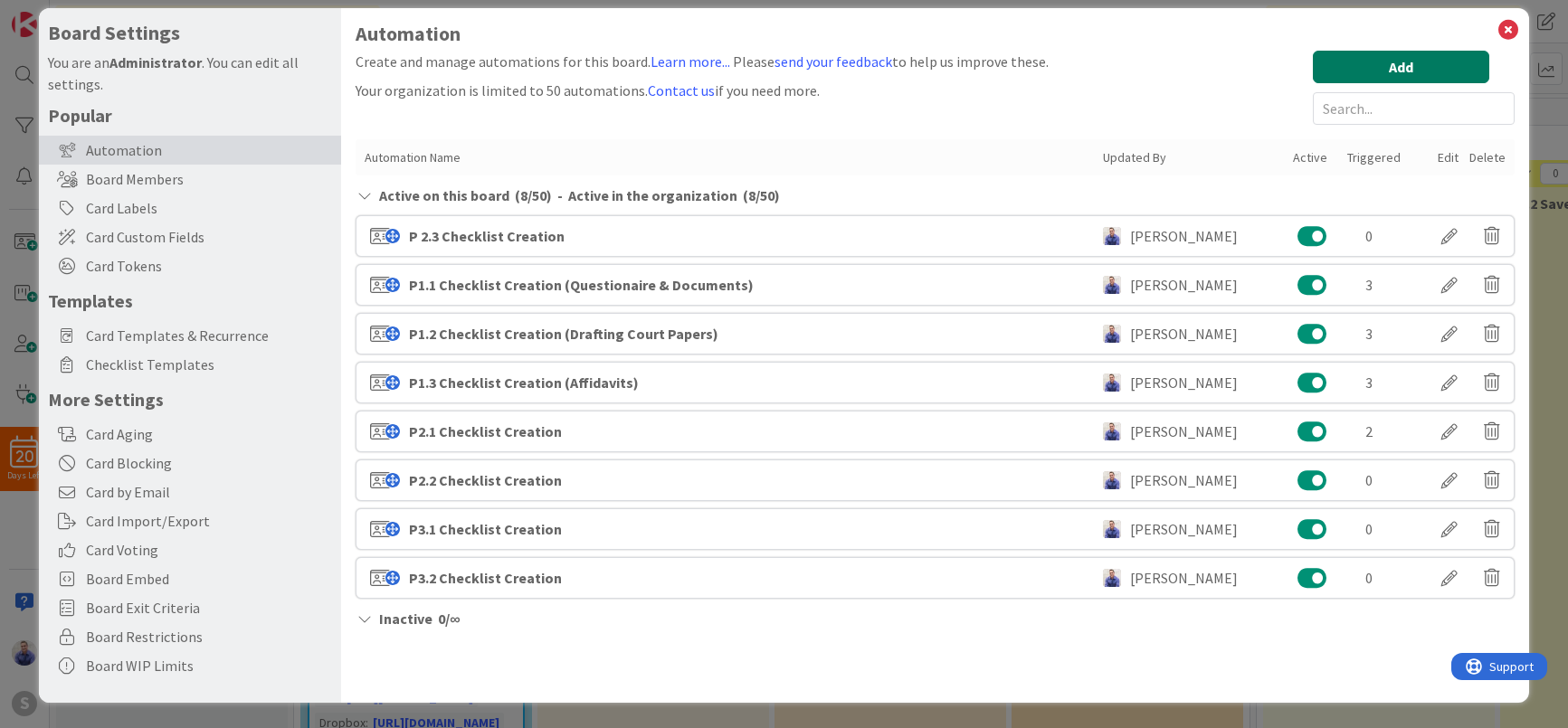
click at [1413, 66] on button "Add" at bounding box center [1401, 67] width 176 height 32
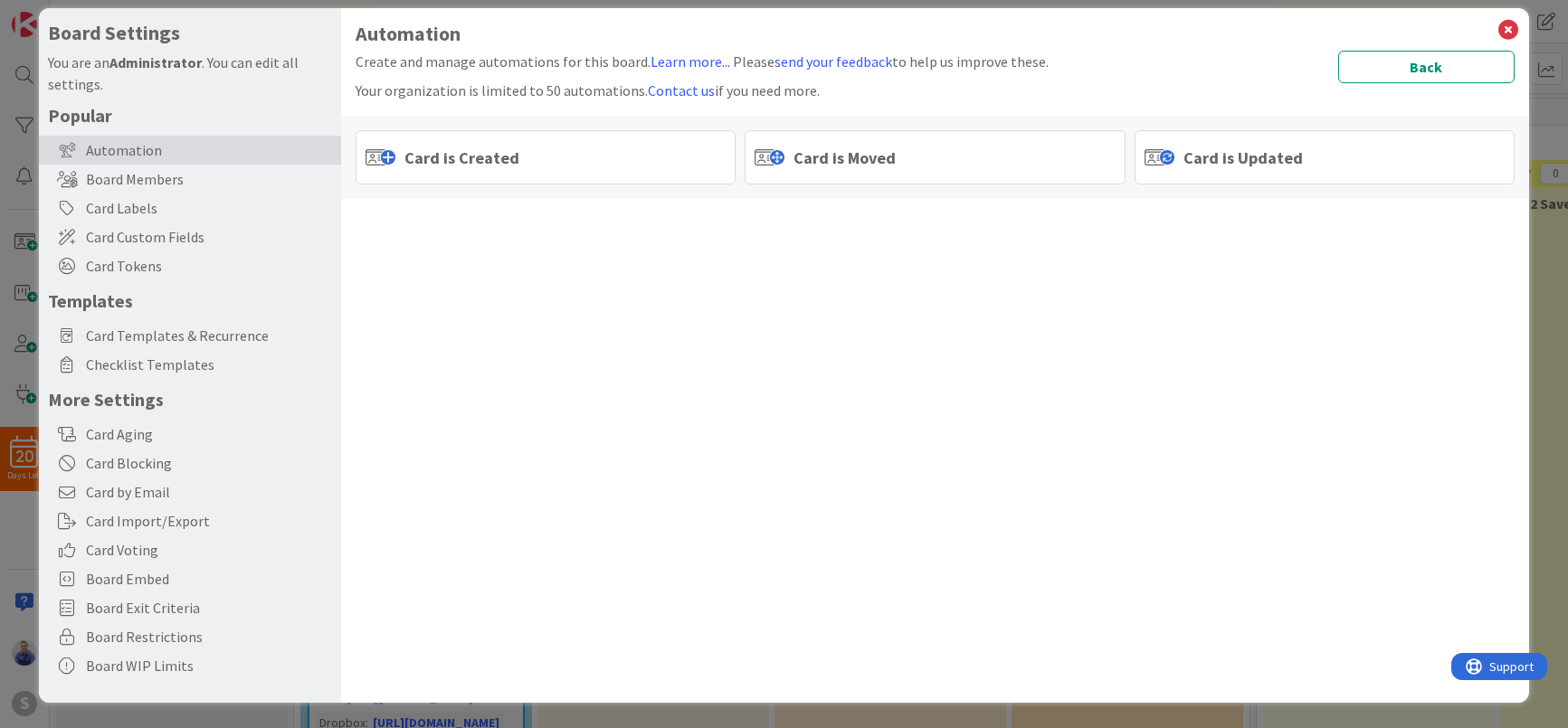
click at [887, 158] on span "Card is Moved" at bounding box center [845, 158] width 102 height 24
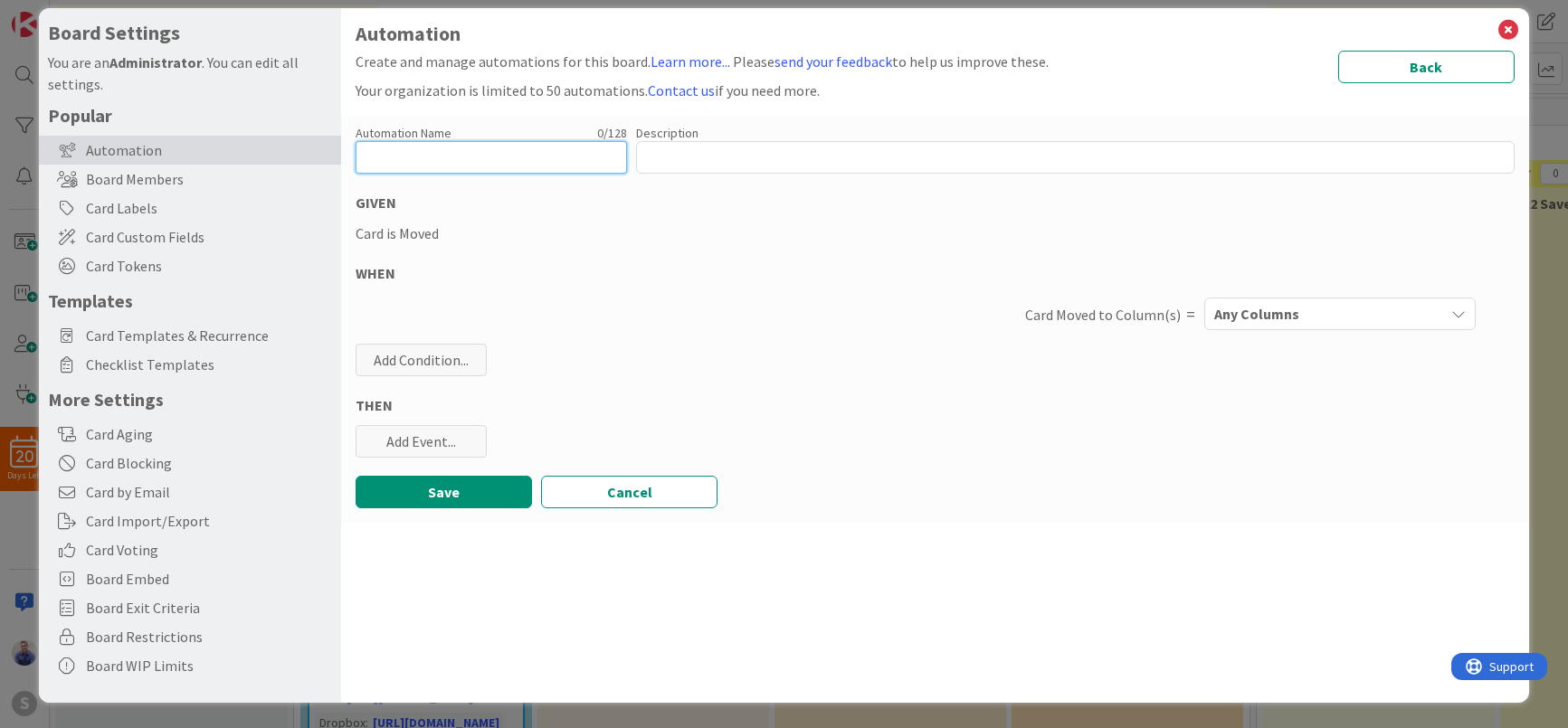
click at [500, 169] on input "text" at bounding box center [491, 157] width 271 height 32
paste input "P3.1 Checklist Creation"
click at [390, 160] on input "P3.1 Checklist Creation" at bounding box center [491, 157] width 271 height 32
click at [582, 155] on input "P3.2A Checklist Creation" at bounding box center [491, 157] width 271 height 32
type input "P3.2A Checklist Creation (Queens Only)"
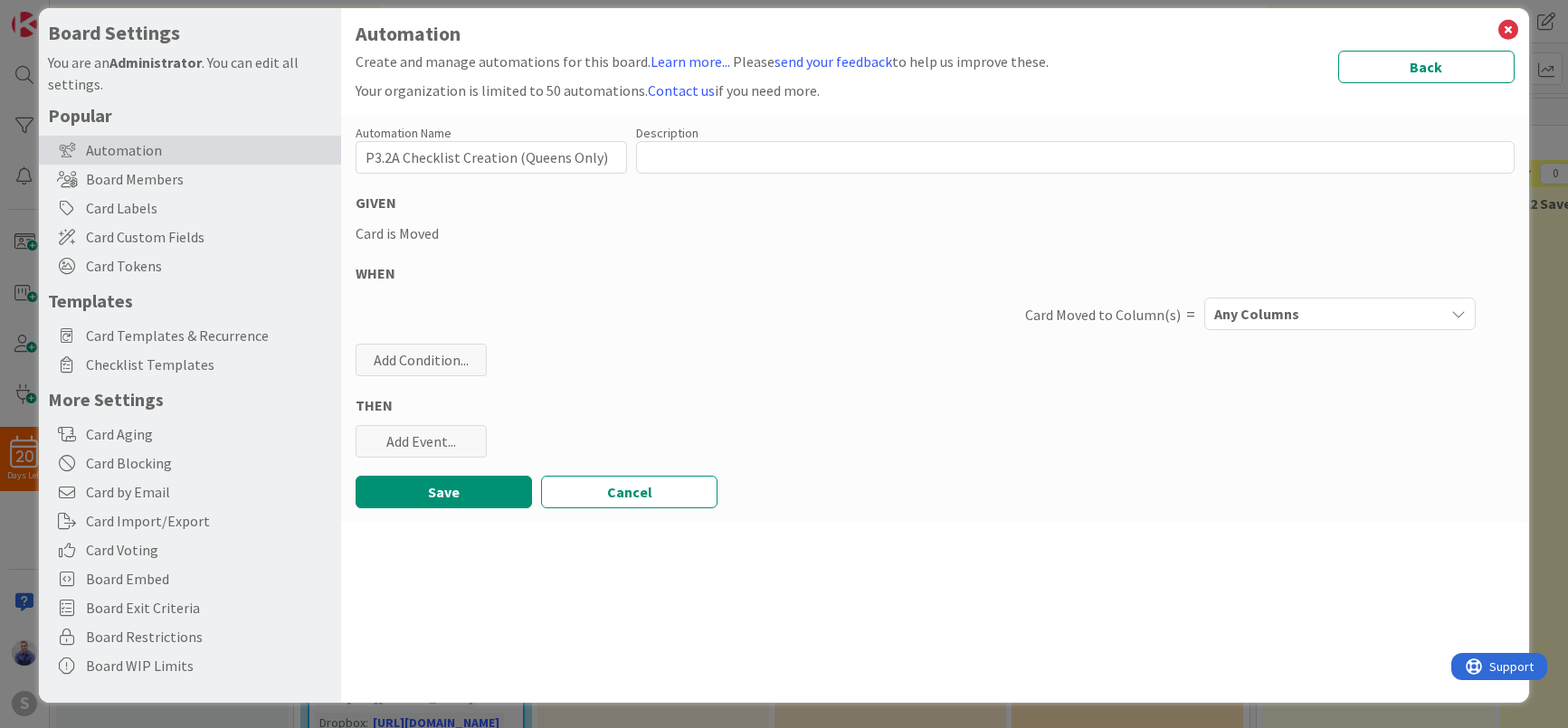
click at [1269, 320] on span "Any Columns" at bounding box center [1256, 314] width 85 height 24
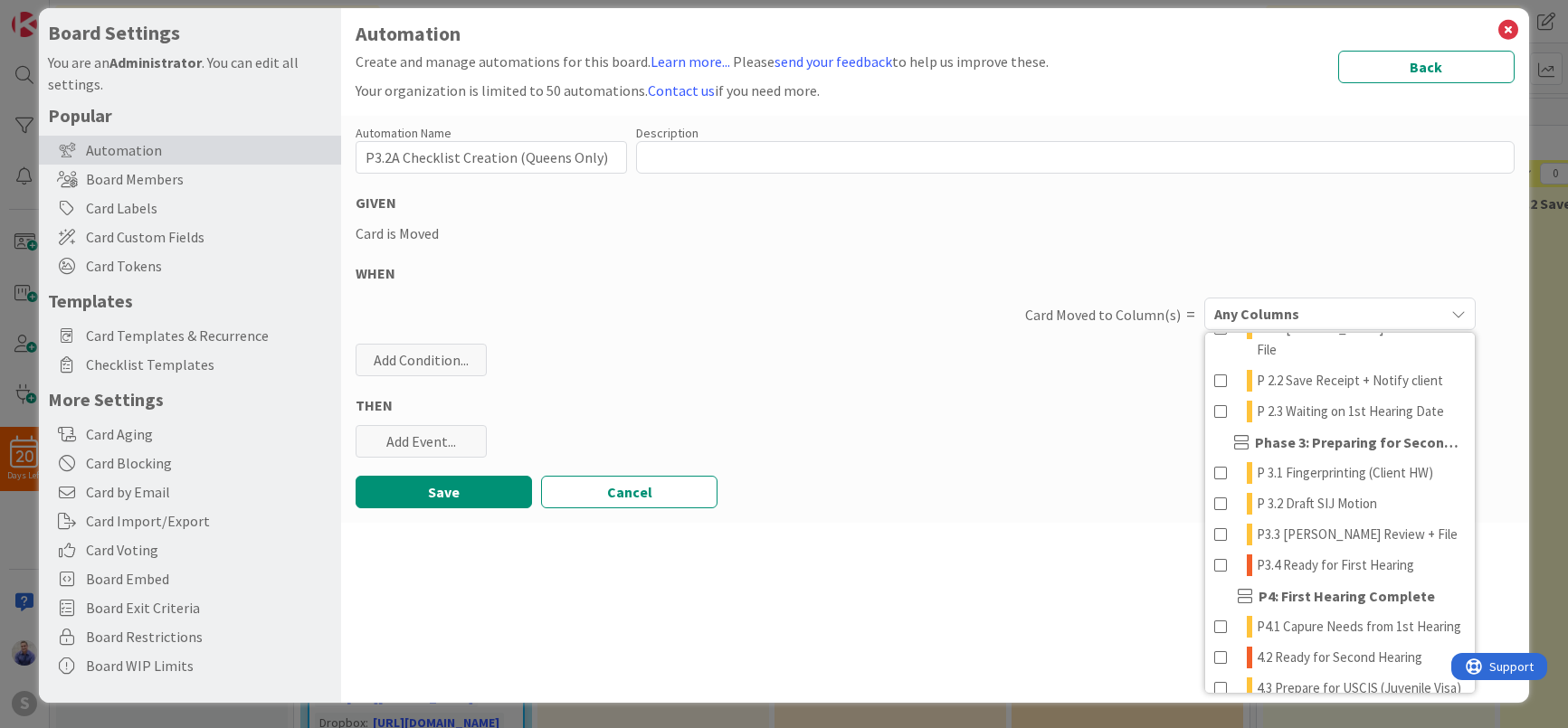
scroll to position [344, 0]
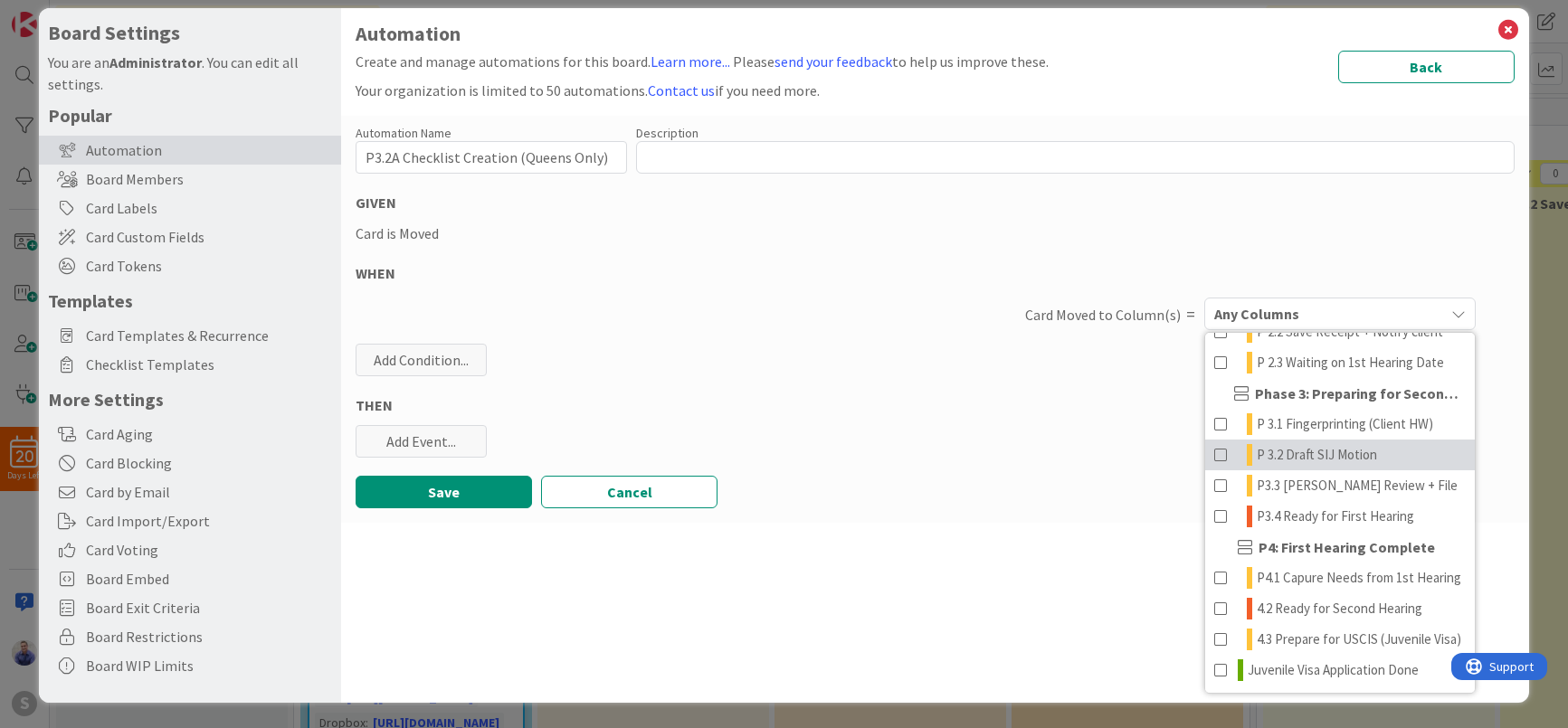
click at [1281, 444] on span "P 3.2 Draft SIJ Motion" at bounding box center [1317, 455] width 121 height 22
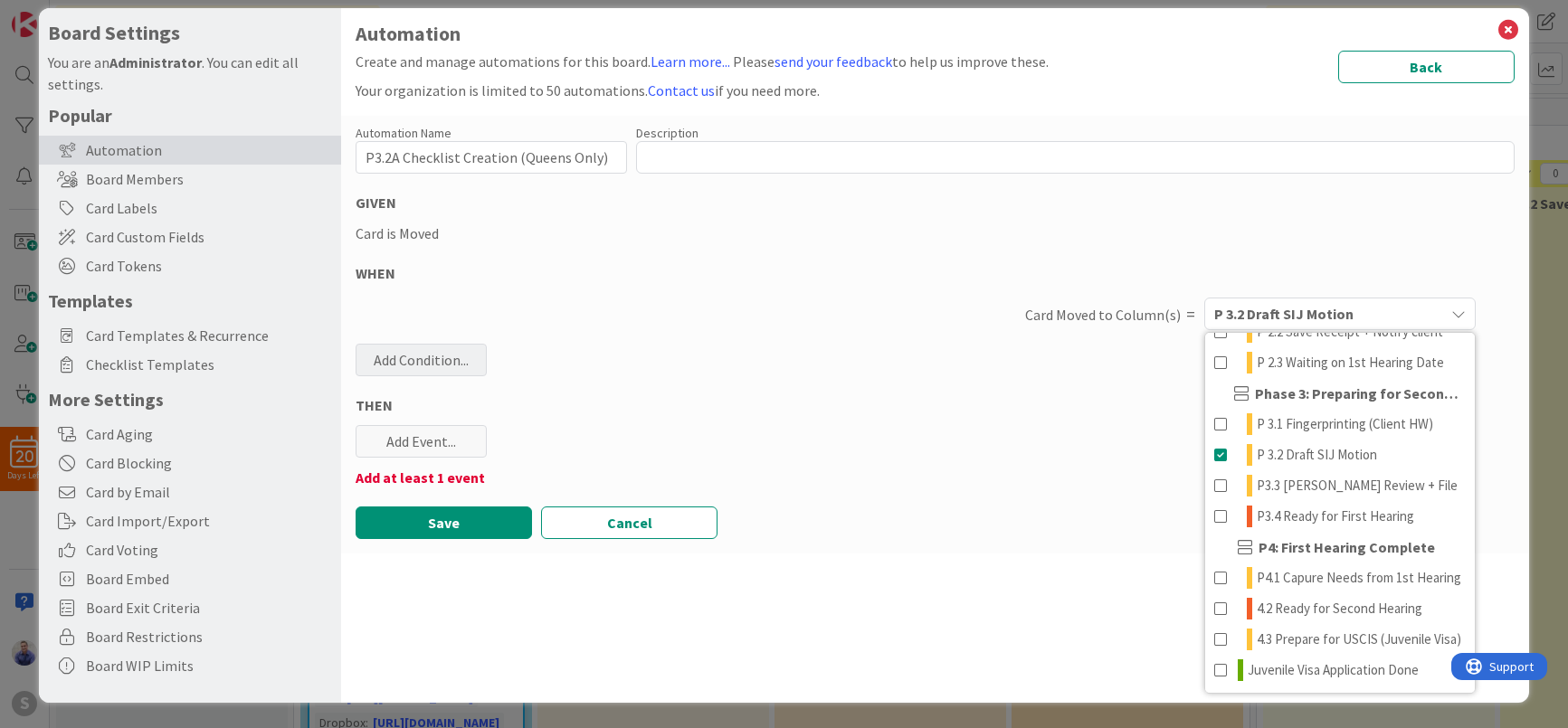
click at [451, 364] on div "Add Condition..." at bounding box center [421, 360] width 131 height 32
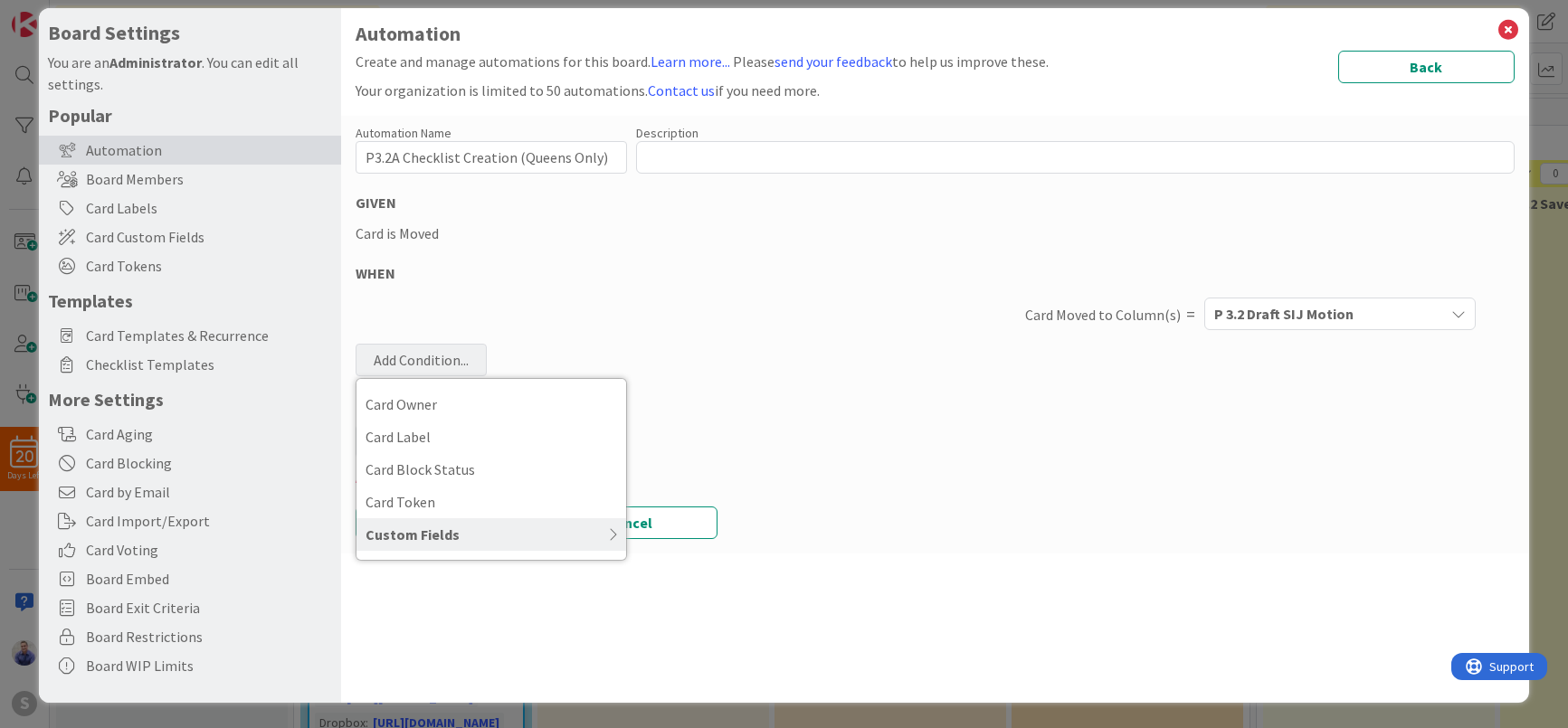
click at [443, 534] on div "Custom Fields" at bounding box center [491, 534] width 270 height 32
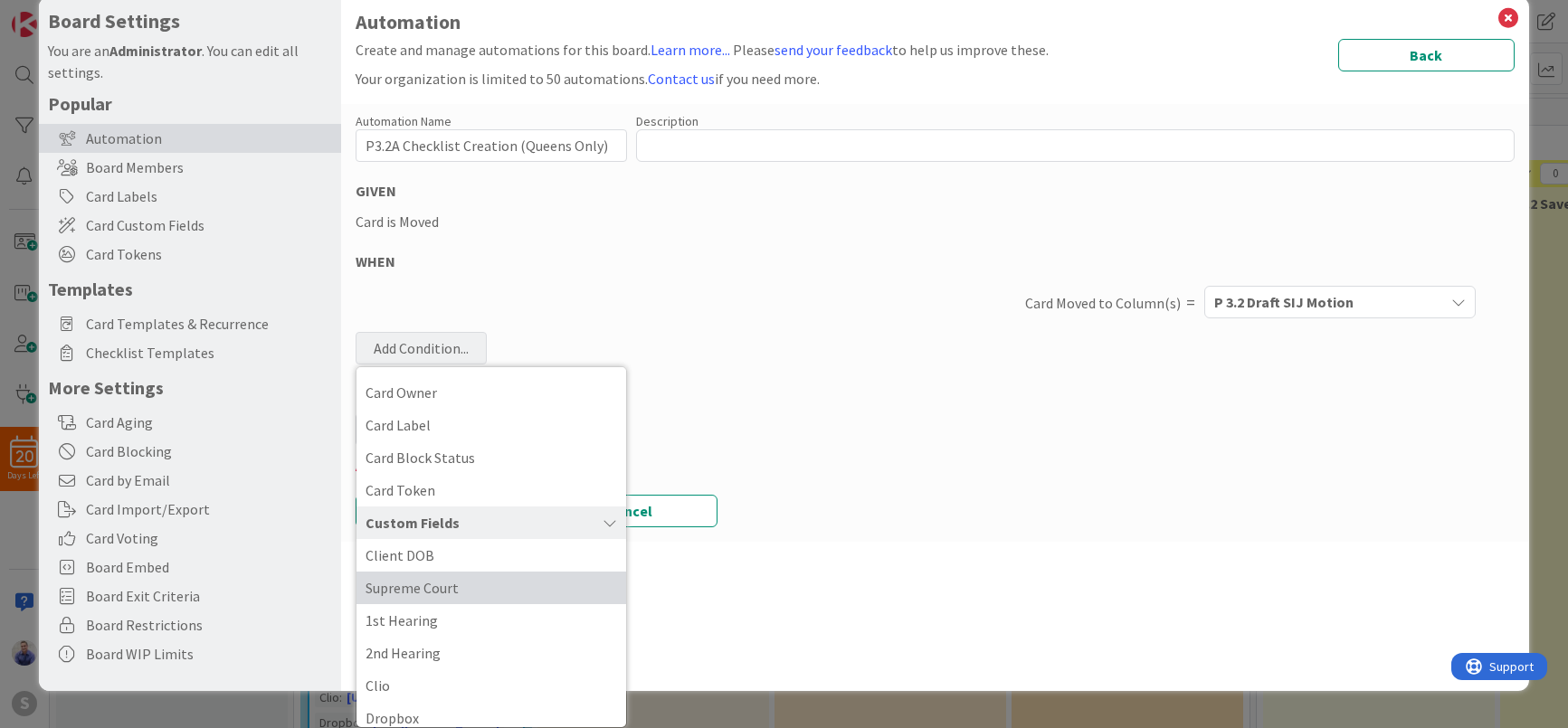
scroll to position [17, 0]
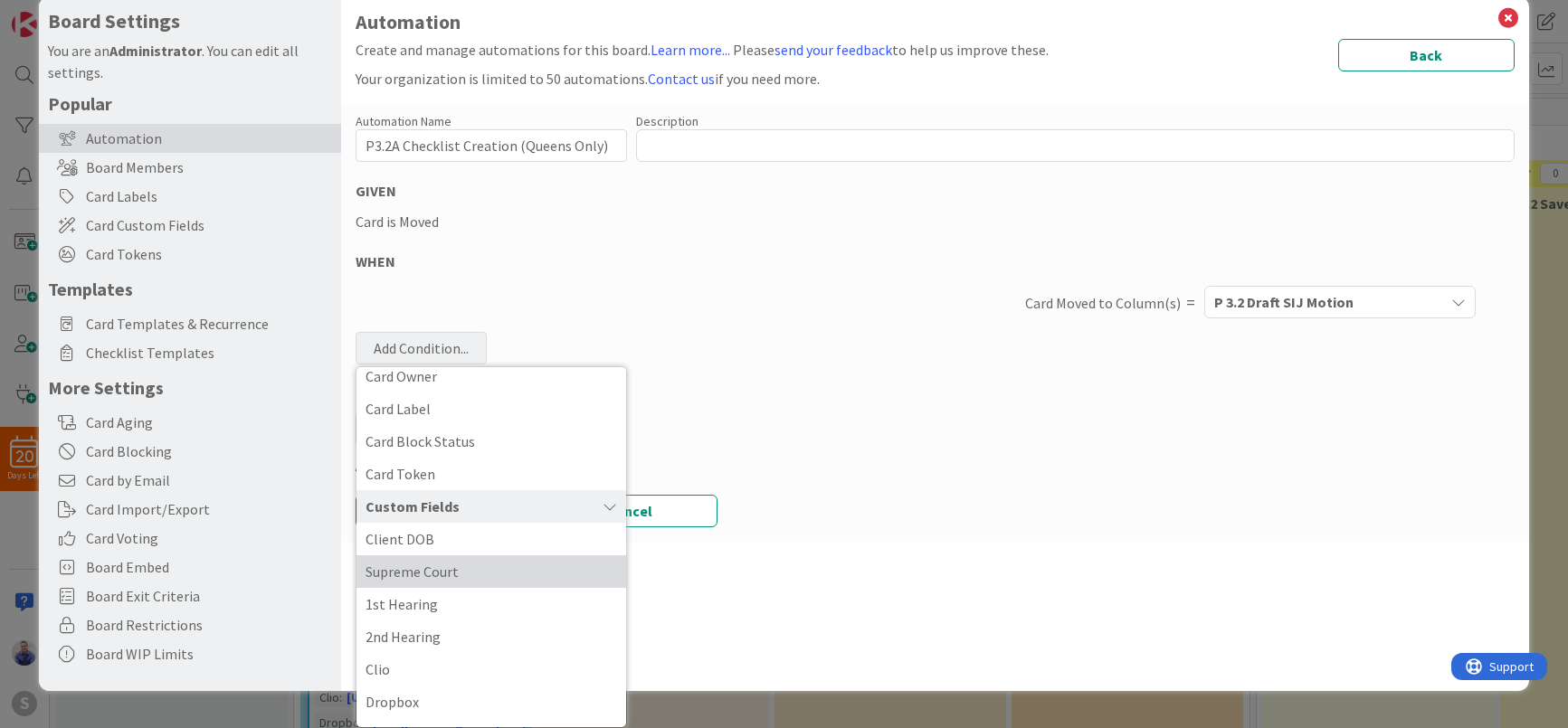
click at [443, 566] on span "Supreme Court" at bounding box center [491, 572] width 252 height 27
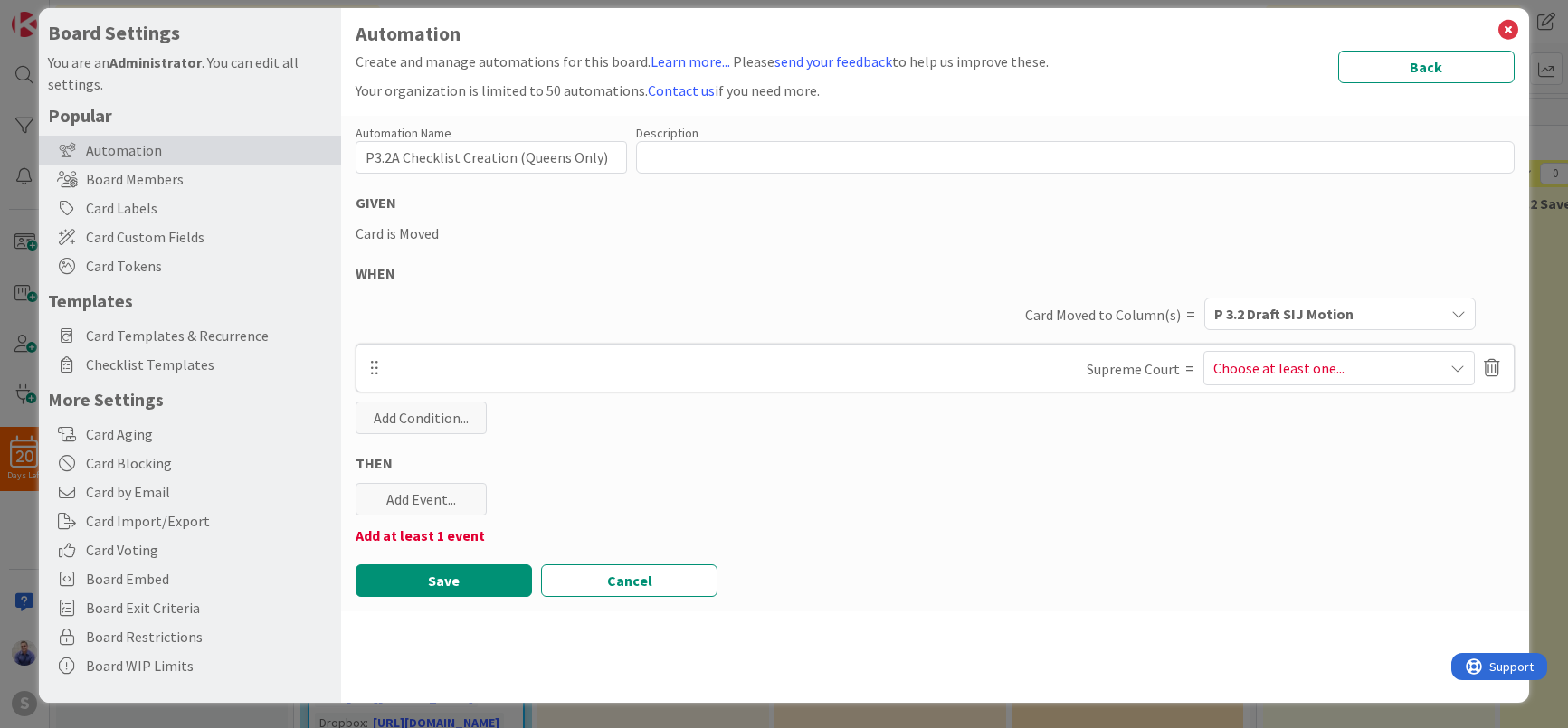
scroll to position [18, 0]
click at [1261, 372] on span "Choose at least one..." at bounding box center [1279, 368] width 131 height 22
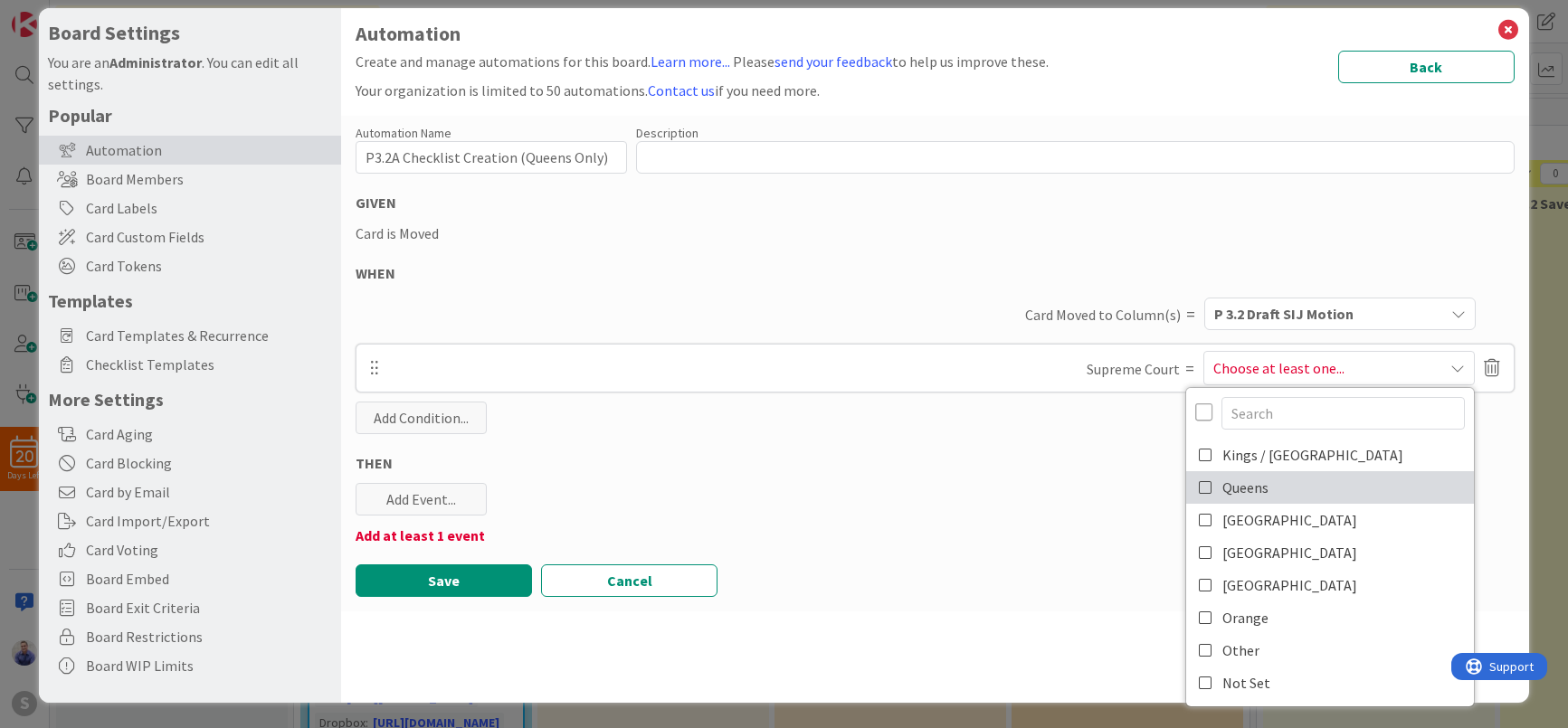
click at [1199, 483] on icon at bounding box center [1205, 488] width 15 height 27
click at [964, 434] on div "Automation Name 38 / 128 P3.2A Checklist Creation ([GEOGRAPHIC_DATA] Only) Desc…" at bounding box center [934, 364] width 1187 height 496
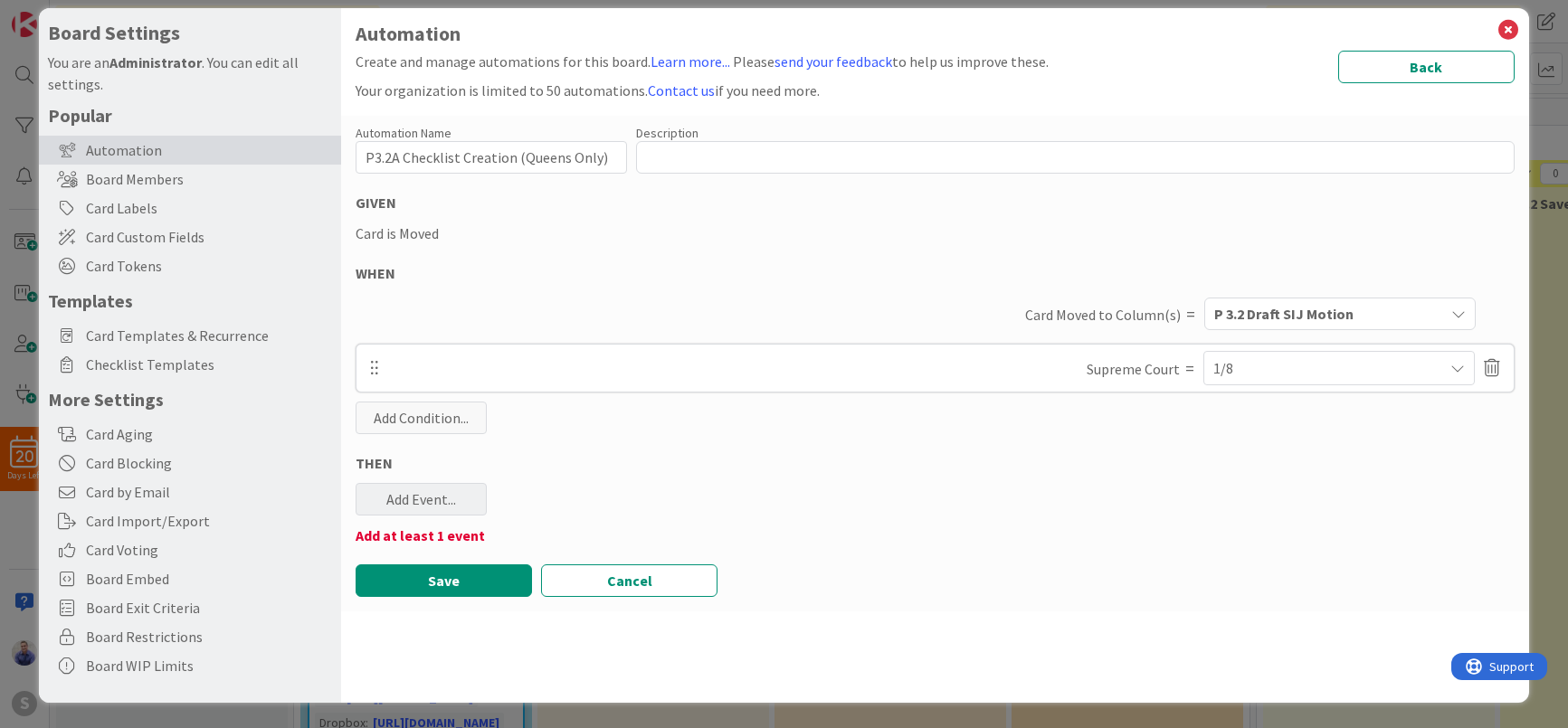
click at [464, 494] on div "Add Event..." at bounding box center [421, 499] width 131 height 32
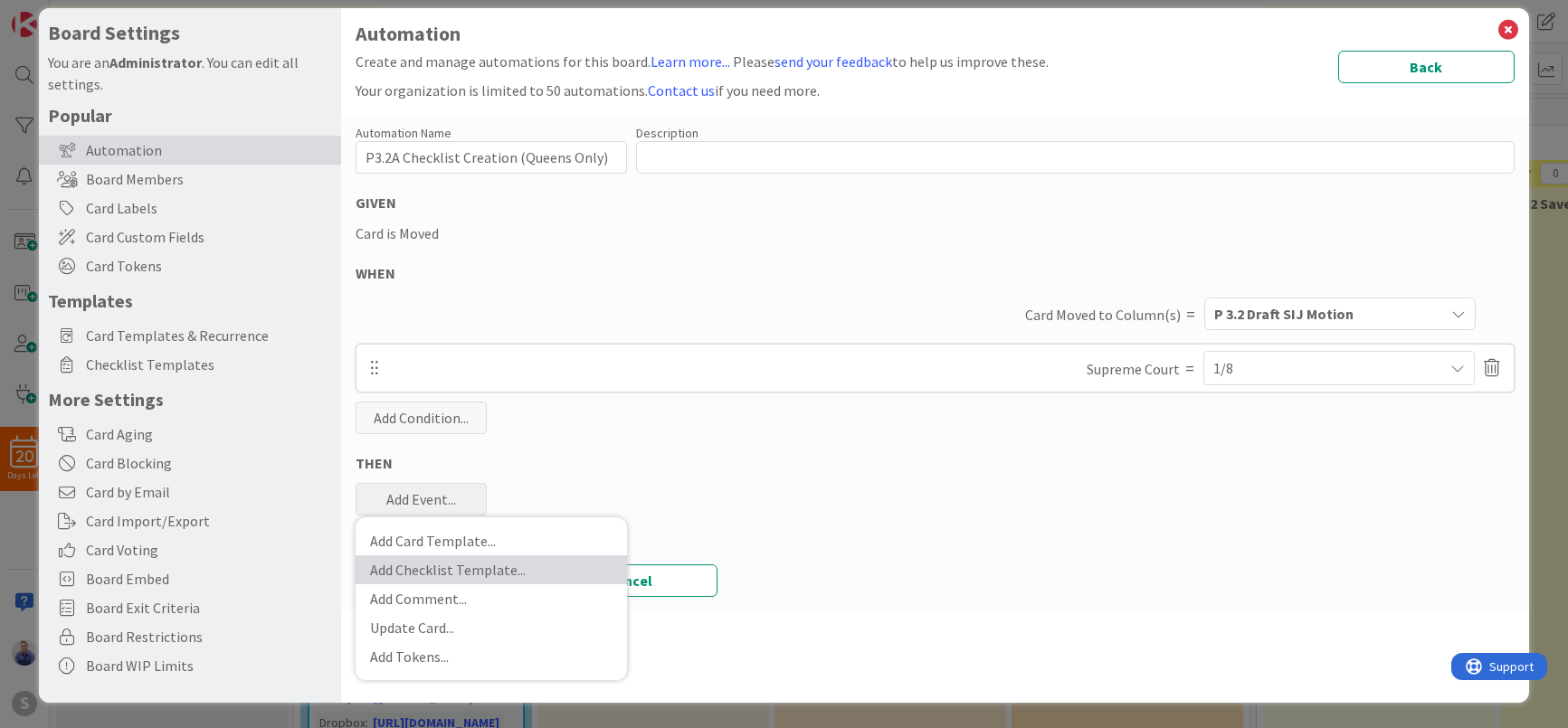
click at [480, 574] on link "Add Checklist Template ..." at bounding box center [491, 570] width 271 height 29
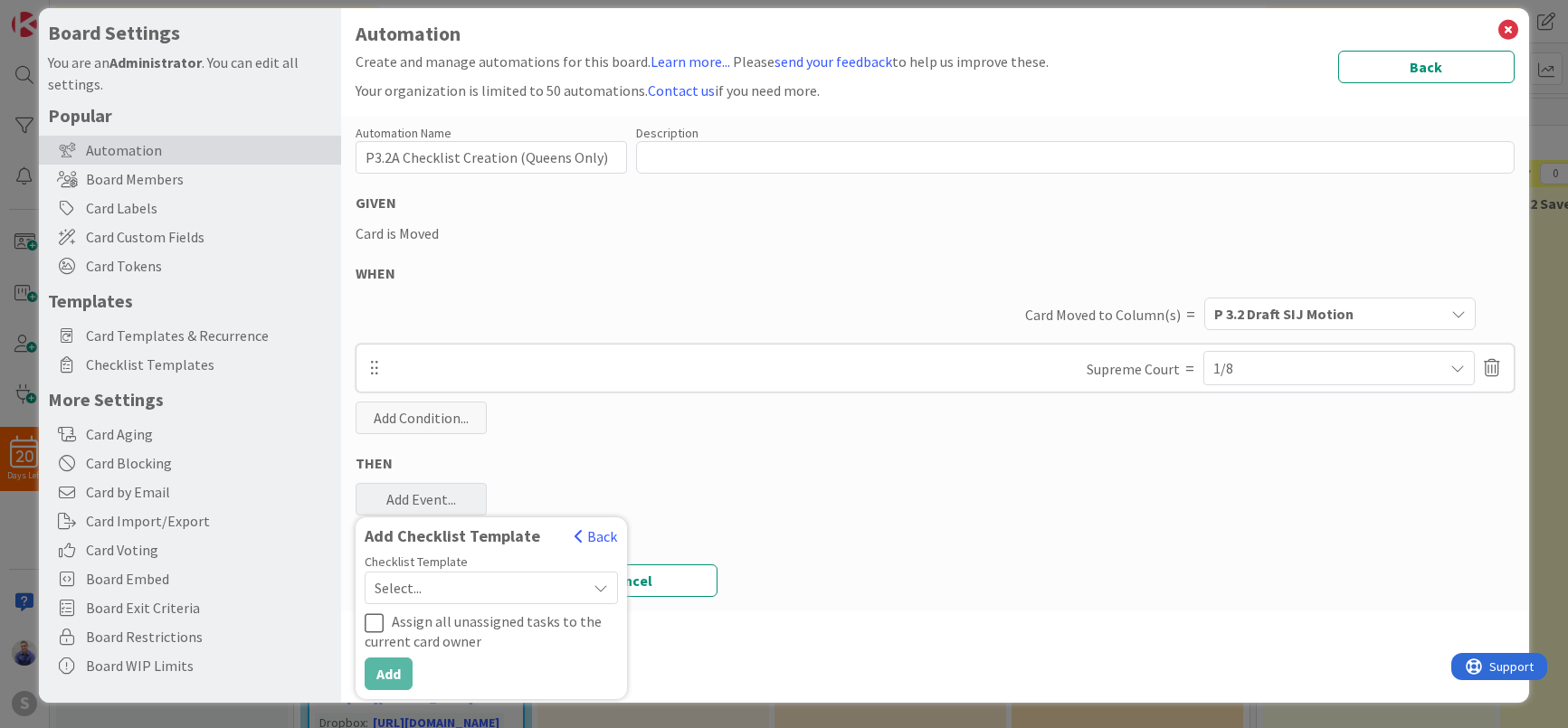
click at [483, 588] on span "Select..." at bounding box center [475, 588] width 203 height 25
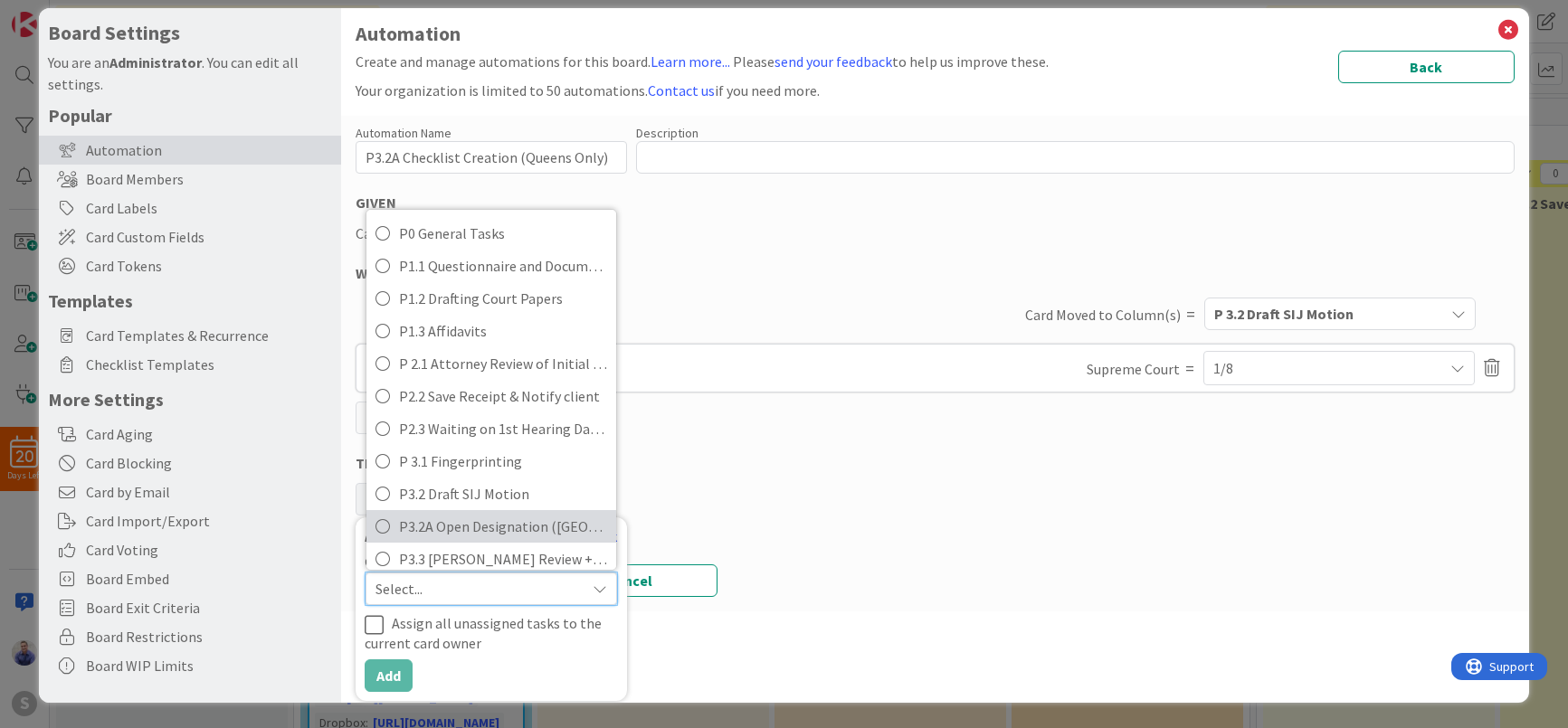
click at [443, 516] on span "P3.2A Open Designation ([GEOGRAPHIC_DATA] Only)" at bounding box center [503, 527] width 208 height 27
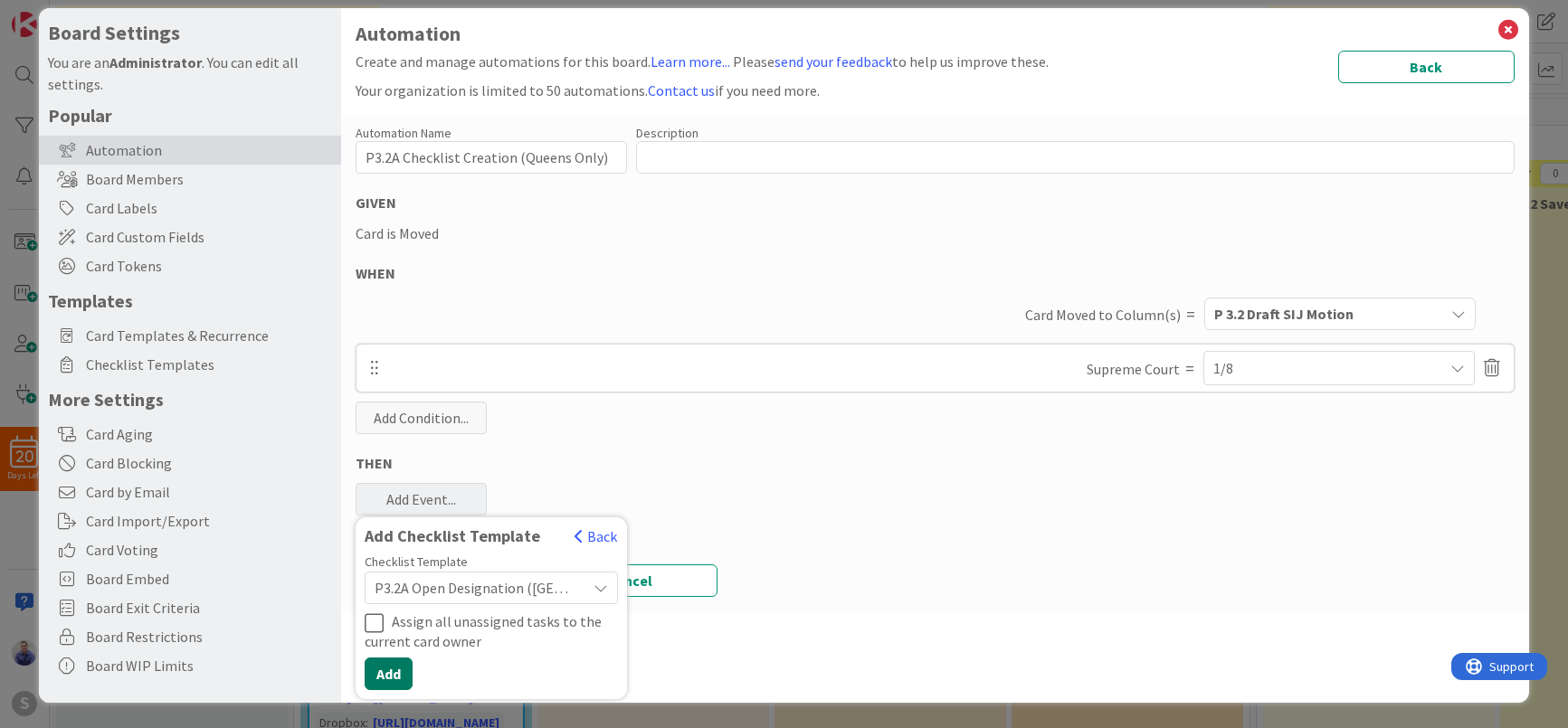
click at [399, 681] on button "Add" at bounding box center [388, 673] width 48 height 32
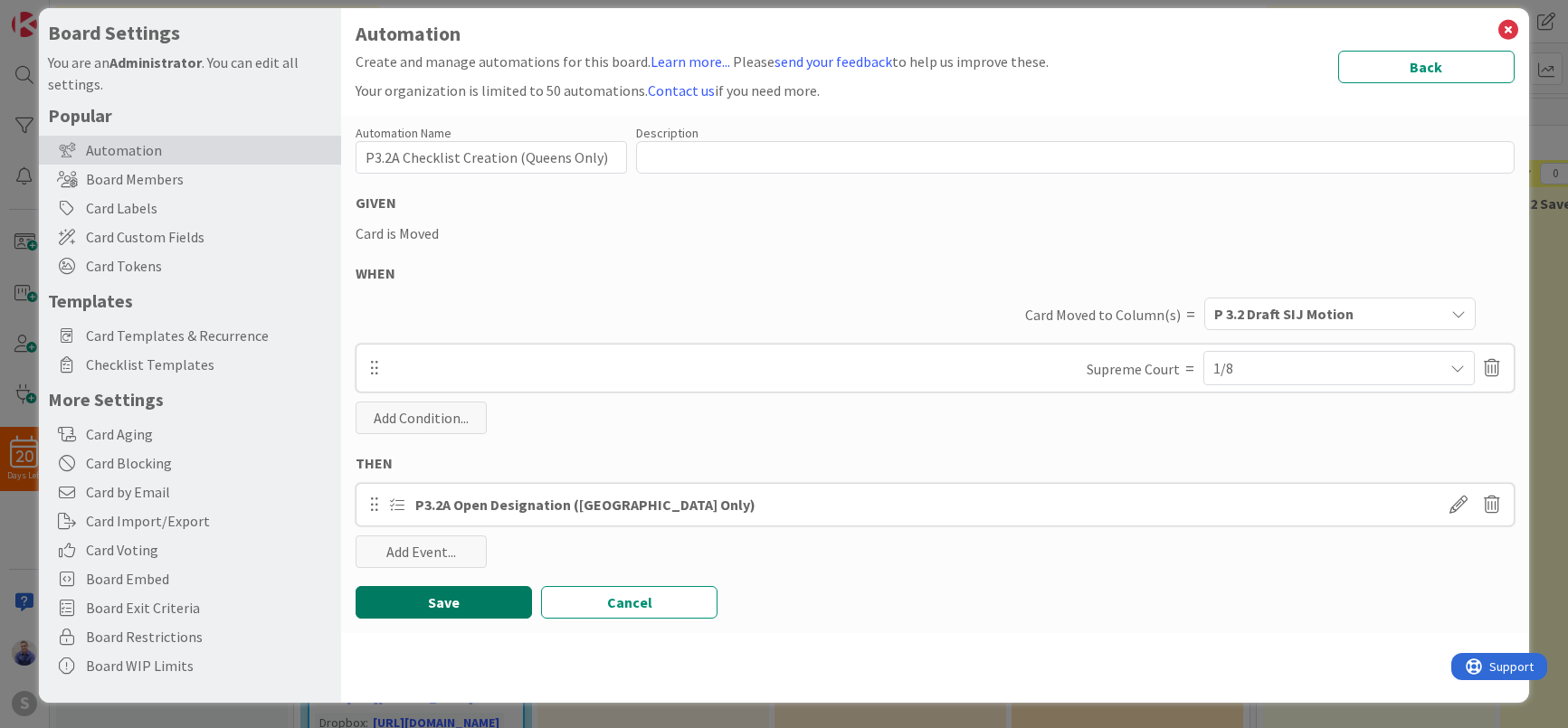
click at [473, 593] on button "Save" at bounding box center [444, 602] width 176 height 32
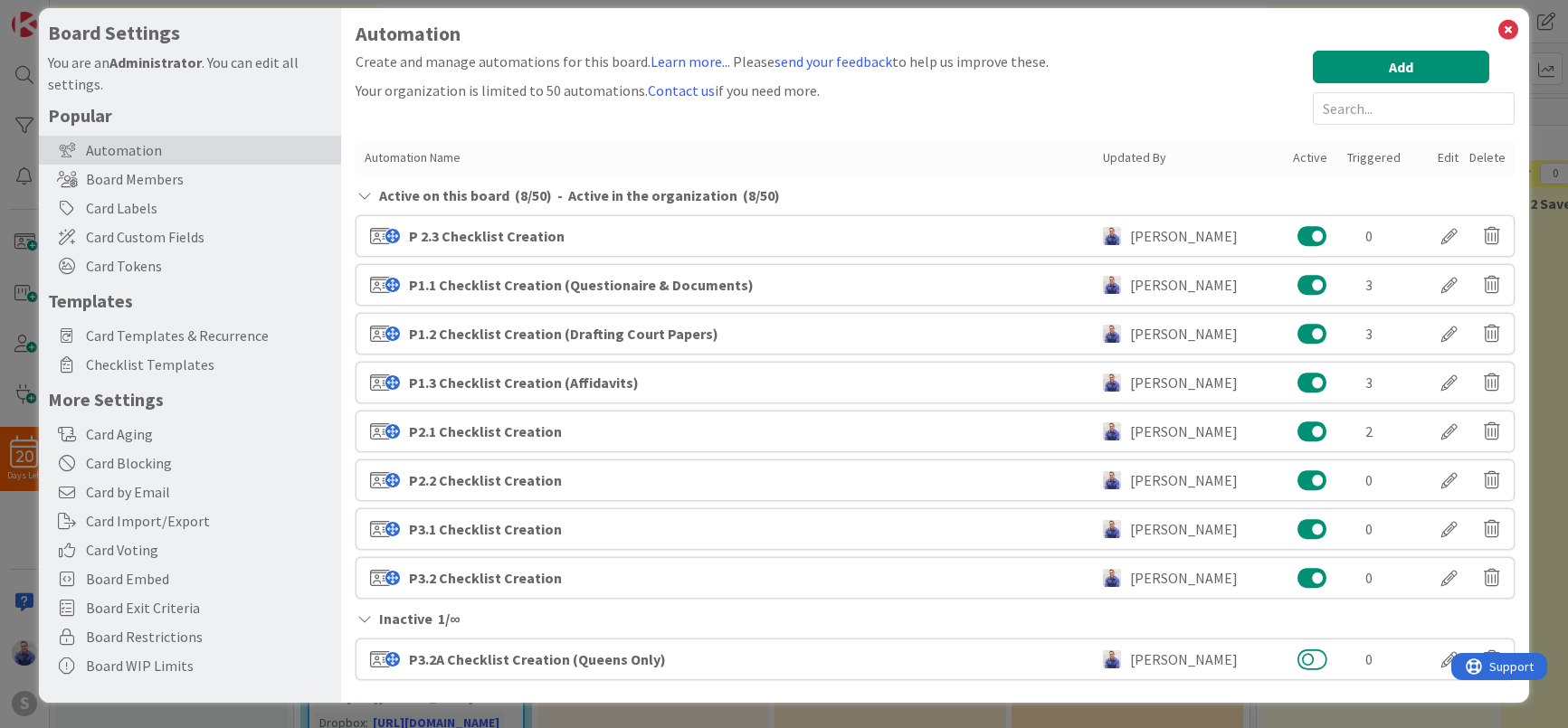
click at [1298, 649] on button at bounding box center [1312, 659] width 29 height 24
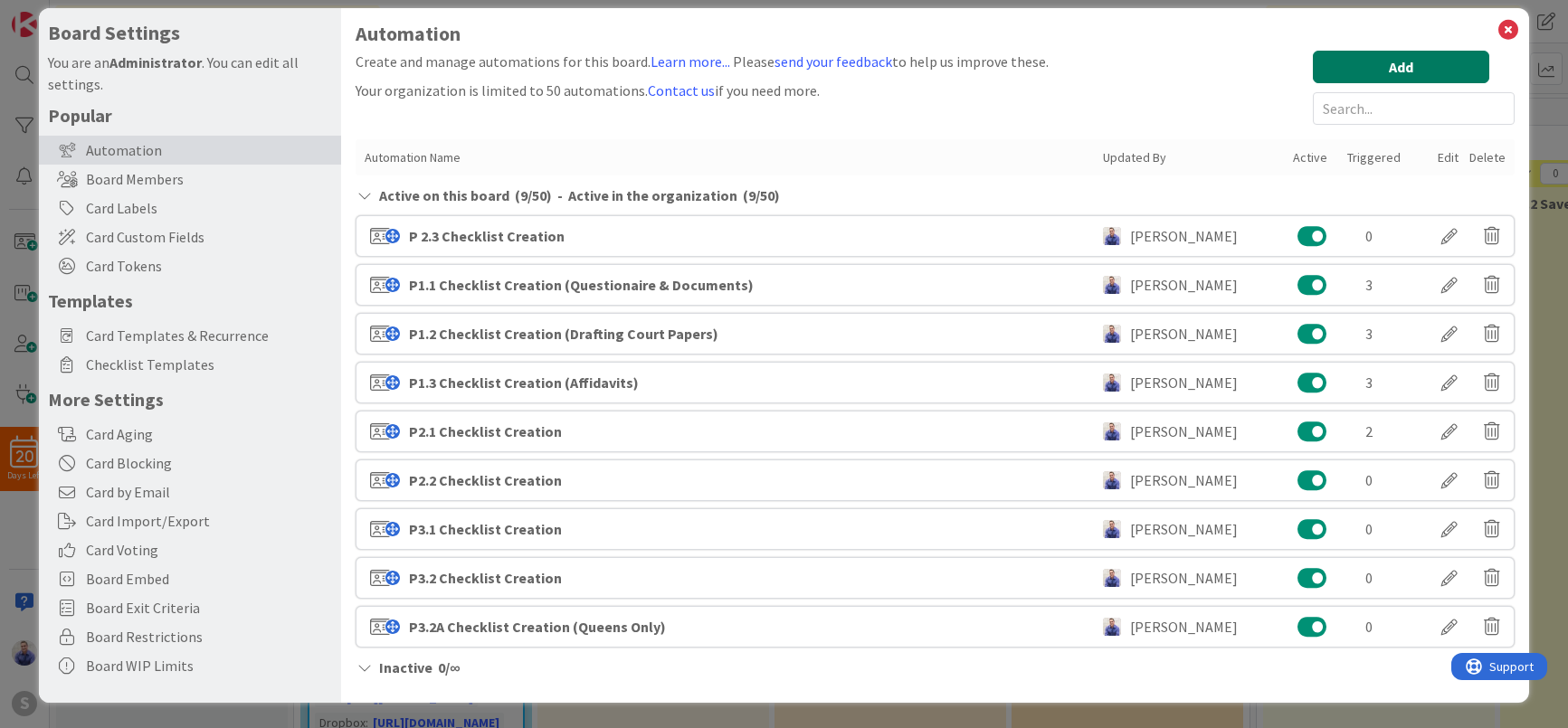
click at [1393, 71] on button "Add" at bounding box center [1401, 67] width 176 height 32
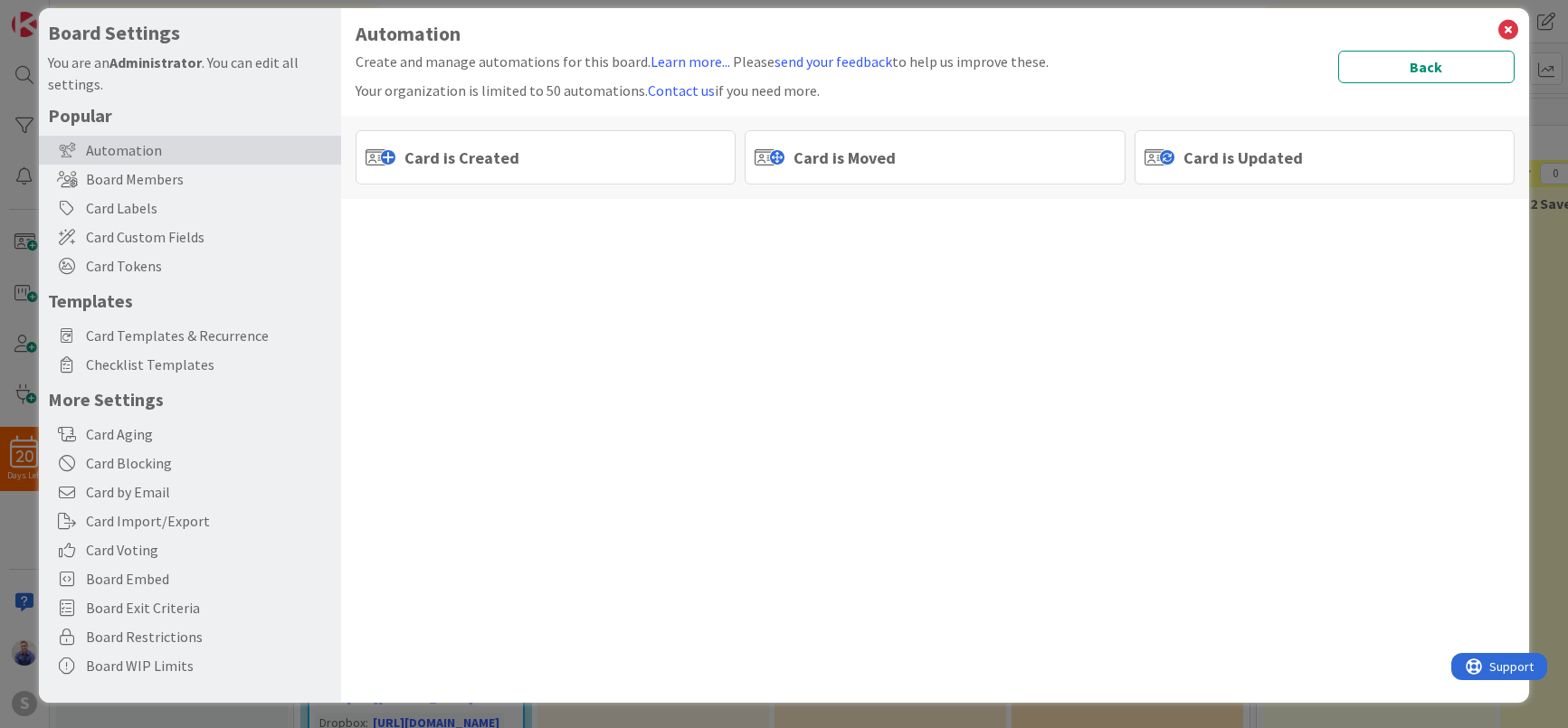
click at [820, 159] on span "Card is Moved" at bounding box center [845, 158] width 102 height 24
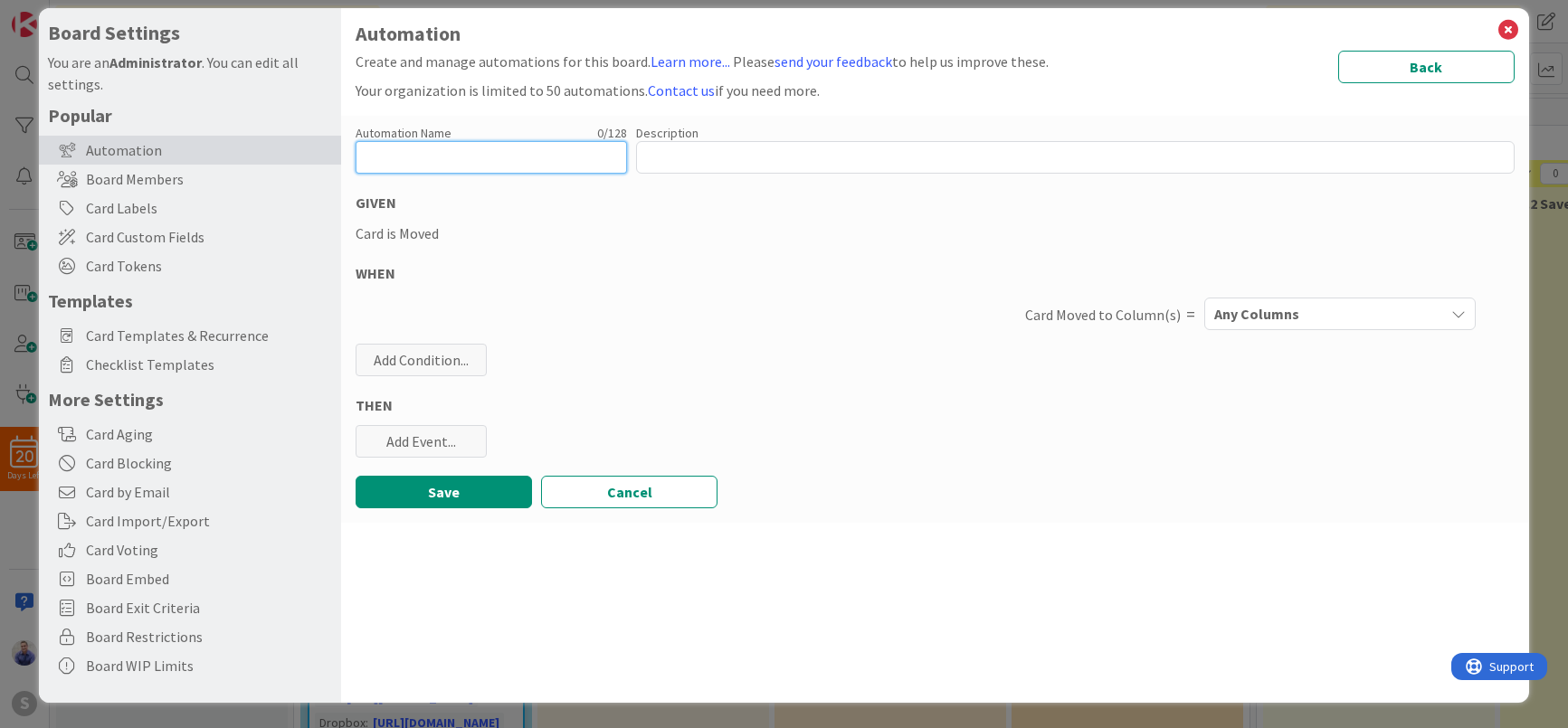
click at [501, 161] on input "text" at bounding box center [491, 157] width 271 height 32
paste input "P3.1 Checklist Creation"
click at [392, 156] on input "P3.1 Checklist Creation" at bounding box center [491, 157] width 271 height 32
type input "P3.3 Checklist Creation"
click at [1261, 314] on span "Any Columns" at bounding box center [1256, 314] width 85 height 24
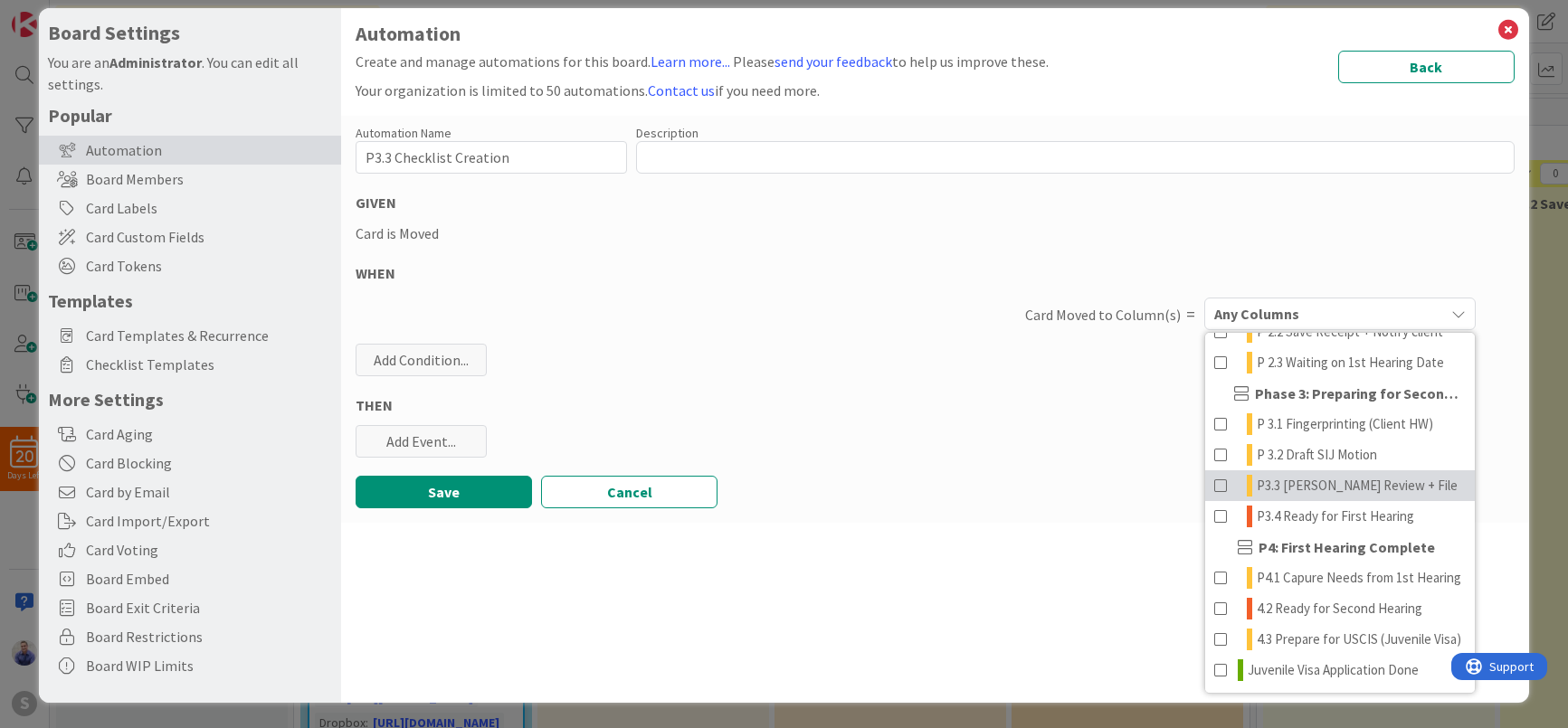
scroll to position [330, 0]
click at [1304, 477] on span "P3.3 [PERSON_NAME] Review + File" at bounding box center [1357, 486] width 201 height 22
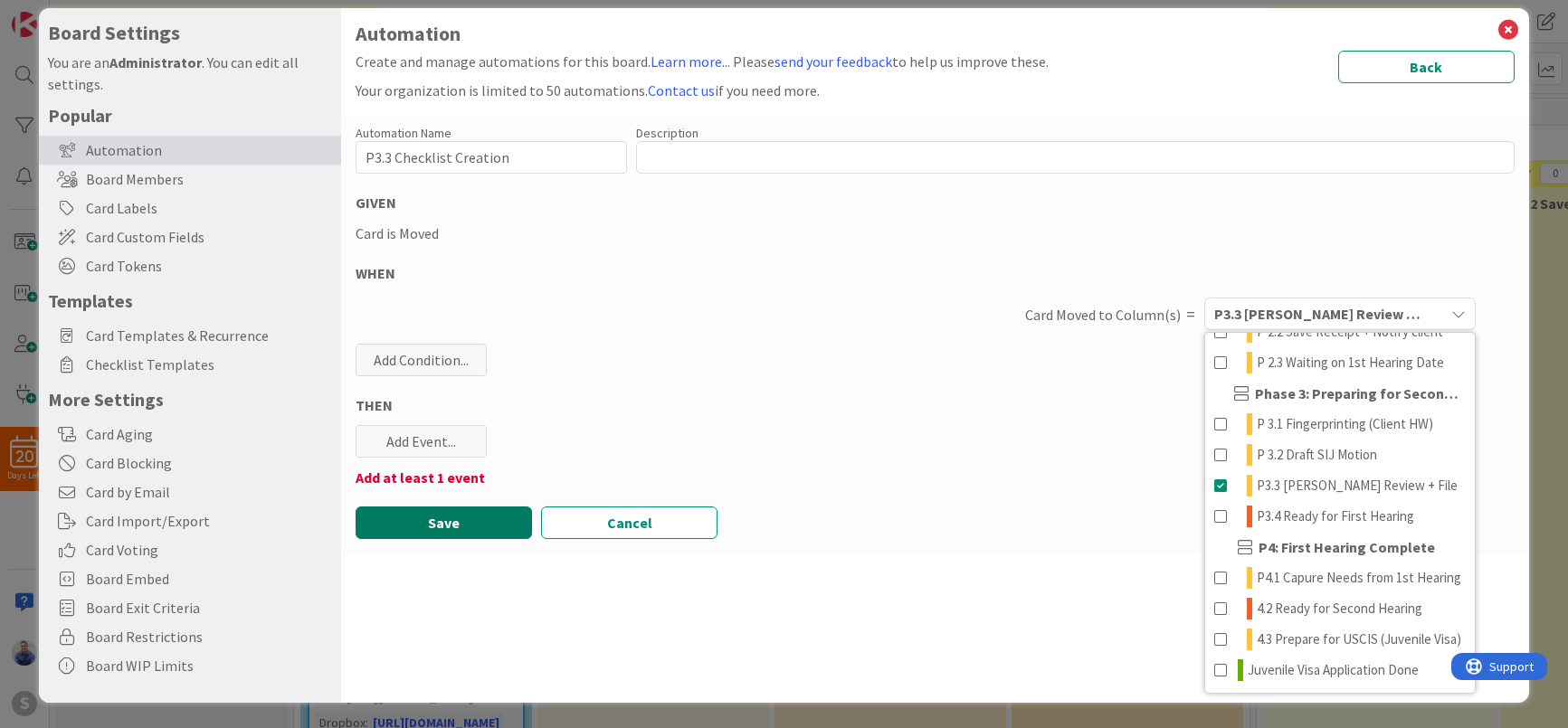
click at [439, 516] on button "Save" at bounding box center [444, 522] width 176 height 32
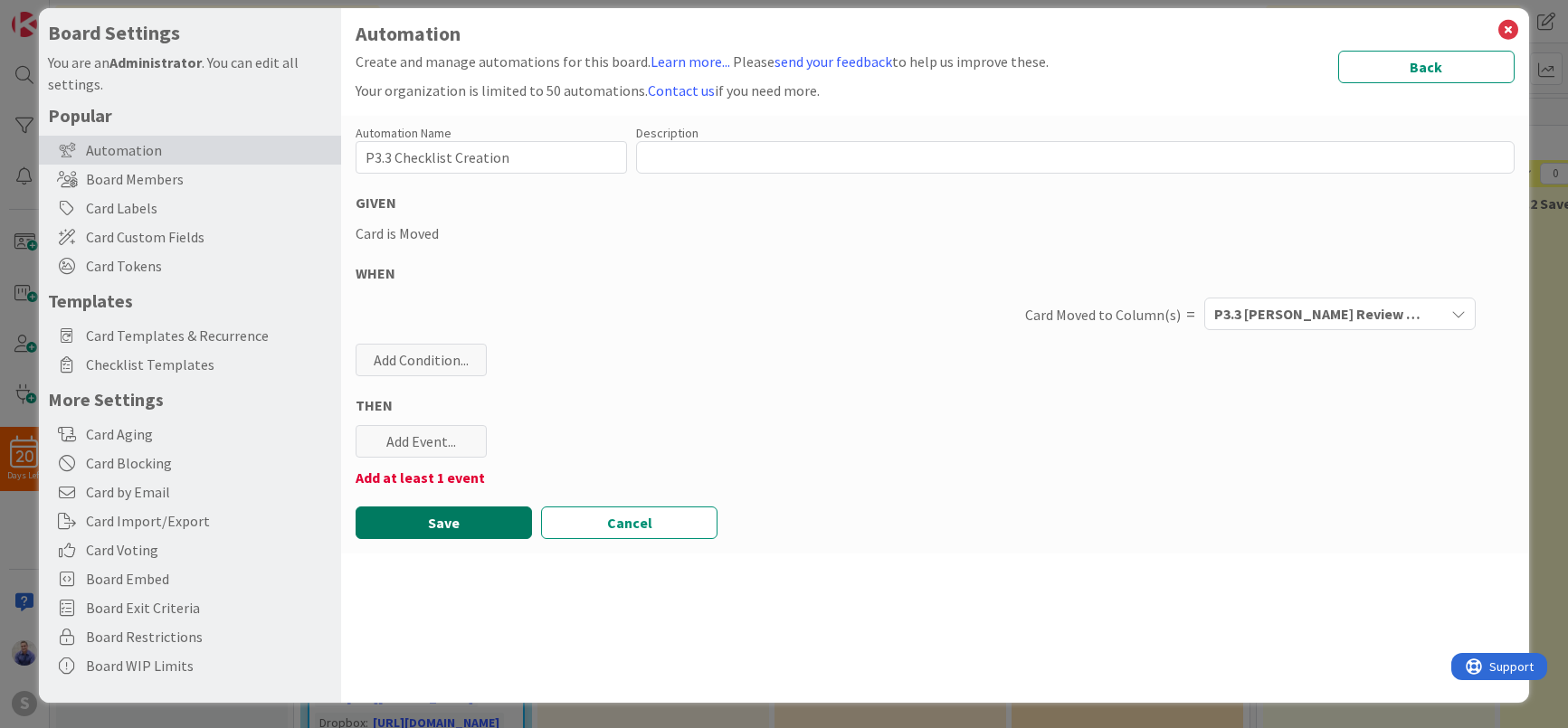
click at [439, 517] on button "Save" at bounding box center [444, 522] width 176 height 32
click at [434, 448] on div "Add Event..." at bounding box center [421, 441] width 131 height 32
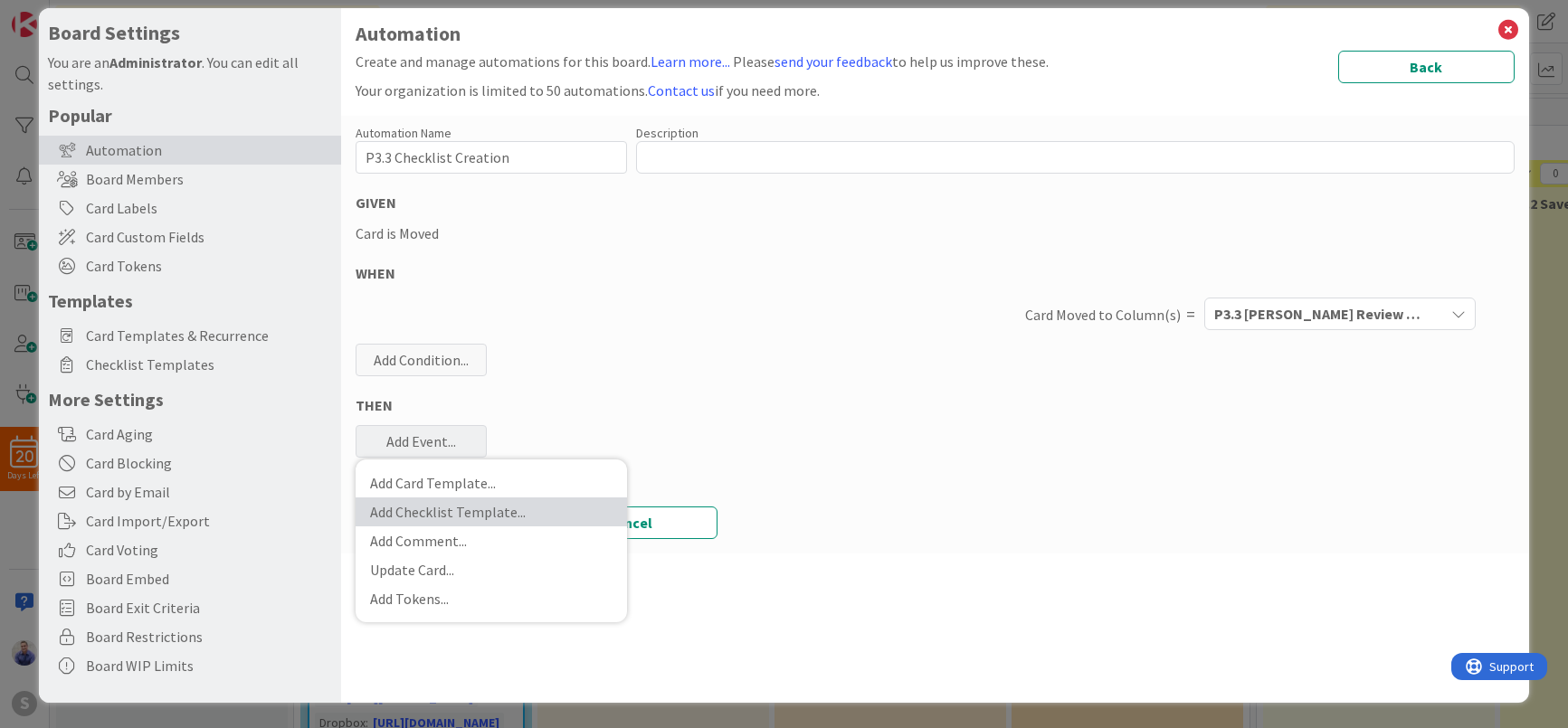
click at [452, 519] on link "Add Checklist Template ..." at bounding box center [491, 512] width 271 height 29
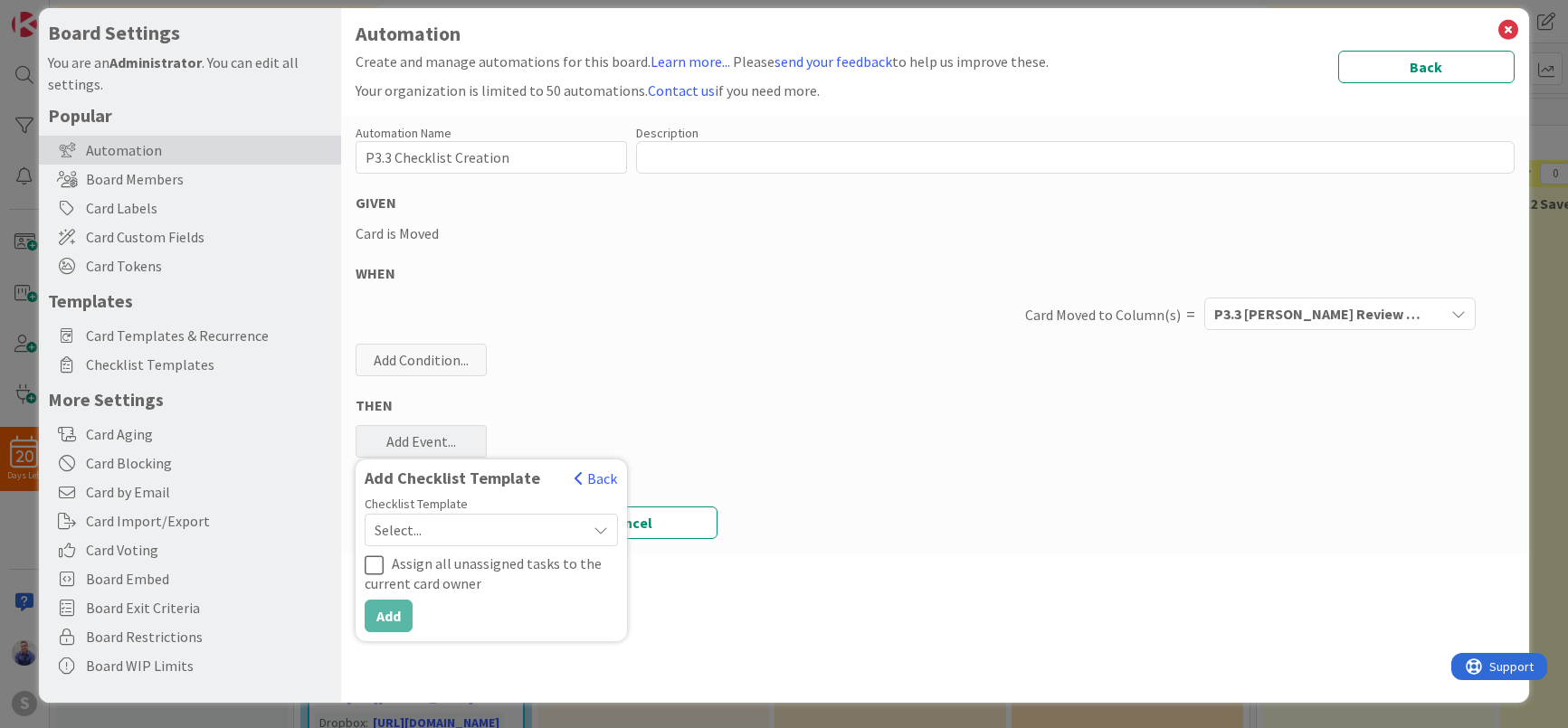
click at [450, 531] on span "Select..." at bounding box center [475, 530] width 203 height 25
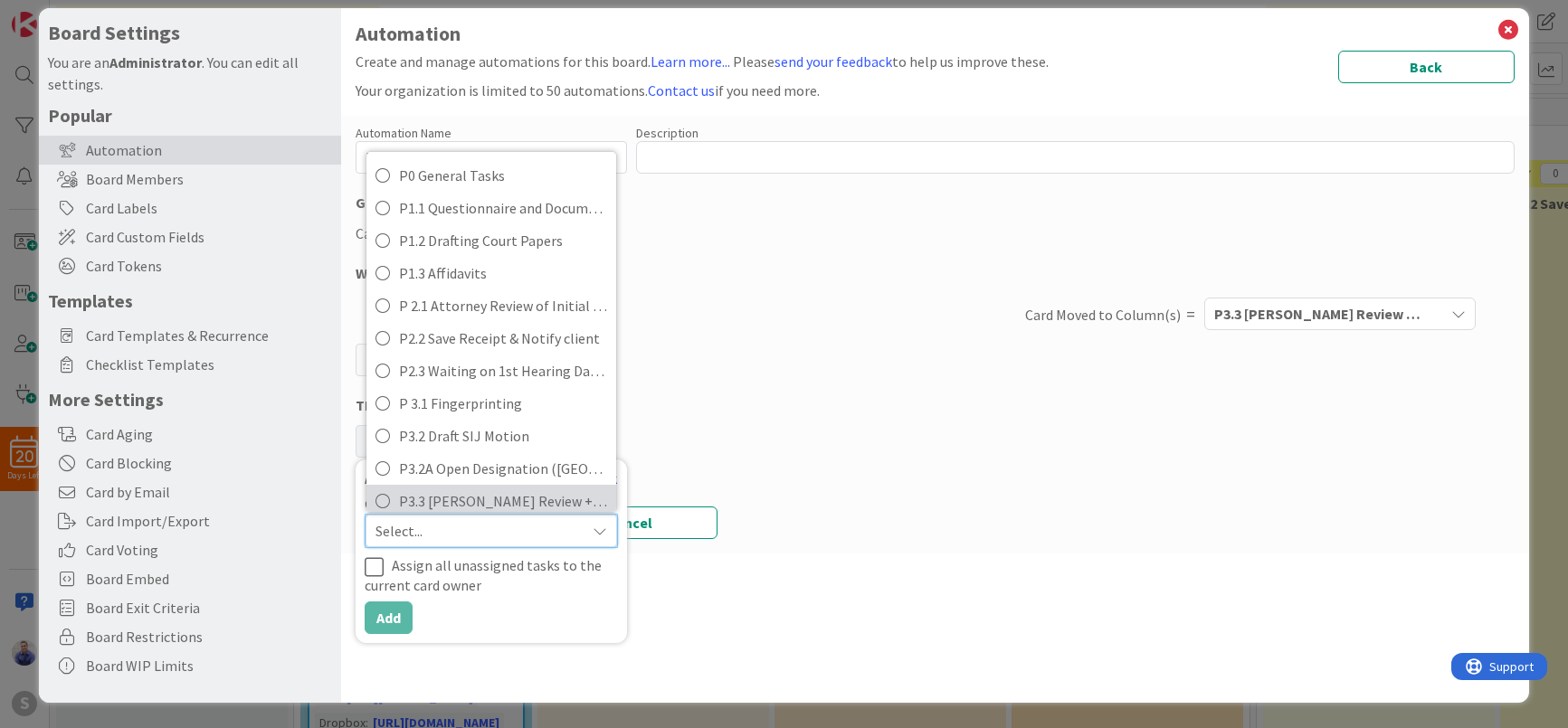
click at [449, 491] on span "P3.3 [PERSON_NAME] Review + File" at bounding box center [503, 502] width 208 height 27
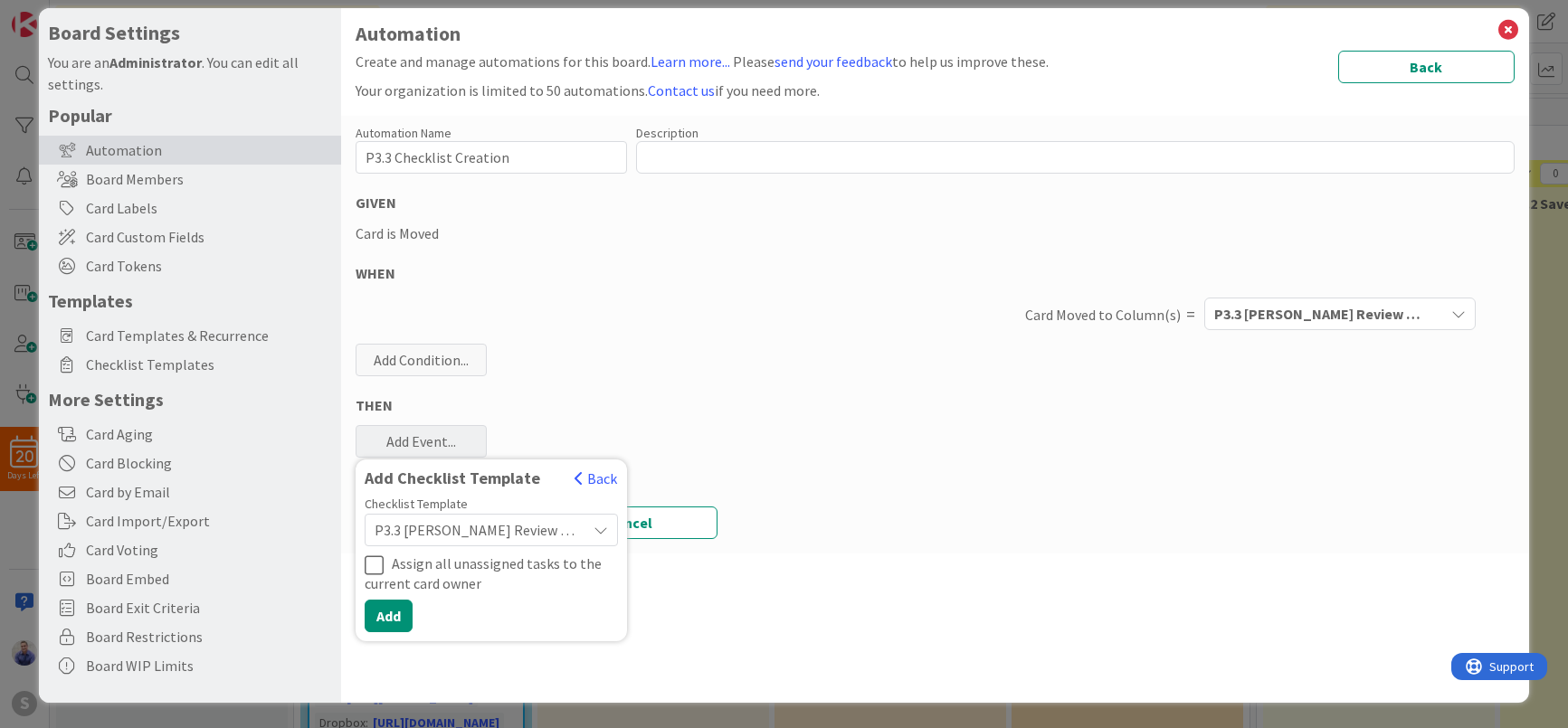
click at [403, 598] on div "Checklist Template P3.3 [PERSON_NAME] Review + File P0 General Tasks P1.1 Quest…" at bounding box center [491, 565] width 271 height 135
click at [401, 607] on button "Add" at bounding box center [388, 615] width 48 height 32
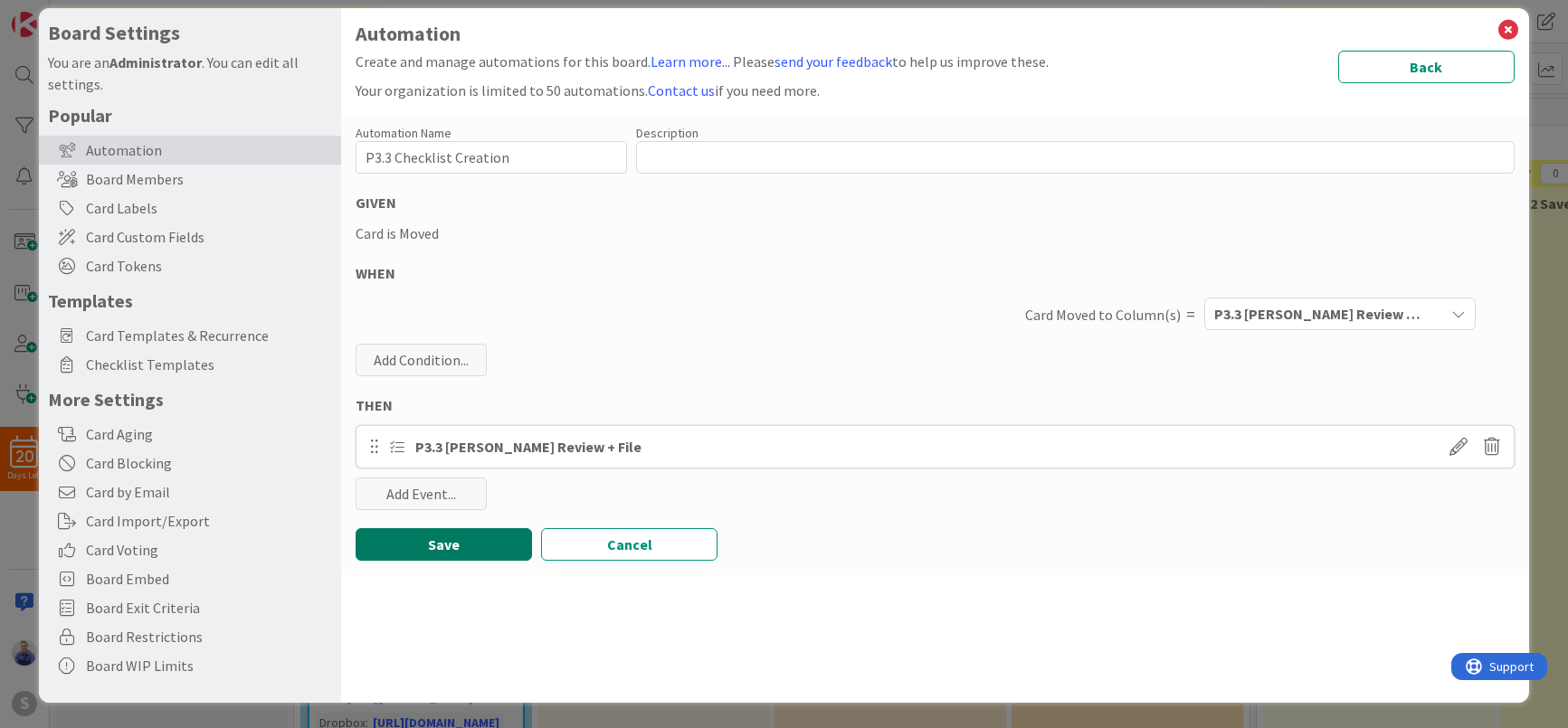
click at [458, 542] on button "Save" at bounding box center [444, 544] width 176 height 32
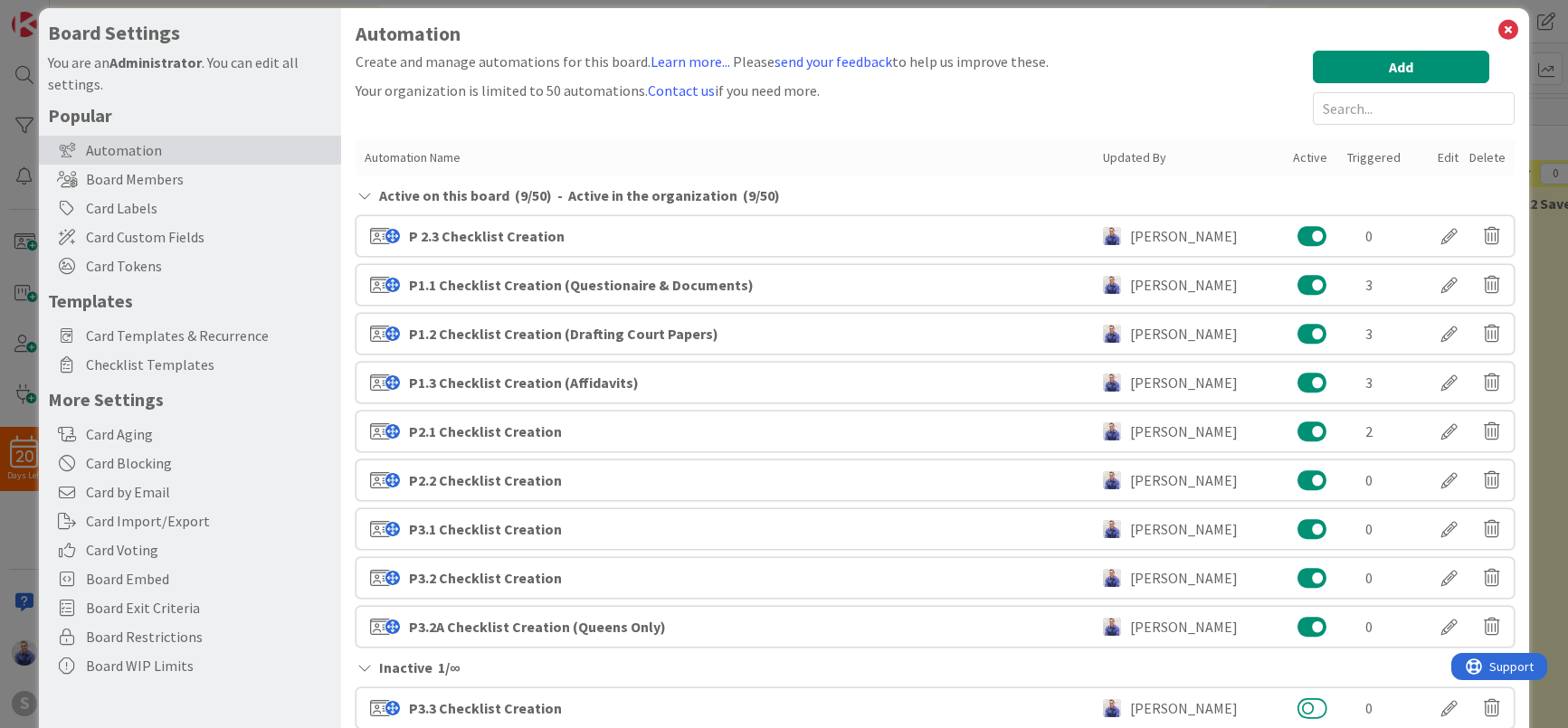
click at [1304, 706] on button at bounding box center [1312, 708] width 29 height 24
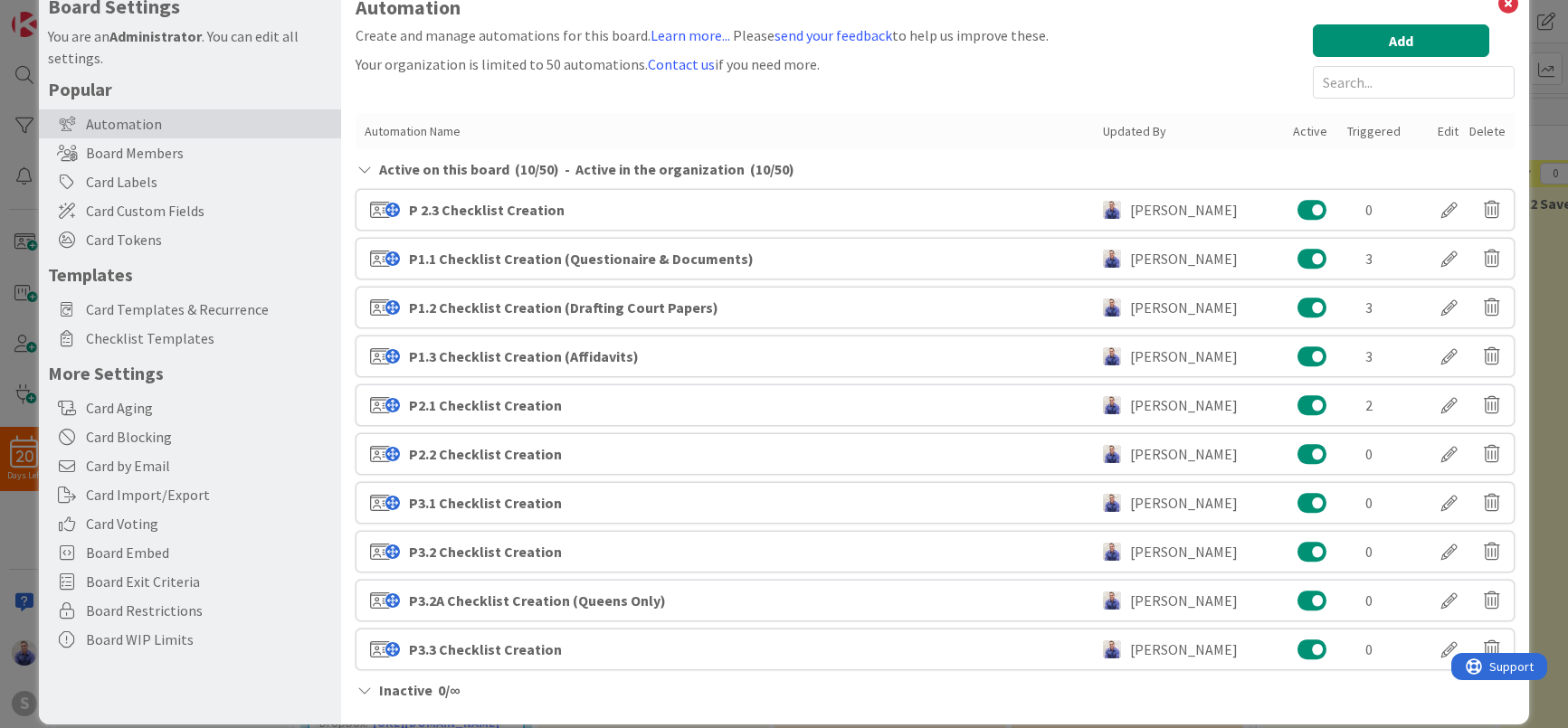
scroll to position [65, 0]
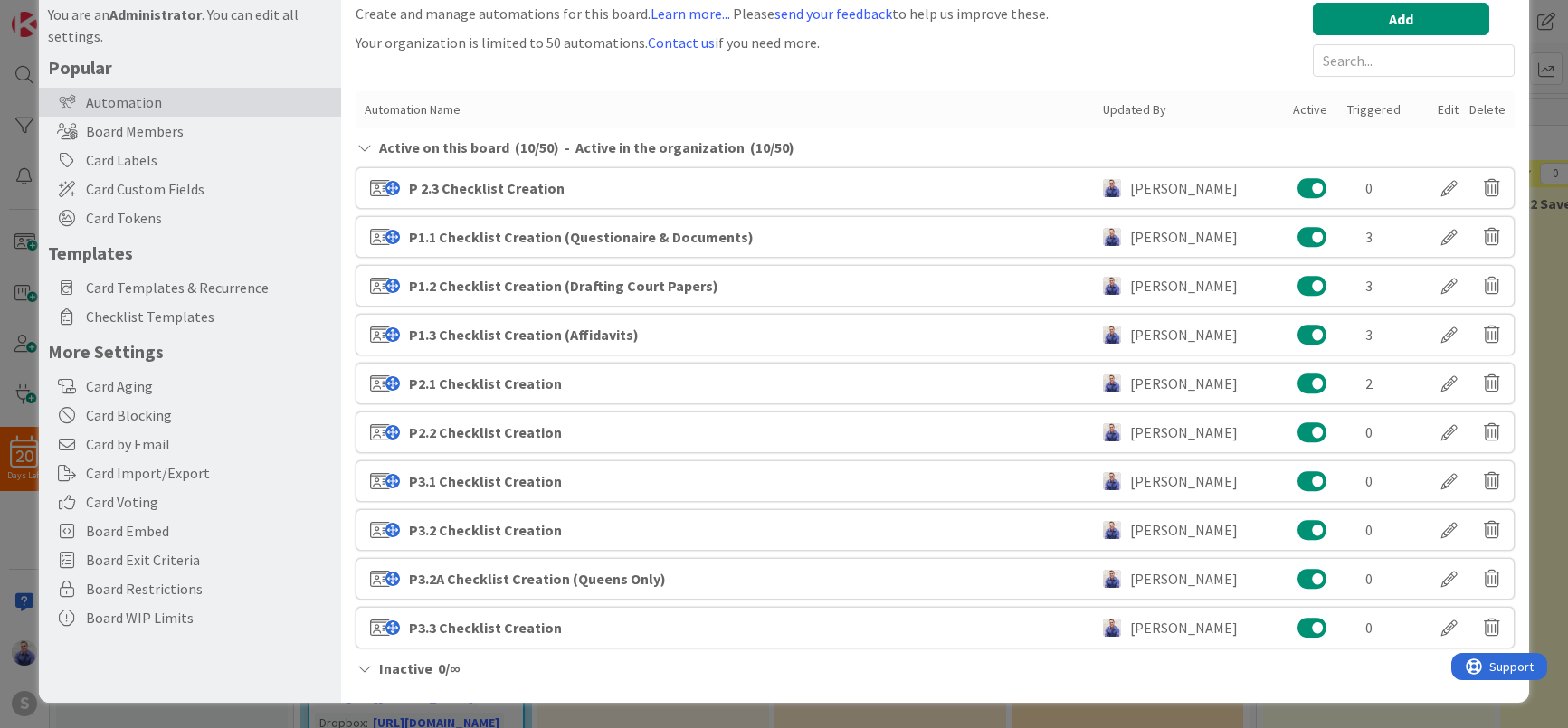
click at [416, 189] on div "P 2.3 Checklist Creation" at bounding box center [486, 188] width 156 height 22
click at [1424, 189] on div at bounding box center [1449, 187] width 51 height 30
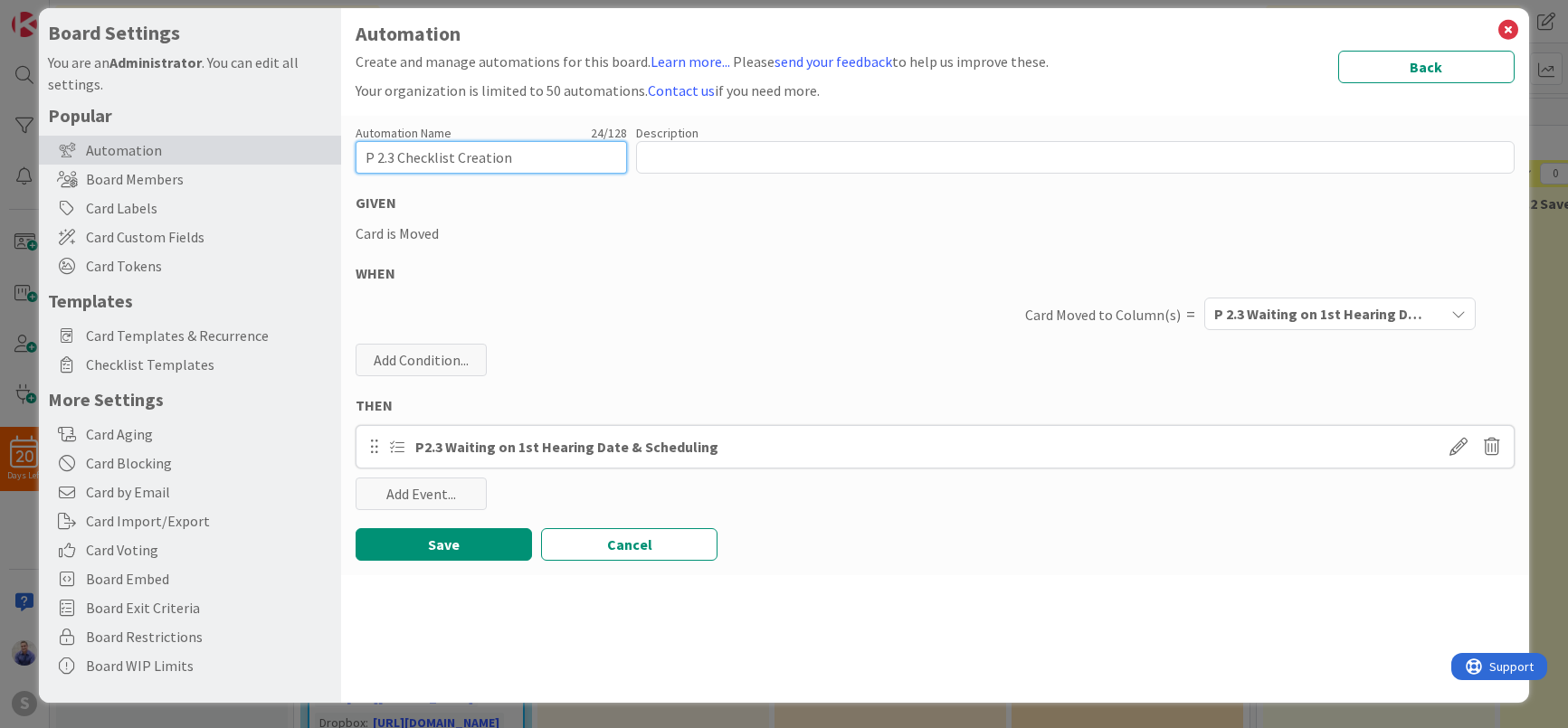
click at [378, 160] on input "P 2.3 Checklist Creation" at bounding box center [491, 157] width 271 height 32
type input "P2.3 Checklist Creation"
click at [476, 529] on button "Save" at bounding box center [444, 544] width 176 height 32
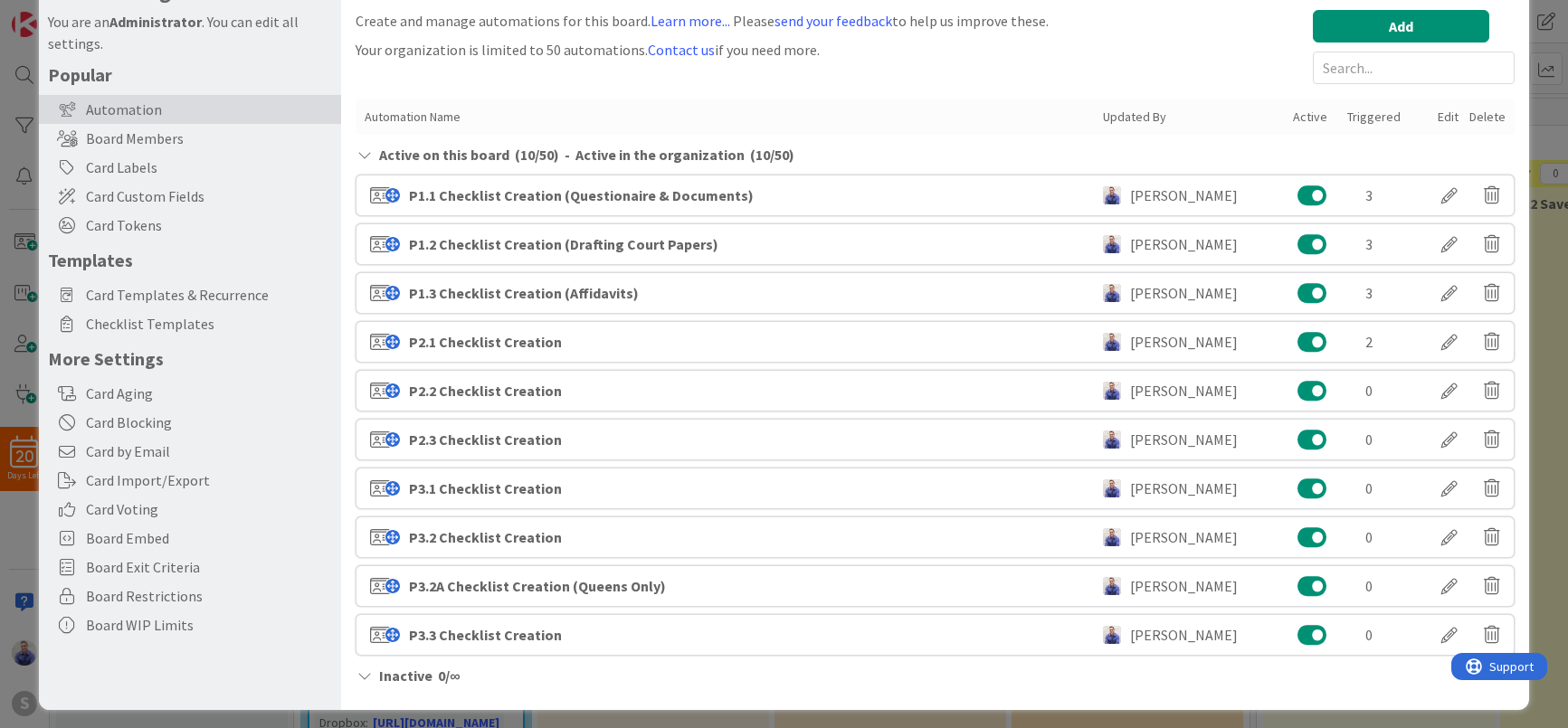
scroll to position [65, 0]
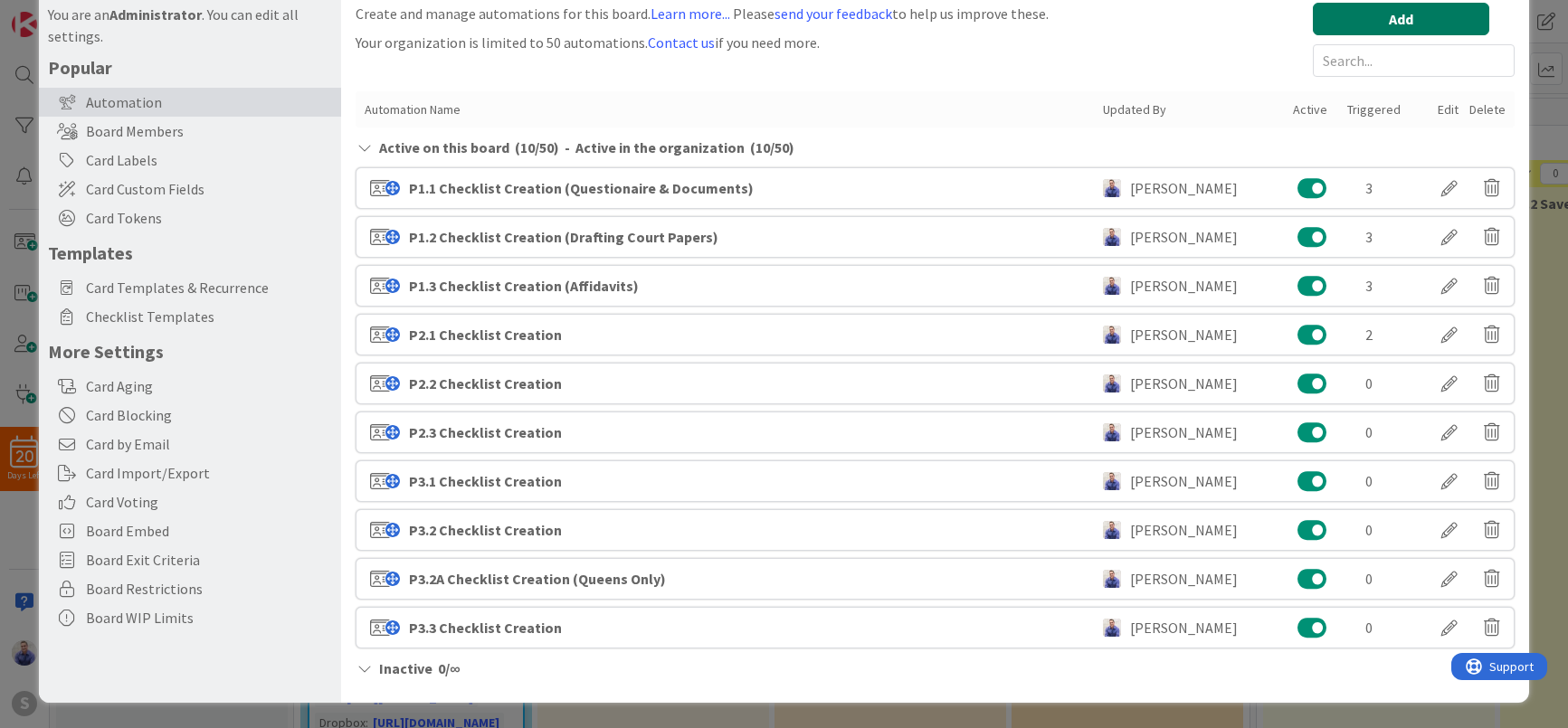
click at [1388, 29] on button "Add" at bounding box center [1401, 19] width 176 height 32
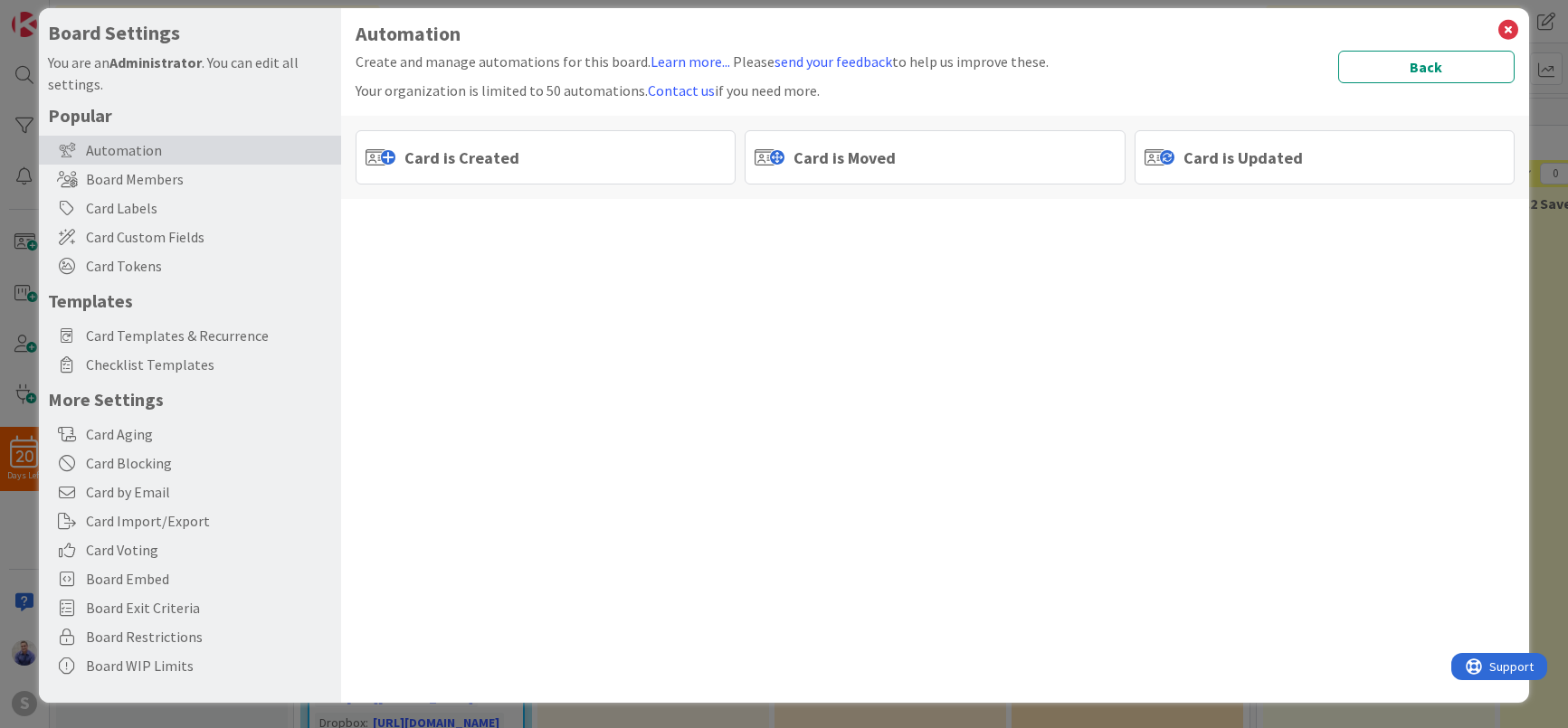
click at [831, 162] on span "Card is Moved" at bounding box center [845, 158] width 102 height 24
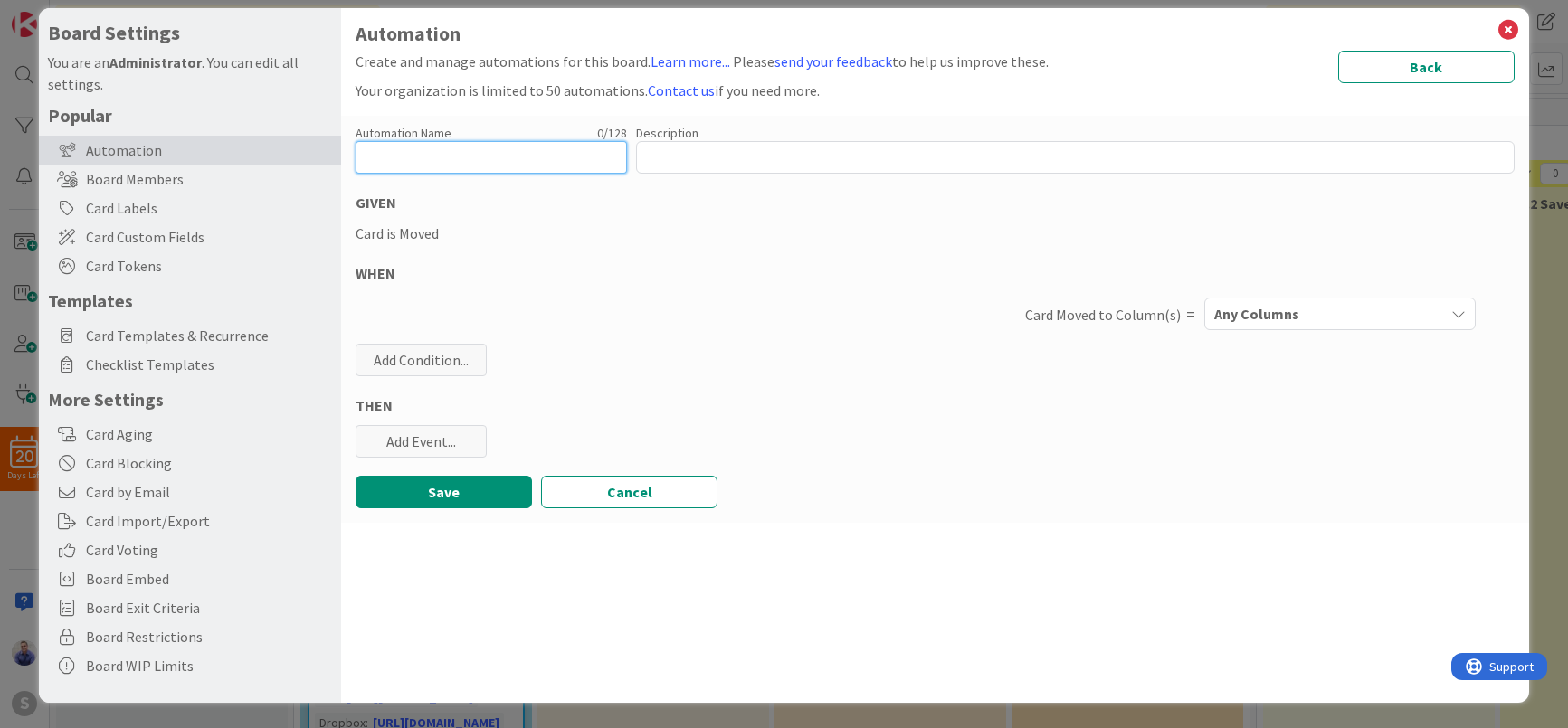
click at [503, 161] on input "text" at bounding box center [491, 157] width 271 height 32
paste input "P3.1 Checklist Creation"
click at [378, 156] on input "P3.1 Checklist Creation" at bounding box center [491, 157] width 271 height 32
type input "P4.1 Checklist Creation"
click at [520, 234] on div "Card is Moved" at bounding box center [935, 233] width 1158 height 22
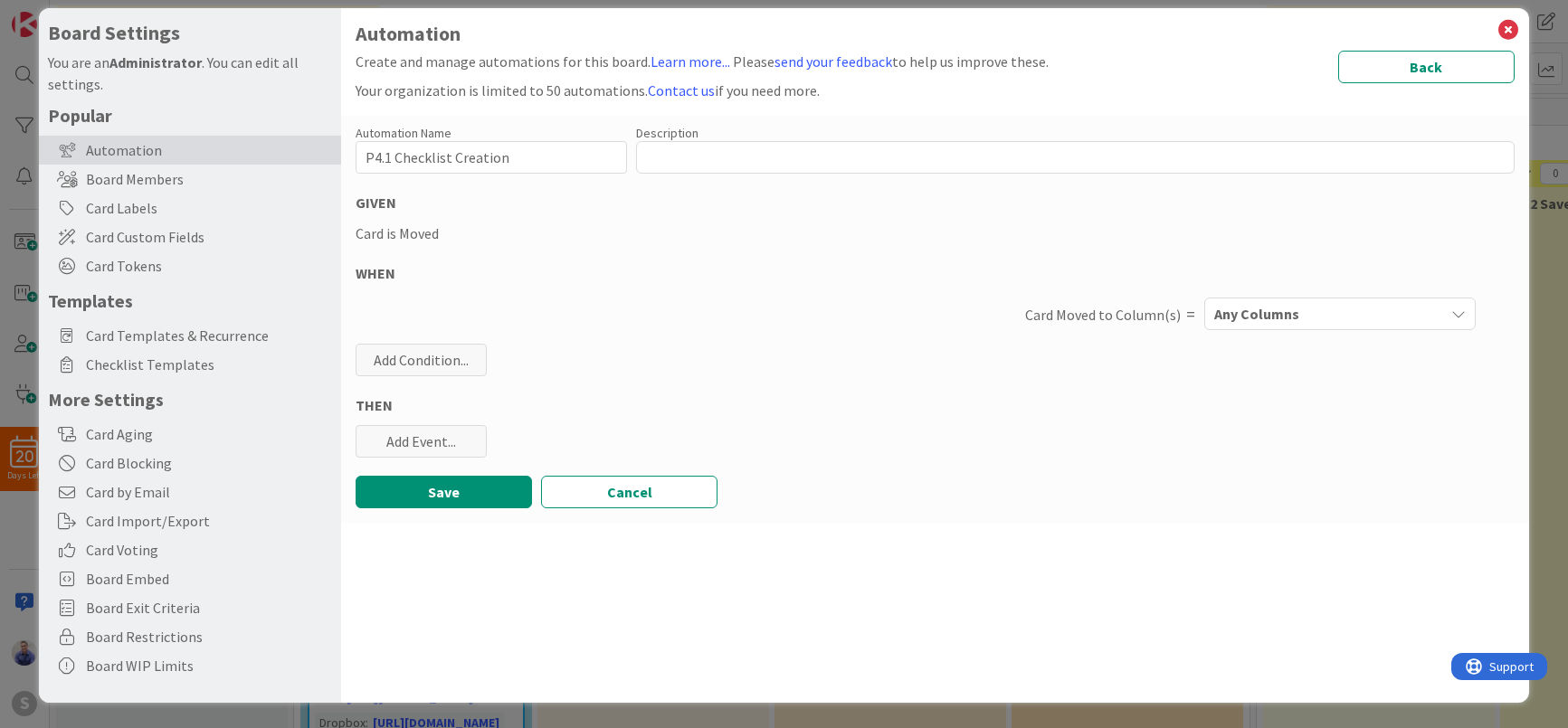
click at [1272, 315] on span "Any Columns" at bounding box center [1256, 314] width 85 height 24
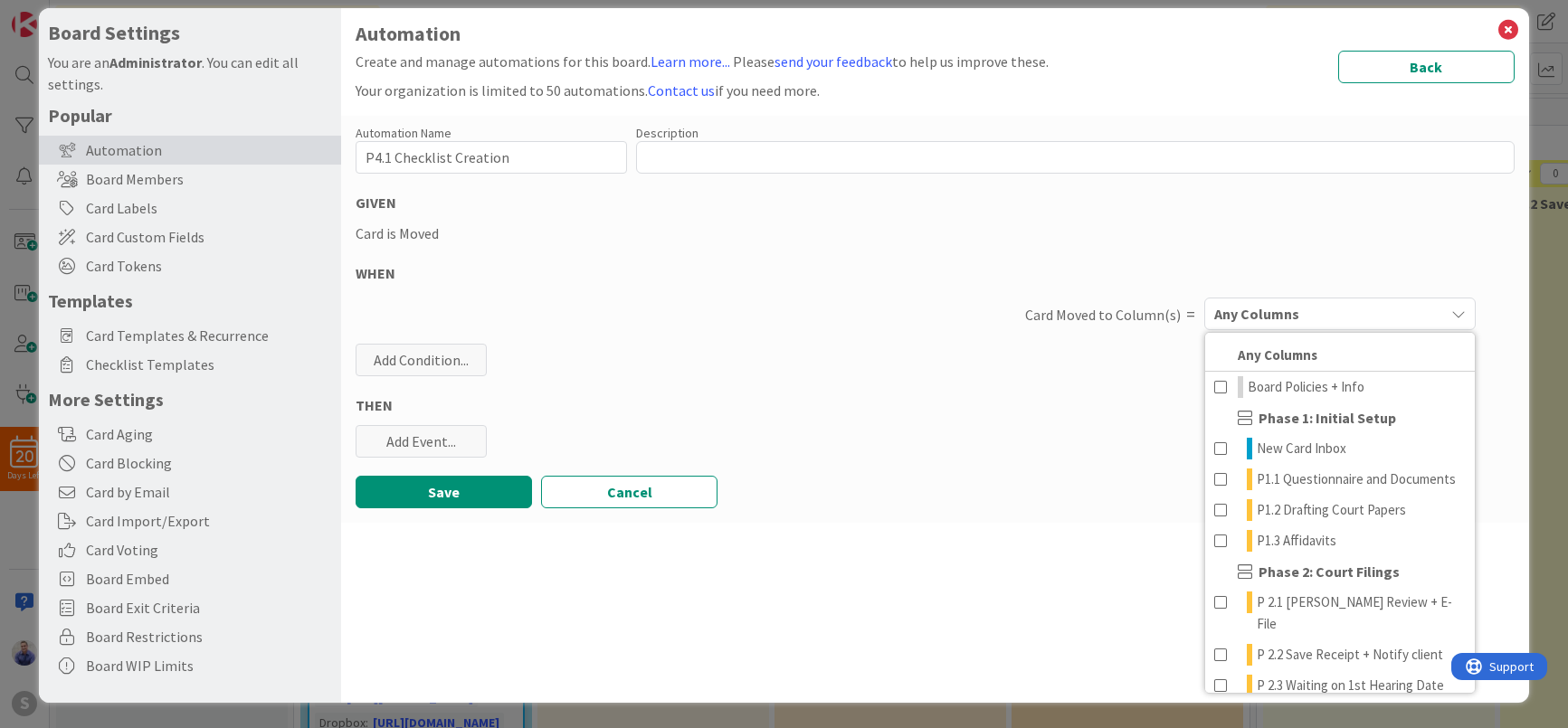
scroll to position [330, 0]
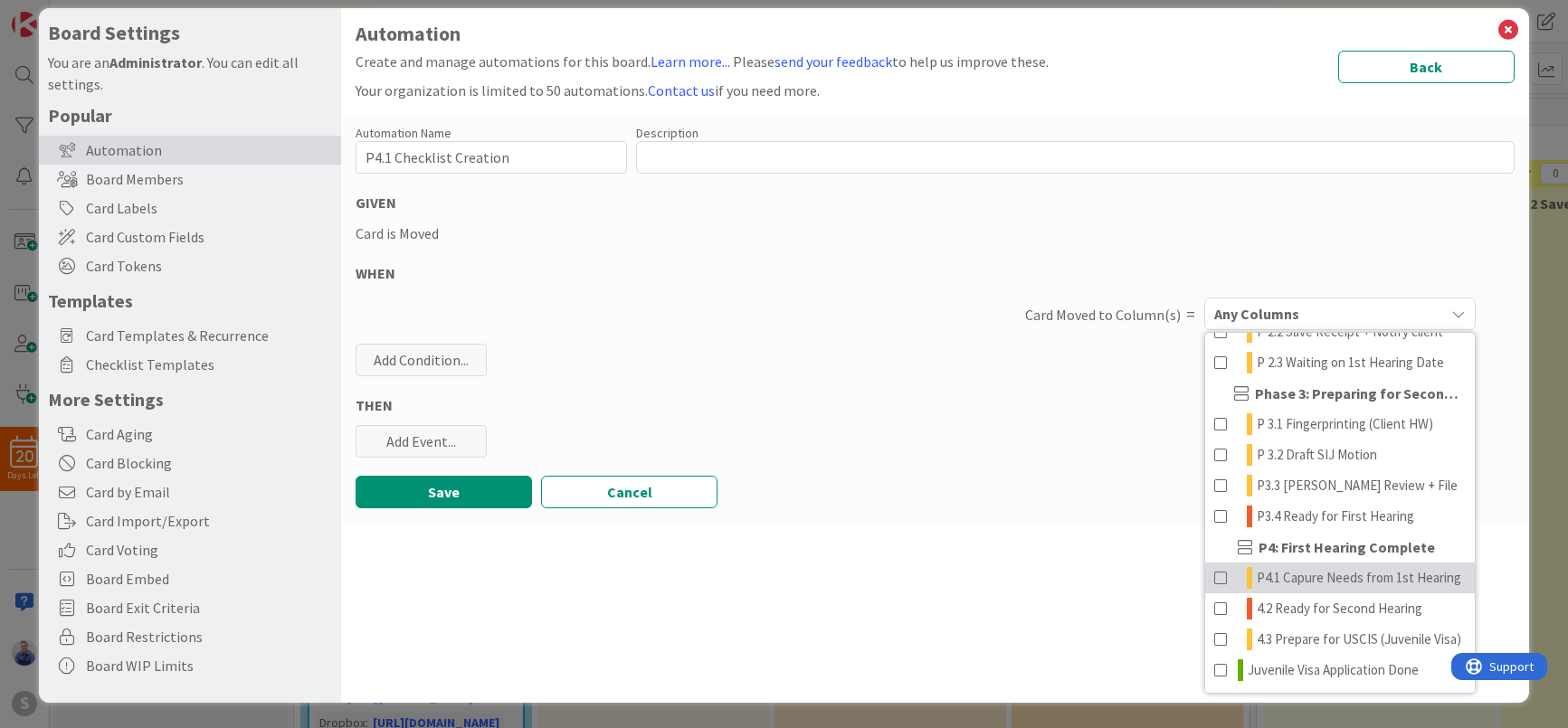
click at [1280, 588] on span "P4.1 Capure Needs from 1st Hearing" at bounding box center [1359, 578] width 205 height 22
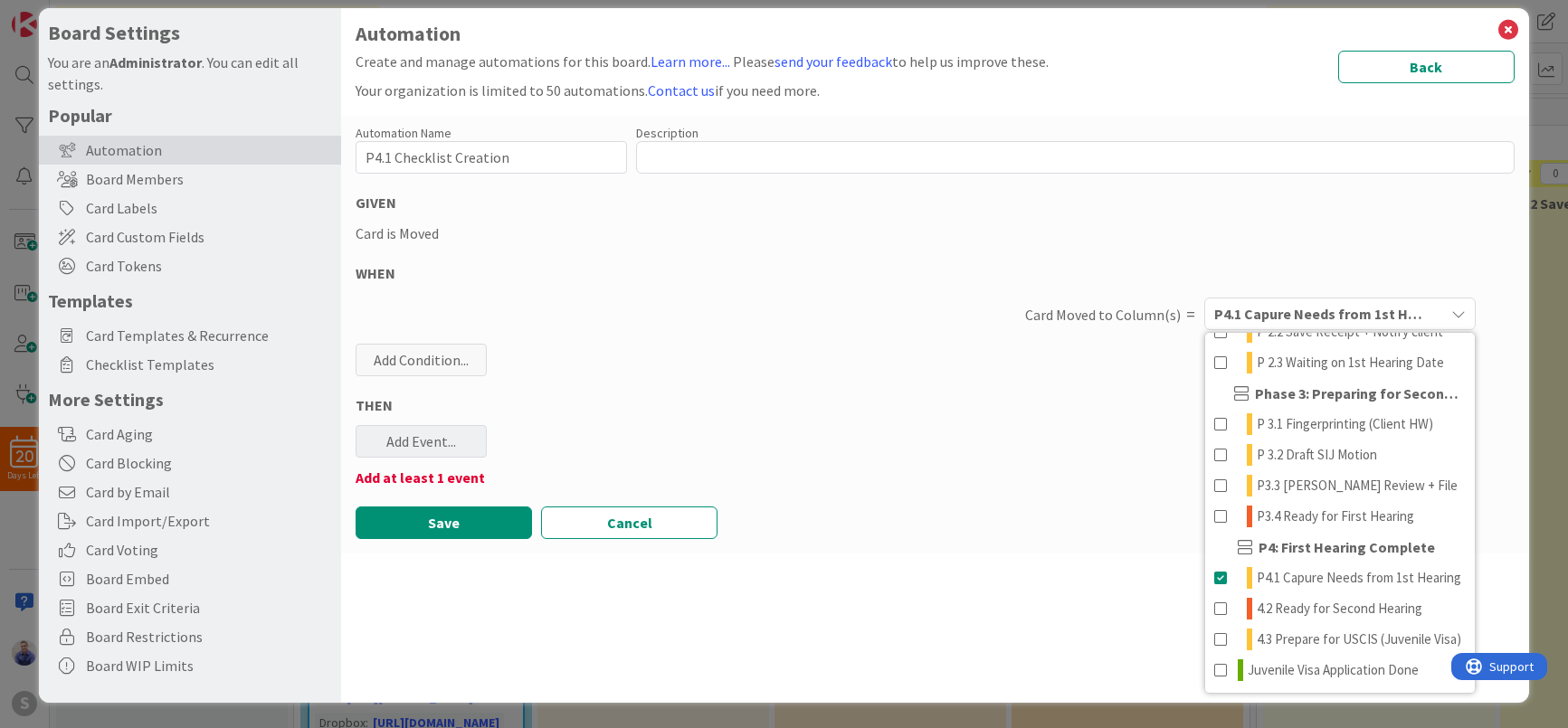
click at [419, 449] on div "Add Event..." at bounding box center [421, 441] width 131 height 32
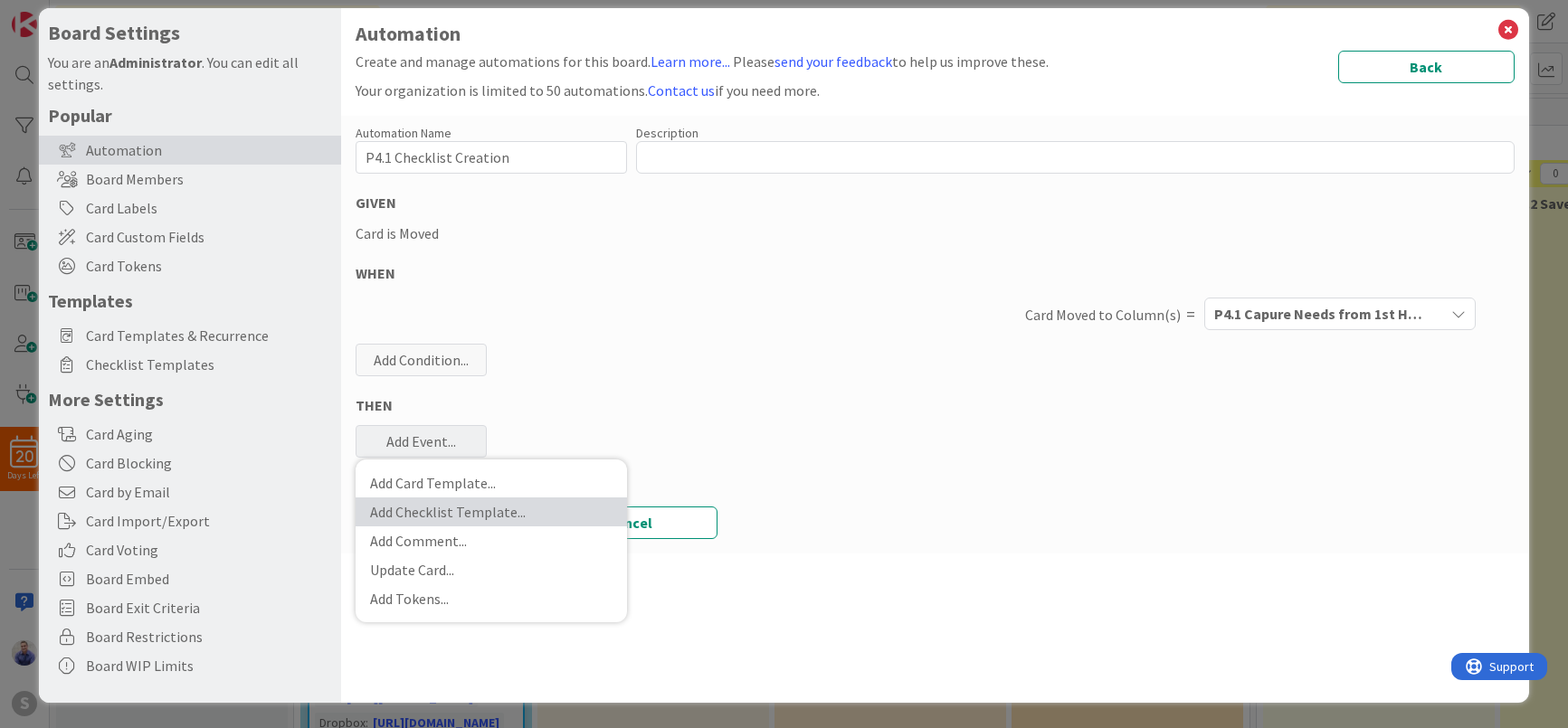
click at [434, 502] on link "Add Checklist Template ..." at bounding box center [491, 512] width 271 height 29
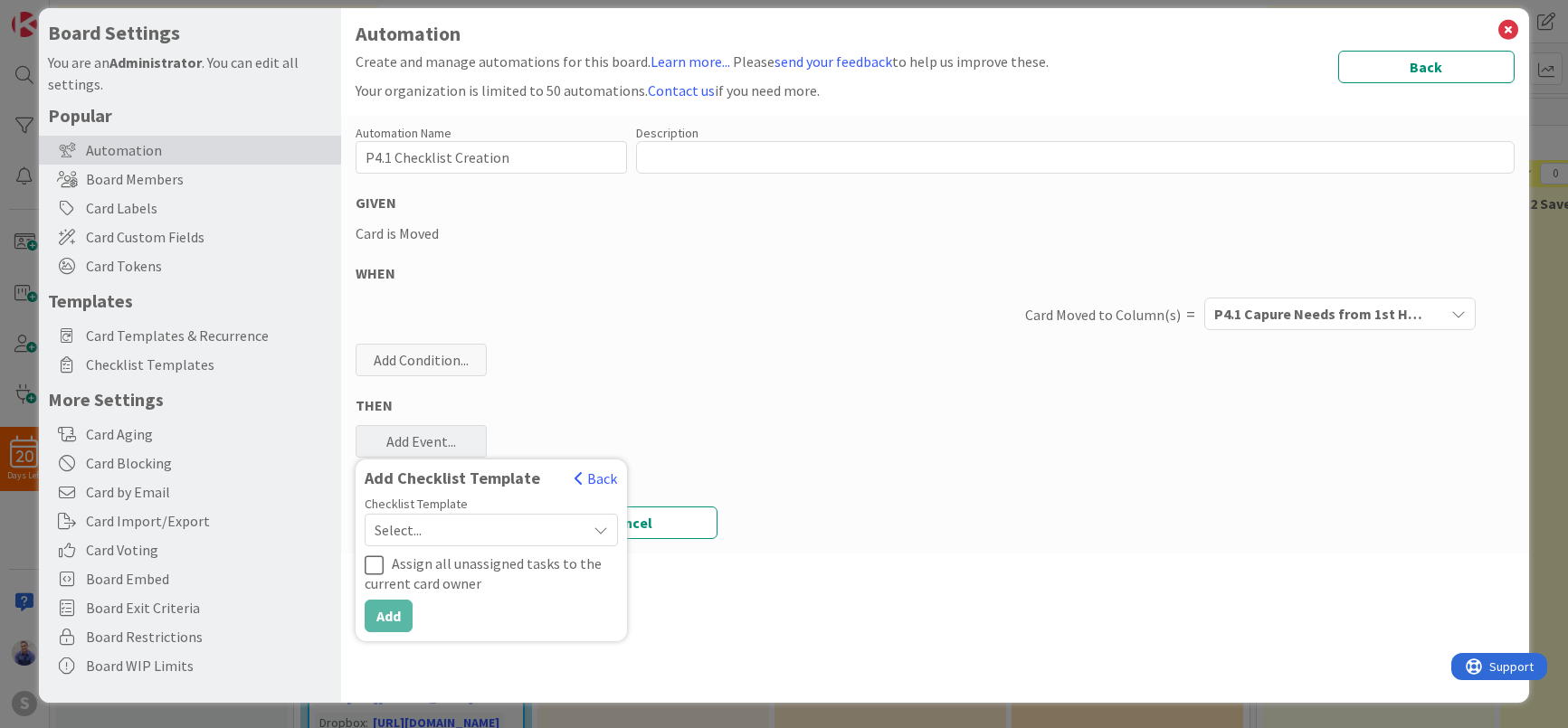
click at [453, 533] on span "Select..." at bounding box center [475, 530] width 203 height 25
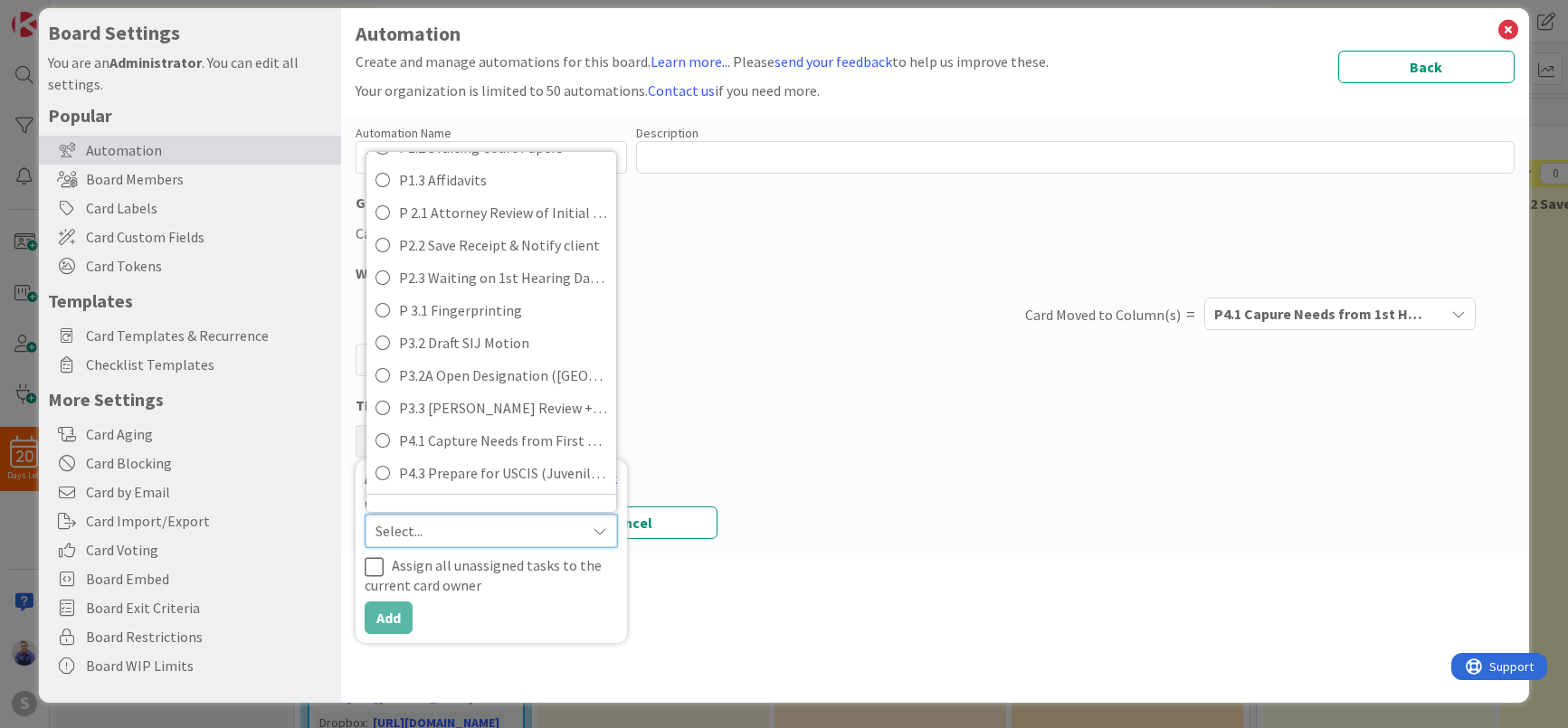
scroll to position [125, 0]
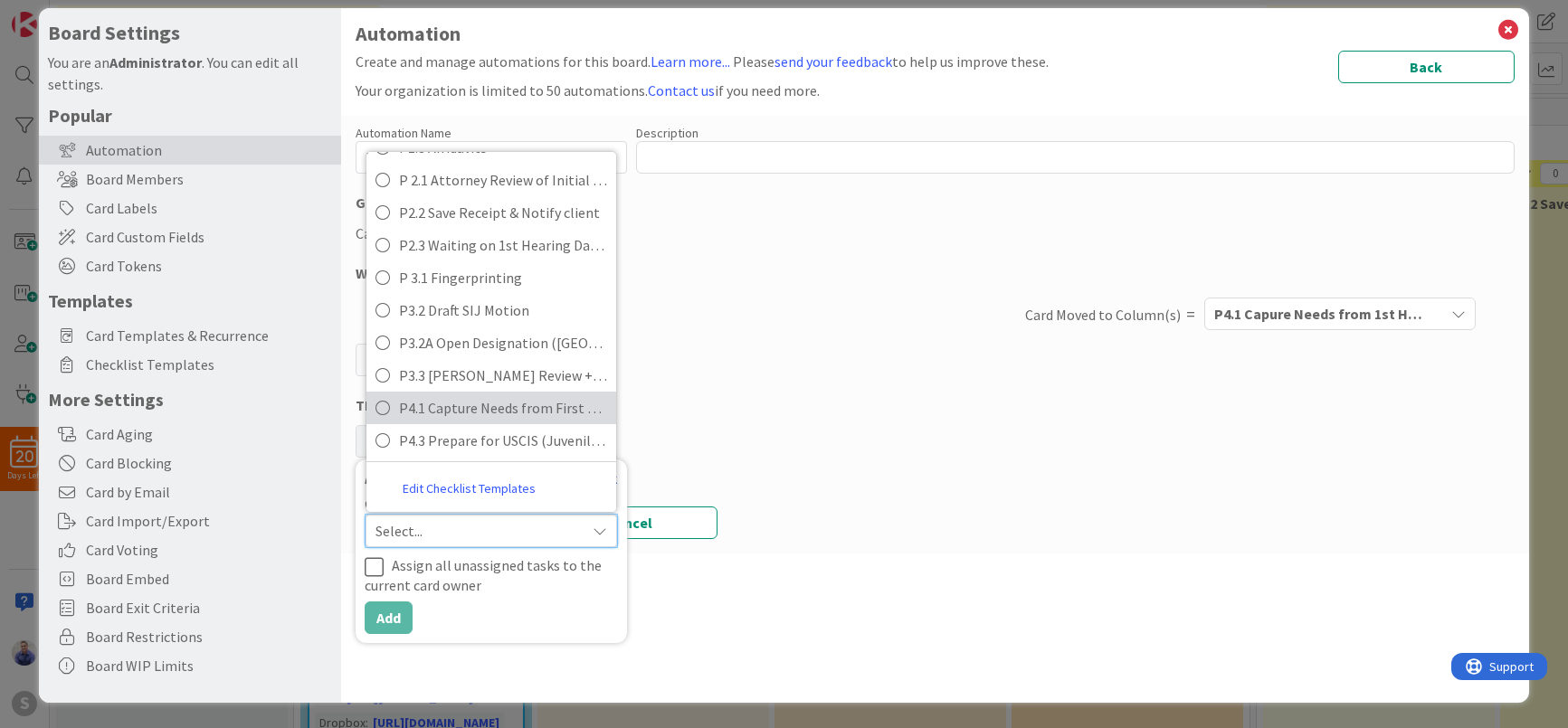
click at [492, 419] on span "P4.1 Capture Needs from First Hearing" at bounding box center [503, 409] width 208 height 27
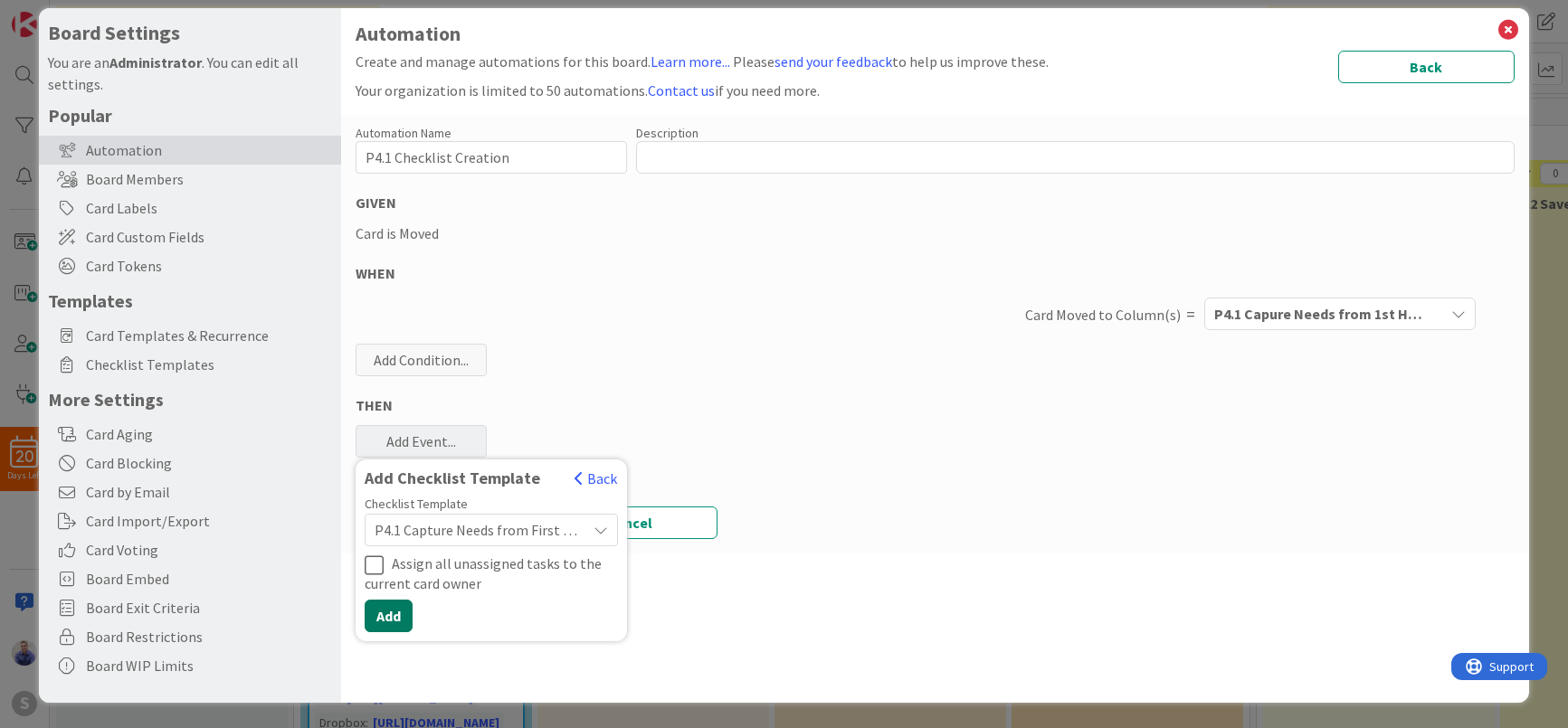
drag, startPoint x: 399, startPoint y: 606, endPoint x: 408, endPoint y: 601, distance: 10.3
click at [400, 606] on button "Add" at bounding box center [388, 615] width 48 height 32
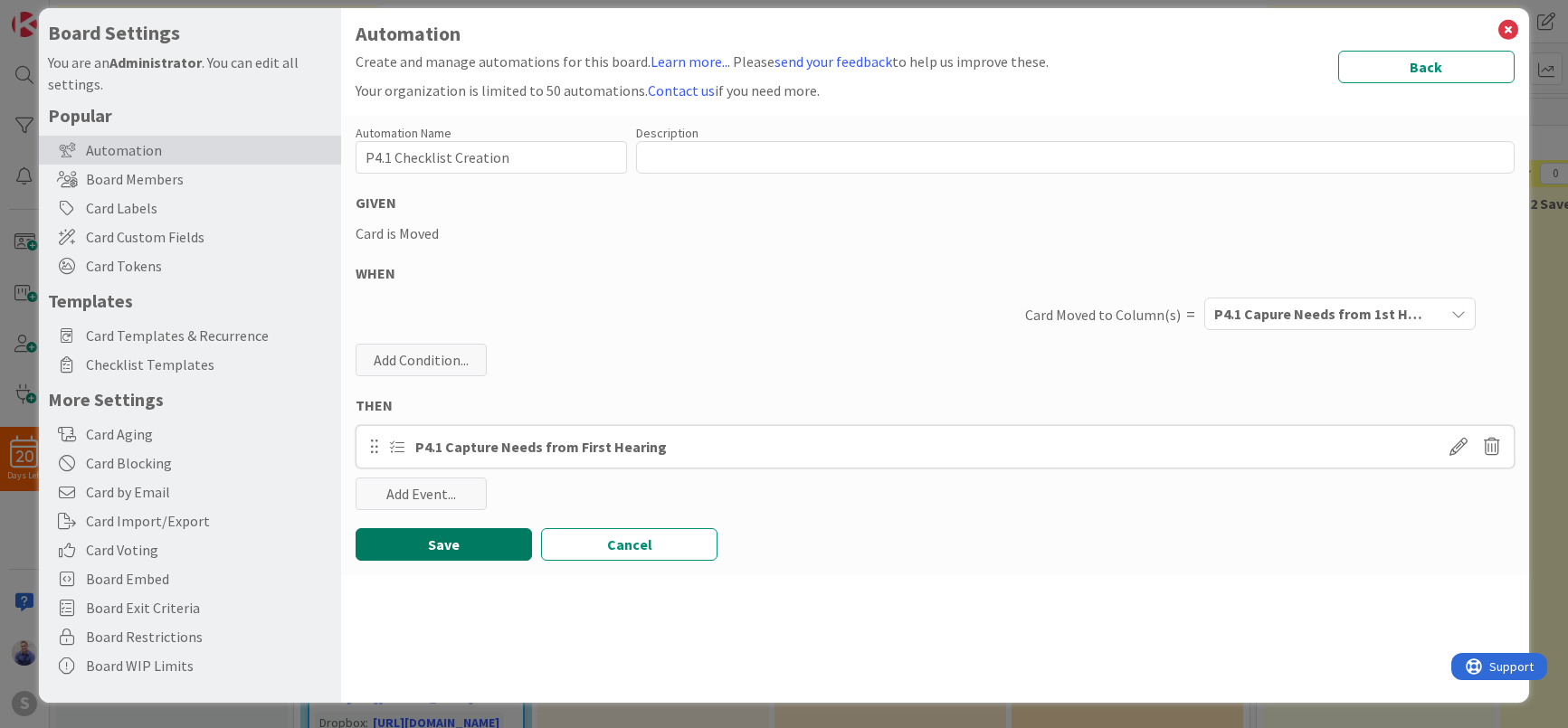
drag, startPoint x: 481, startPoint y: 540, endPoint x: 494, endPoint y: 541, distance: 13.0
click at [494, 541] on button "Save" at bounding box center [444, 544] width 176 height 32
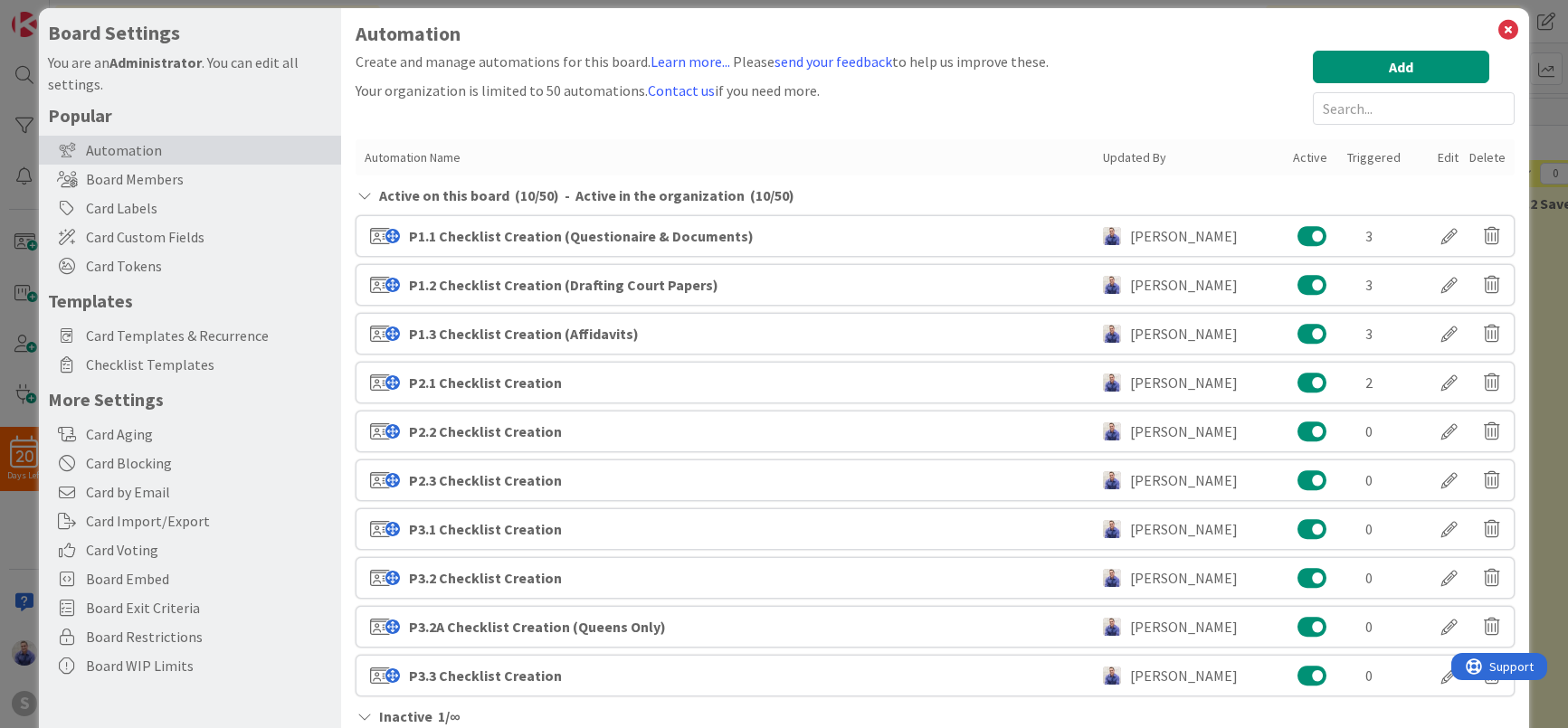
scroll to position [107, 0]
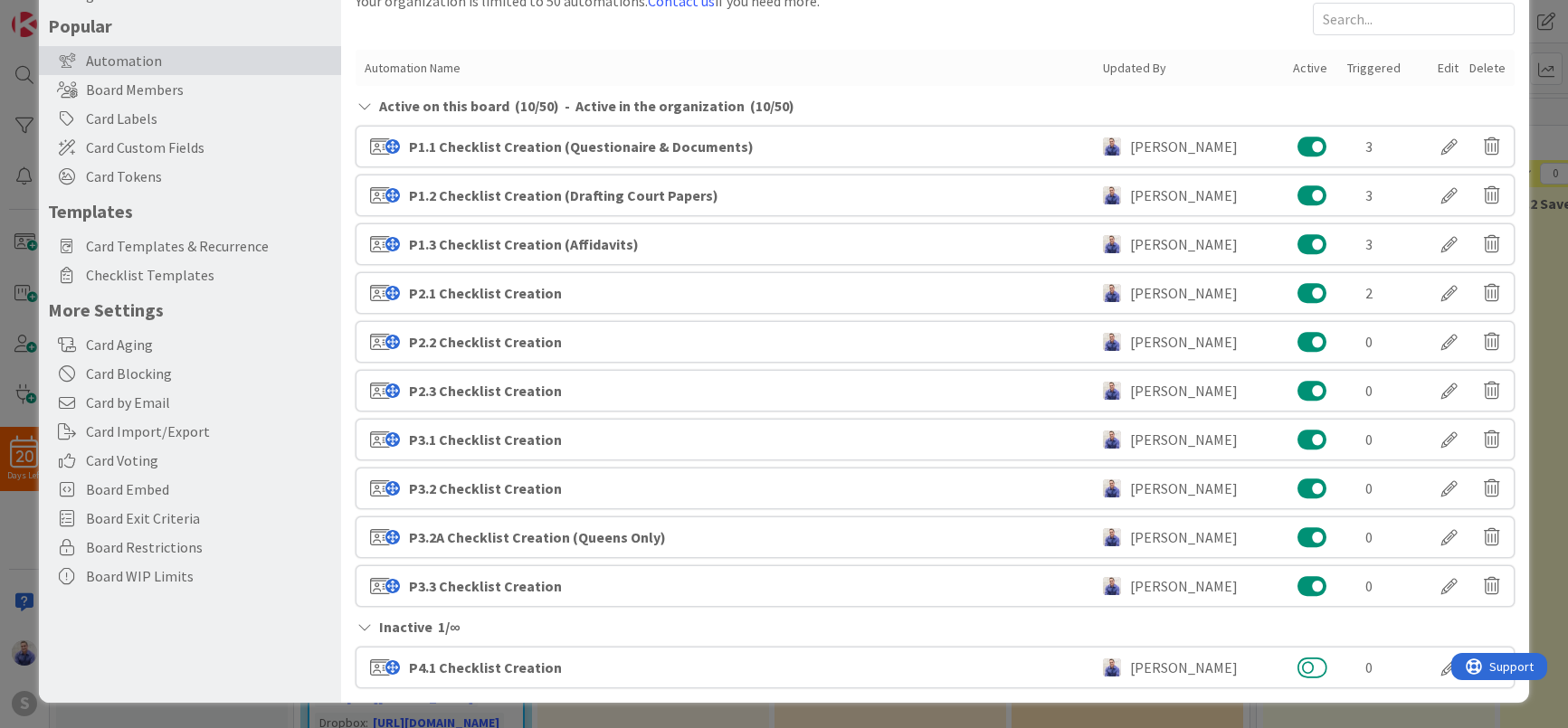
click at [1303, 666] on button at bounding box center [1312, 667] width 29 height 24
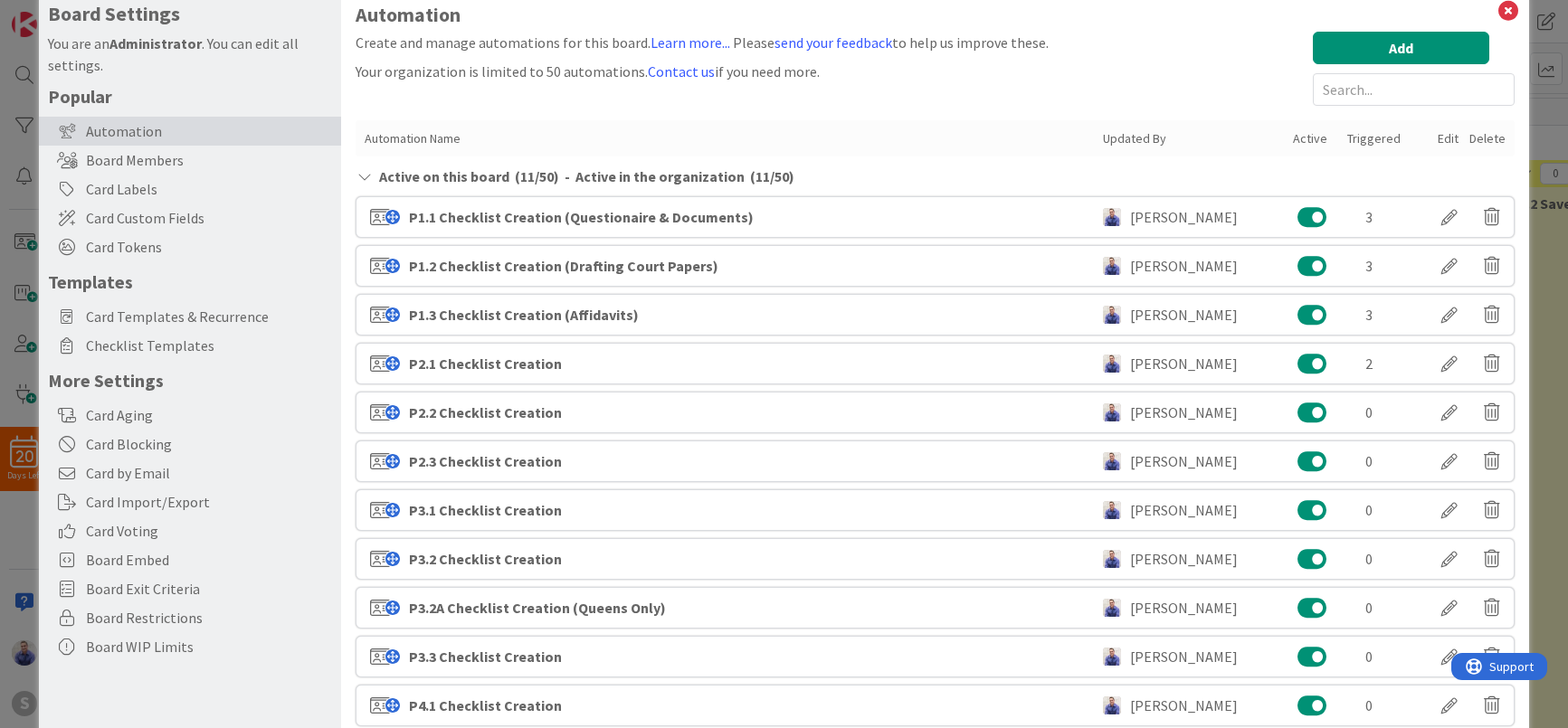
scroll to position [0, 0]
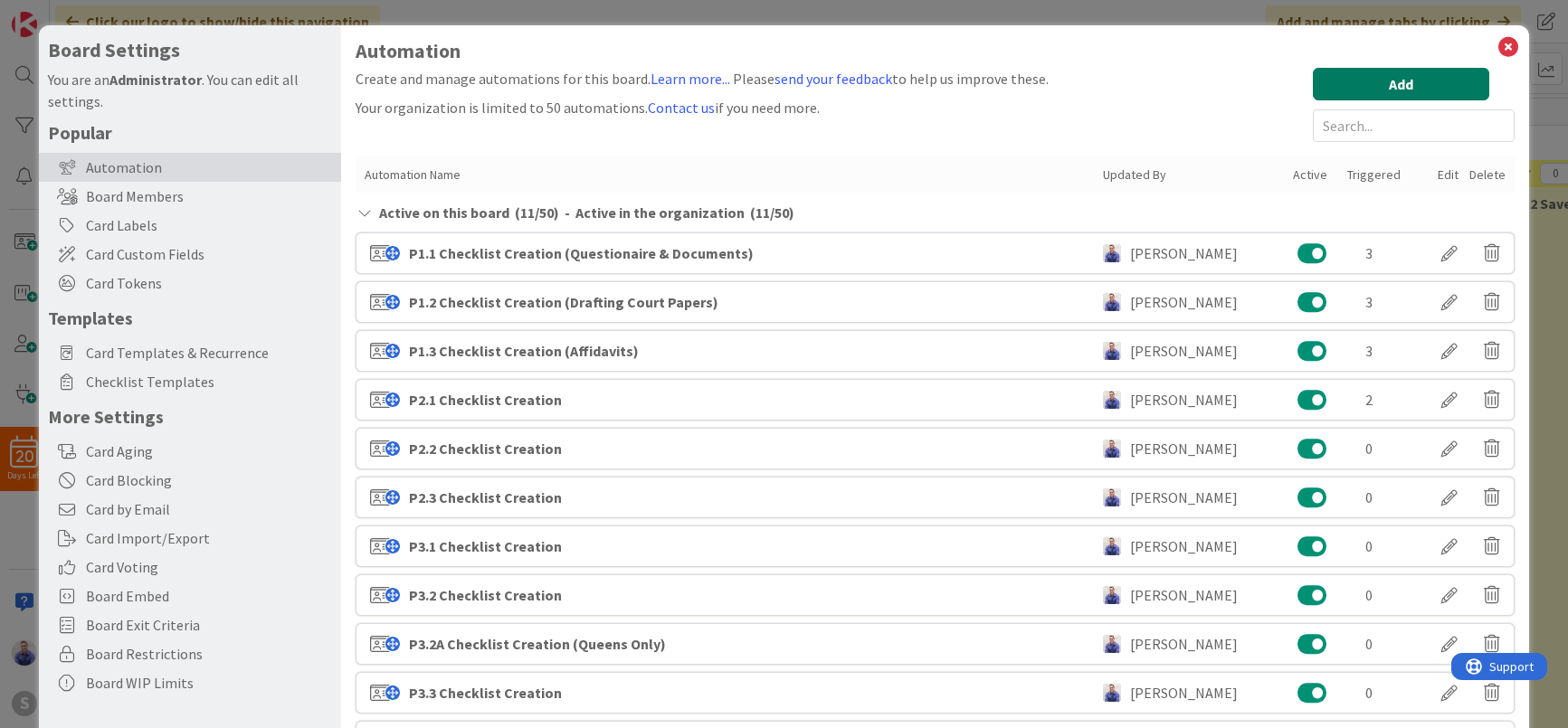
click at [1389, 87] on button "Add" at bounding box center [1401, 83] width 176 height 32
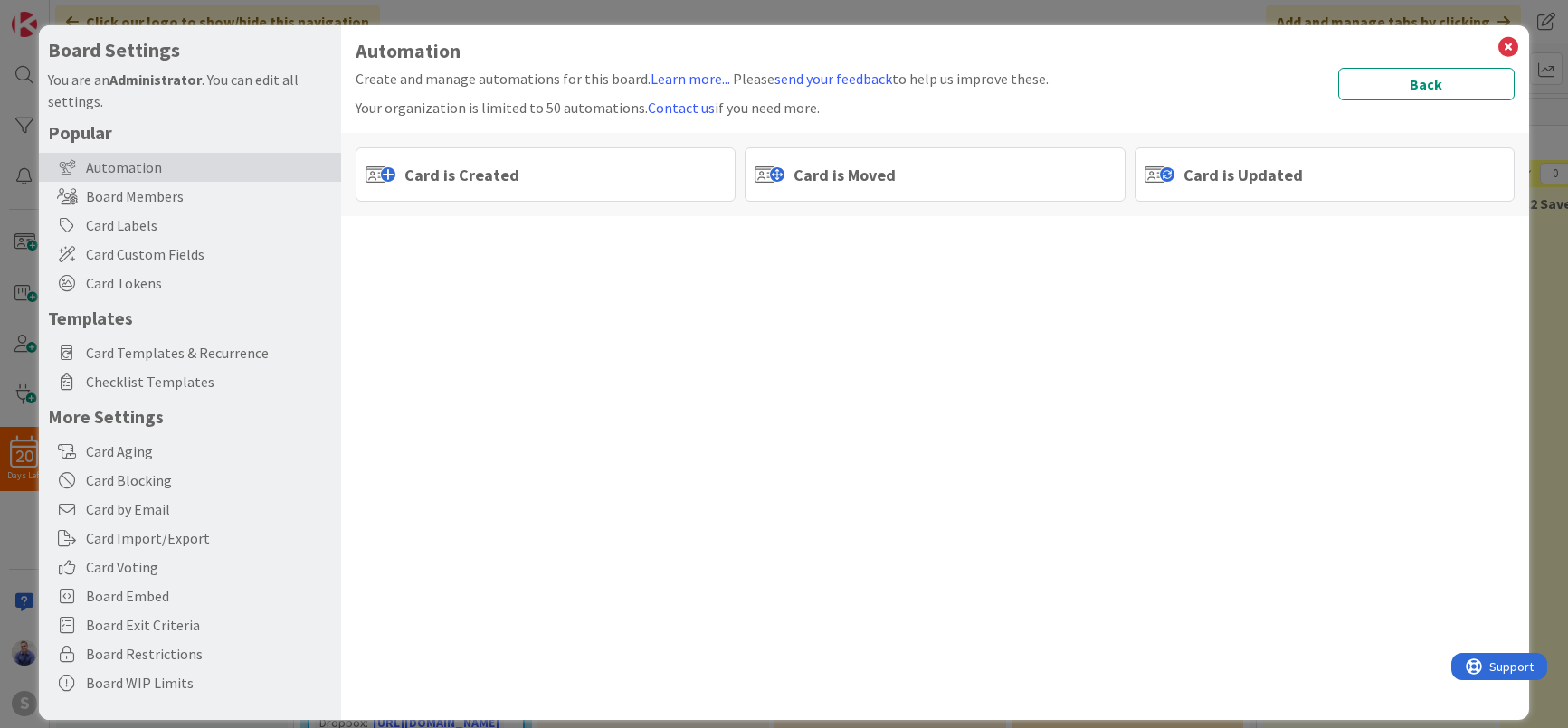
click at [820, 168] on span "Card is Moved" at bounding box center [845, 174] width 102 height 24
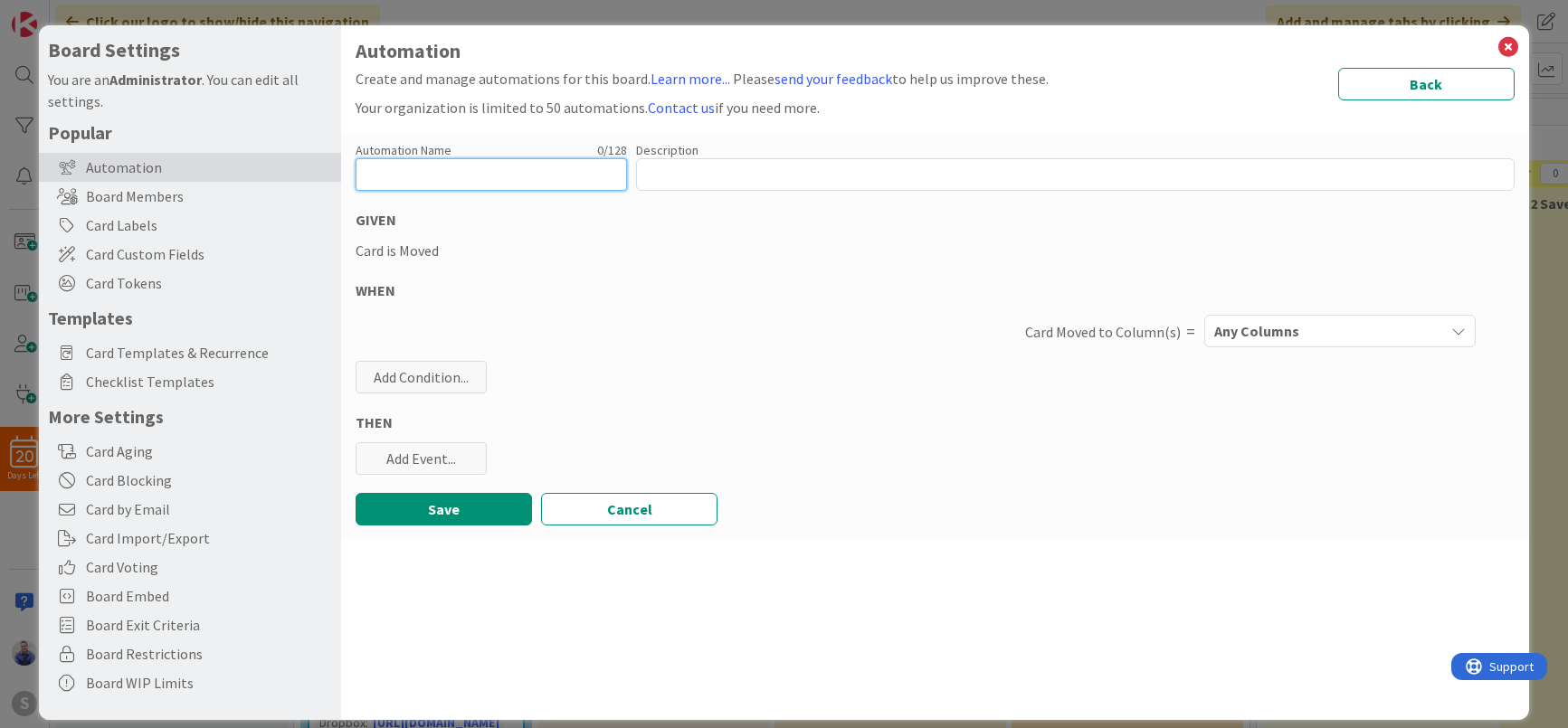
click at [545, 171] on input "text" at bounding box center [491, 174] width 271 height 32
paste input "P3.1 Checklist Creation"
drag, startPoint x: 394, startPoint y: 175, endPoint x: 374, endPoint y: 178, distance: 20.2
click at [374, 178] on input "P3.1 Checklist Creation" at bounding box center [491, 174] width 271 height 32
click at [387, 174] on input "P4.2Checklist Creation" at bounding box center [491, 174] width 271 height 32
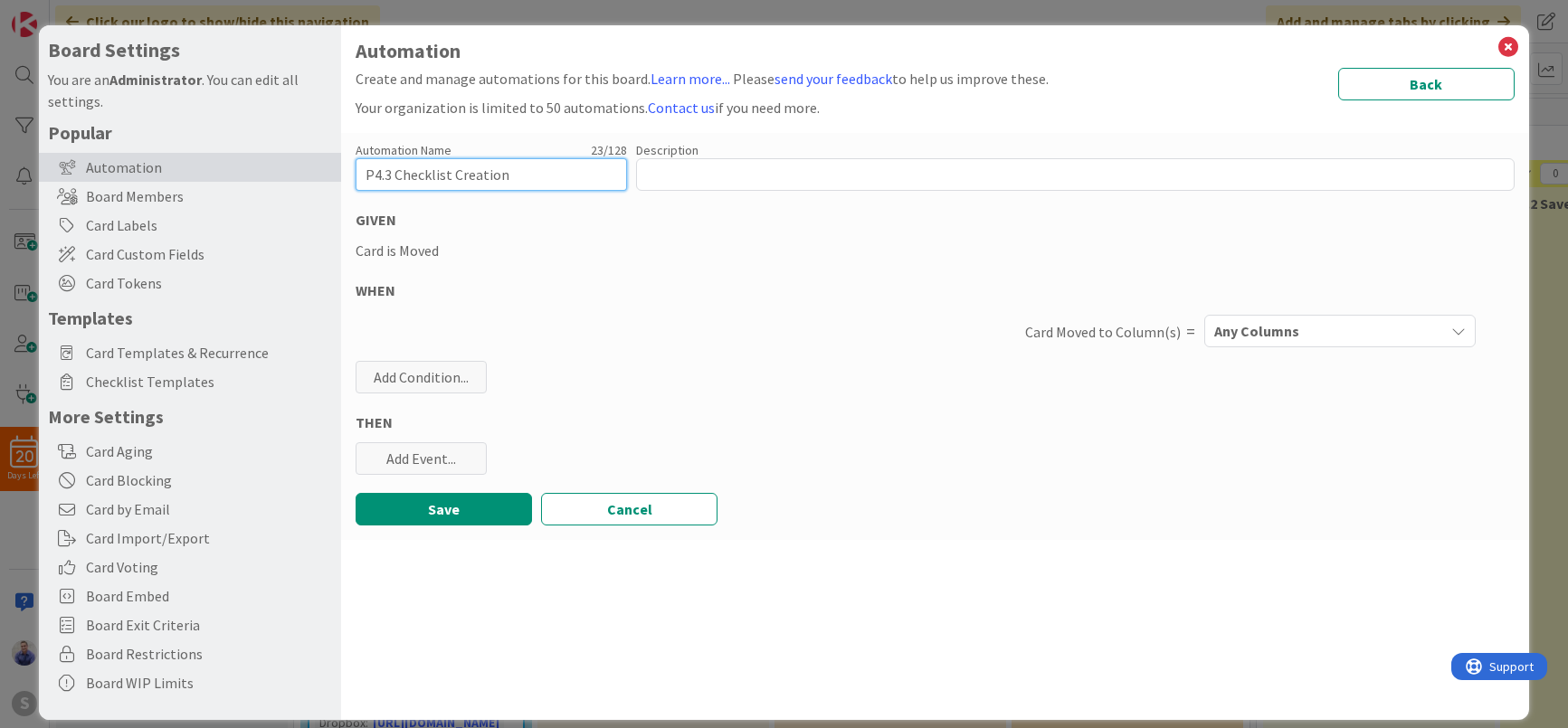
type input "P4.3 Checklist Creation"
click at [1297, 332] on div "Any Columns" at bounding box center [1327, 331] width 234 height 29
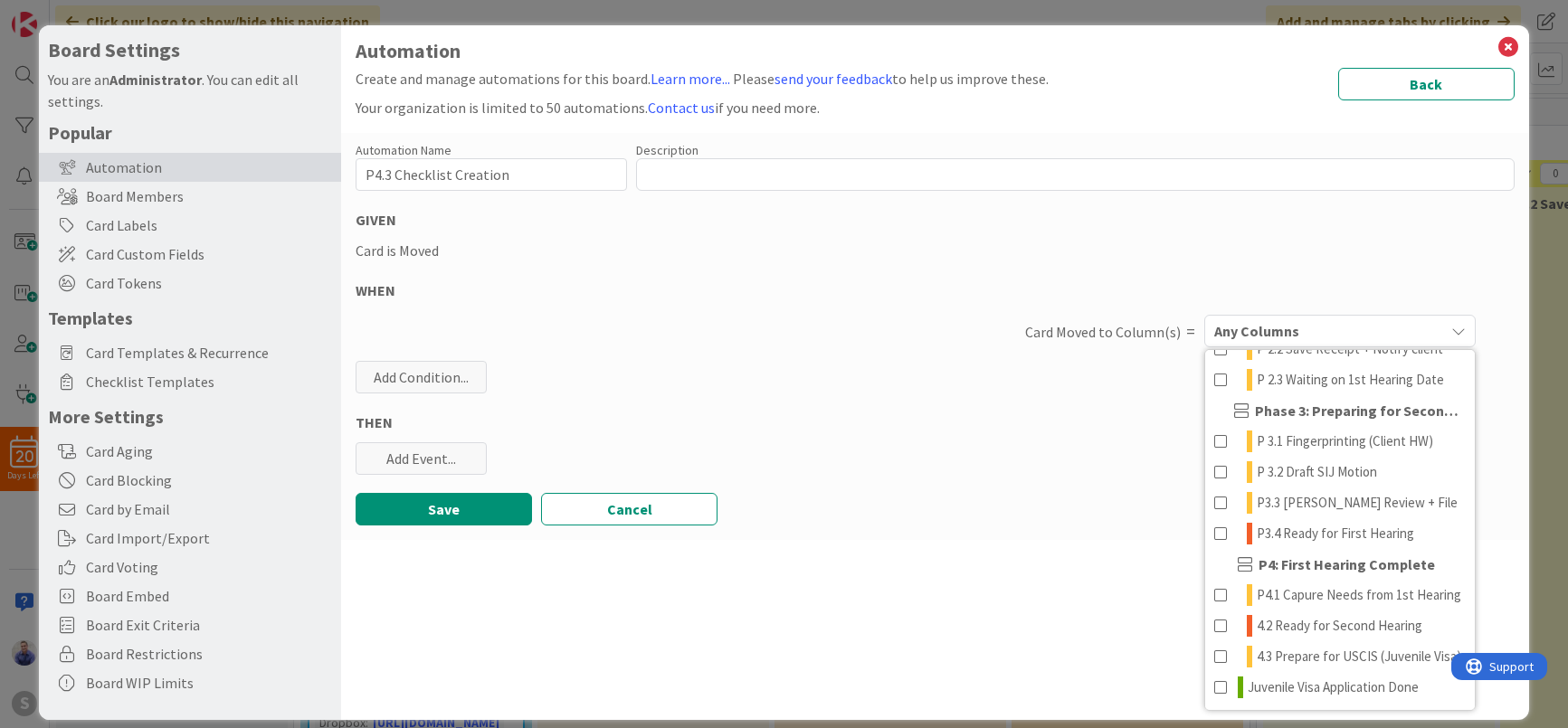
scroll to position [366, 0]
click at [1214, 646] on span at bounding box center [1221, 656] width 15 height 22
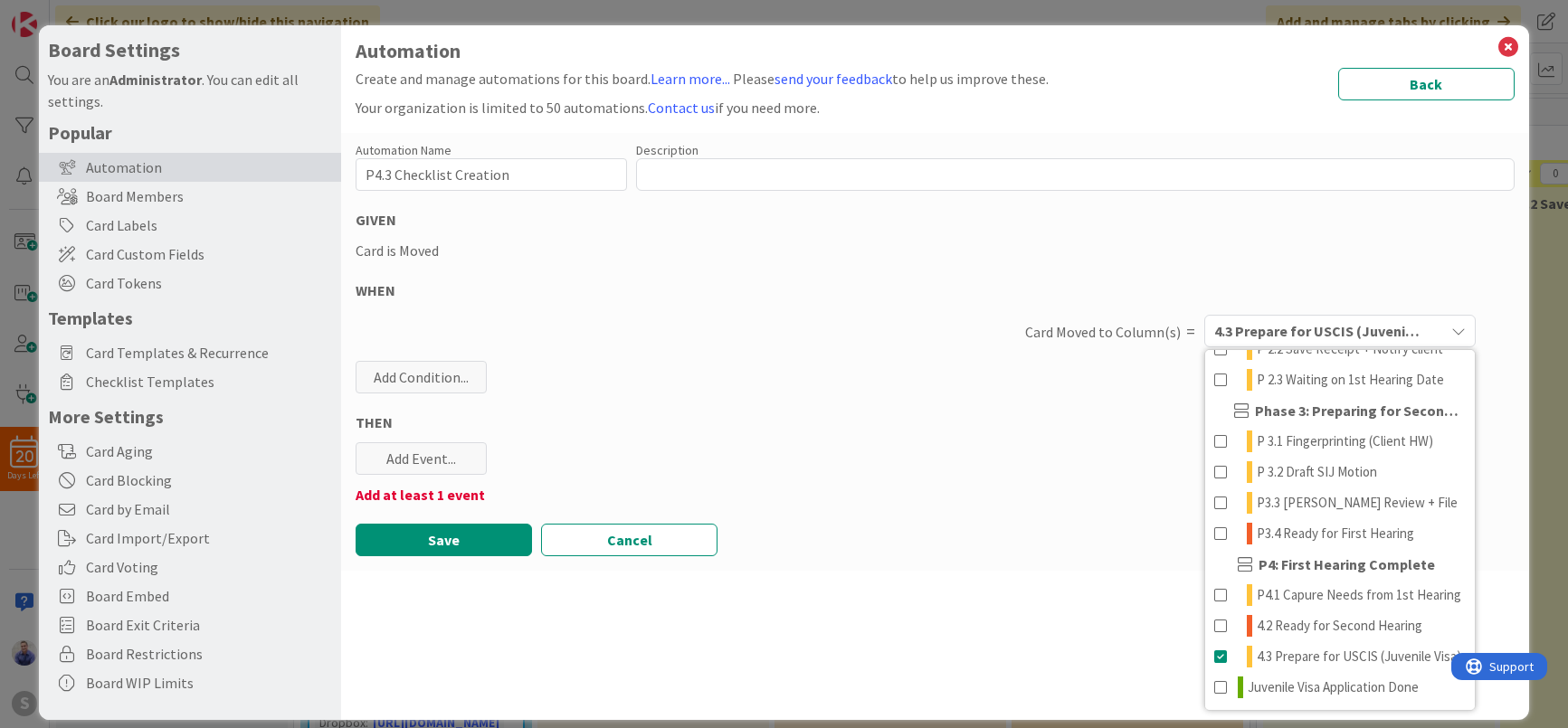
click at [443, 476] on div "Automation Name 23 / 128 P4.3 Checklist Creation Description 0 / 256 GIVEN Card…" at bounding box center [934, 352] width 1187 height 438
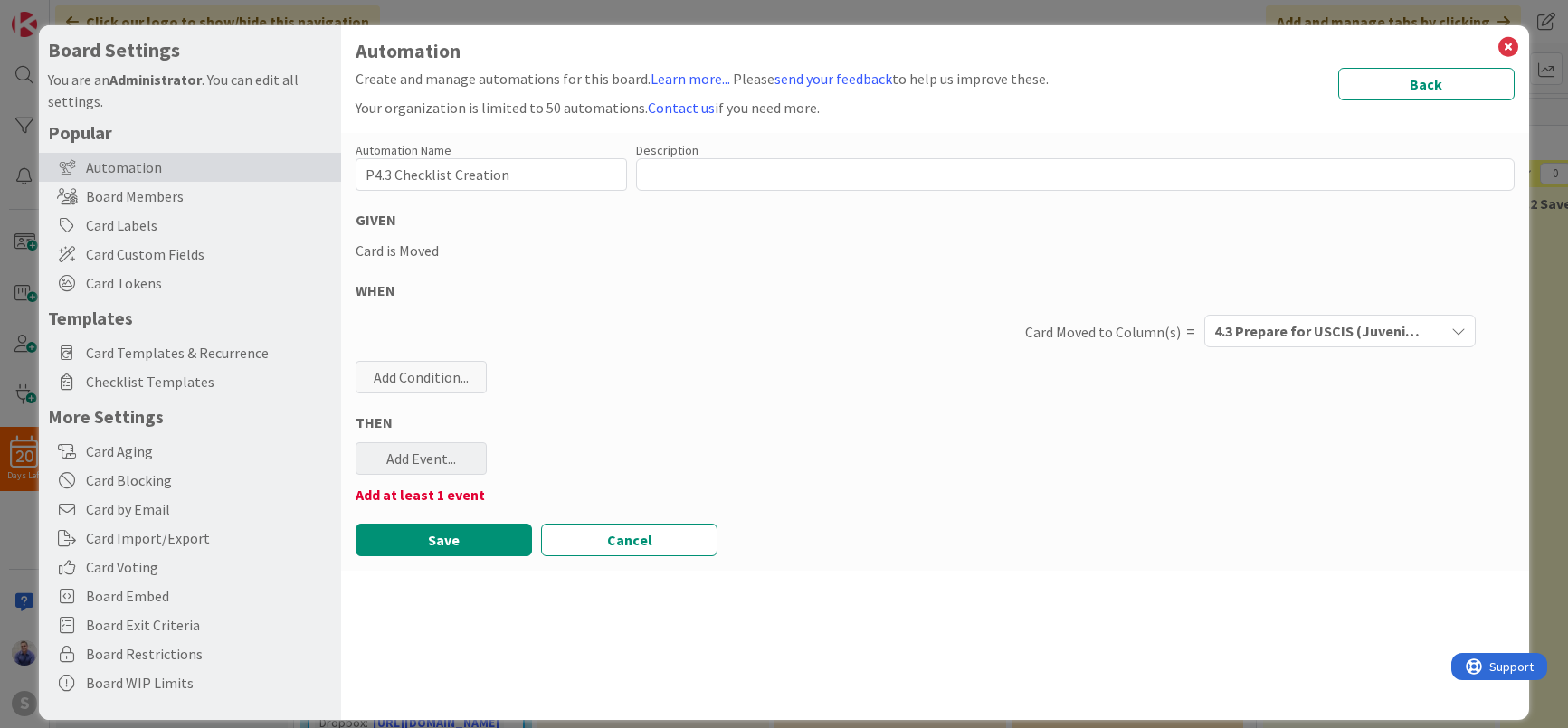
click at [445, 465] on div "Add Event..." at bounding box center [421, 459] width 131 height 32
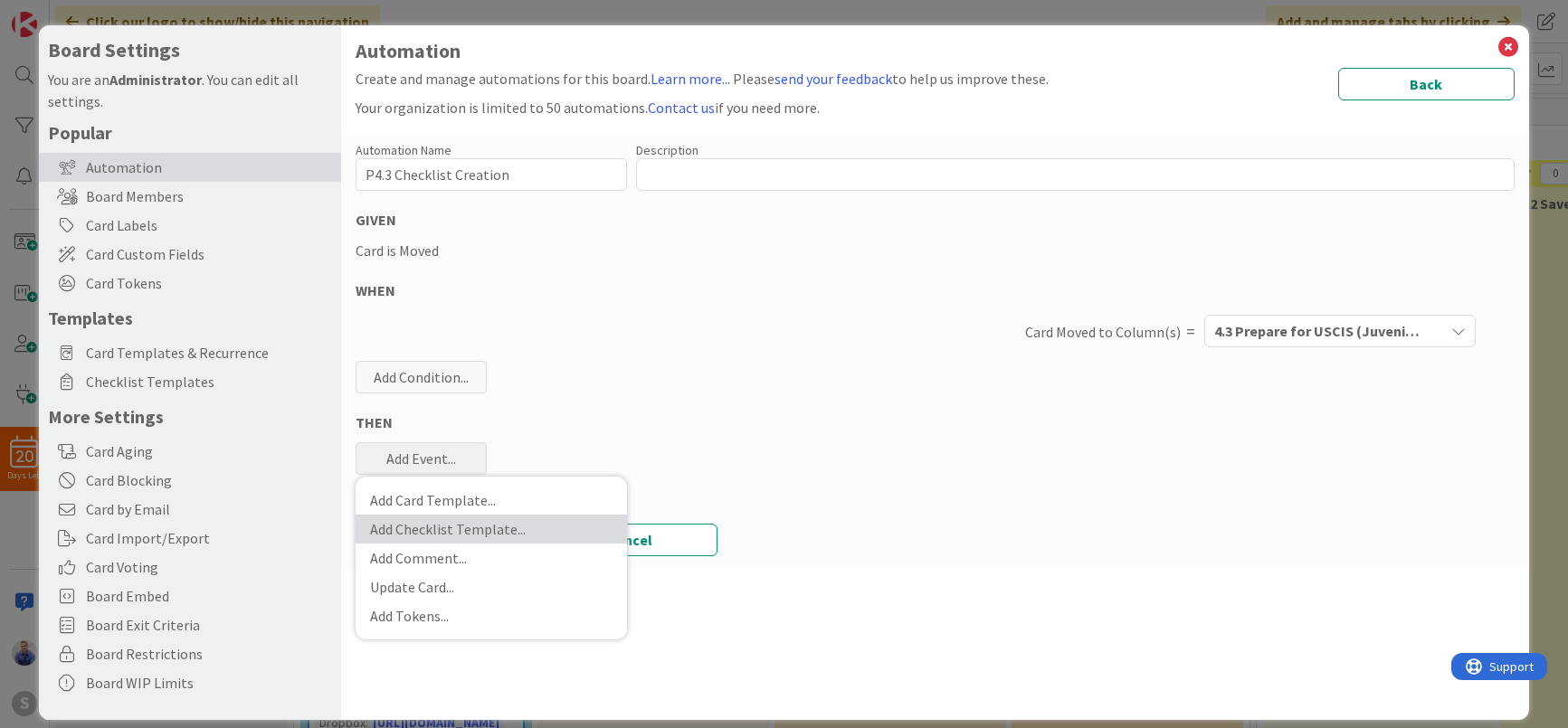
click at [455, 525] on link "Add Checklist Template ..." at bounding box center [491, 529] width 271 height 29
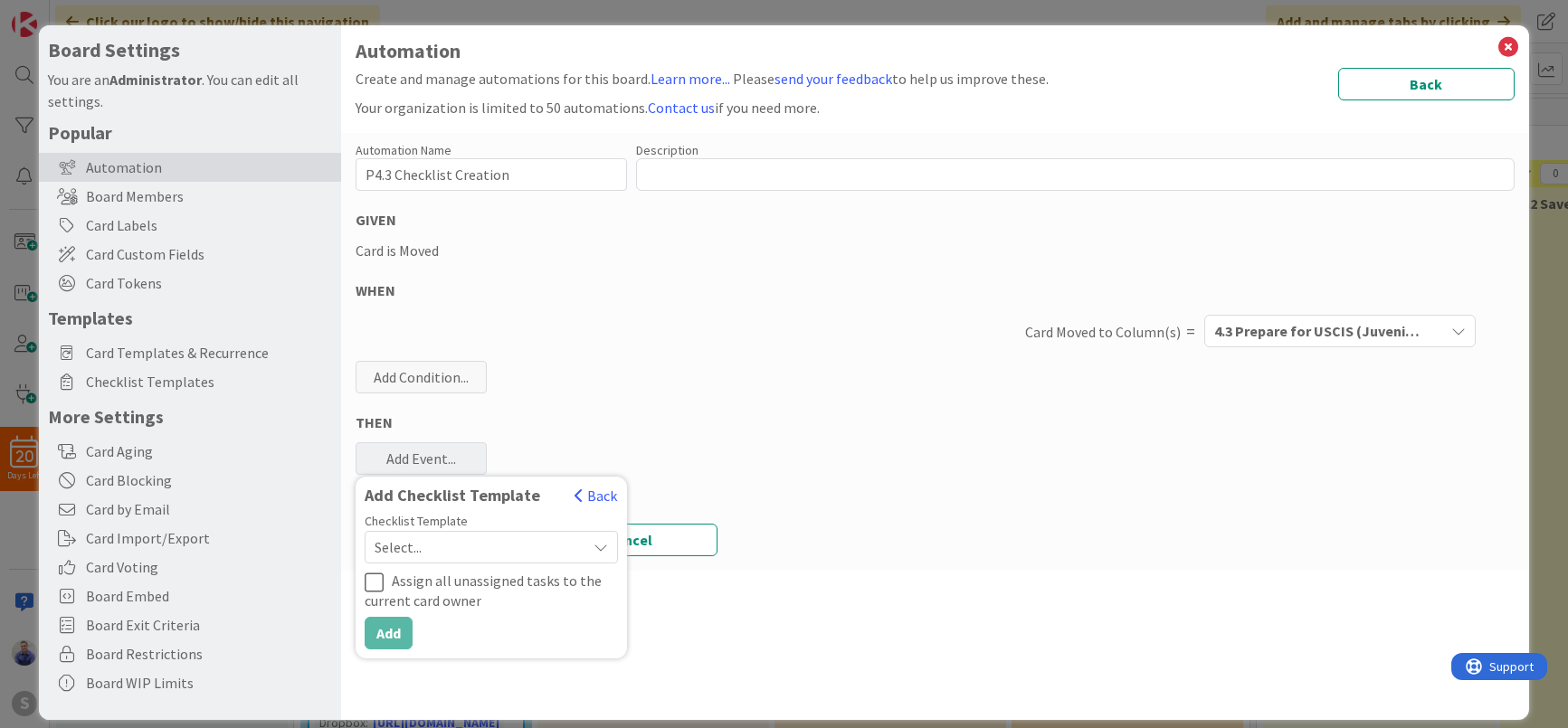
click at [460, 542] on span "Select..." at bounding box center [475, 548] width 203 height 25
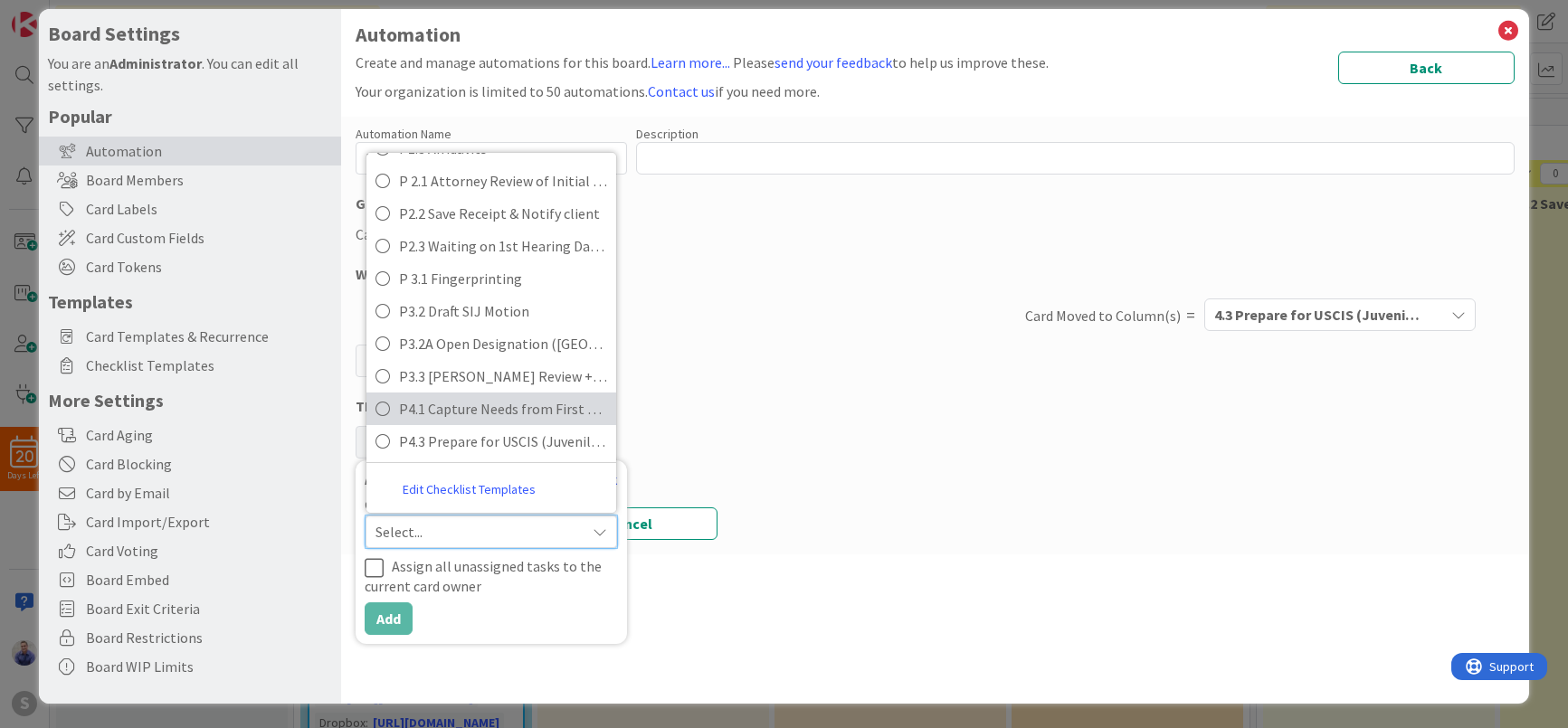
scroll to position [18, 0]
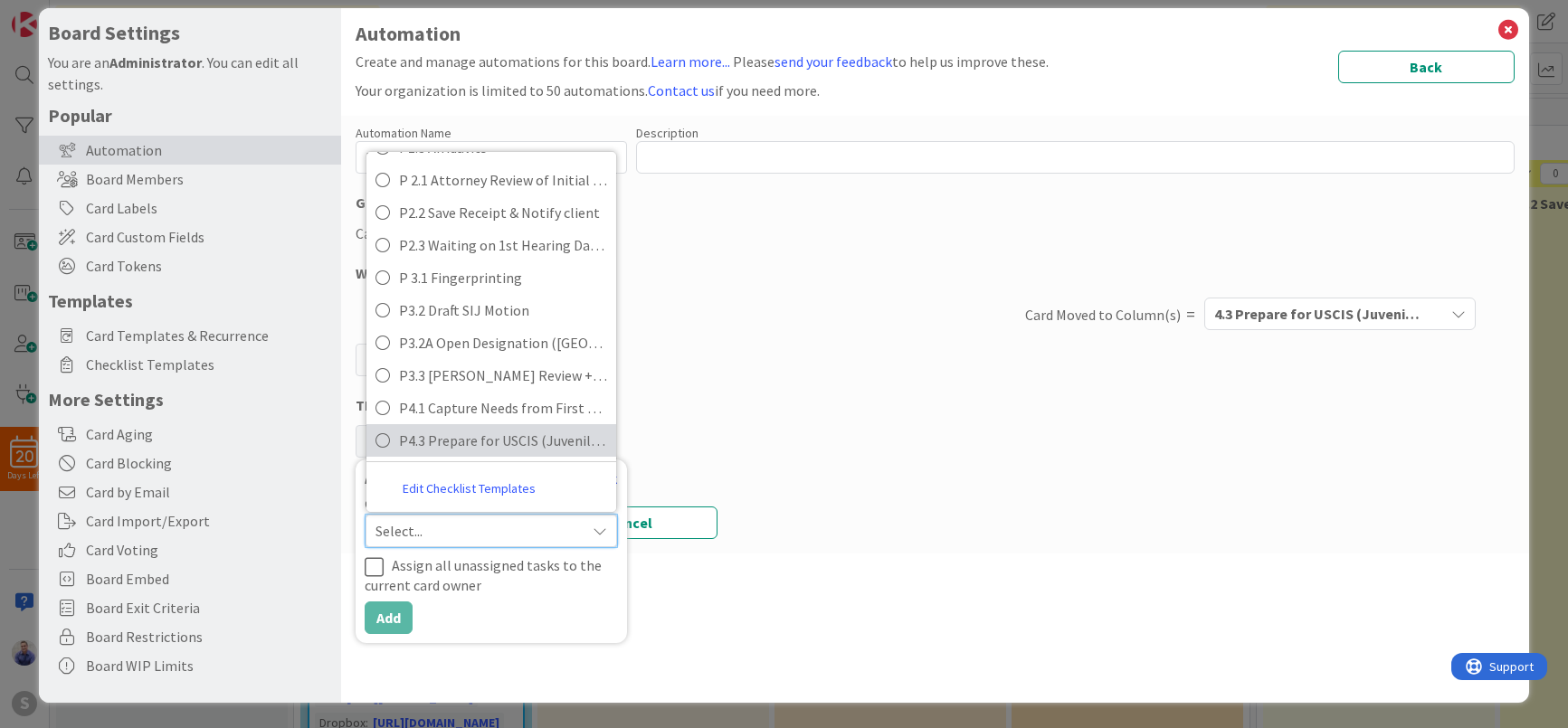
click at [462, 456] on link "P4.3 Prepare for USCIS (Juvenile Visa)" at bounding box center [491, 440] width 250 height 32
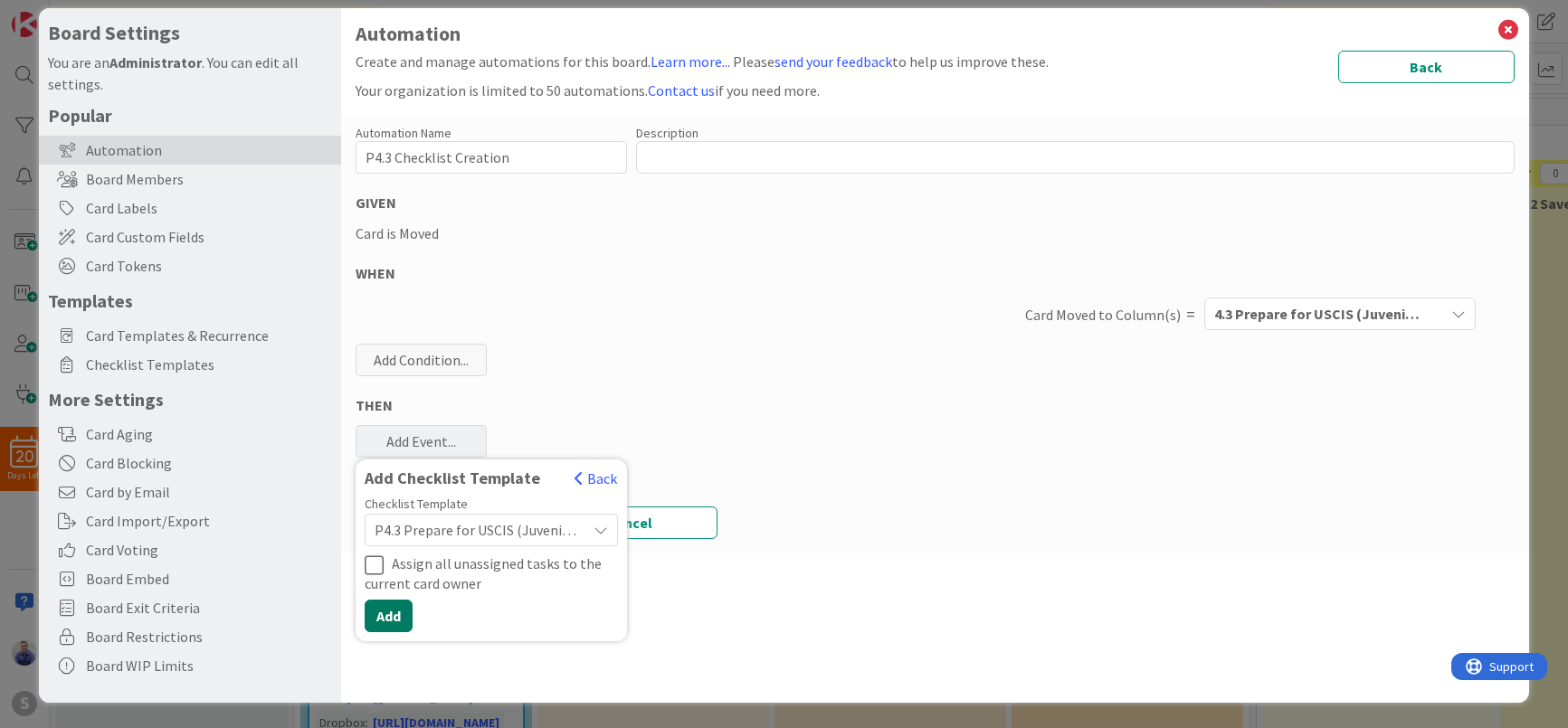
click at [387, 617] on button "Add" at bounding box center [388, 615] width 48 height 32
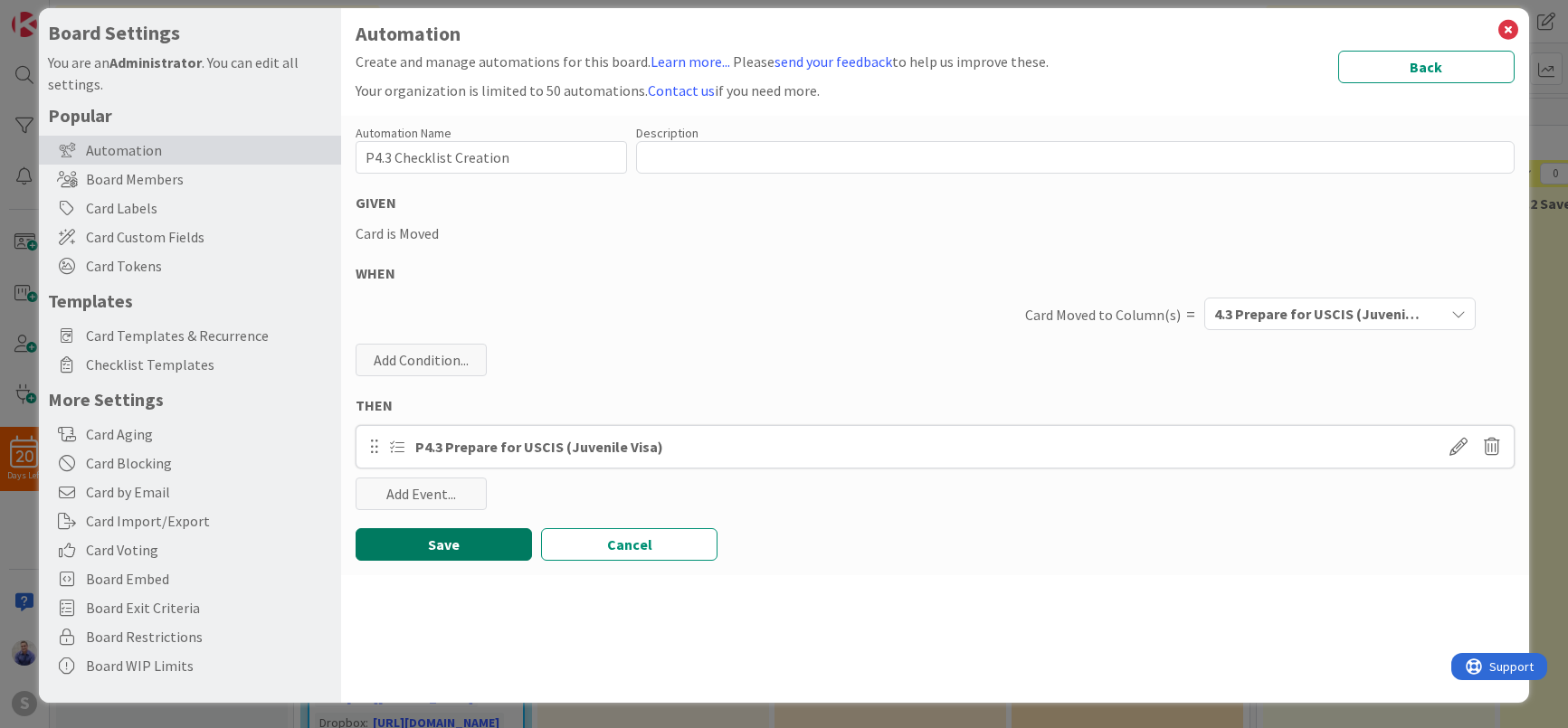
click at [458, 537] on button "Save" at bounding box center [444, 544] width 176 height 32
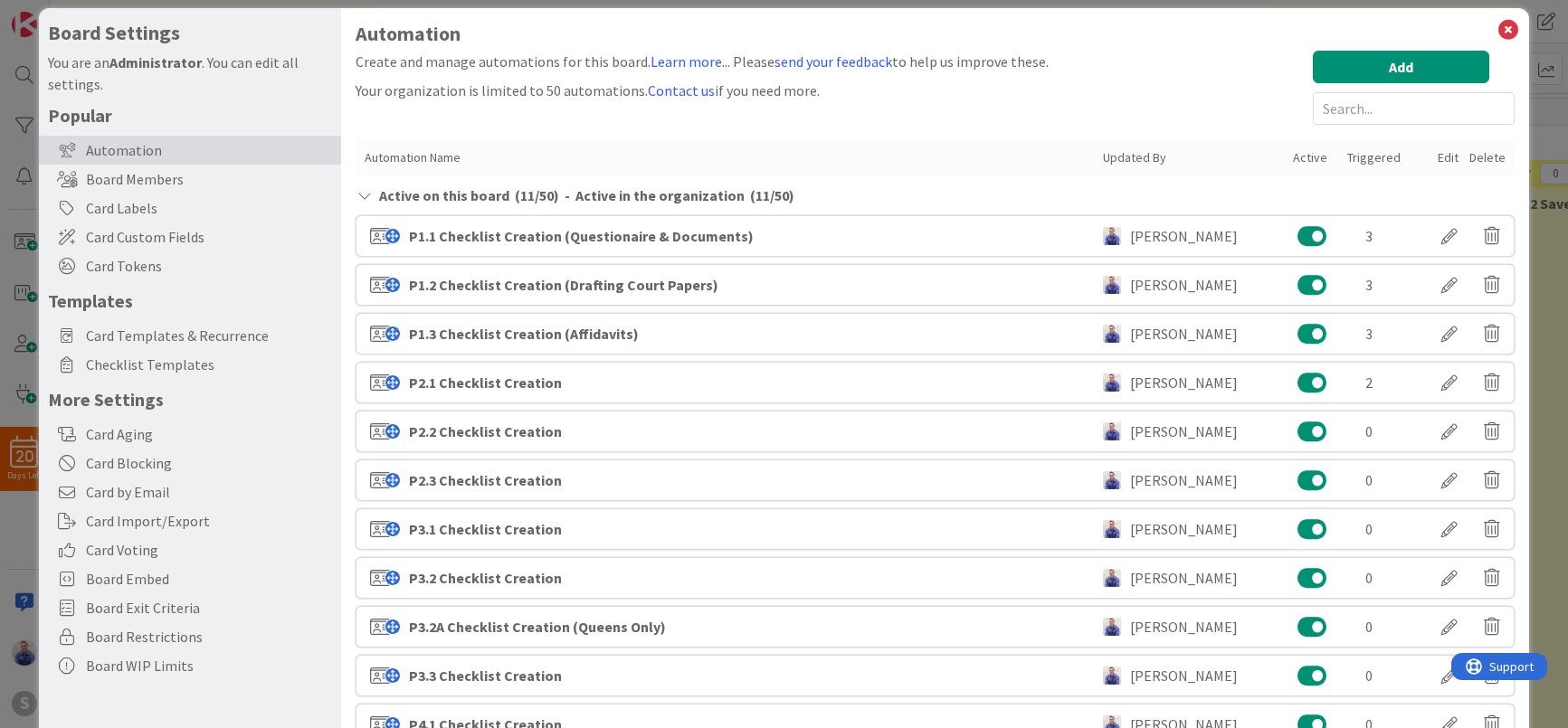
scroll to position [156, 0]
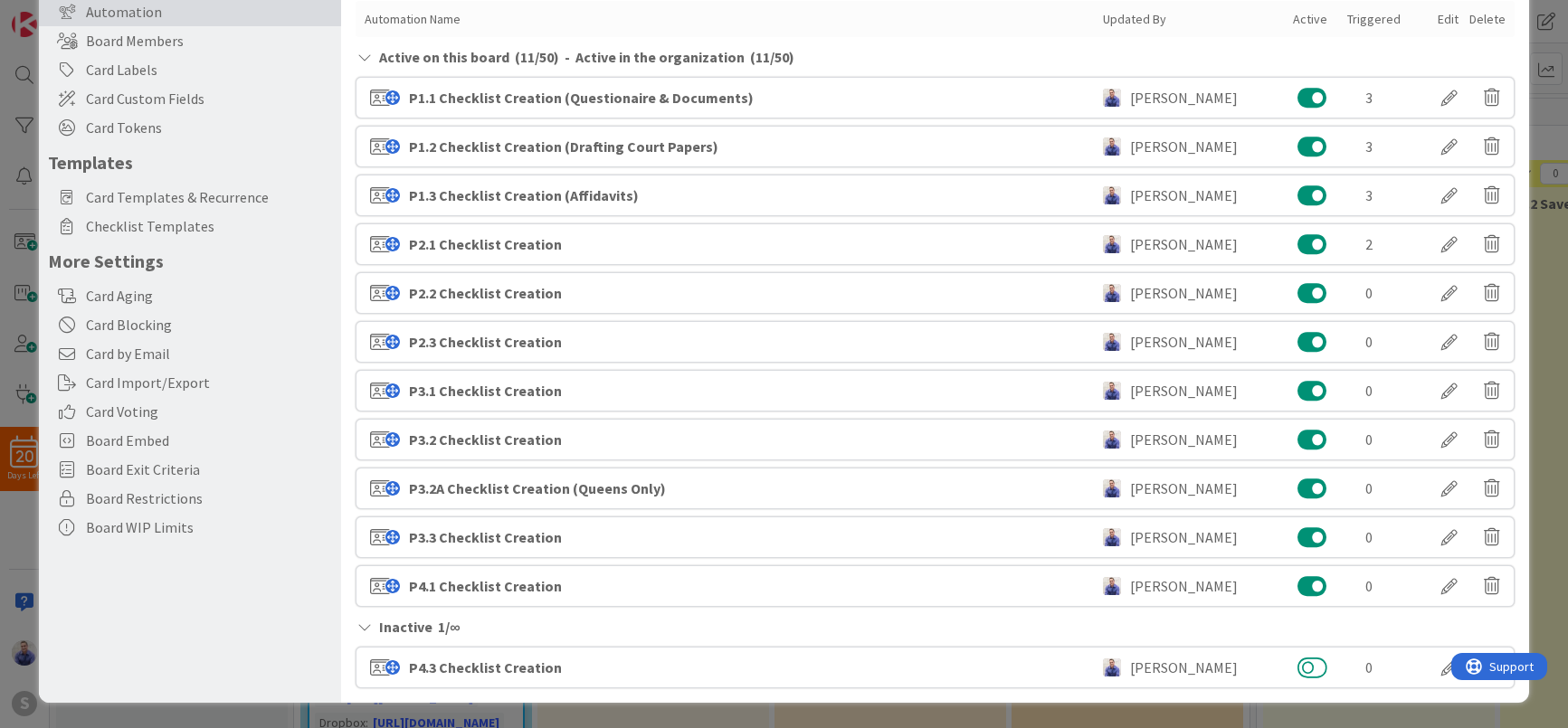
click at [1298, 668] on button at bounding box center [1312, 667] width 29 height 24
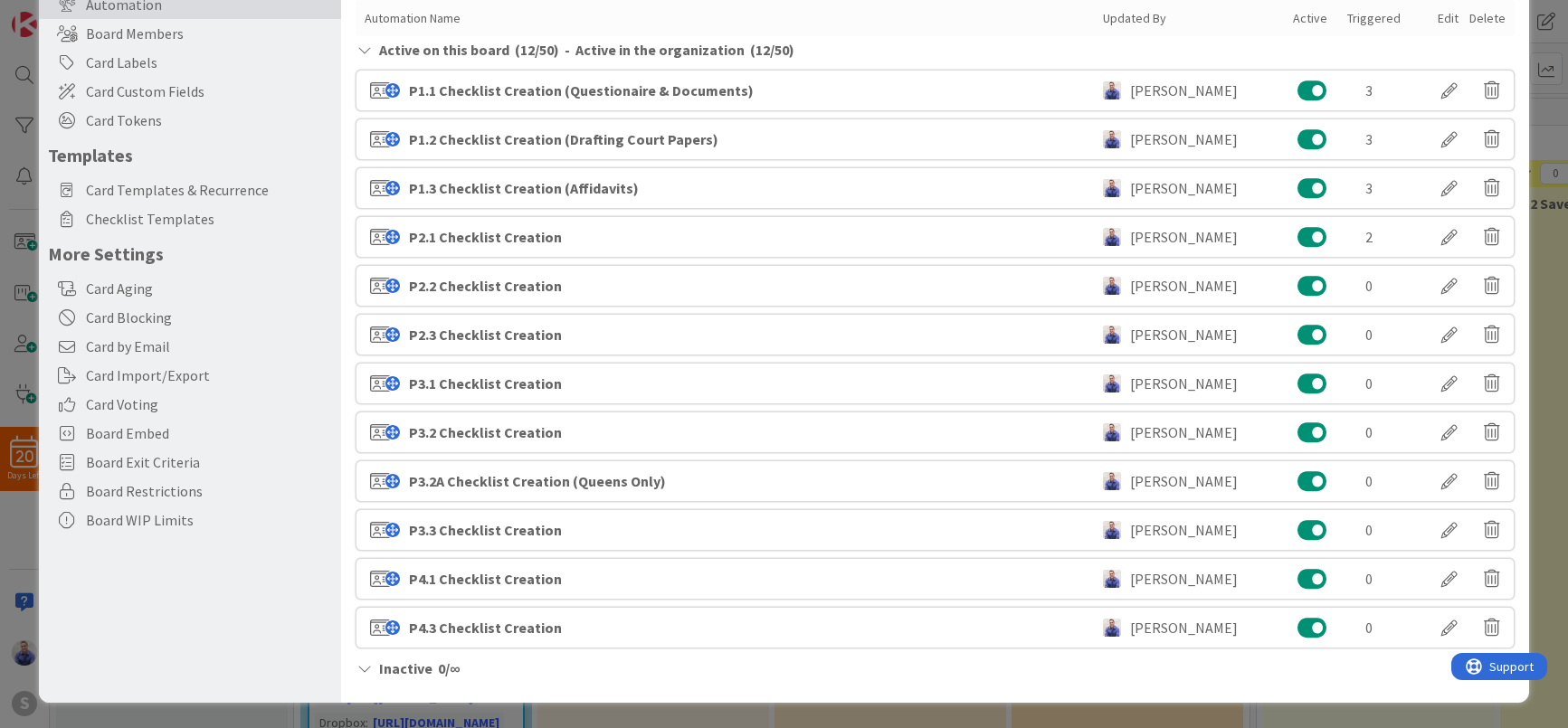
scroll to position [0, 0]
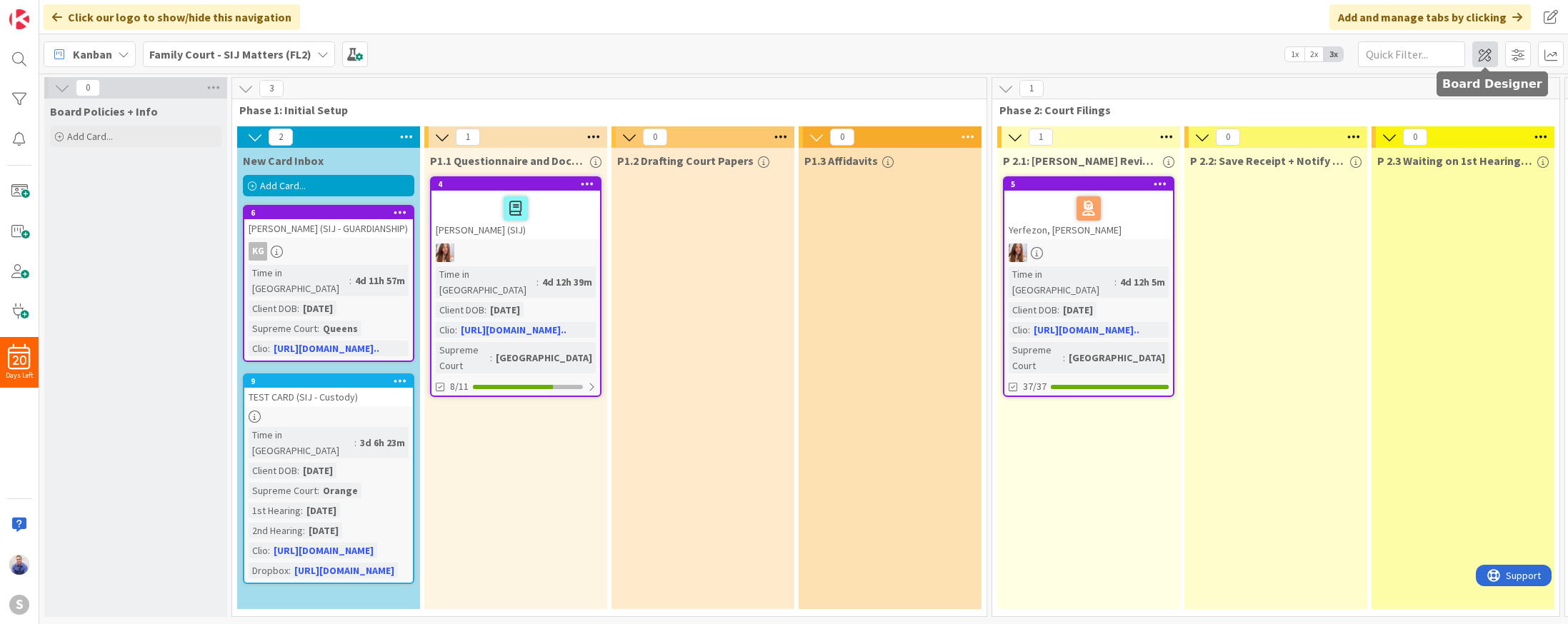
click at [1481, 51] on span at bounding box center [1484, 54] width 26 height 26
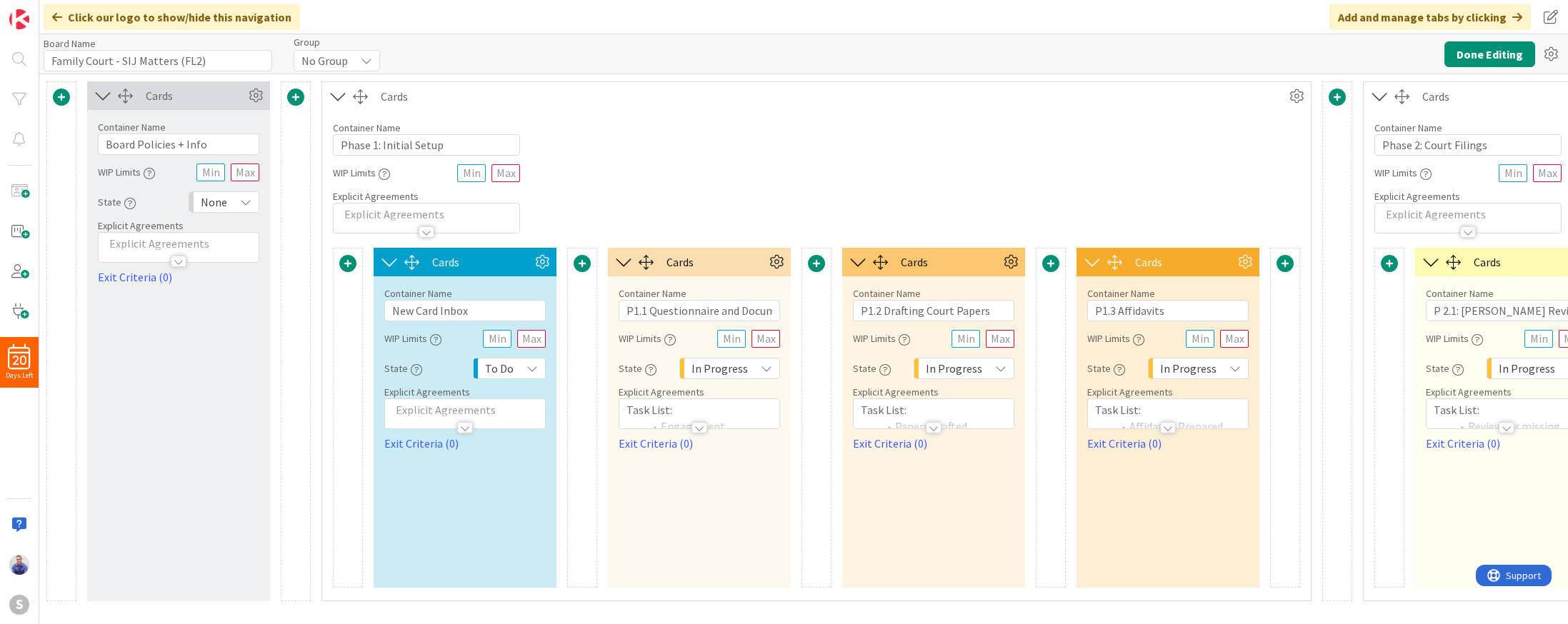
type input "Family Court - SIJ Matters (FL2)"
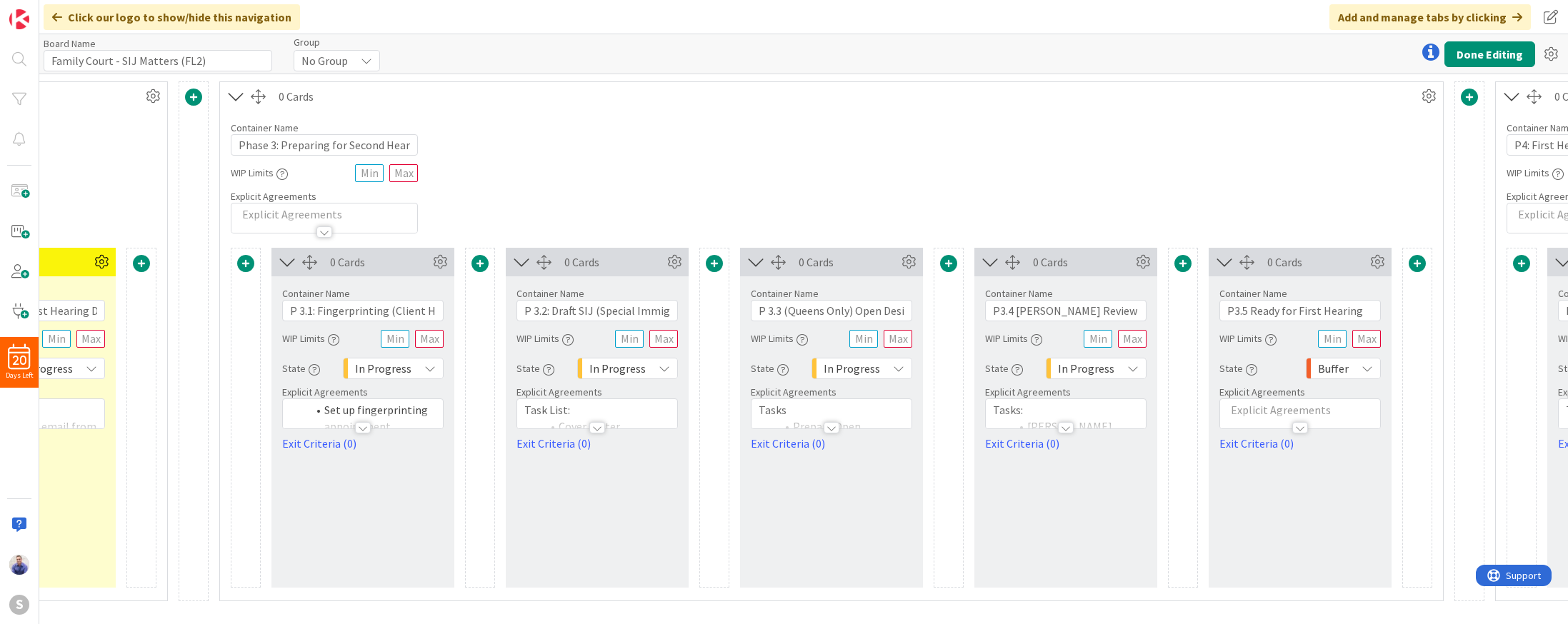
scroll to position [0, 1955]
click at [436, 268] on icon at bounding box center [436, 262] width 22 height 22
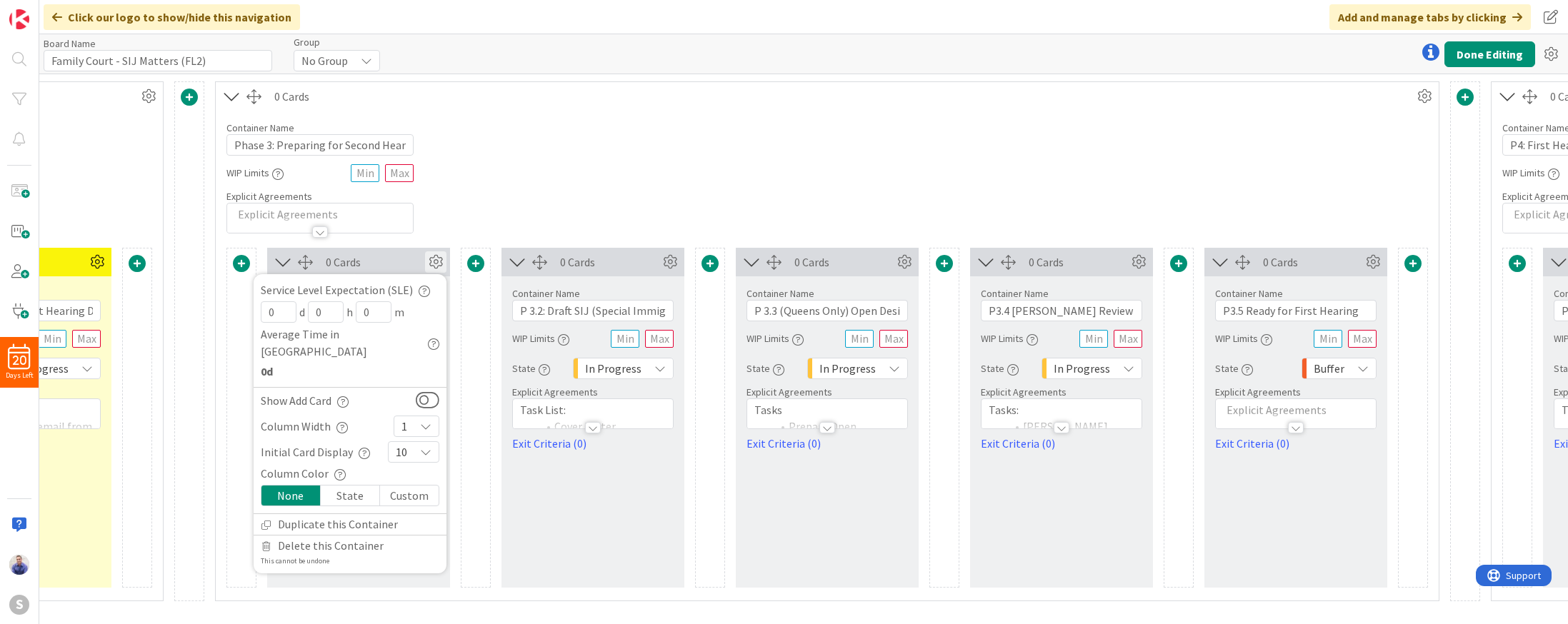
click at [418, 486] on div "Custom" at bounding box center [409, 496] width 59 height 20
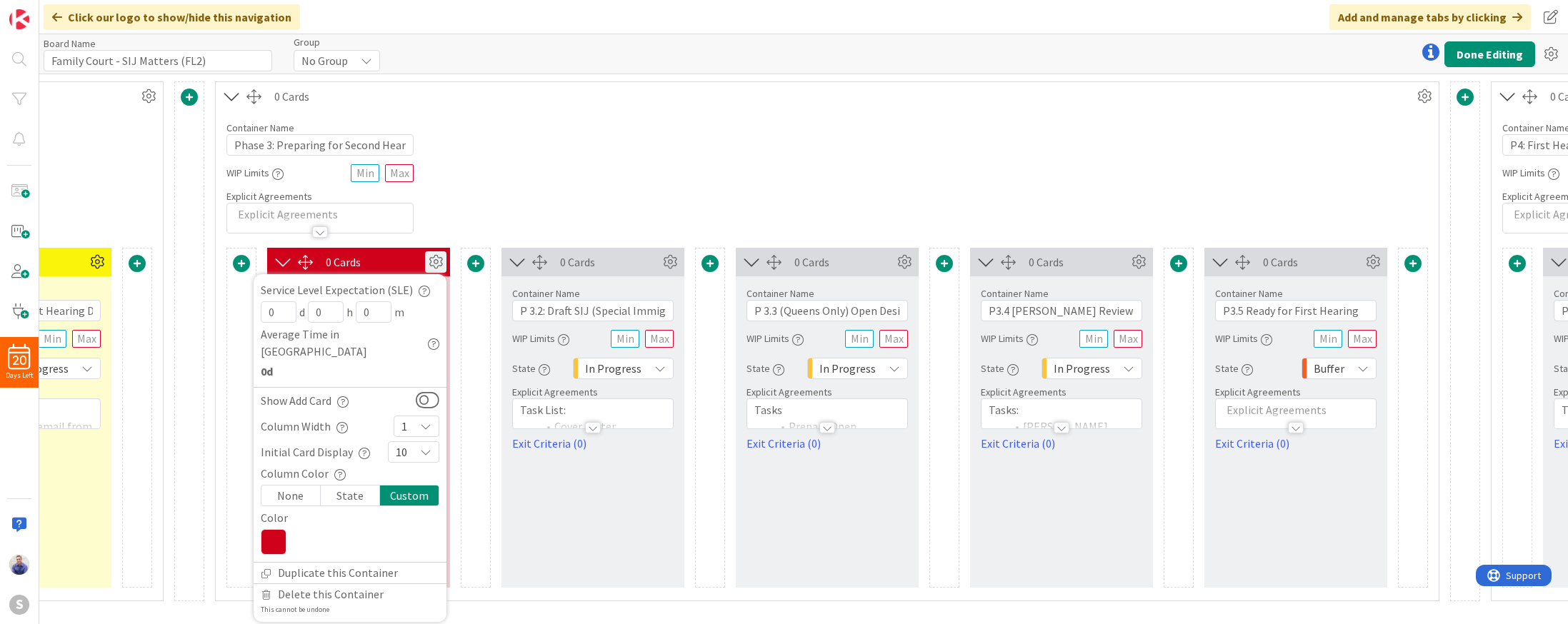
click at [269, 533] on icon at bounding box center [273, 541] width 26 height 26
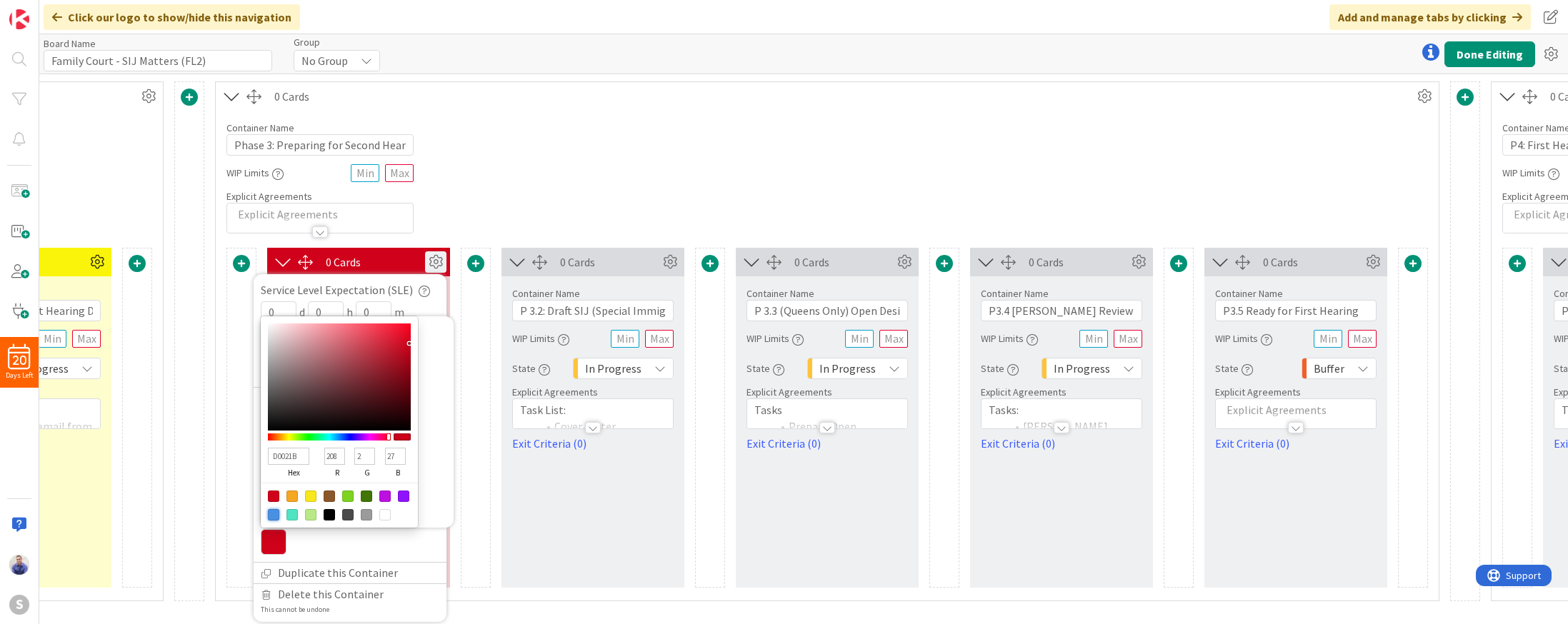
click at [273, 509] on div at bounding box center [273, 514] width 12 height 12
type input "4A90E2"
type input "74"
type input "144"
type input "226"
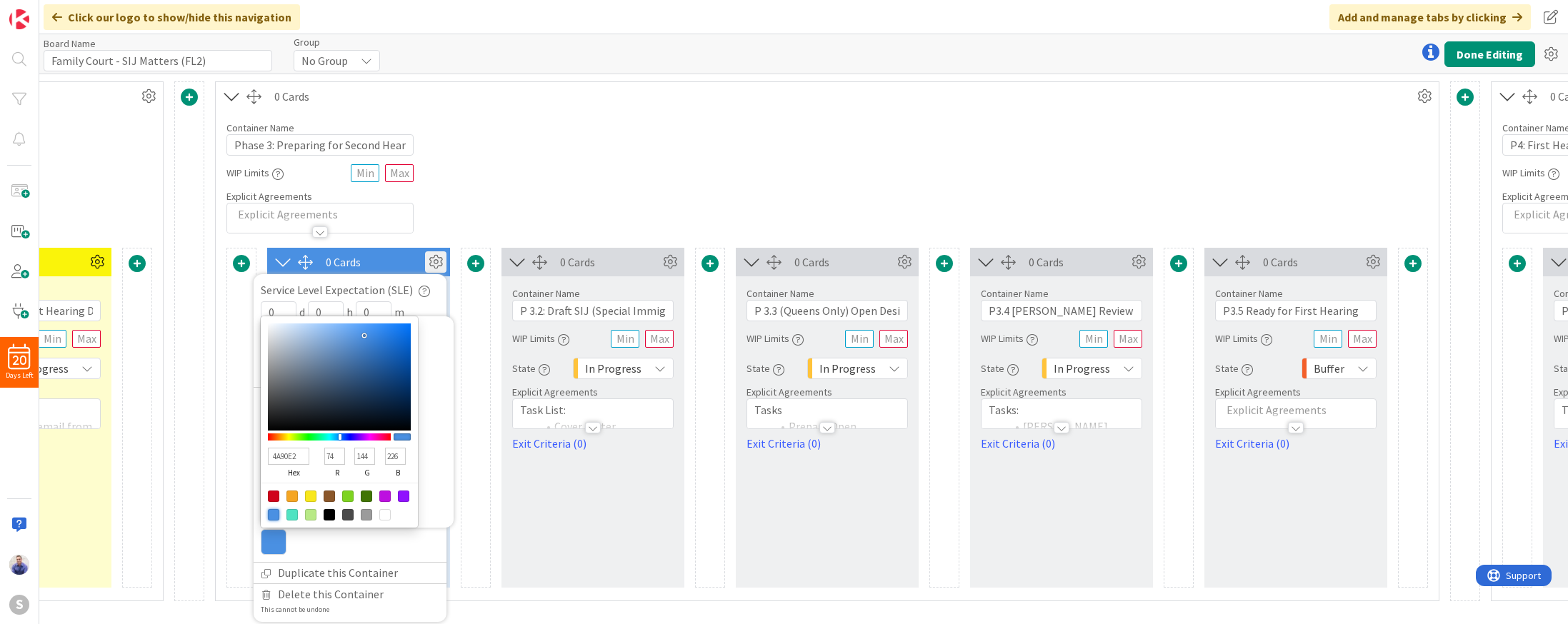
click at [294, 448] on input "4A90E2" at bounding box center [289, 456] width 42 height 17
type input "4A9DE2"
type input "157"
type input "4AA2E2"
type input "162"
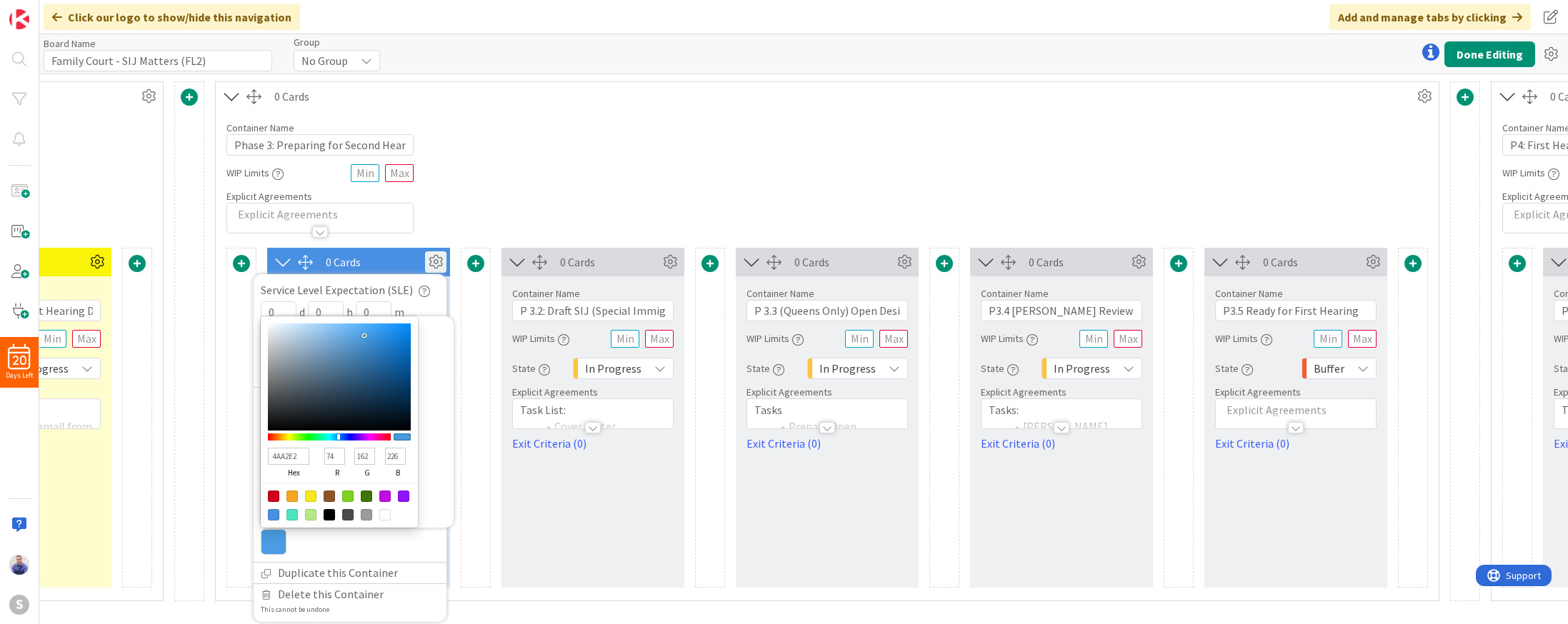
type input "4AA8E2"
type input "168"
type input "4AADE2"
type input "173"
click at [336, 433] on div at bounding box center [329, 436] width 123 height 7
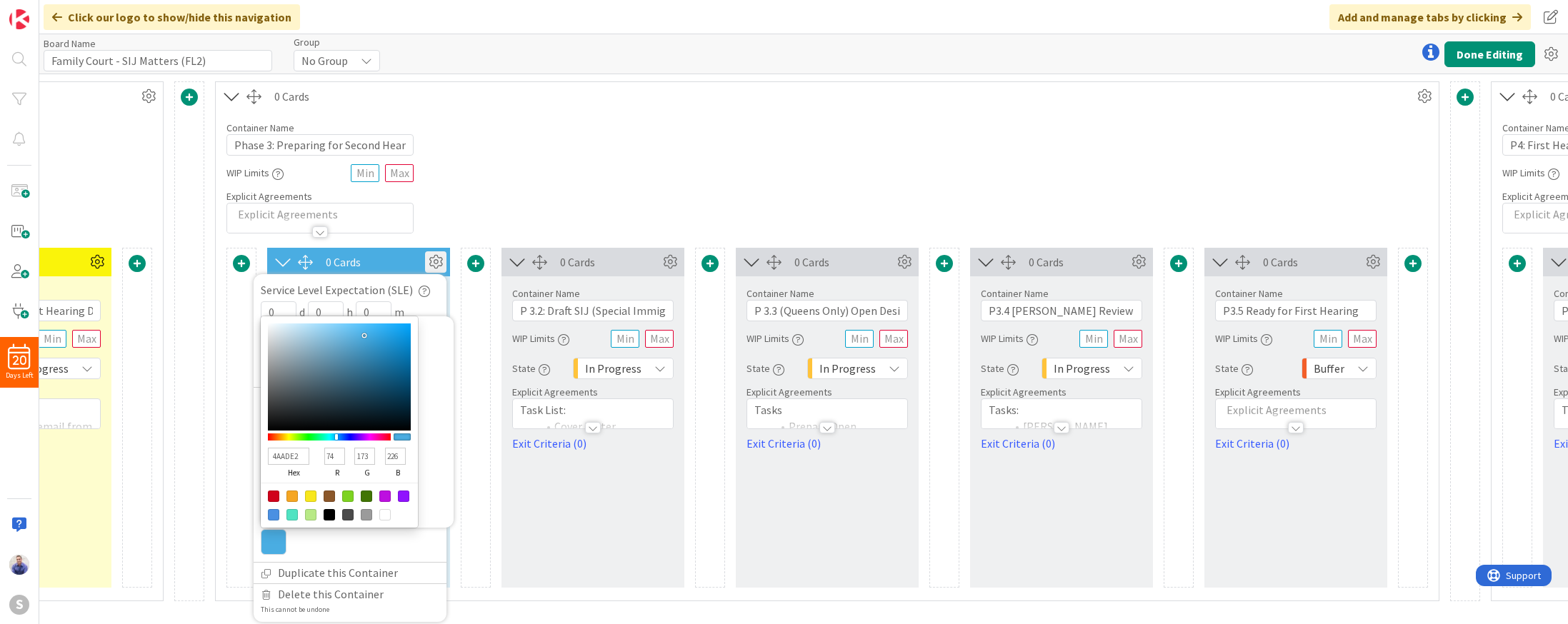
type input "CBEAFA"
type input "203"
type input "234"
type input "250"
click at [295, 323] on div at bounding box center [339, 377] width 143 height 107
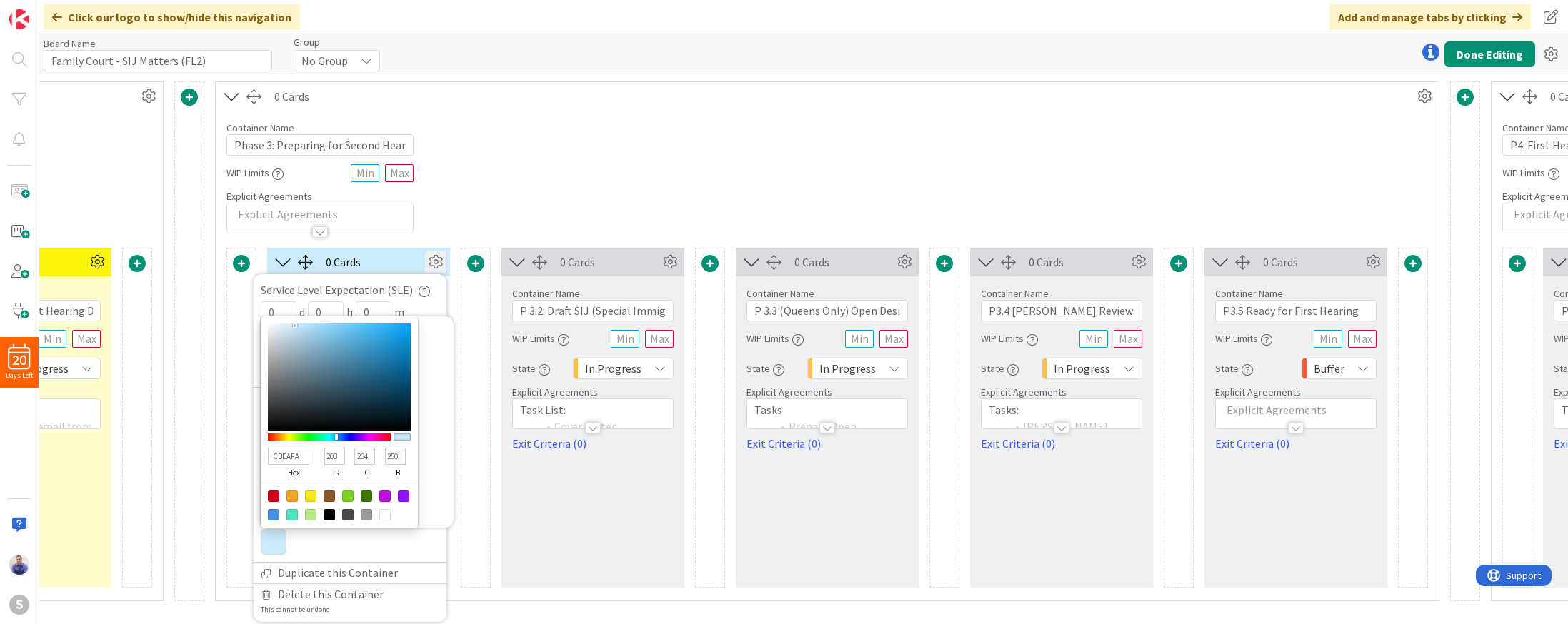
click at [293, 448] on input "CBEAFA" at bounding box center [289, 456] width 42 height 17
click at [462, 497] on div at bounding box center [476, 418] width 30 height 340
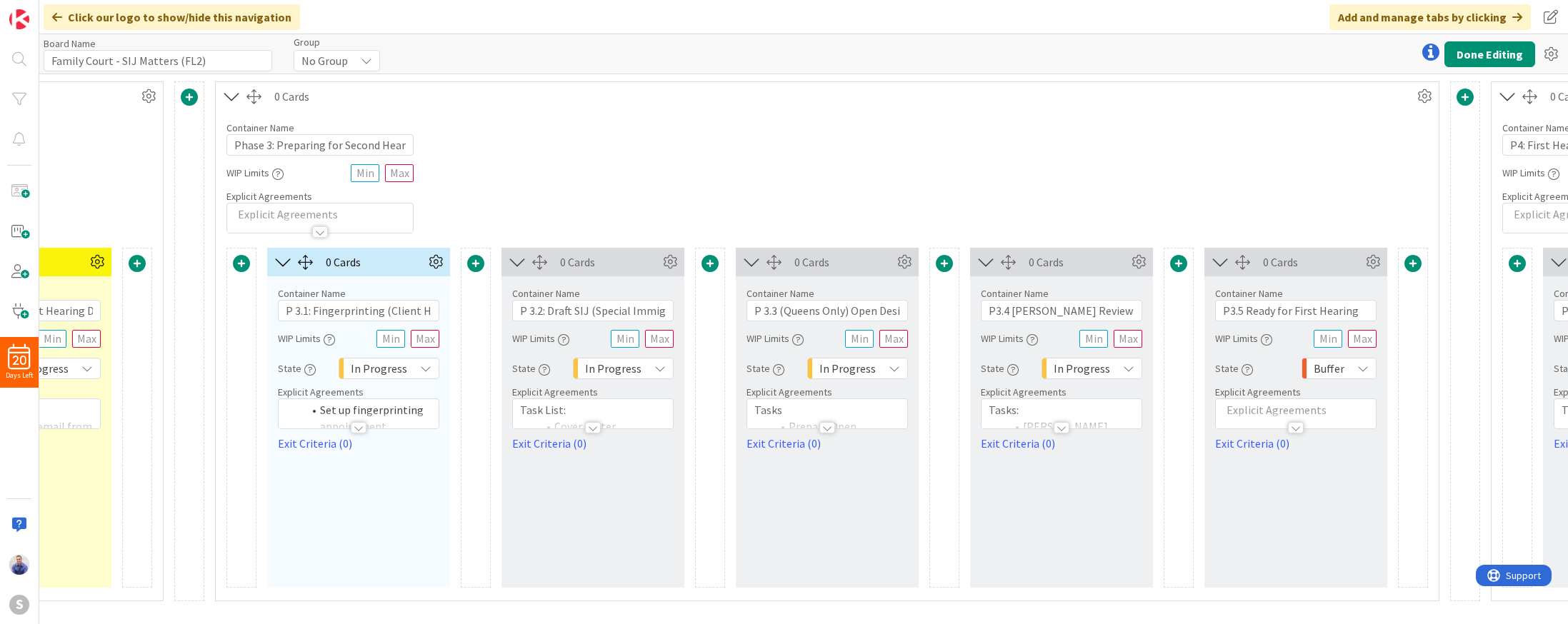
drag, startPoint x: 439, startPoint y: 266, endPoint x: 430, endPoint y: 315, distance: 49.8
click at [439, 267] on icon at bounding box center [436, 262] width 22 height 22
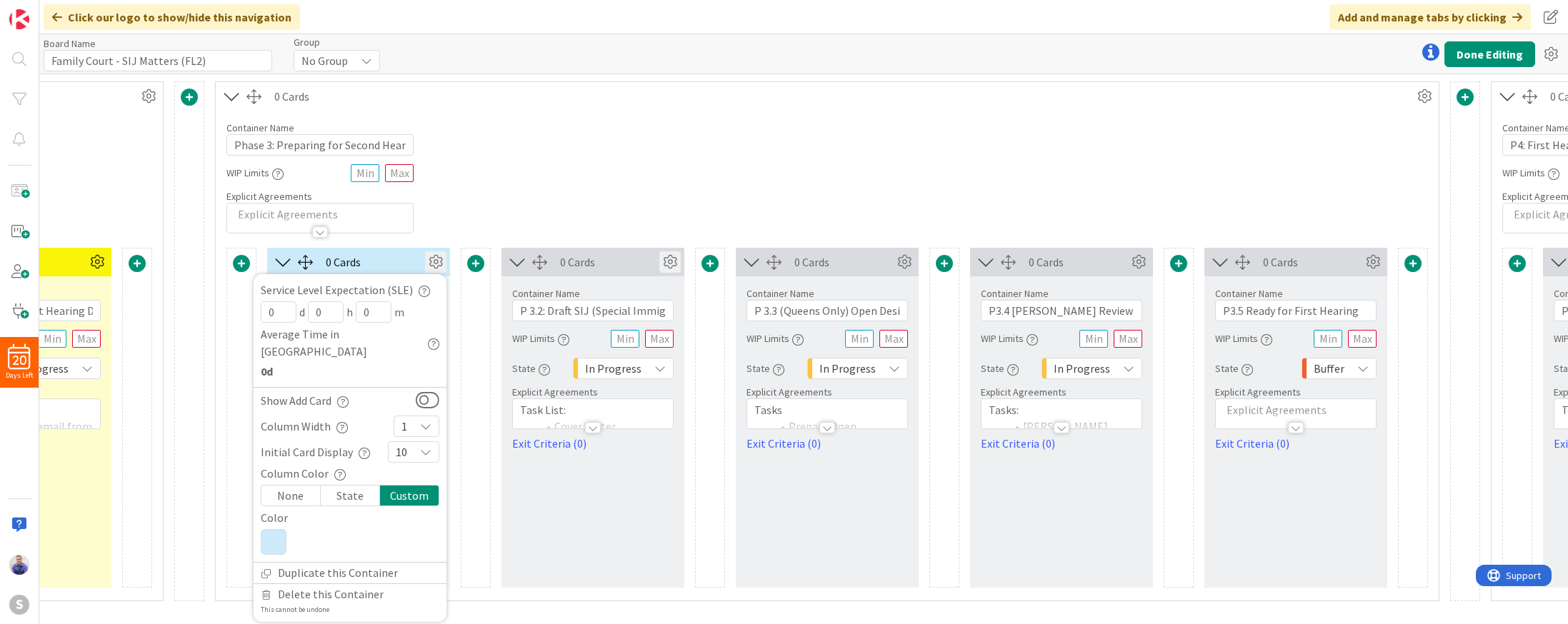
click at [662, 267] on icon at bounding box center [670, 262] width 22 height 22
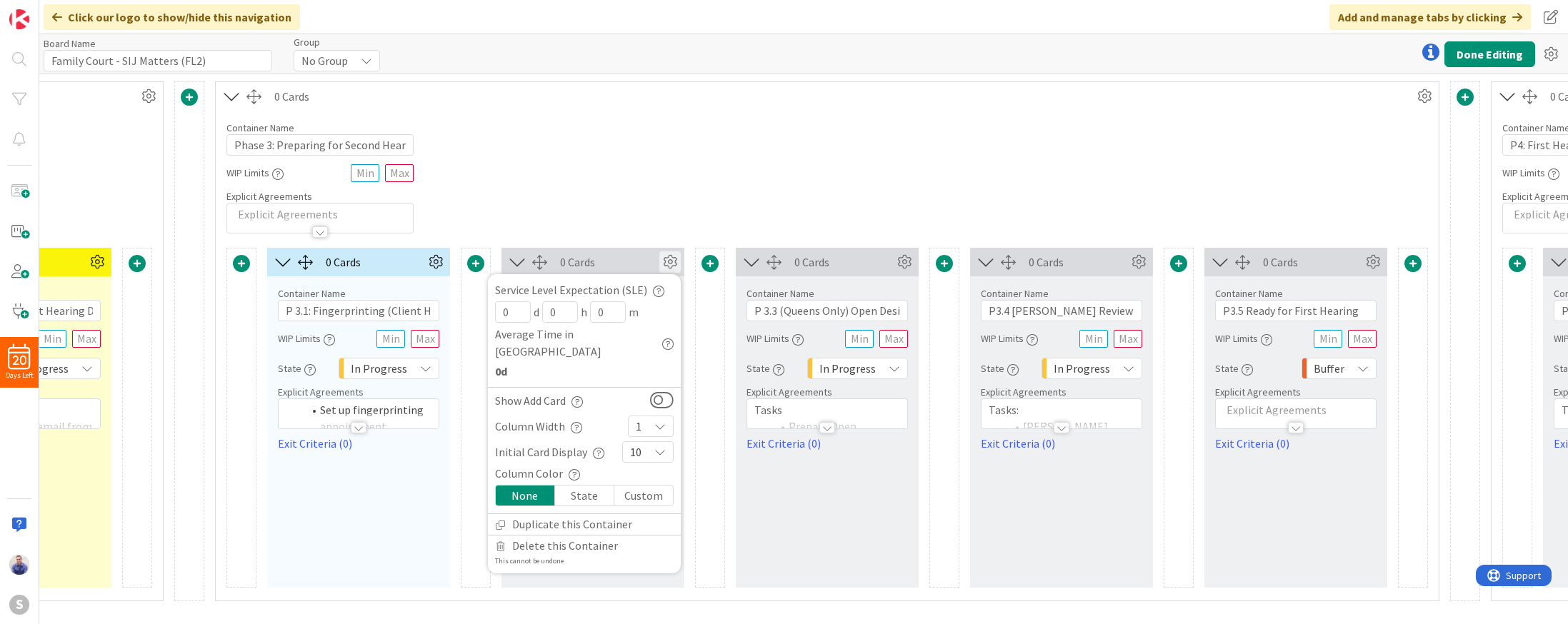
drag, startPoint x: 630, startPoint y: 476, endPoint x: 617, endPoint y: 461, distance: 19.8
click at [630, 486] on div "Custom" at bounding box center [644, 496] width 59 height 20
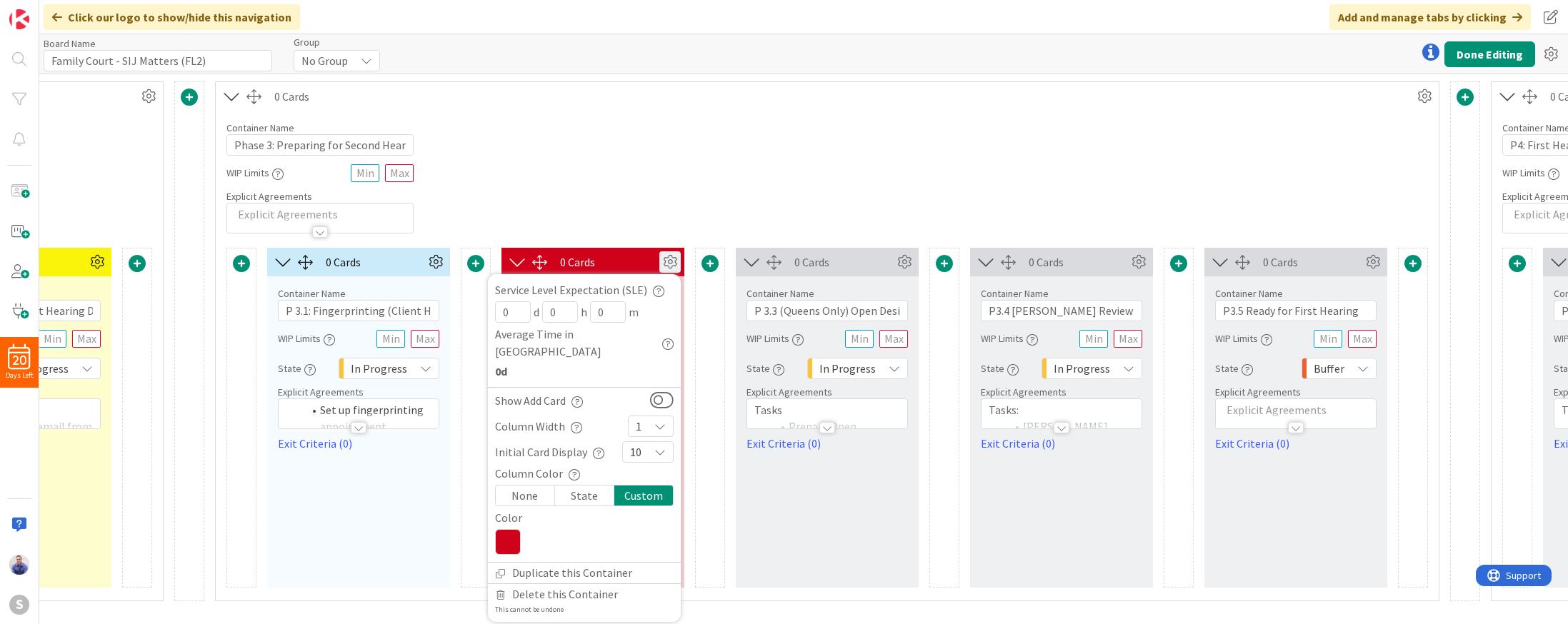
click at [507, 529] on icon at bounding box center [507, 541] width 26 height 26
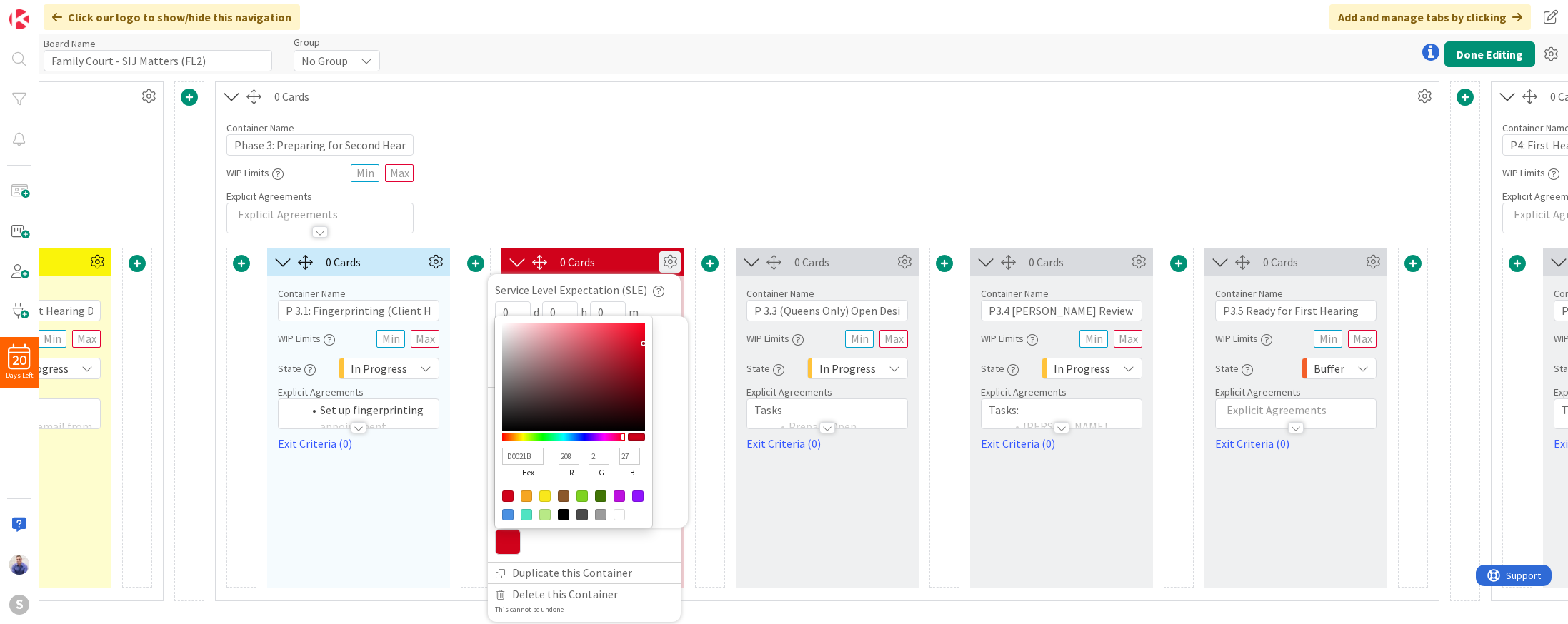
click at [517, 448] on input "D0021B" at bounding box center [523, 456] width 42 height 17
paste input "CBEAFA"
type input "CBEAFA"
type input "203"
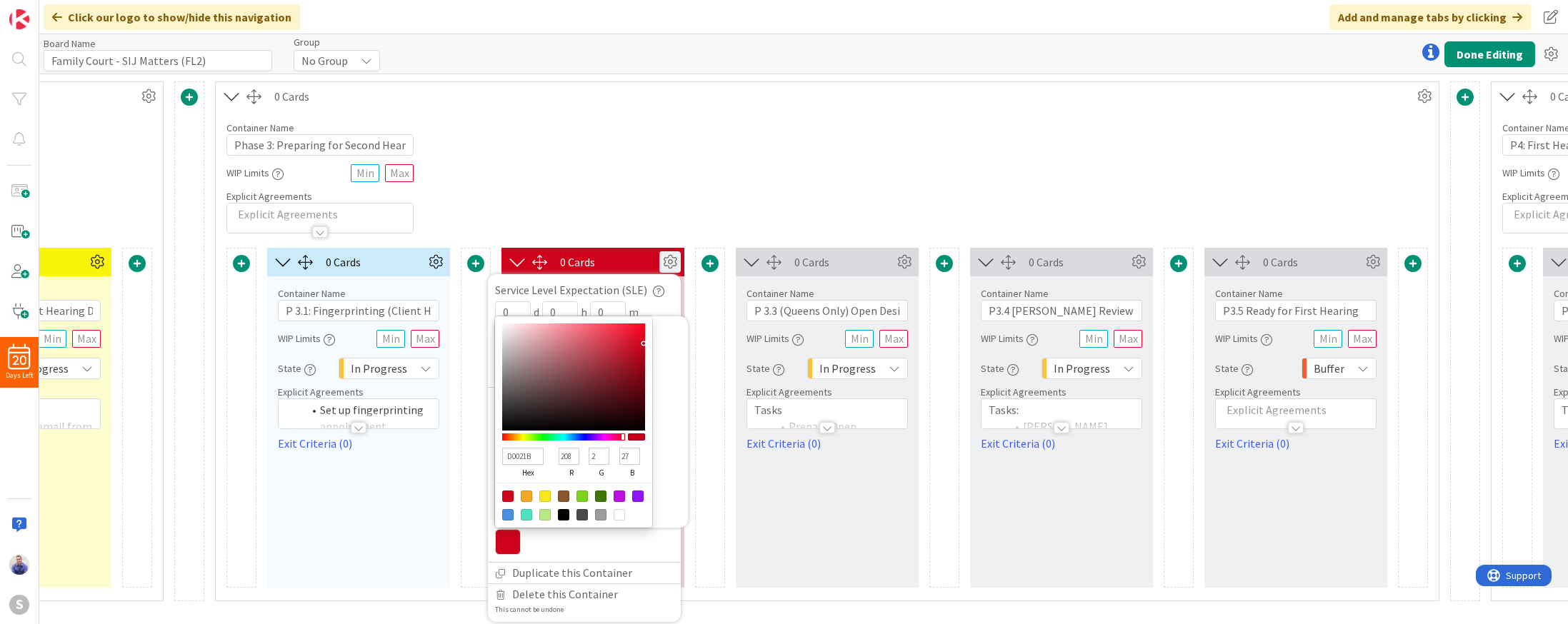
type input "234"
type input "250"
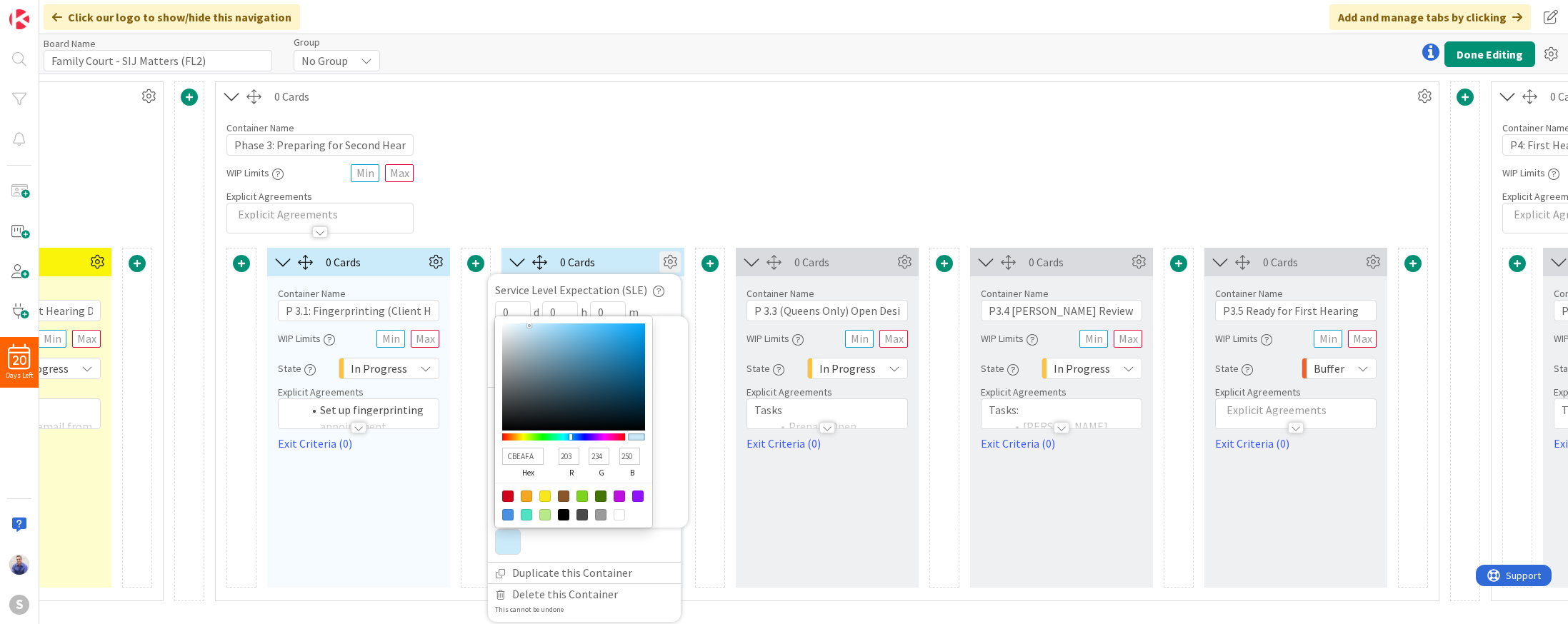
type input "9ADCFE"
type input "154"
type input "220"
type input "254"
click at [559, 323] on div at bounding box center [573, 377] width 143 height 107
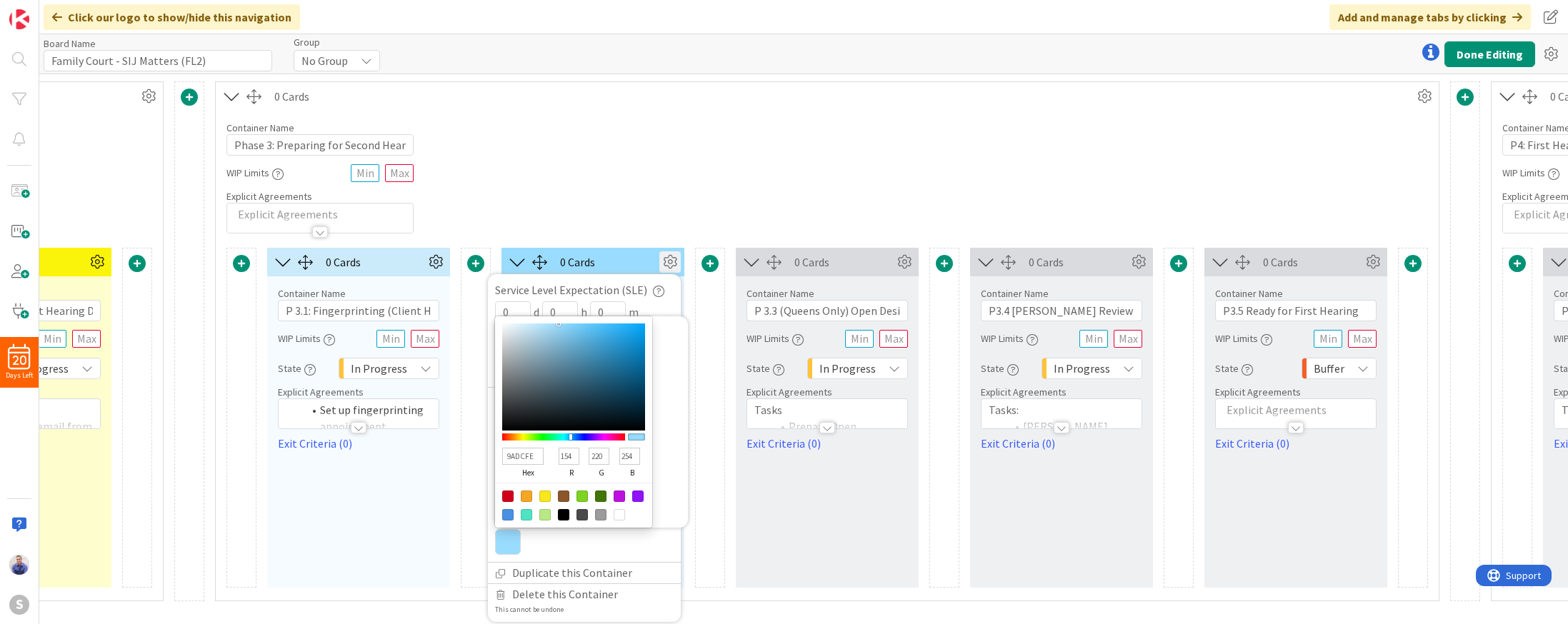
type input "8CD5FA"
type input "140"
type input "213"
type input "250"
click at [565, 323] on div at bounding box center [573, 377] width 143 height 107
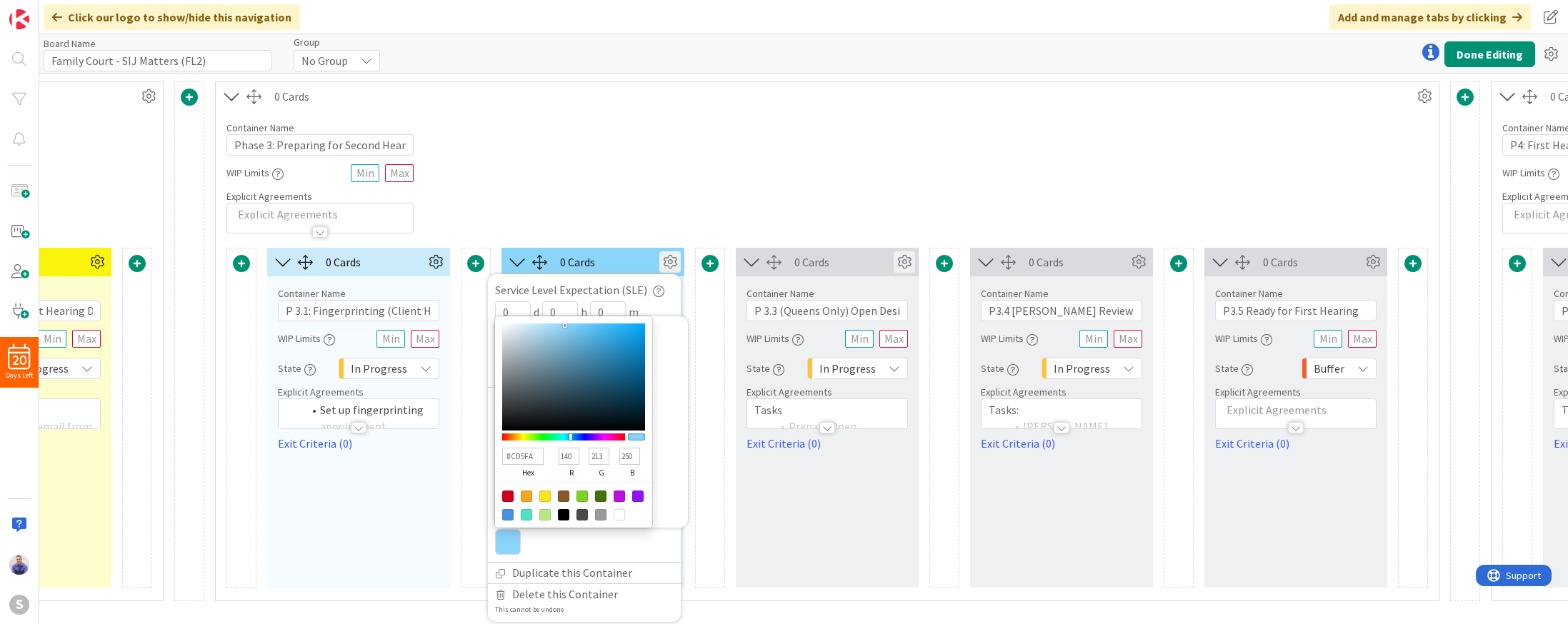
click at [907, 262] on icon at bounding box center [904, 262] width 22 height 22
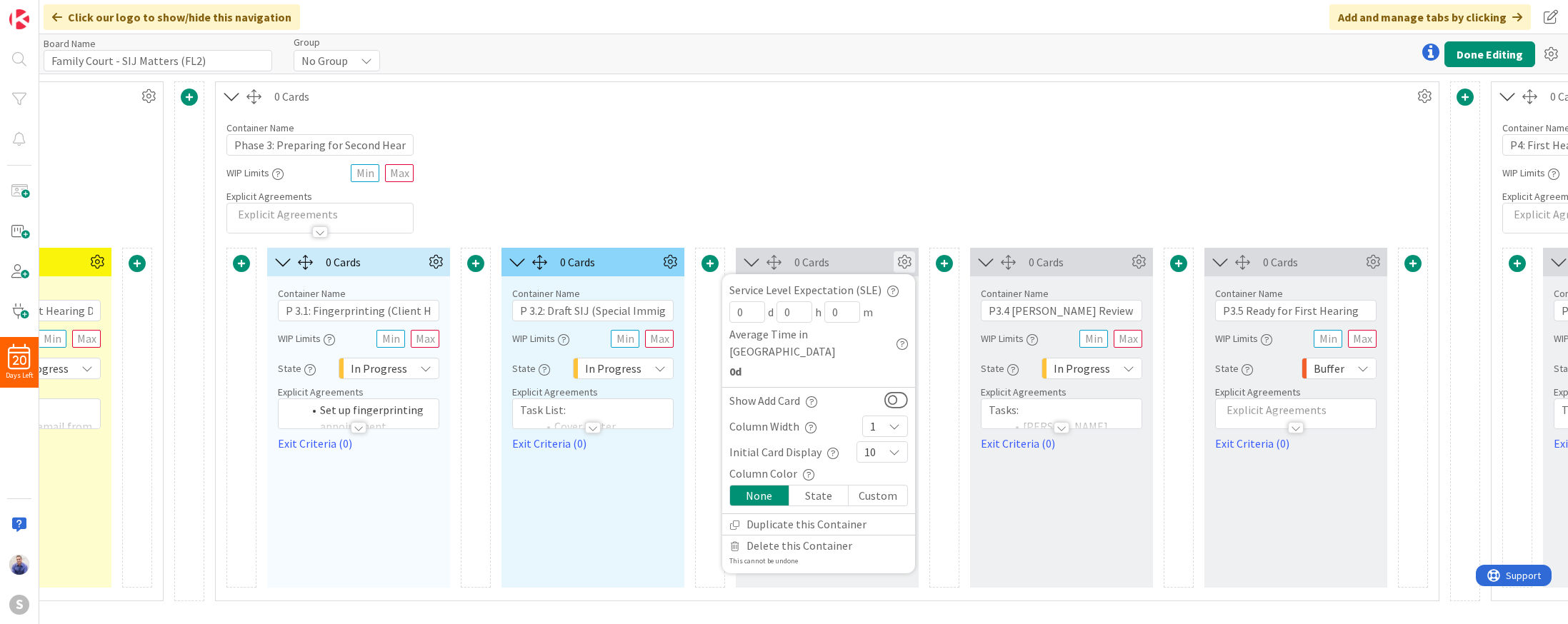
click at [874, 486] on div "Custom" at bounding box center [878, 496] width 59 height 20
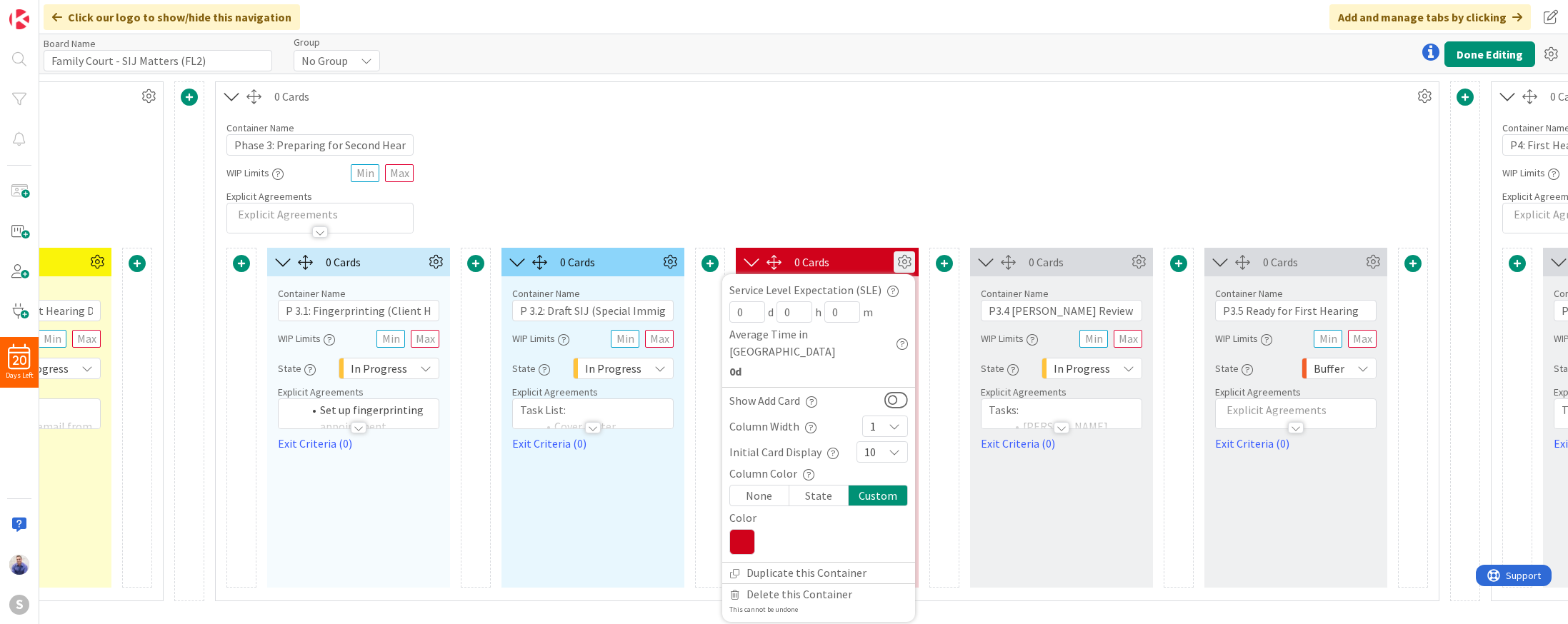
click at [738, 529] on icon at bounding box center [742, 541] width 26 height 26
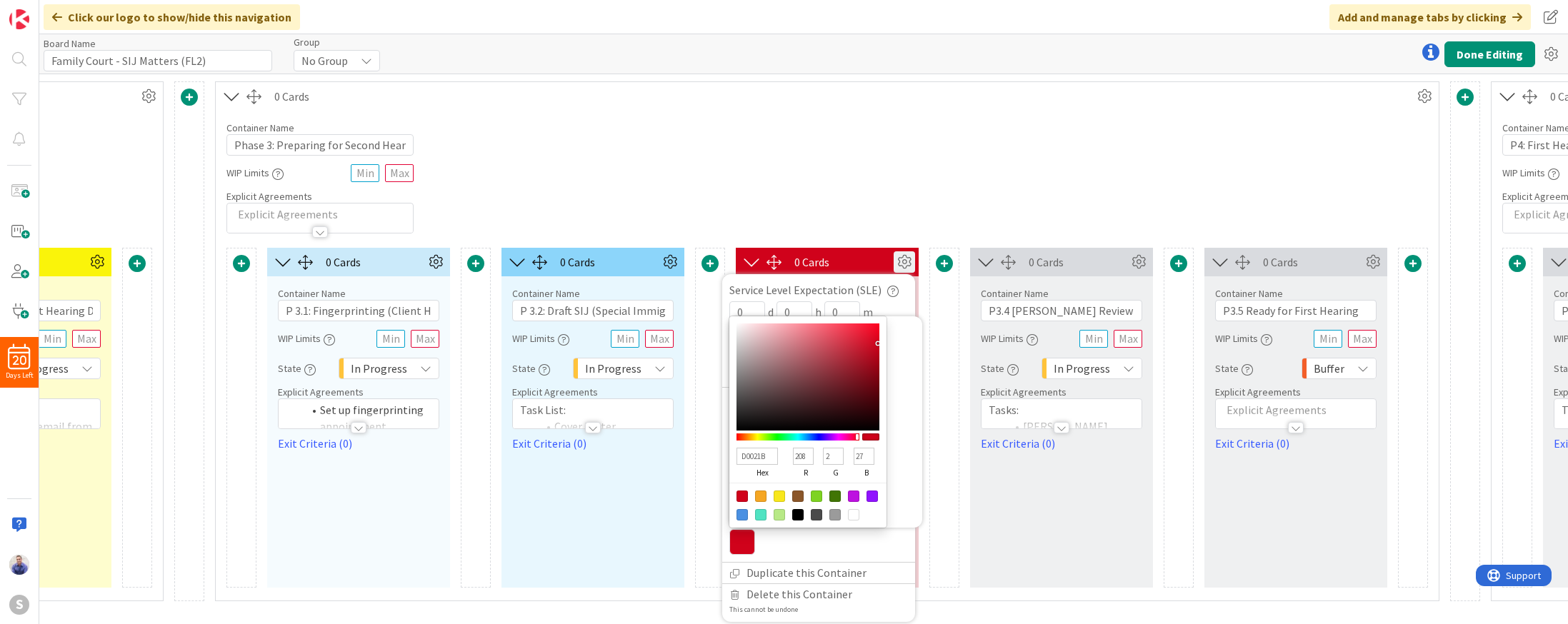
click at [767, 448] on input "D0021B" at bounding box center [757, 456] width 42 height 17
paste input "CBEAFA"
type input "CBEAFA"
type input "203"
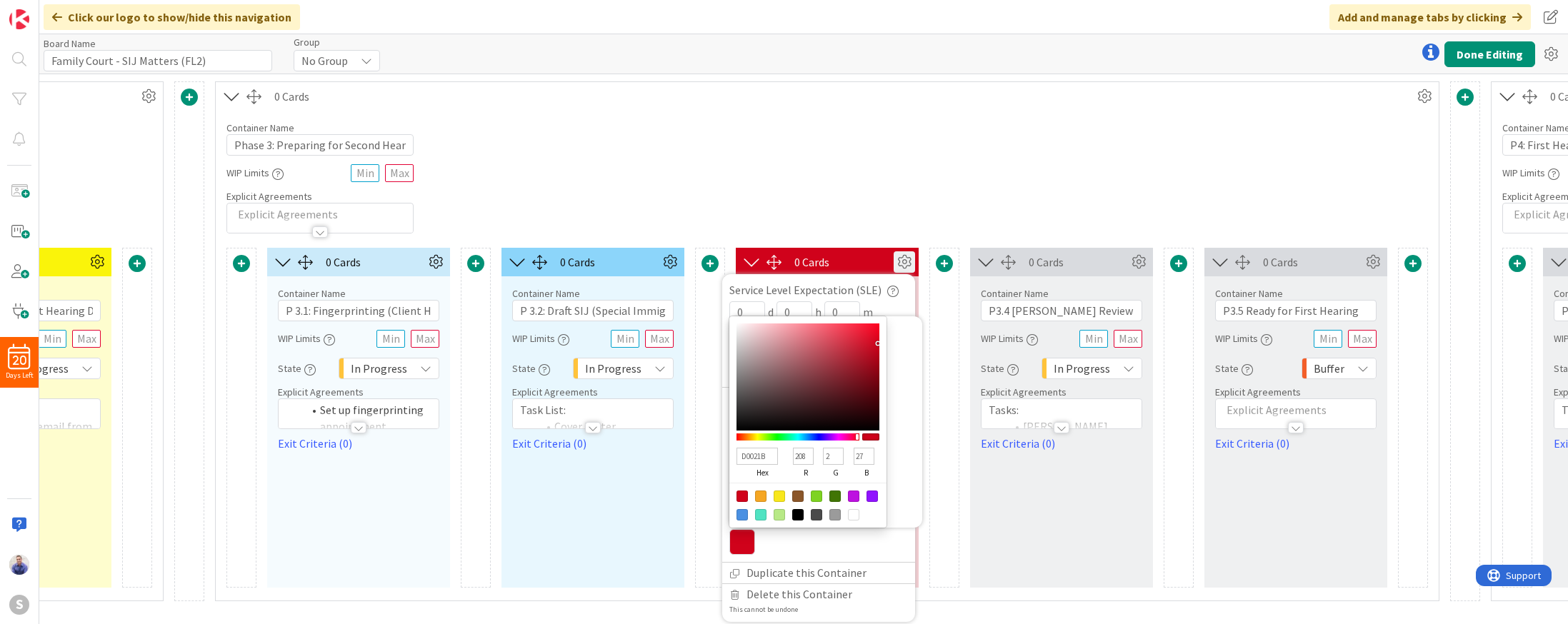
type input "234"
type input "250"
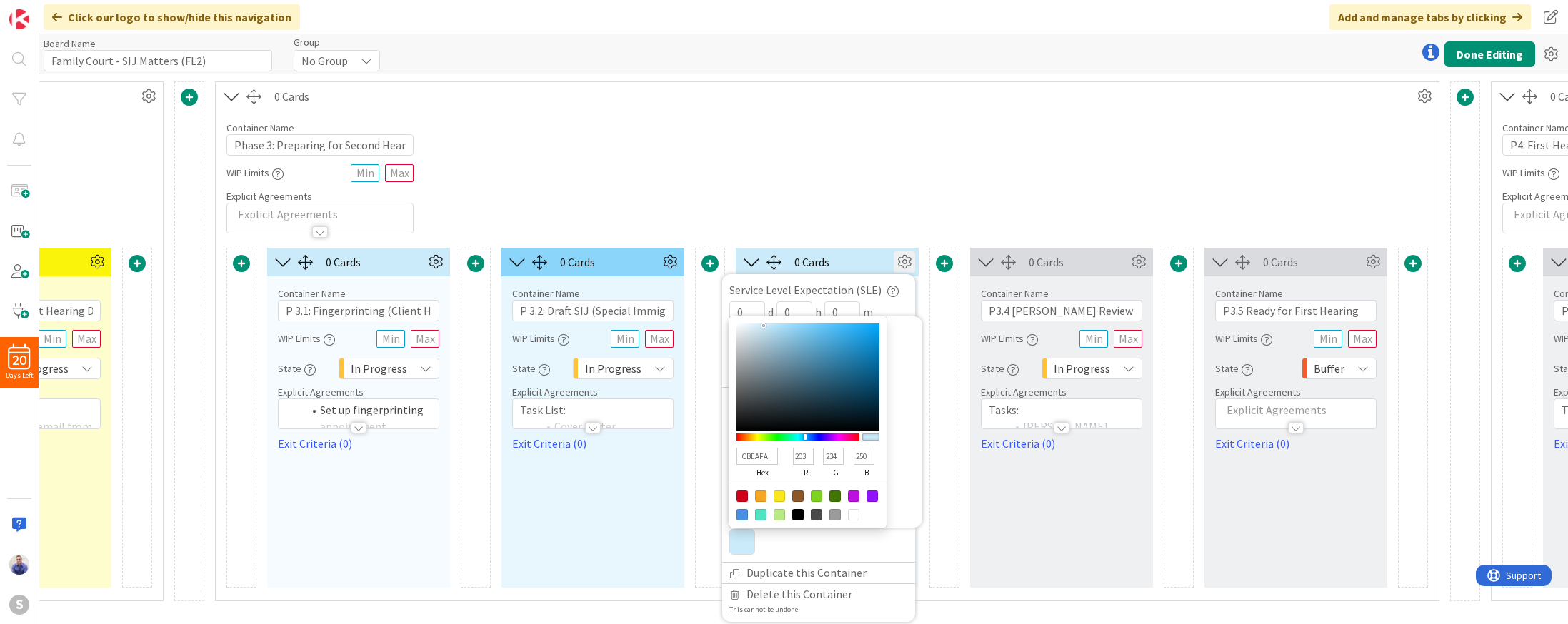
type input "44BBF9"
type input "68"
type input "187"
type input "249"
click at [840, 323] on div at bounding box center [808, 377] width 143 height 107
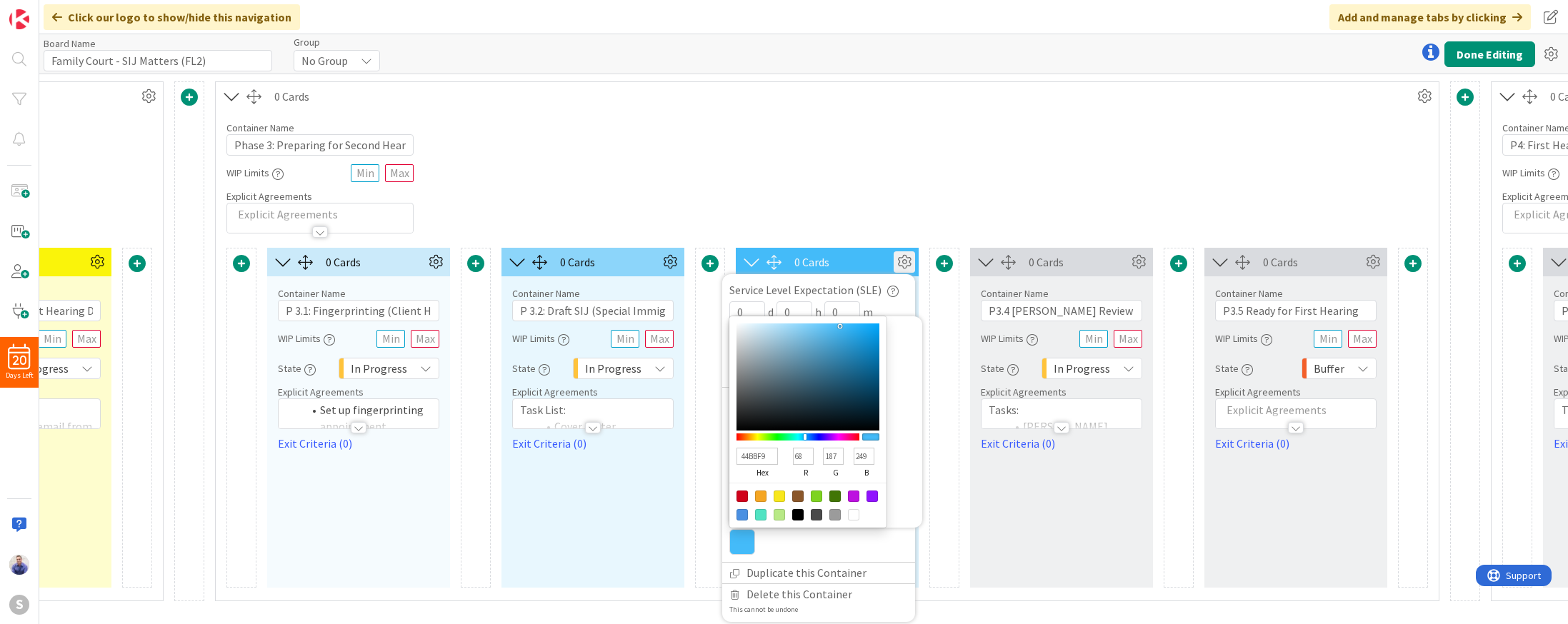
click at [845, 224] on div "Container Name 37 / 64 Phase 3: Preparing for Second Hearing WIP Limits Explici…" at bounding box center [827, 172] width 1223 height 123
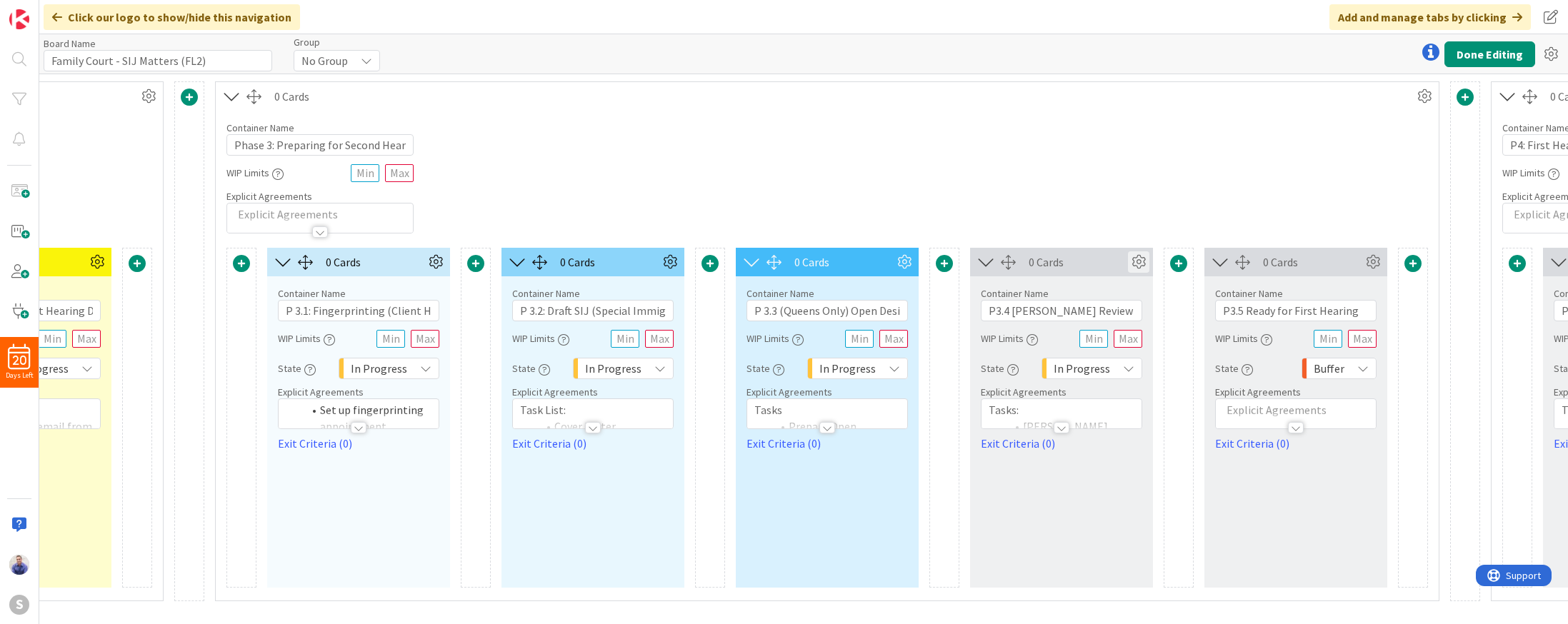
click at [1132, 263] on icon at bounding box center [1139, 262] width 22 height 22
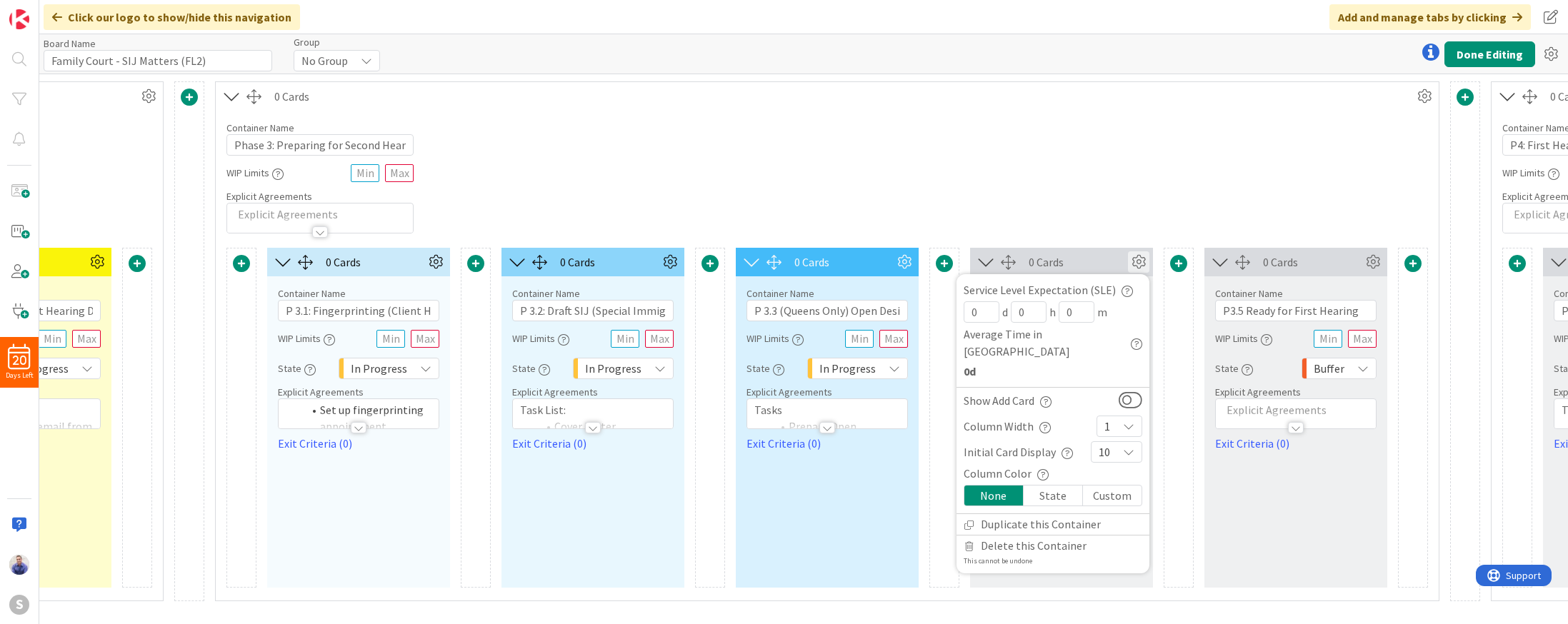
click at [1095, 486] on div "Custom" at bounding box center [1112, 496] width 59 height 20
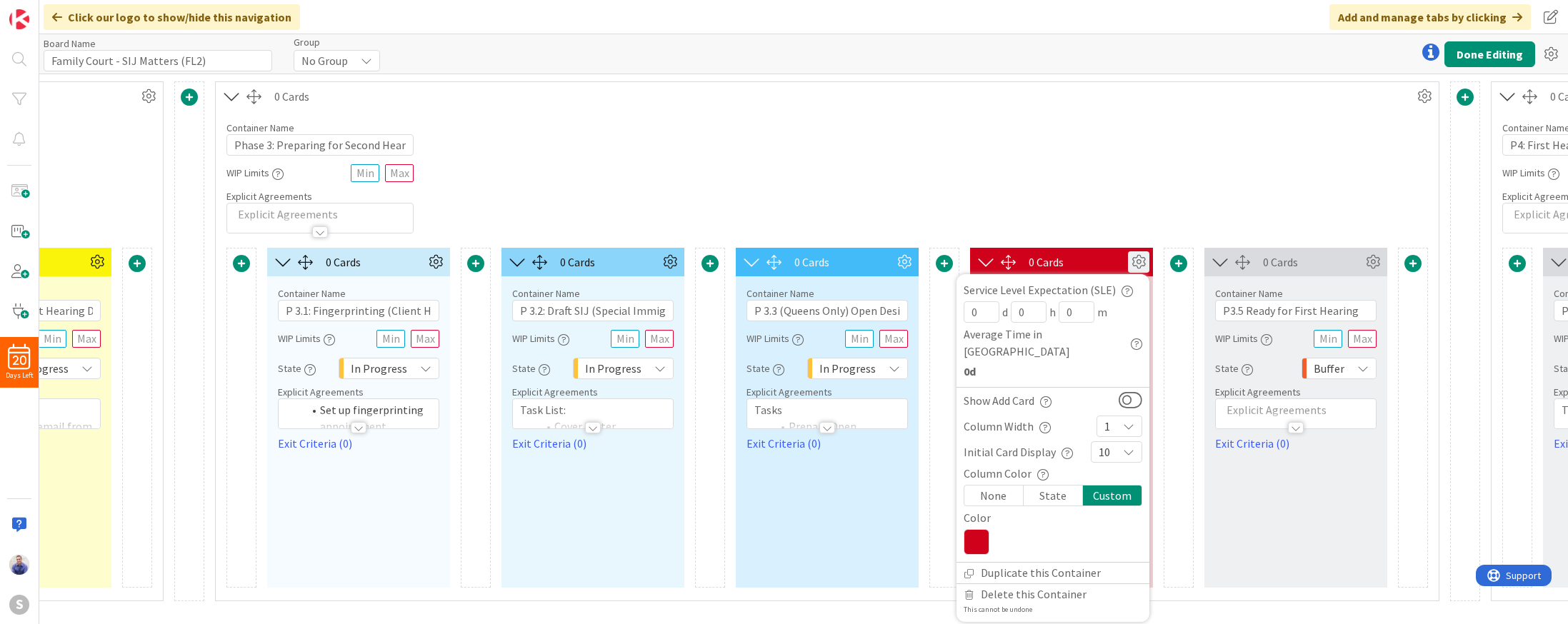
click at [979, 529] on icon at bounding box center [976, 541] width 26 height 26
click at [980, 529] on icon at bounding box center [976, 541] width 26 height 26
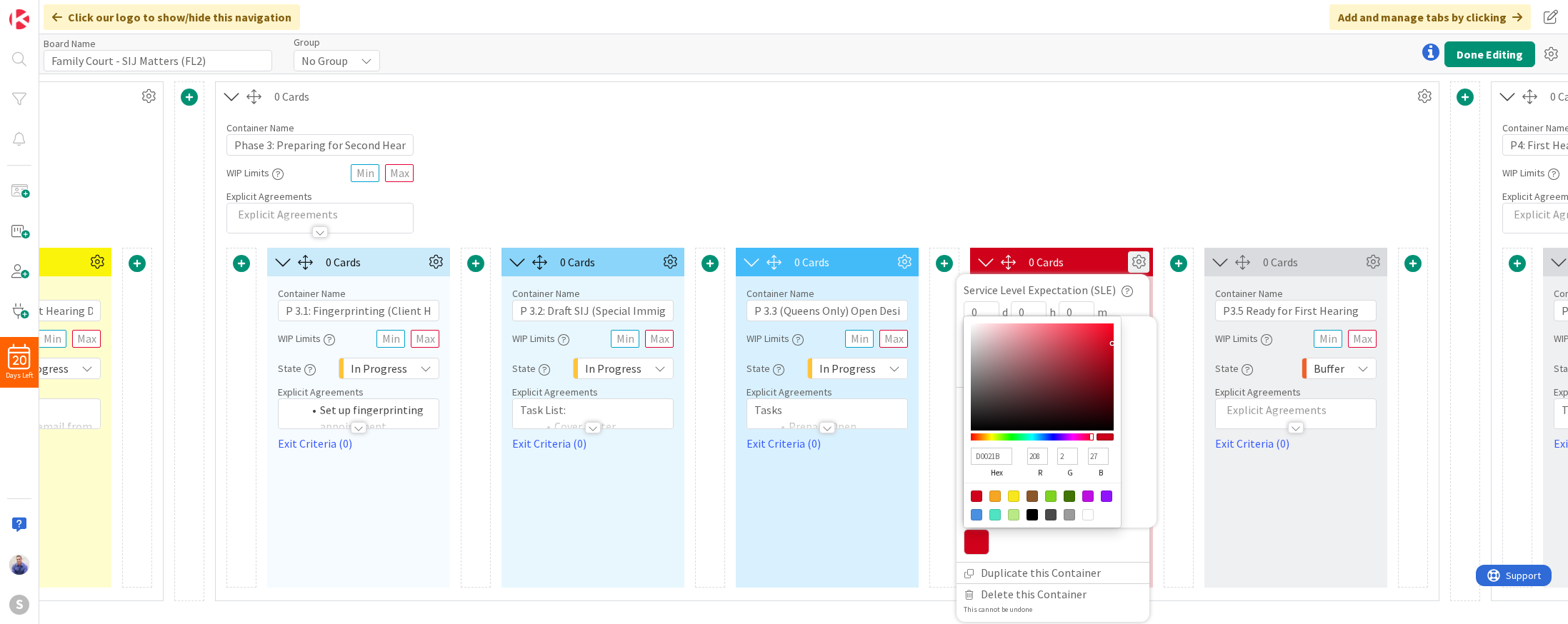
click at [991, 448] on input "D0021B" at bounding box center [992, 456] width 42 height 17
paste input "CBEAFA"
type input "CBEAFA"
type input "203"
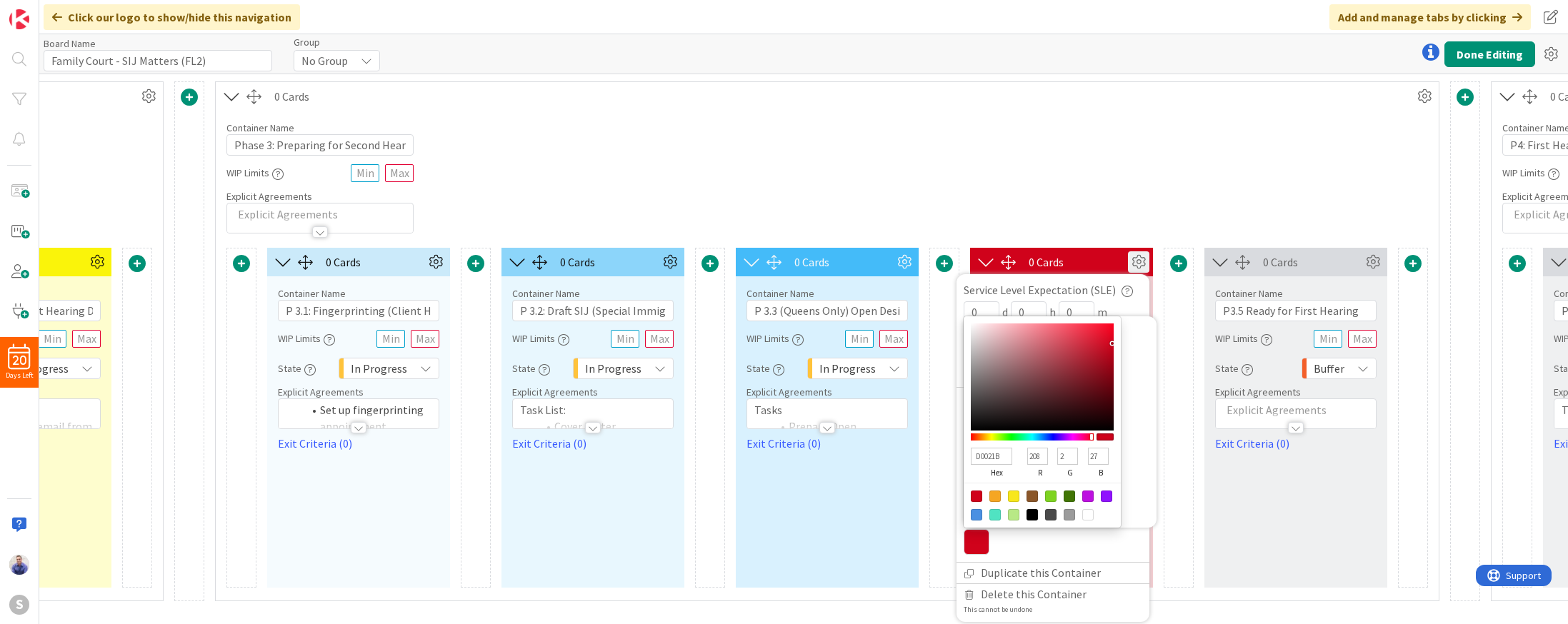
type input "234"
type input "250"
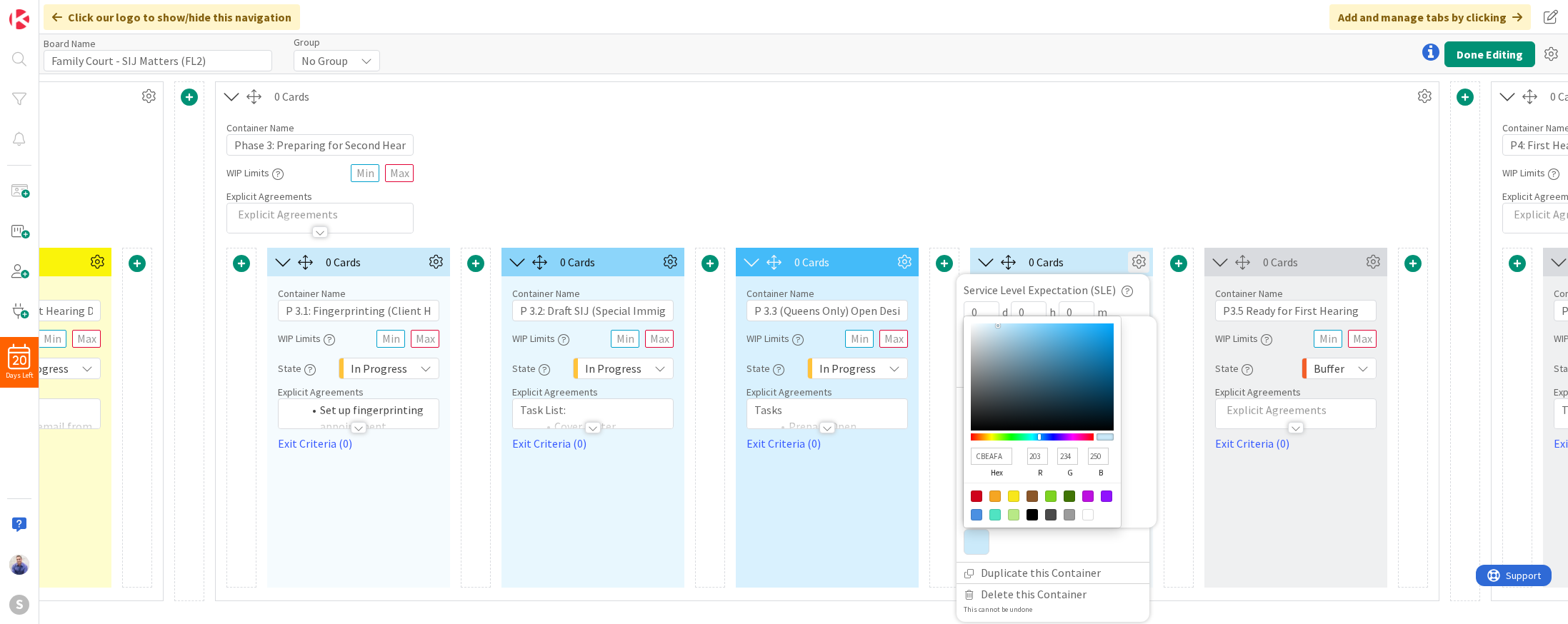
type input "19ABF7"
type input "25"
type input "171"
type input "247"
click at [1099, 323] on div at bounding box center [1042, 377] width 143 height 107
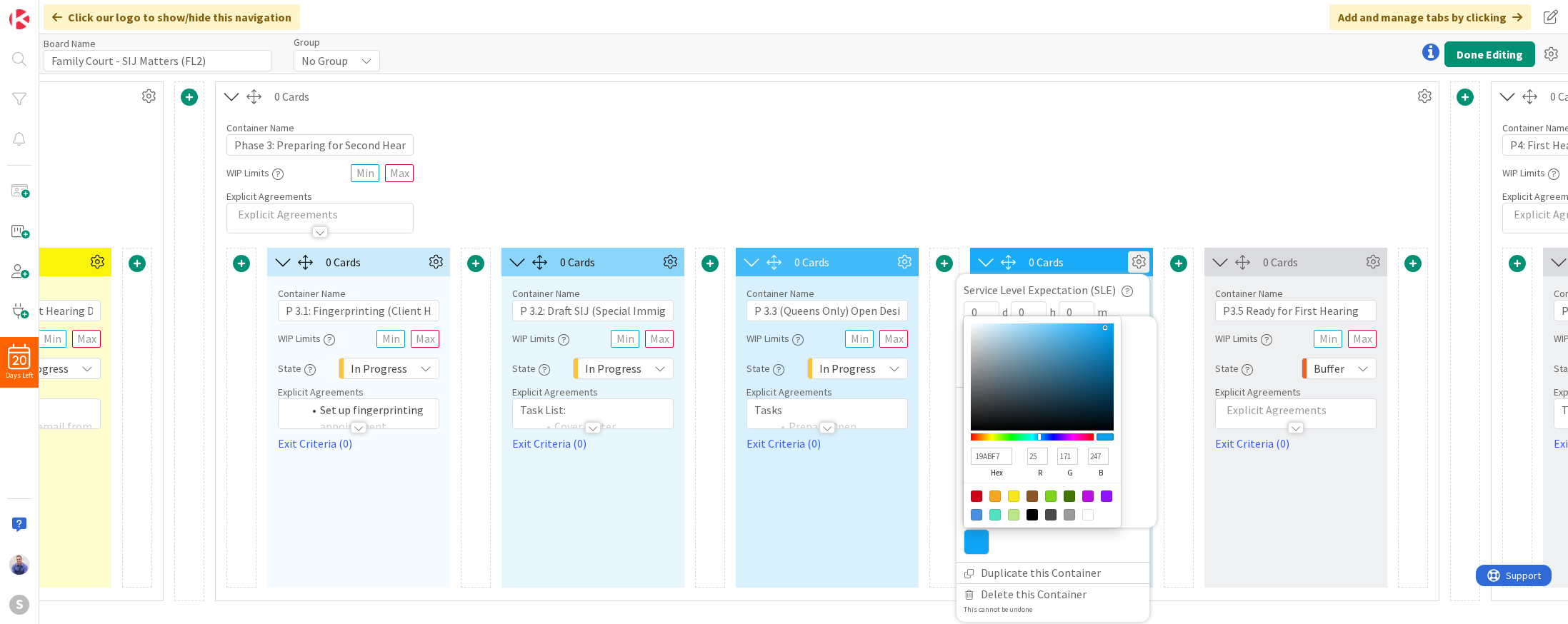
type input "0FA5F4"
type input "15"
type input "165"
type input "244"
click at [1105, 323] on div at bounding box center [1042, 377] width 143 height 107
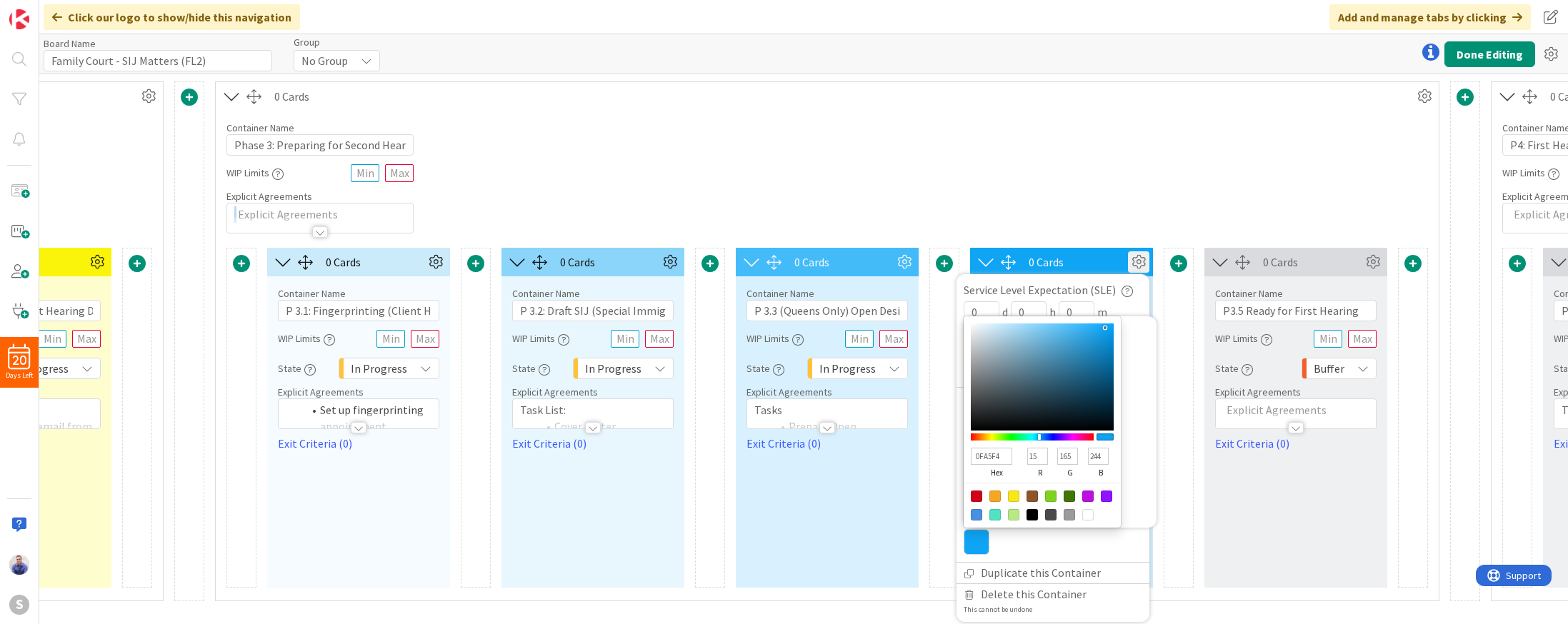
click at [1180, 203] on div "Container Name 37 / 64 Phase 3: Preparing for Second Hearing WIP Limits Explici…" at bounding box center [827, 172] width 1223 height 123
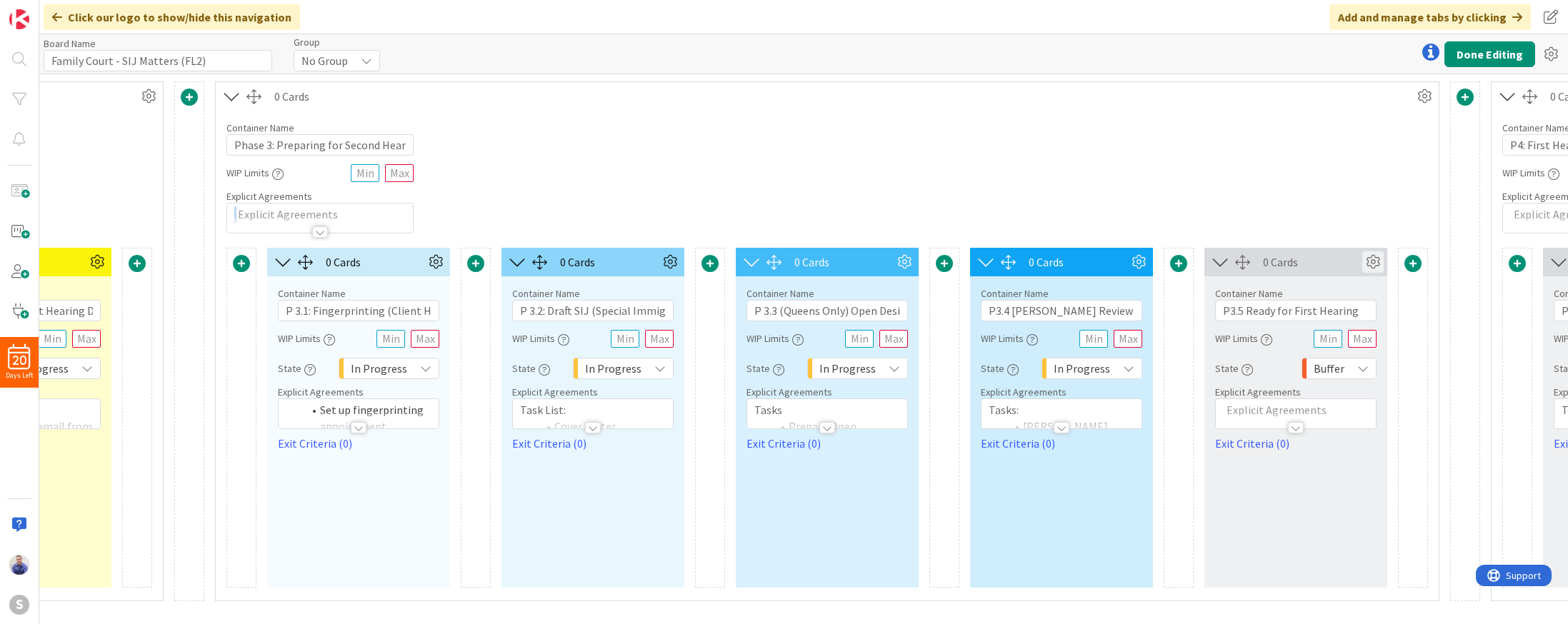
click at [1378, 261] on icon at bounding box center [1373, 262] width 22 height 22
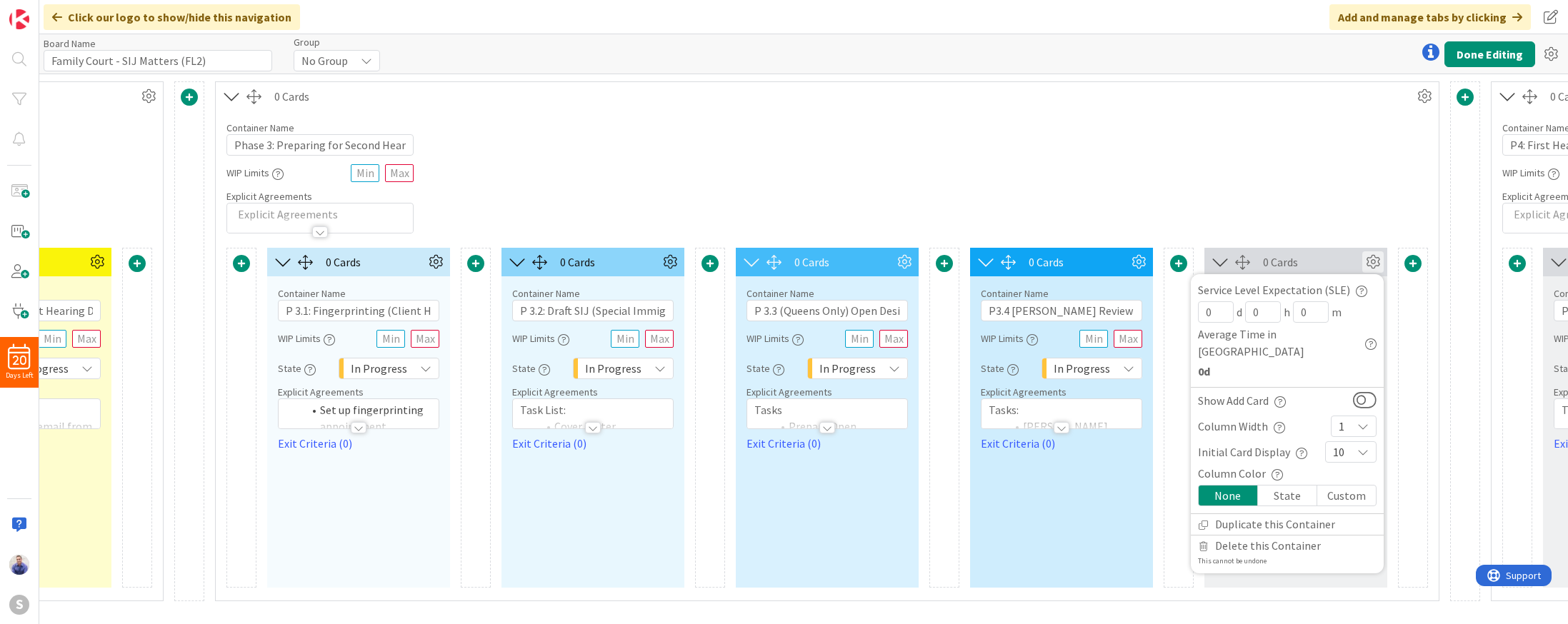
click at [1348, 486] on div "Custom" at bounding box center [1347, 496] width 59 height 20
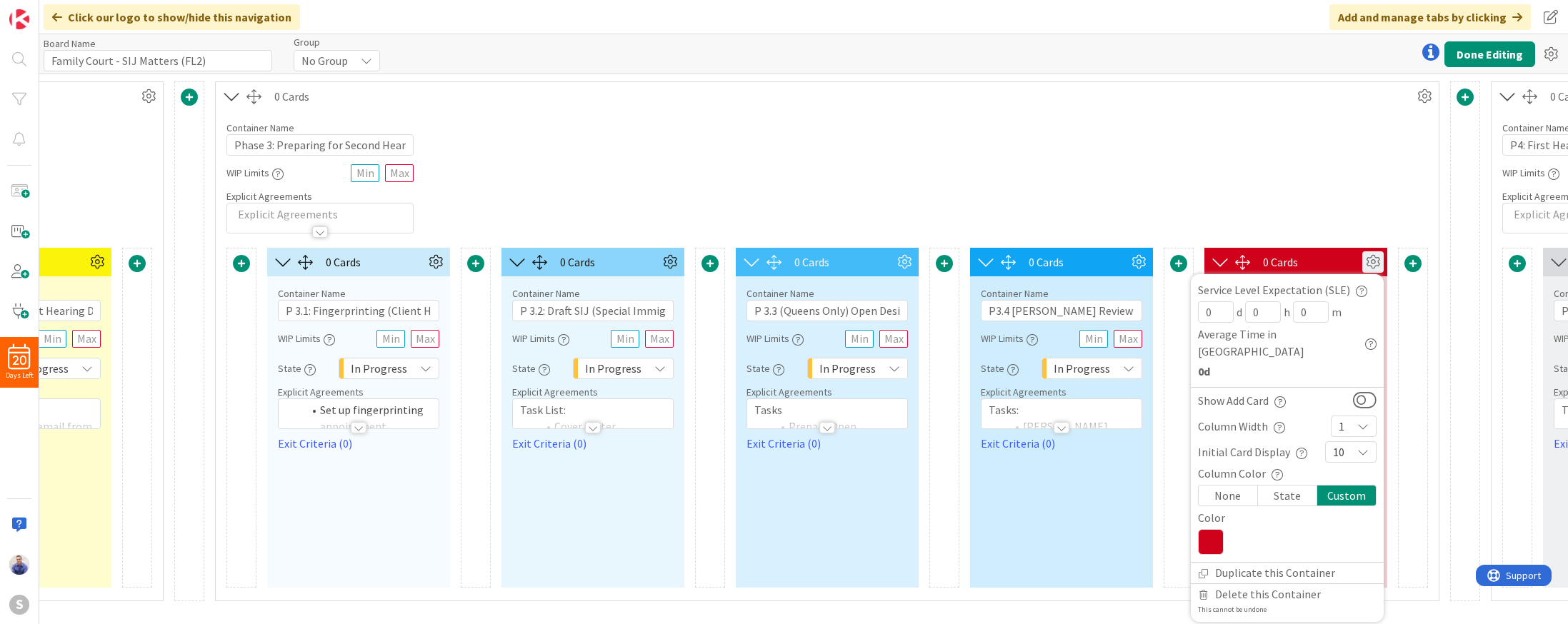
drag, startPoint x: 1216, startPoint y: 520, endPoint x: 1225, endPoint y: 513, distance: 11.4
click at [1216, 529] on icon at bounding box center [1210, 541] width 26 height 26
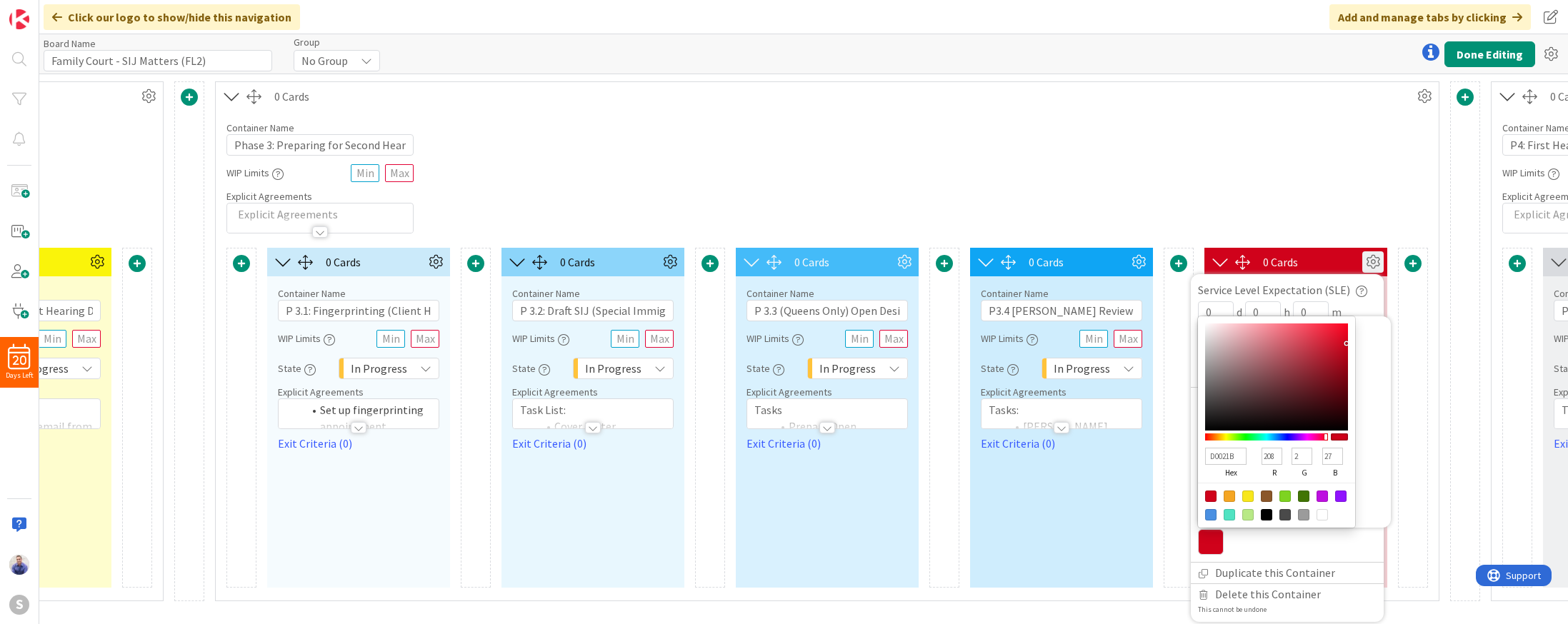
click at [1226, 448] on input "D0021B" at bounding box center [1226, 456] width 42 height 17
paste input "CBEAFA"
click at [1226, 448] on input "D002CBEAFA1B" at bounding box center [1226, 456] width 42 height 17
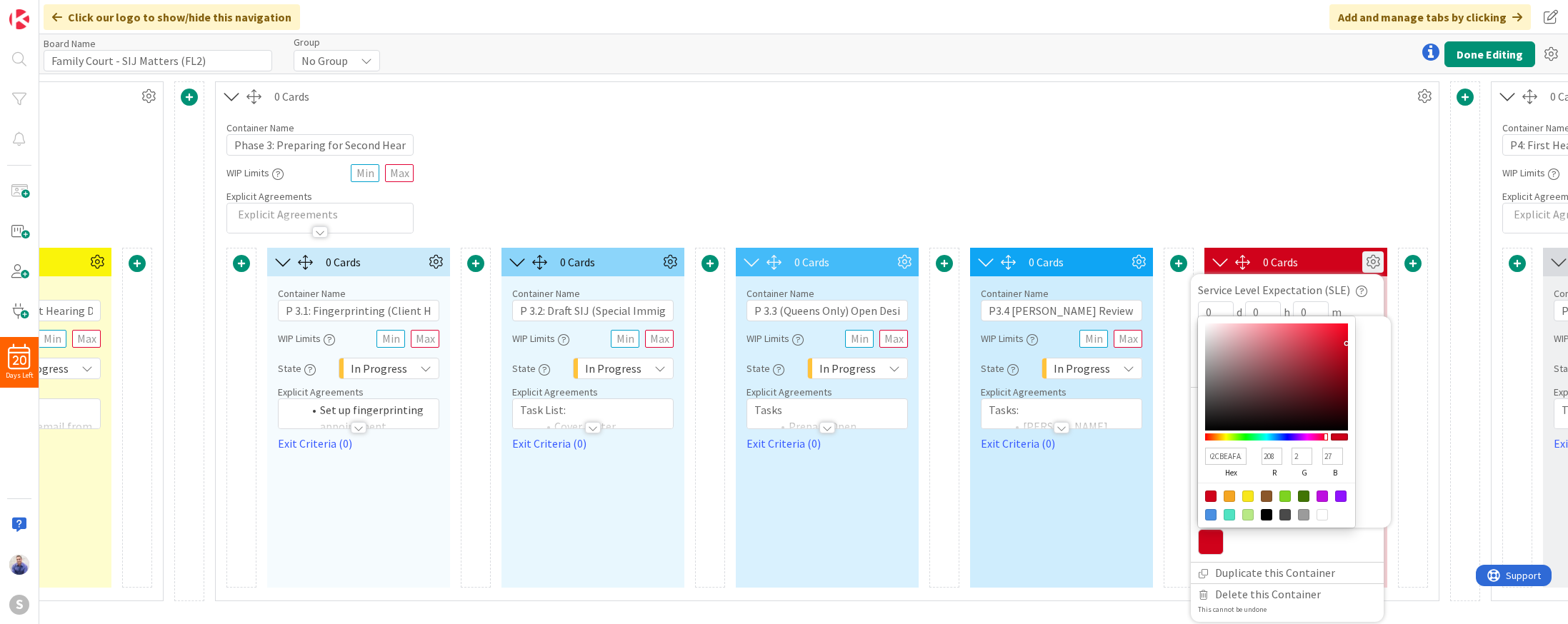
paste input "CBEAFA"
type input "CBEAFA"
type input "203"
type input "234"
type input "250"
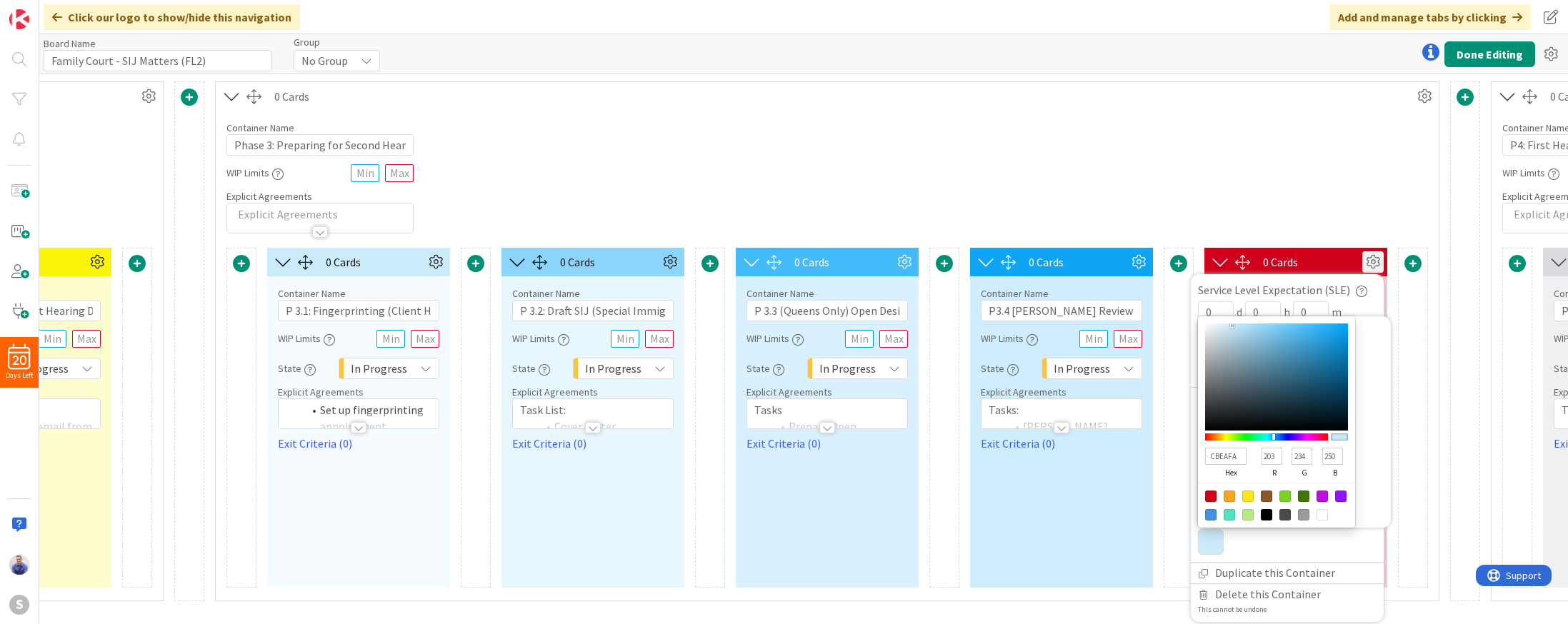
scroll to position [0, 0]
type input "0478B3"
type input "4"
type input "120"
type input "179"
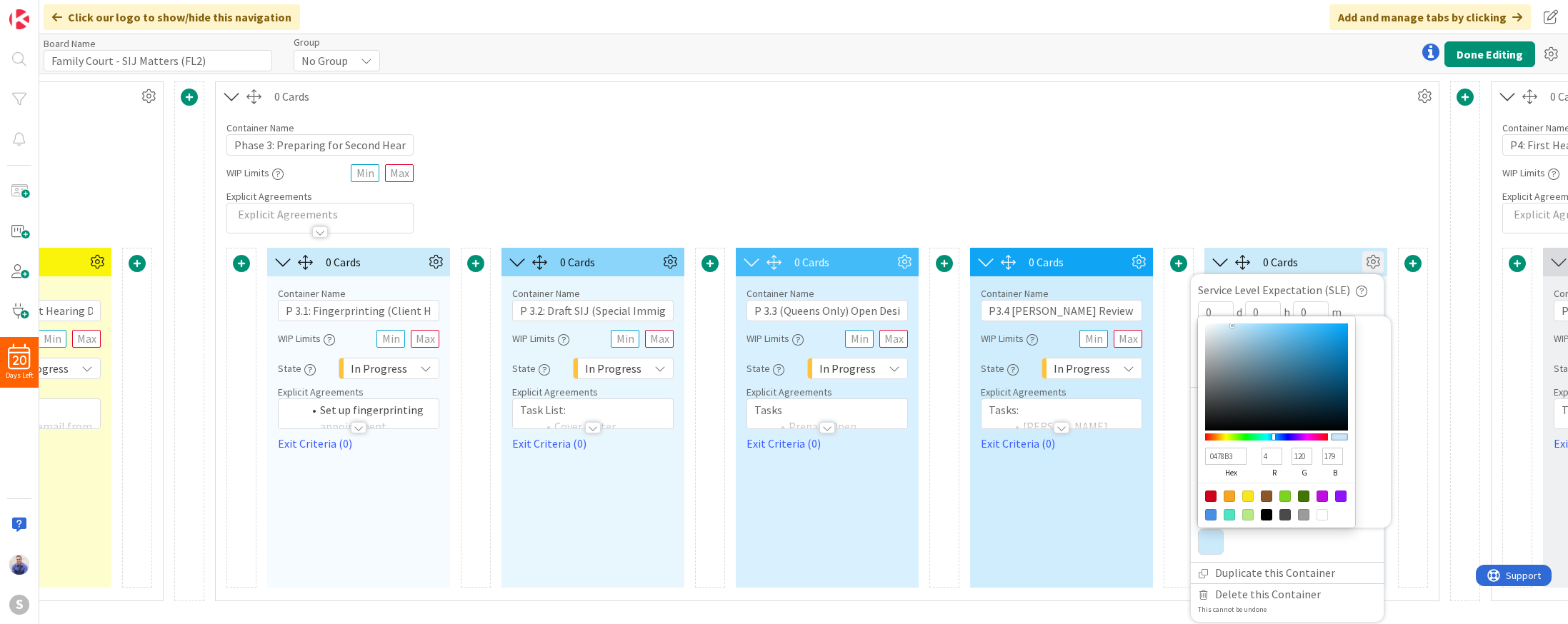
click at [1344, 339] on div at bounding box center [1276, 377] width 143 height 107
type input "0686C7"
type input "6"
type input "134"
type input "199"
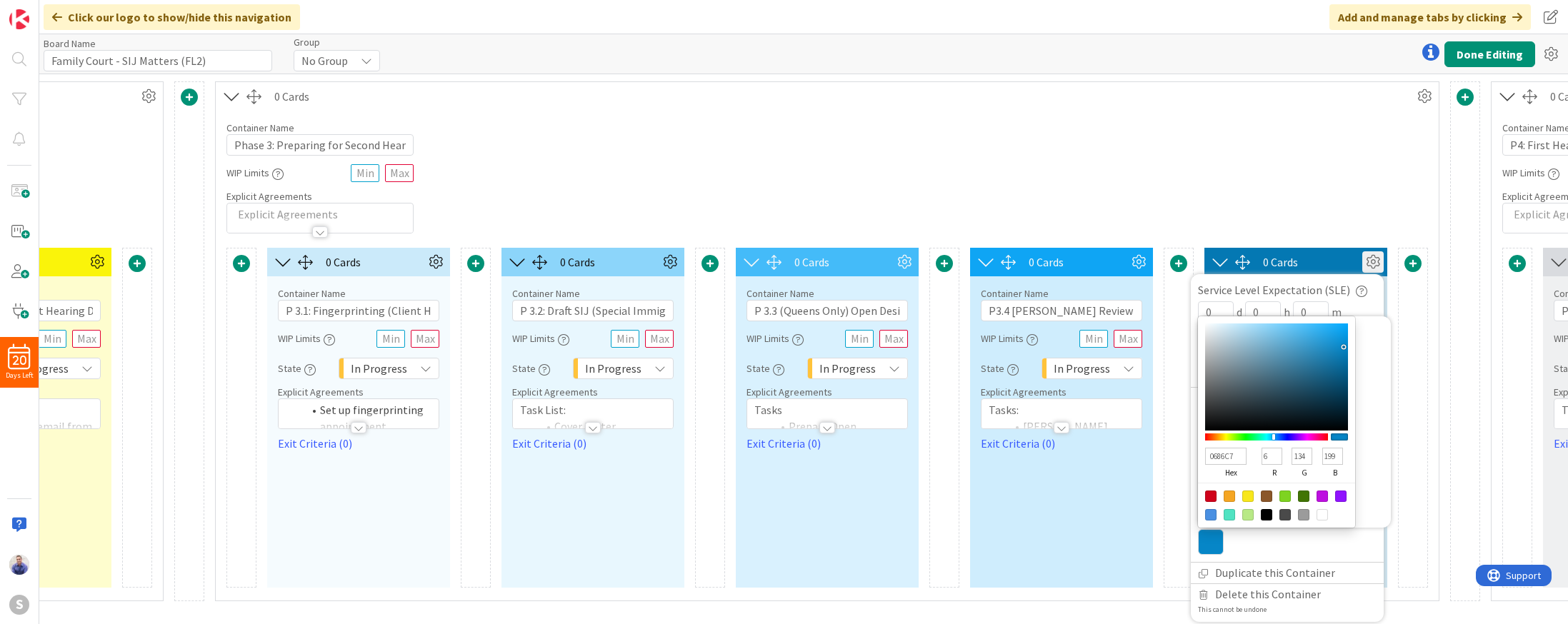
click at [1344, 330] on div at bounding box center [1276, 377] width 143 height 107
click at [1303, 214] on div "Container Name 37 / 64 Phase 3: Preparing for Second Hearing WIP Limits Explici…" at bounding box center [827, 172] width 1223 height 123
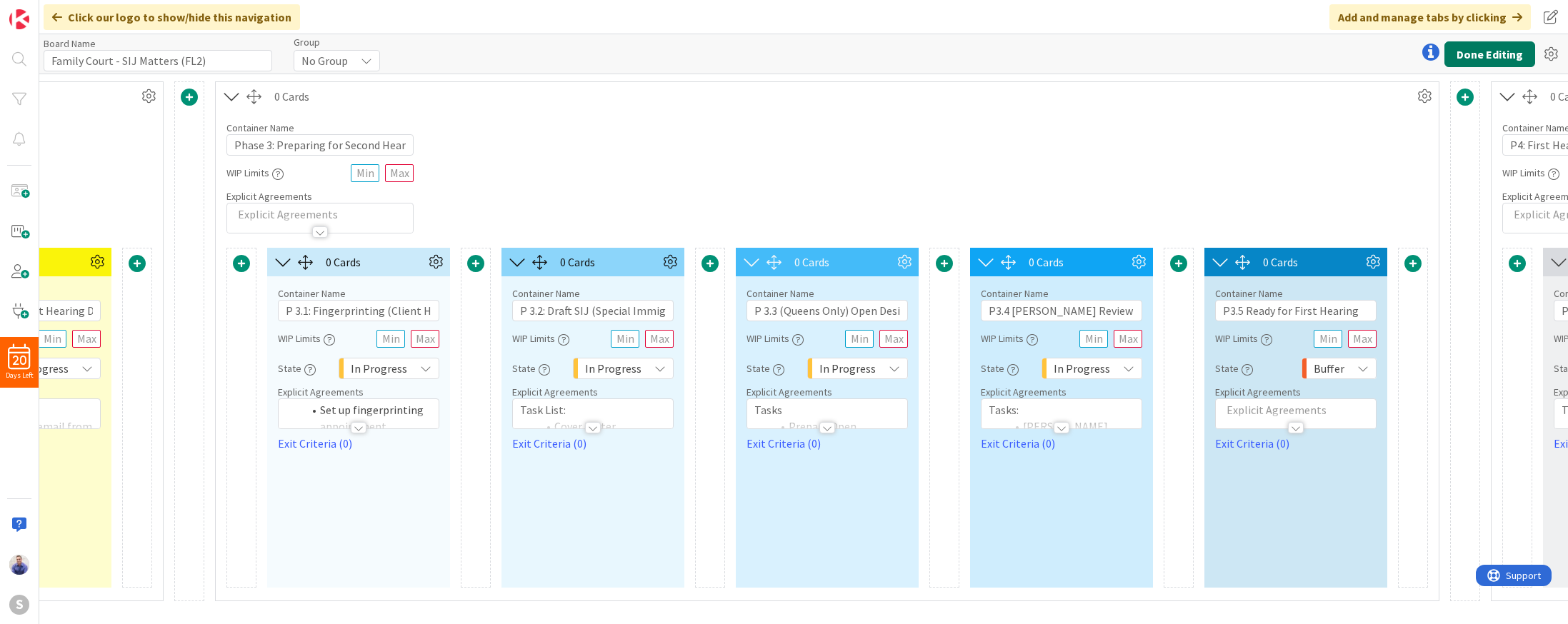
click at [1467, 58] on button "Done Editing" at bounding box center [1489, 54] width 91 height 26
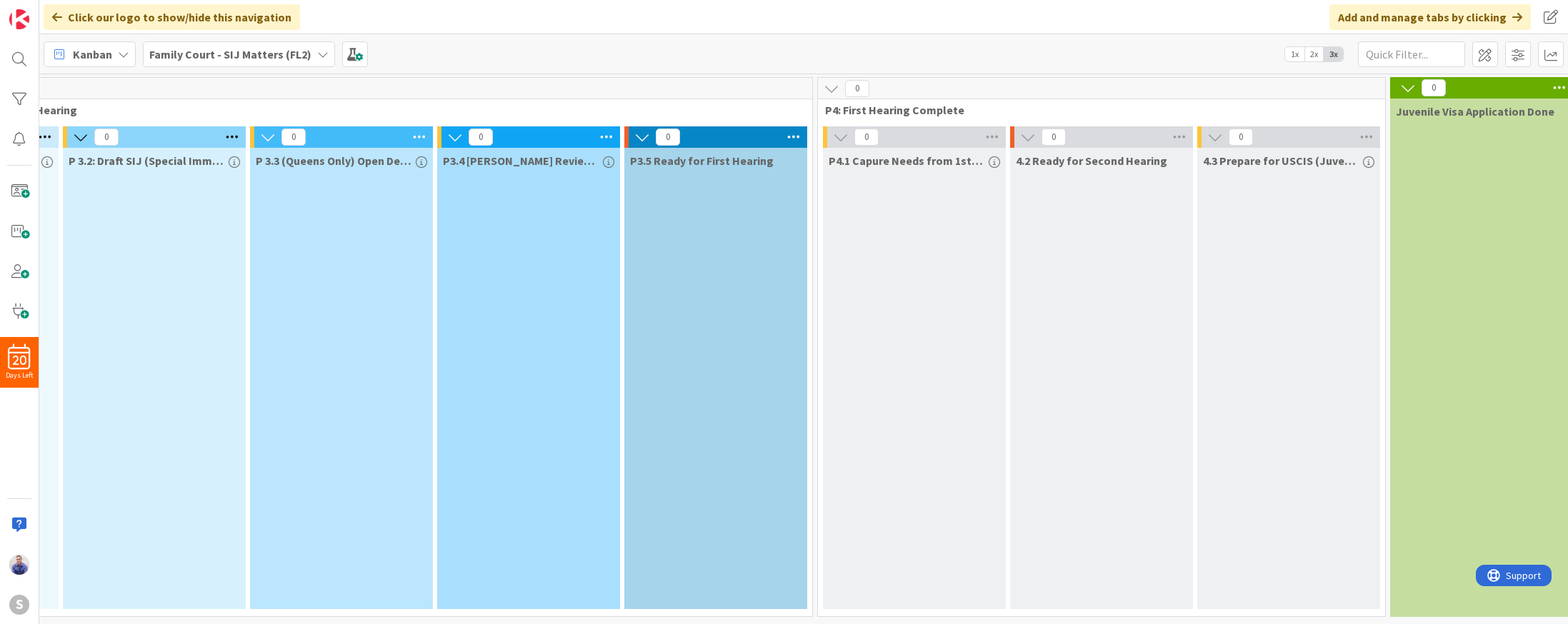
scroll to position [0, 1754]
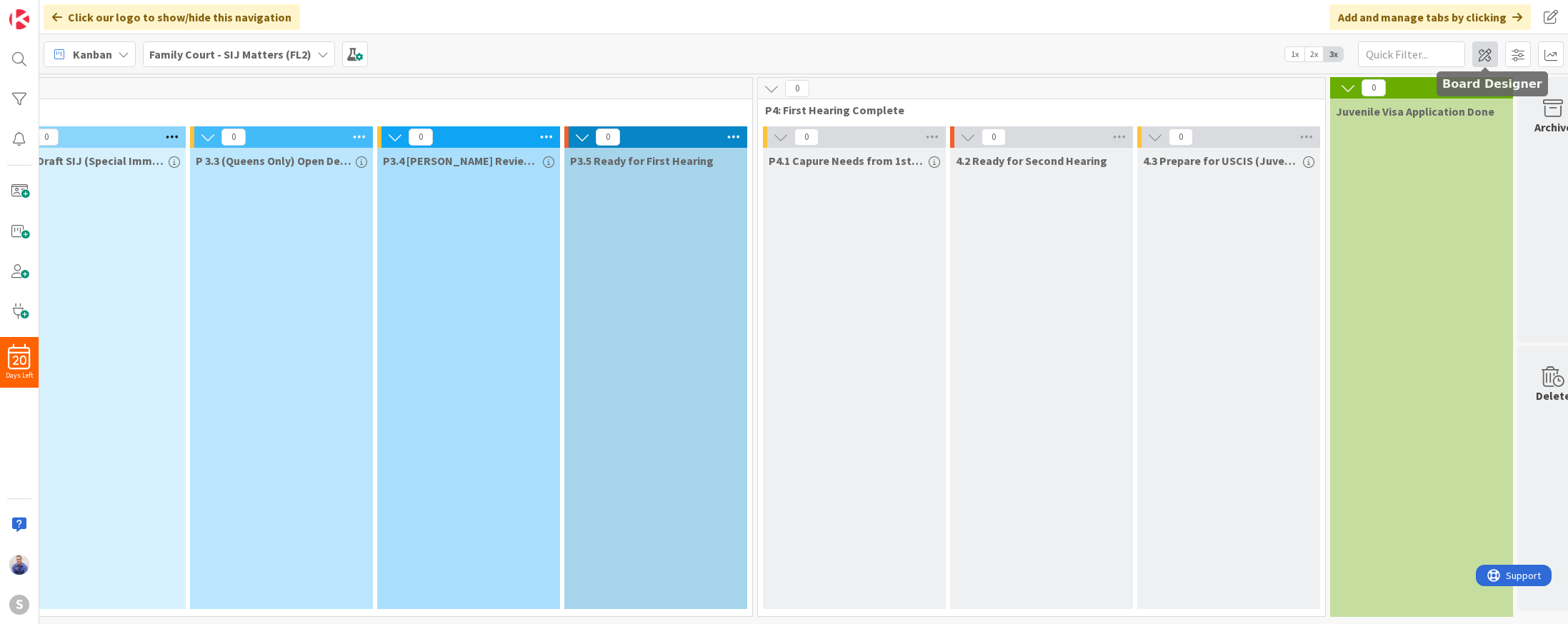
click at [1486, 53] on span at bounding box center [1484, 54] width 26 height 26
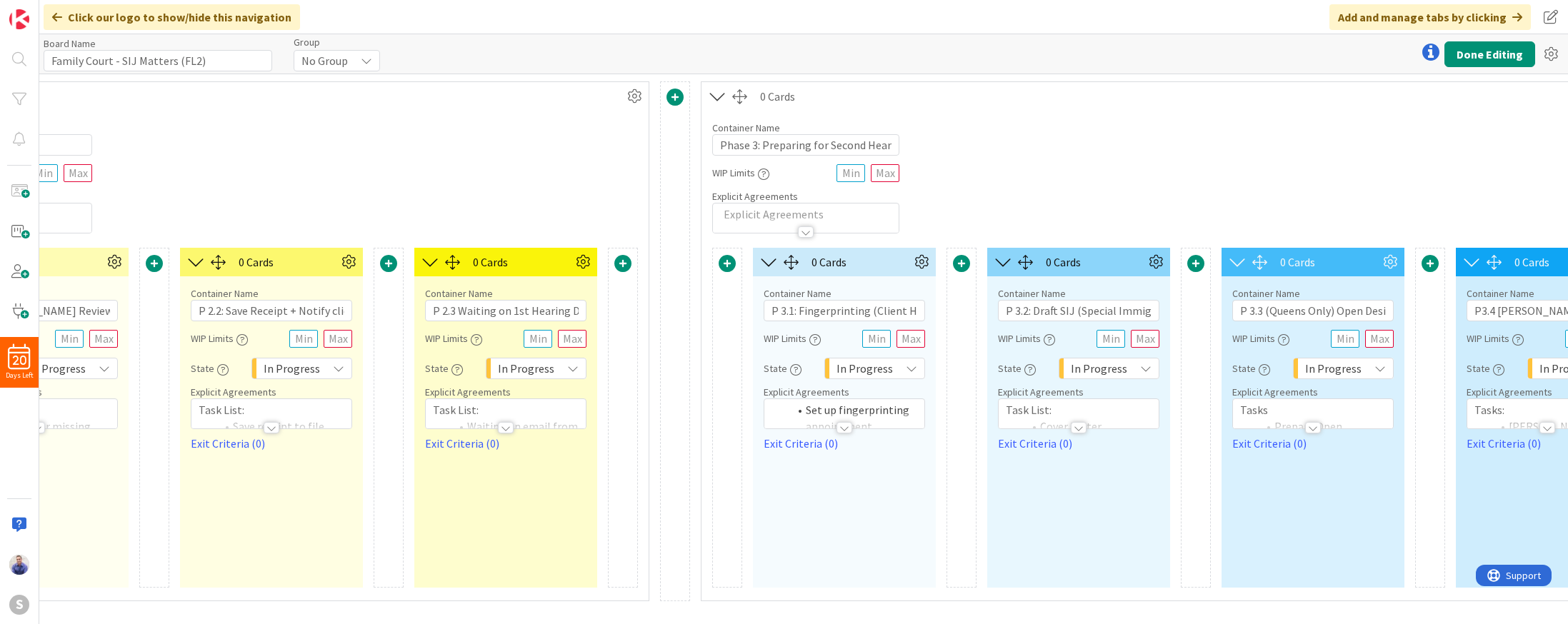
scroll to position [0, 1583]
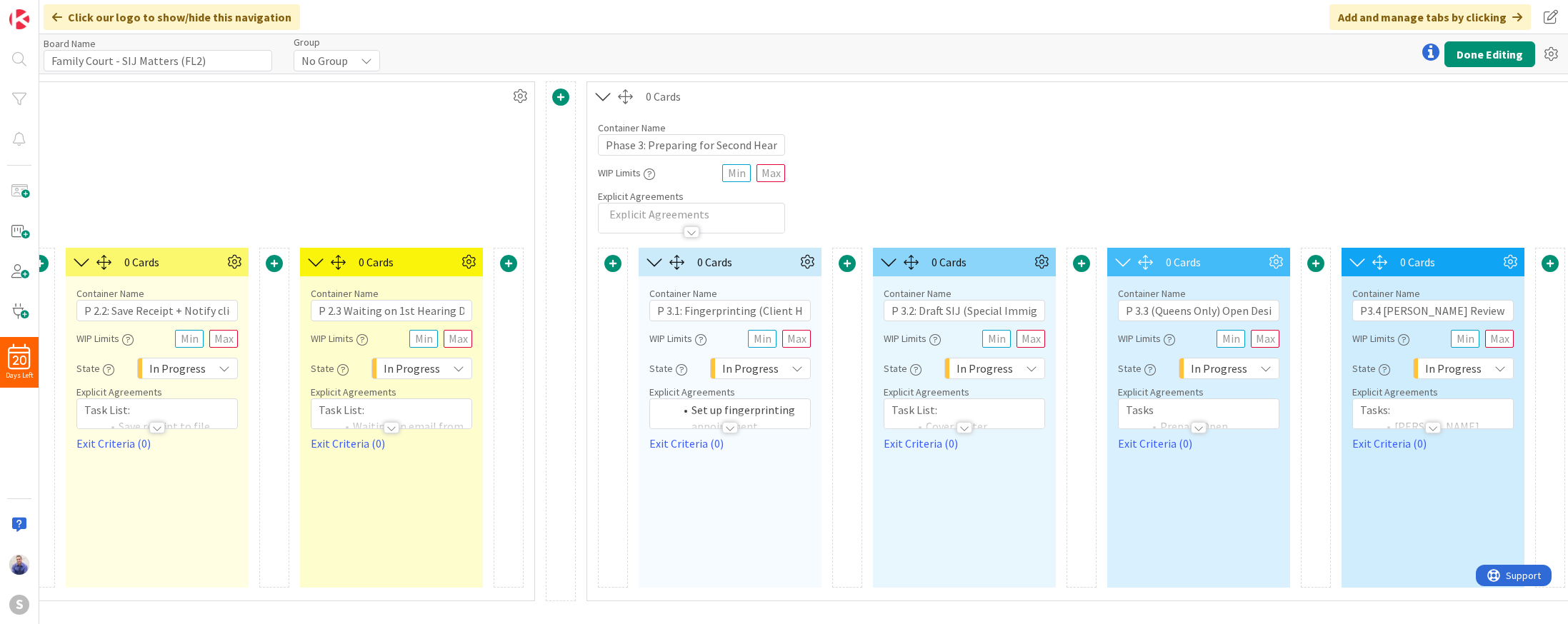
click at [989, 414] on div at bounding box center [964, 421] width 160 height 15
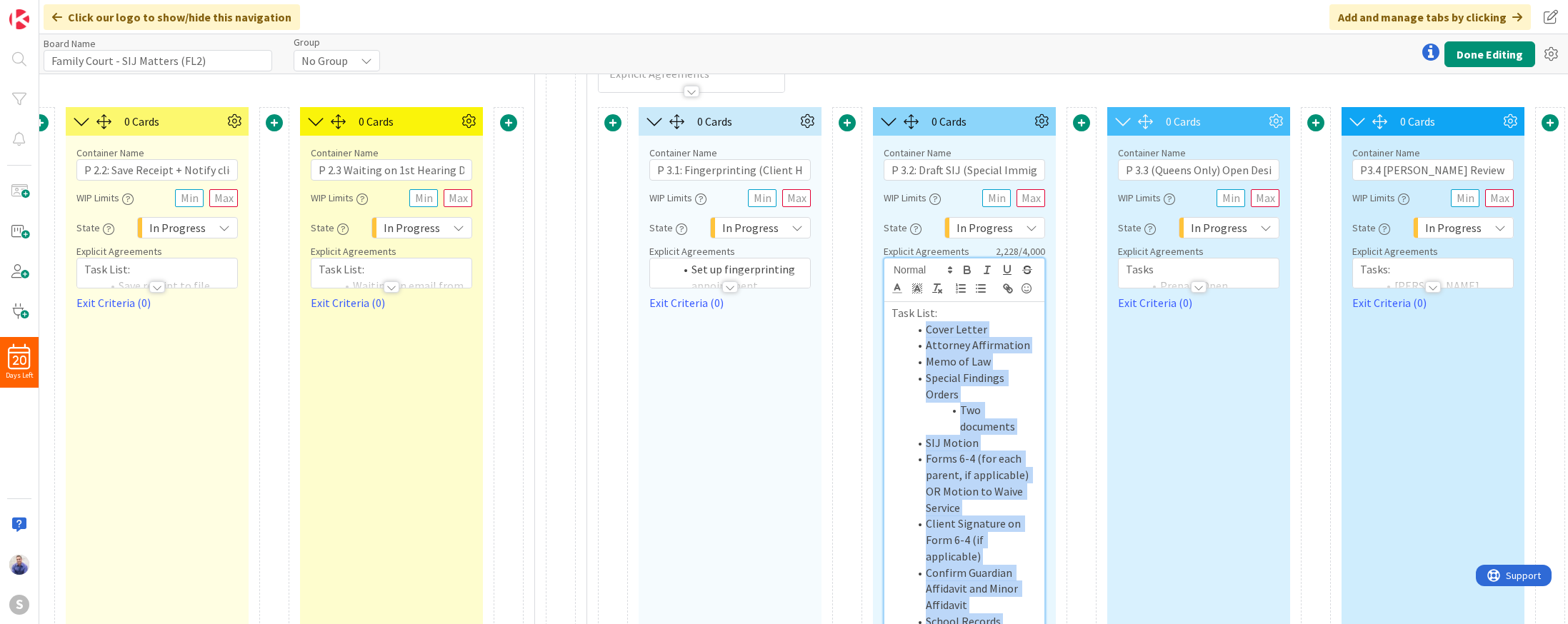
scroll to position [66, 1583]
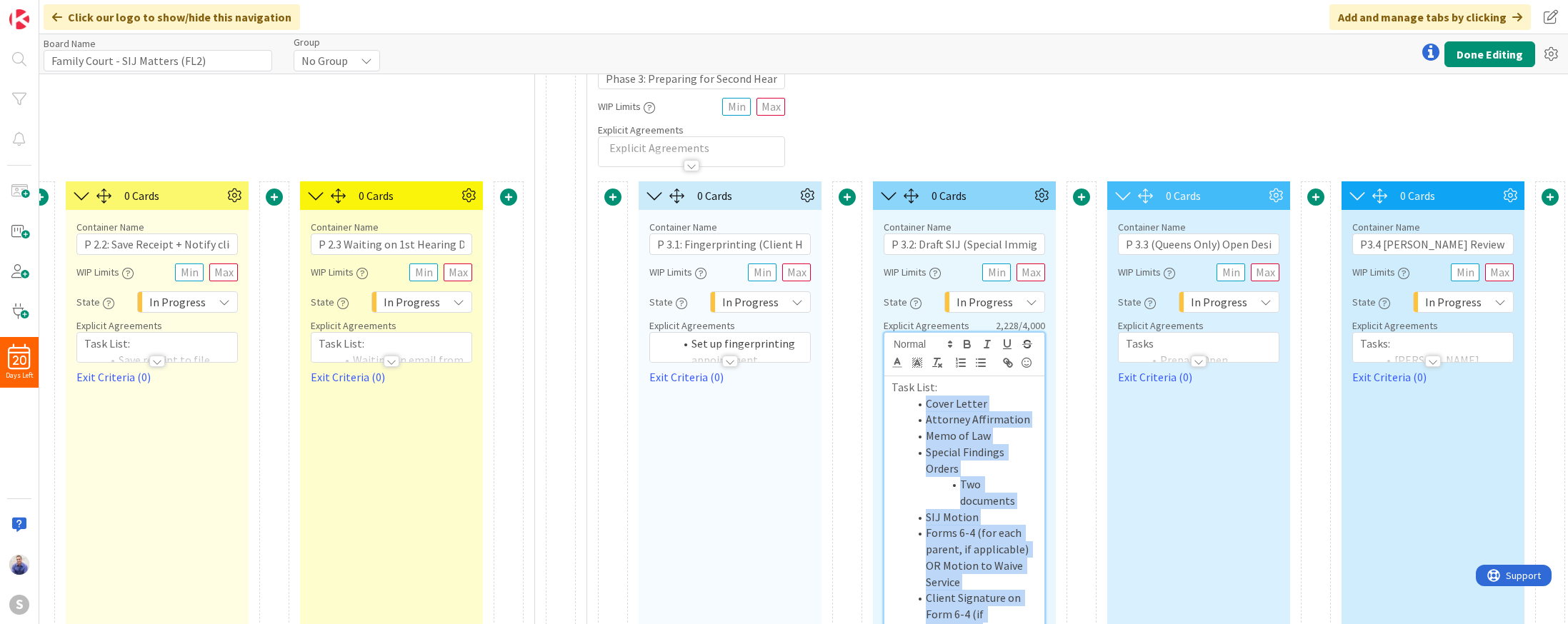
drag, startPoint x: 1027, startPoint y: 532, endPoint x: 900, endPoint y: 407, distance: 178.2
copy ol "Cover Letter Attorney Affirmation Memo of Law Special Findings Orders Two docum…"
click at [955, 247] on input "P 3.2: Draft SIJ (Special Immigrant Juvenile) Motion ([PERSON_NAME])" at bounding box center [964, 244] width 162 height 22
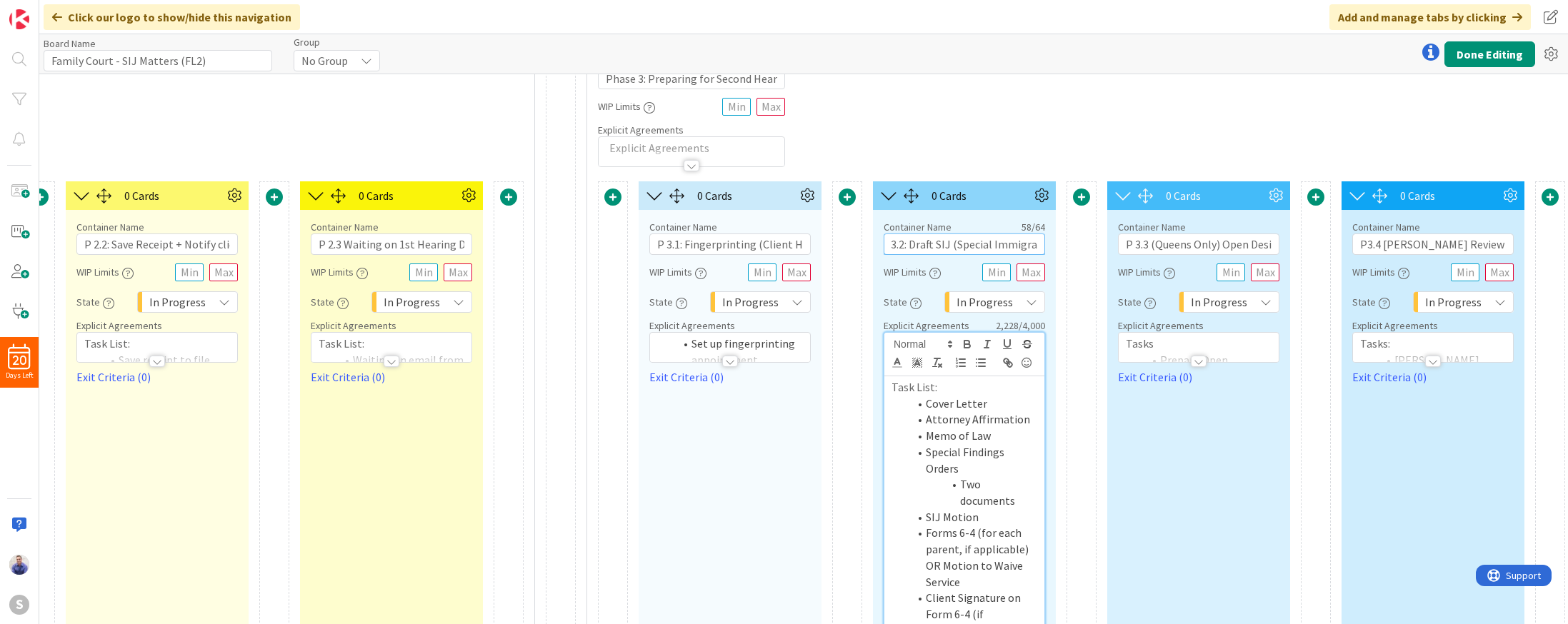
scroll to position [0, 0]
drag, startPoint x: 1034, startPoint y: 246, endPoint x: 910, endPoint y: 244, distance: 124.0
click at [883, 237] on input "P 3.2: Draft SIJ (Special Immigrant Juvenile) Motion ([PERSON_NAME])" at bounding box center [964, 244] width 162 height 22
click at [946, 247] on input "P 3.2: Draft SIJ (Special Immigrant Juvenile) Motion ([PERSON_NAME])" at bounding box center [964, 244] width 162 height 22
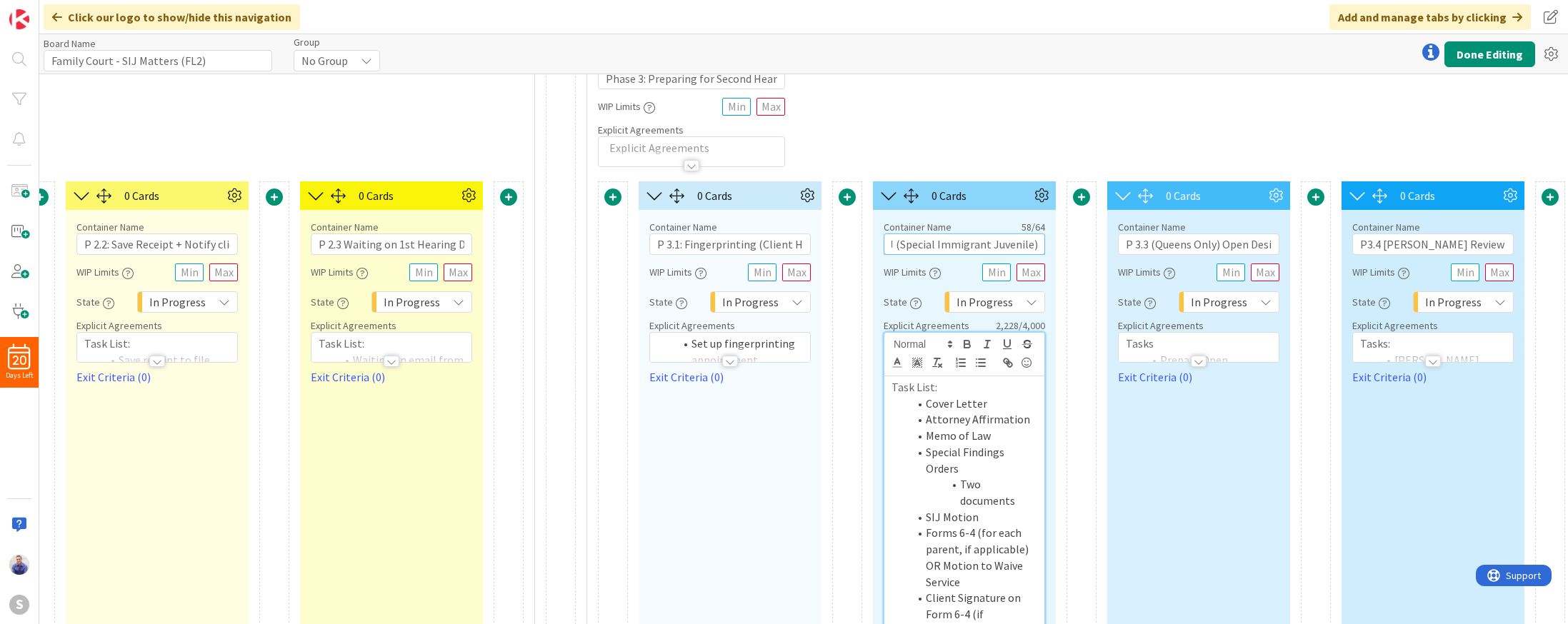
drag, startPoint x: 961, startPoint y: 246, endPoint x: 1054, endPoint y: 294, distance: 104.7
click at [1028, 244] on input "P 3.2: Draft SIJ (Special Immigrant Juvenile) Motion ([PERSON_NAME])" at bounding box center [964, 244] width 162 height 22
drag, startPoint x: 1023, startPoint y: 247, endPoint x: 997, endPoint y: 247, distance: 26.0
click at [997, 247] on input "P 3.2: Draft SIJ Motion ([PERSON_NAME])" at bounding box center [964, 244] width 162 height 22
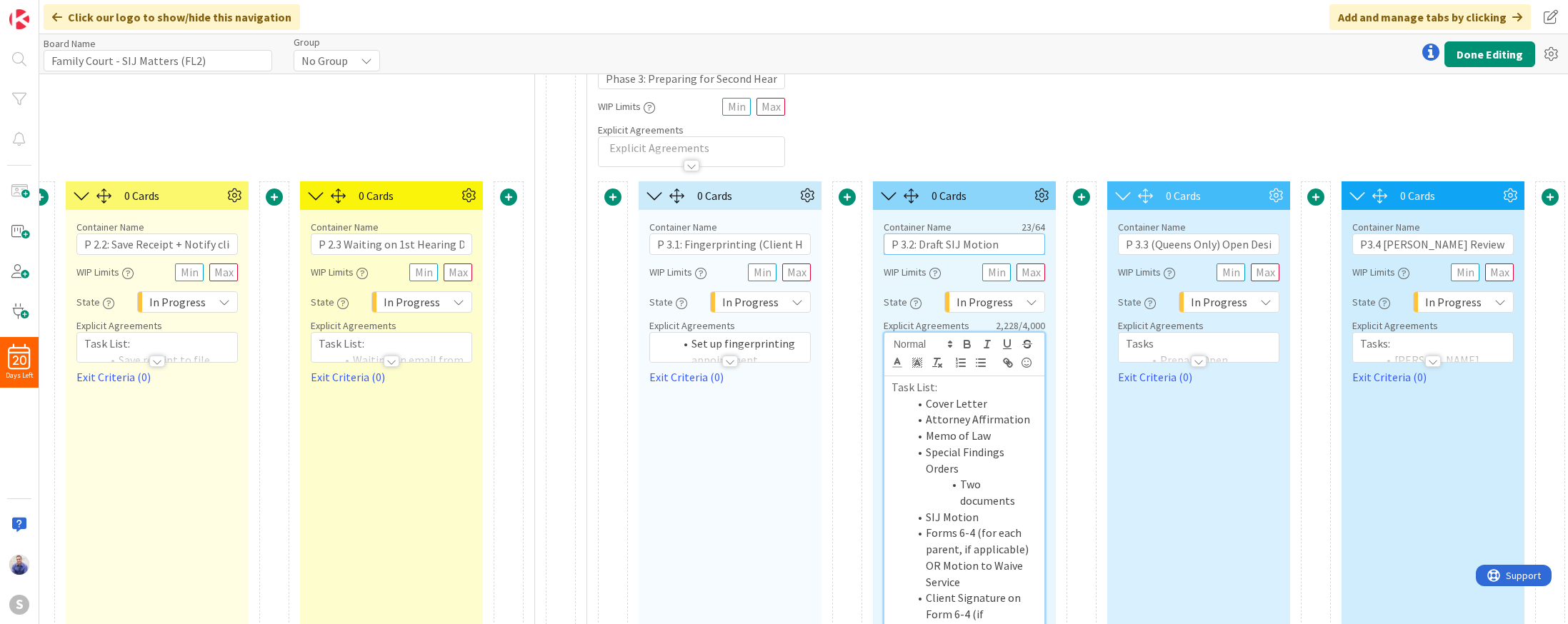
type input "P 3.2: Draft SIJ Motion"
click at [988, 147] on div "Container Name 37 / 64 Phase 3: Preparing for Second Hearing WIP Limits Explici…" at bounding box center [1198, 105] width 1223 height 123
drag, startPoint x: 1002, startPoint y: 247, endPoint x: 863, endPoint y: 230, distance: 140.0
click at [883, 234] on input "P 3.2: Draft SIJ Motion" at bounding box center [964, 244] width 162 height 22
drag, startPoint x: 917, startPoint y: 404, endPoint x: 972, endPoint y: 461, distance: 79.2
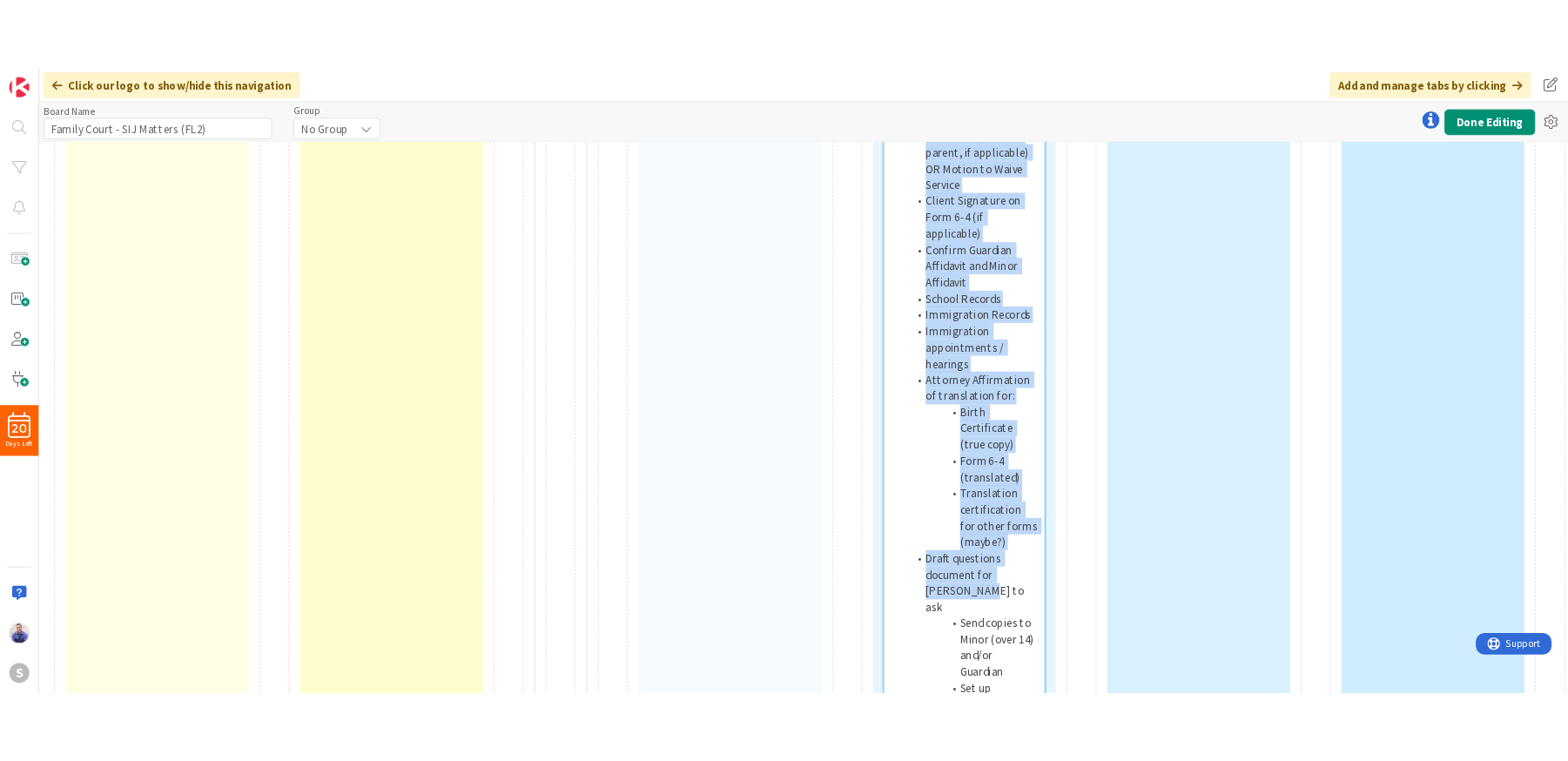
scroll to position [739, 1930]
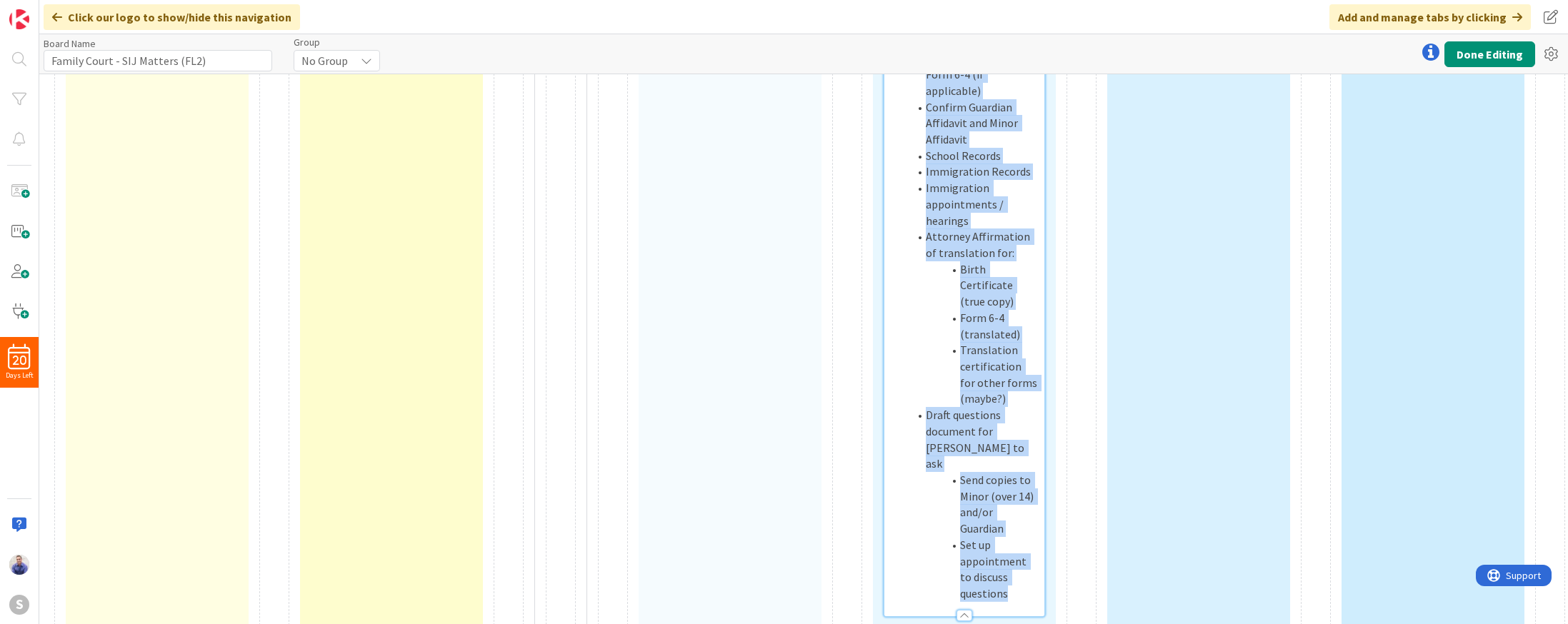
drag, startPoint x: 927, startPoint y: 404, endPoint x: 1011, endPoint y: 527, distance: 148.9
click at [1011, 527] on ol "Cover Letter Attorney Affirmation Memo of Law Special Findings Orders Two docum…" at bounding box center [964, 228] width 145 height 746
copy ol "Cover Letter Attorney Affirmation Memo of Law Special Findings Orders Two docum…"
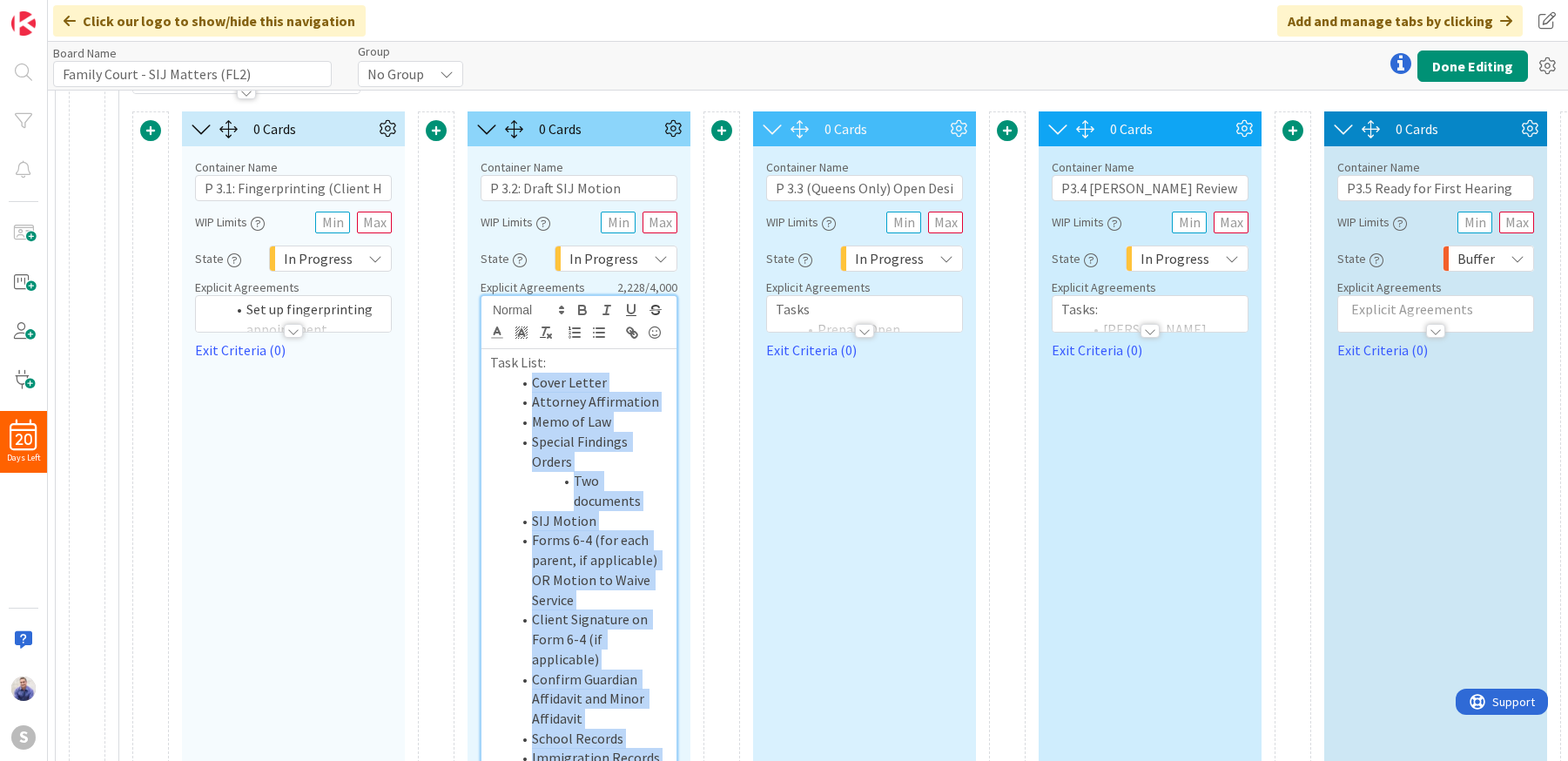
scroll to position [190, 2524]
click at [1151, 334] on div at bounding box center [1152, 330] width 19 height 14
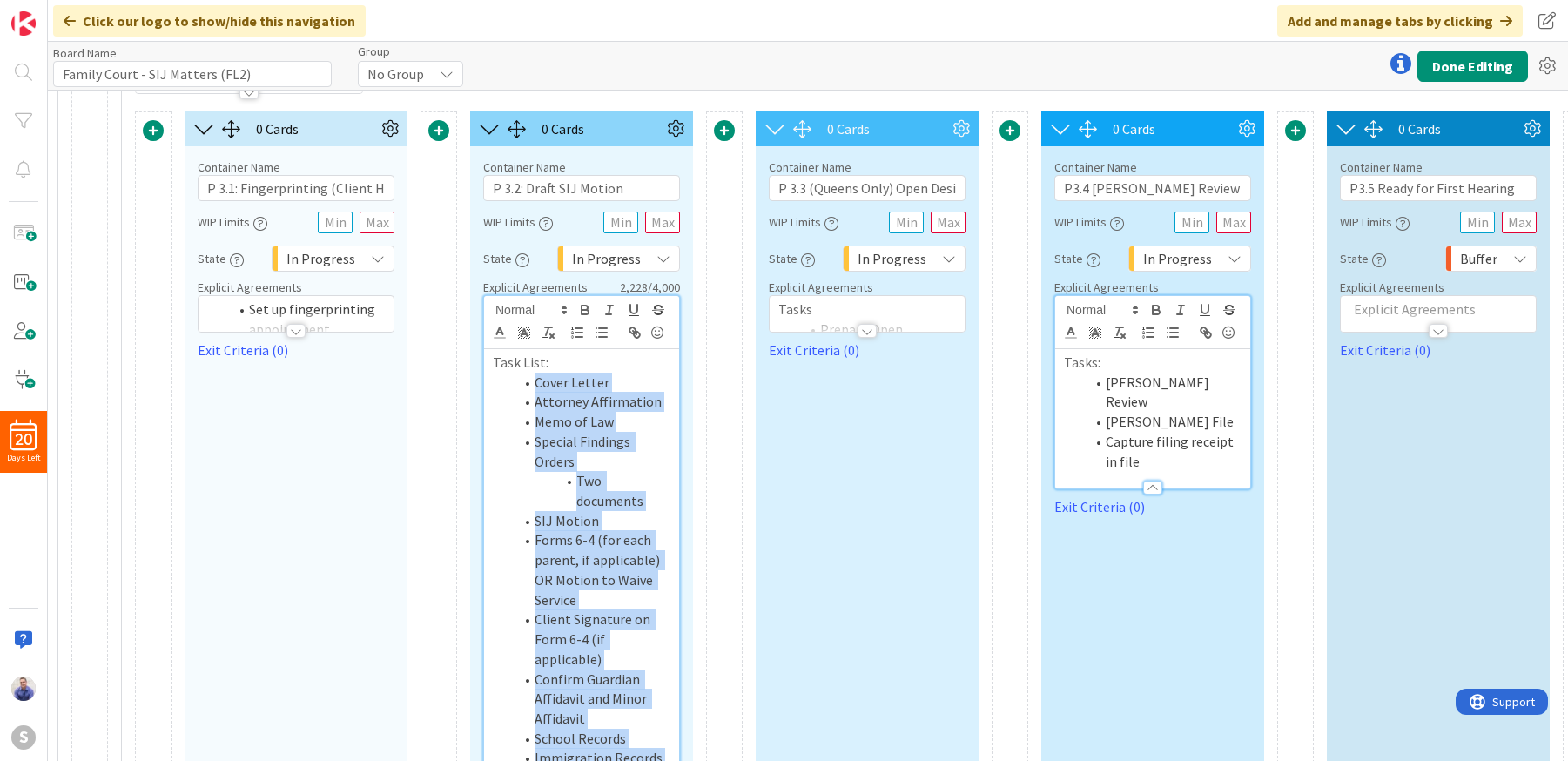
click at [868, 333] on div at bounding box center [867, 330] width 19 height 14
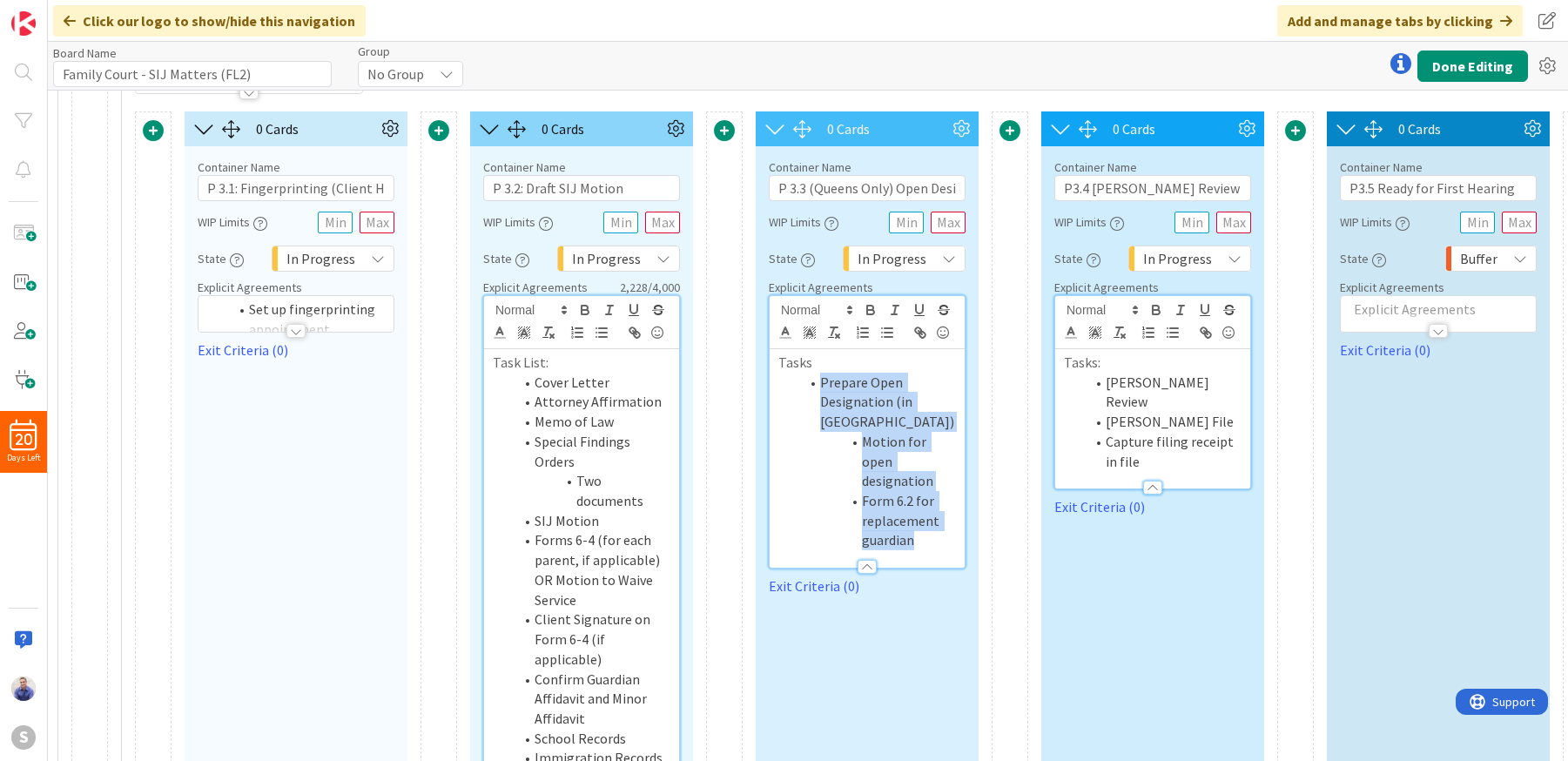
drag, startPoint x: 935, startPoint y: 521, endPoint x: 808, endPoint y: 370, distance: 197.3
click at [808, 370] on div "Tasks Prepare Open Designation (in Queens) Motion for open designation Form 6.2…" at bounding box center [867, 458] width 195 height 219
copy div "Prepare Open Designation (in [GEOGRAPHIC_DATA]) Motion for open designation For…"
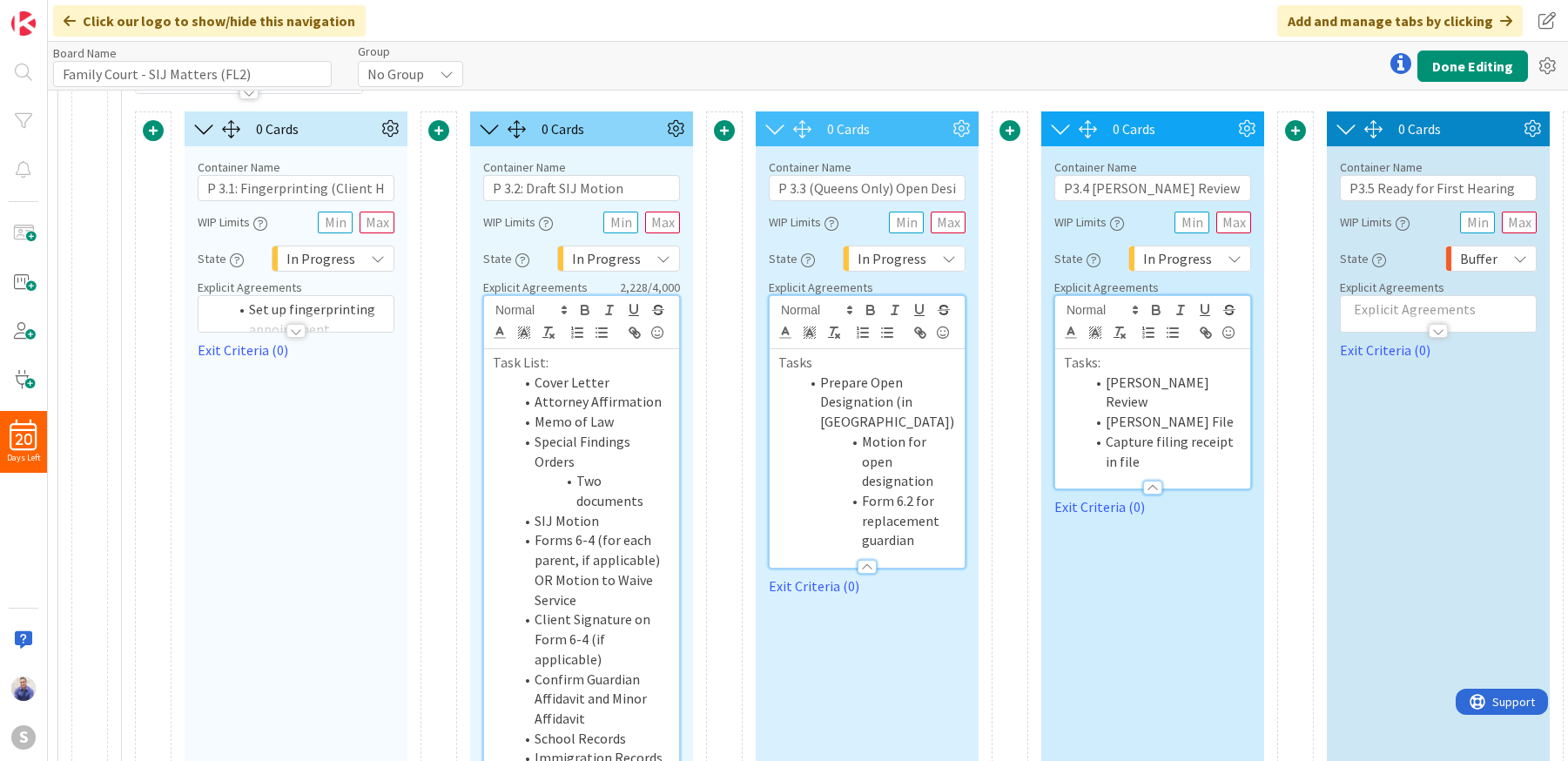
click at [1123, 412] on li "[PERSON_NAME] File" at bounding box center [1164, 422] width 157 height 20
click at [1085, 192] on input "P3.4 [PERSON_NAME] Review + File" at bounding box center [1152, 189] width 197 height 26
type input "P3.3 [PERSON_NAME] Review + File"
click at [1369, 189] on input "P3.5 Ready for First Hearing" at bounding box center [1438, 189] width 197 height 26
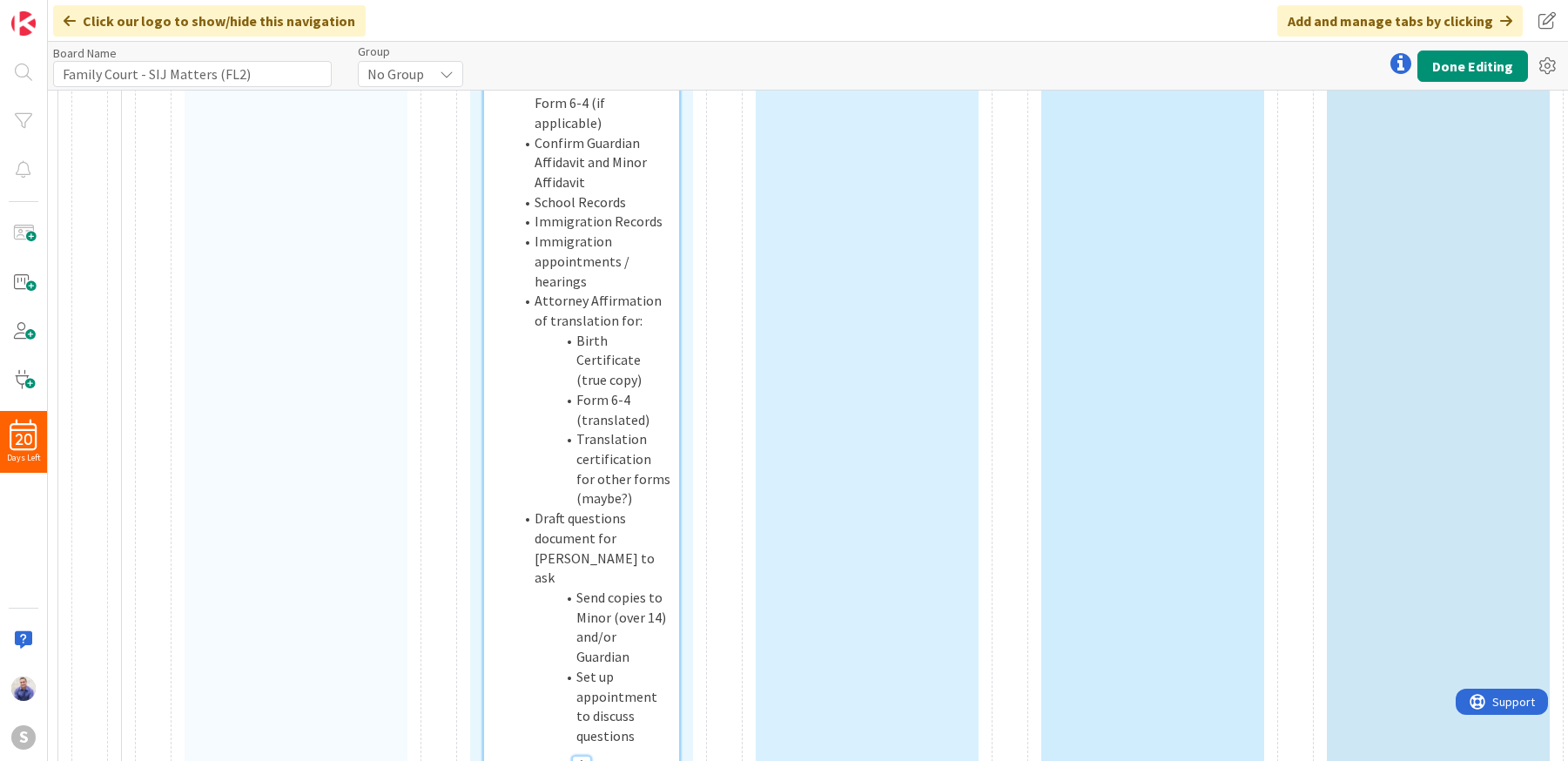
scroll to position [739, 2524]
type input "P3.4 Ready for First Hearing"
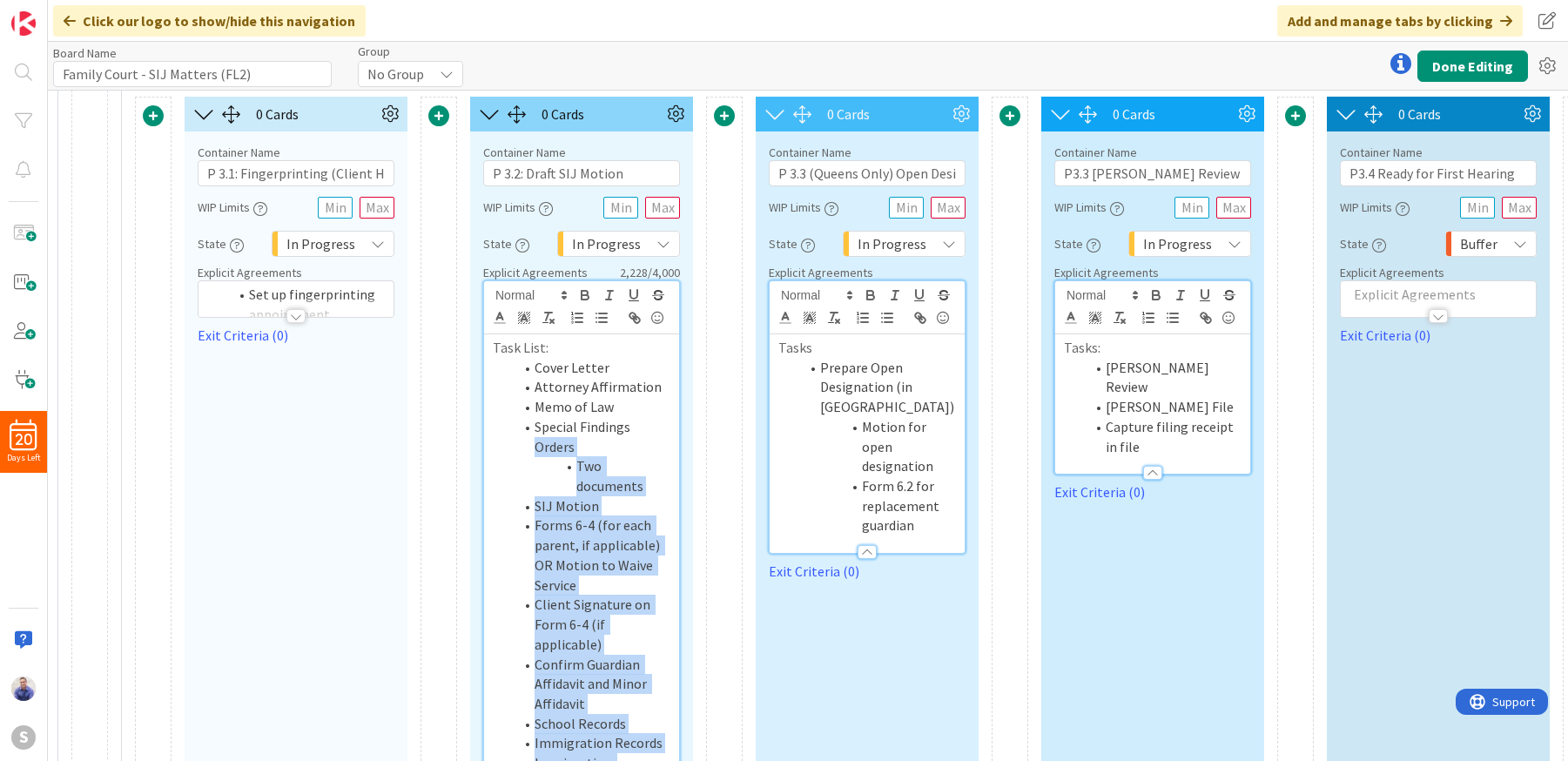
scroll to position [136, 2524]
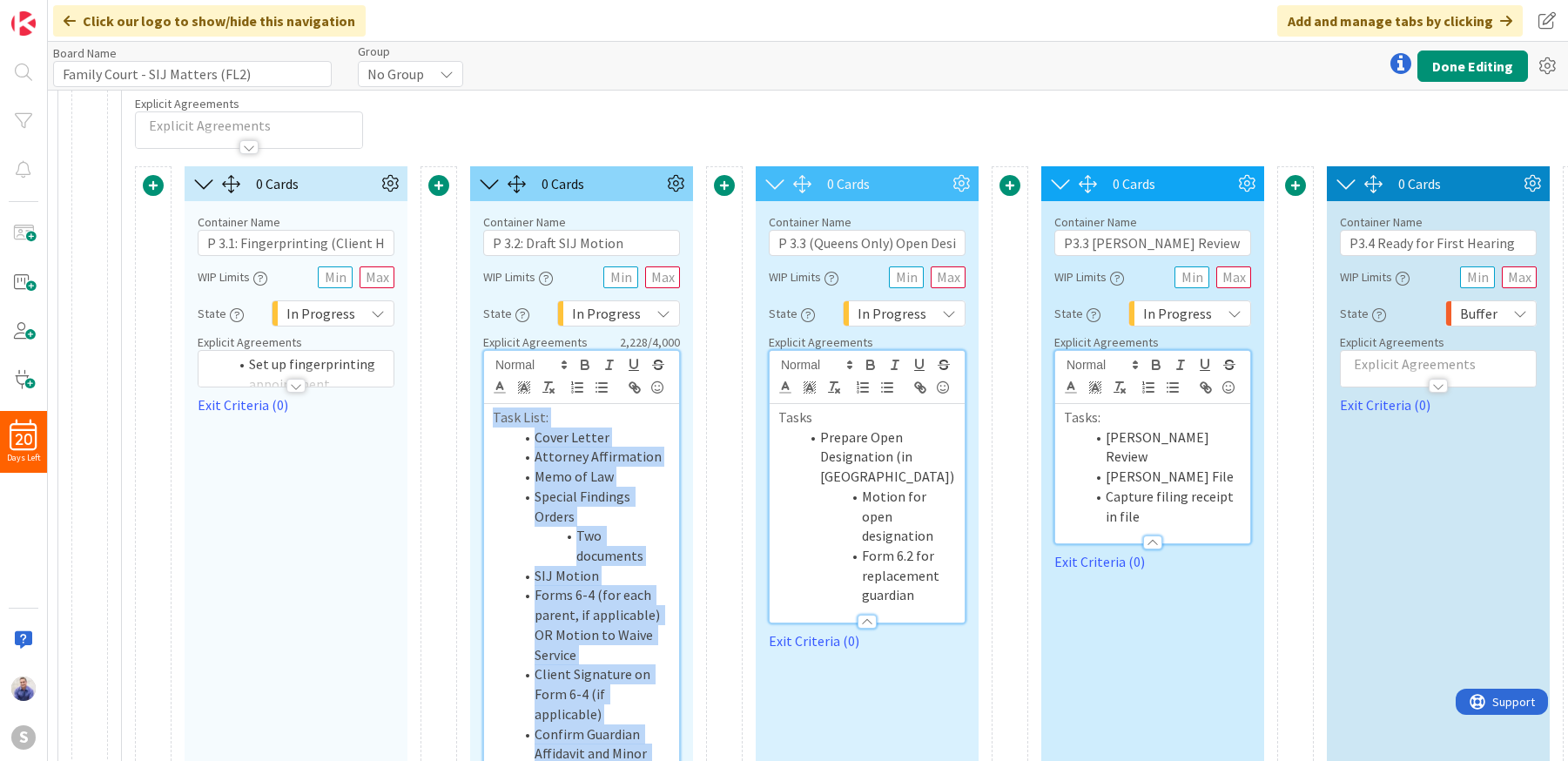
drag, startPoint x: 656, startPoint y: 649, endPoint x: 472, endPoint y: 407, distance: 304.0
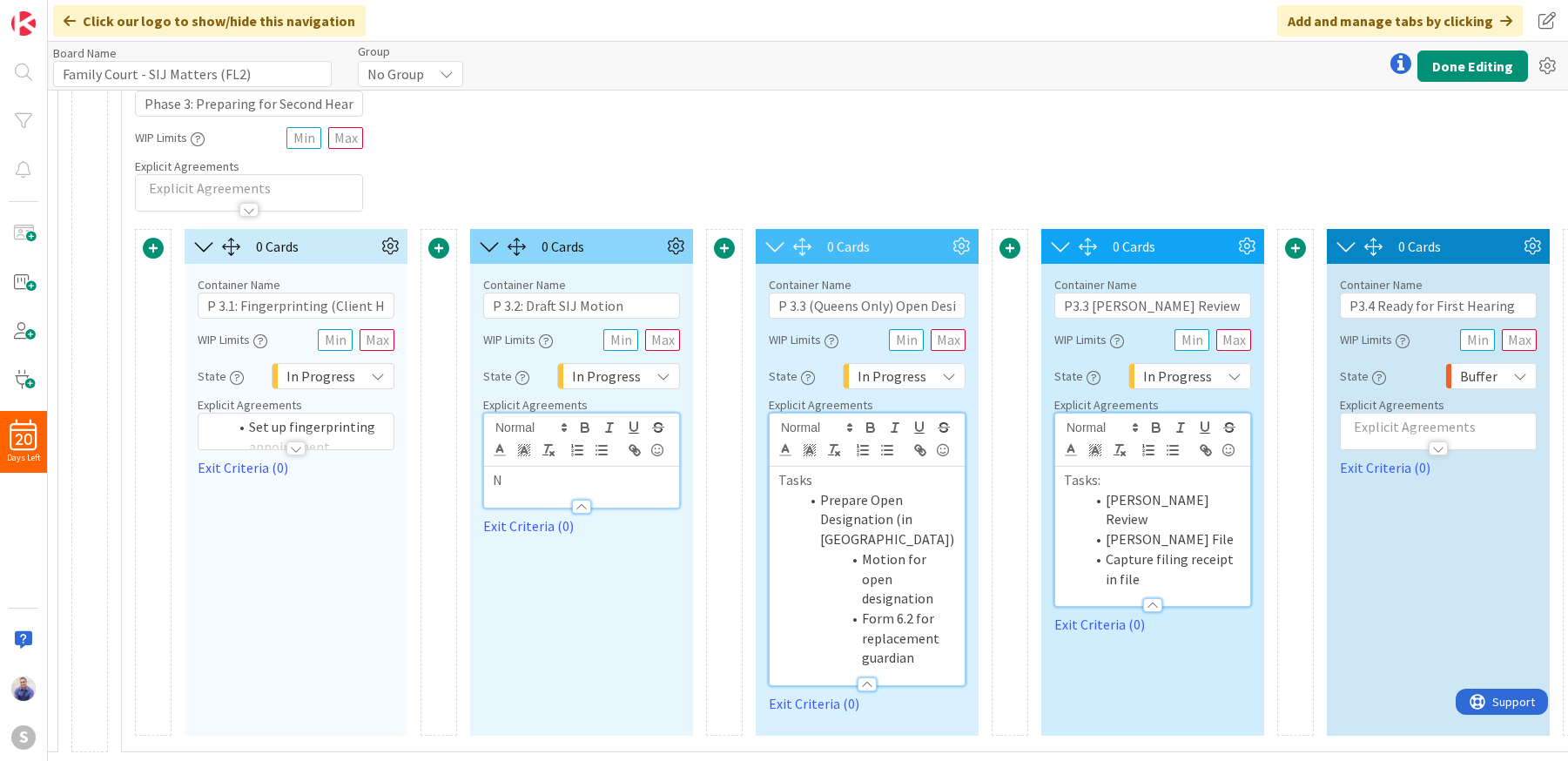
scroll to position [66, 2524]
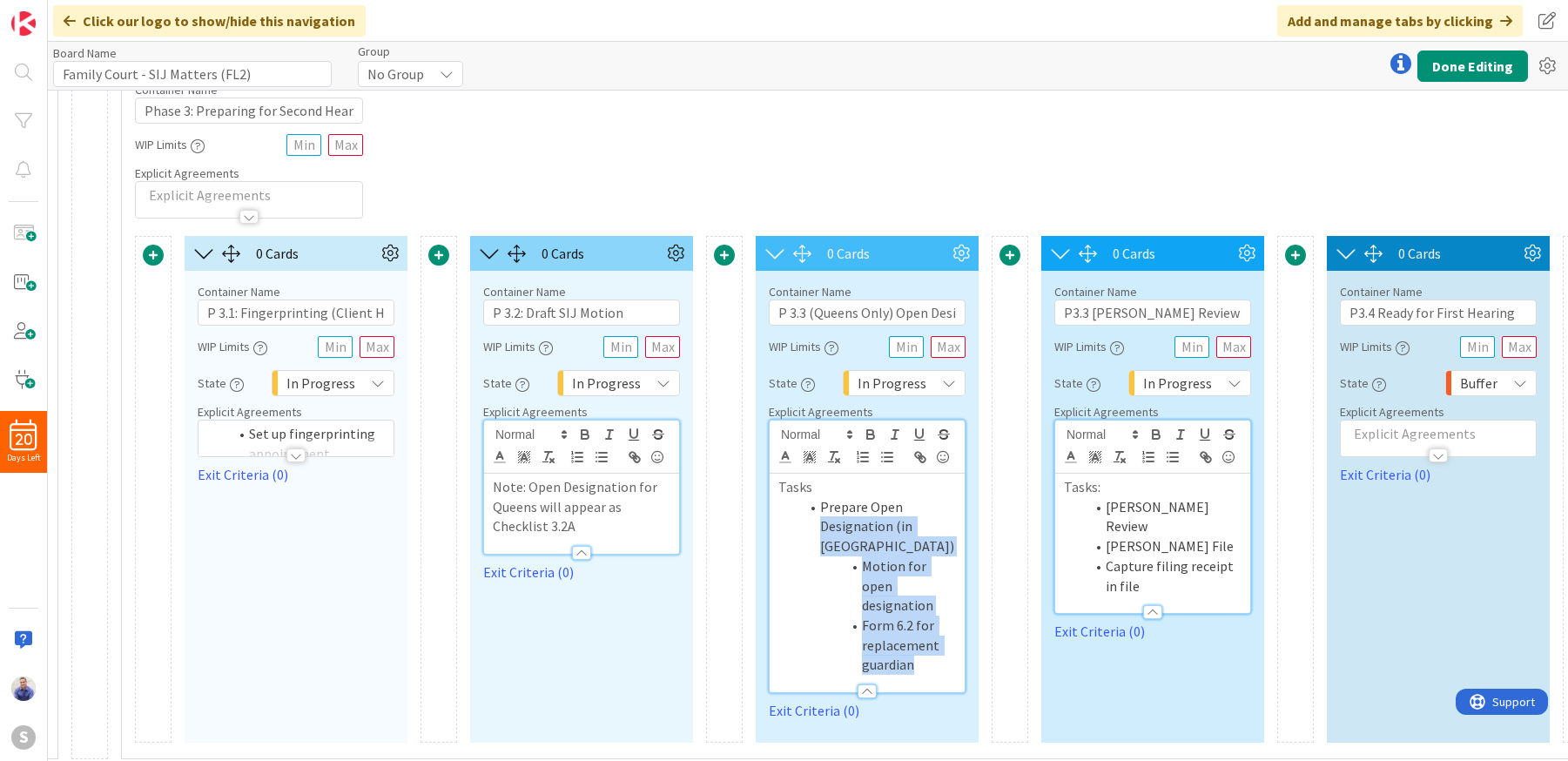
drag, startPoint x: 921, startPoint y: 642, endPoint x: 812, endPoint y: 511, distance: 170.4
click at [812, 511] on ol "Prepare Open Designation (in [GEOGRAPHIC_DATA]) Motion for open designation For…" at bounding box center [867, 586] width 177 height 177
click at [820, 511] on span at bounding box center [820, 506] width 0 height 20
click at [873, 543] on li "Prepare Open Designation (in [GEOGRAPHIC_DATA])" at bounding box center [878, 526] width 157 height 59
drag, startPoint x: 821, startPoint y: 504, endPoint x: 942, endPoint y: 637, distance: 179.8
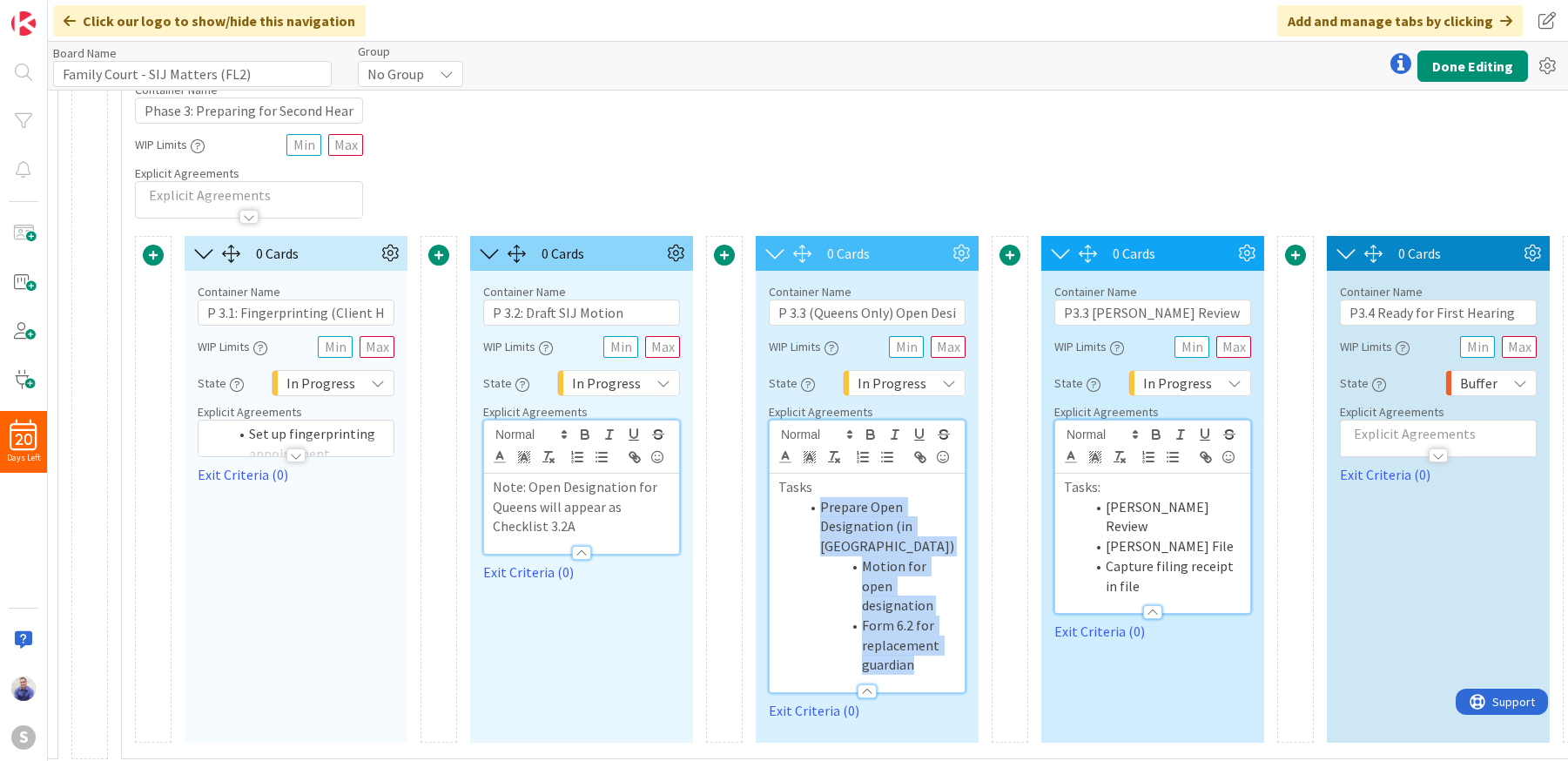
click at [942, 637] on ol "Prepare Open Designation (in [GEOGRAPHIC_DATA]) Motion for open designation For…" at bounding box center [867, 586] width 177 height 177
copy ol "Prepare Open Designation (in [GEOGRAPHIC_DATA]) Motion for open designation For…"
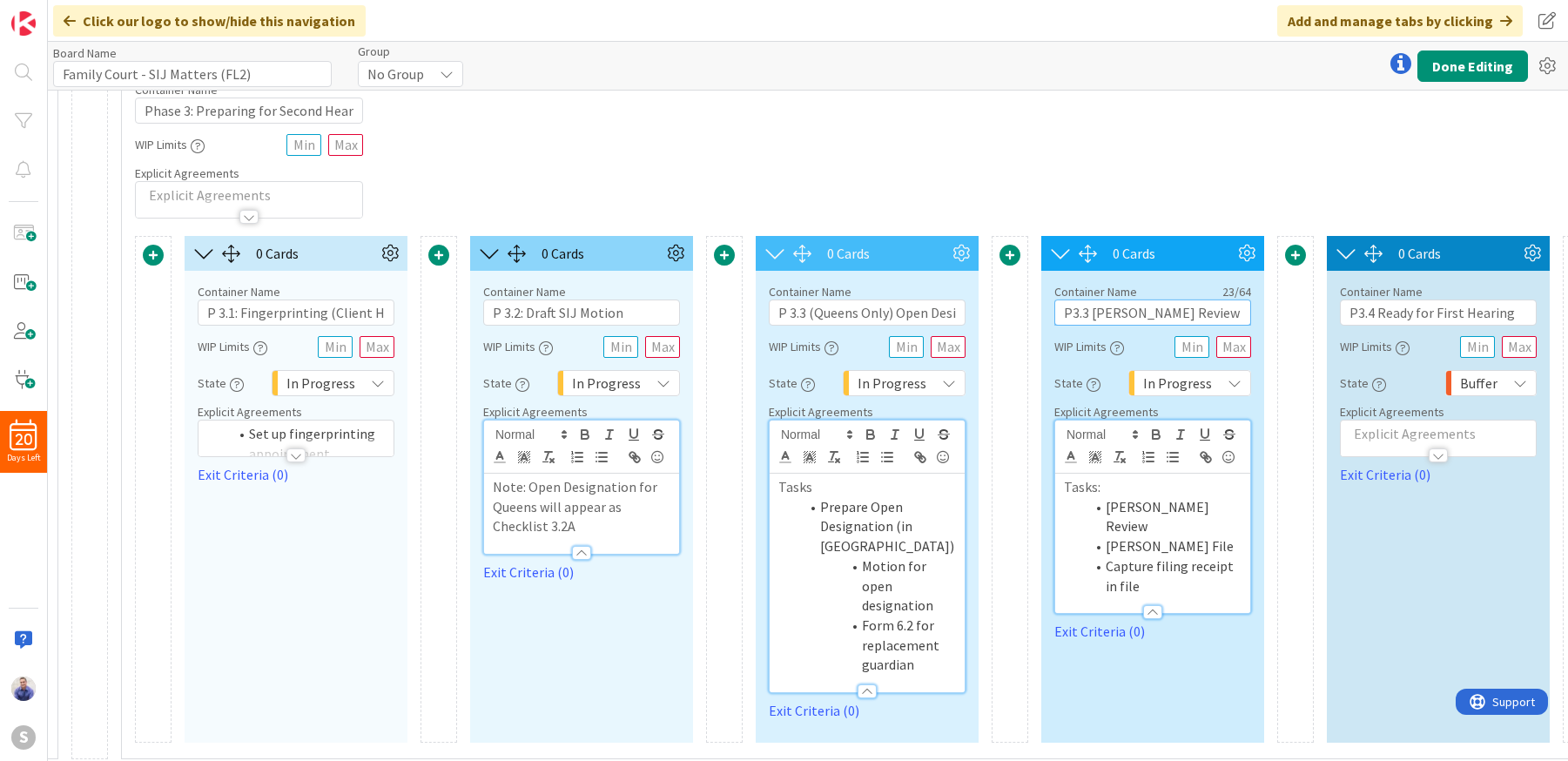
drag, startPoint x: 1217, startPoint y: 318, endPoint x: 1012, endPoint y: 312, distance: 205.1
click at [1054, 312] on input "P3.3 [PERSON_NAME] Review + File" at bounding box center [1152, 313] width 197 height 26
click at [524, 315] on input "P 3.2: Draft SIJ Motion" at bounding box center [581, 313] width 197 height 26
type input "P 3.2 Draft SIJ Motion"
drag, startPoint x: 237, startPoint y: 317, endPoint x: 240, endPoint y: 334, distance: 17.3
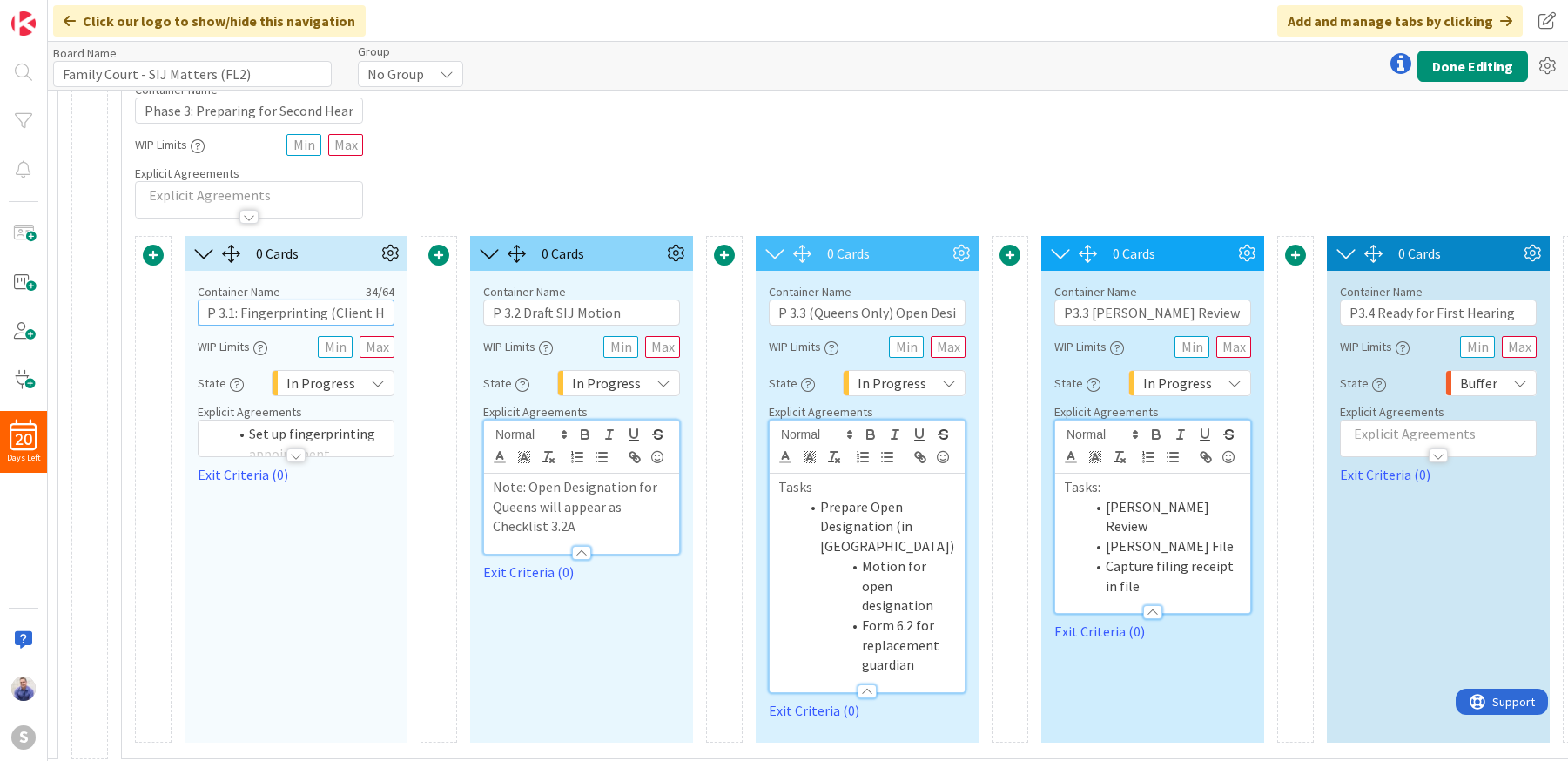
click at [238, 318] on input "P 3.1: Fingerprinting (Client HW)" at bounding box center [296, 313] width 197 height 26
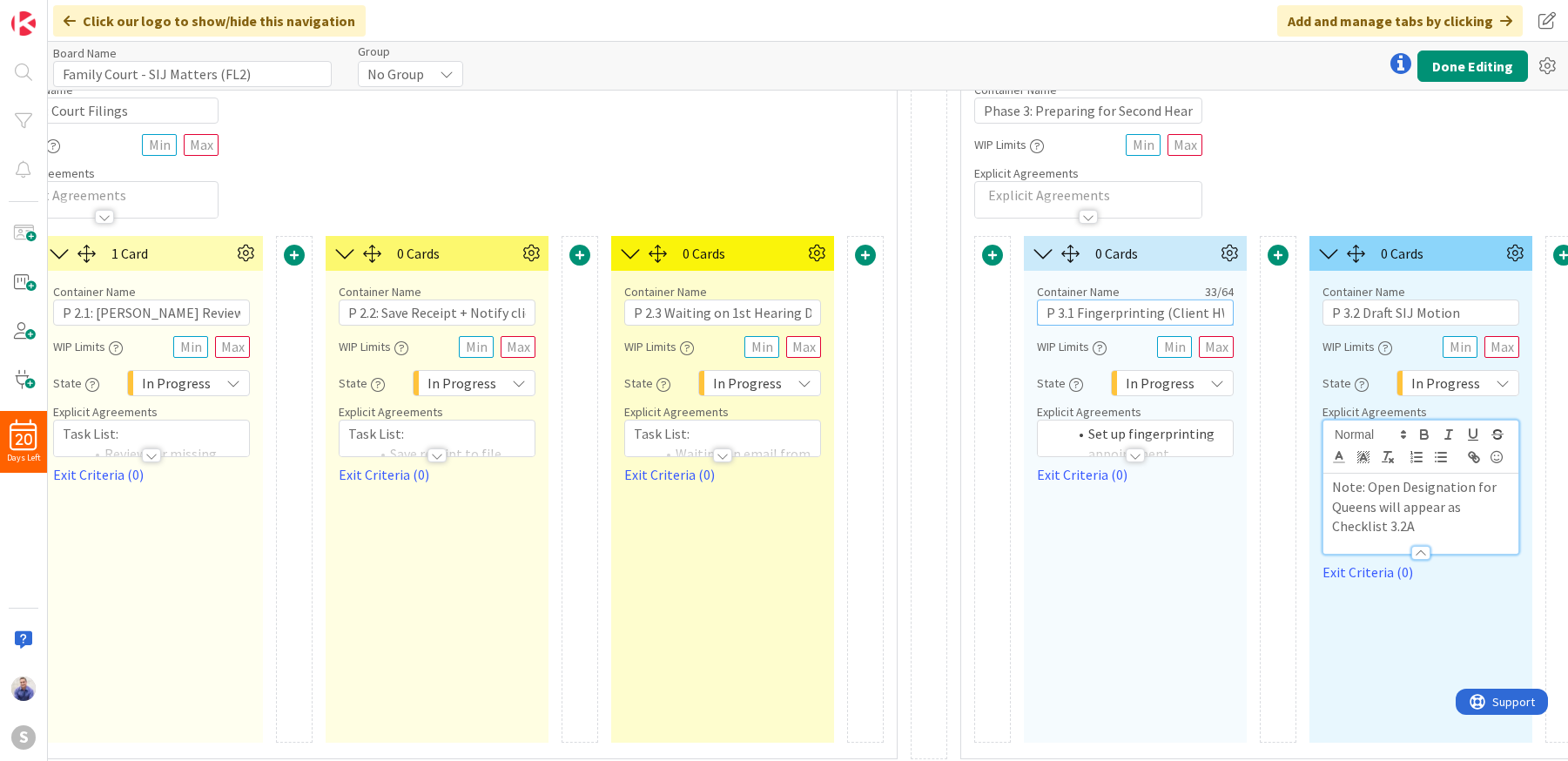
scroll to position [66, 1693]
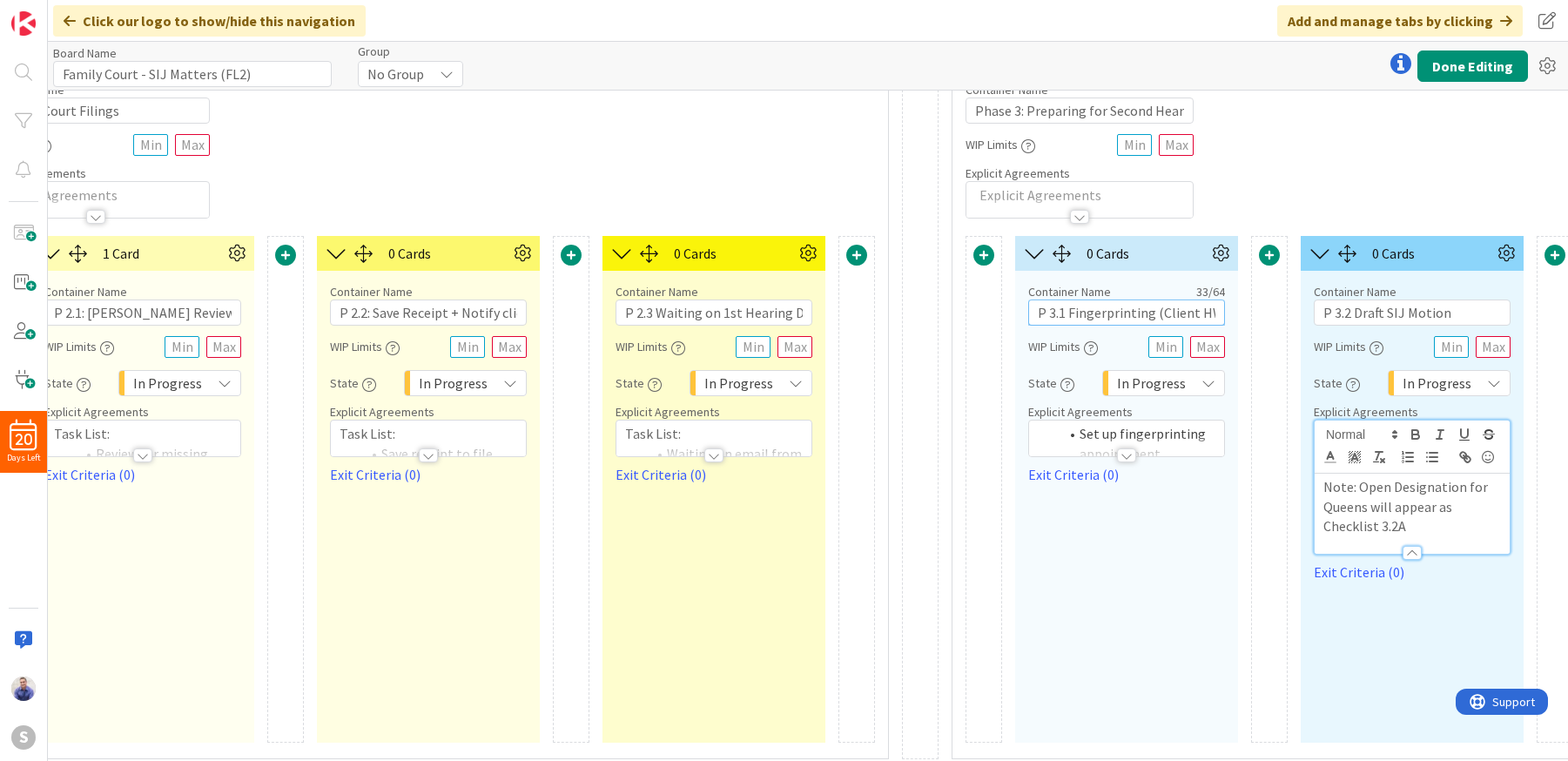
type input "P 3.1 Fingerprinting (Client HW)"
drag, startPoint x: 371, startPoint y: 314, endPoint x: 381, endPoint y: 334, distance: 22.4
click at [371, 314] on input "P 2.2: Save Receipt + Notify client" at bounding box center [428, 313] width 197 height 26
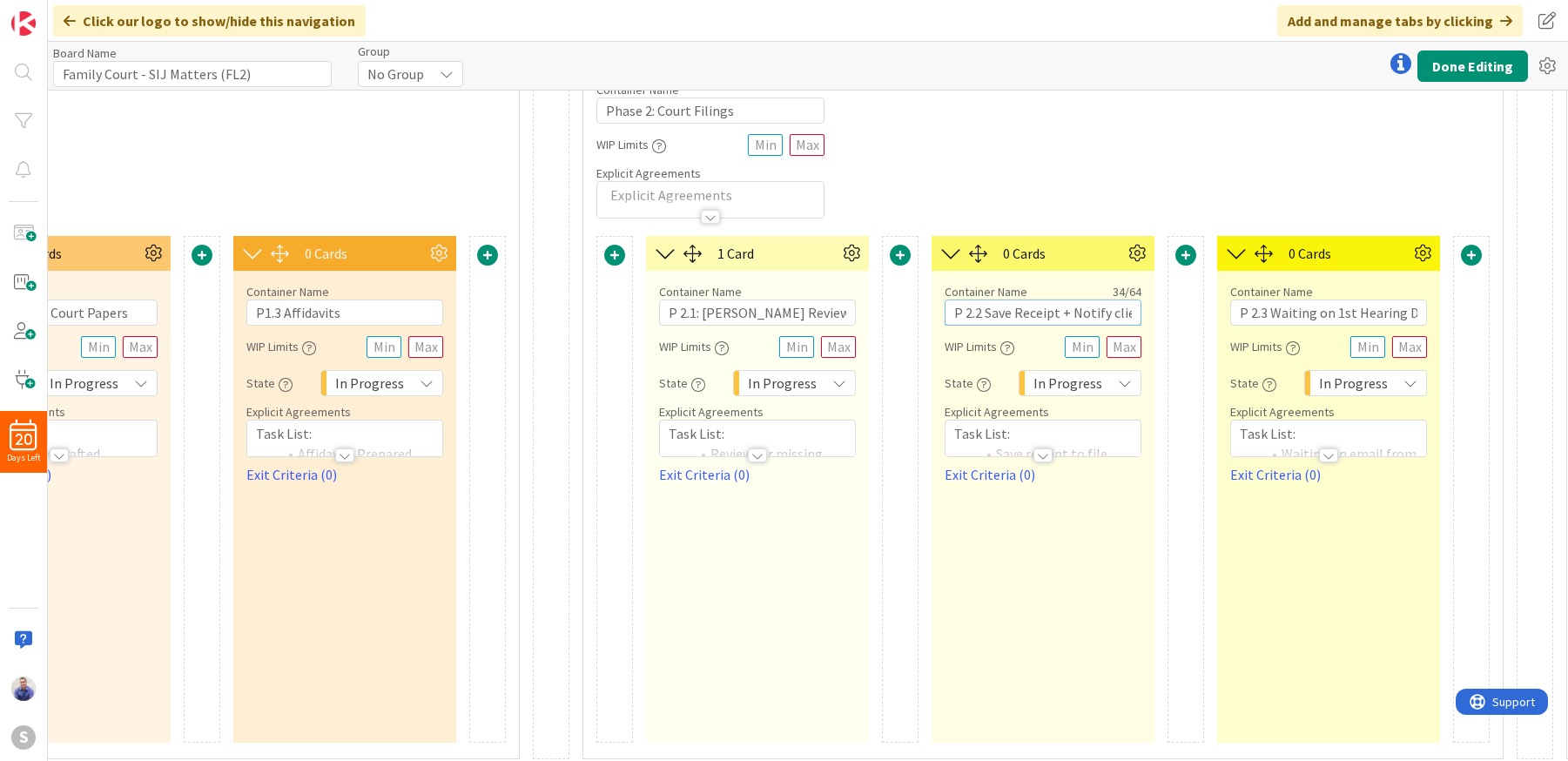
scroll to position [66, 1076]
type input "P 2.2 Save Receipt + Notify client"
click at [703, 317] on input "P 2.1: [PERSON_NAME] Review + E-File" at bounding box center [760, 313] width 197 height 26
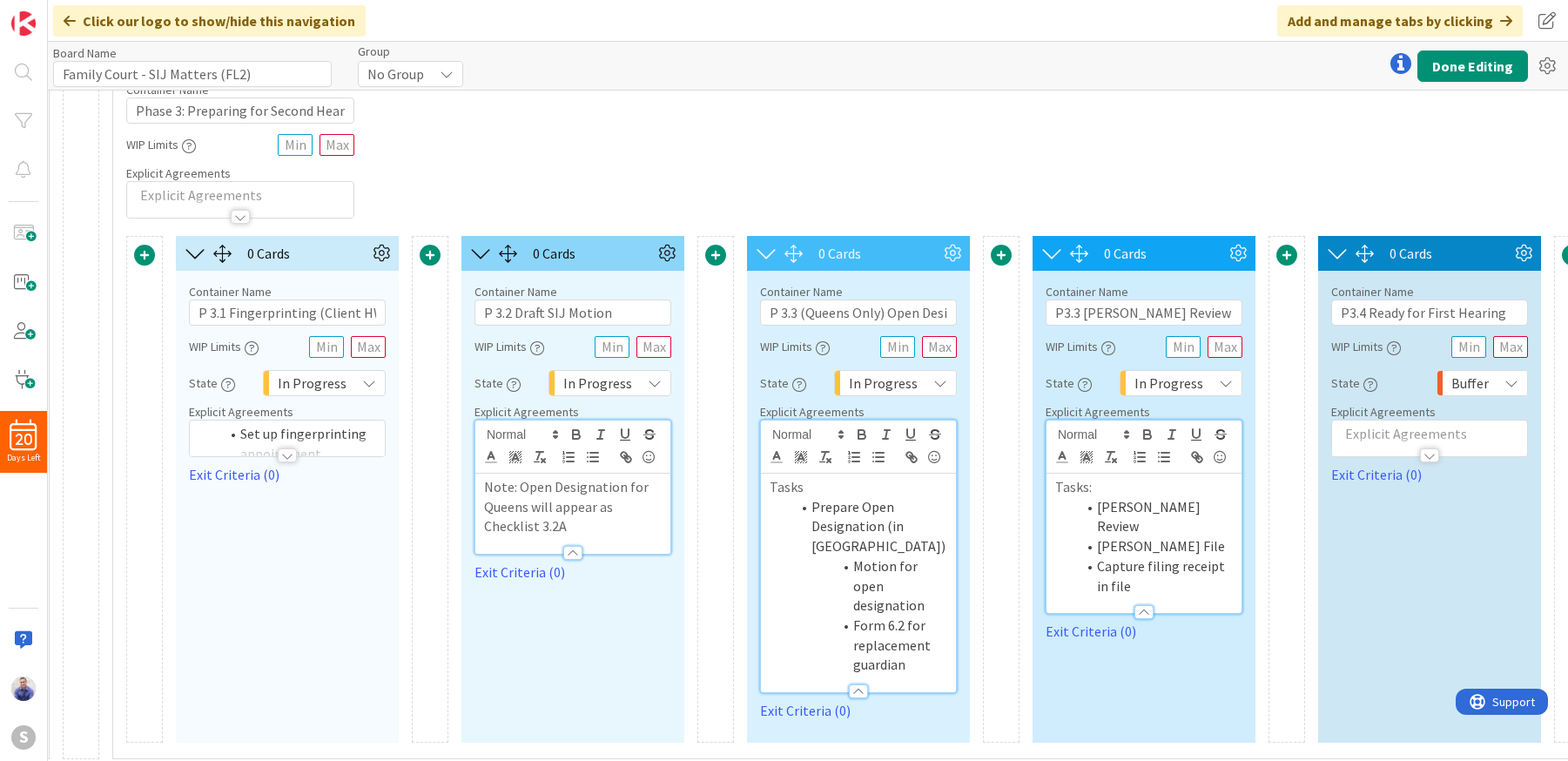
scroll to position [66, 2550]
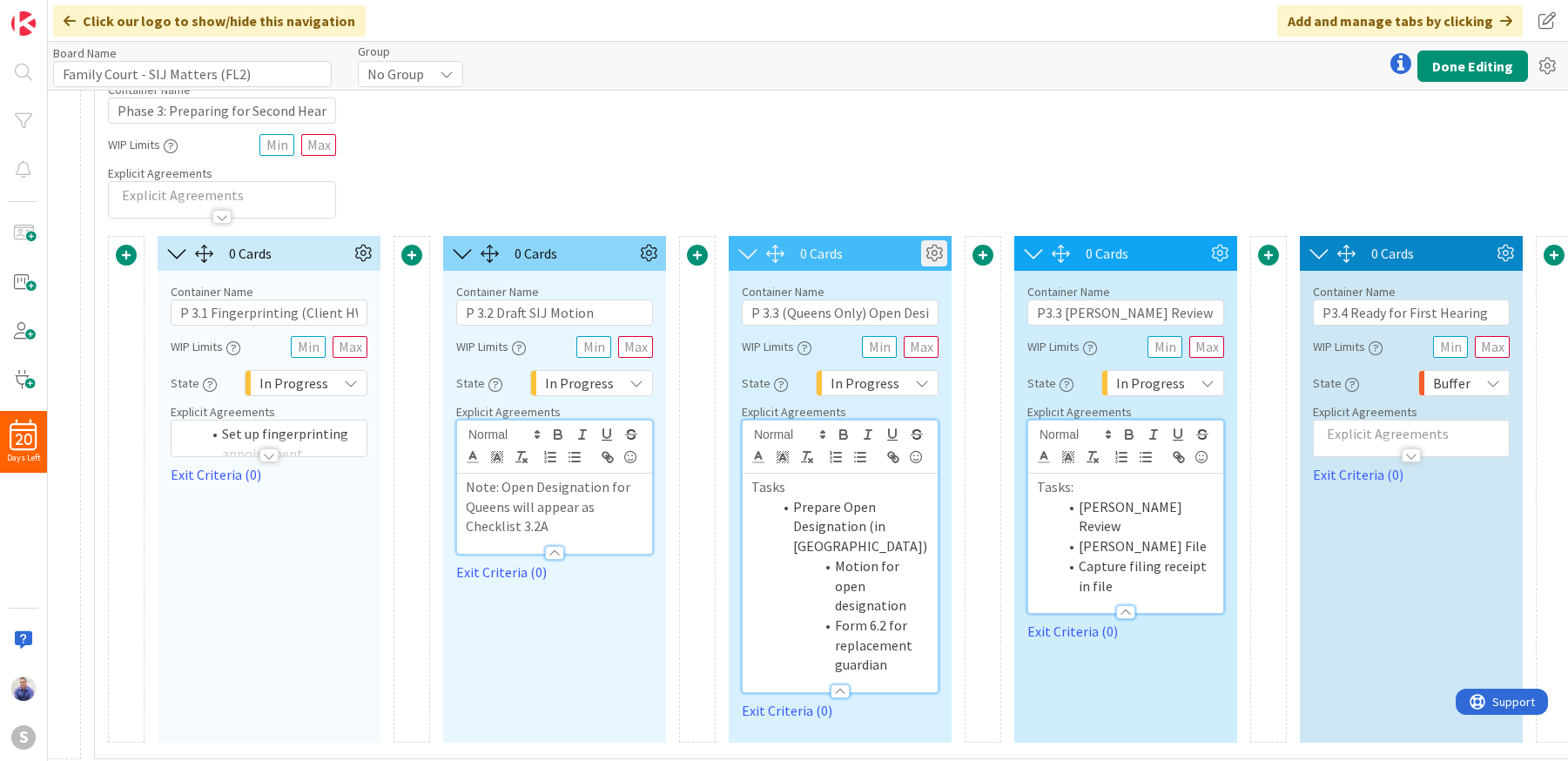
type input "P 2.1 [PERSON_NAME] Review + E-File"
click at [937, 261] on icon at bounding box center [934, 254] width 26 height 26
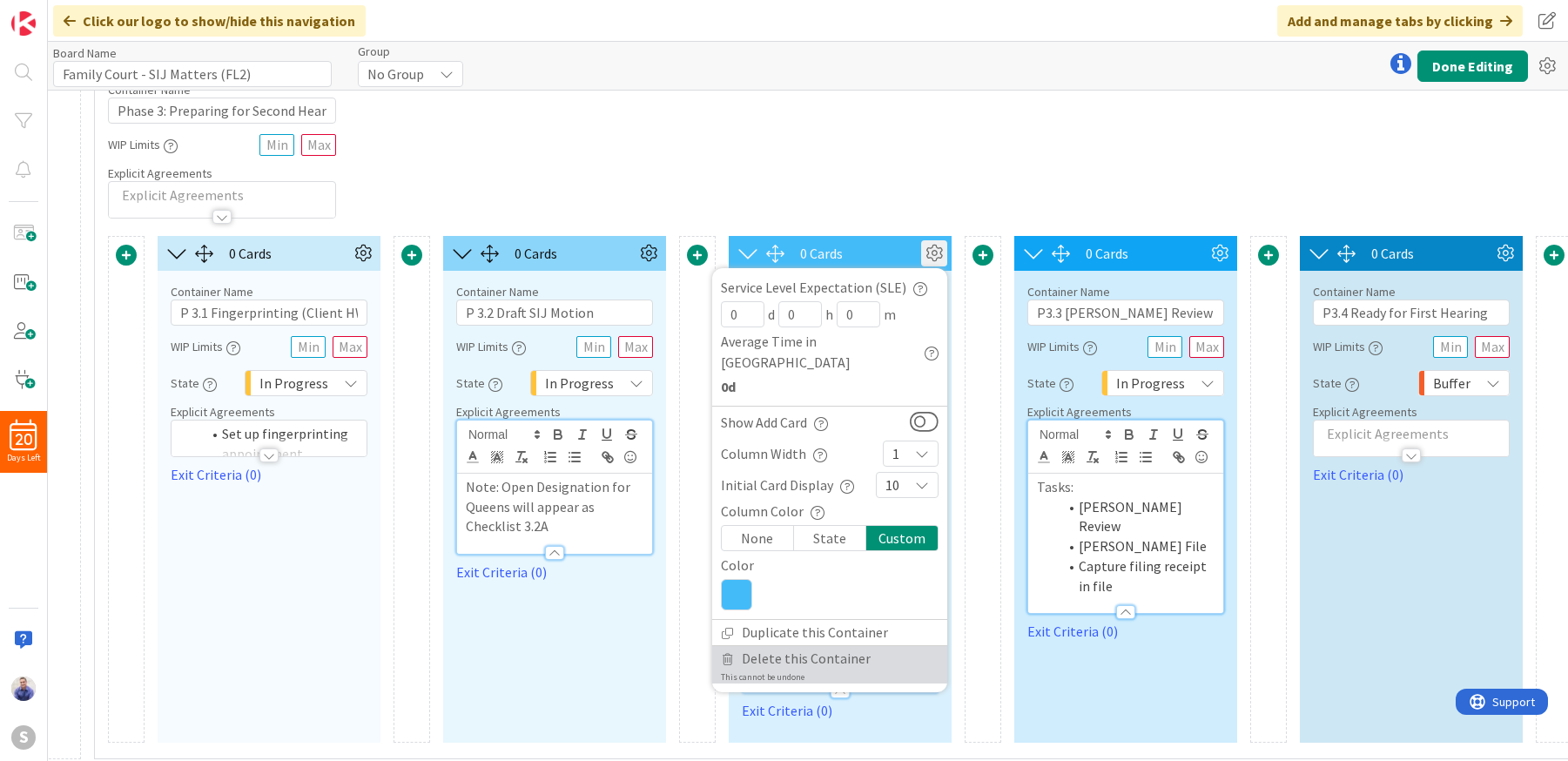
click at [881, 646] on link "Delete this Container This cannot be undone" at bounding box center [829, 665] width 235 height 38
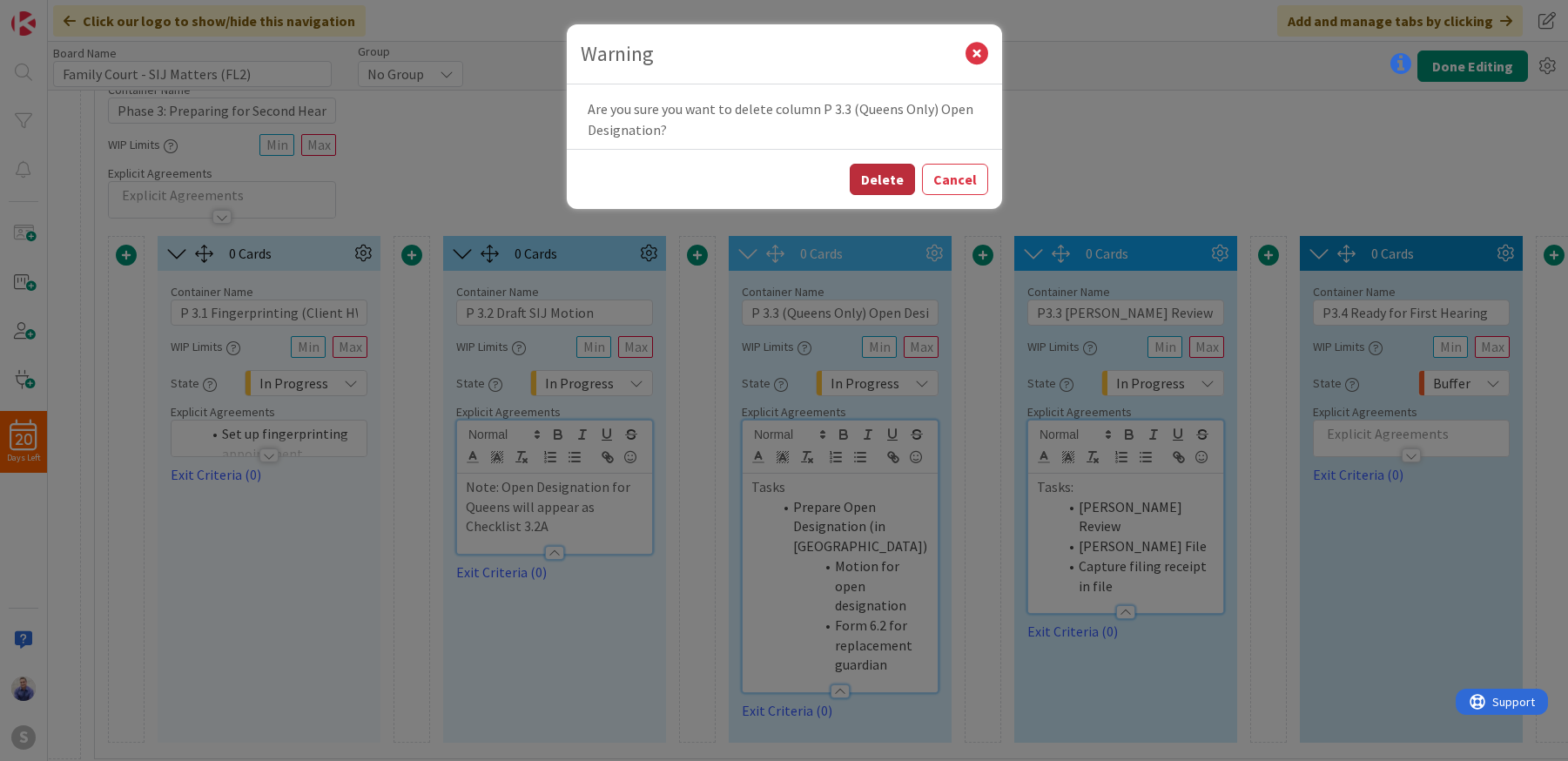
click at [900, 171] on button "Delete" at bounding box center [882, 179] width 65 height 31
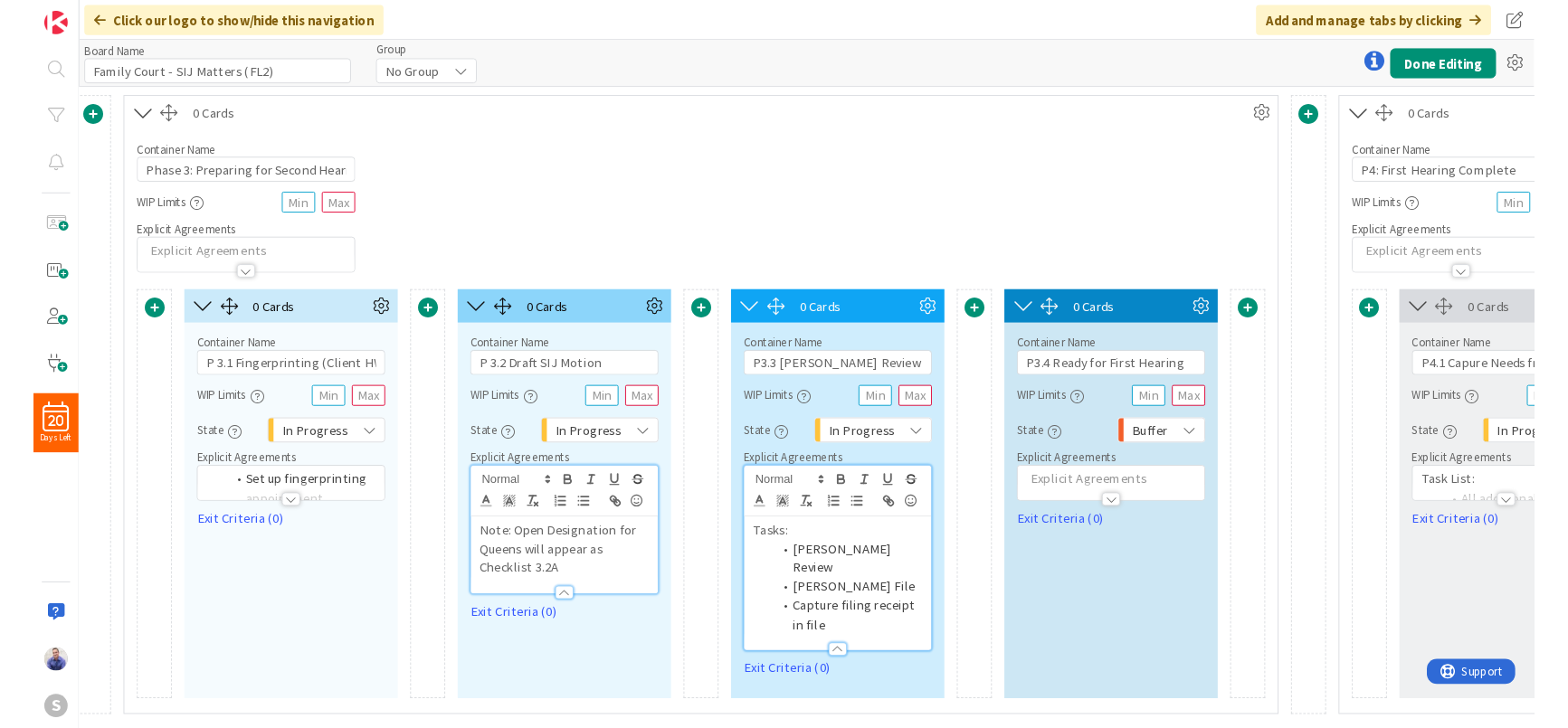
scroll to position [0, 2651]
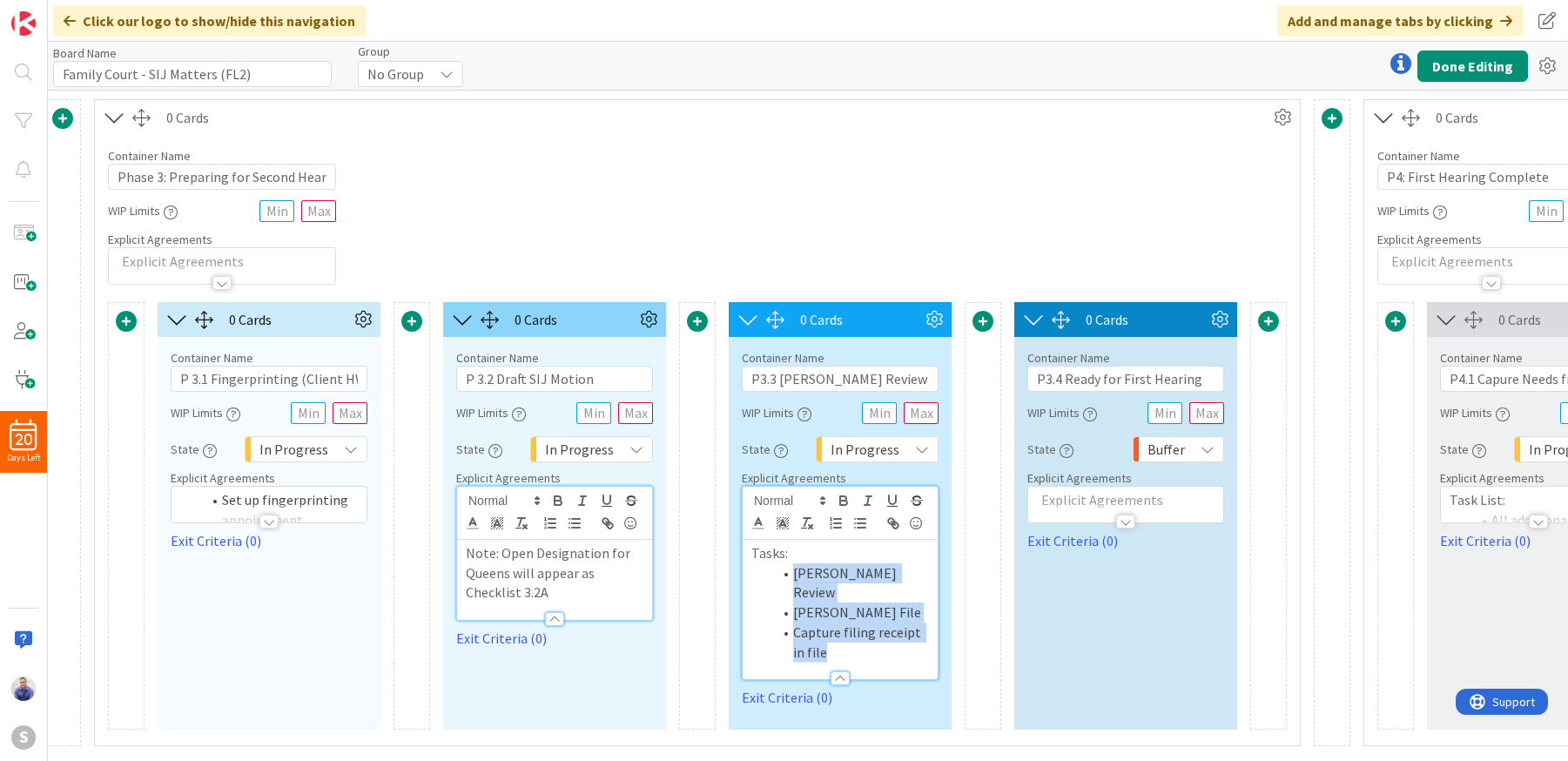
drag, startPoint x: 856, startPoint y: 637, endPoint x: 791, endPoint y: 579, distance: 87.1
click at [791, 579] on ol "[PERSON_NAME] Review [PERSON_NAME] File Capture filing receipt in file" at bounding box center [840, 612] width 177 height 99
copy ol "[PERSON_NAME] Review [PERSON_NAME] File Capture filing receipt in file"
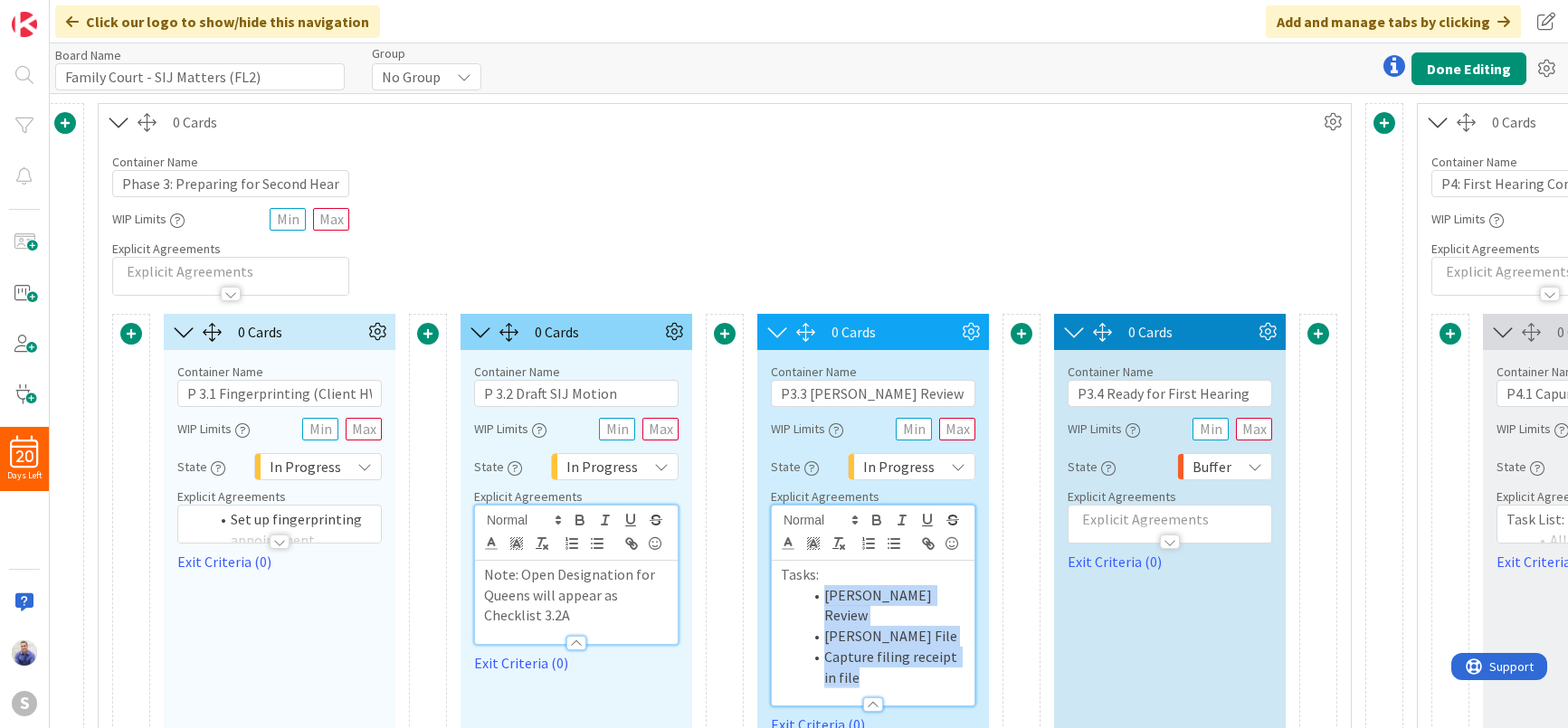
scroll to position [50, 2651]
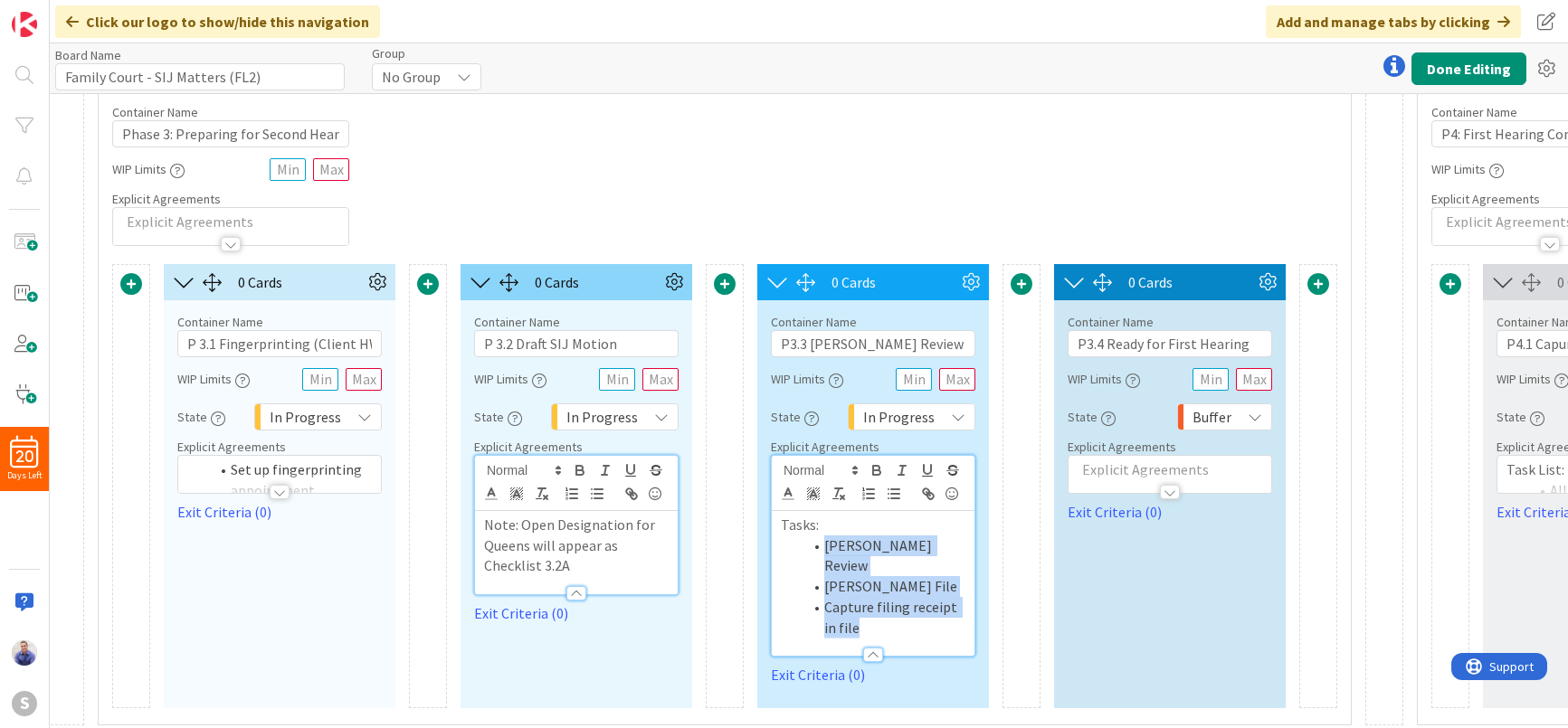
click at [1167, 490] on div at bounding box center [1170, 492] width 20 height 15
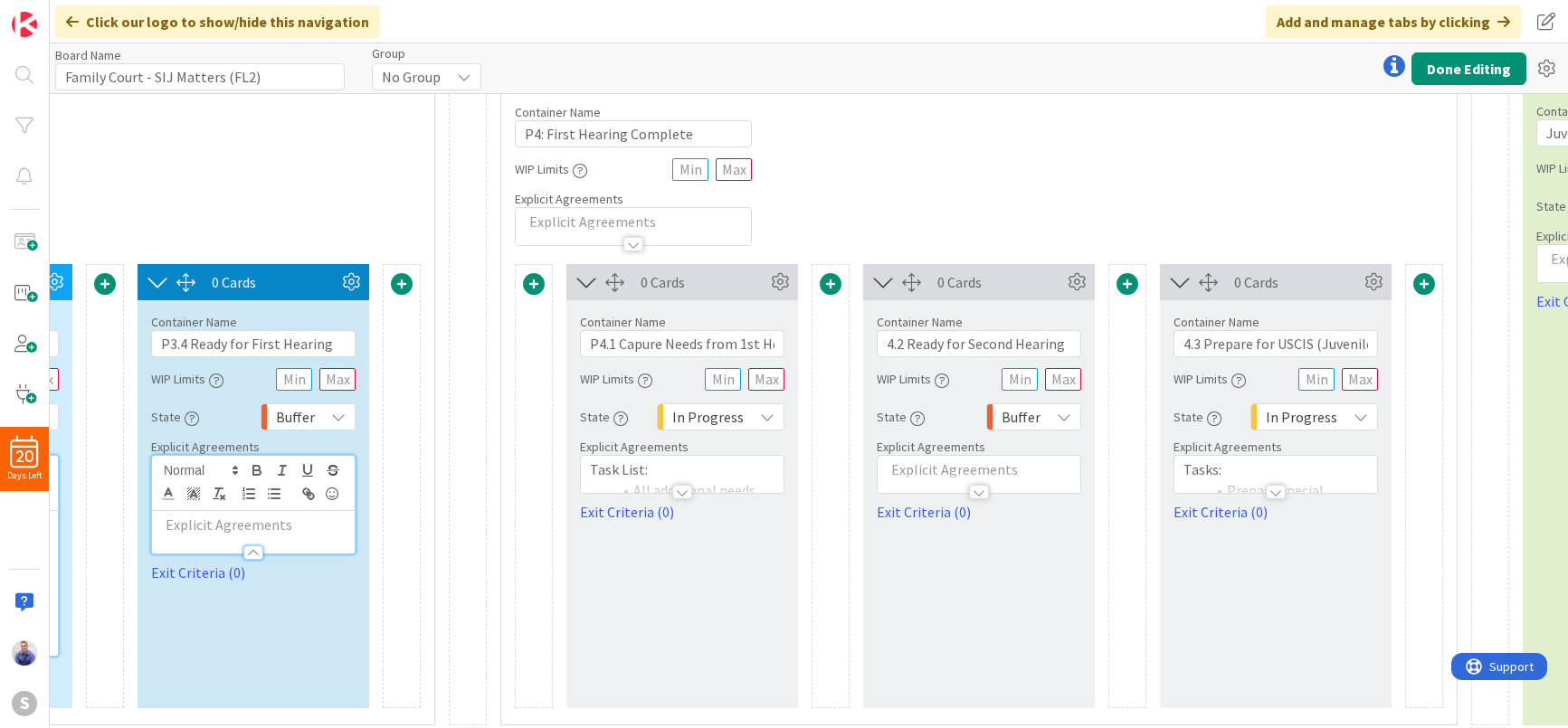
scroll to position [50, 3596]
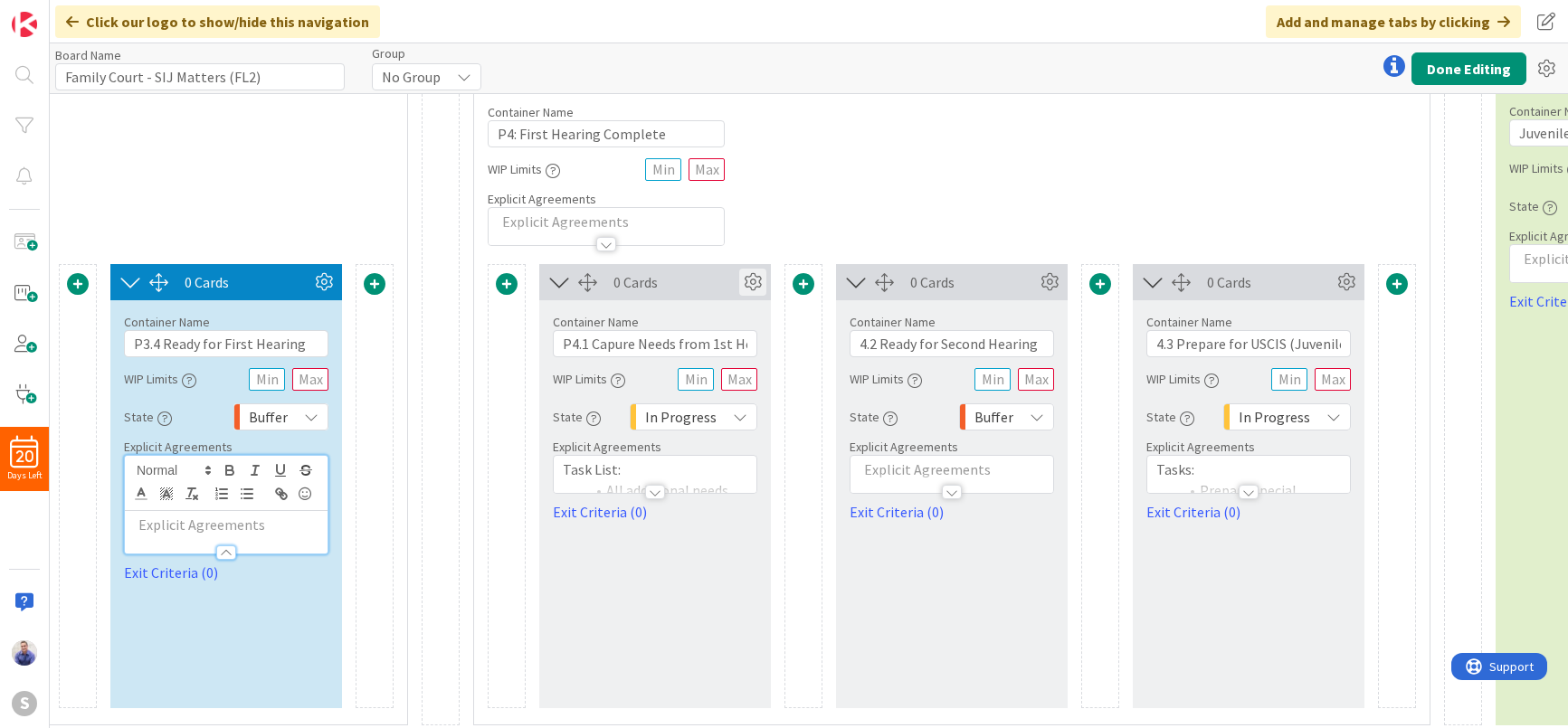
click at [762, 273] on icon at bounding box center [753, 282] width 27 height 27
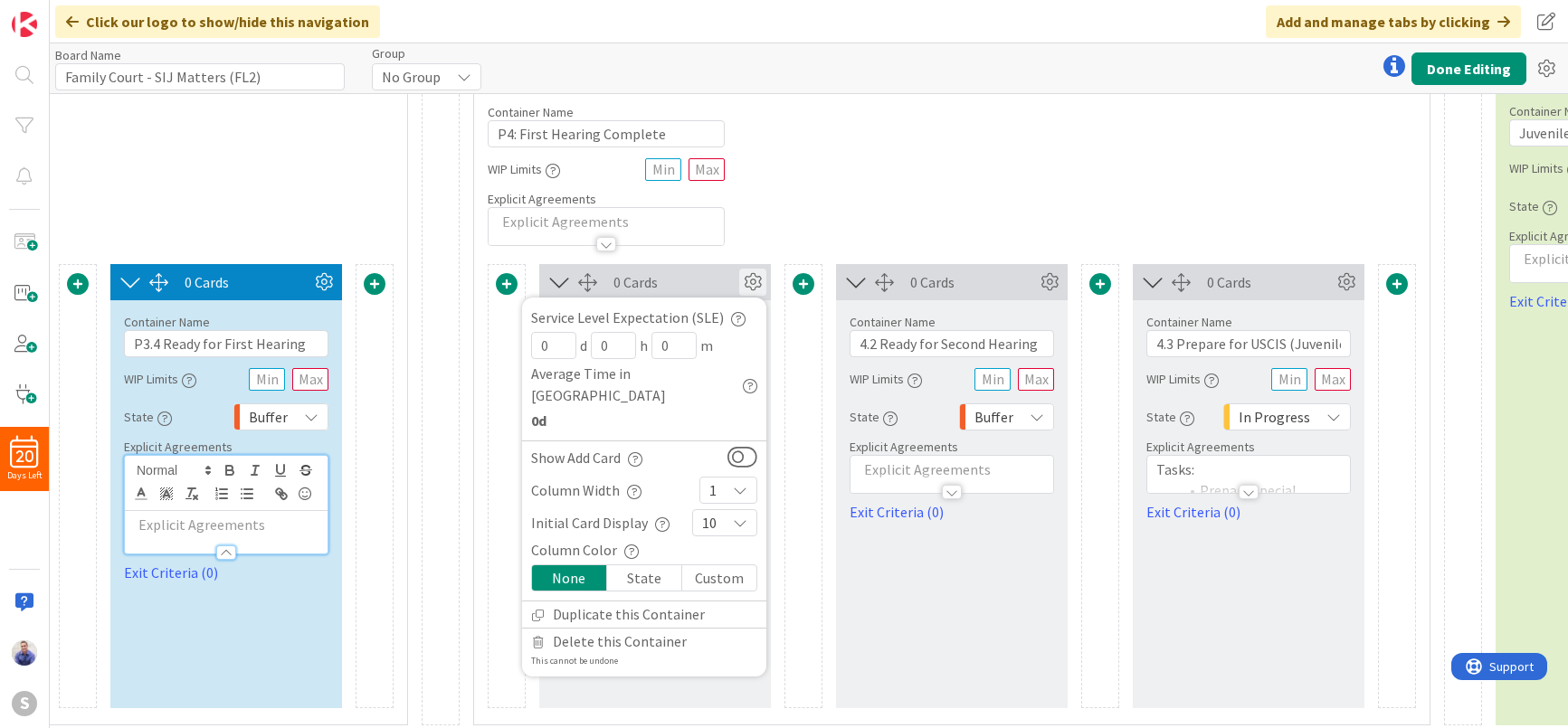
click at [739, 565] on div "Custom" at bounding box center [719, 578] width 74 height 25
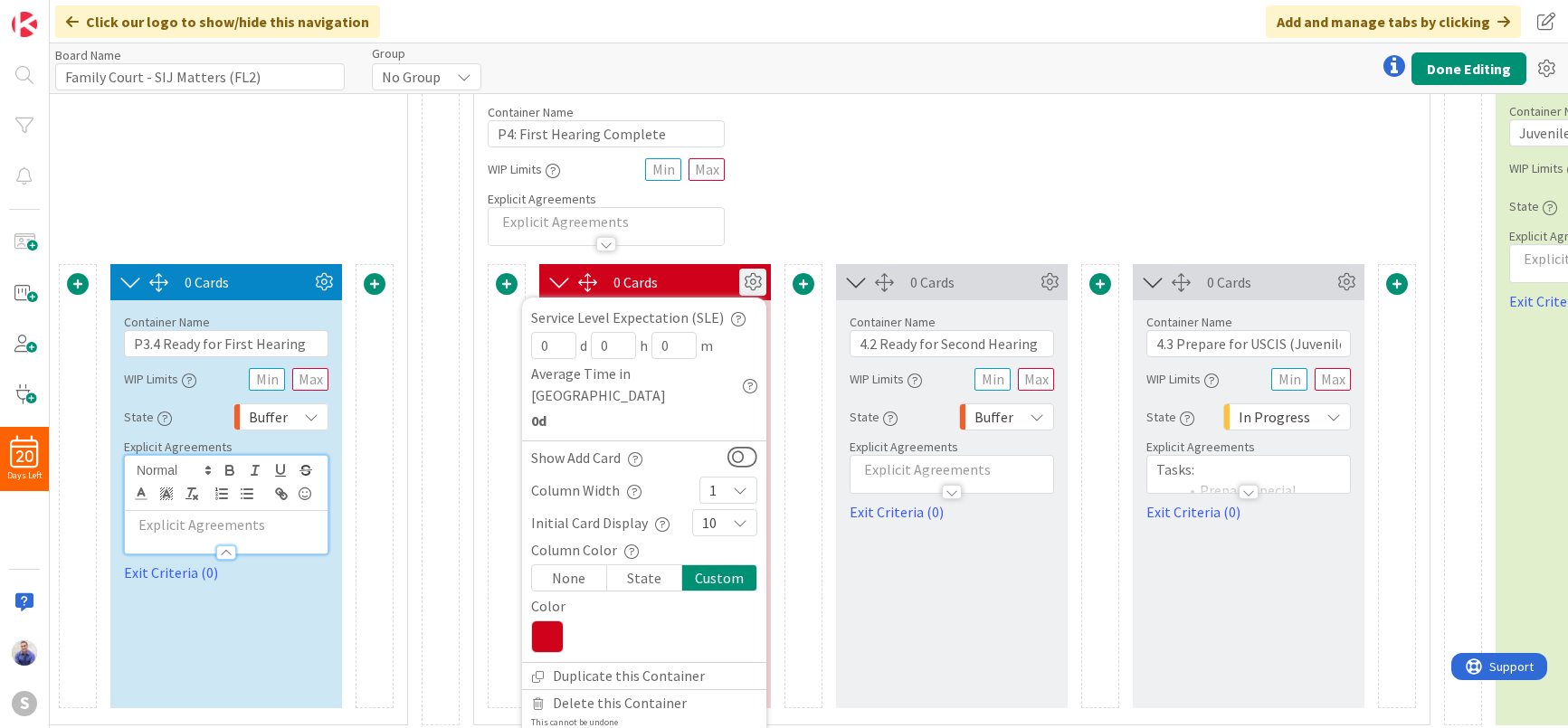
click at [558, 620] on icon at bounding box center [547, 636] width 32 height 32
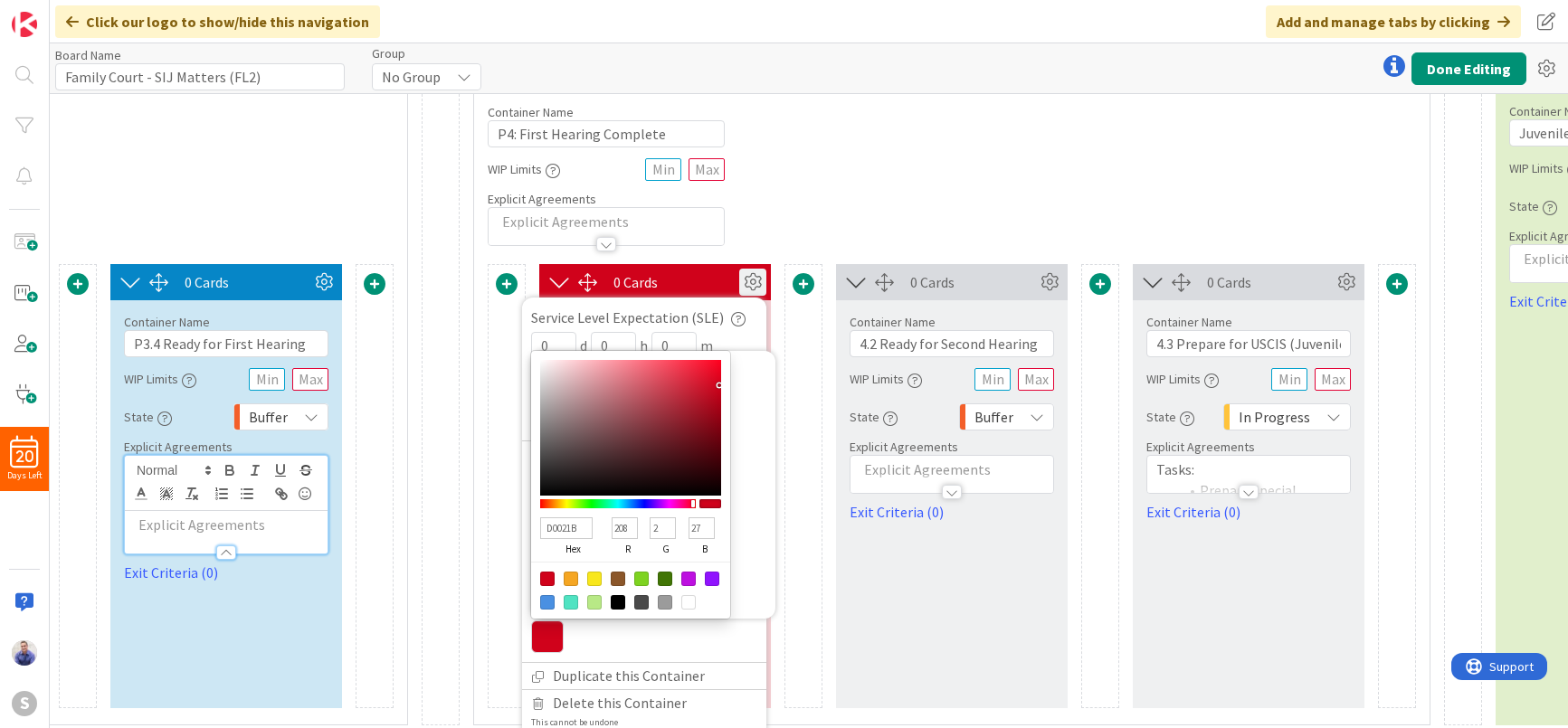
click at [708, 572] on div at bounding box center [711, 579] width 15 height 15
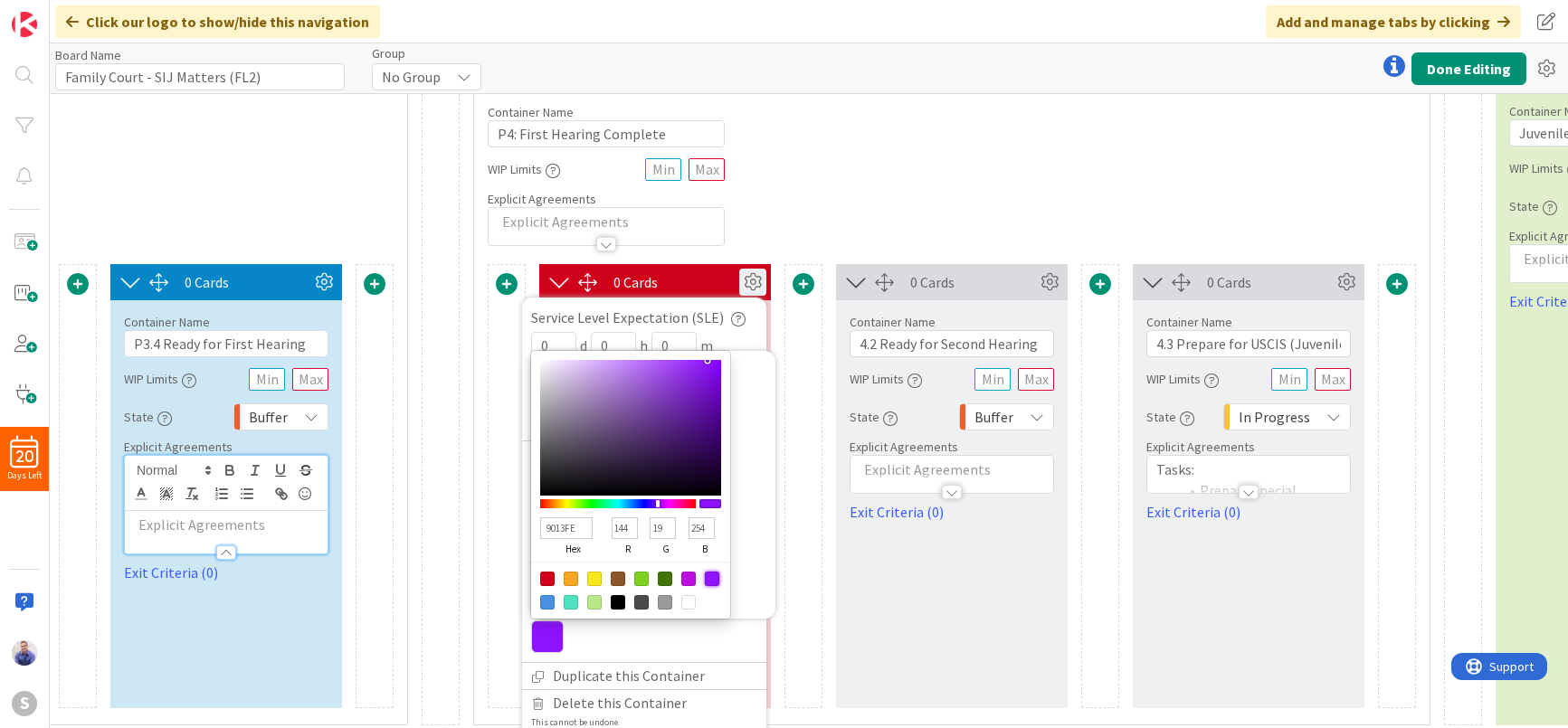
type input "9013FE"
type input "144"
type input "19"
type input "254"
type input "8813FE"
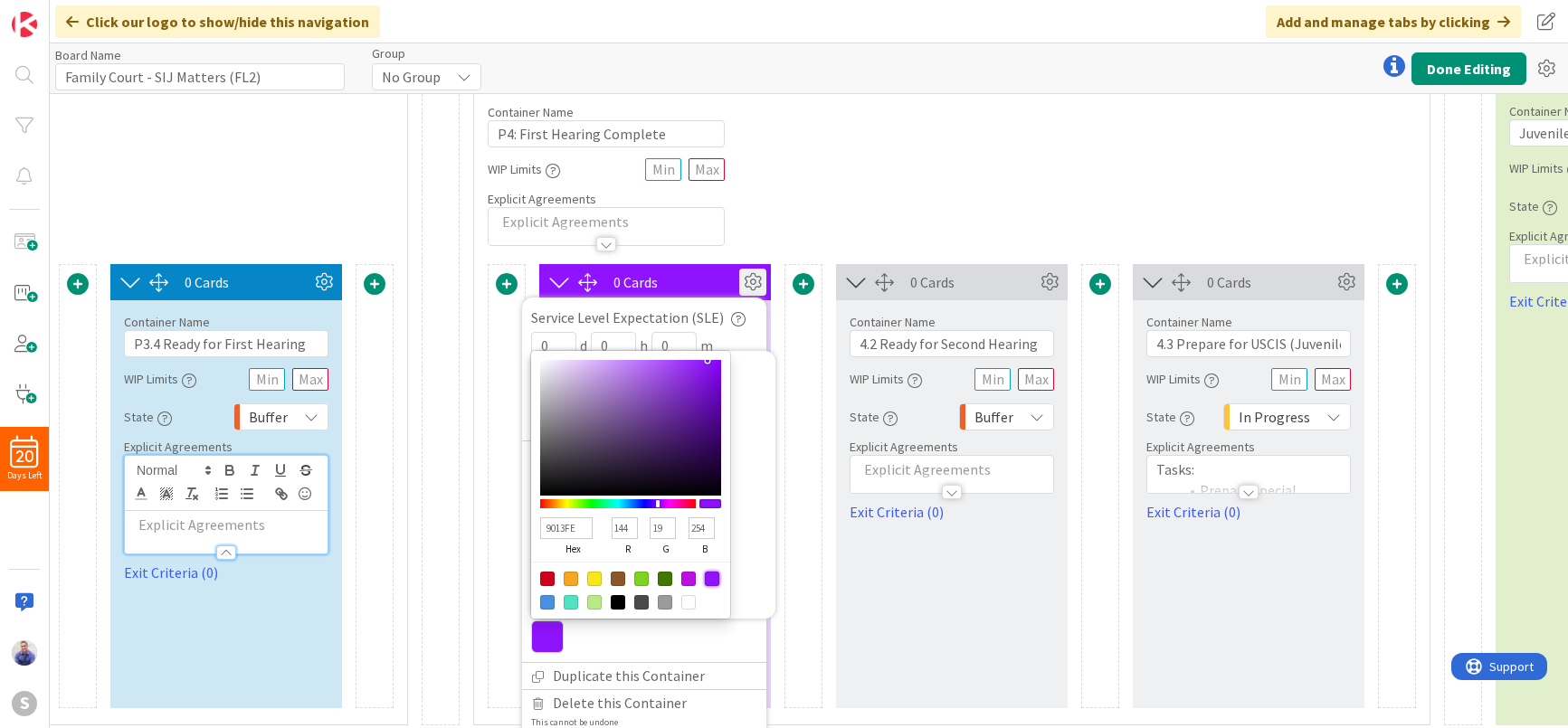
type input "136"
type input "9113FE"
type input "145"
type input "9913FE"
type input "153"
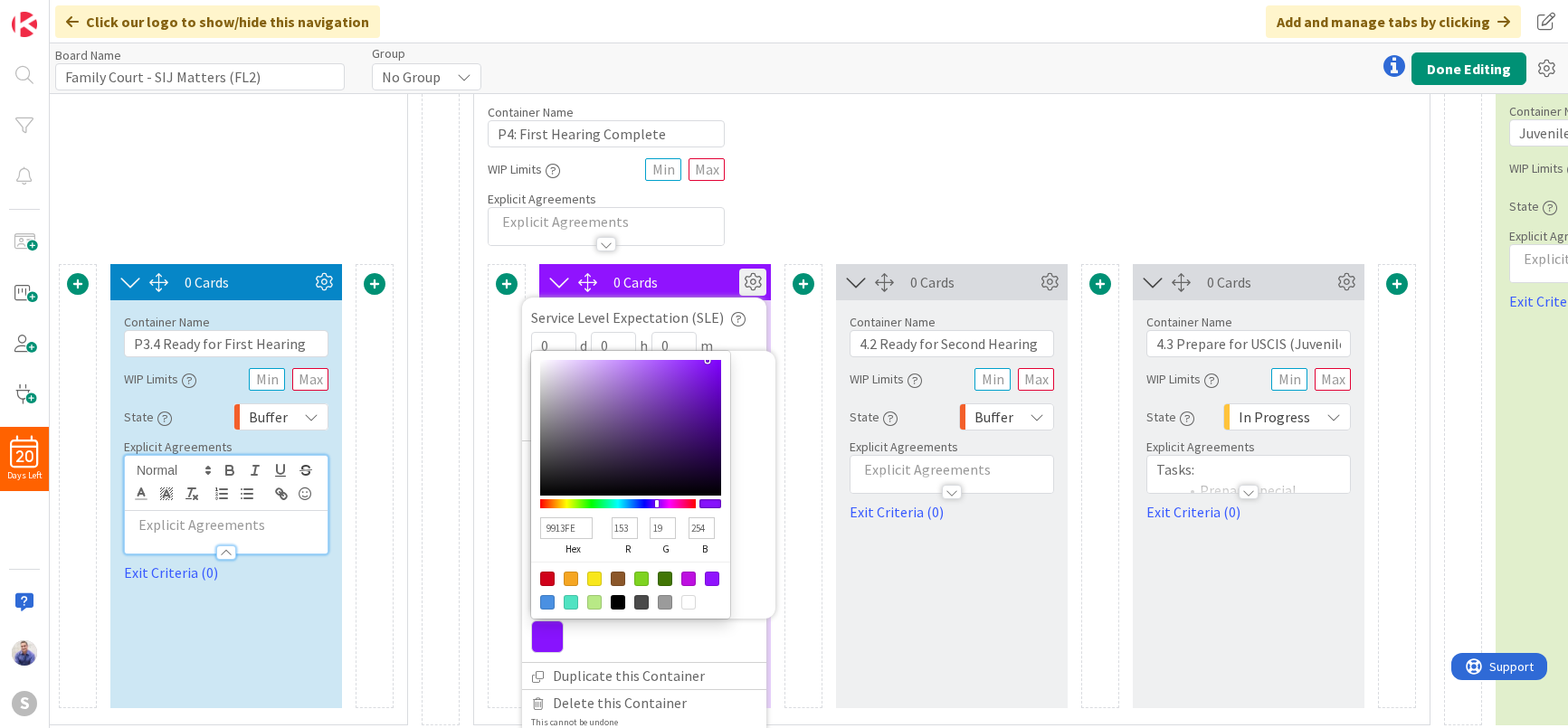
type input "A113FE"
type input "161"
type input "A913FE"
type input "169"
type input "B113FE"
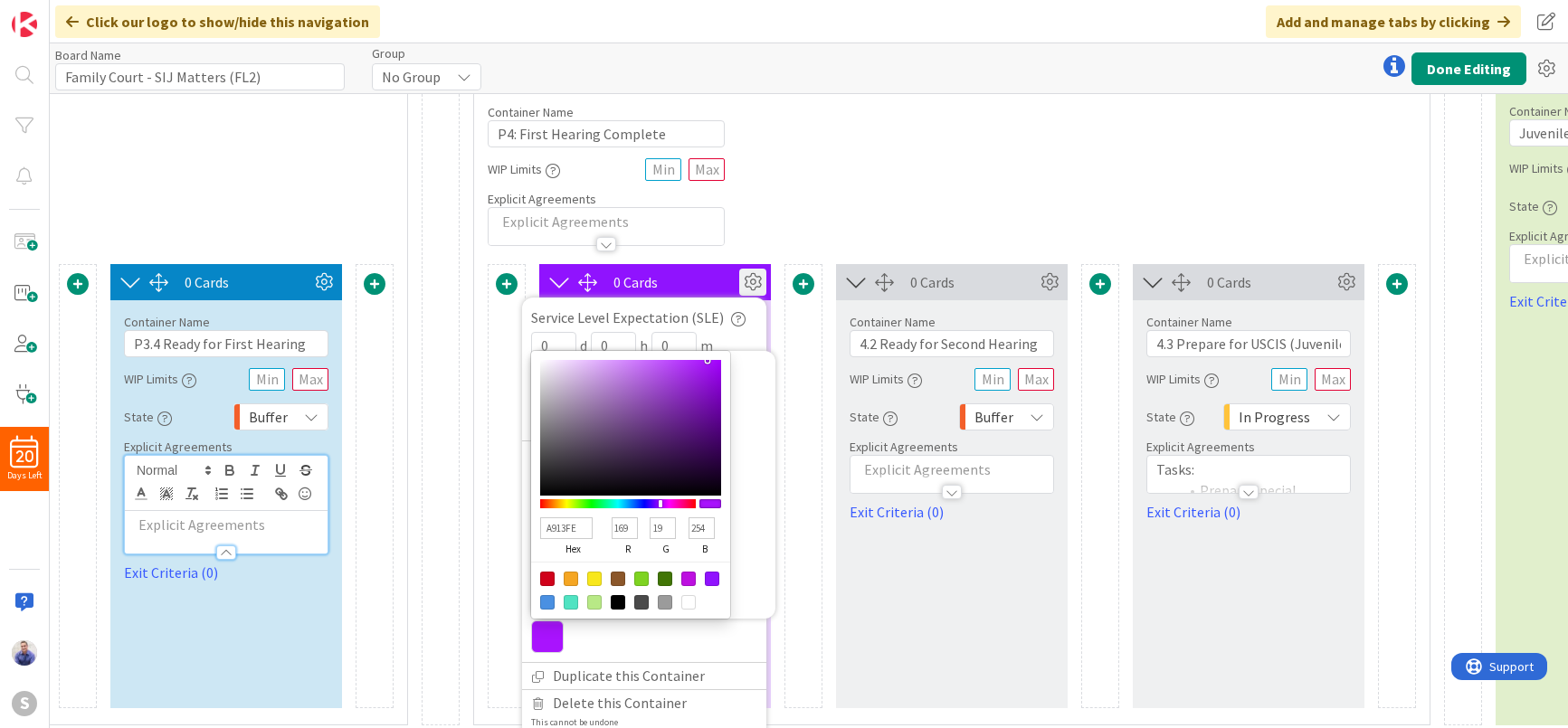
type input "177"
type input "BA13FE"
type input "186"
type input "C213FE"
type input "194"
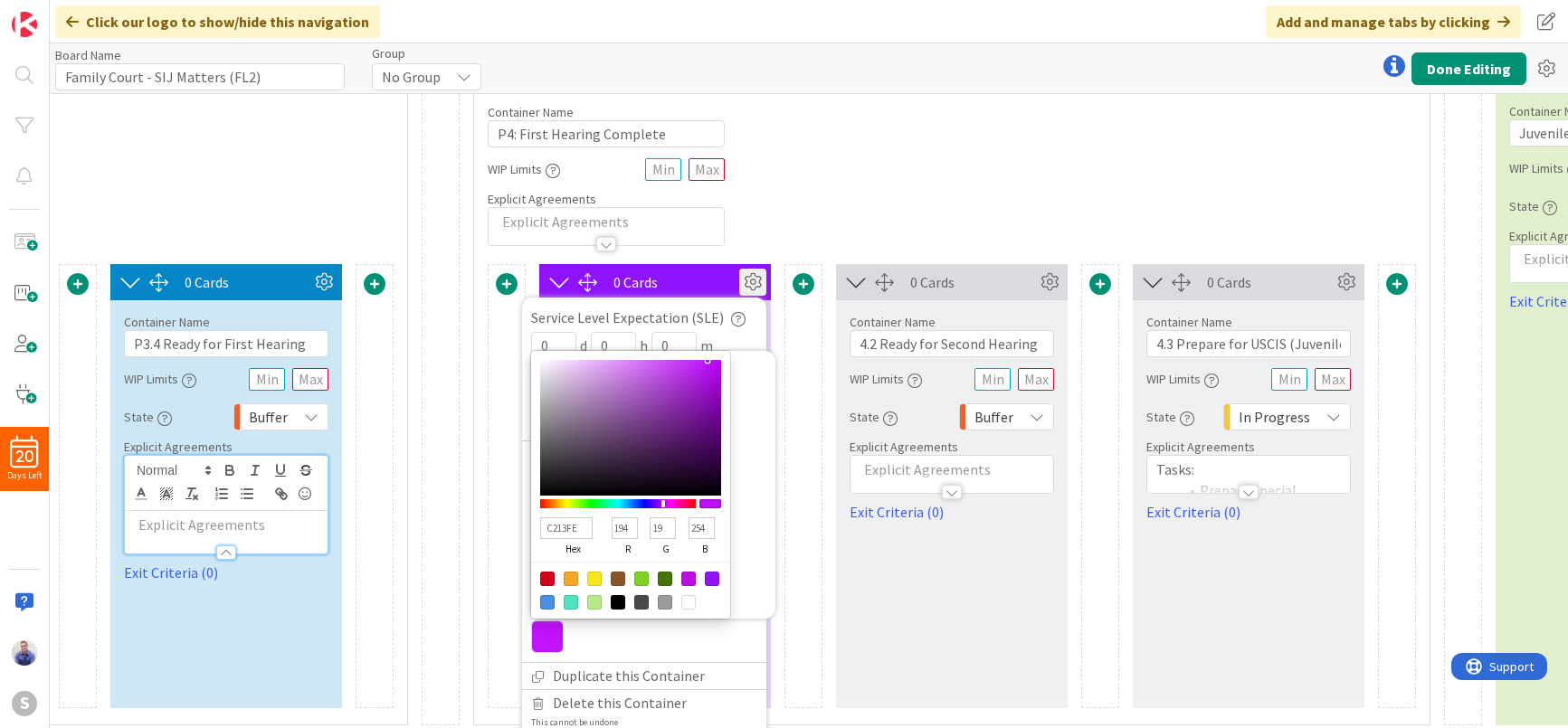
type input "CA13FE"
type input "202"
type input "D213FE"
type input "210"
type input "DA13FE"
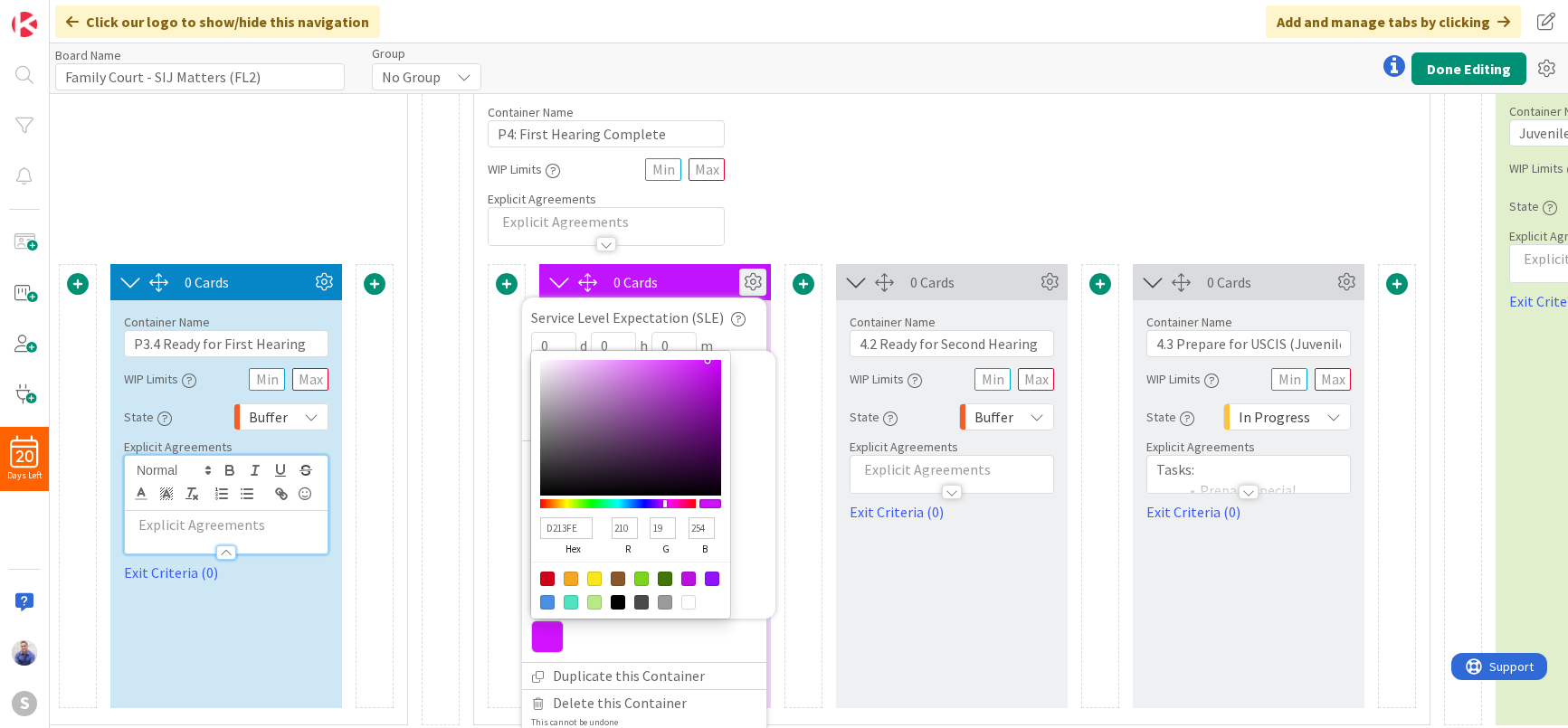
type input "218"
type input "E313FE"
type input "227"
type input "DA13FE"
type input "218"
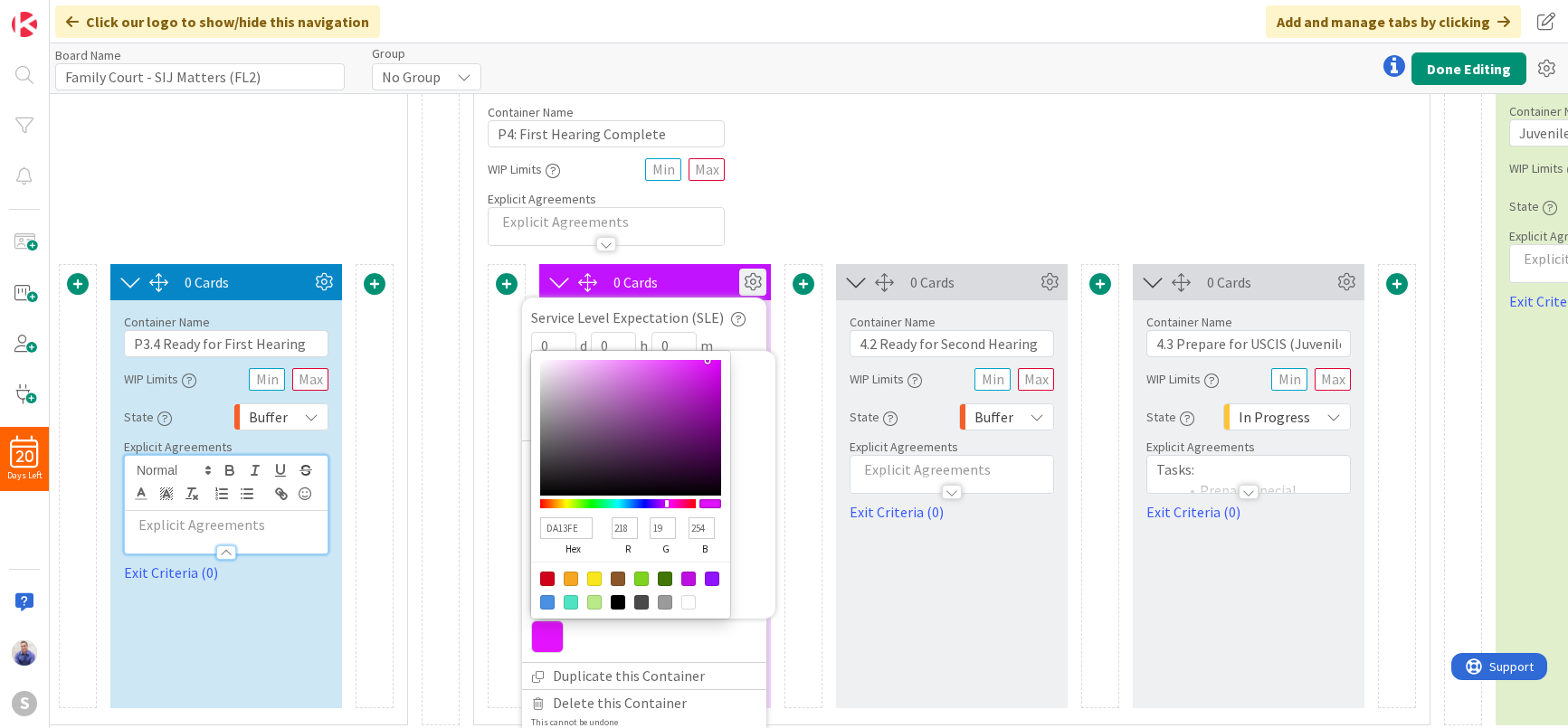
type input "D213FE"
type input "210"
type input "CA13FE"
type input "202"
type input "C213FE"
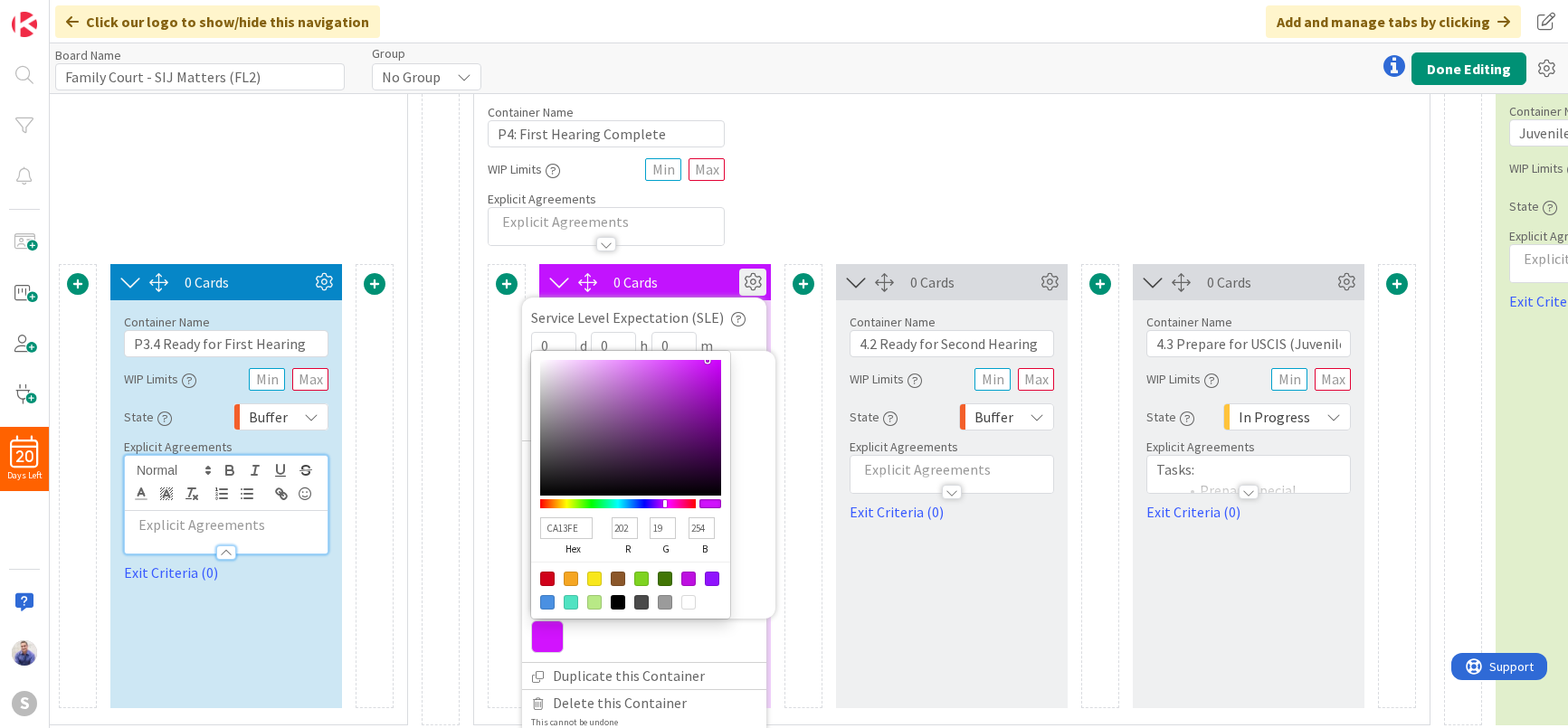
type input "194"
type input "BA13FE"
type input "186"
type input "B113FE"
type input "177"
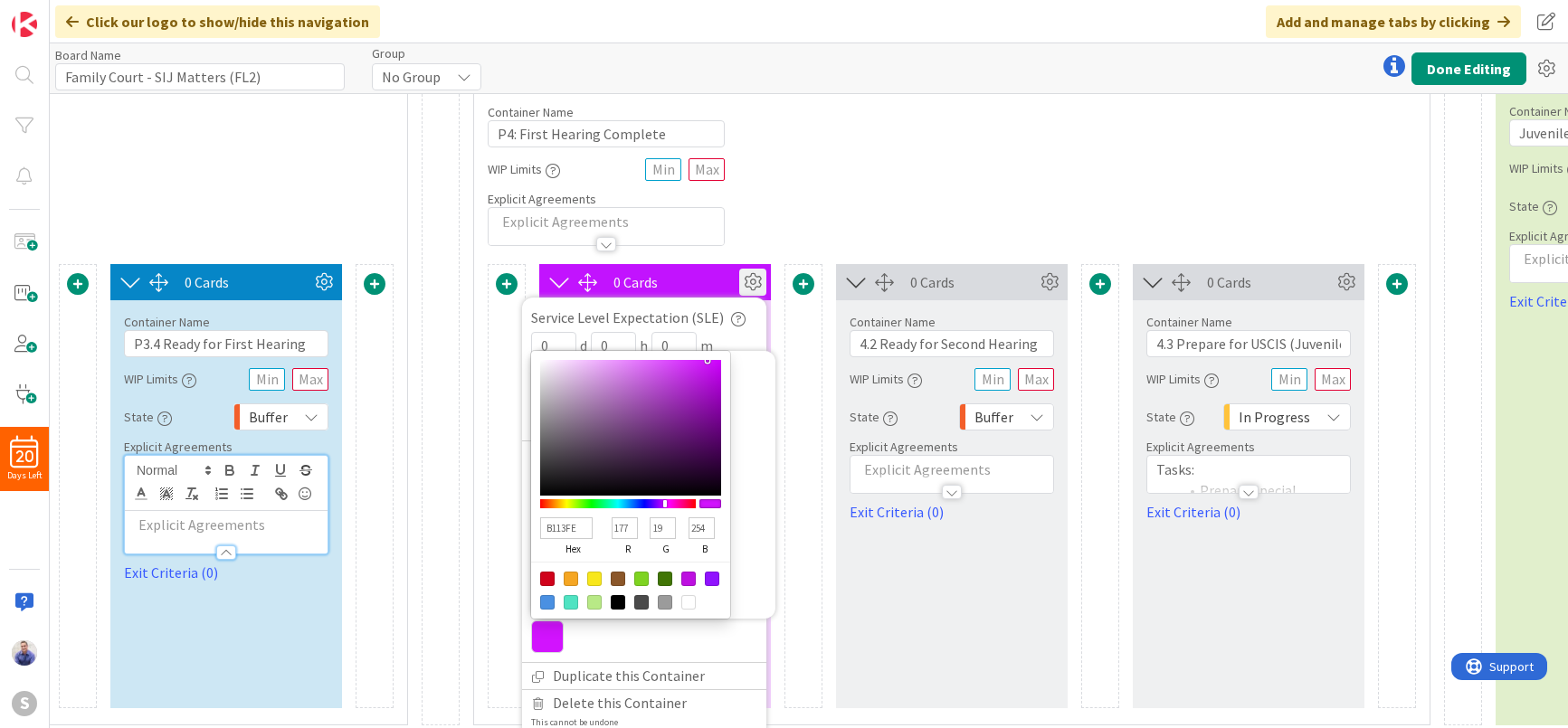
type input "A913FE"
type input "169"
type input "A113FE"
type input "161"
type input "9913FE"
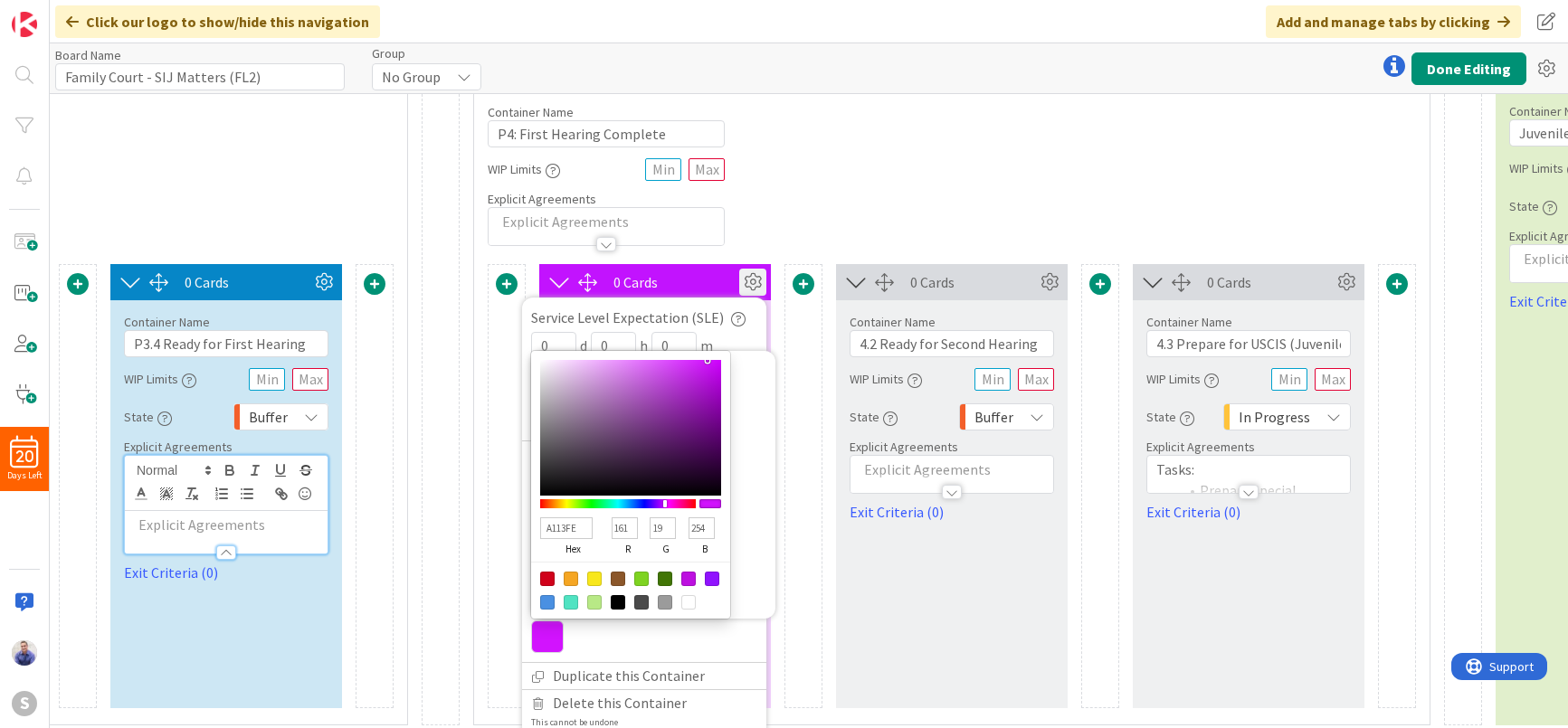
type input "153"
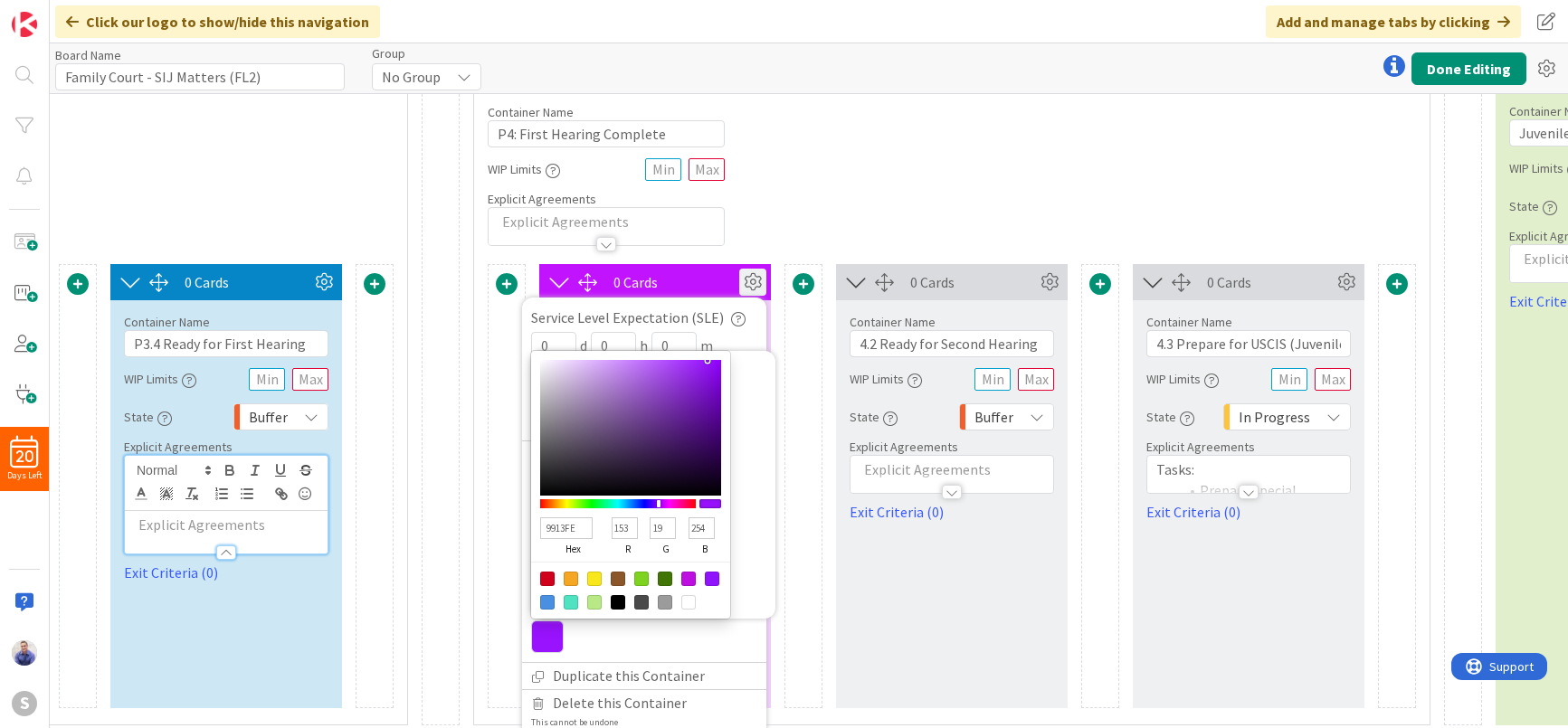
type input "9113FE"
type input "145"
type input "8813FE"
type input "136"
type input "8013FE"
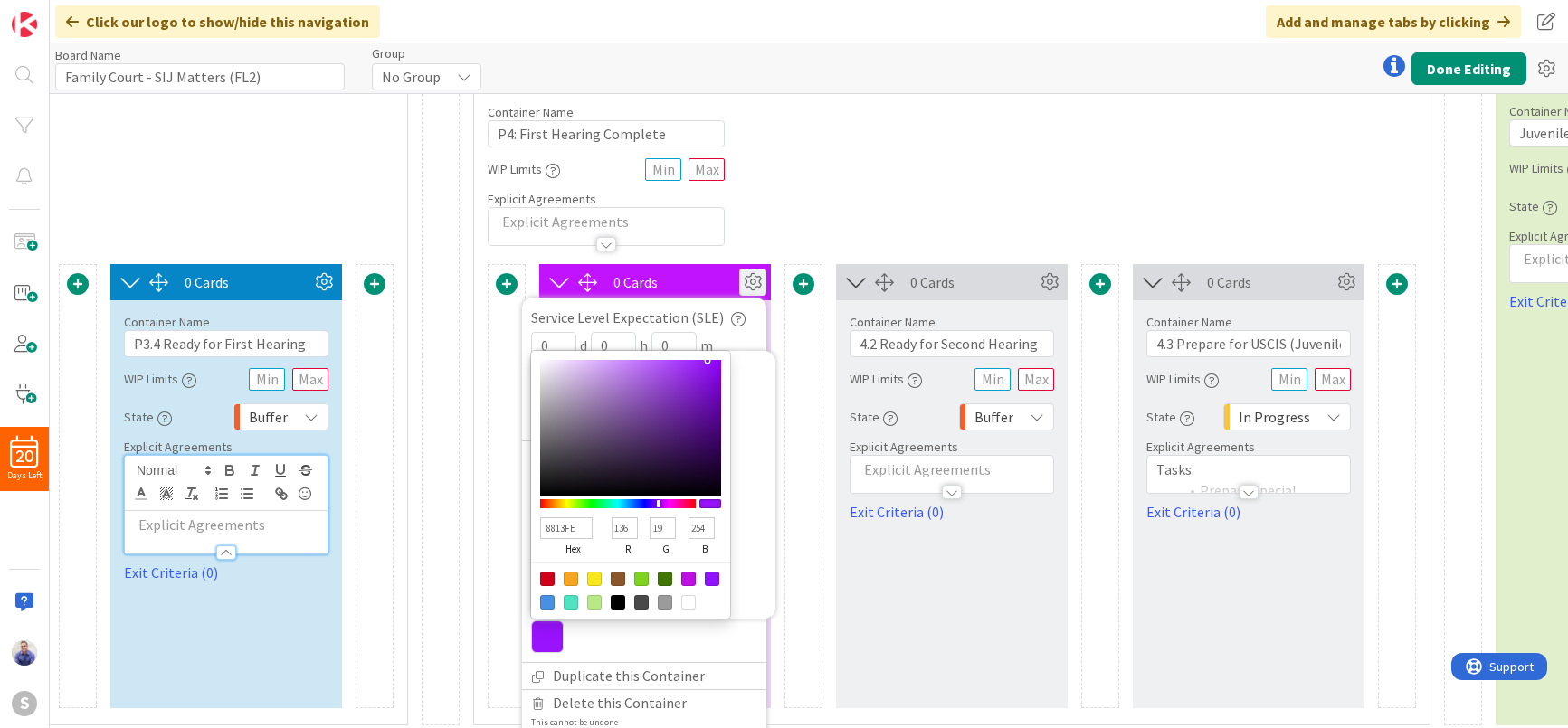
type input "128"
type input "7813FE"
type input "120"
type input "7013FE"
type input "112"
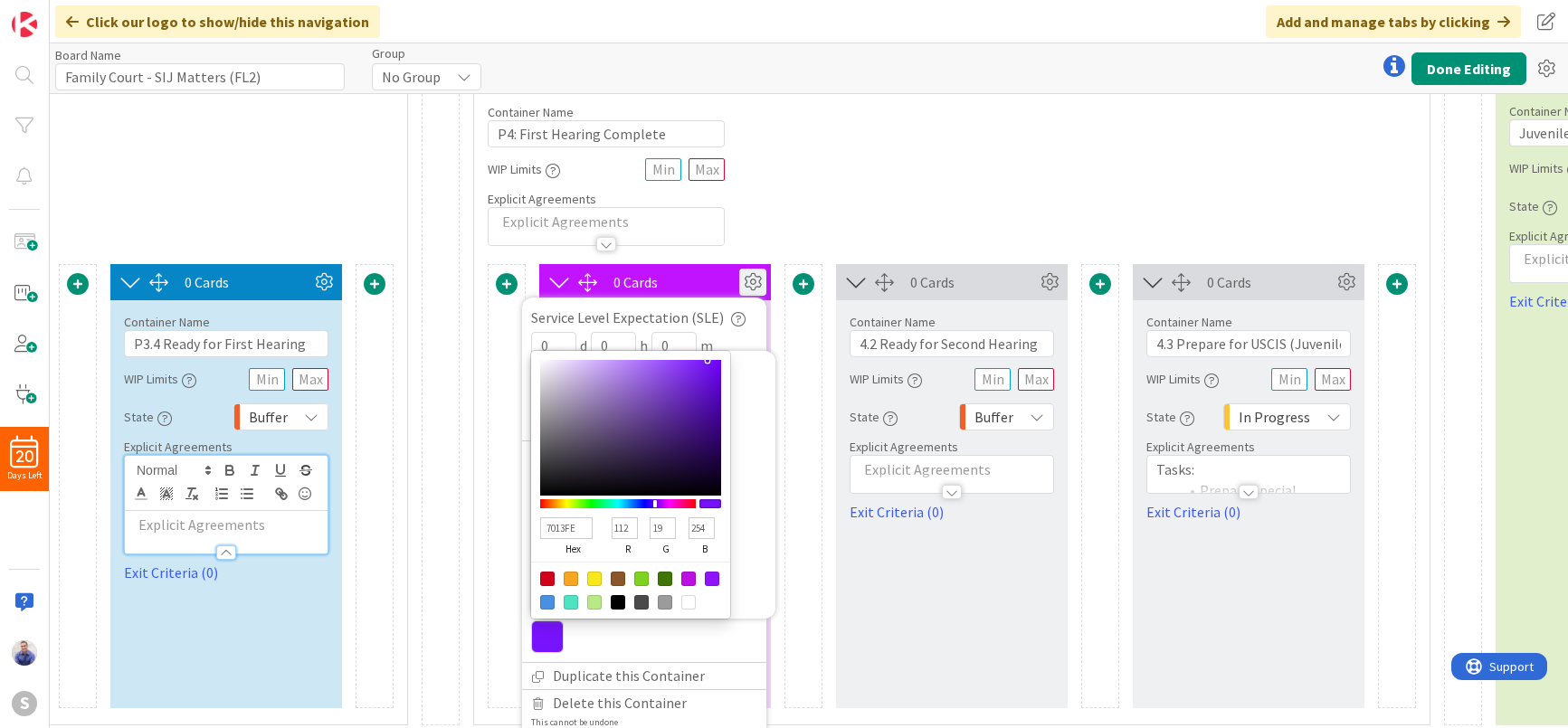
type input "6813FE"
type input "104"
type input "7013FE"
type input "112"
type input "7813FE"
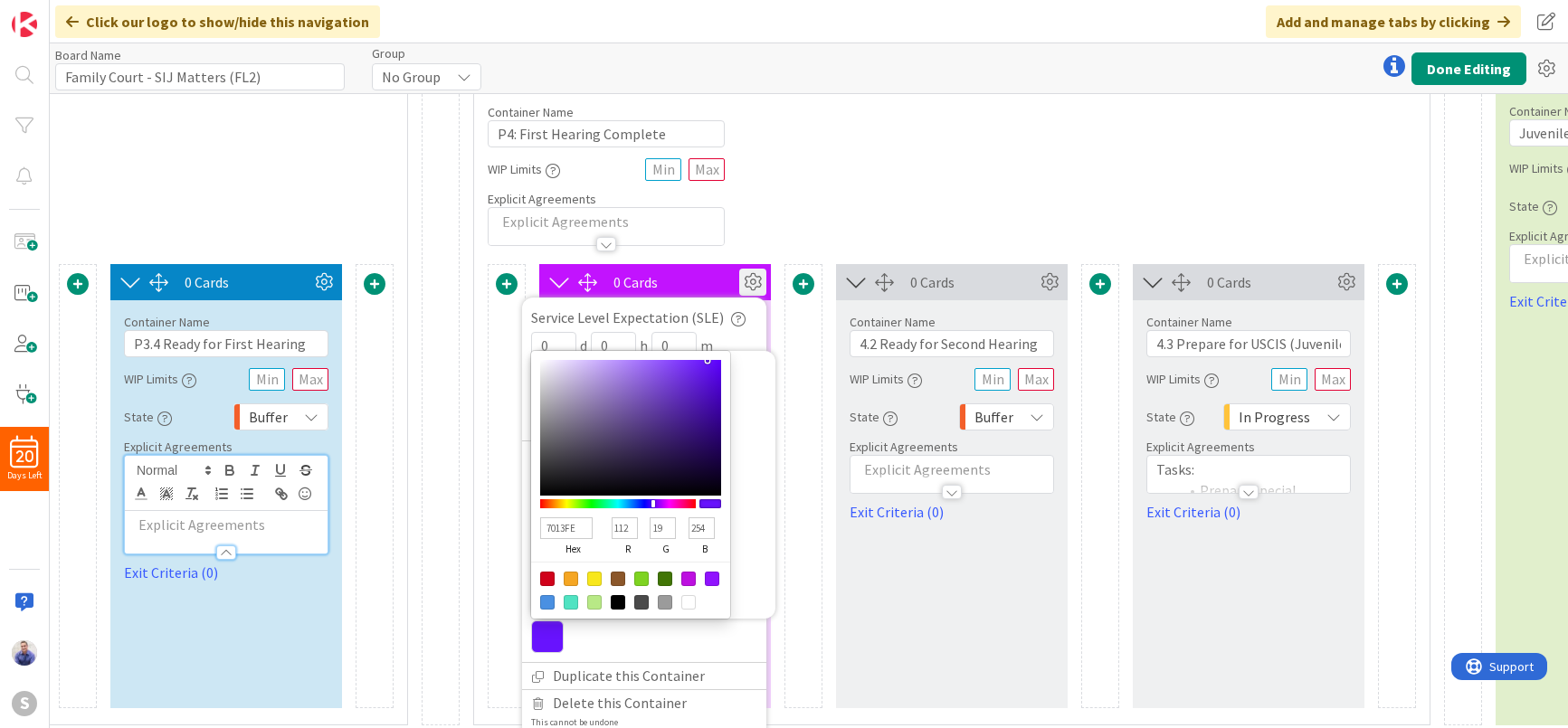
type input "120"
type input "8013FE"
type input "128"
type input "8813FE"
type input "136"
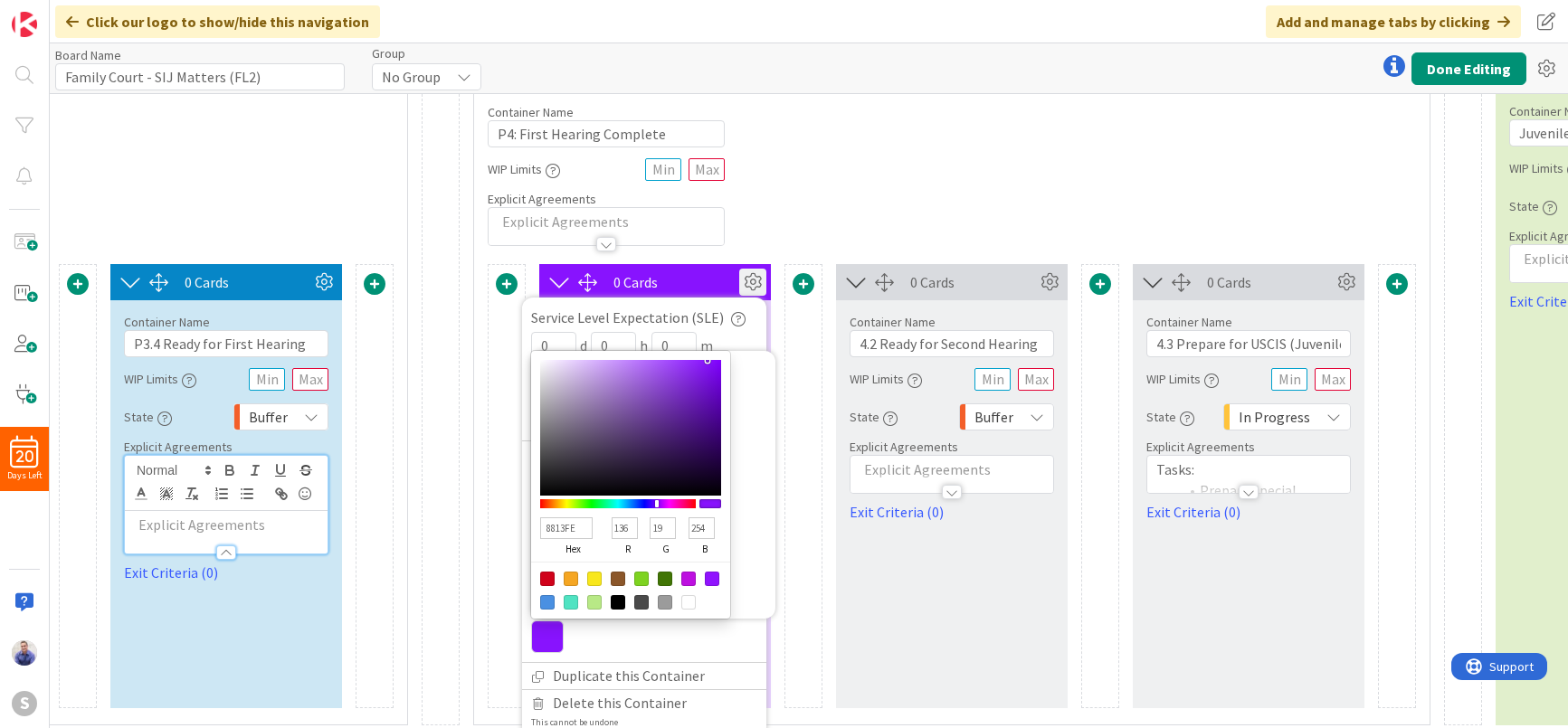
type input "8013FE"
type input "128"
drag, startPoint x: 657, startPoint y: 481, endPoint x: 673, endPoint y: 509, distance: 32.2
click at [656, 501] on div at bounding box center [657, 504] width 4 height 7
click at [710, 572] on div at bounding box center [711, 579] width 15 height 15
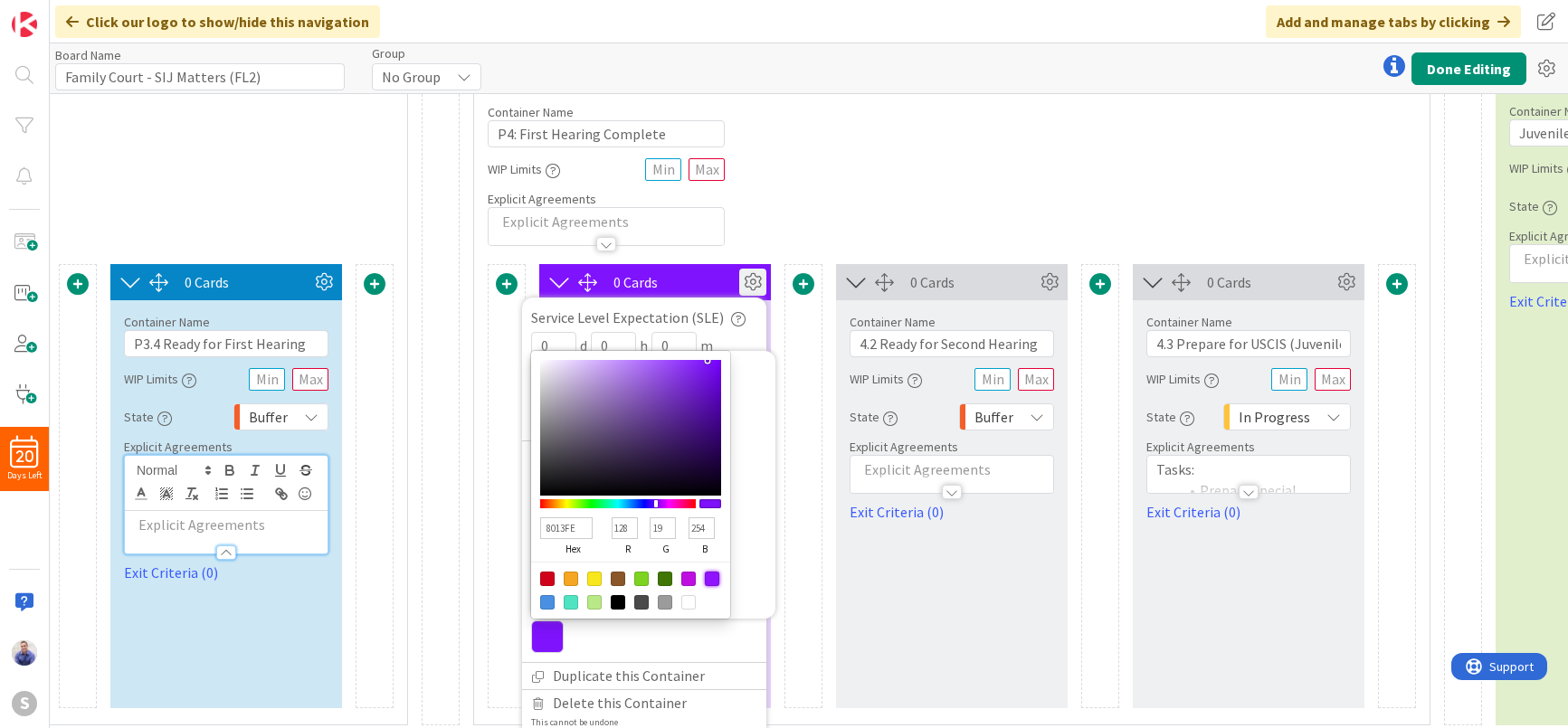
type input "9013FE"
type input "144"
type input "8D13F9"
type input "141"
type input "249"
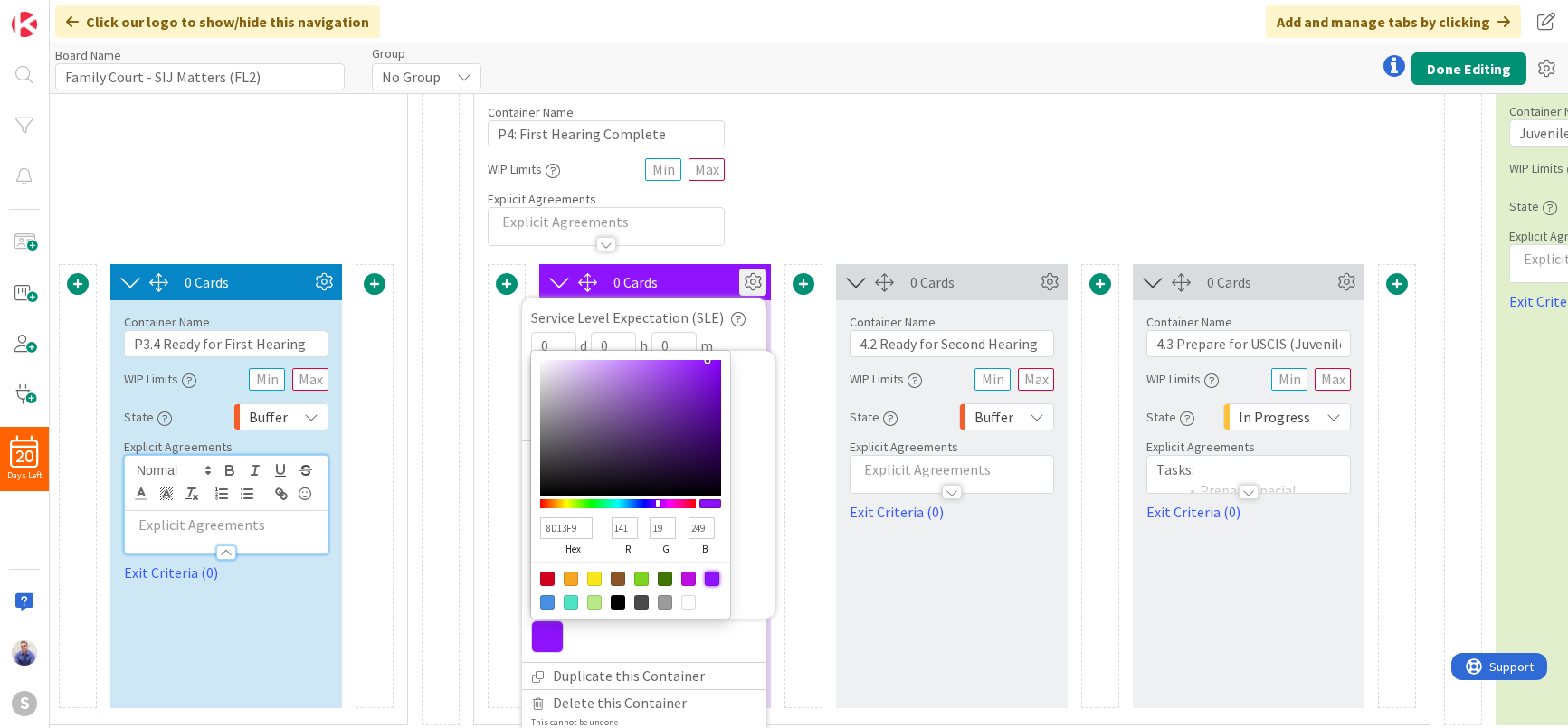
type input "8E15F9"
type input "142"
type input "21"
type input "9833F2"
type input "152"
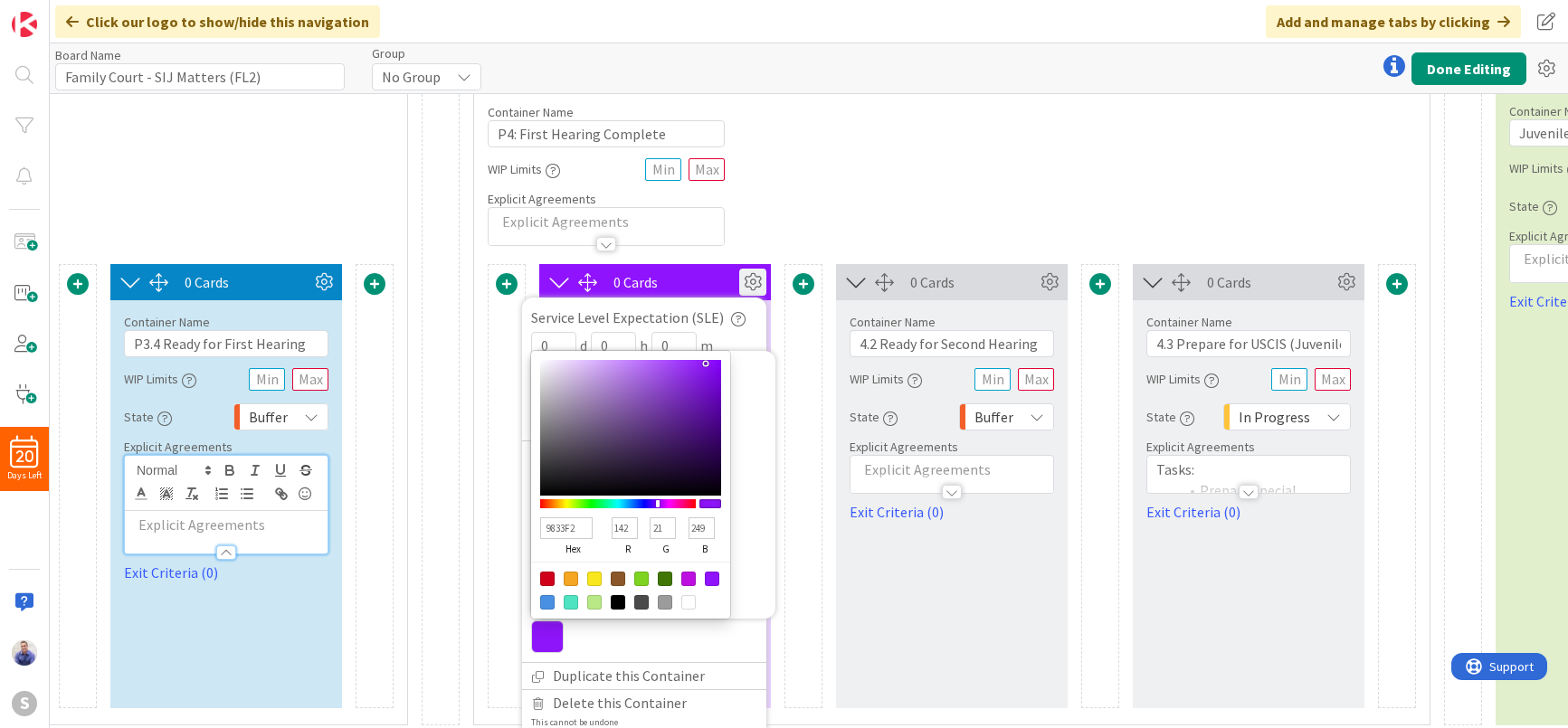
type input "51"
type input "242"
type input "A354E9"
type input "163"
type input "84"
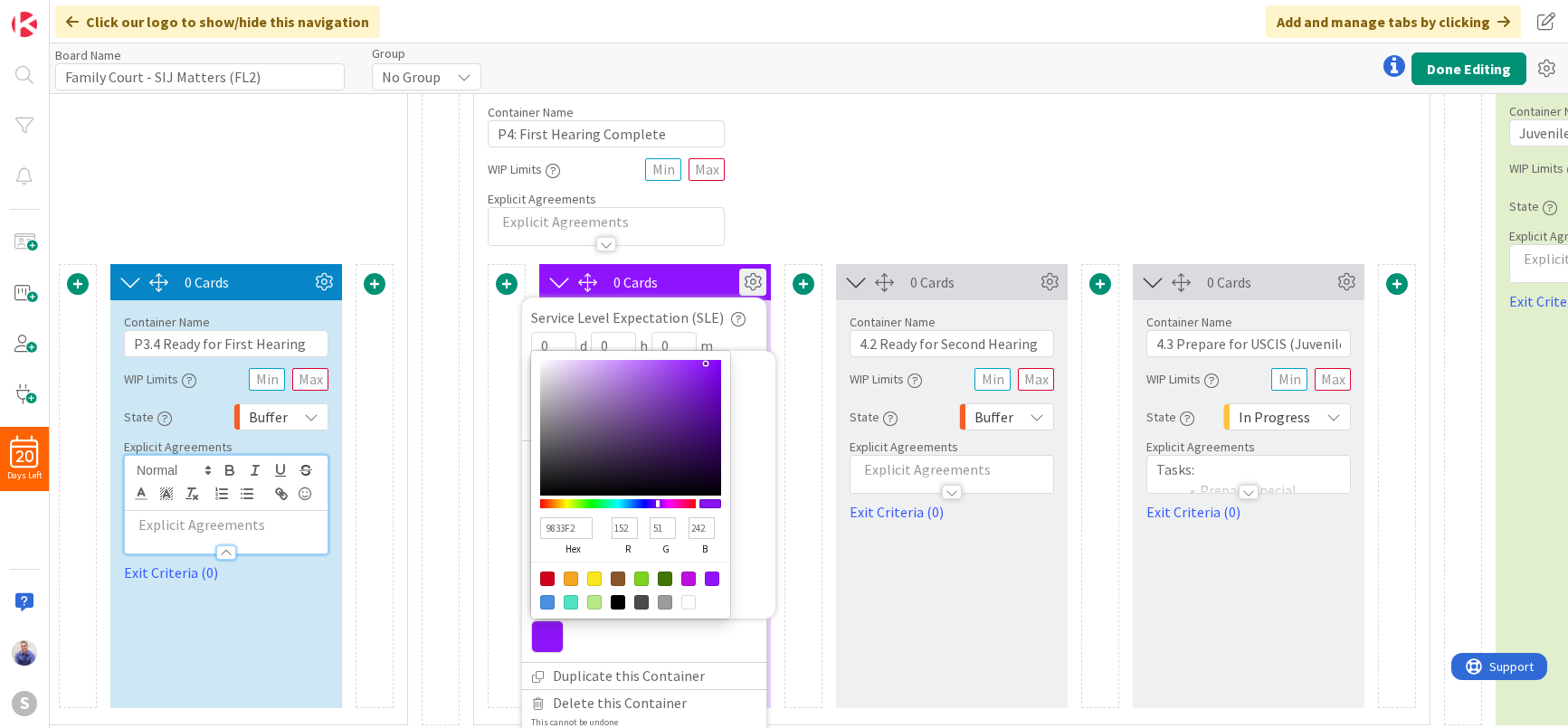
type input "233"
type input "AE6EE8"
type input "174"
type input "110"
type input "232"
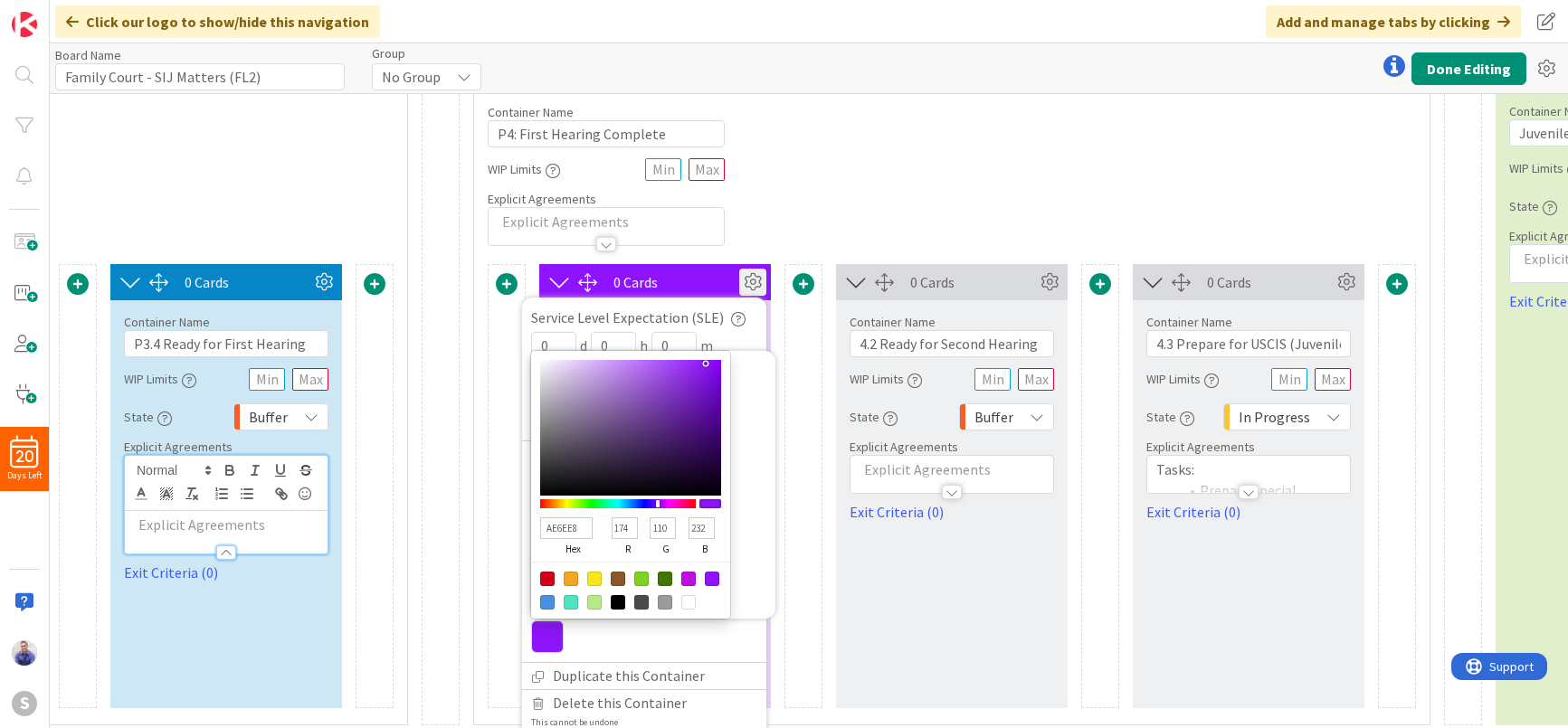
type input "BD8DE8"
type input "189"
type input "141"
type input "C59CE9"
type input "197"
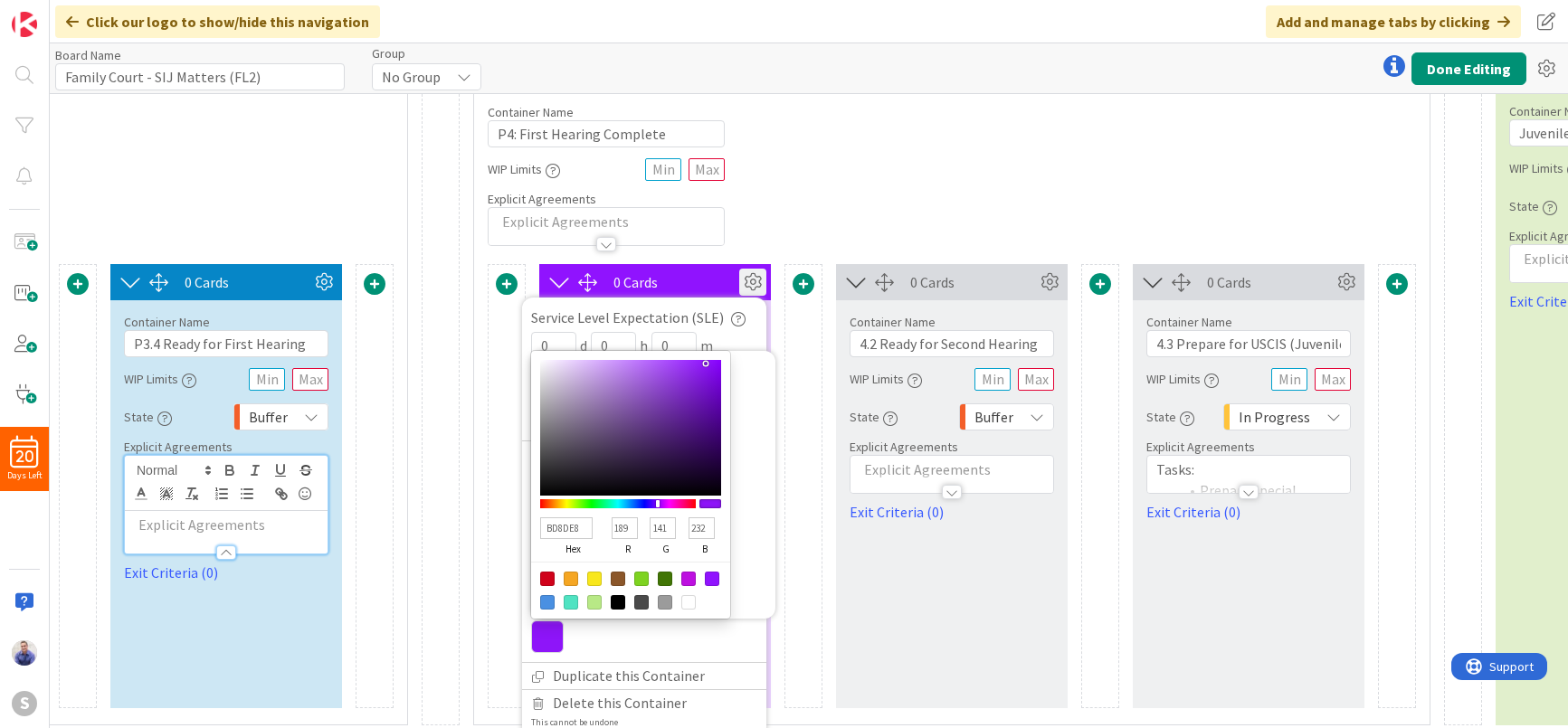
type input "156"
type input "233"
type input "CCA9EB"
type input "204"
type input "169"
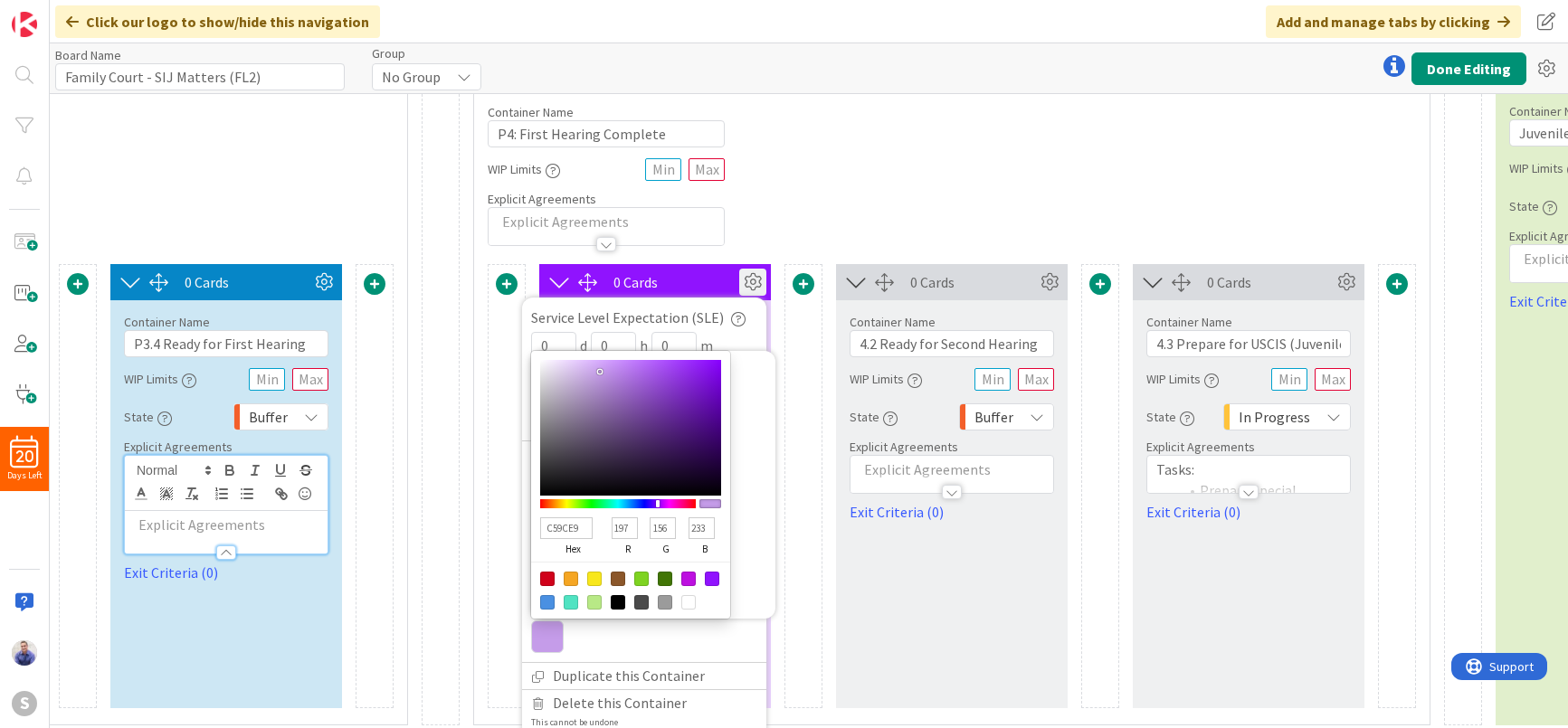
type input "235"
type input "DCC5F0"
type input "220"
type input "197"
type input "240"
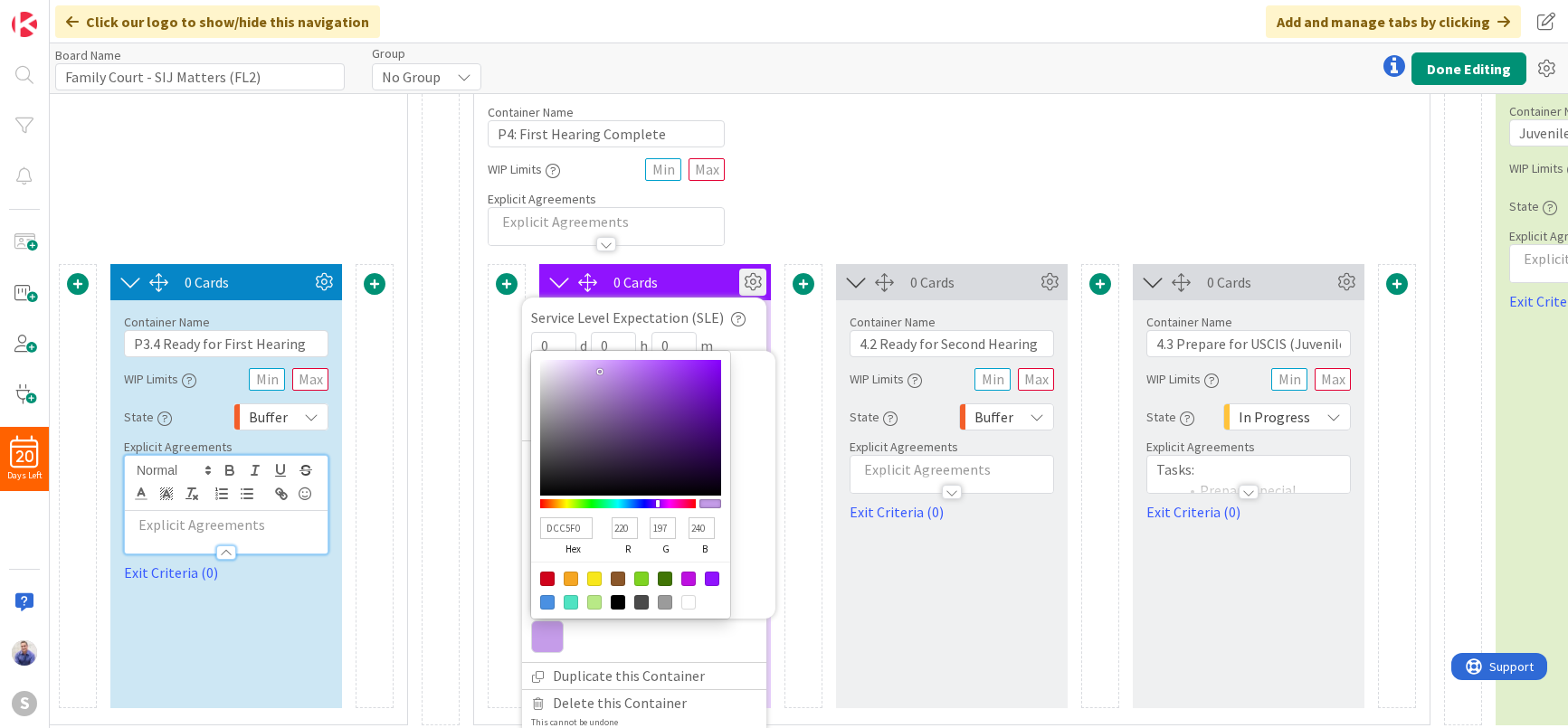
type input "DEC8F0"
type input "222"
type input "200"
type input "DFC9F2"
type input "223"
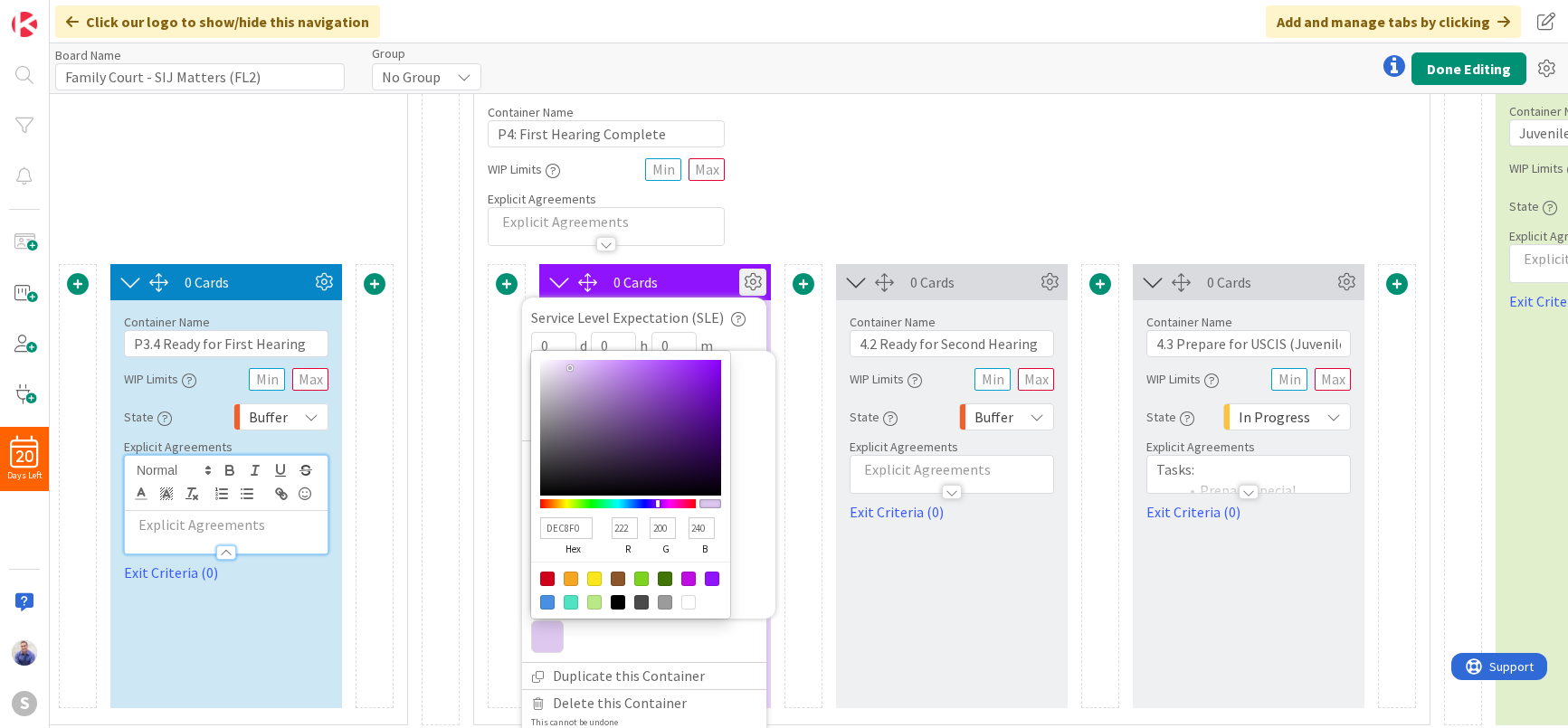
type input "201"
type input "242"
type input "E0C9F4"
type input "224"
type input "244"
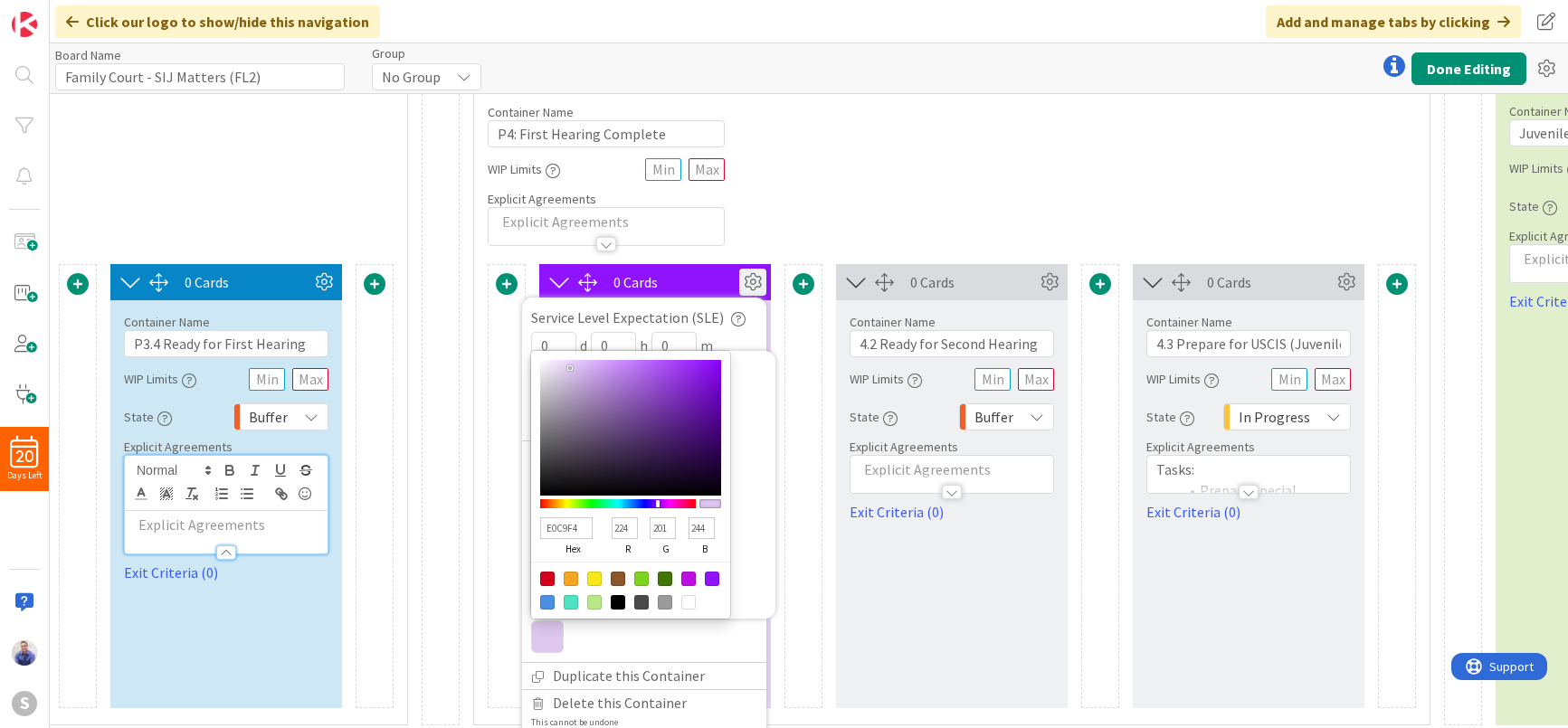
type input "DFC8F4"
type input "223"
type input "200"
type input "E0C8F5"
type input "224"
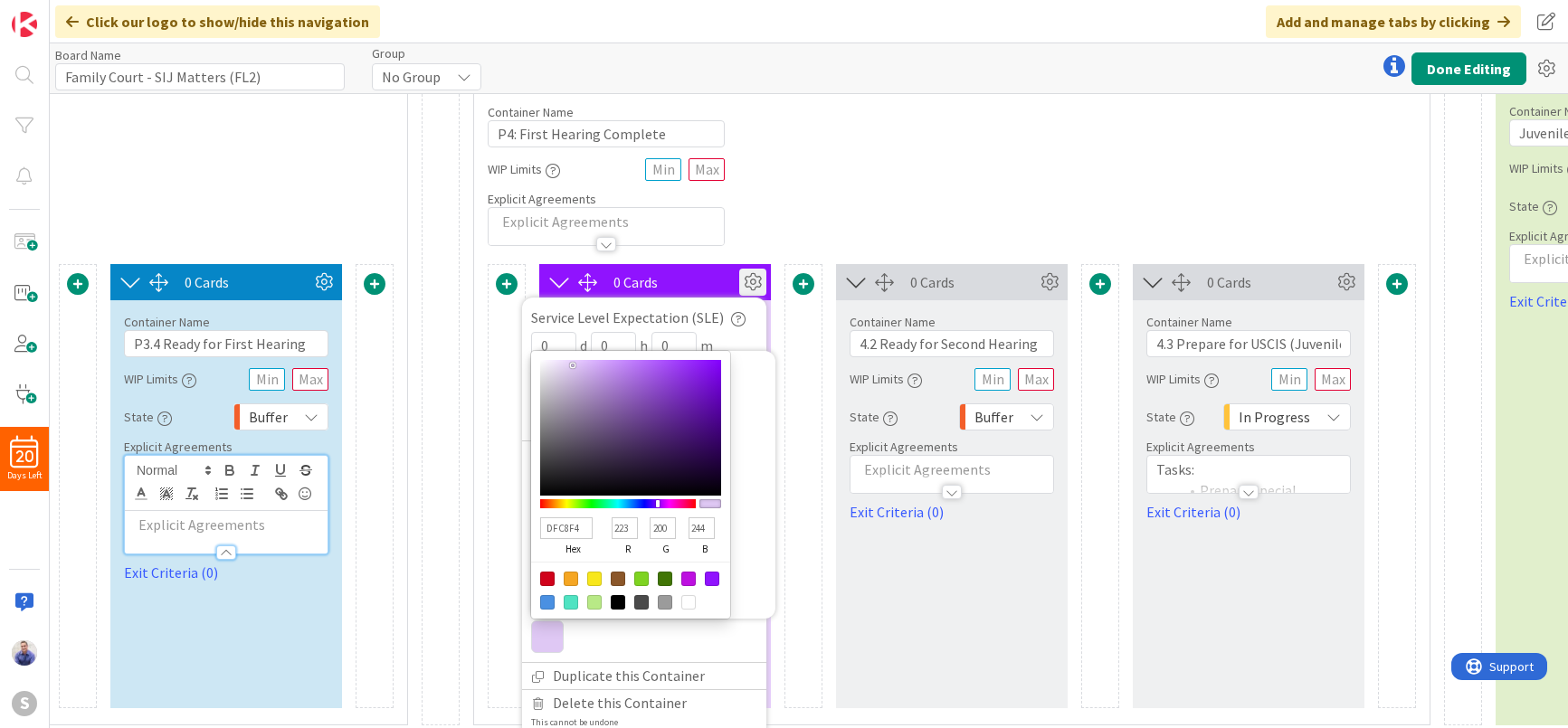
type input "245"
type input "E2C9F7"
type input "226"
type input "201"
type input "247"
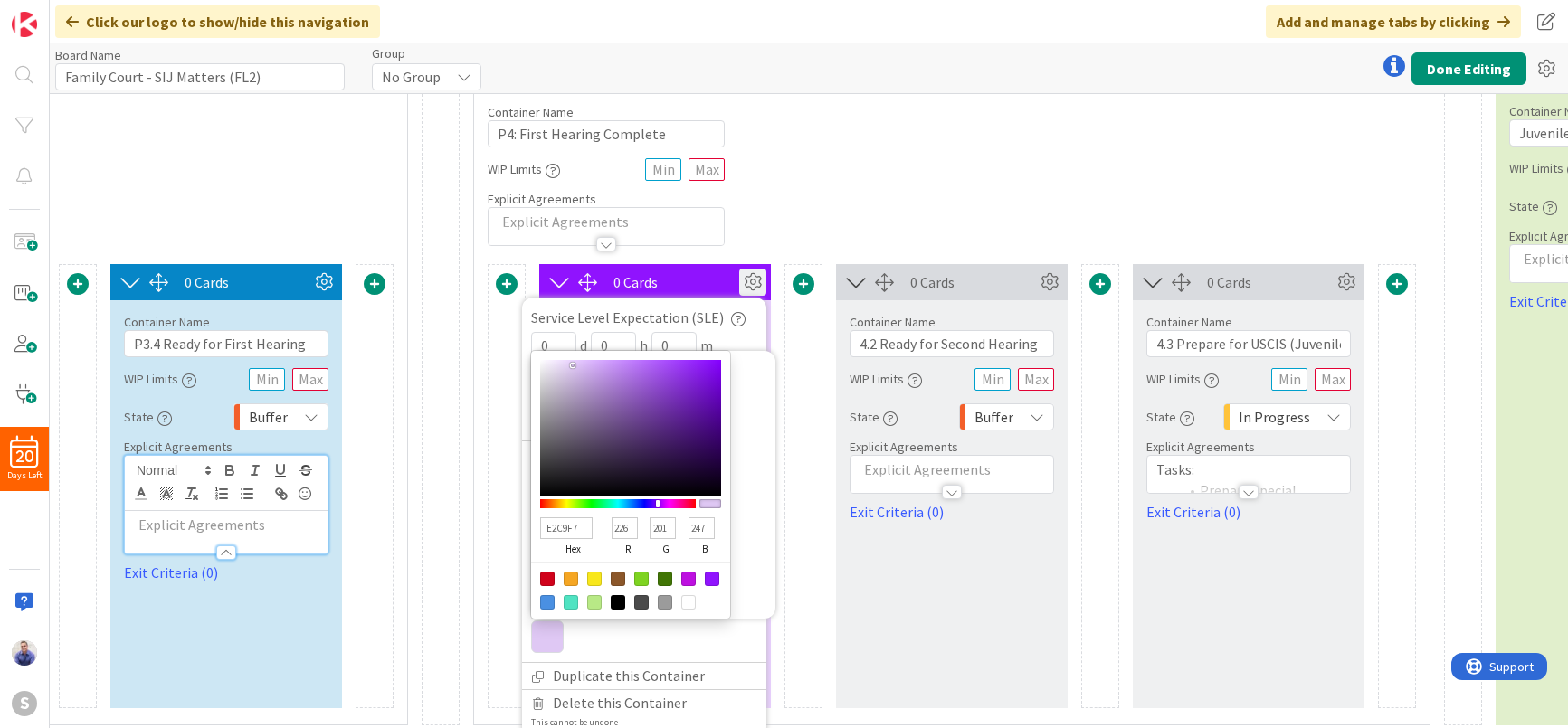
type input "E1C8F7"
type input "225"
type input "200"
type input "E3C9F9"
type input "227"
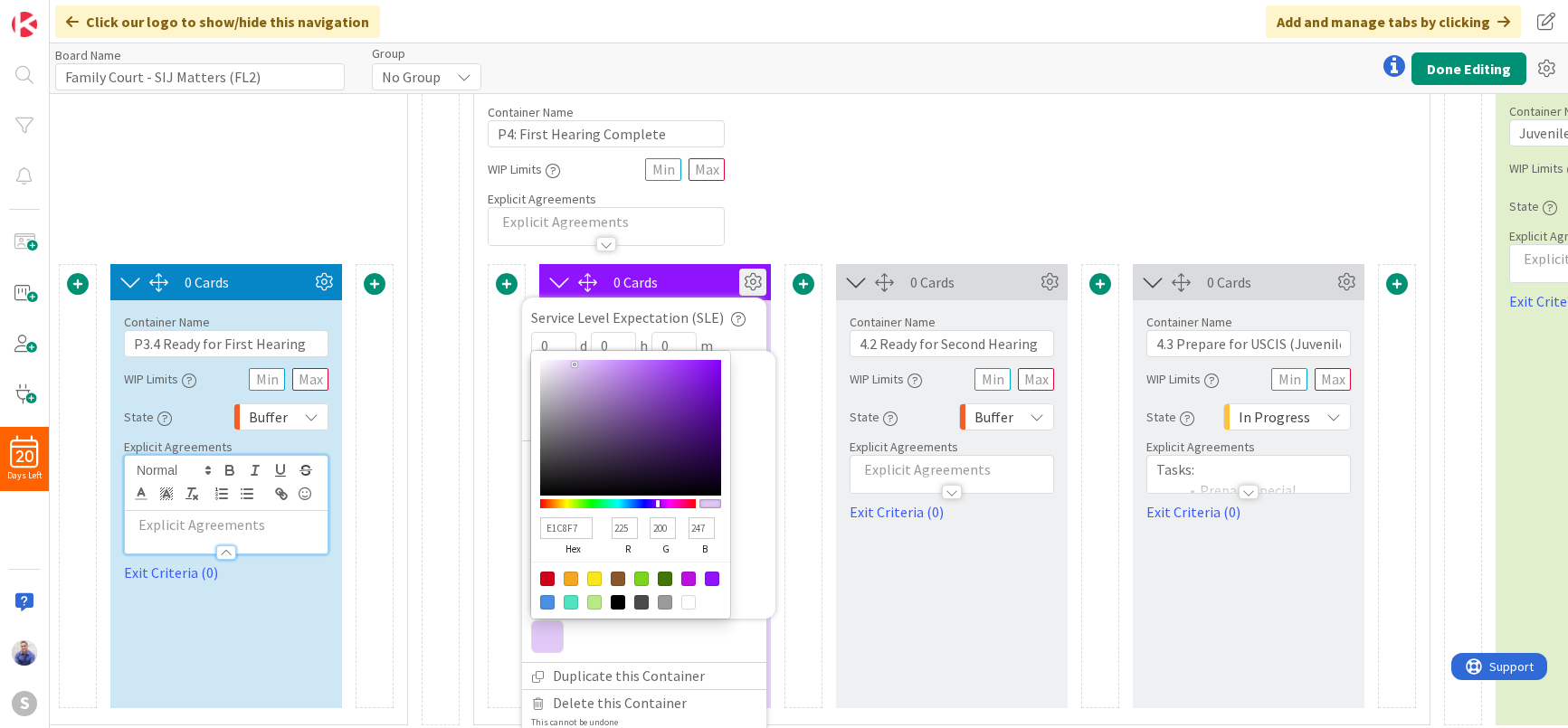
type input "201"
type input "249"
type input "E2C8F9"
drag, startPoint x: 708, startPoint y: 342, endPoint x: 579, endPoint y: 340, distance: 129.0
click at [579, 362] on div at bounding box center [581, 364] width 4 height 4
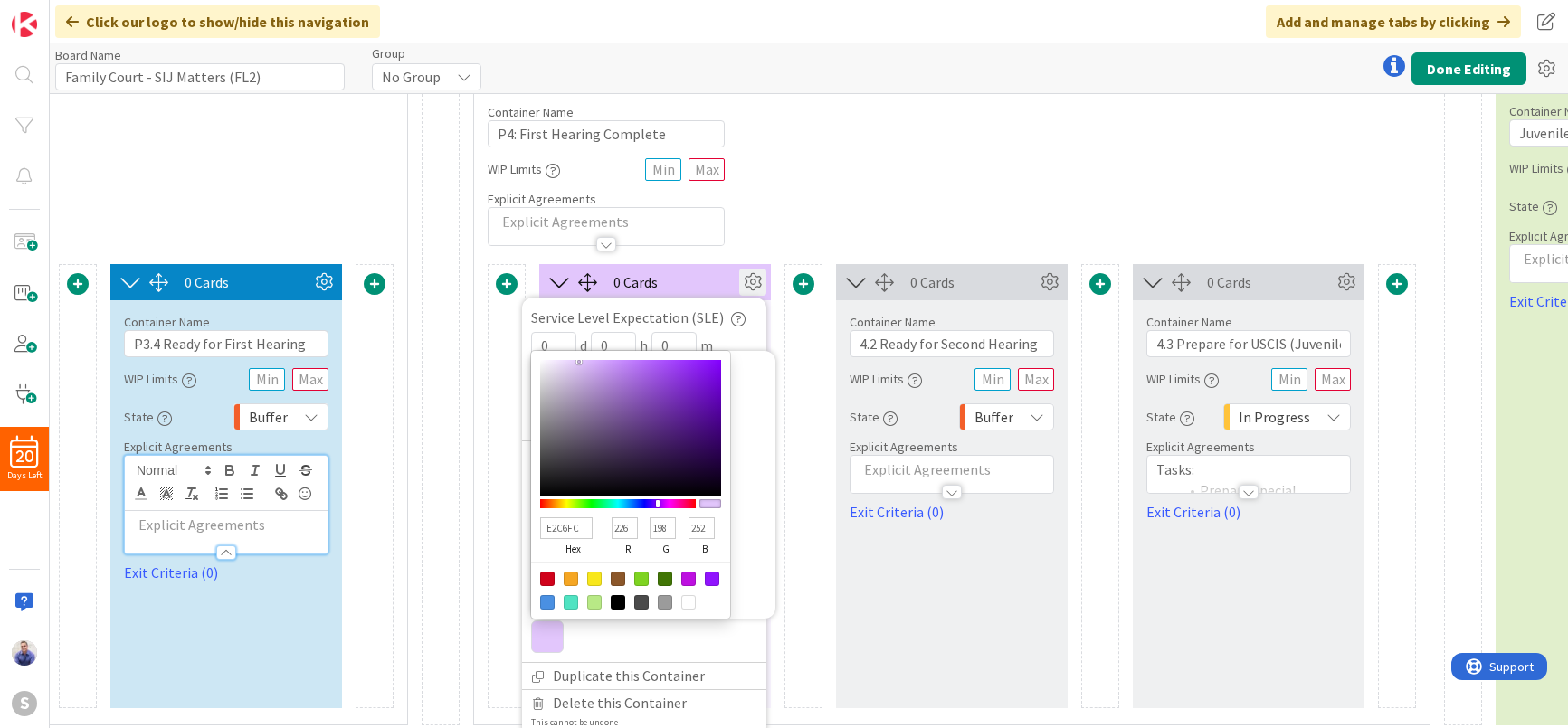
click at [567, 517] on input "E2C6FC" at bounding box center [566, 528] width 53 height 22
click at [827, 231] on div "Container Name 26 / 64 P4: First Hearing Complete WIP Limits Explicit Agreements" at bounding box center [952, 168] width 956 height 156
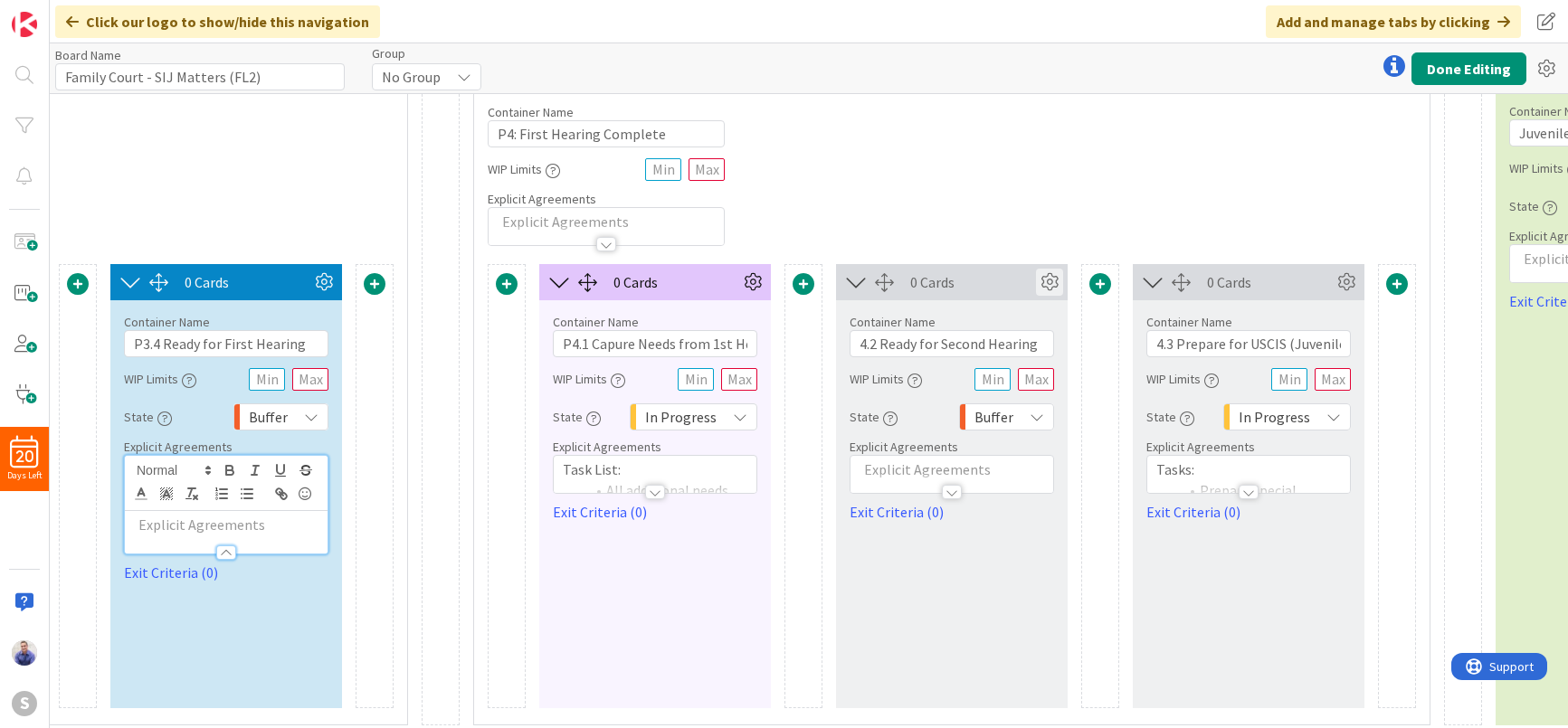
click at [1057, 284] on icon at bounding box center [1050, 282] width 27 height 27
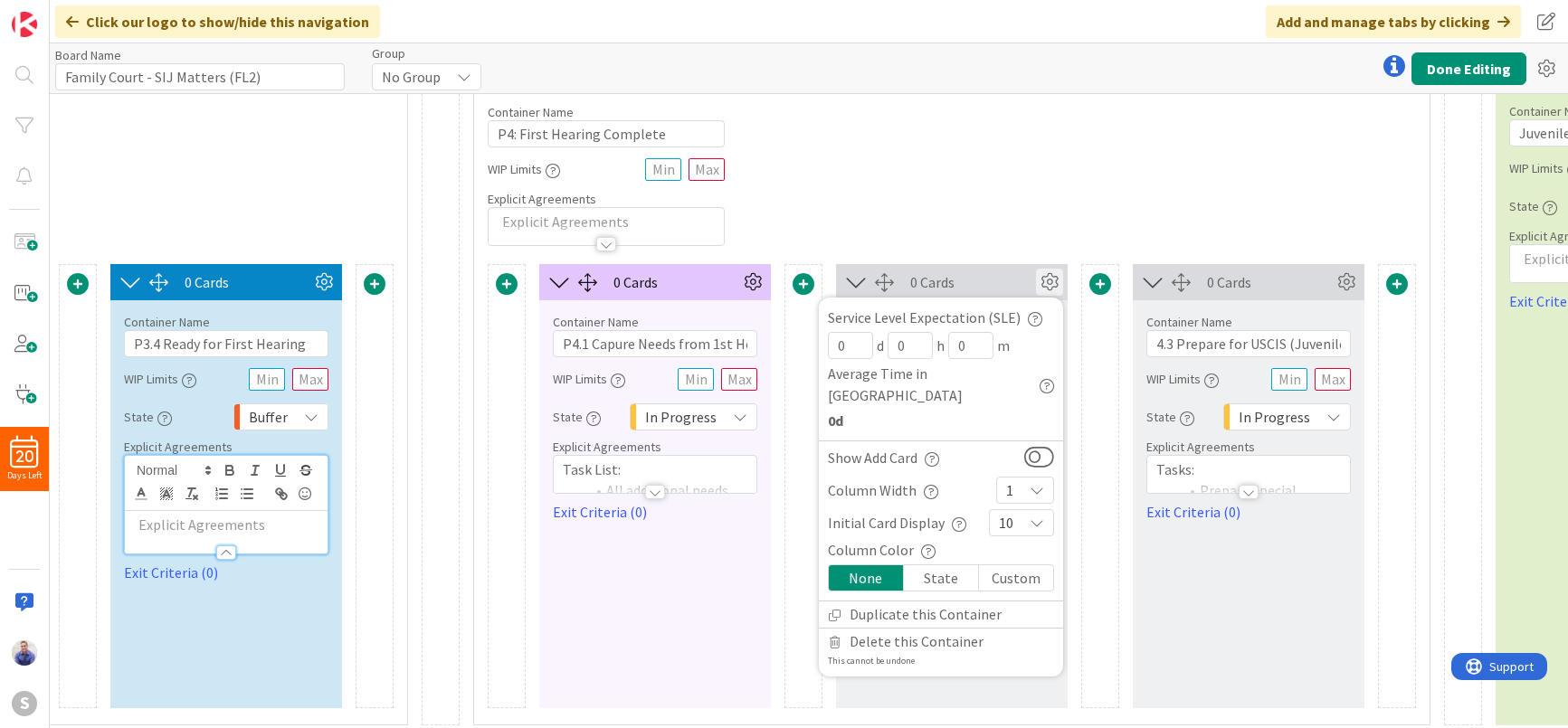
drag, startPoint x: 1005, startPoint y: 556, endPoint x: 986, endPoint y: 545, distance: 22.0
click at [1003, 565] on div "Custom" at bounding box center [1016, 578] width 74 height 25
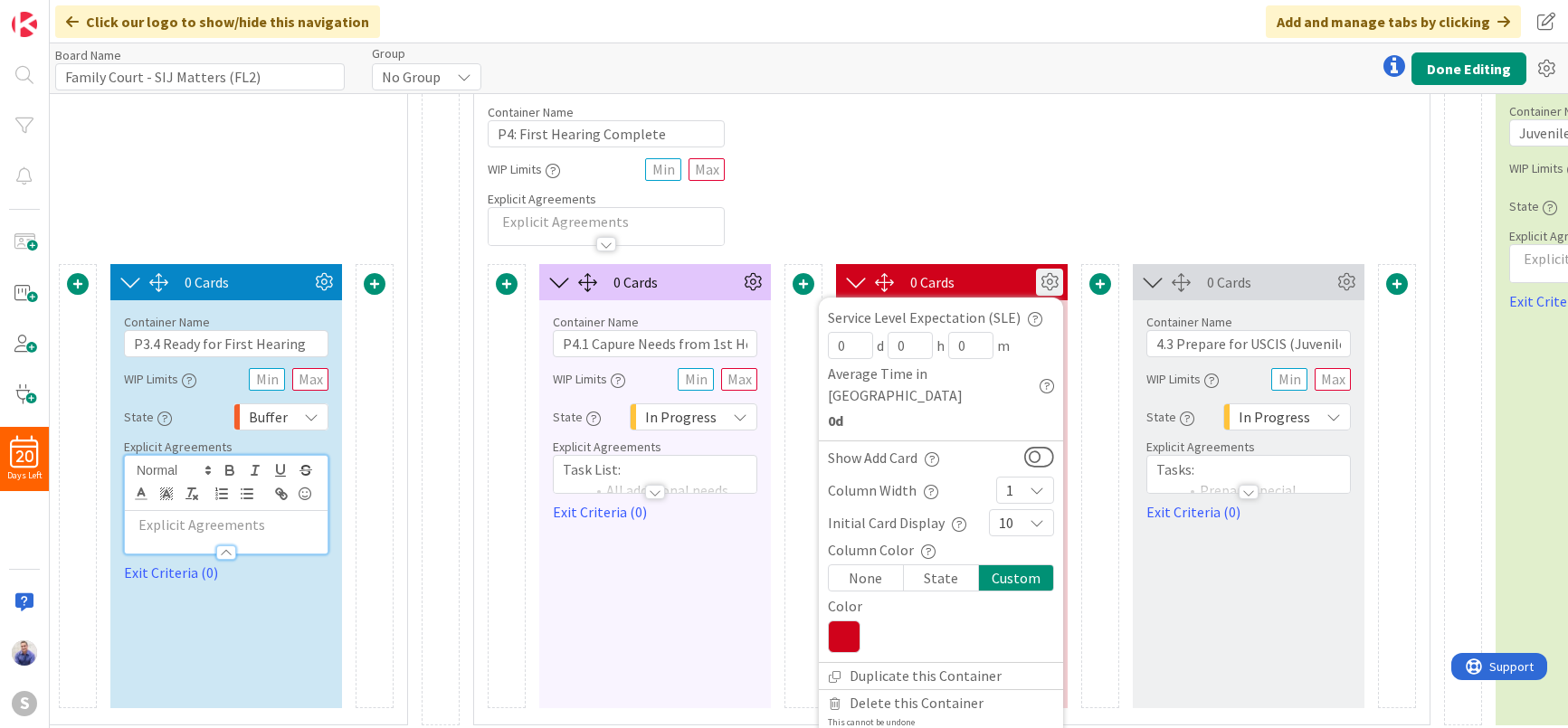
click at [838, 620] on icon at bounding box center [844, 636] width 32 height 32
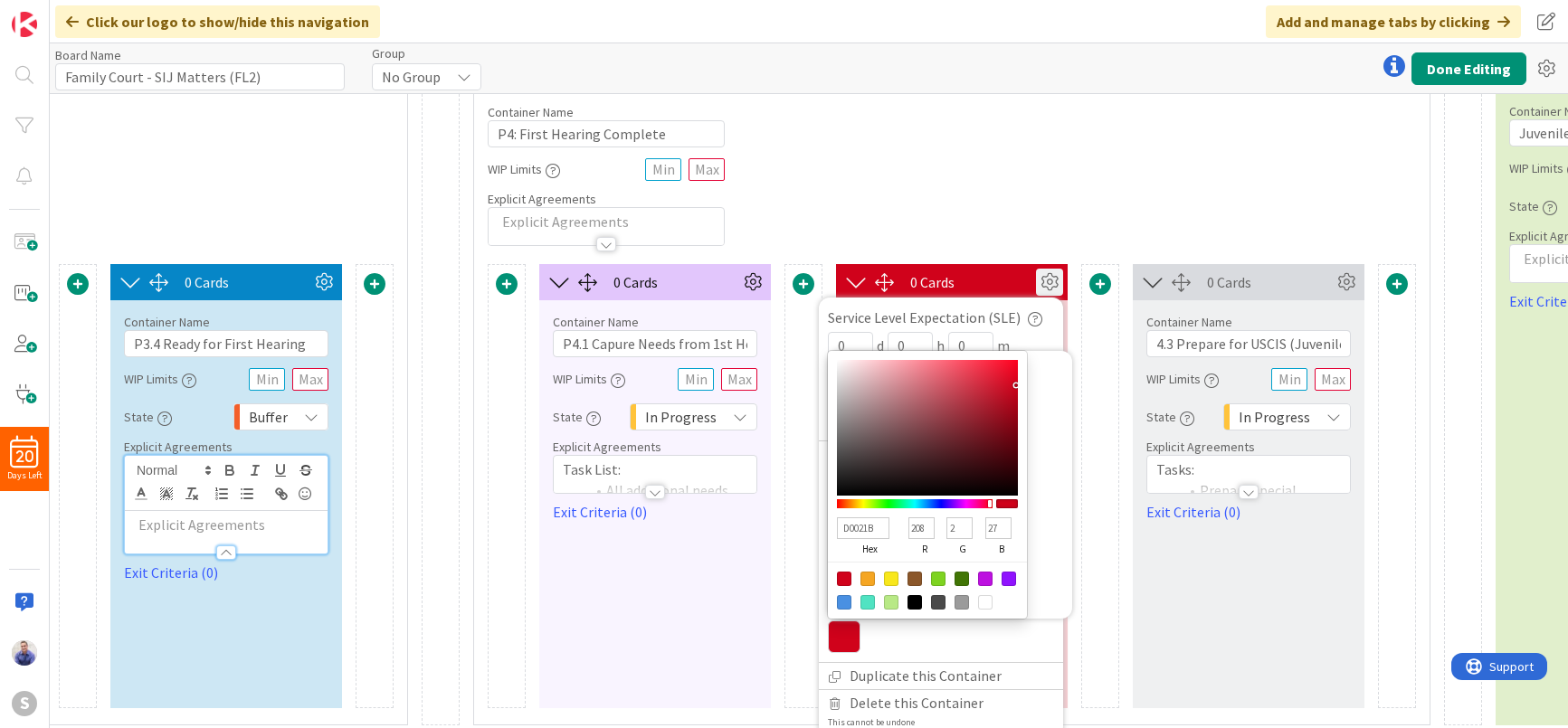
click at [856, 517] on input "D0021B" at bounding box center [863, 528] width 53 height 22
paste input "E2C6FC"
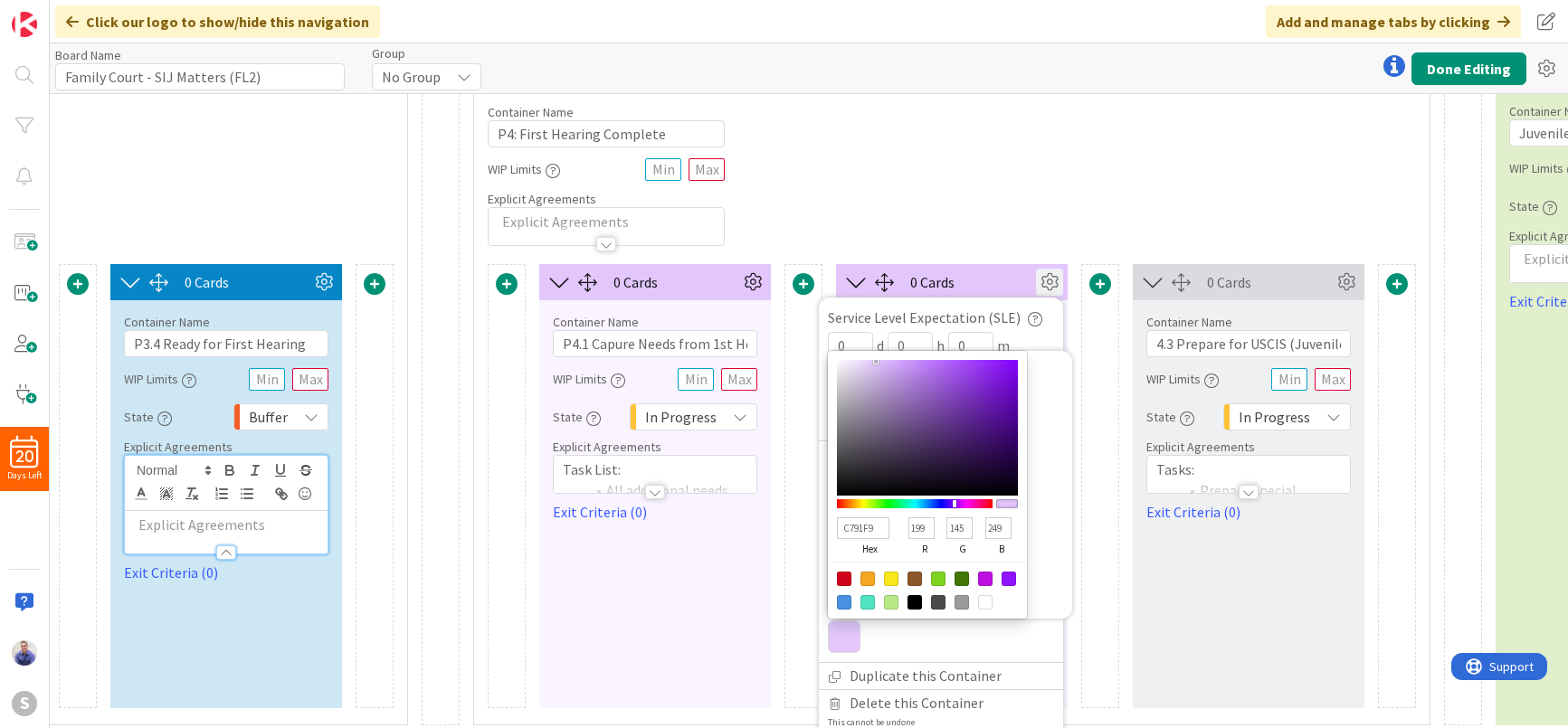
click at [912, 361] on div at bounding box center [927, 428] width 181 height 136
click at [1025, 223] on div "Container Name 26 / 64 P4: First Hearing Complete WIP Limits Explicit Agreements" at bounding box center [952, 168] width 956 height 156
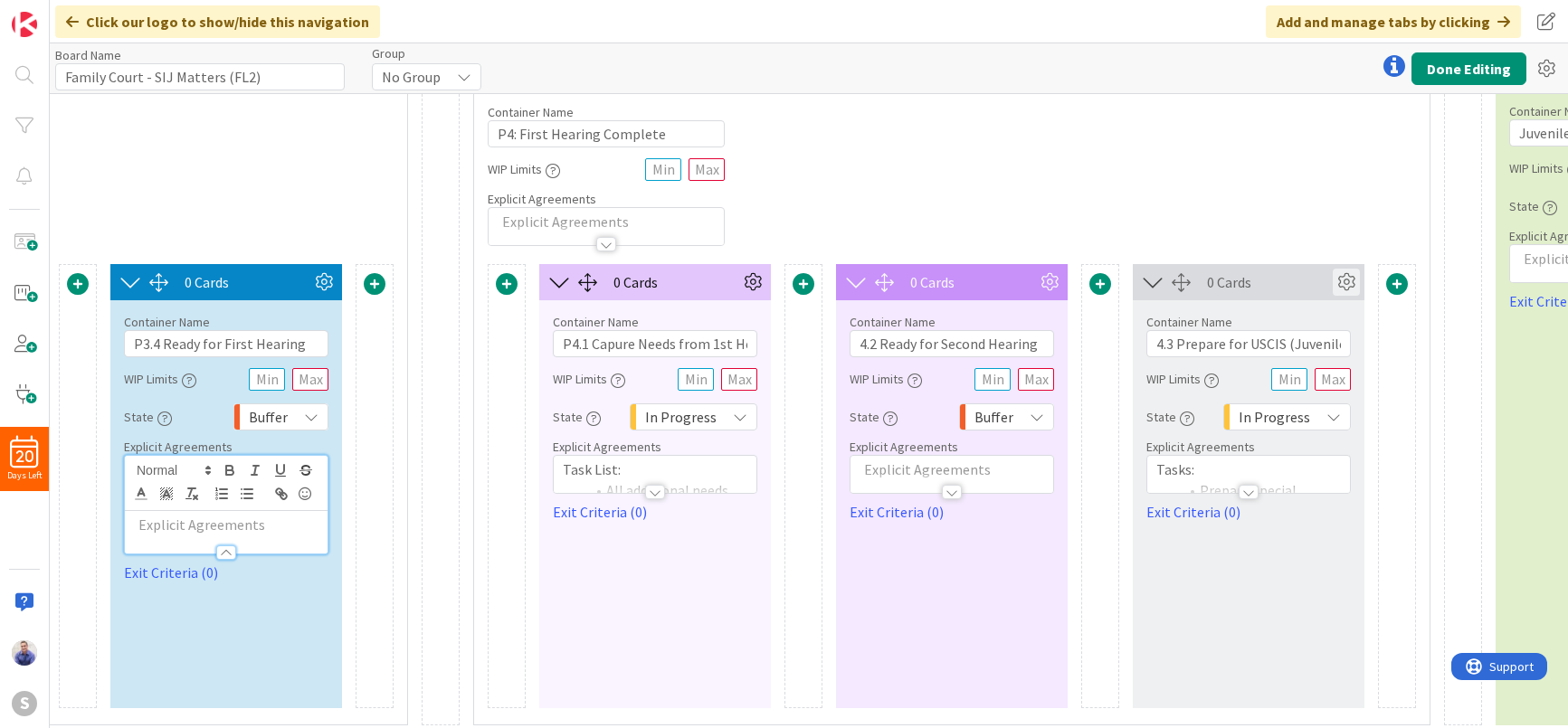
click at [1348, 289] on icon at bounding box center [1347, 282] width 27 height 27
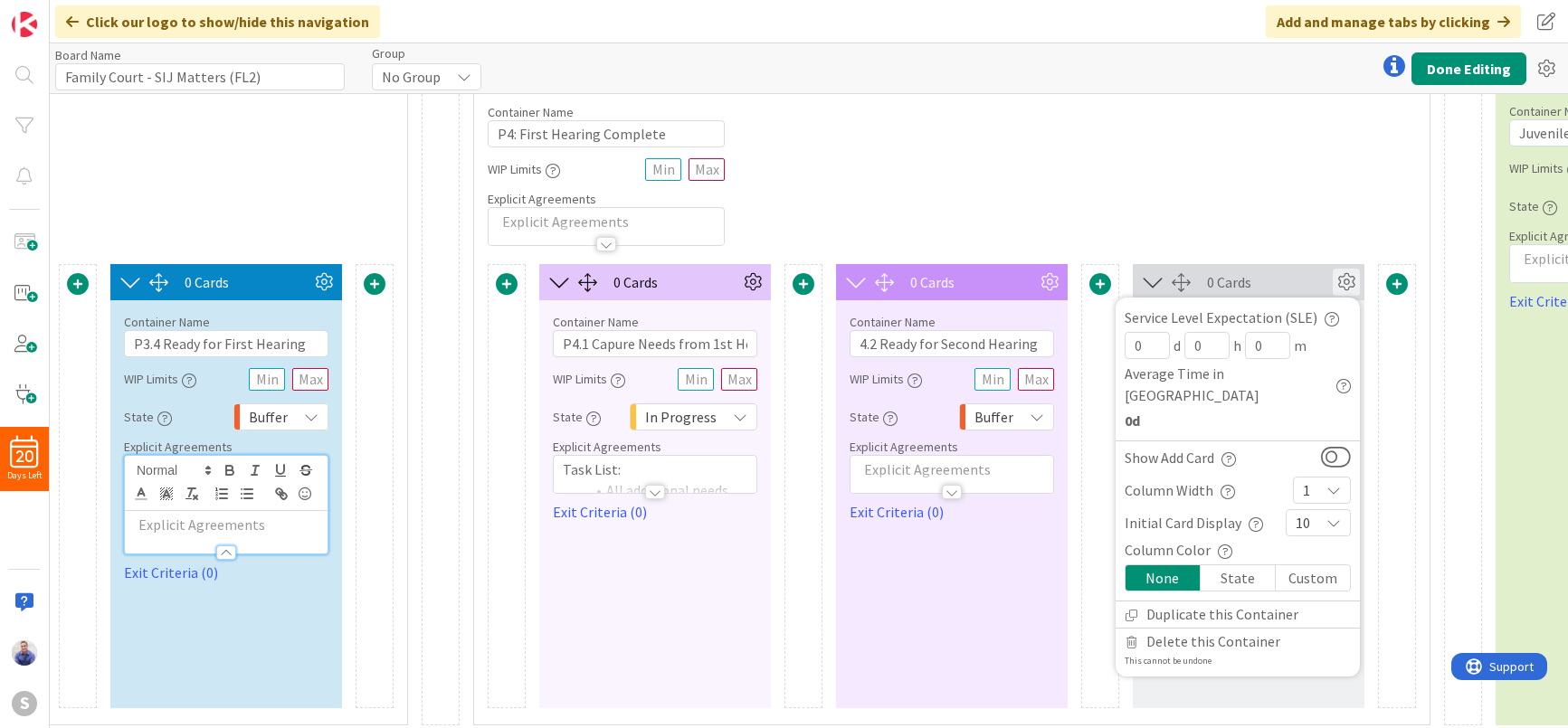
click at [1308, 565] on div "Custom" at bounding box center [1313, 578] width 74 height 25
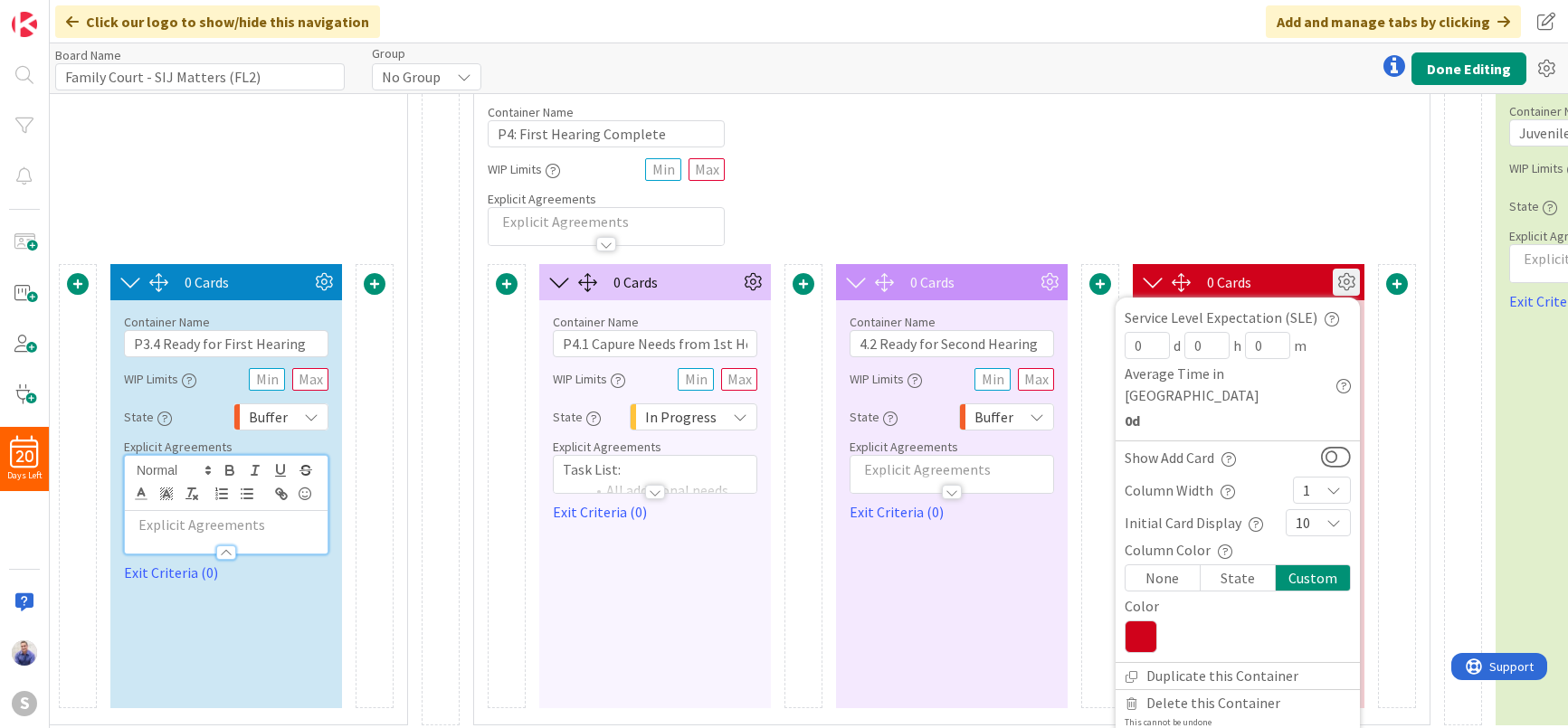
click at [1134, 620] on icon at bounding box center [1141, 636] width 32 height 32
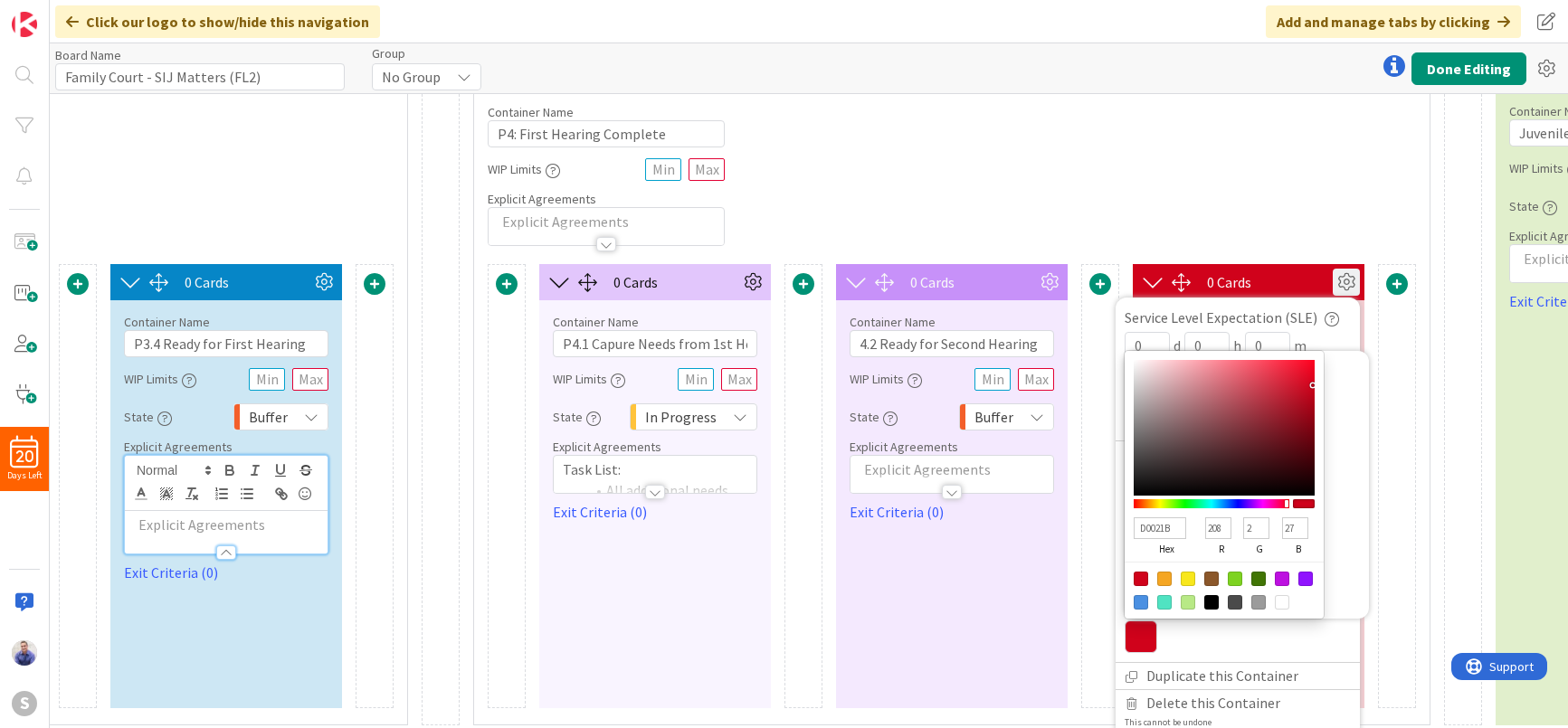
click at [1163, 517] on input "D0021B" at bounding box center [1160, 528] width 53 height 22
paste input "E2C6FC"
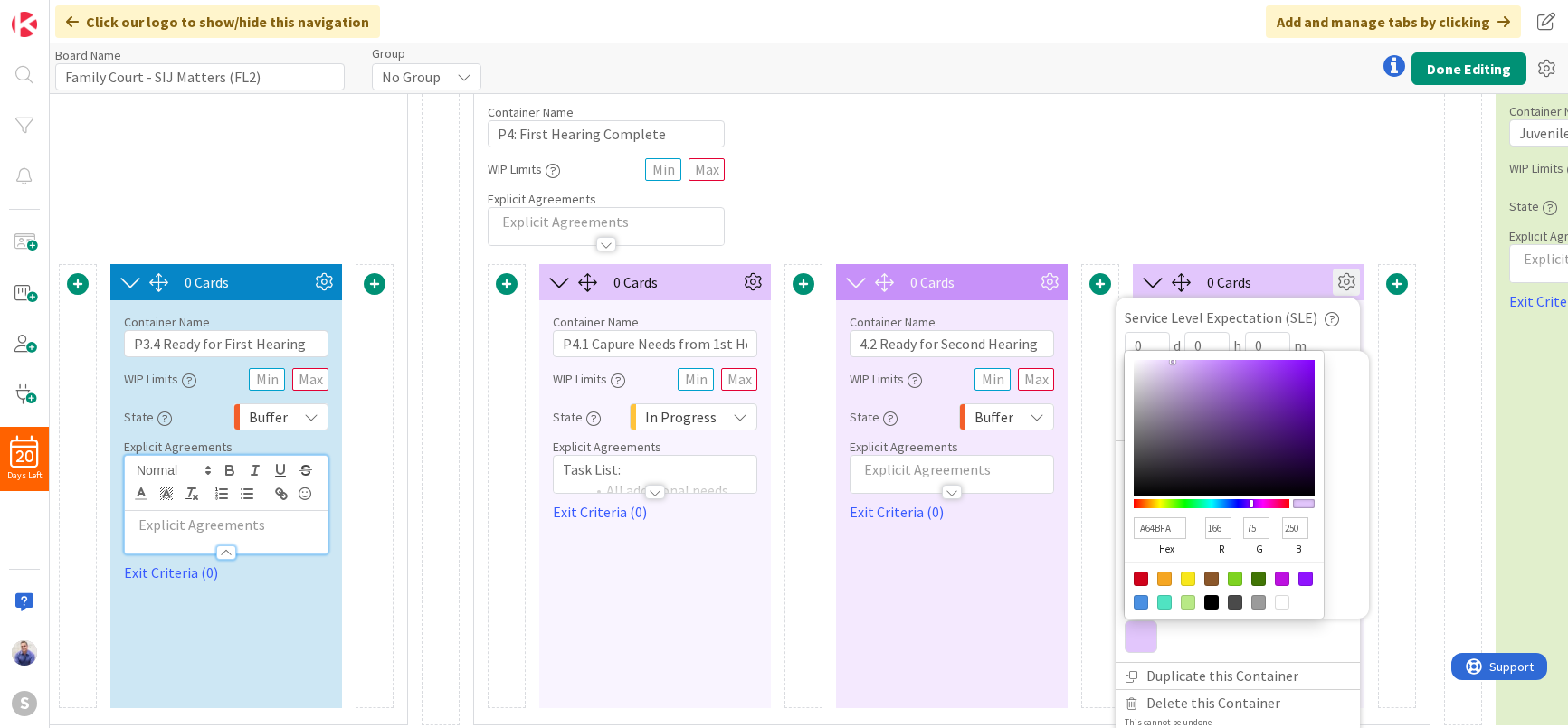
click at [1260, 361] on div at bounding box center [1224, 428] width 181 height 136
click at [1246, 361] on div at bounding box center [1224, 428] width 181 height 136
click at [1211, 236] on div "Container Name 26 / 64 P4: First Hearing Complete WIP Limits Explicit Agreements" at bounding box center [952, 168] width 956 height 156
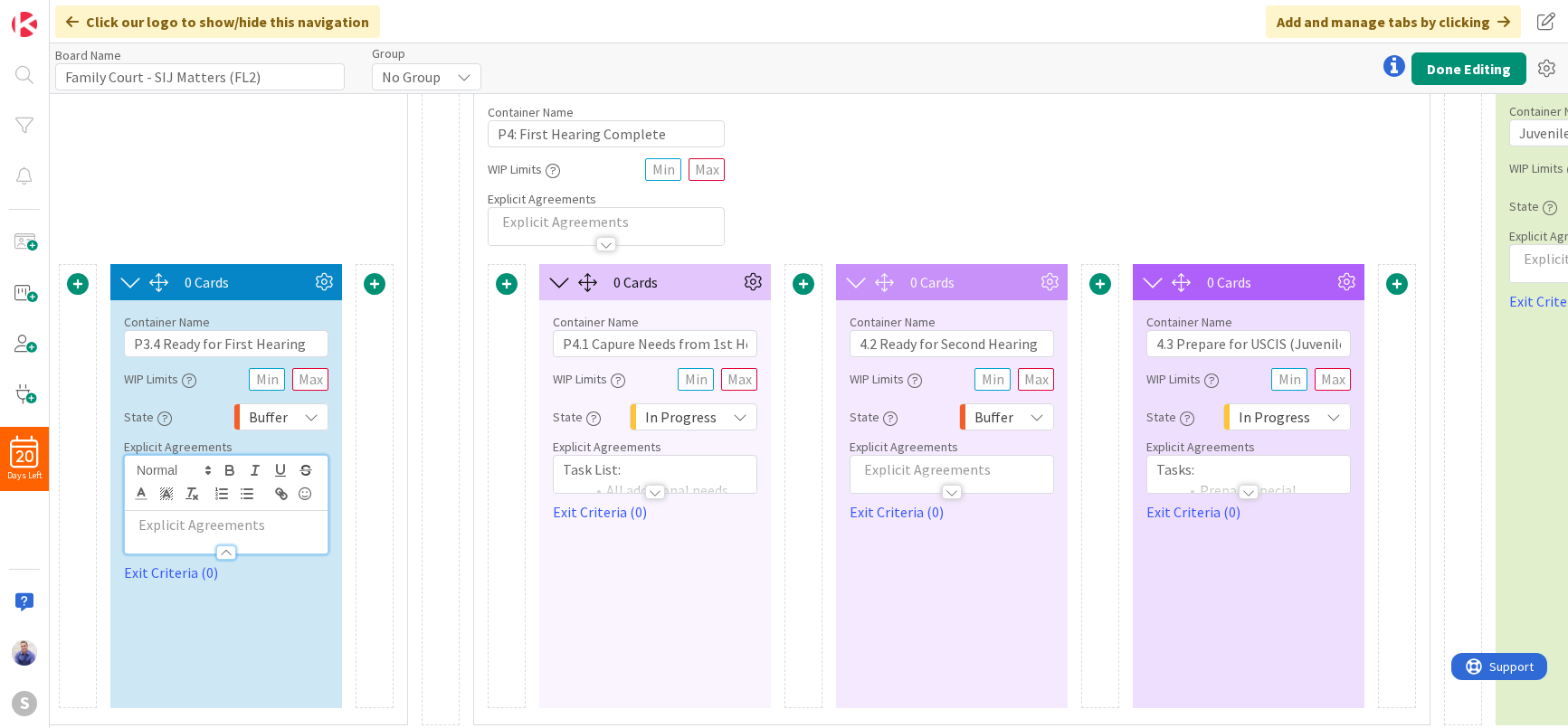
click at [659, 491] on div at bounding box center [655, 492] width 20 height 15
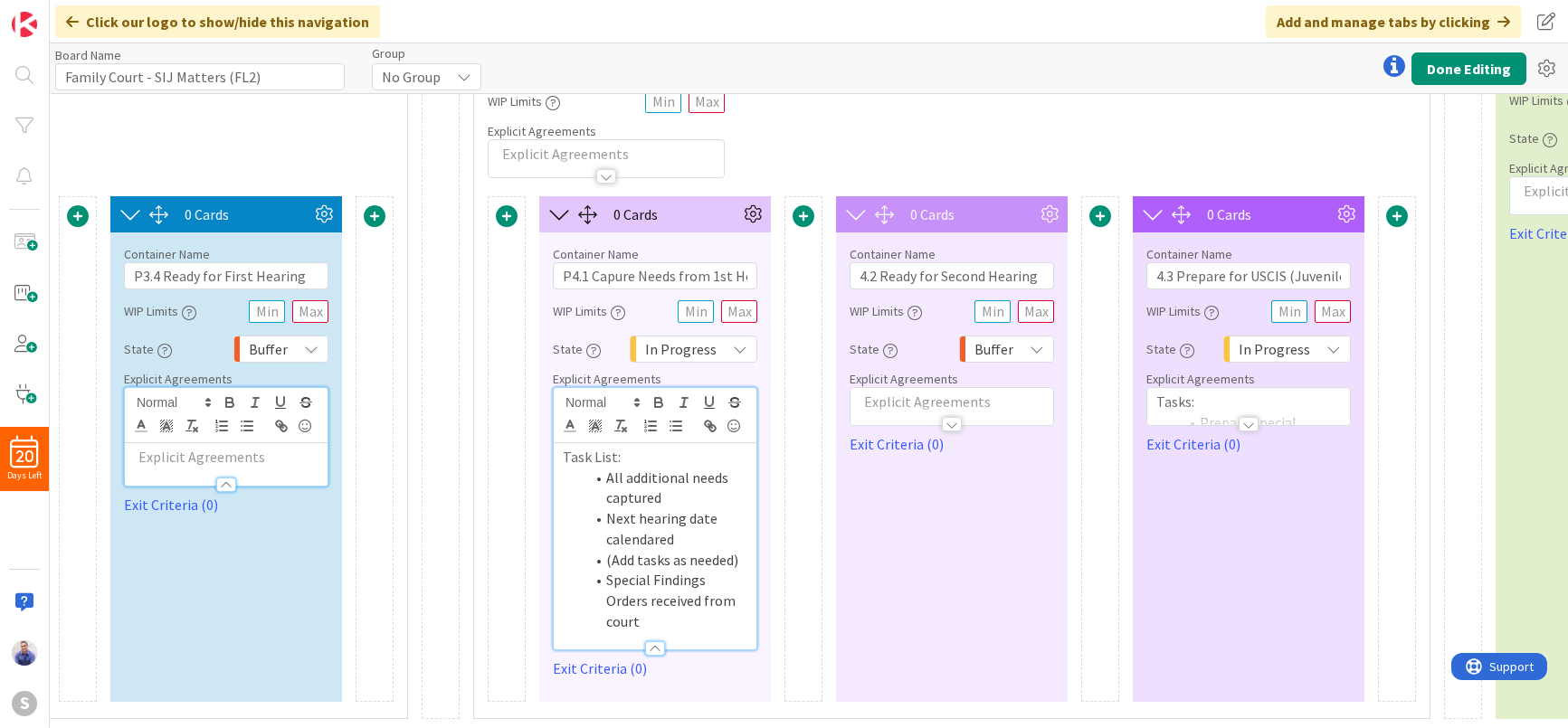
scroll to position [131, 3596]
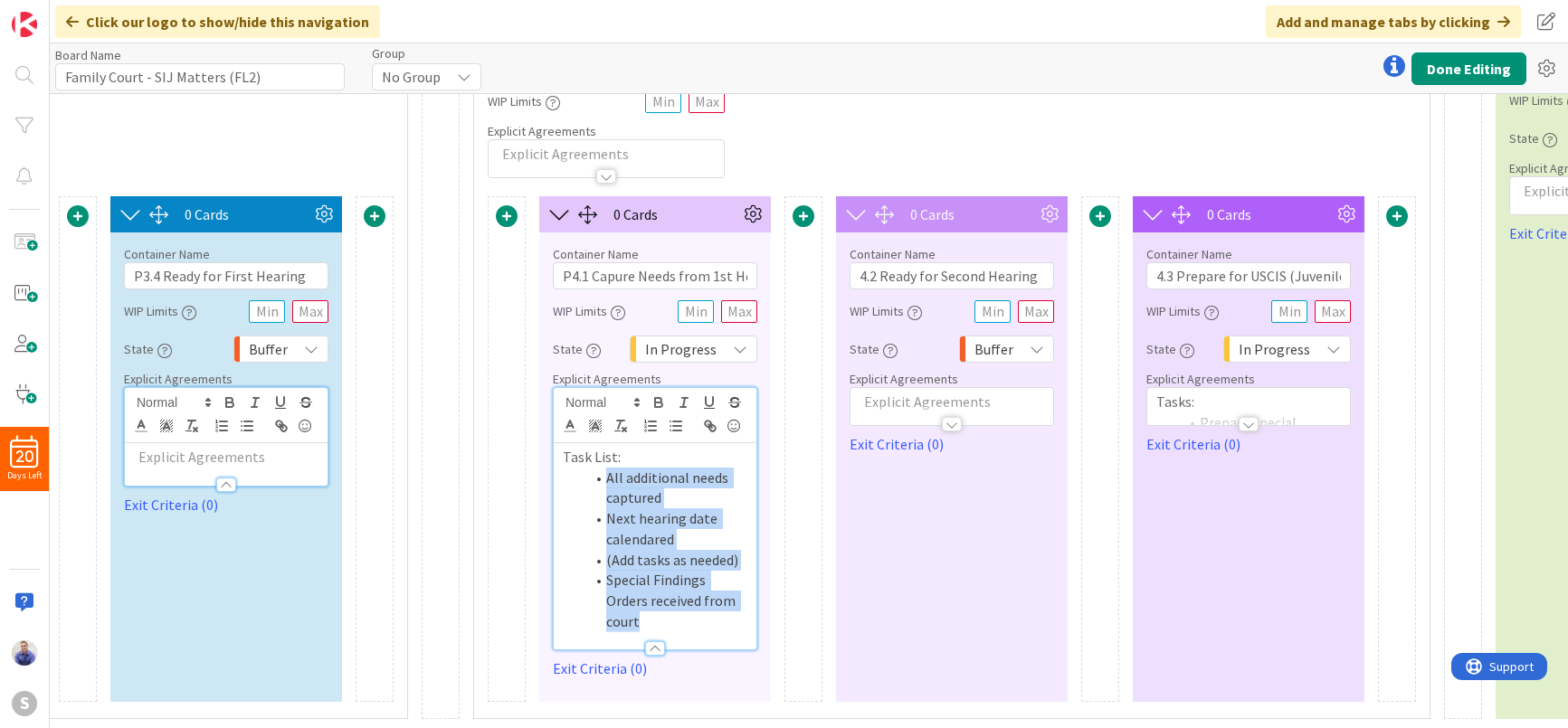
drag, startPoint x: 695, startPoint y: 609, endPoint x: 605, endPoint y: 471, distance: 164.8
click at [605, 471] on ol "All additional needs captured Next hearing date calendared (Add tasks as needed…" at bounding box center [655, 550] width 184 height 165
copy ol "All additional needs captured Next hearing date calendared (Add tasks as needed…"
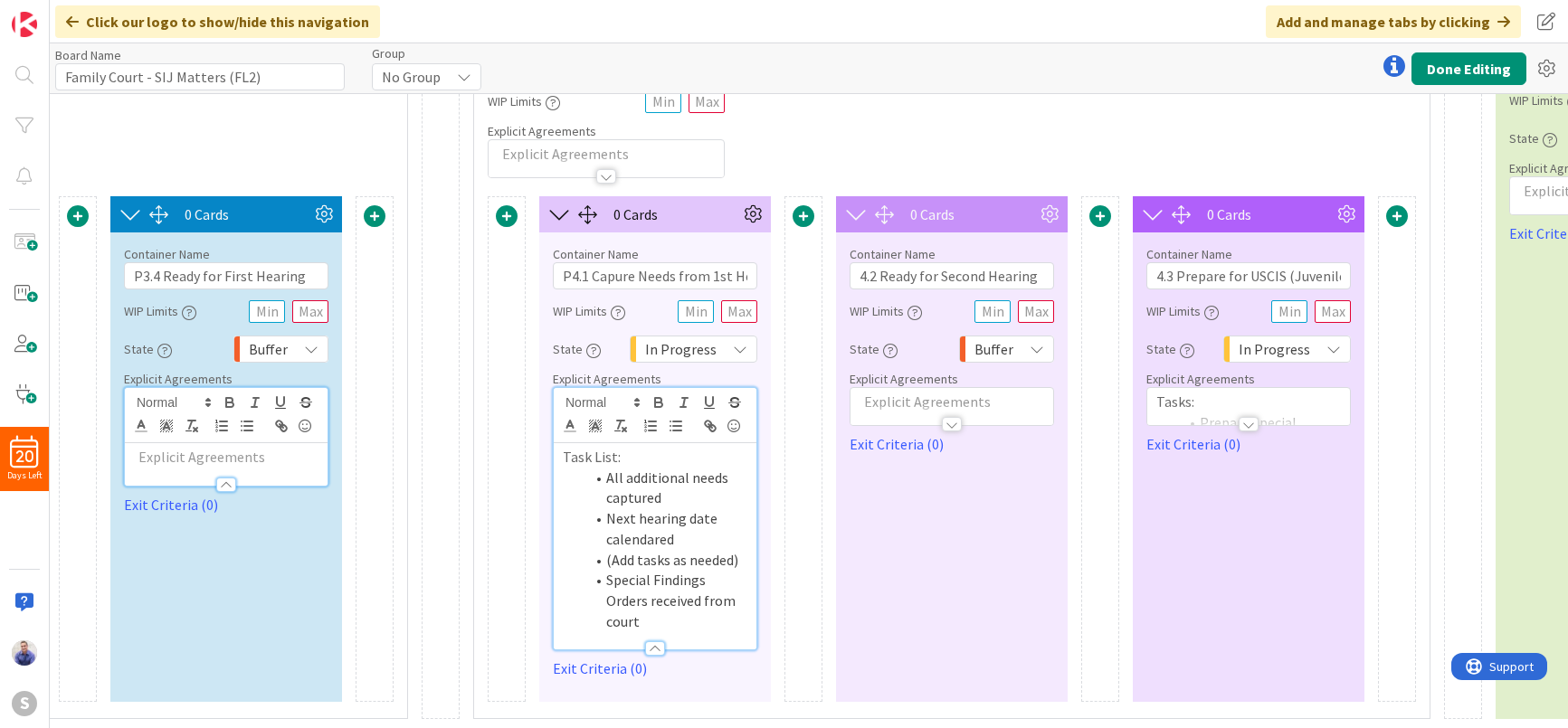
click at [951, 417] on div at bounding box center [952, 424] width 20 height 15
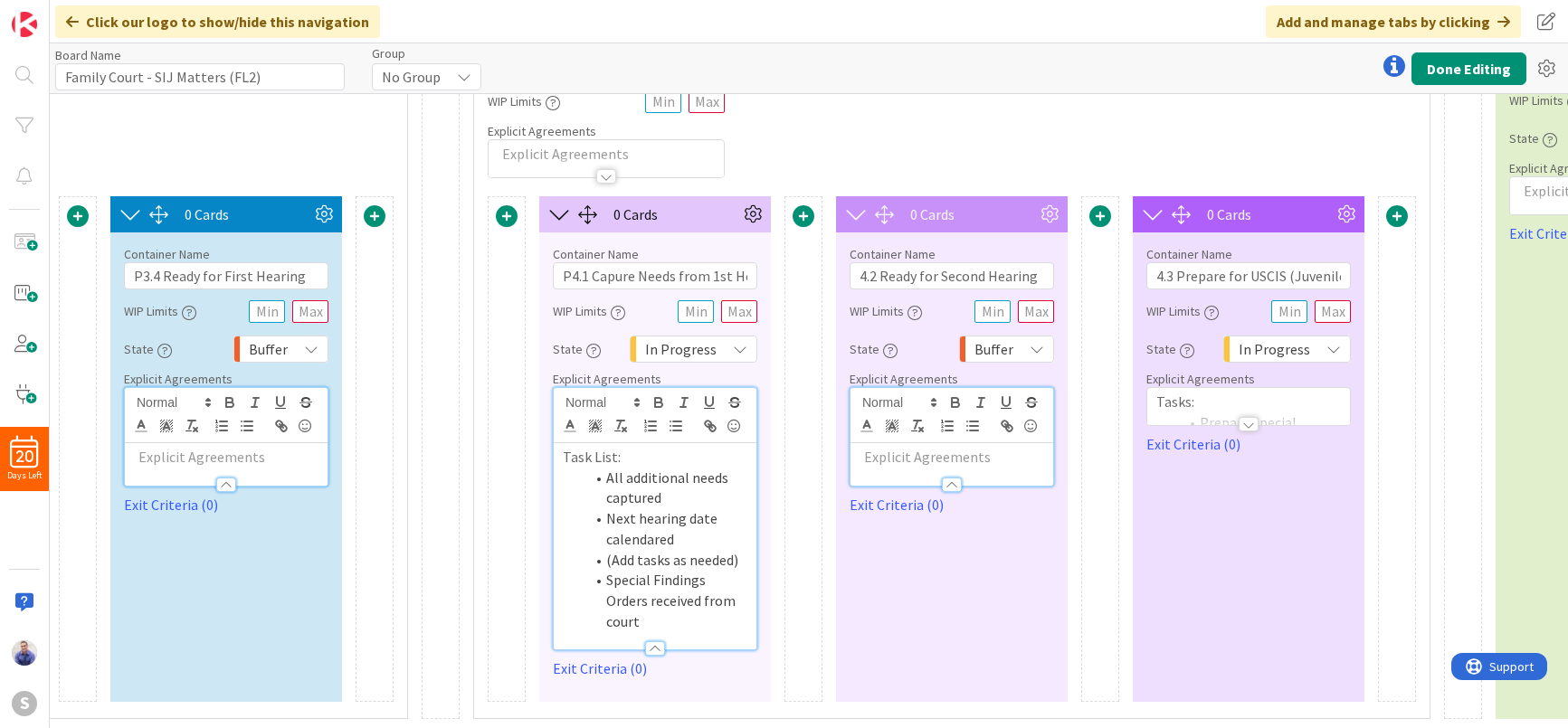
click at [1249, 417] on div at bounding box center [1249, 424] width 20 height 15
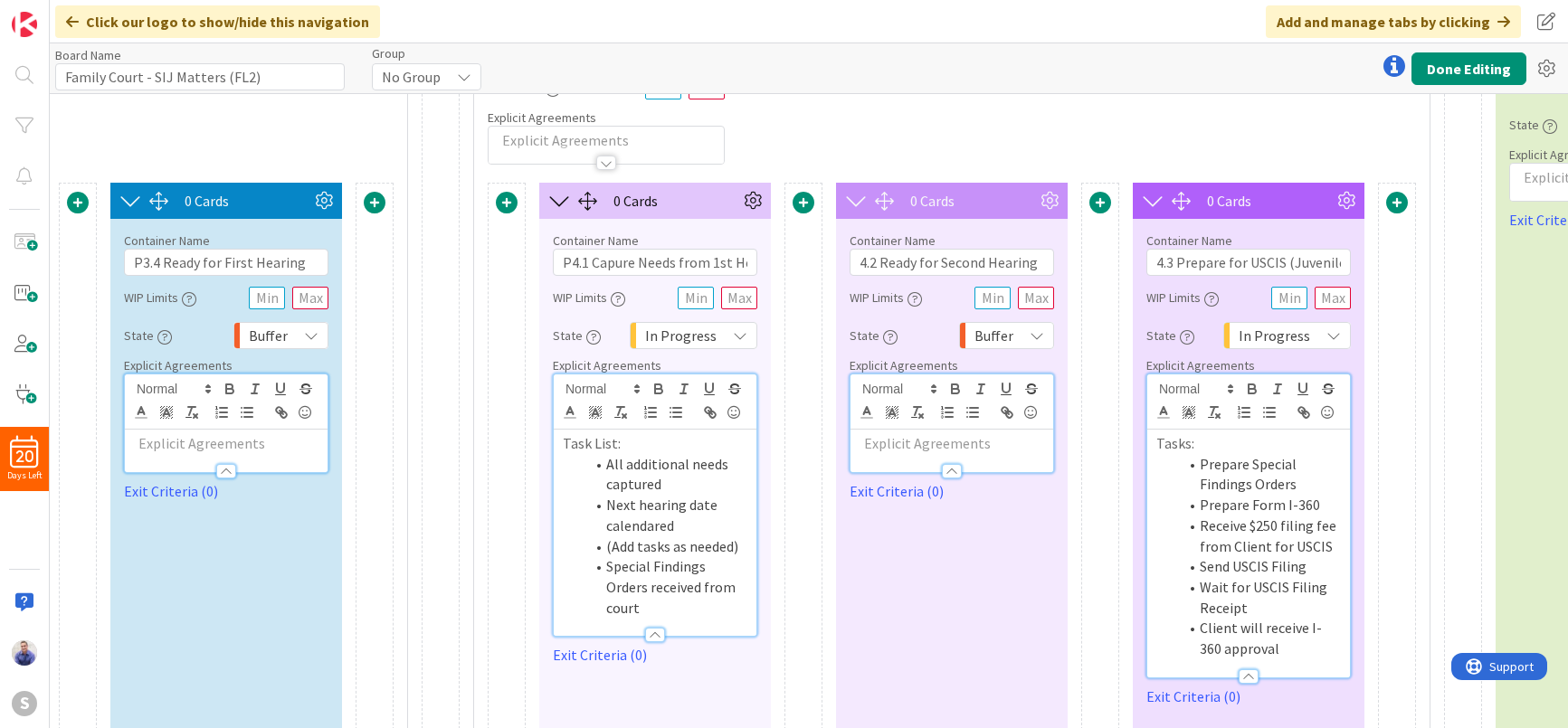
scroll to position [172, 3596]
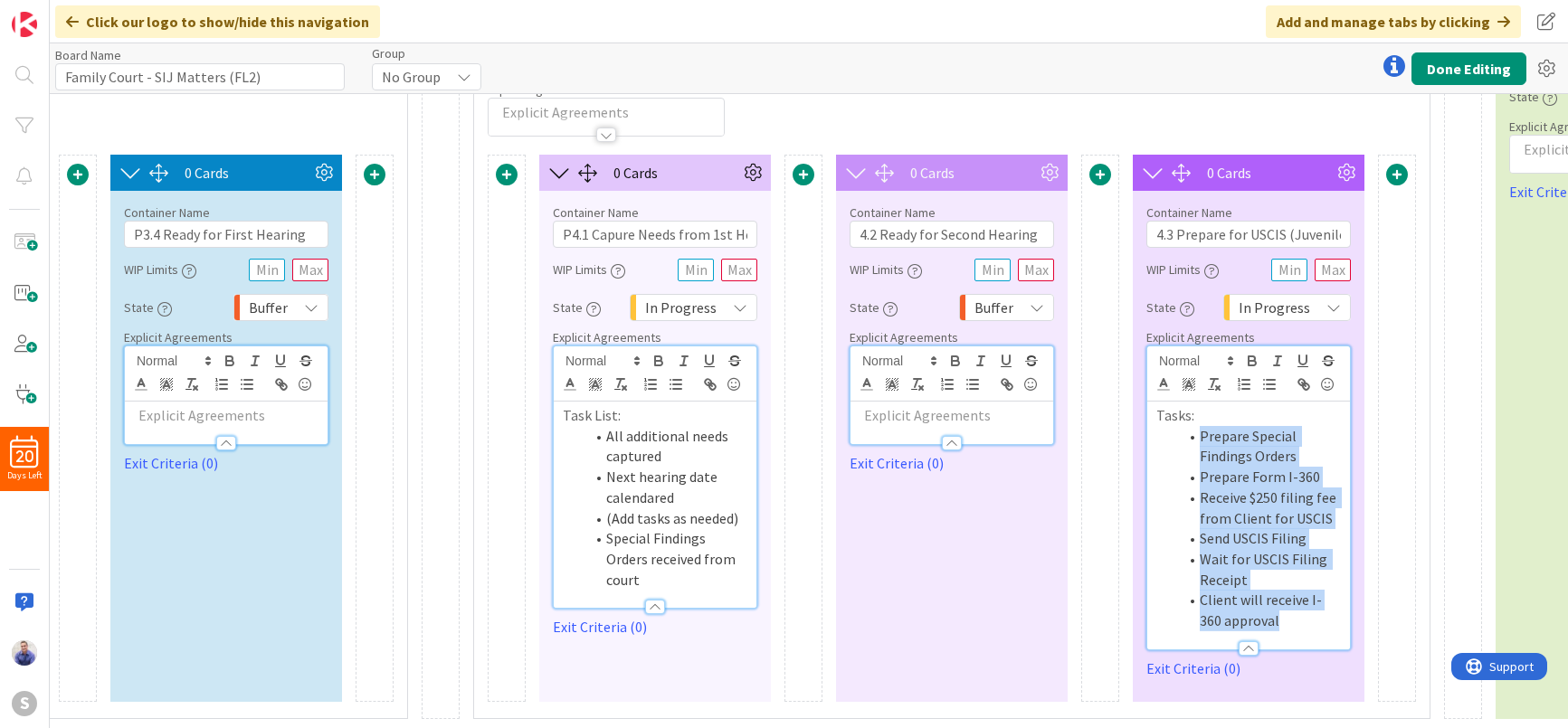
drag, startPoint x: 1292, startPoint y: 612, endPoint x: 1196, endPoint y: 425, distance: 210.2
click at [1196, 426] on ol "Prepare Special Findings Orders Prepare Form I-360 Receive $250 filing fee from…" at bounding box center [1249, 529] width 184 height 206
copy ol "Prepare Special Findings Orders Prepare Form I-360 Receive $250 filing fee from…"
click at [1182, 220] on input "4.3 Prepare for USCIS (Juvenile Visa)" at bounding box center [1249, 234] width 205 height 27
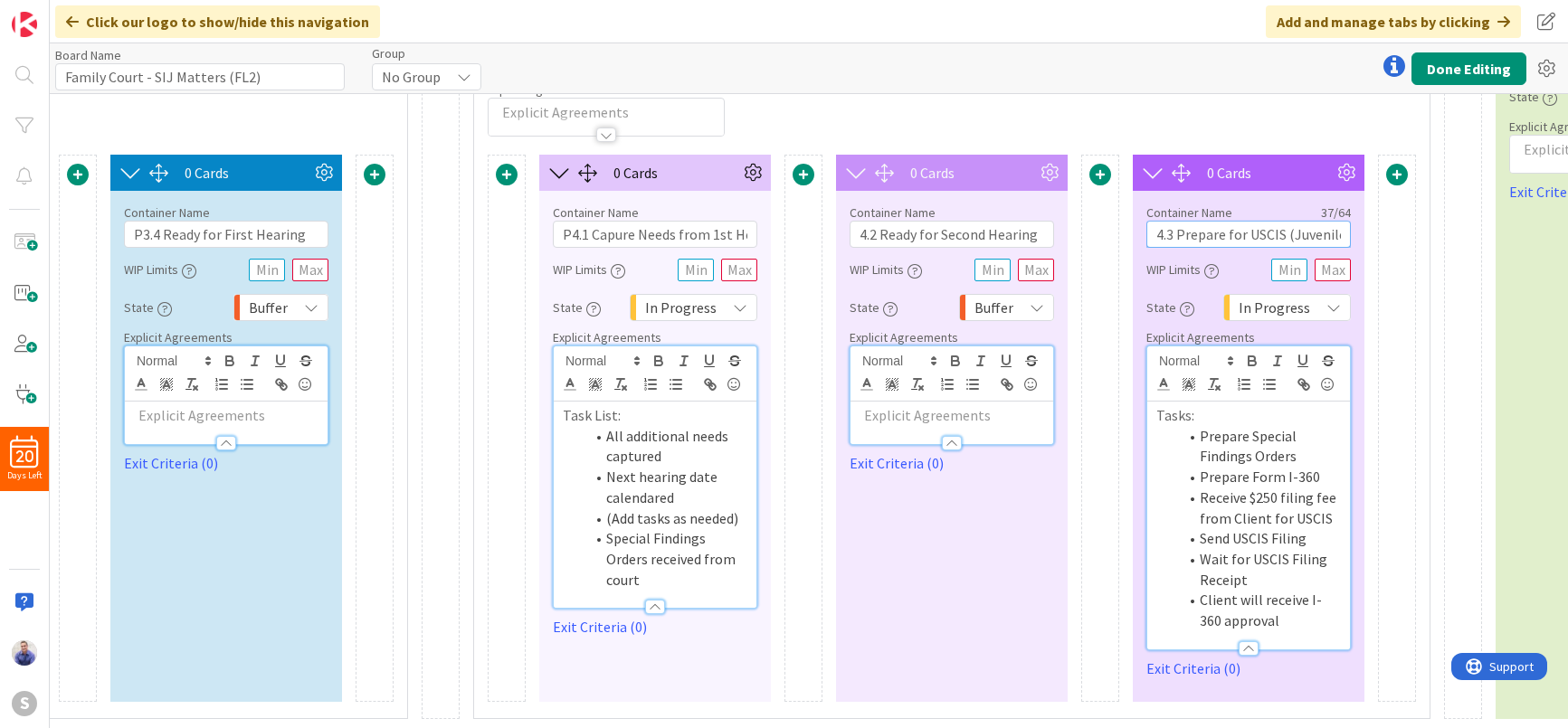
scroll to position [0, 32]
drag, startPoint x: 1199, startPoint y: 218, endPoint x: 1385, endPoint y: 222, distance: 186.0
click at [1351, 222] on input "4.3 Prepare for USCIS (Juvenile Visa)" at bounding box center [1249, 234] width 205 height 27
click at [1474, 67] on button "Done Editing" at bounding box center [1468, 69] width 115 height 32
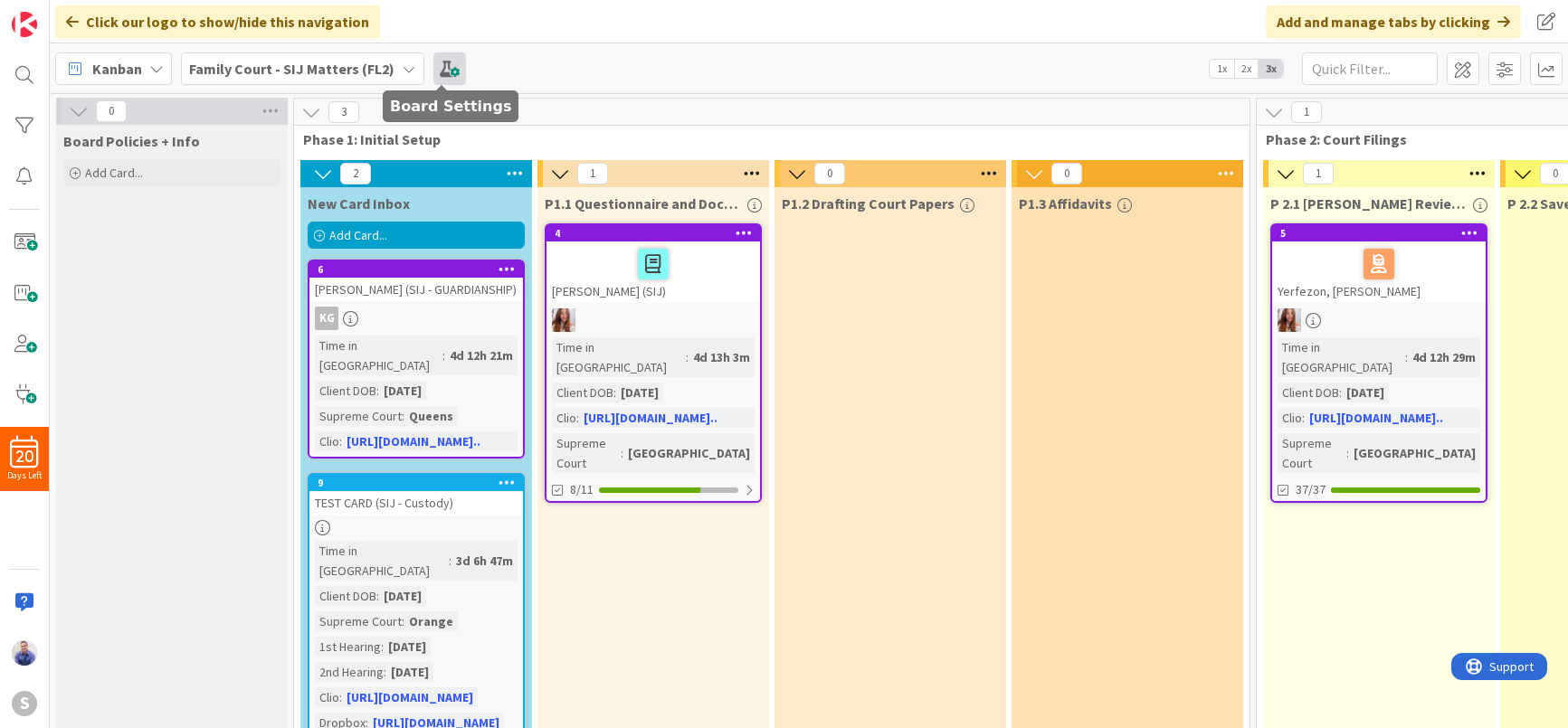
click at [455, 66] on span at bounding box center [449, 69] width 32 height 32
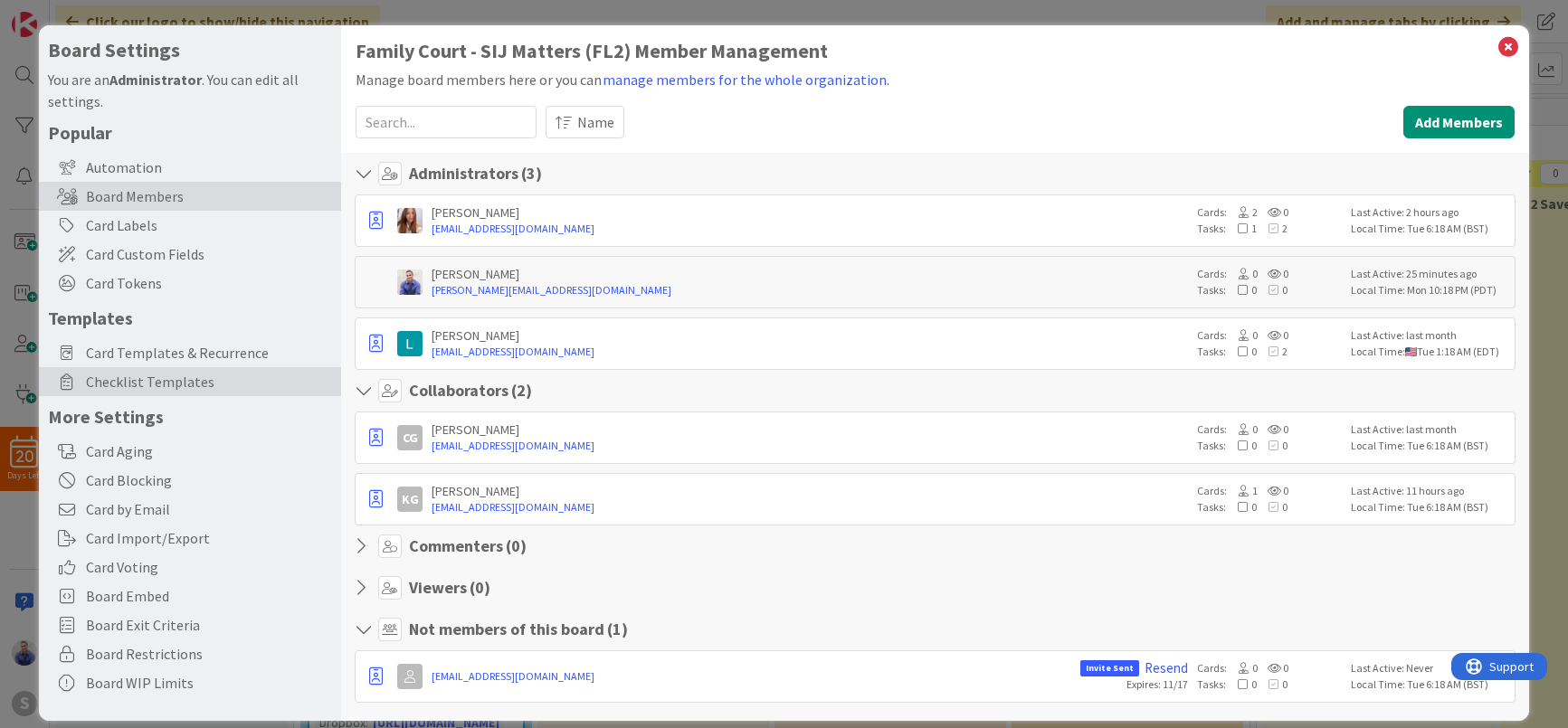
click at [189, 376] on span "Checklist Templates" at bounding box center [209, 382] width 246 height 22
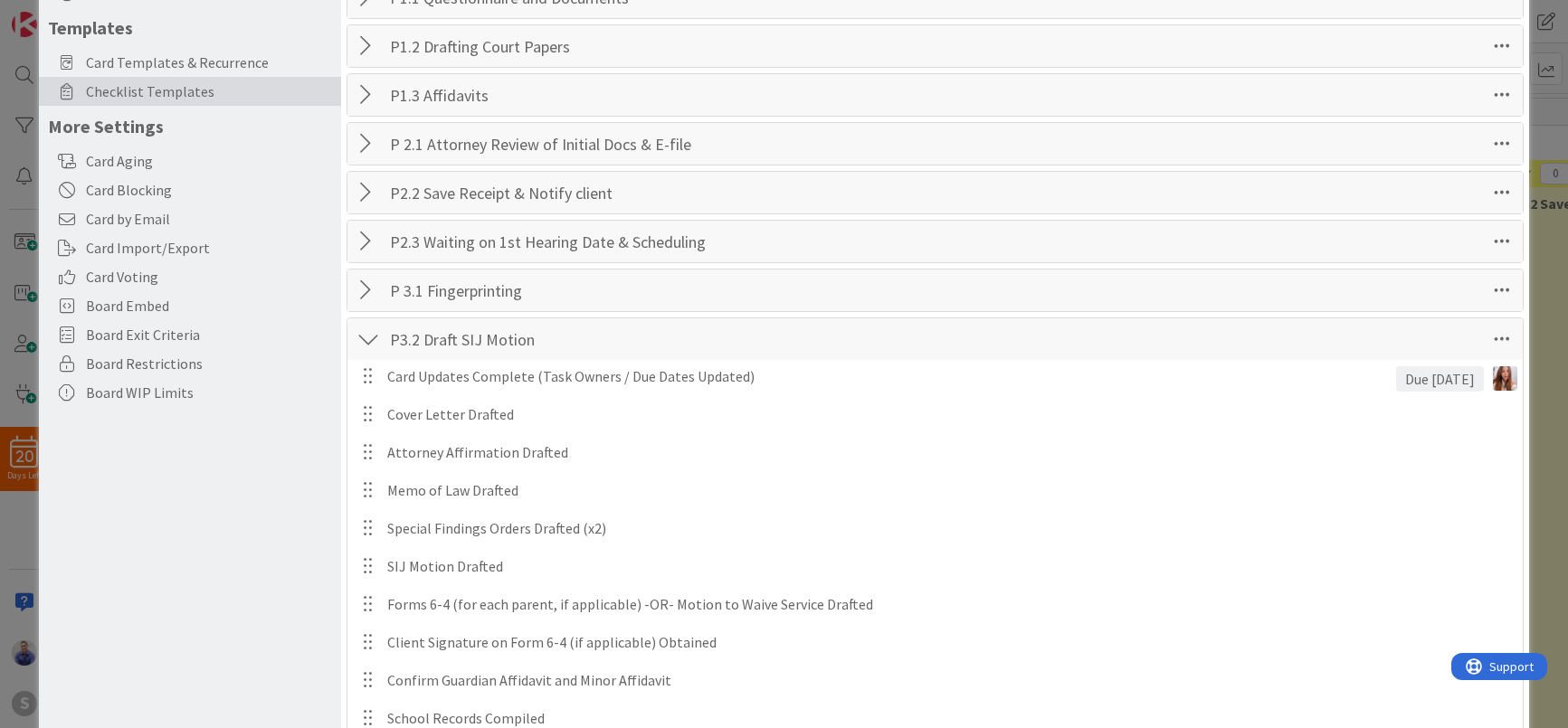
scroll to position [323, 0]
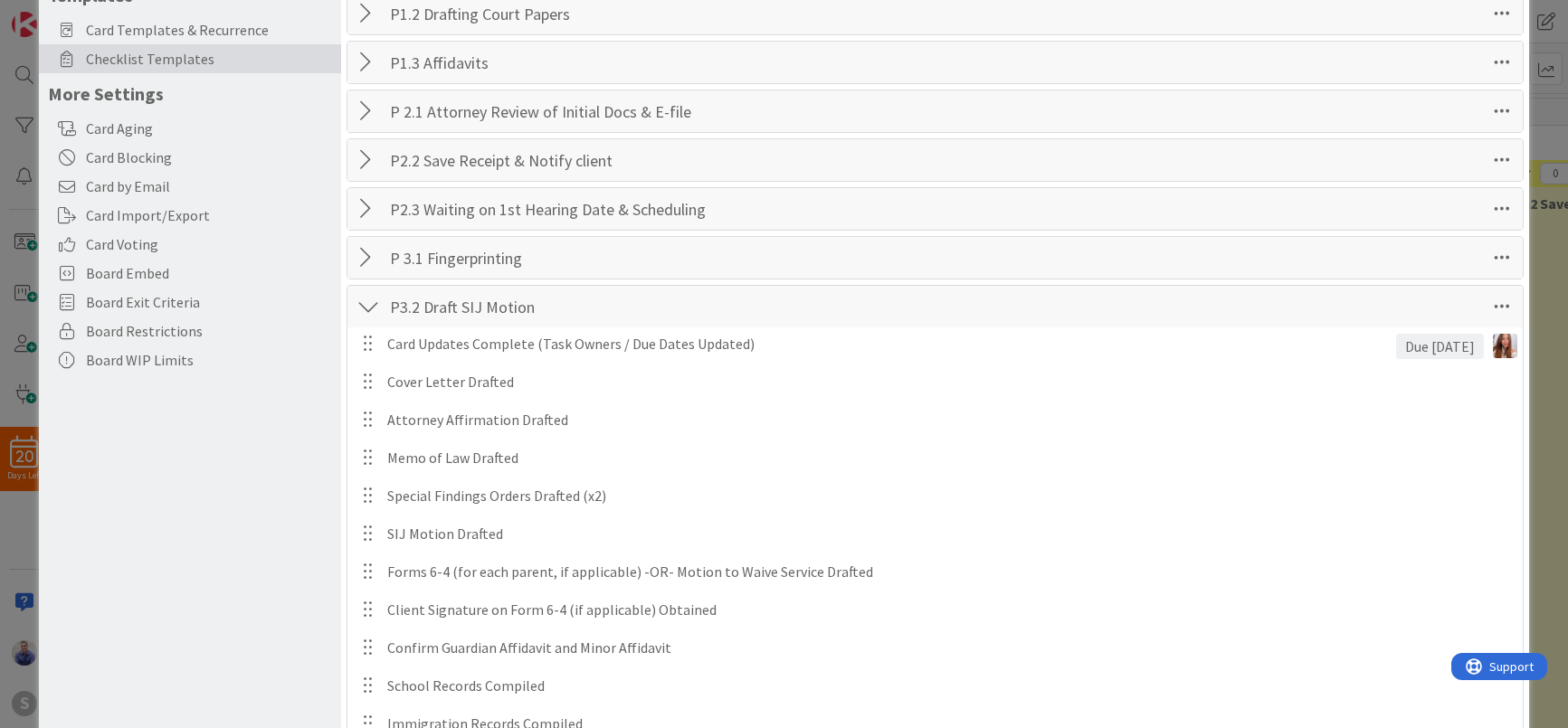
click at [377, 310] on div at bounding box center [368, 306] width 24 height 32
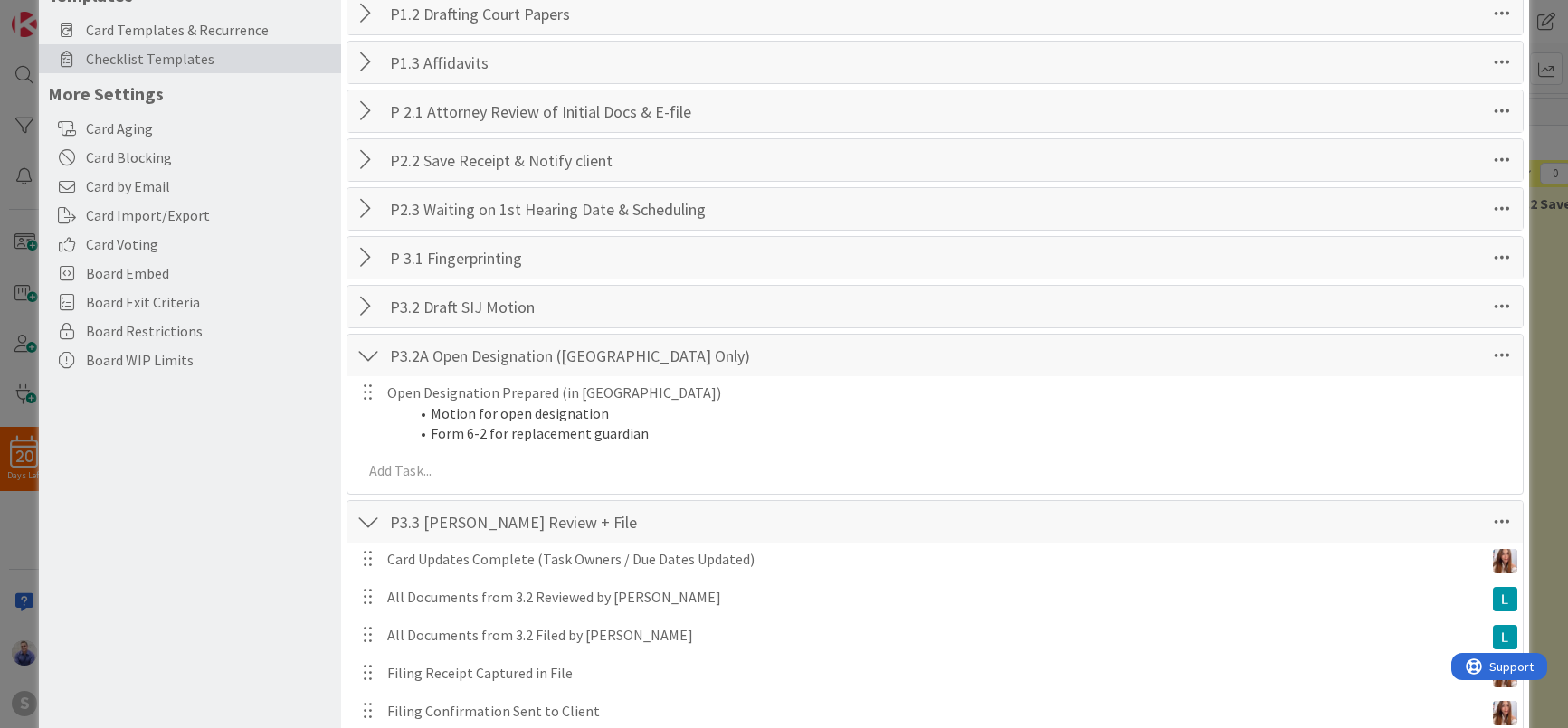
click at [376, 360] on div at bounding box center [368, 355] width 24 height 32
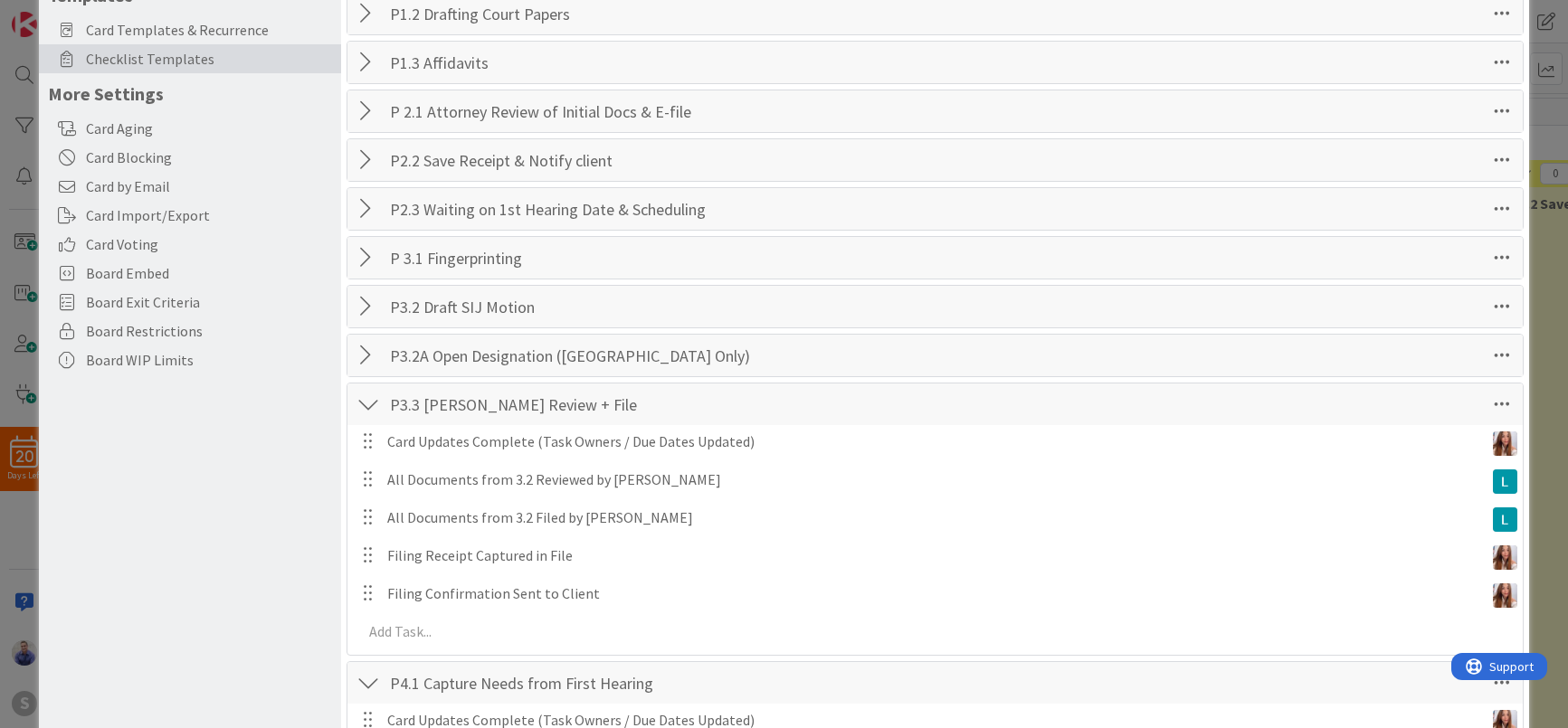
click at [368, 399] on div at bounding box center [368, 404] width 24 height 32
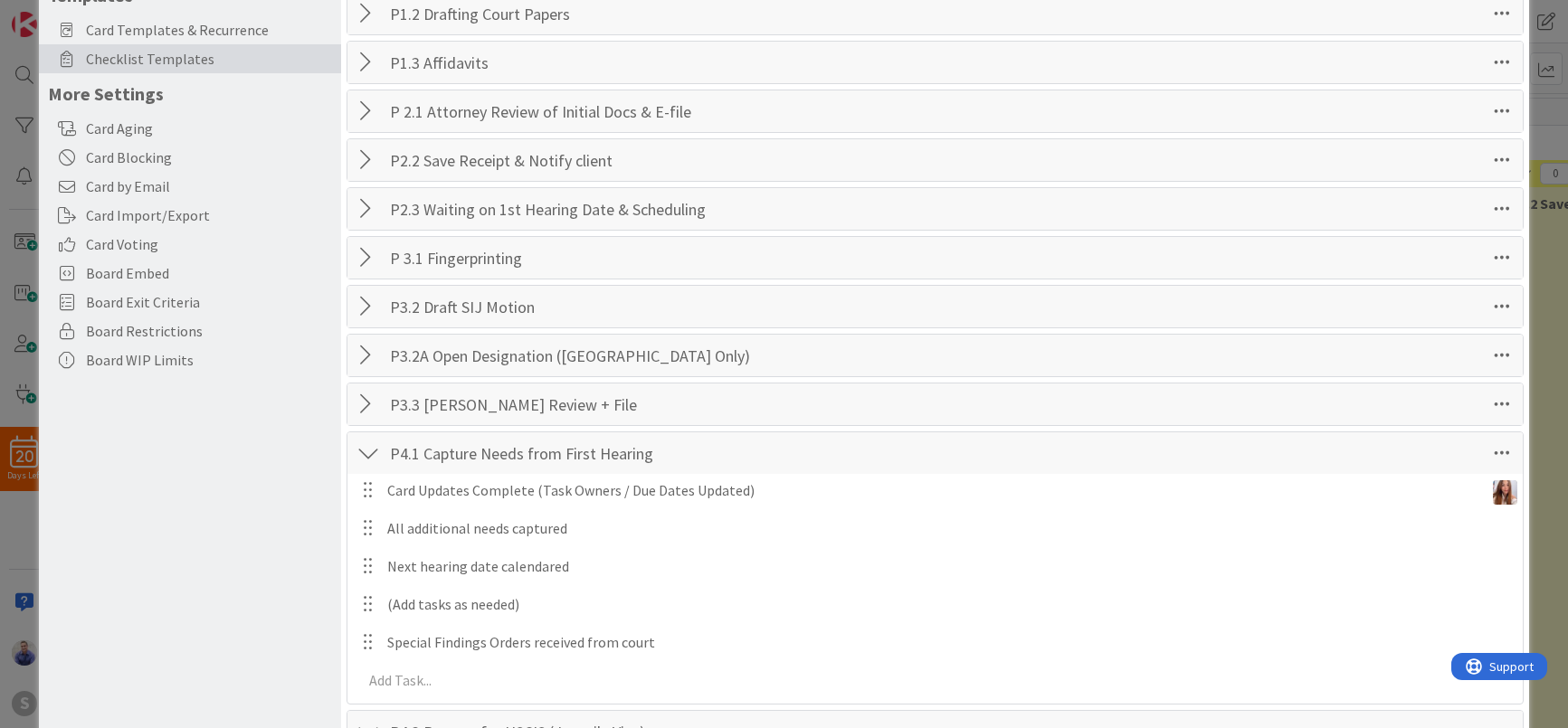
click at [380, 459] on div "P4.1 Capture Needs from First Hearing Checklist Name 37 / 64 P4.1 Capture Needs…" at bounding box center [935, 453] width 1175 height 41
click at [372, 456] on div at bounding box center [368, 453] width 24 height 32
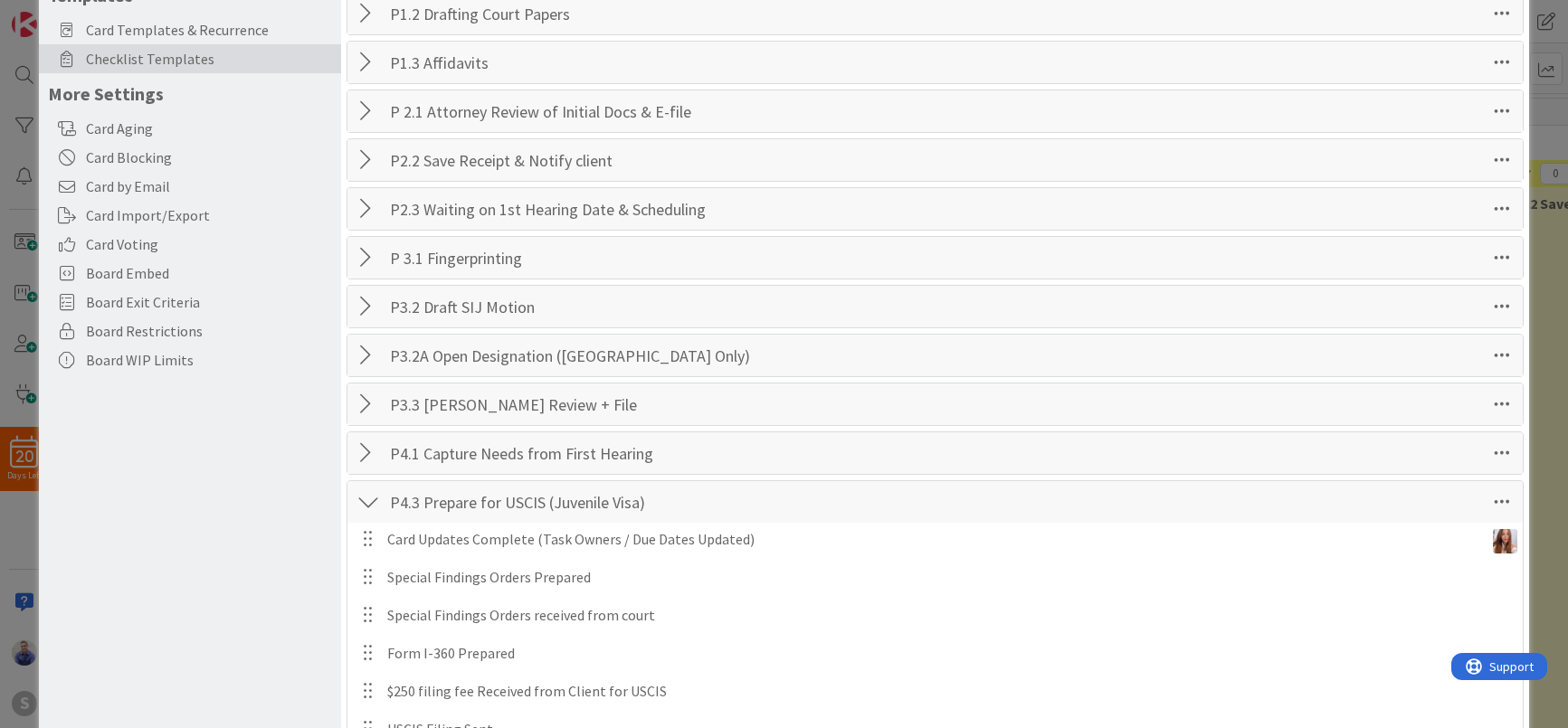
click at [370, 517] on div at bounding box center [368, 502] width 24 height 32
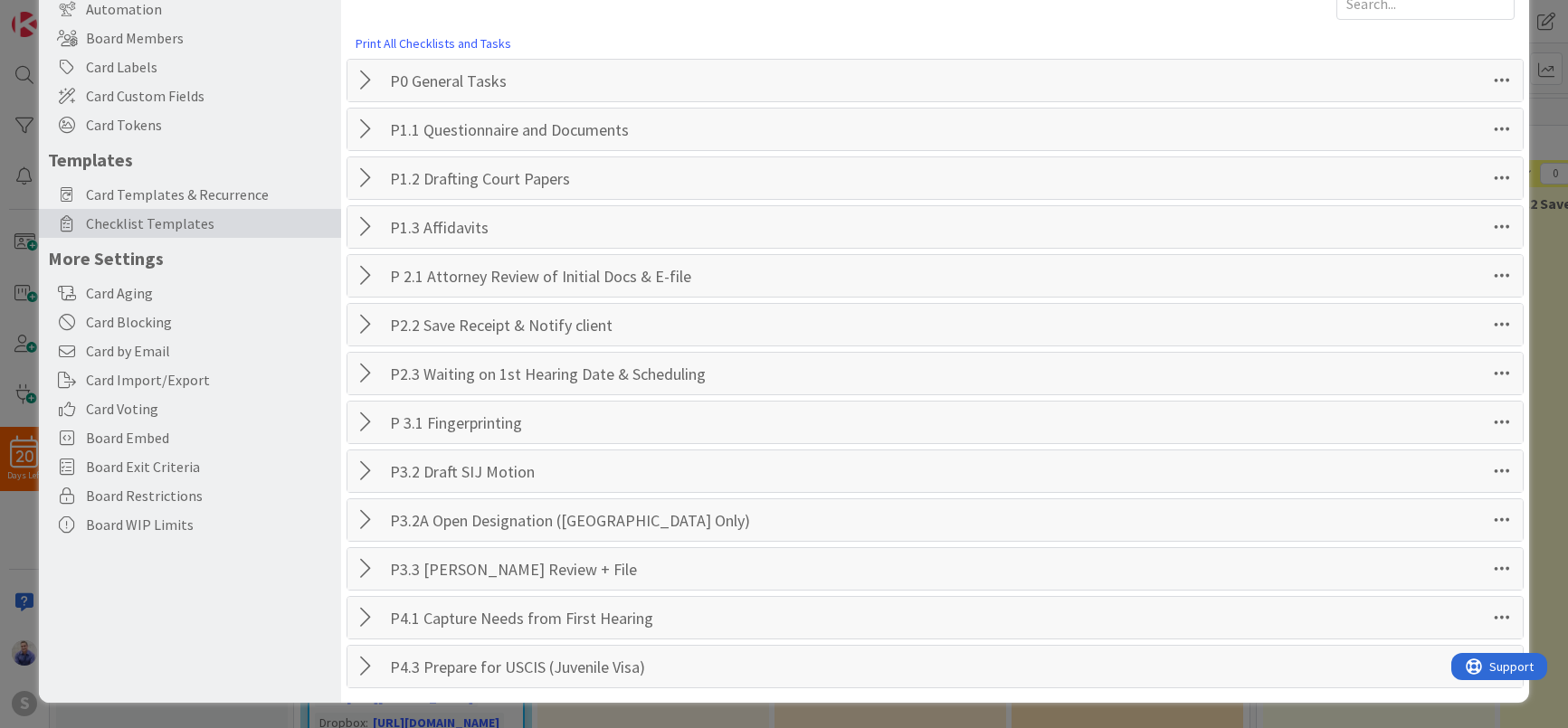
scroll to position [159, 0]
click at [366, 573] on div at bounding box center [368, 568] width 24 height 32
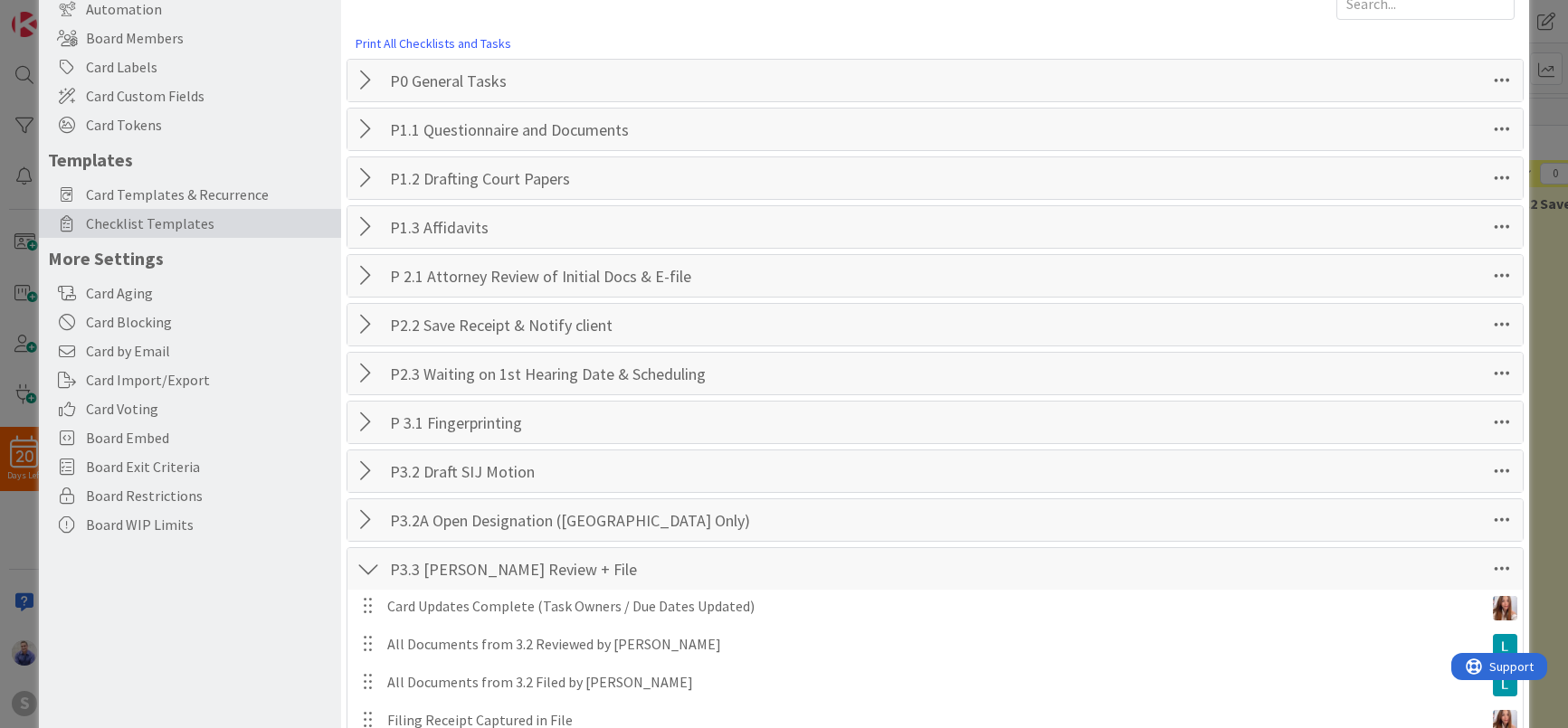
click at [366, 573] on div at bounding box center [368, 568] width 24 height 32
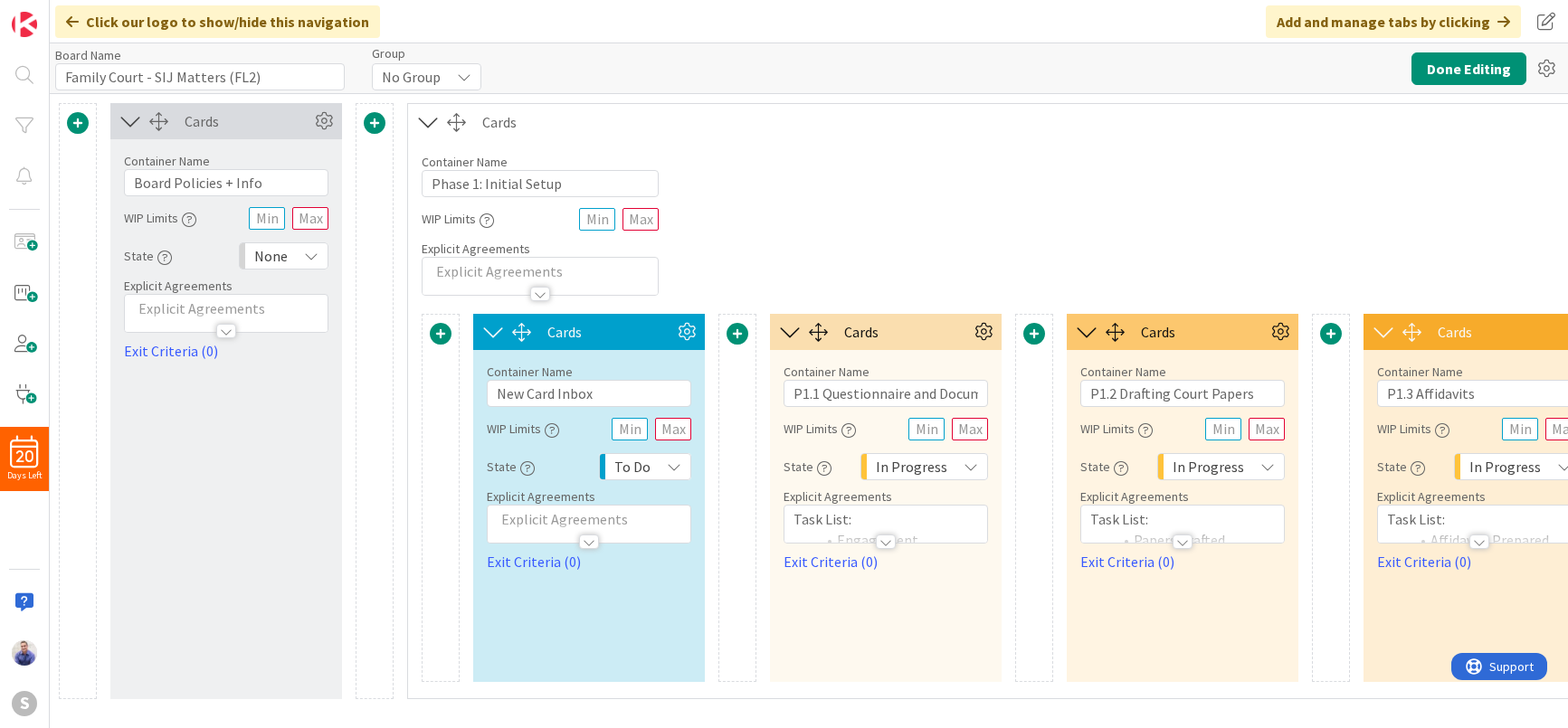
type input "Family Court - SIJ Matters (FL2)"
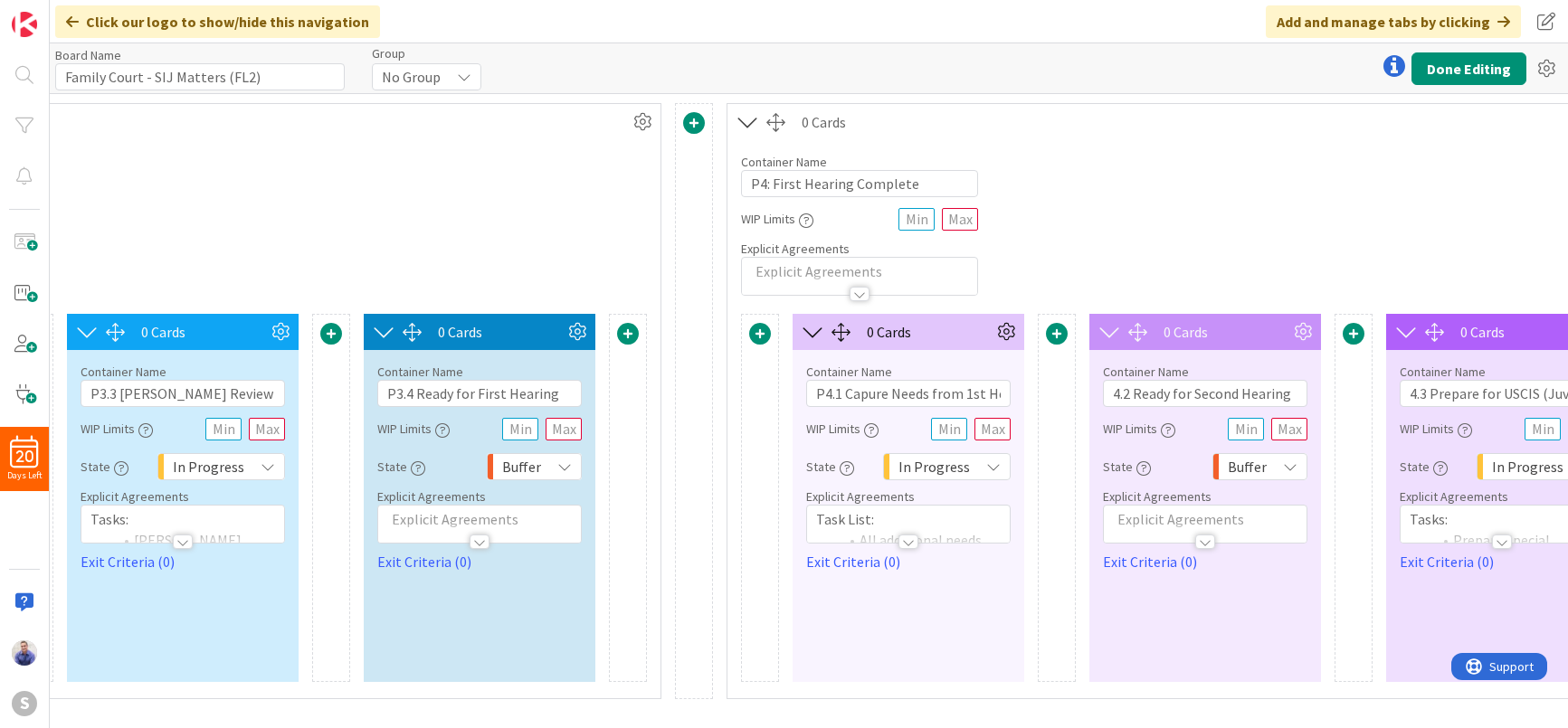
scroll to position [0, 3297]
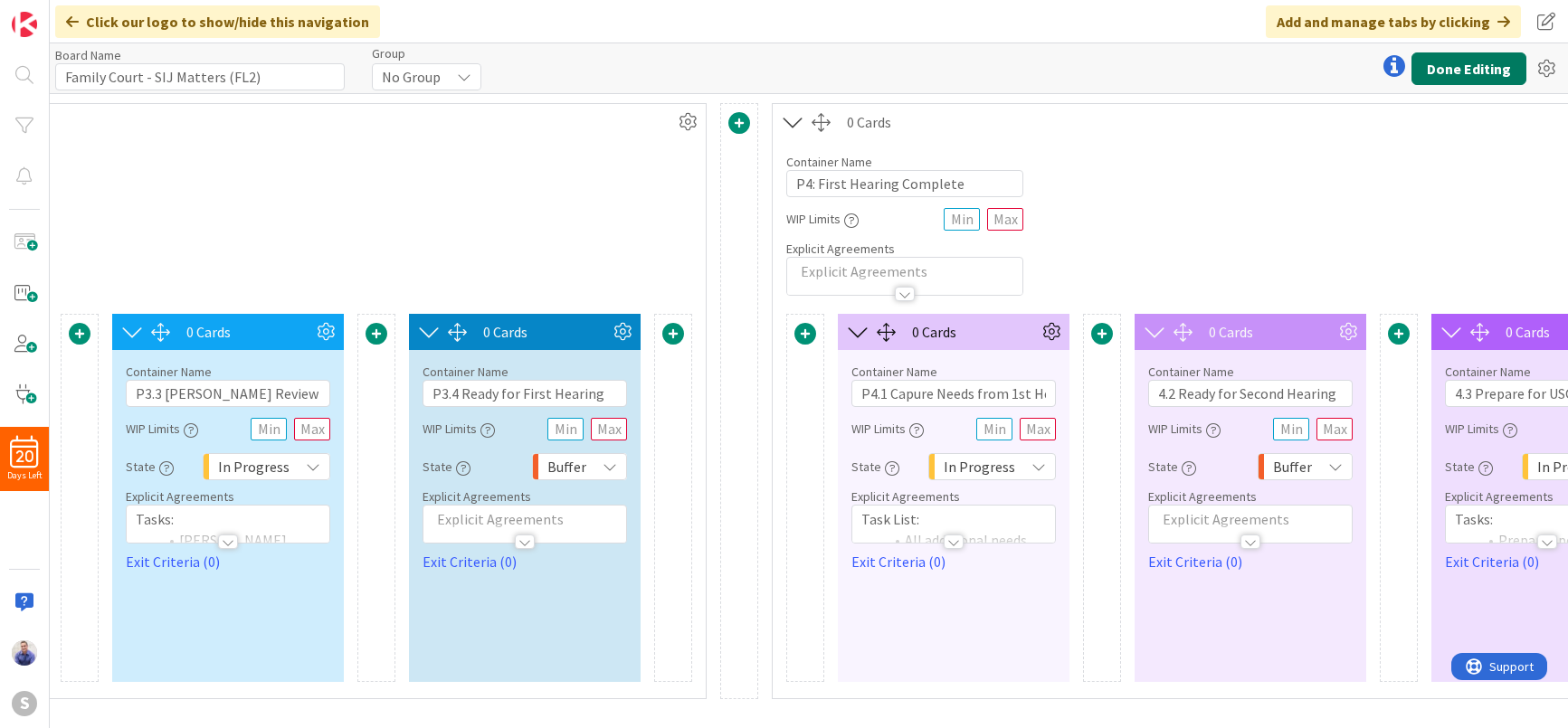
click at [1503, 76] on button "Done Editing" at bounding box center [1468, 69] width 115 height 32
